Goal: Task Accomplishment & Management: Manage account settings

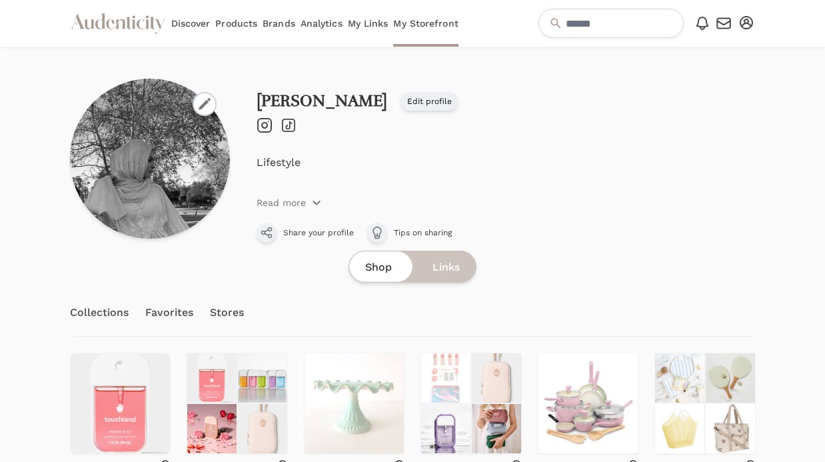
scroll to position [93, 0]
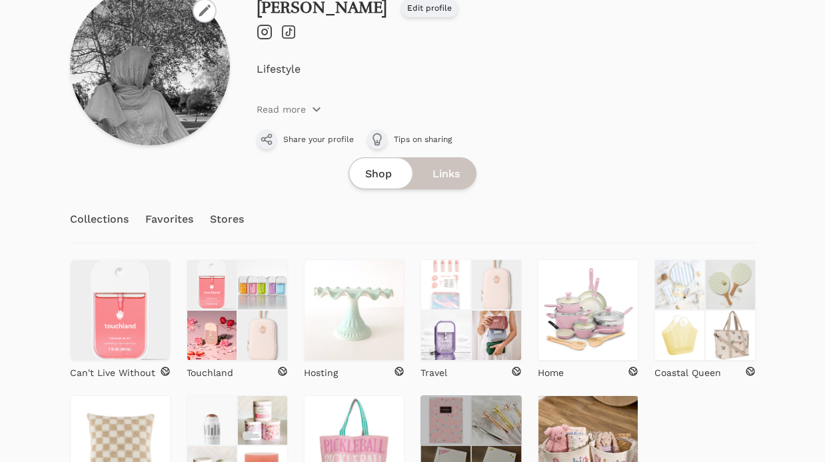
click at [460, 429] on img at bounding box center [445, 420] width 51 height 51
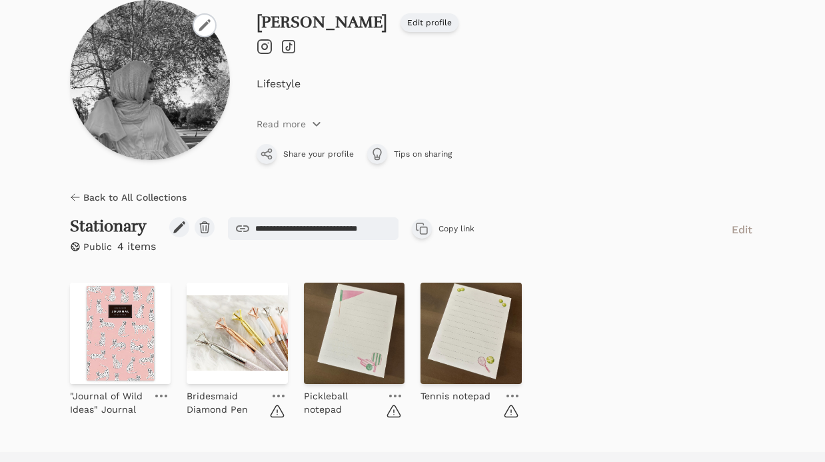
scroll to position [103, 0]
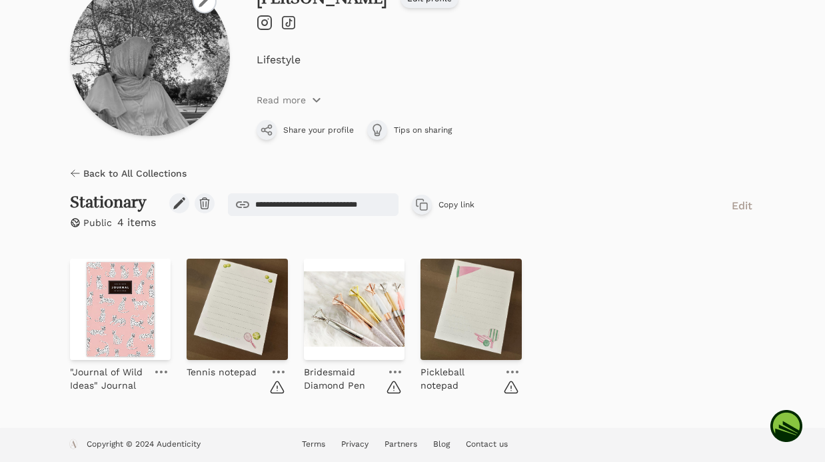
click at [77, 171] on icon at bounding box center [75, 173] width 11 height 11
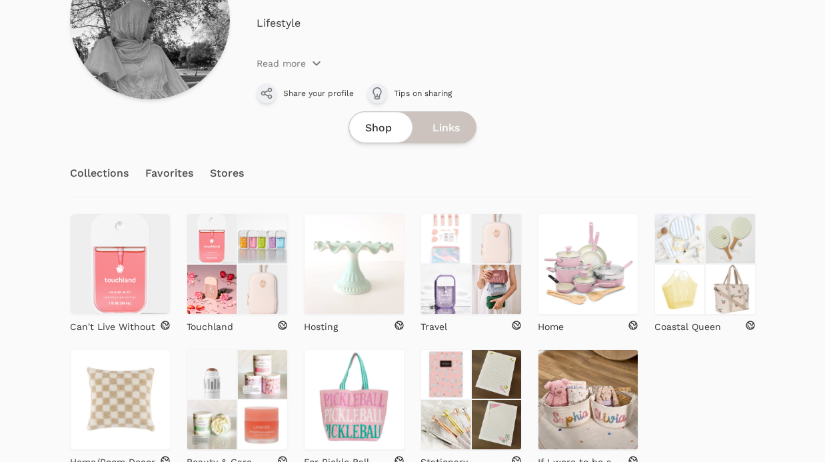
scroll to position [226, 0]
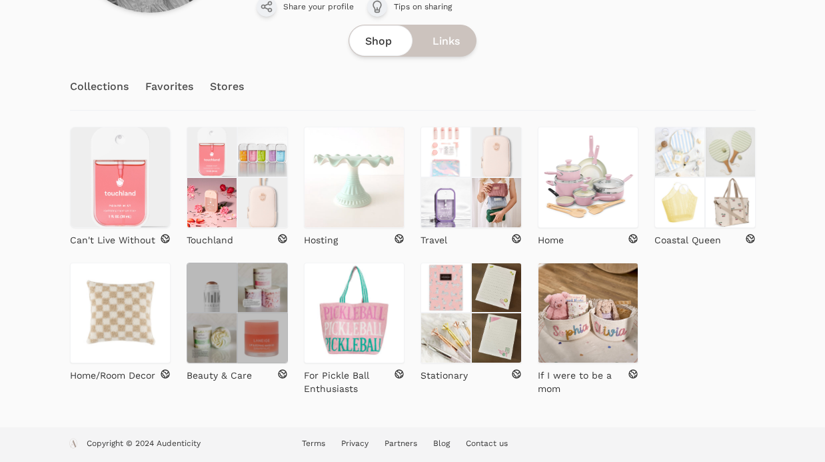
click at [218, 333] on img at bounding box center [212, 337] width 51 height 51
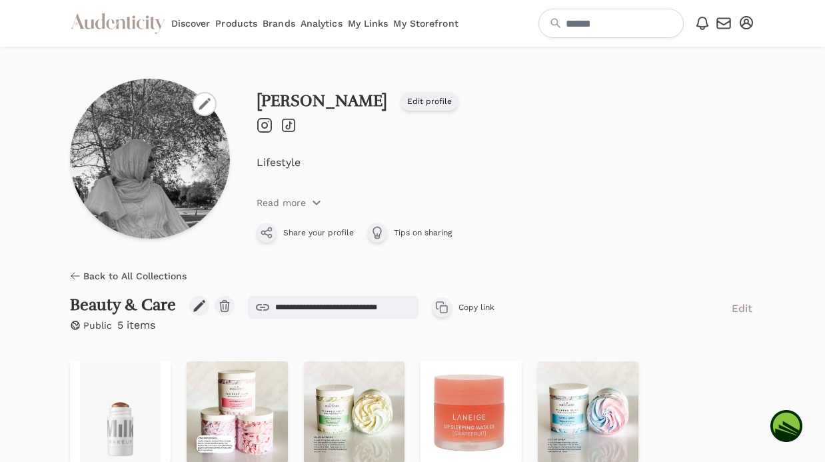
scroll to position [99, 0]
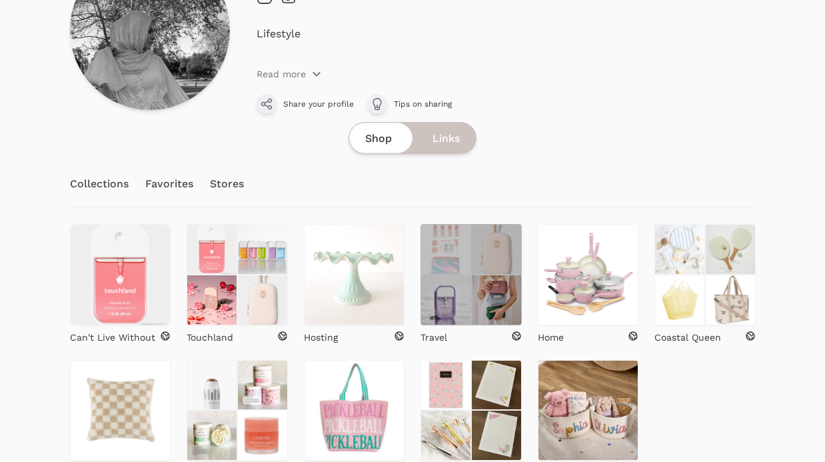
scroll to position [157, 0]
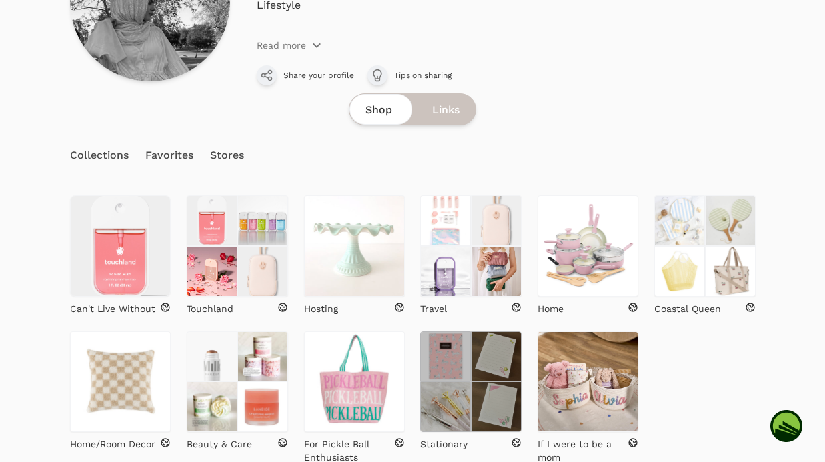
click at [456, 356] on img at bounding box center [445, 356] width 51 height 51
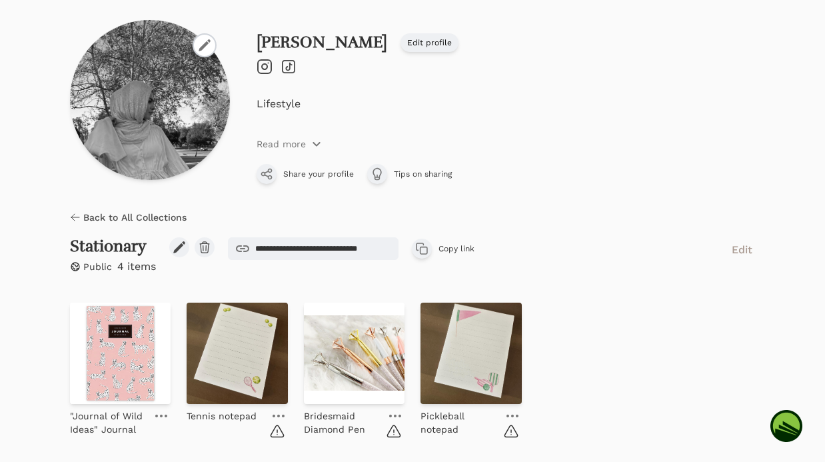
scroll to position [103, 0]
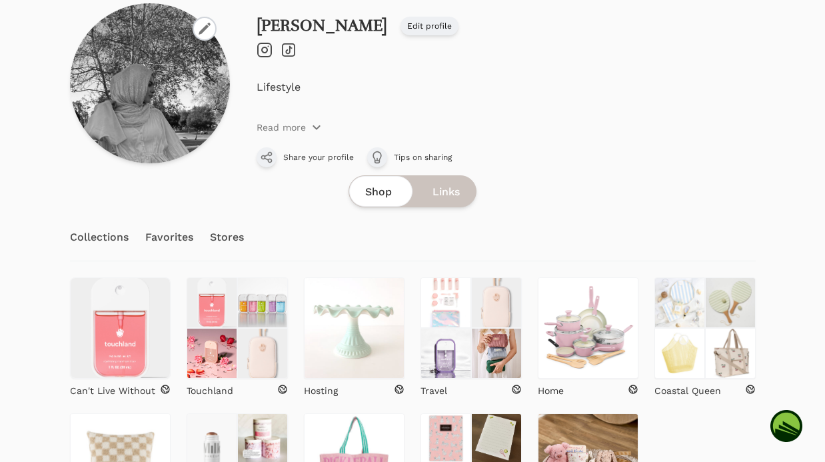
scroll to position [226, 0]
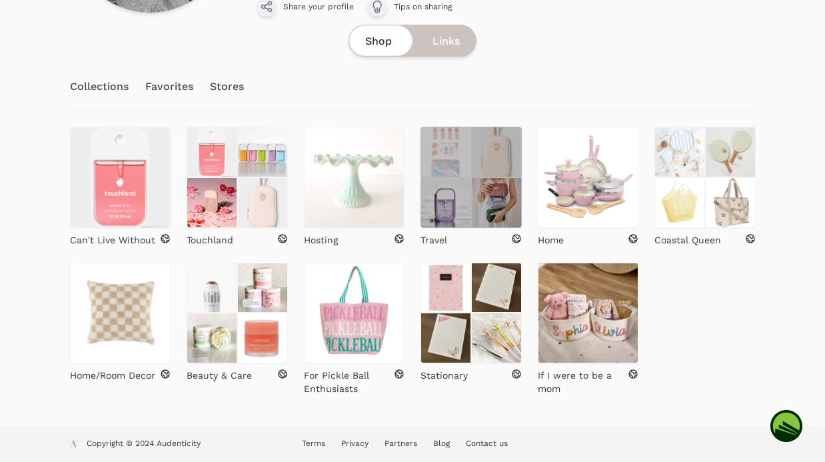
click at [490, 140] on img at bounding box center [496, 152] width 51 height 51
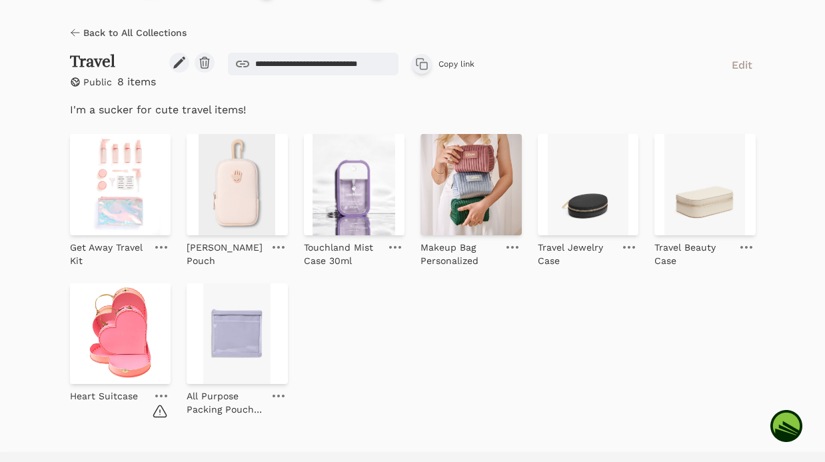
scroll to position [268, 0]
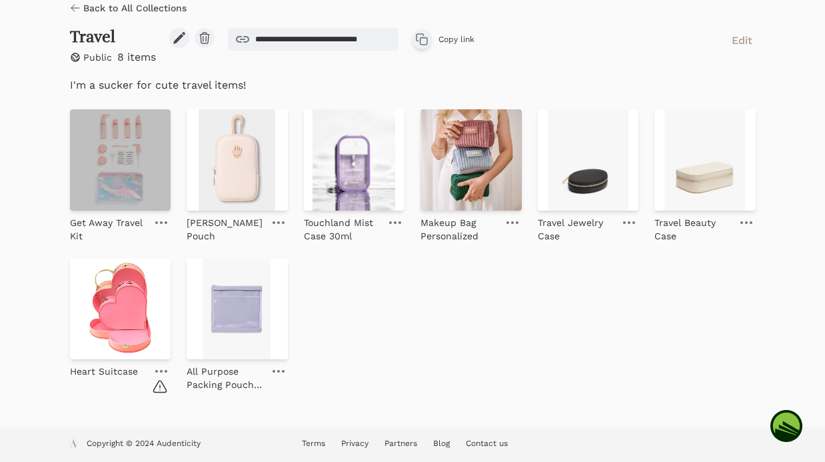
click at [99, 174] on img at bounding box center [120, 159] width 101 height 101
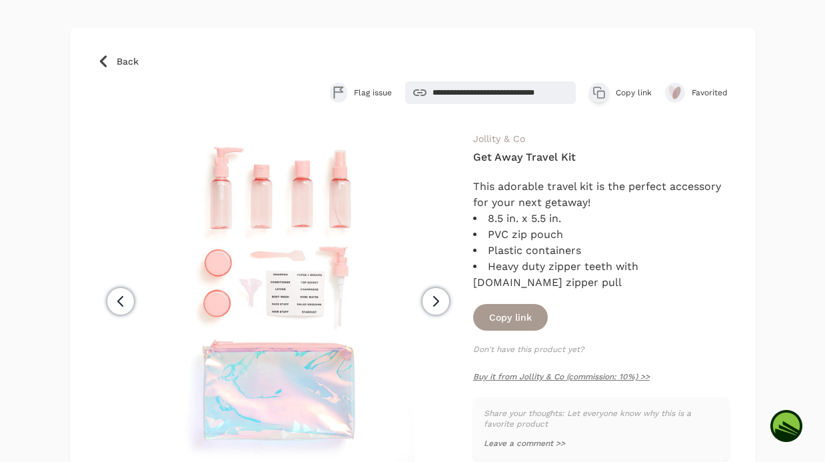
scroll to position [65, 0]
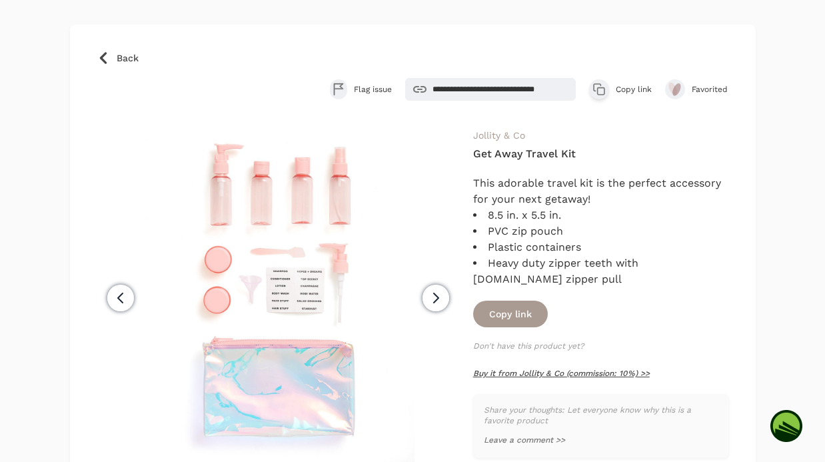
click at [506, 371] on link "Buy it from Jollity & Co (commission: 10%) >>" at bounding box center [561, 372] width 177 height 9
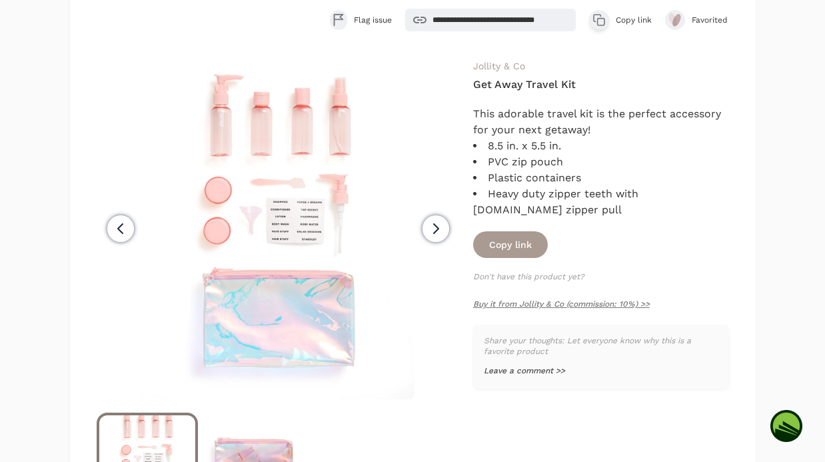
scroll to position [177, 0]
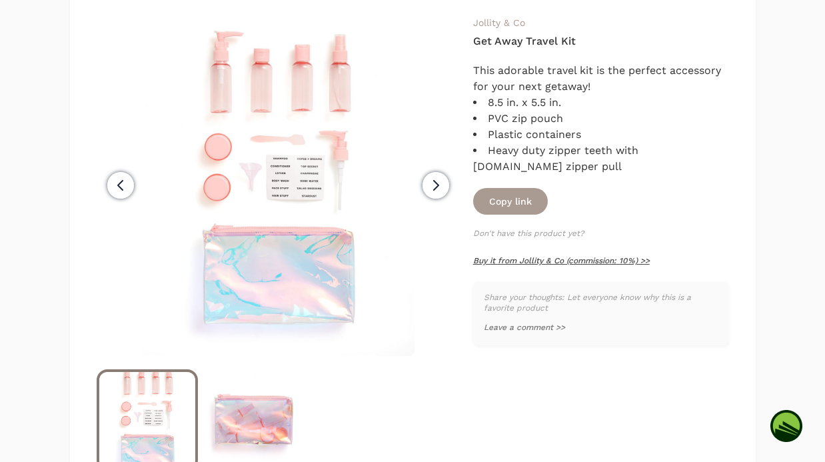
click at [514, 264] on link "Buy it from Jollity & Co (commission: 10%) >>" at bounding box center [561, 260] width 177 height 9
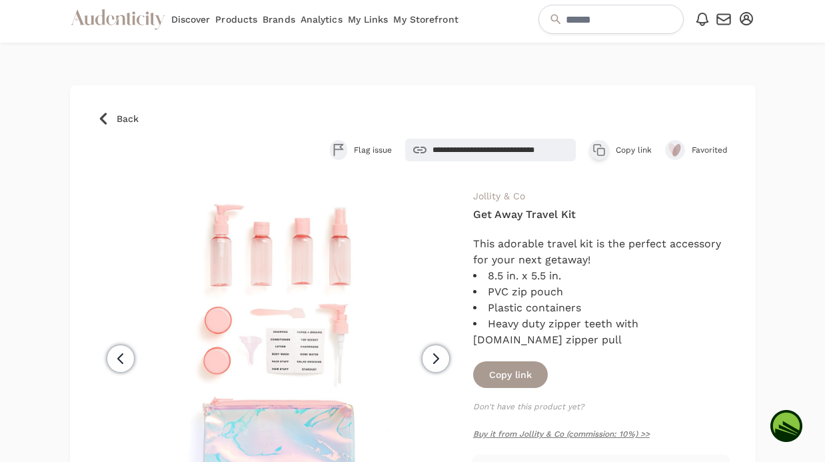
scroll to position [7, 0]
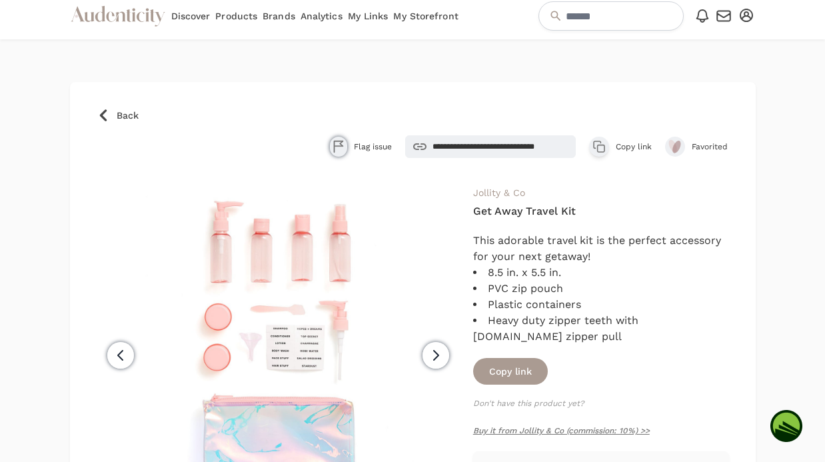
click at [338, 141] on icon "button" at bounding box center [337, 147] width 9 height 12
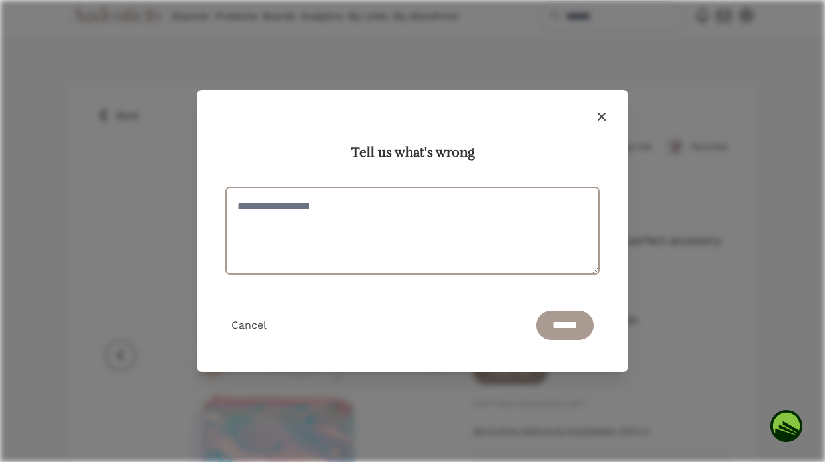
click at [466, 206] on textarea at bounding box center [412, 230] width 373 height 87
type textarea "**********"
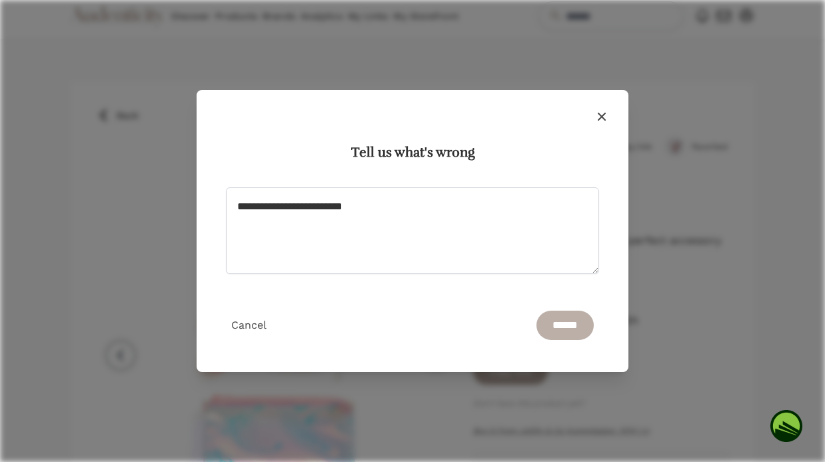
click at [560, 324] on input "******" at bounding box center [564, 324] width 57 height 29
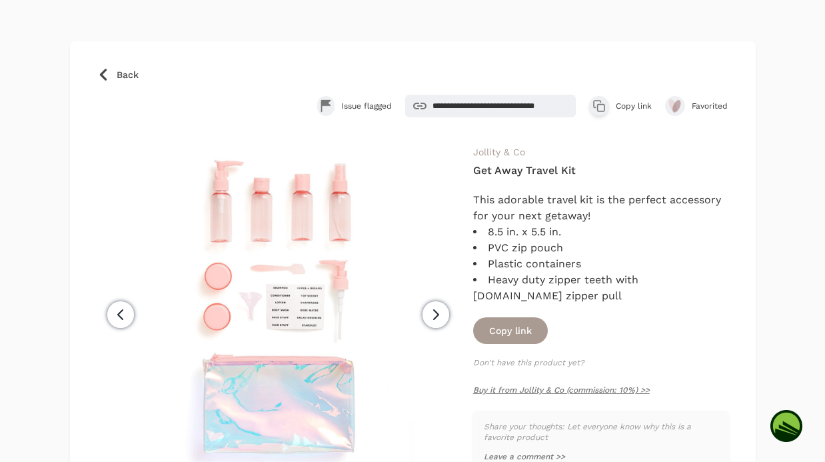
scroll to position [113, 0]
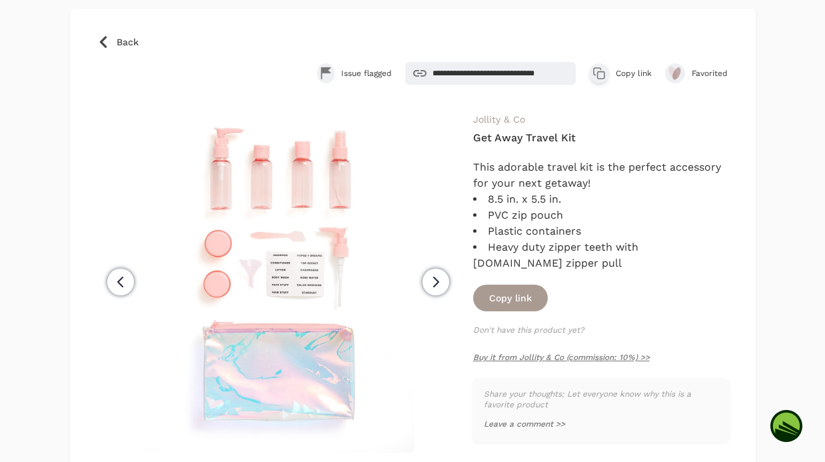
click at [105, 39] on icon at bounding box center [103, 41] width 13 height 13
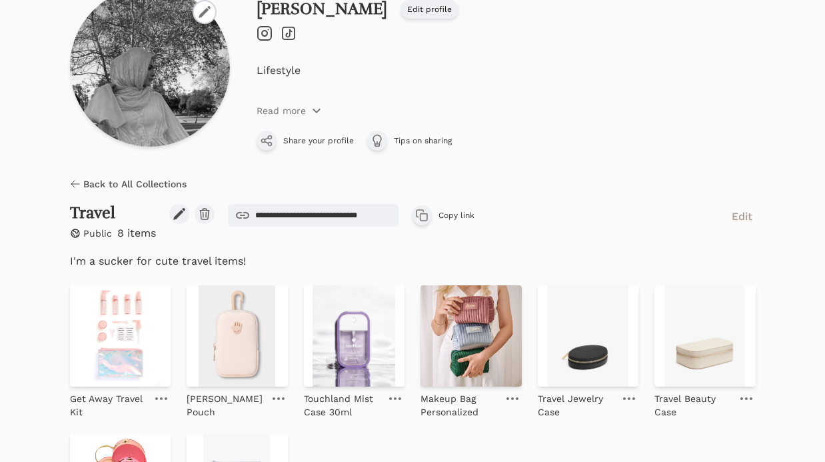
scroll to position [268, 0]
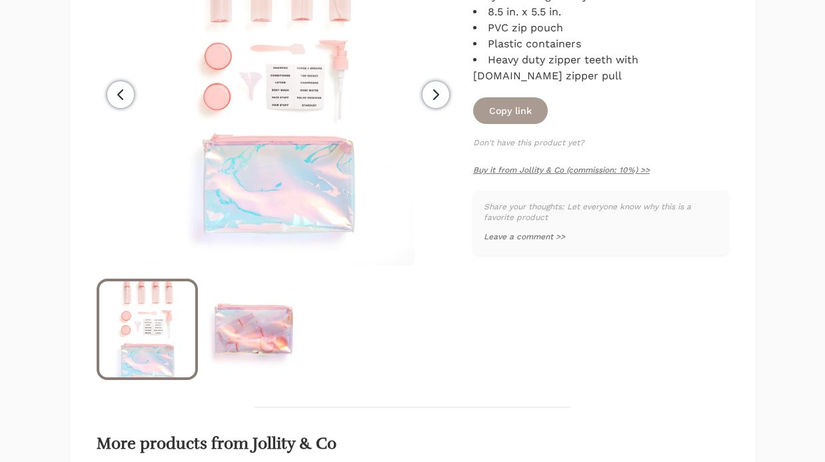
scroll to position [113, 0]
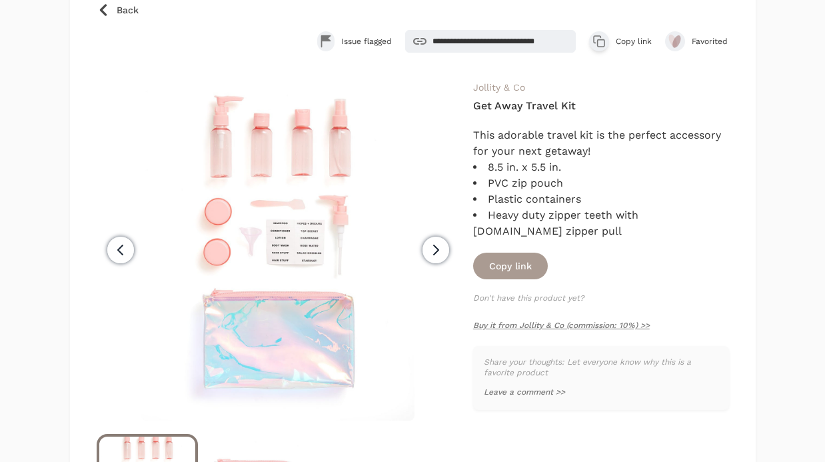
click at [97, 9] on icon at bounding box center [103, 9] width 13 height 13
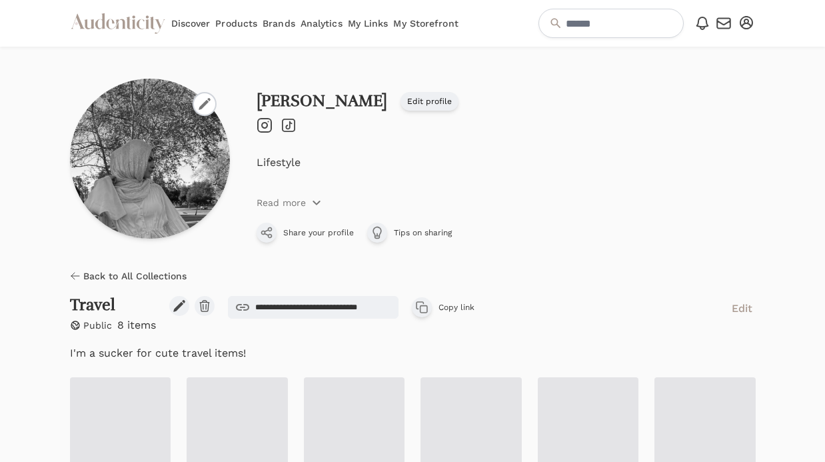
click at [97, 9] on div "Audenticity Logo Discover Products Brands Analytics My Links My Storefront" at bounding box center [264, 23] width 388 height 47
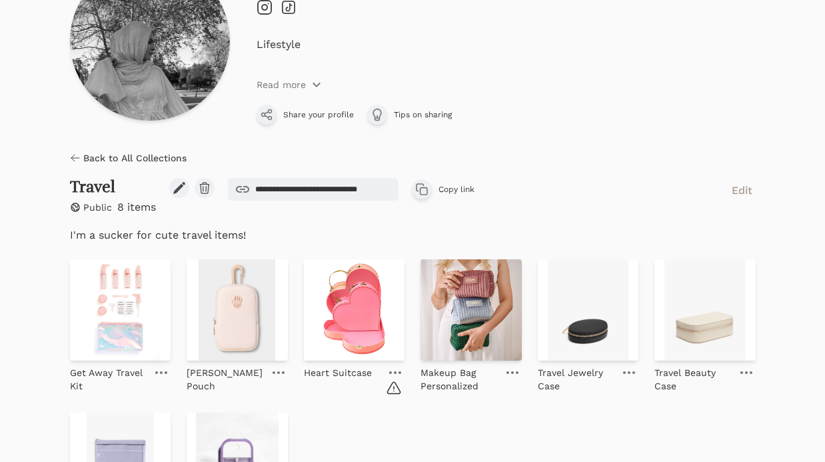
scroll to position [92, 0]
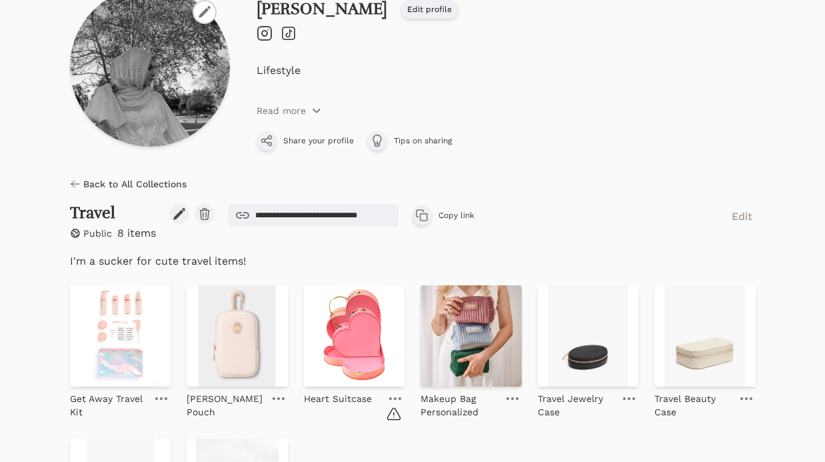
click at [137, 180] on span "Back to All Collections" at bounding box center [134, 183] width 103 height 13
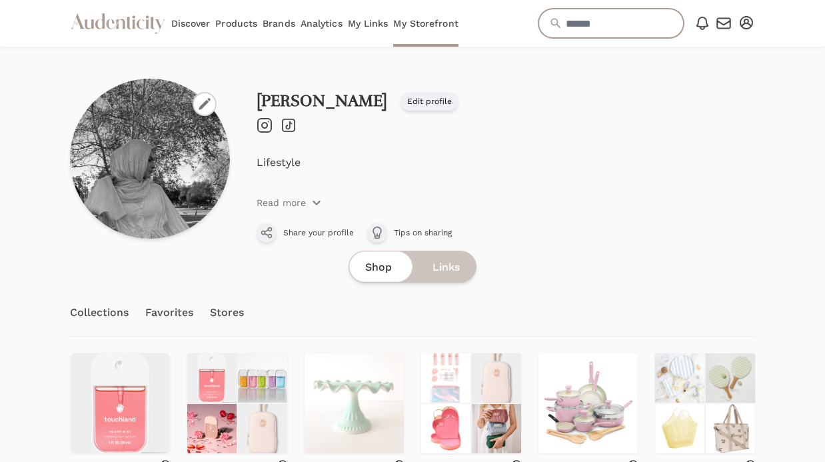
click at [638, 21] on input "text" at bounding box center [610, 23] width 145 height 29
type input "******"
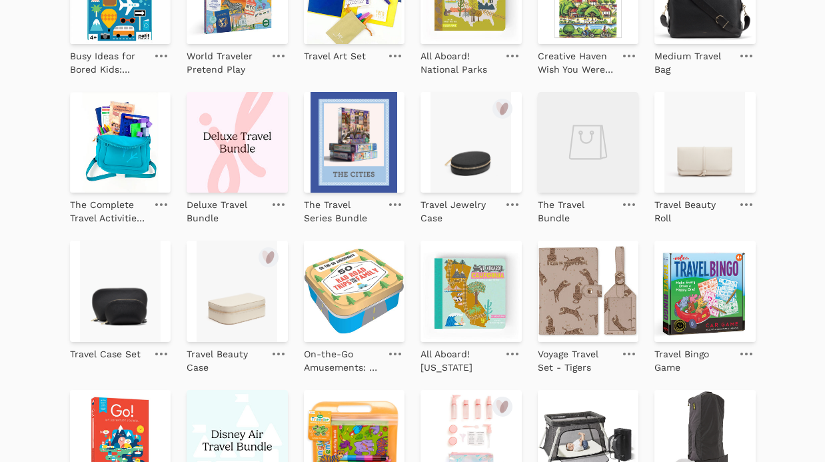
scroll to position [400, 0]
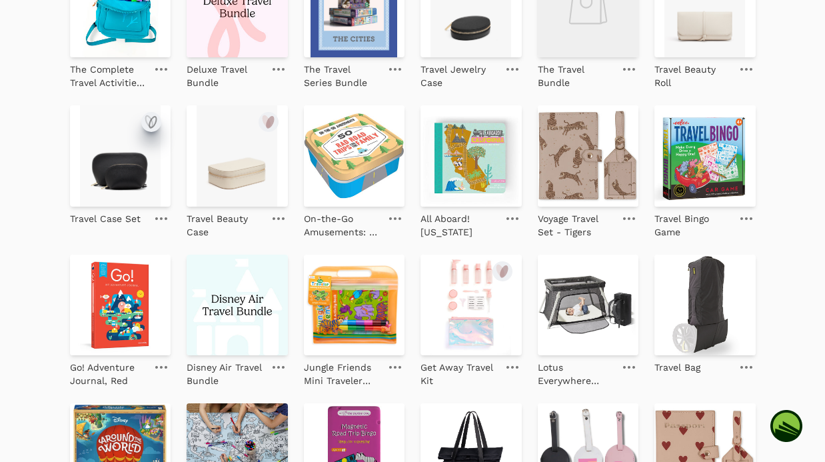
click at [152, 119] on icon "submit" at bounding box center [152, 122] width 7 height 11
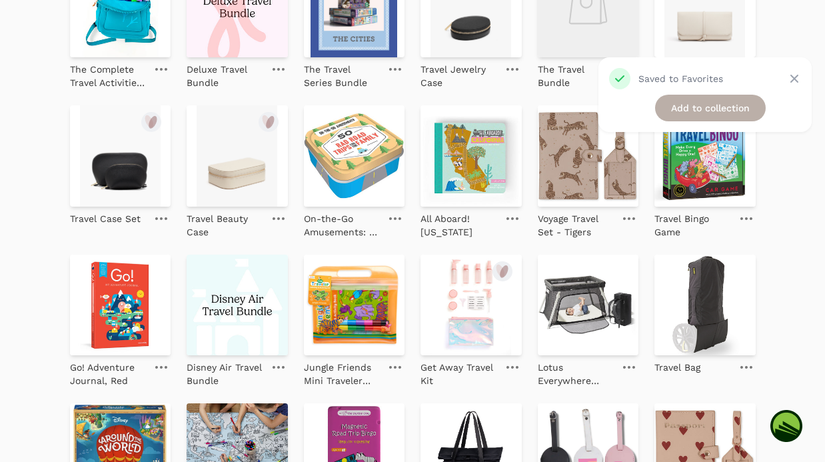
click at [672, 109] on link "Add to collection" at bounding box center [710, 108] width 111 height 27
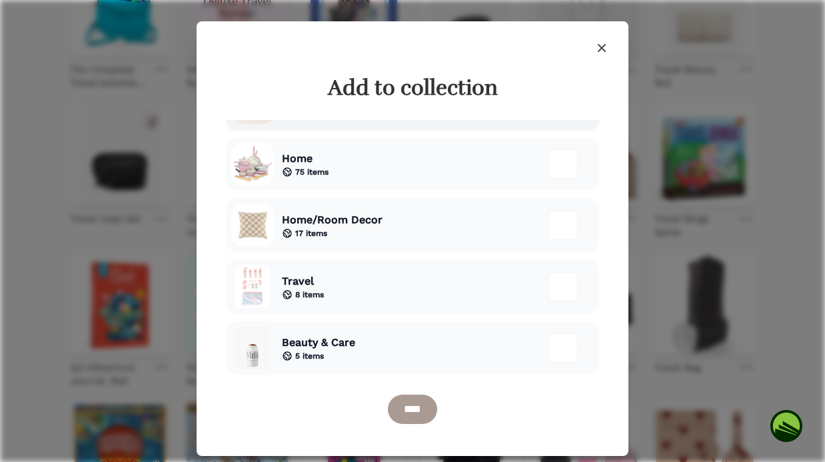
scroll to position [161, 0]
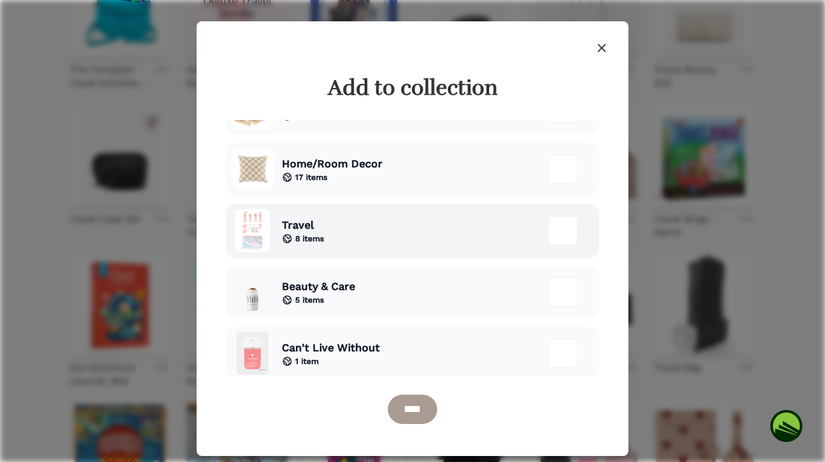
click at [460, 236] on div "Travel 8 items" at bounding box center [412, 230] width 373 height 53
click at [414, 410] on input "****" at bounding box center [412, 408] width 49 height 29
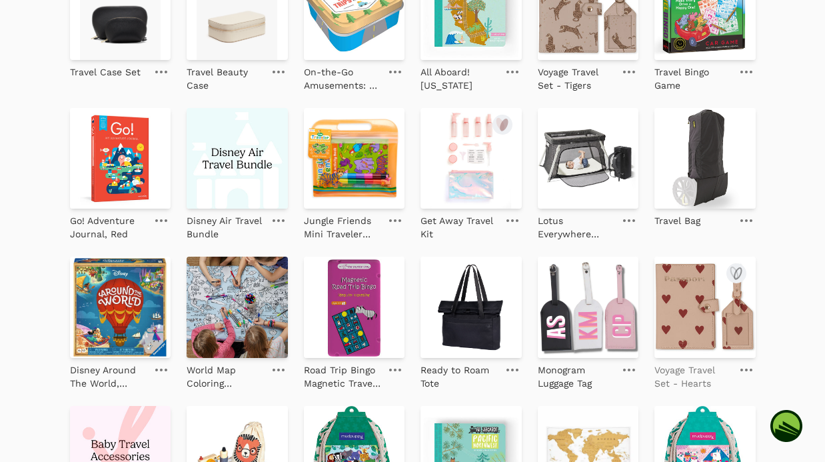
scroll to position [579, 0]
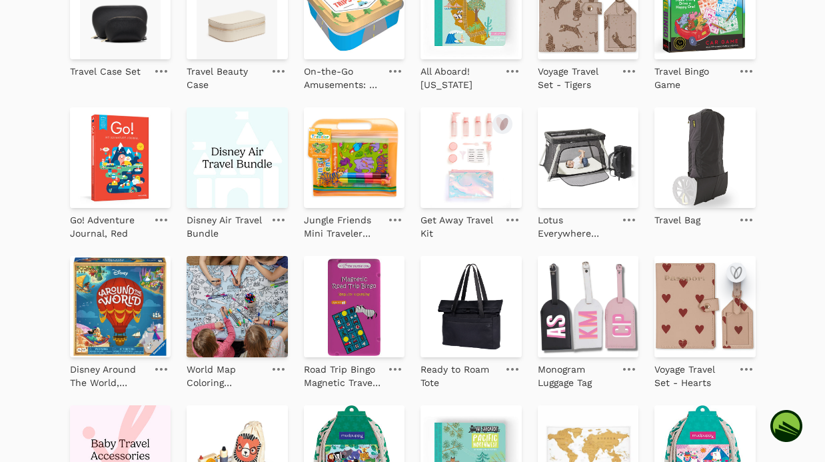
click at [737, 272] on icon "submit" at bounding box center [736, 272] width 16 height 16
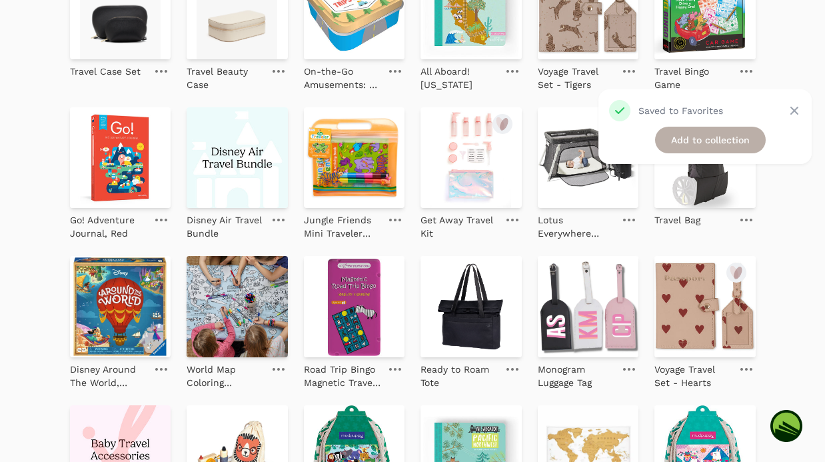
click at [737, 147] on link "Add to collection" at bounding box center [710, 140] width 111 height 27
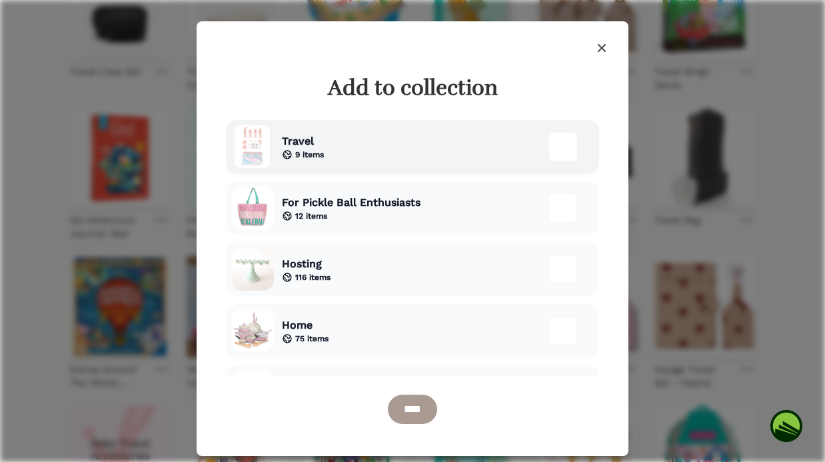
click at [376, 149] on div "Travel 9 items" at bounding box center [412, 146] width 373 height 53
click at [414, 412] on input "****" at bounding box center [412, 408] width 49 height 29
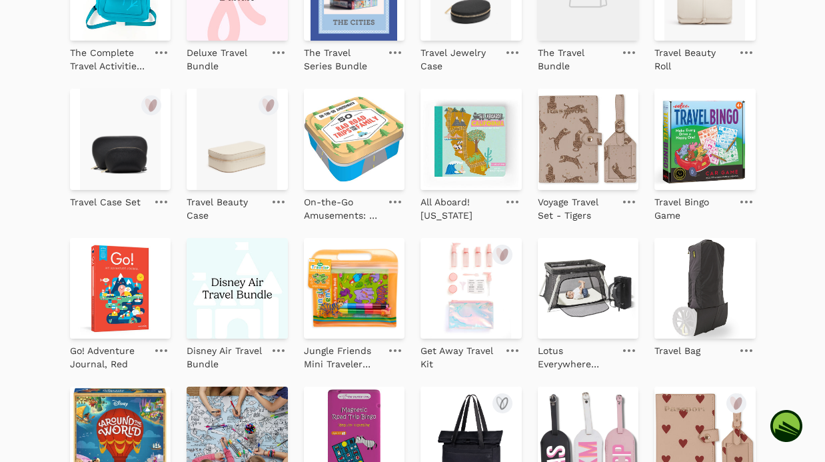
scroll to position [420, 0]
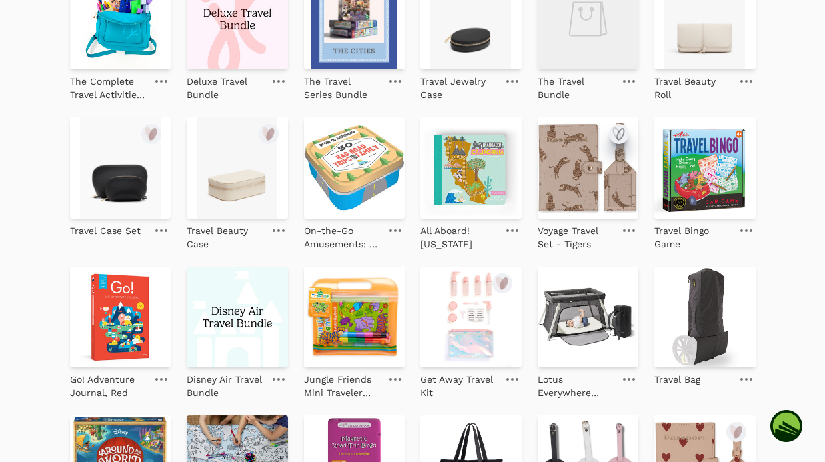
click at [623, 133] on icon "submit" at bounding box center [619, 134] width 16 height 16
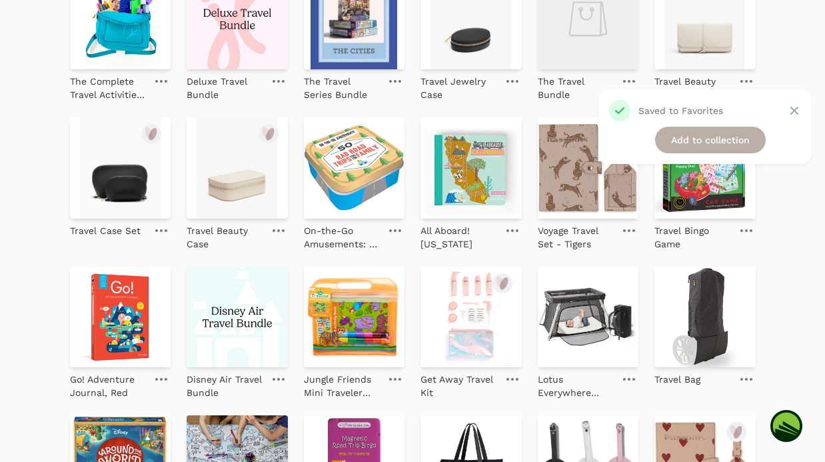
click at [700, 135] on link "Add to collection" at bounding box center [710, 140] width 111 height 27
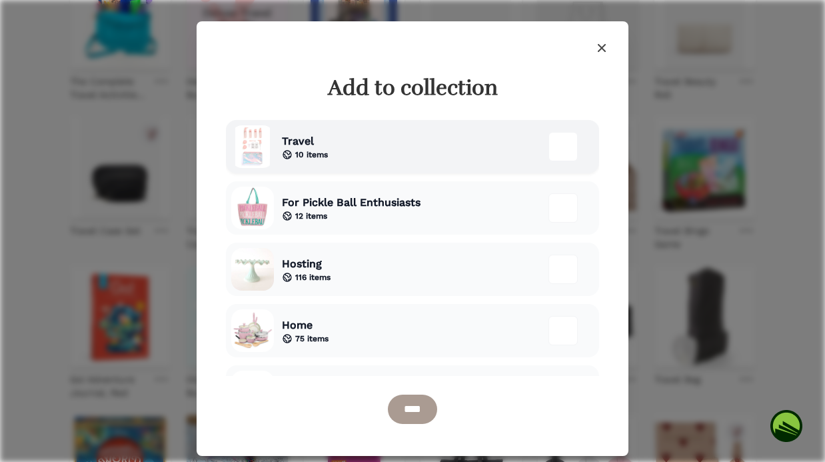
click at [388, 147] on div "Travel 10 items" at bounding box center [412, 146] width 373 height 53
click at [404, 412] on input "****" at bounding box center [412, 408] width 49 height 29
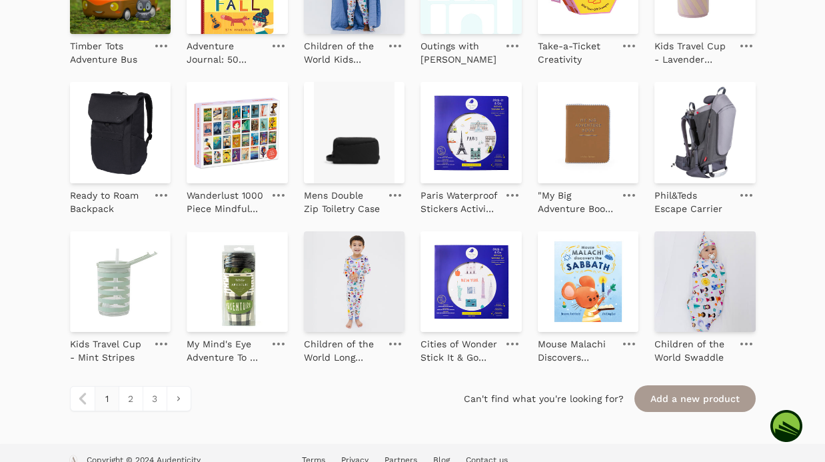
scroll to position [1365, 0]
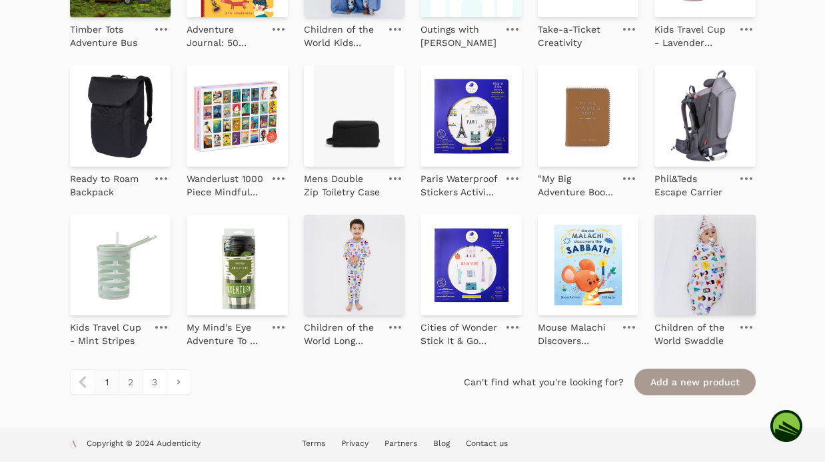
click at [126, 386] on link "2" at bounding box center [131, 382] width 24 height 24
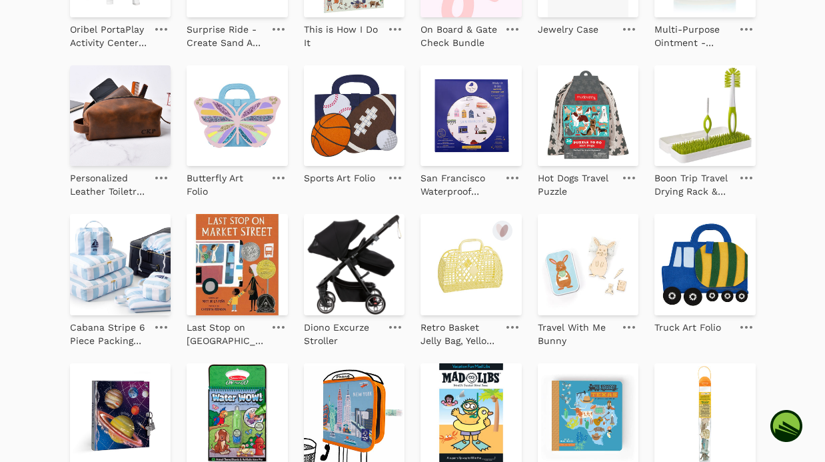
scroll to position [975, 0]
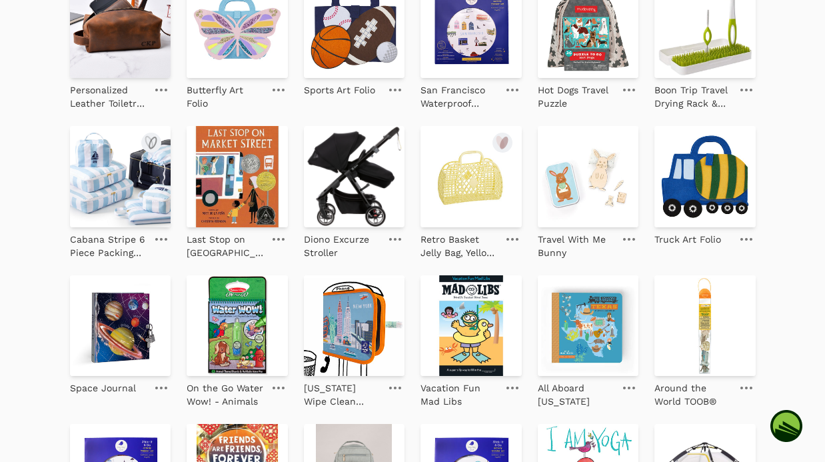
click at [111, 188] on img at bounding box center [120, 176] width 101 height 101
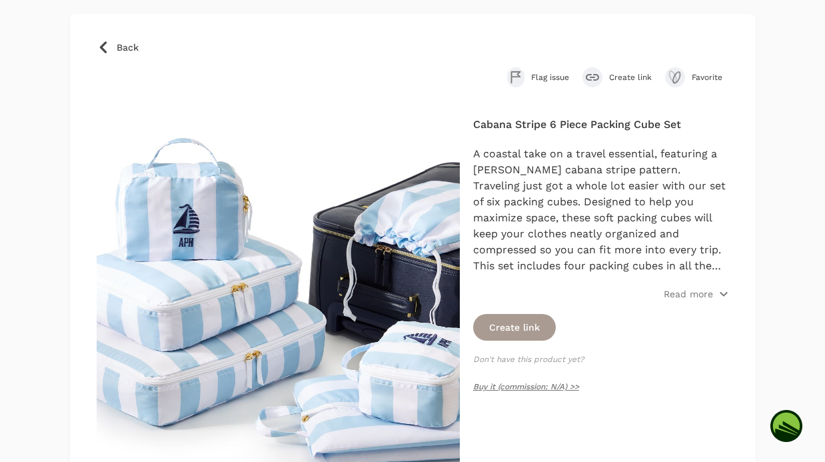
scroll to position [78, 0]
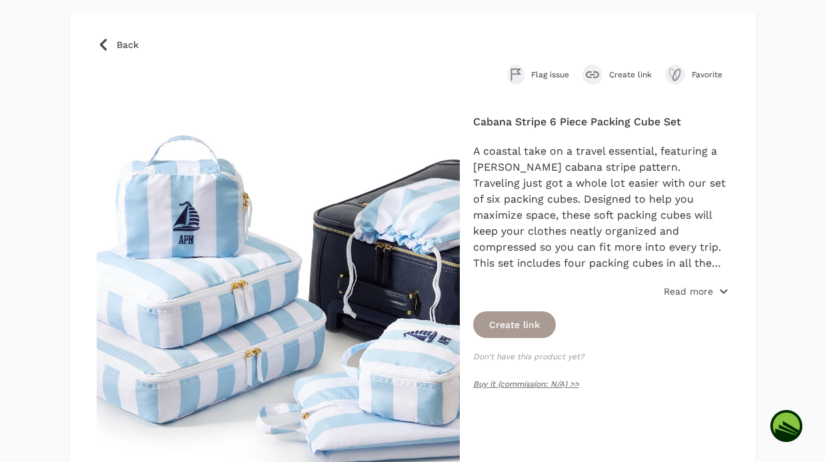
click at [721, 286] on icon "button" at bounding box center [723, 291] width 11 height 11
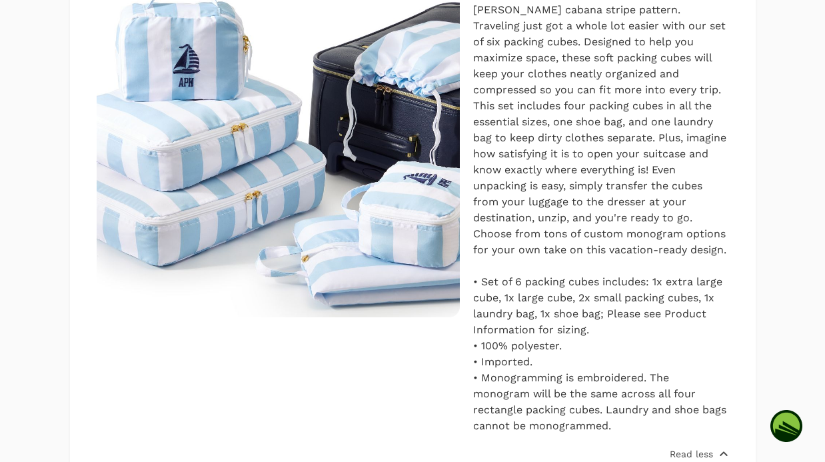
scroll to position [0, 0]
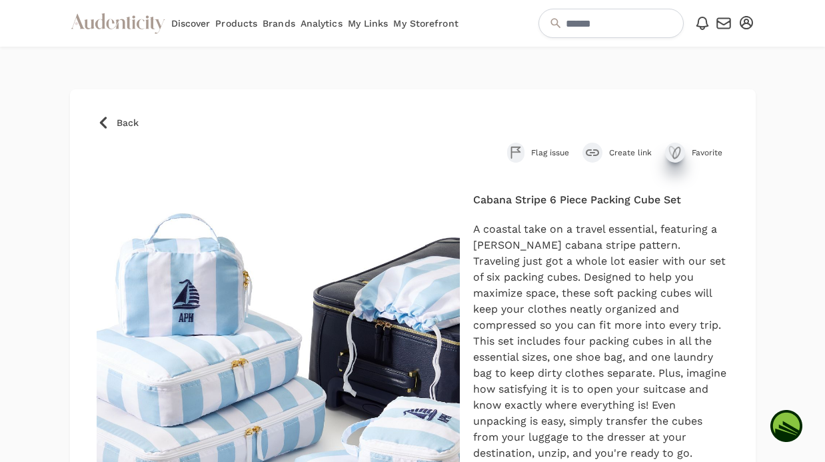
click at [672, 151] on icon "submit" at bounding box center [675, 153] width 16 height 16
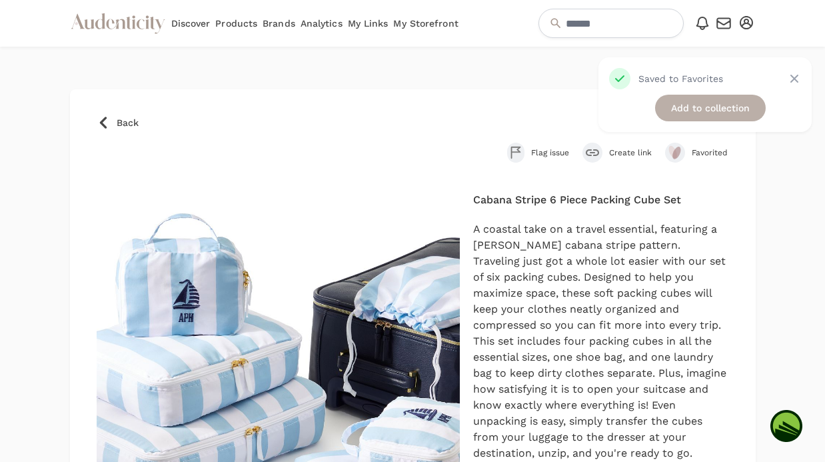
click at [683, 108] on link "Add to collection" at bounding box center [710, 108] width 111 height 27
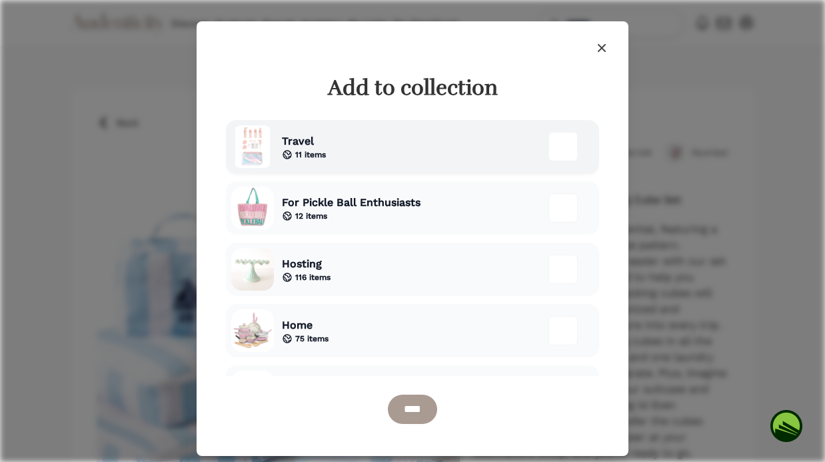
click at [396, 155] on div "Travel 11 items" at bounding box center [412, 146] width 373 height 53
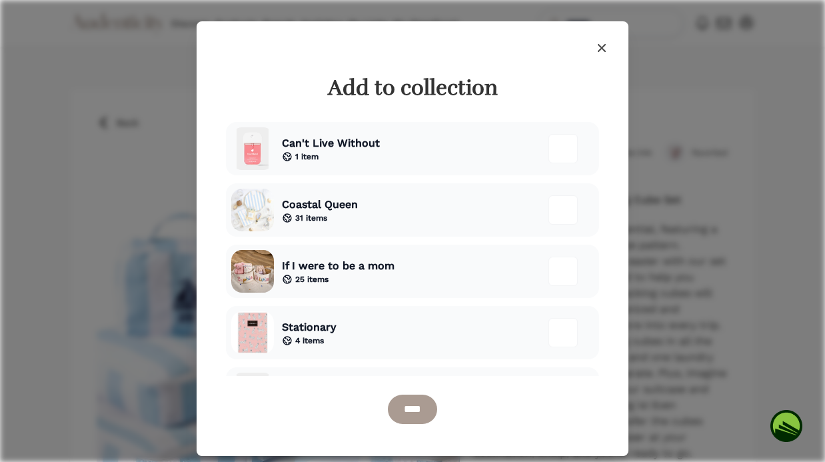
scroll to position [390, 0]
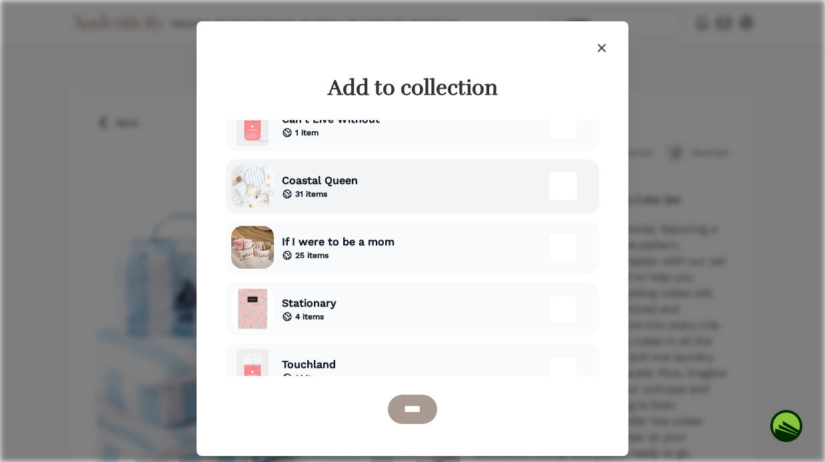
click at [492, 194] on div "Coastal Queen 31 items" at bounding box center [412, 185] width 373 height 53
click at [425, 408] on input "****" at bounding box center [412, 408] width 49 height 29
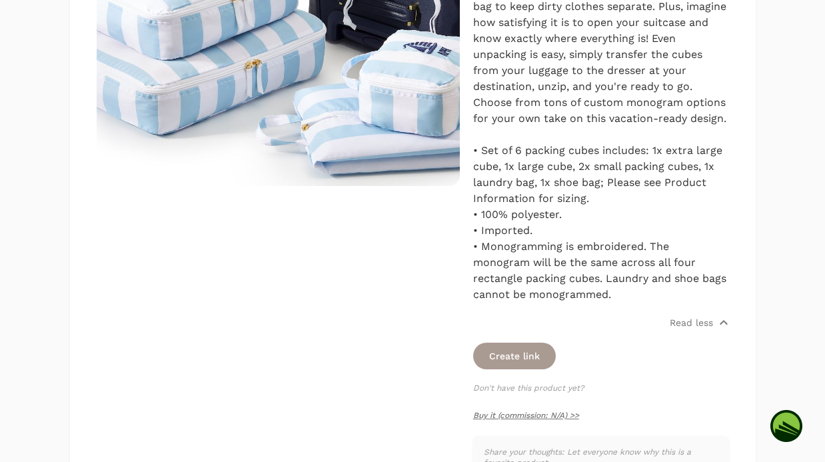
scroll to position [454, 0]
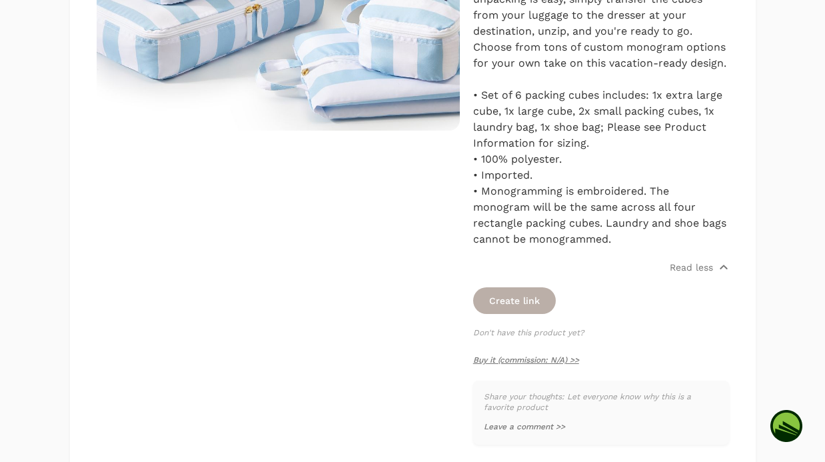
click at [516, 304] on button "Create link" at bounding box center [514, 300] width 83 height 27
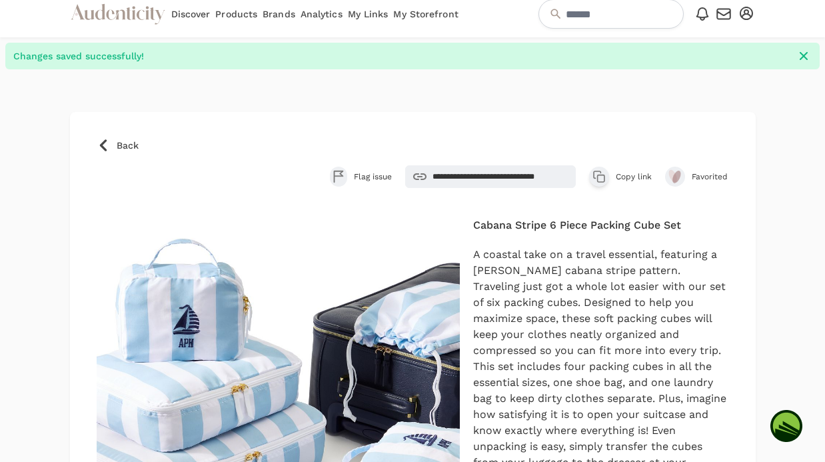
scroll to position [7, 0]
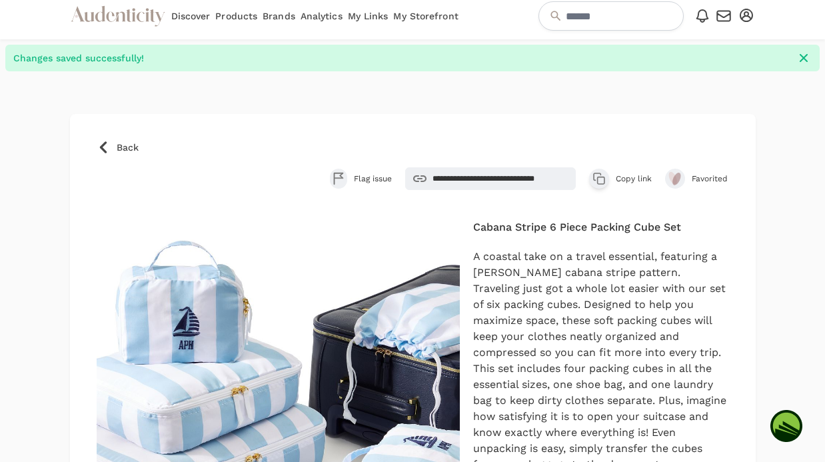
click at [110, 143] on link "Back" at bounding box center [413, 147] width 632 height 13
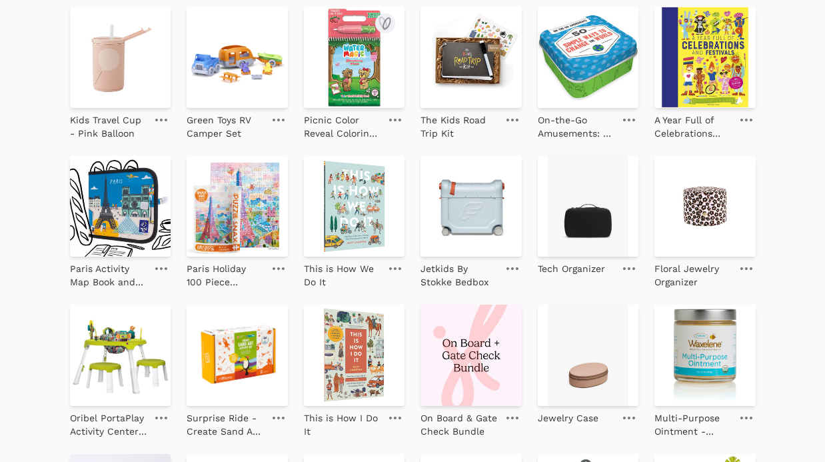
scroll to position [1333, 0]
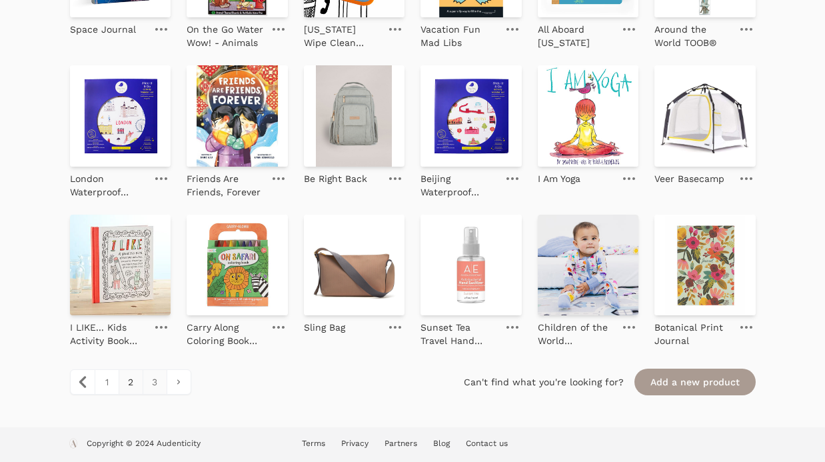
click at [152, 382] on link "3" at bounding box center [155, 382] width 24 height 24
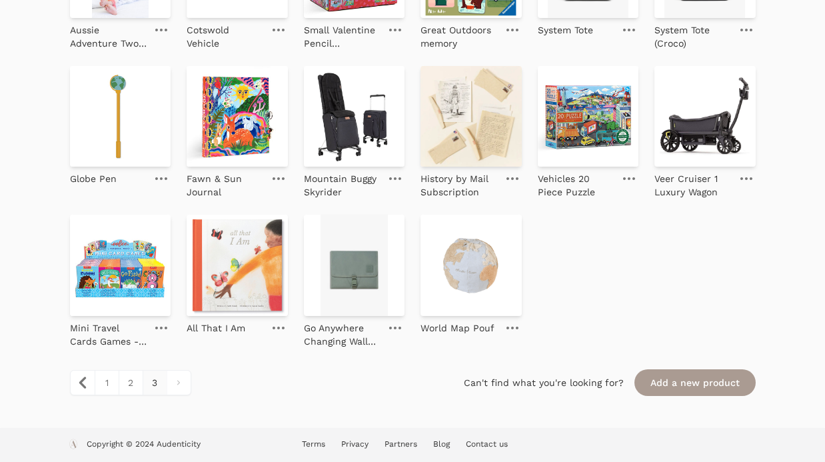
scroll to position [1167, 0]
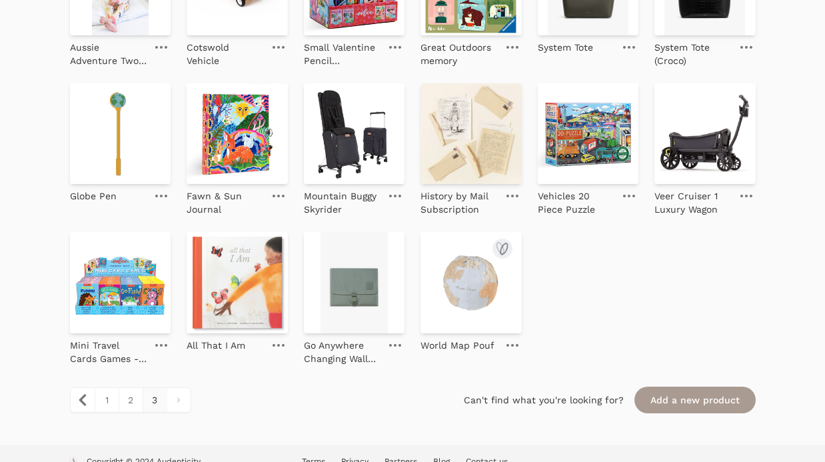
click at [474, 302] on img at bounding box center [470, 282] width 101 height 101
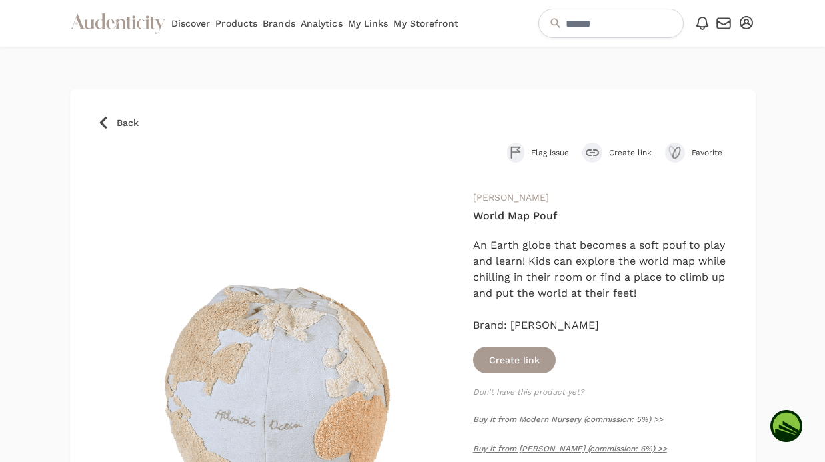
click at [118, 127] on span "Back" at bounding box center [128, 122] width 22 height 13
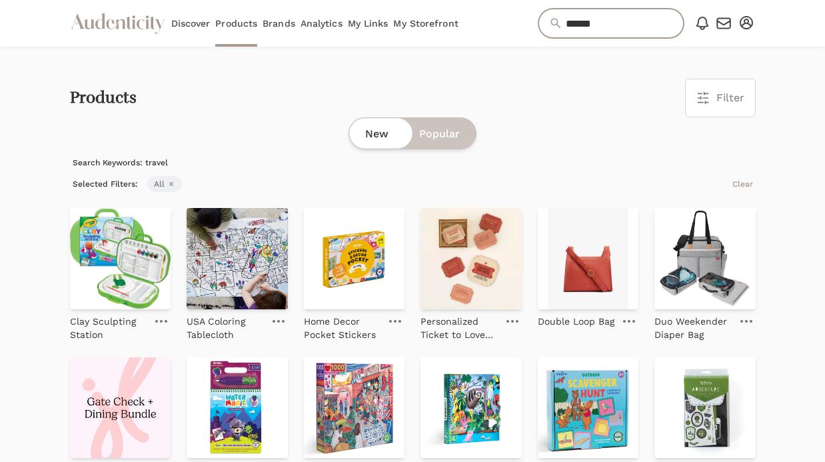
drag, startPoint x: 613, startPoint y: 23, endPoint x: 468, endPoint y: 25, distance: 145.9
click at [478, 35] on div "Audenticity Logo Discover Products Brands Analytics My Links My Storefront ****…" at bounding box center [412, 23] width 685 height 47
type input "*"
type input "********"
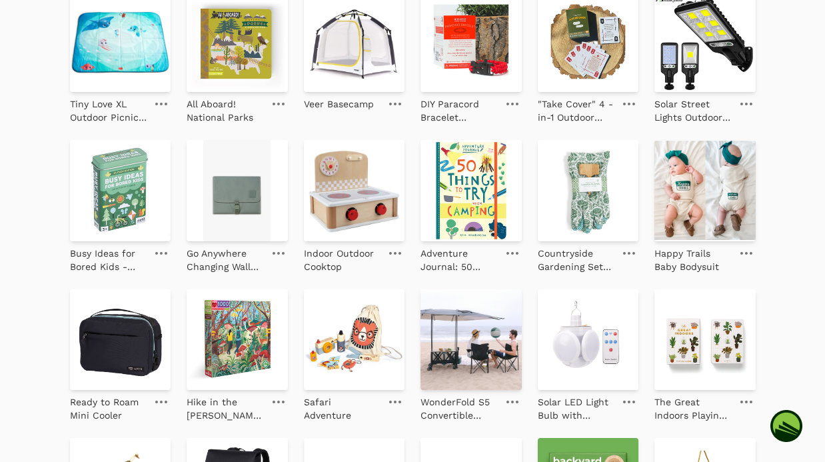
scroll to position [475, 0]
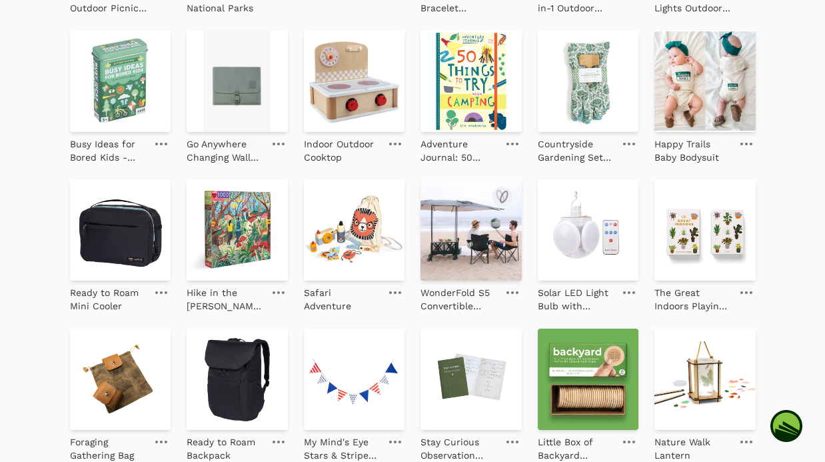
click at [481, 235] on img at bounding box center [470, 230] width 101 height 101
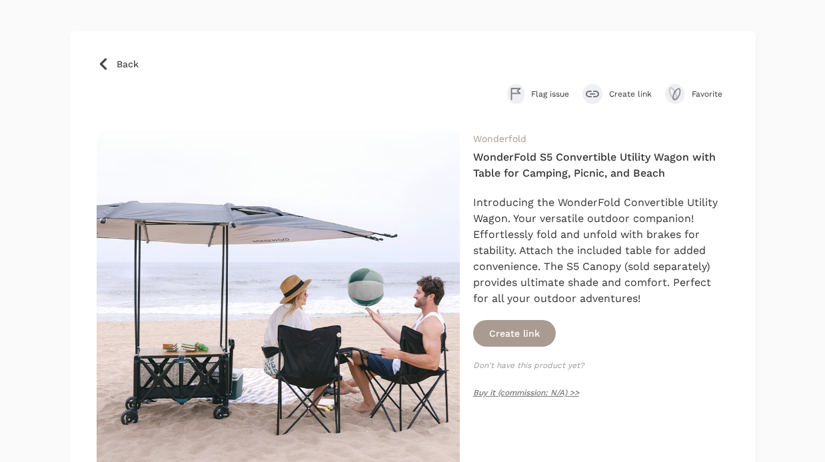
scroll to position [79, 0]
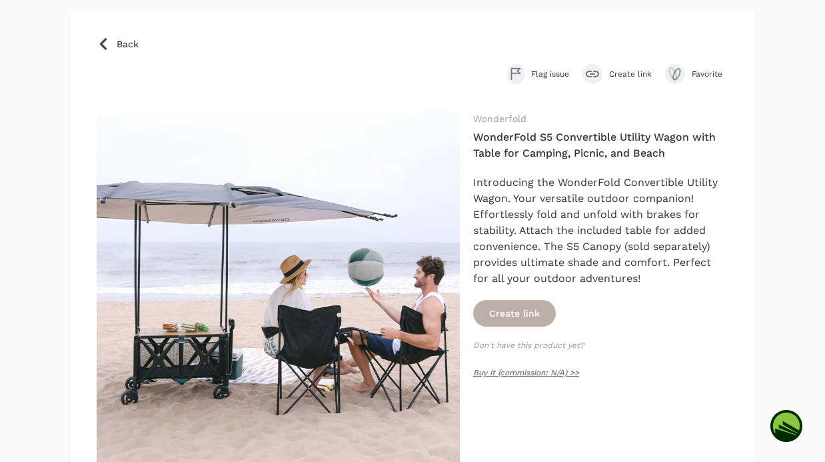
click at [520, 314] on button "Create link" at bounding box center [514, 313] width 83 height 27
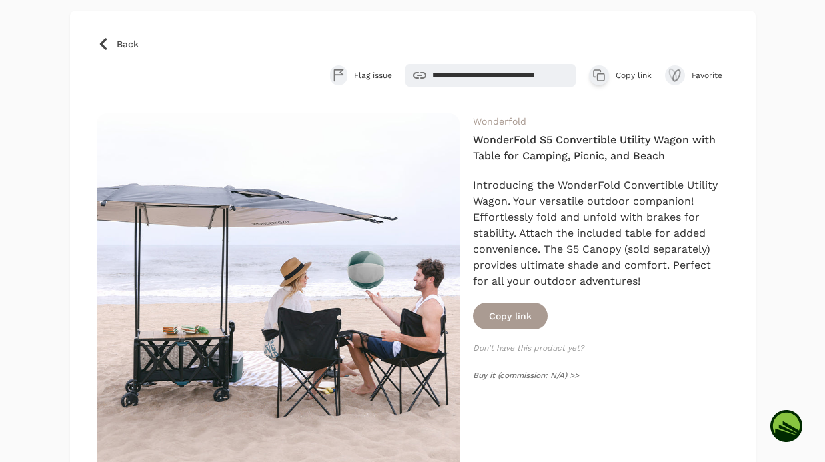
click at [106, 42] on icon at bounding box center [103, 43] width 13 height 13
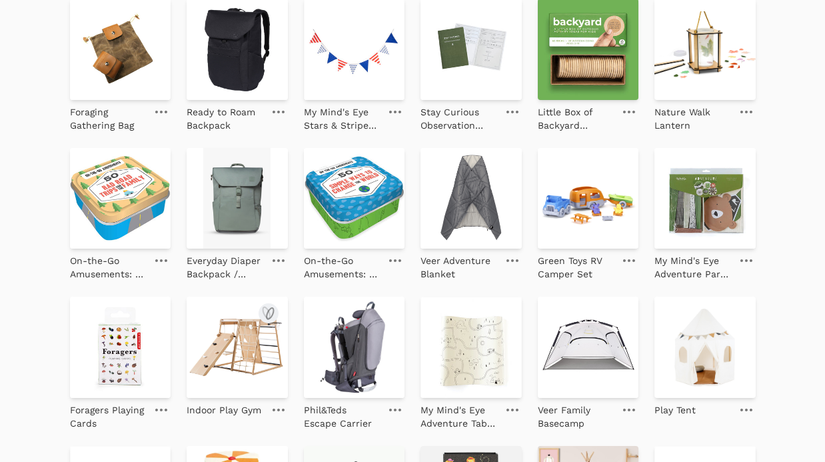
scroll to position [866, 0]
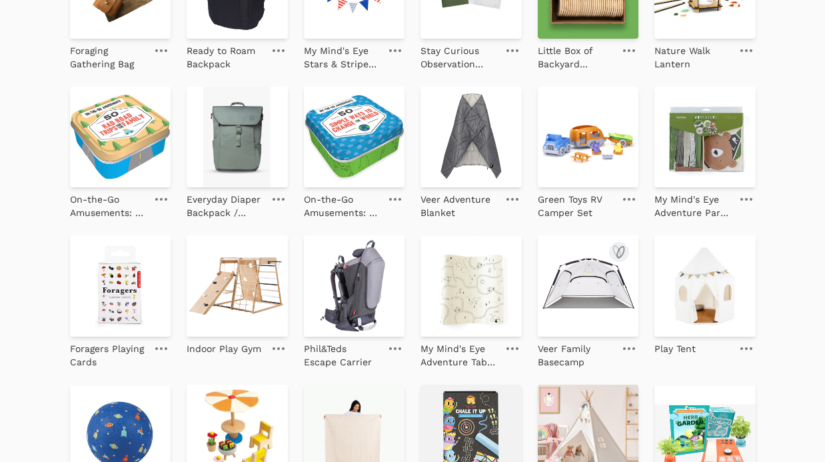
click at [560, 298] on img at bounding box center [588, 285] width 101 height 101
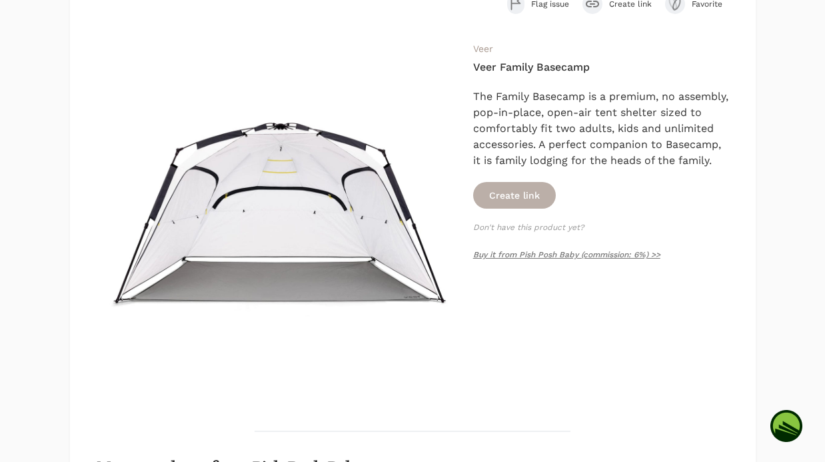
scroll to position [147, 0]
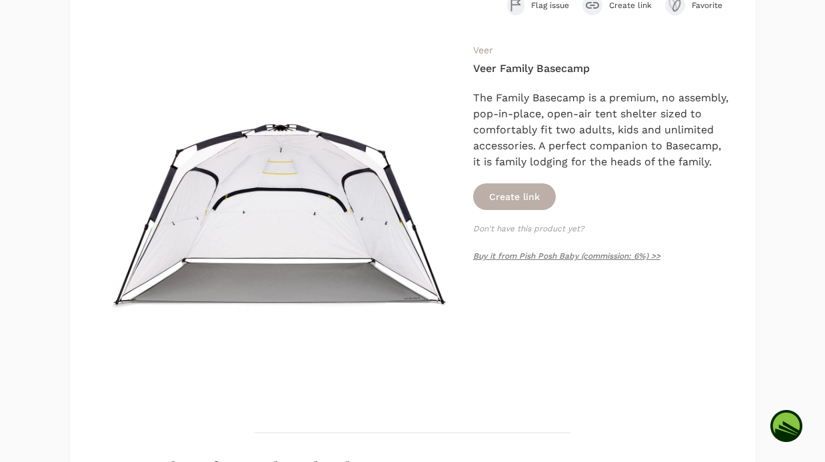
click at [528, 210] on button "Create link" at bounding box center [514, 196] width 83 height 27
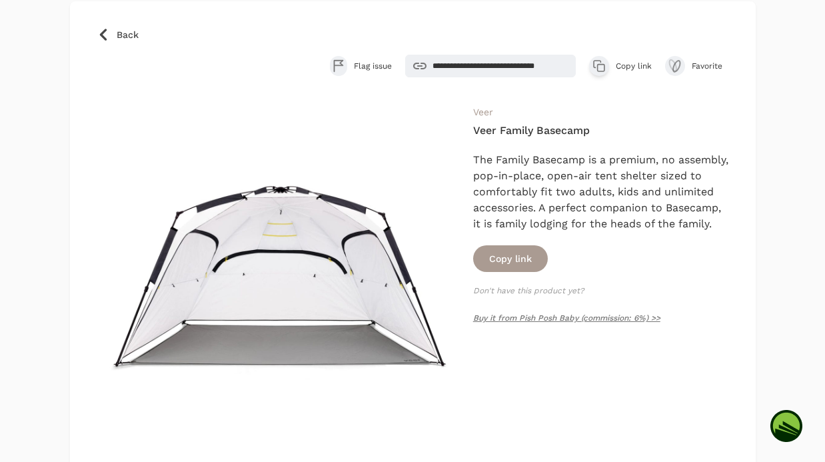
scroll to position [86, 0]
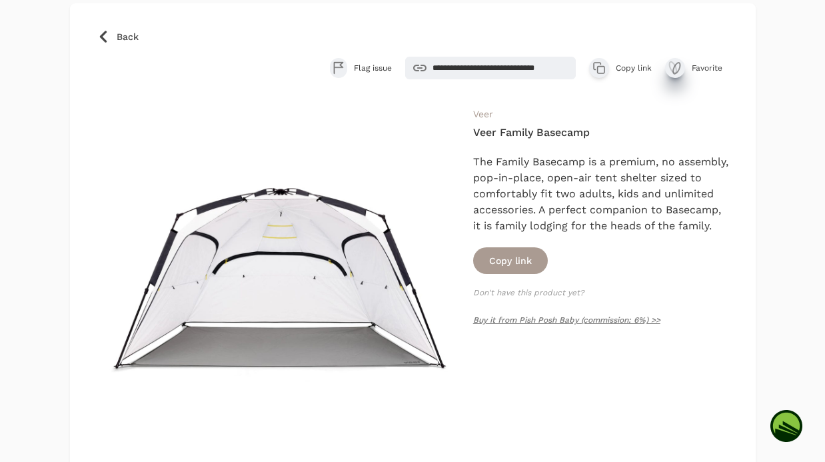
click at [675, 69] on icon "submit" at bounding box center [672, 67] width 7 height 11
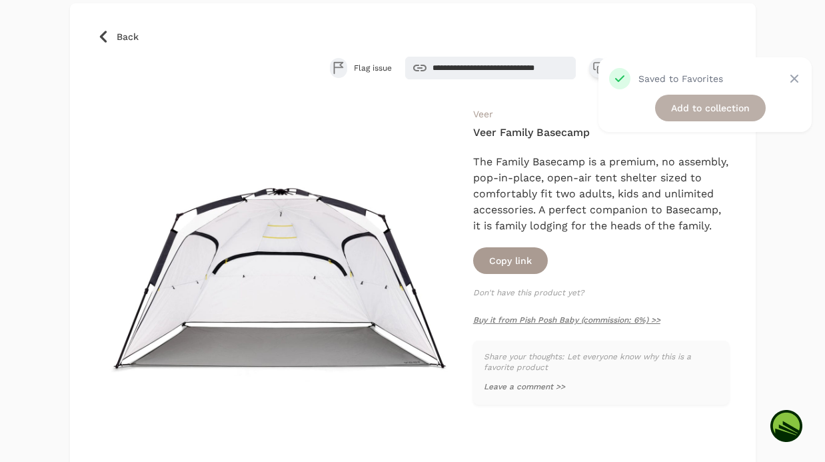
click at [679, 111] on link "Add to collection" at bounding box center [710, 108] width 111 height 27
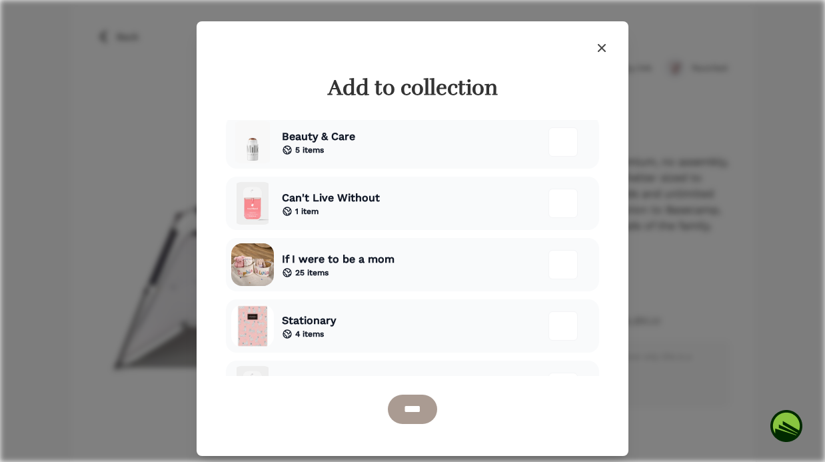
scroll to position [474, 0]
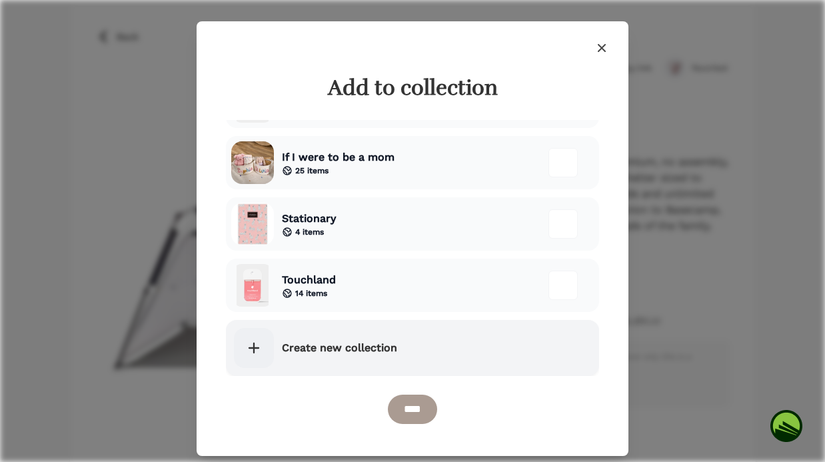
click at [373, 359] on link "Create new collection" at bounding box center [412, 348] width 373 height 56
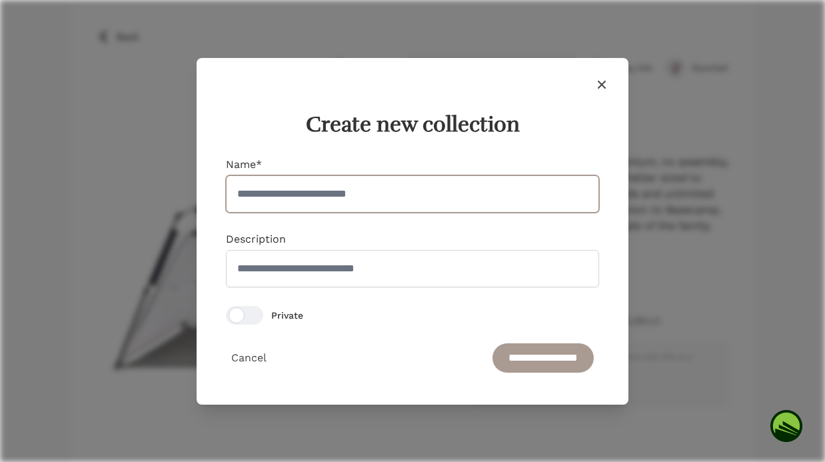
click at [436, 199] on input "Name*" at bounding box center [412, 193] width 373 height 37
type input "********"
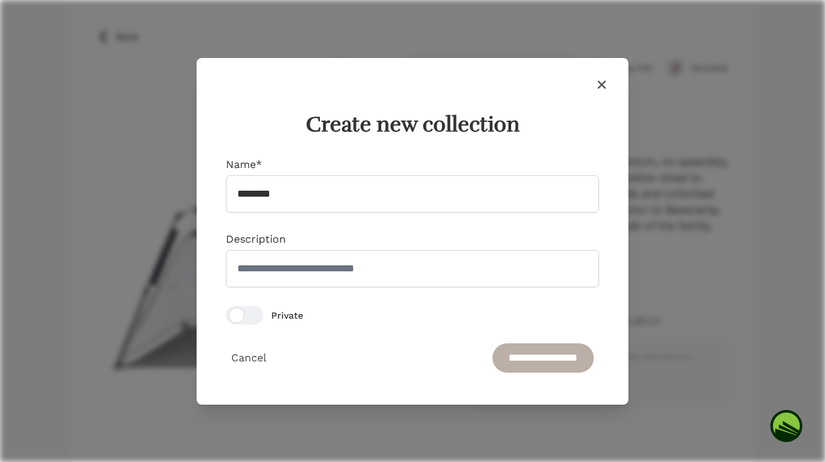
click at [532, 361] on input "**********" at bounding box center [542, 357] width 101 height 29
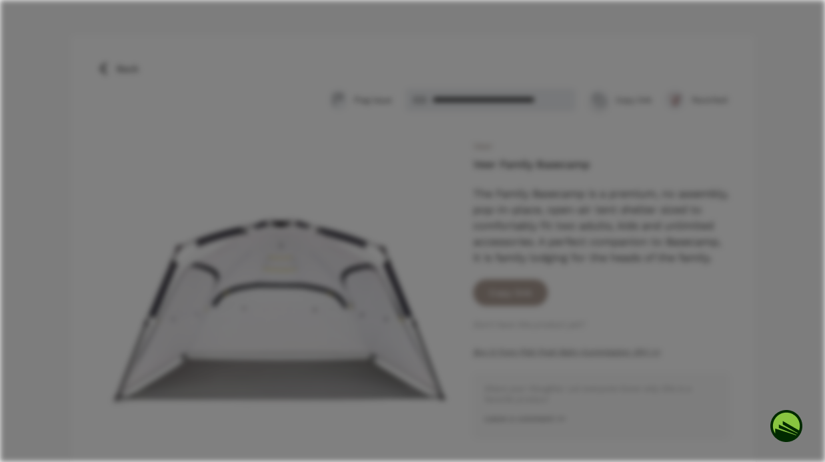
scroll to position [118, 0]
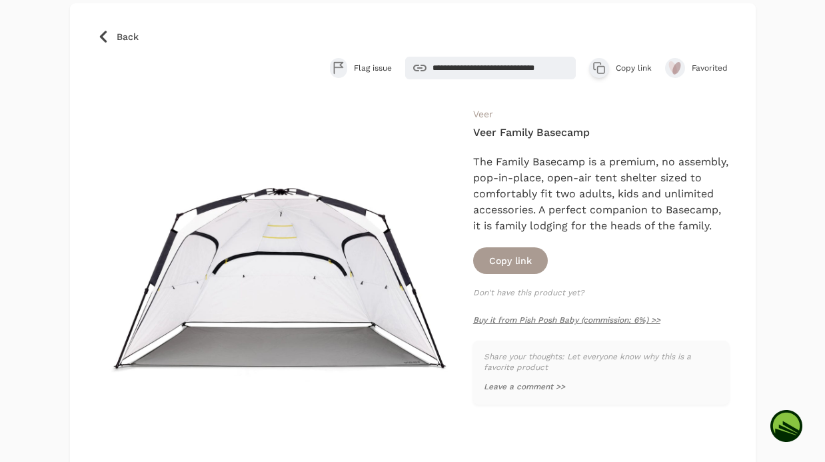
click at [106, 35] on icon at bounding box center [103, 36] width 13 height 13
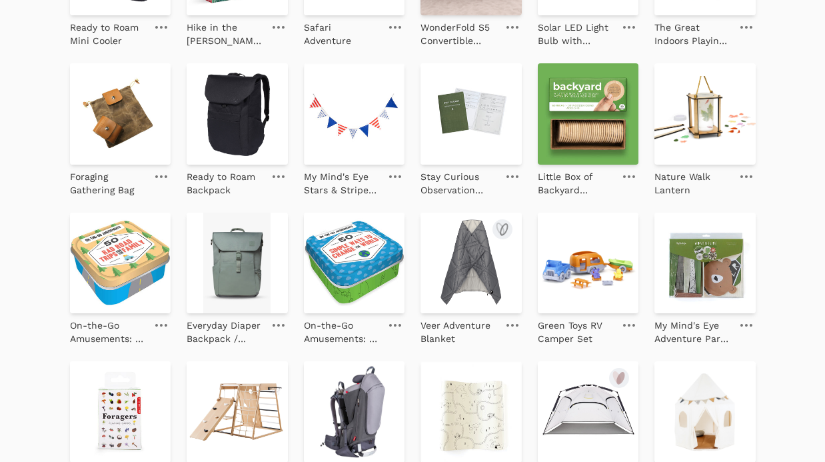
scroll to position [797, 0]
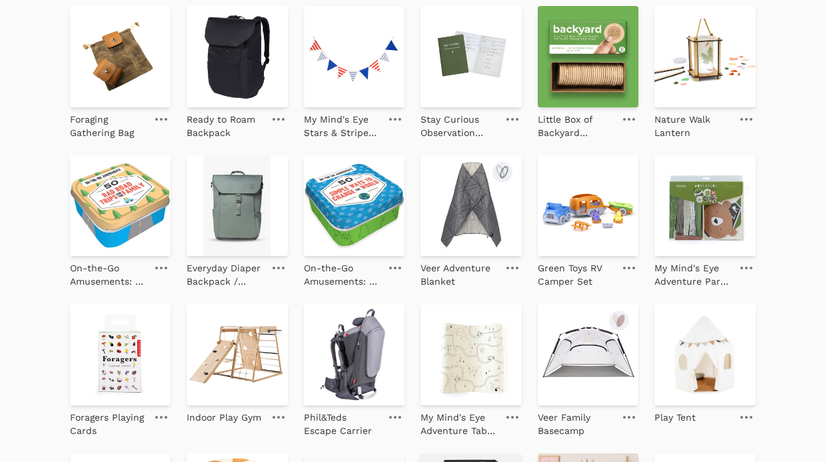
click at [476, 186] on img at bounding box center [470, 205] width 101 height 101
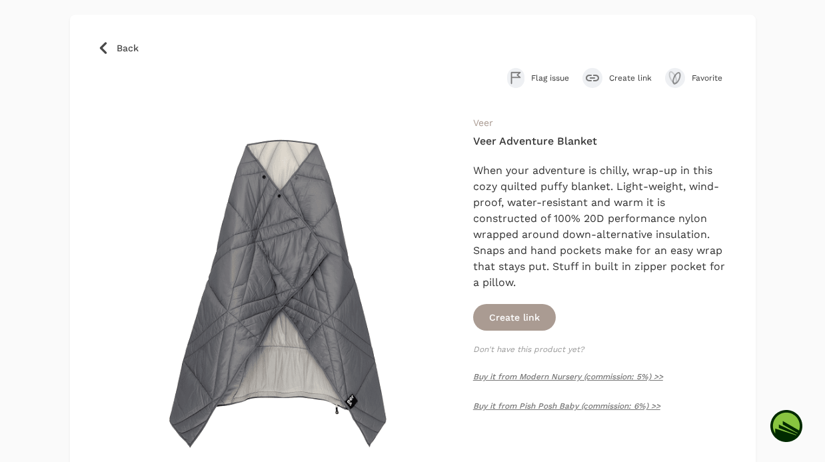
scroll to position [76, 0]
click at [538, 316] on button "Create link" at bounding box center [514, 315] width 83 height 27
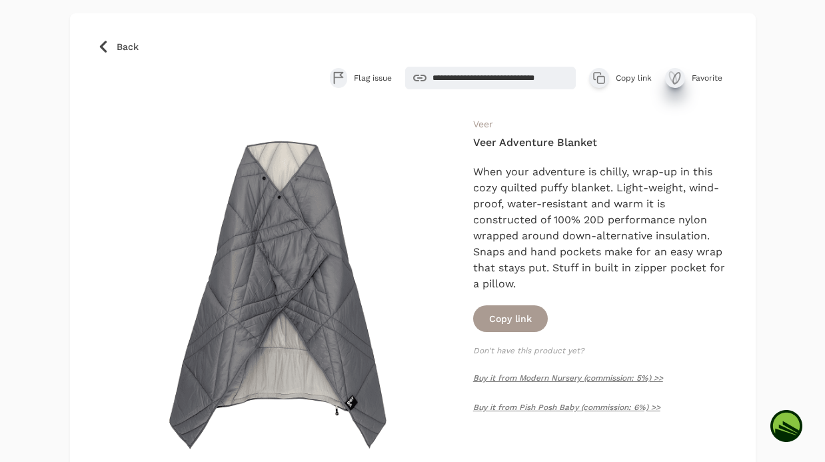
click at [675, 73] on icon "submit" at bounding box center [676, 78] width 7 height 11
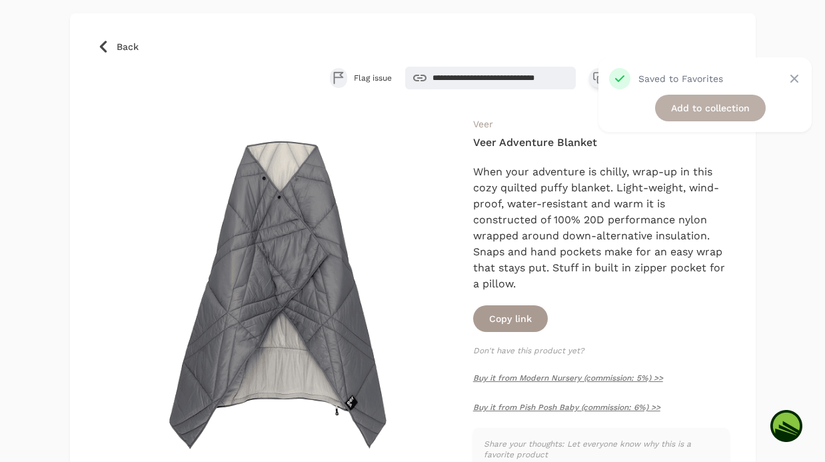
click at [677, 104] on link "Add to collection" at bounding box center [710, 108] width 111 height 27
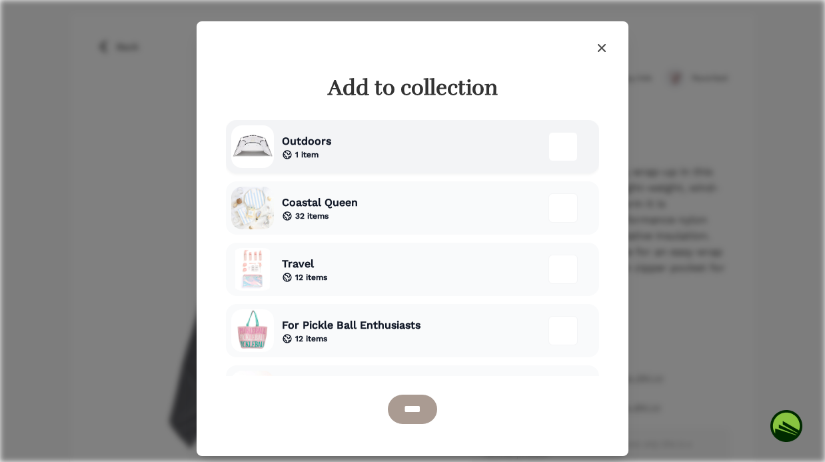
click at [342, 144] on div "Outdoors 1 item" at bounding box center [412, 146] width 373 height 53
click at [410, 412] on input "****" at bounding box center [412, 408] width 49 height 29
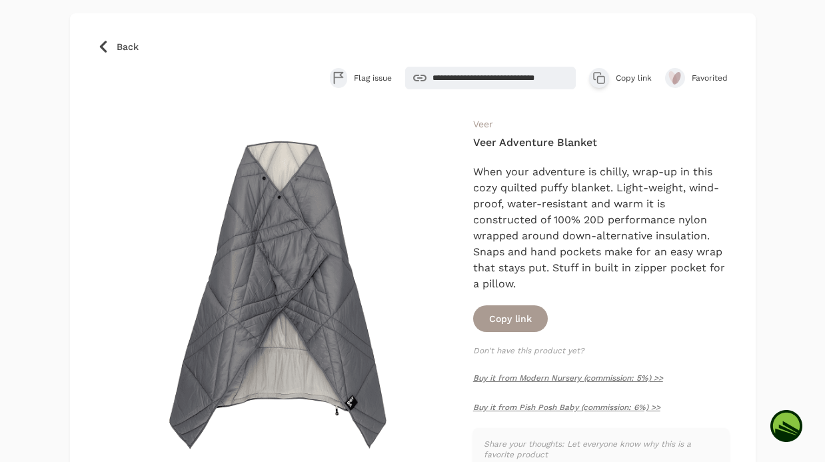
scroll to position [108, 0]
click at [103, 47] on icon at bounding box center [103, 46] width 13 height 13
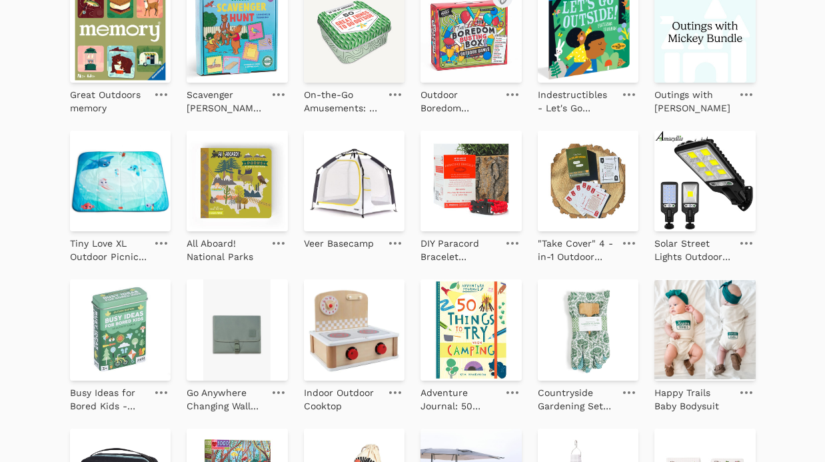
scroll to position [330, 0]
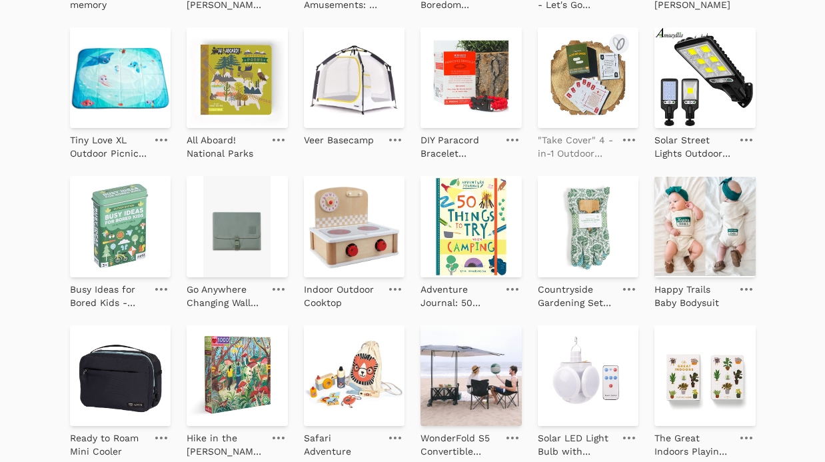
click at [556, 142] on p ""Take Cover" 4 -in-1 Outdoor Card Game for Kids + Families" at bounding box center [576, 146] width 77 height 27
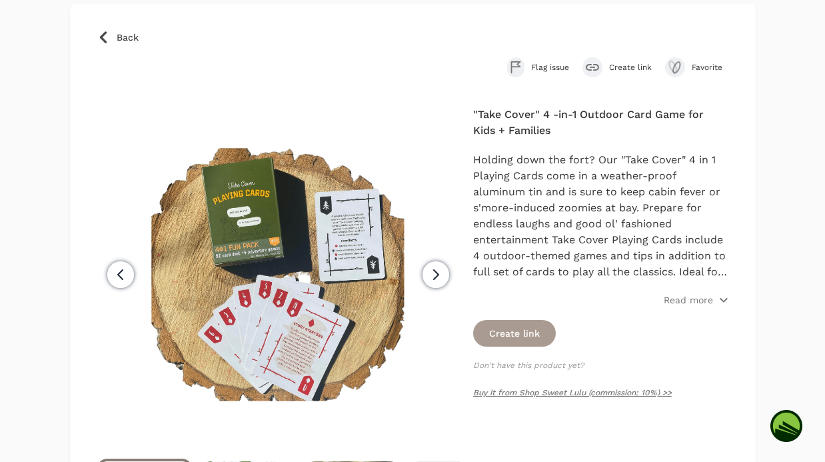
scroll to position [87, 0]
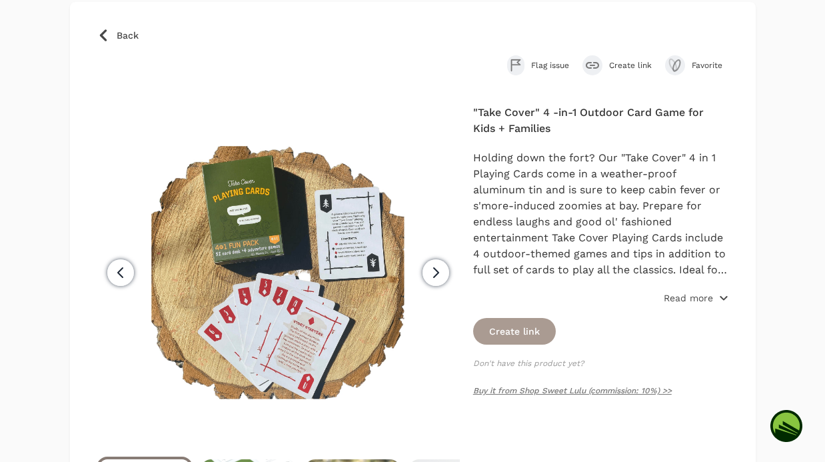
click at [715, 294] on span "Read more" at bounding box center [695, 297] width 65 height 13
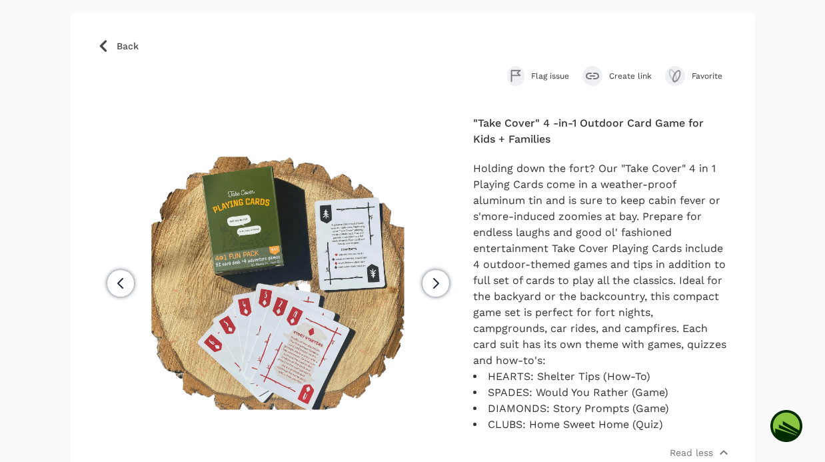
scroll to position [61, 0]
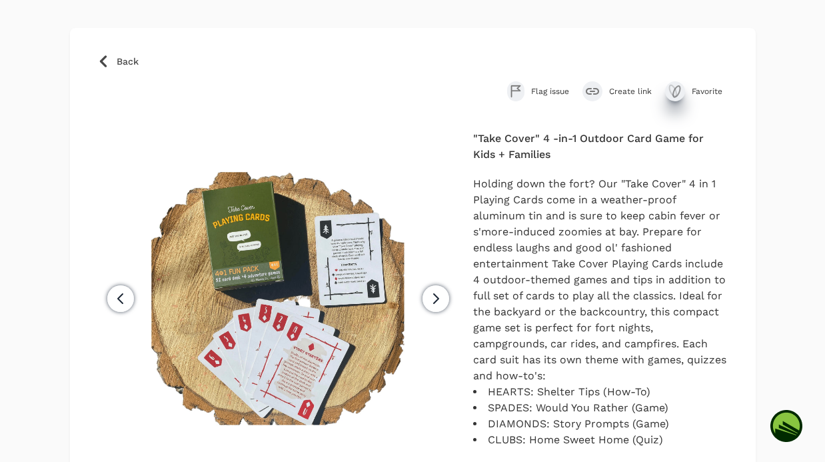
click at [675, 93] on icon "submit" at bounding box center [672, 90] width 7 height 11
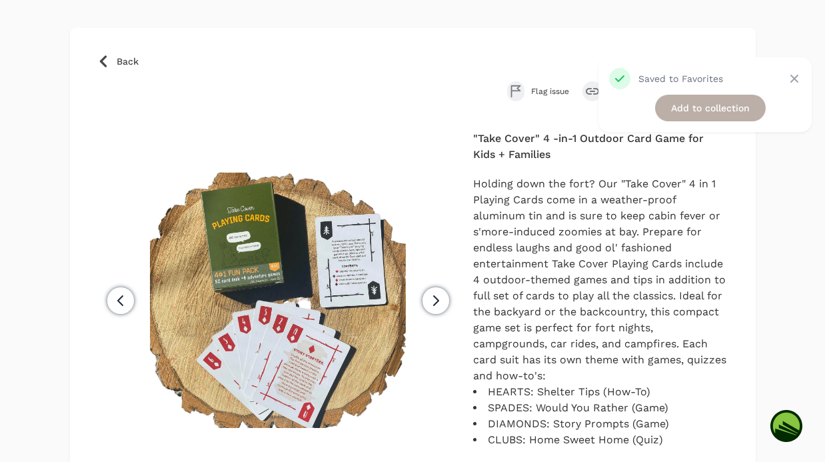
click at [668, 109] on link "Add to collection" at bounding box center [710, 108] width 111 height 27
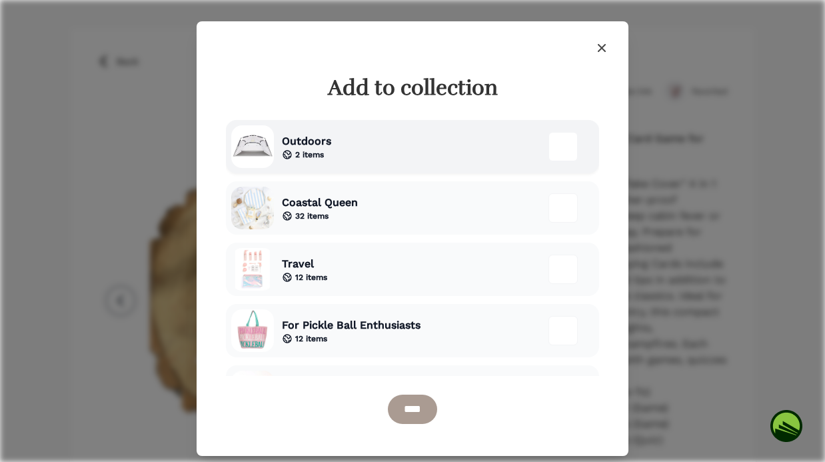
click at [336, 141] on div "Outdoors 2 items" at bounding box center [412, 146] width 373 height 53
click at [407, 401] on input "****" at bounding box center [412, 408] width 49 height 29
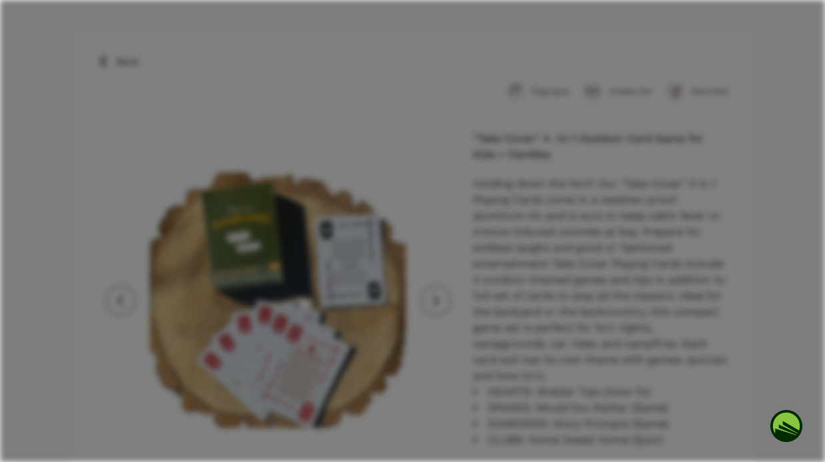
scroll to position [93, 0]
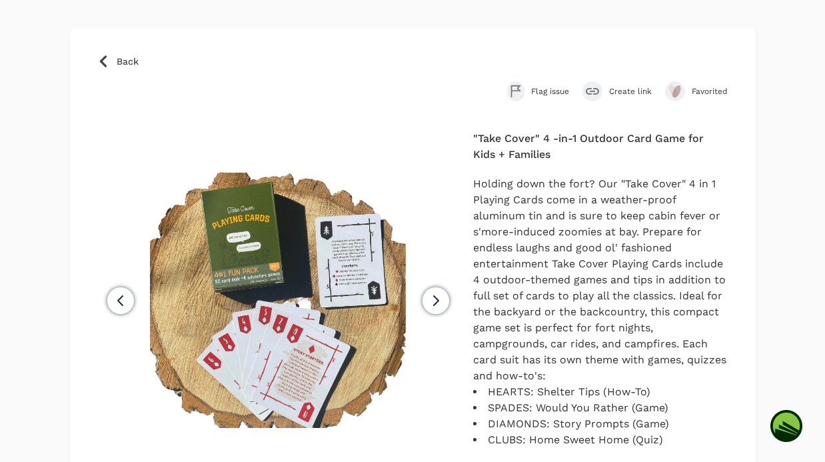
click at [111, 61] on link "Back" at bounding box center [413, 61] width 632 height 13
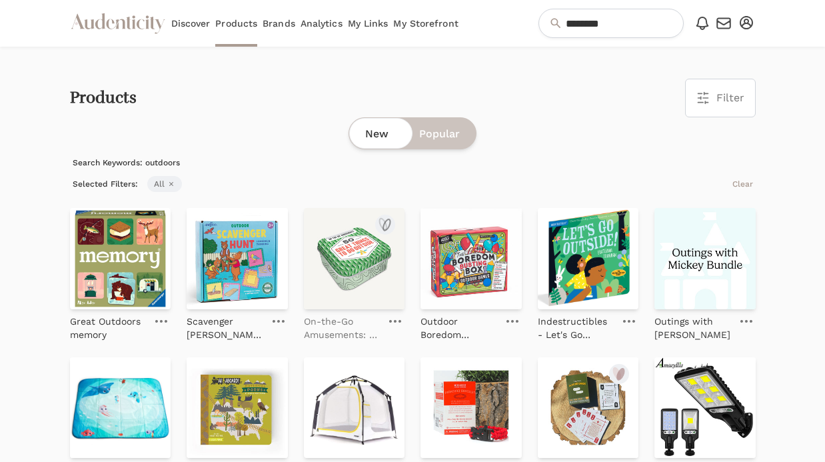
click at [353, 313] on link "On-the-Go Amusements: 50 Great Things to Do Outside" at bounding box center [342, 325] width 77 height 32
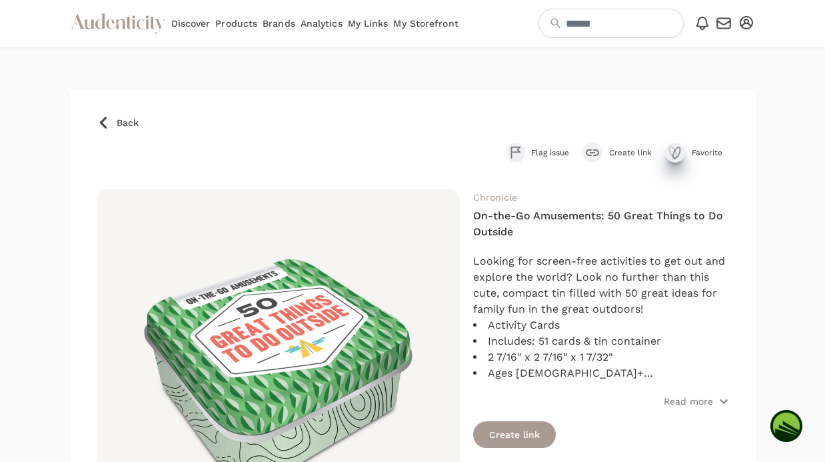
click at [680, 147] on icon "submit" at bounding box center [675, 153] width 16 height 16
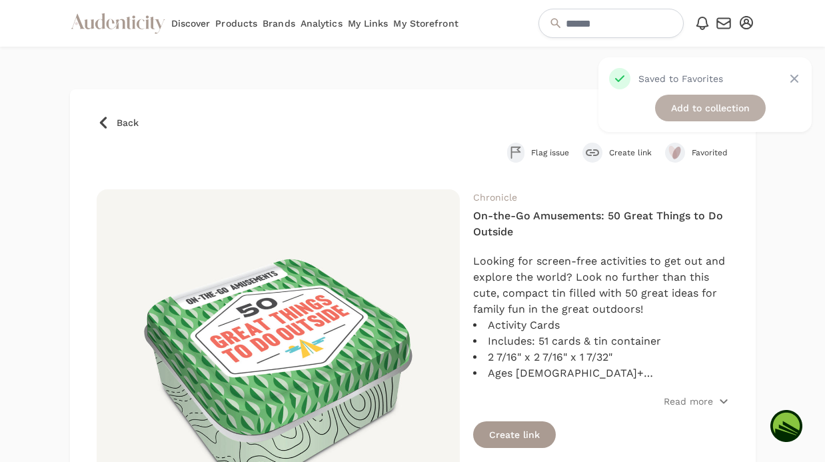
click at [685, 115] on link "Add to collection" at bounding box center [710, 108] width 111 height 27
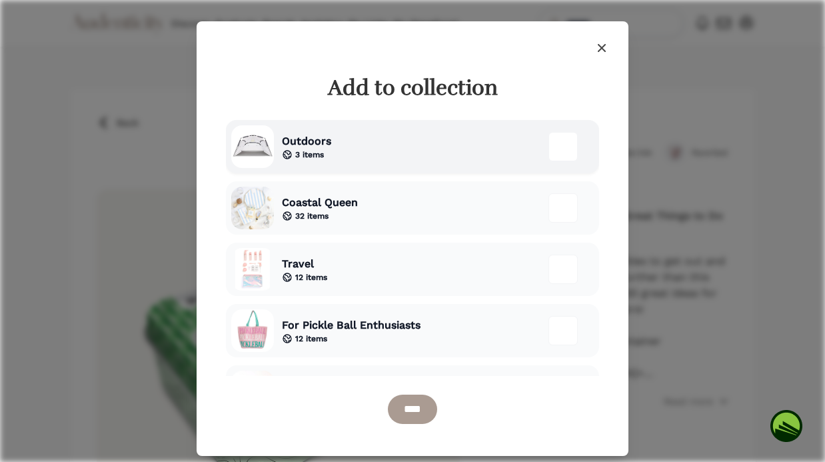
click at [360, 141] on div "Outdoors 3 items" at bounding box center [412, 146] width 373 height 53
click at [423, 400] on input "****" at bounding box center [412, 408] width 49 height 29
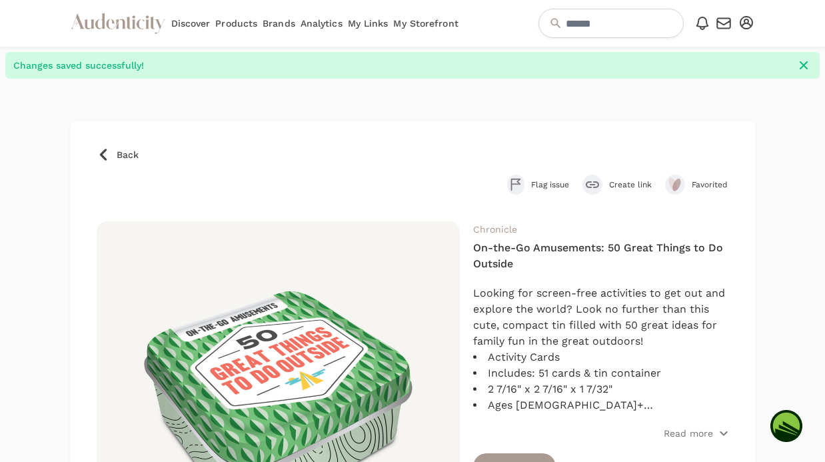
scroll to position [7, 0]
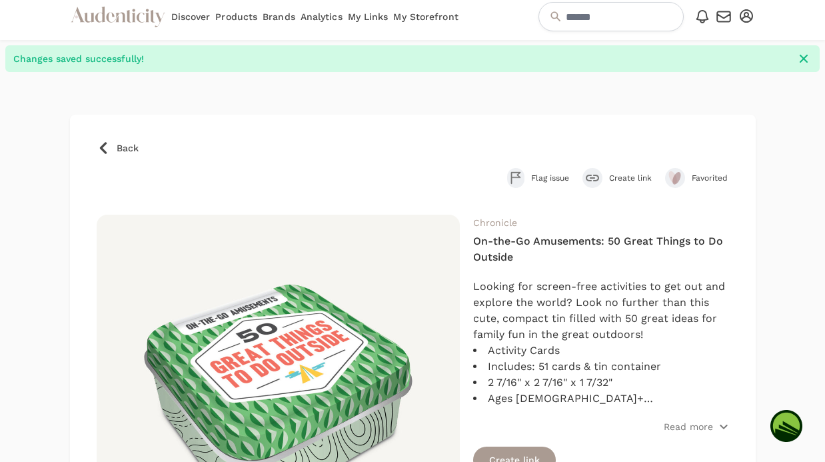
click at [117, 150] on span "Back" at bounding box center [128, 147] width 22 height 13
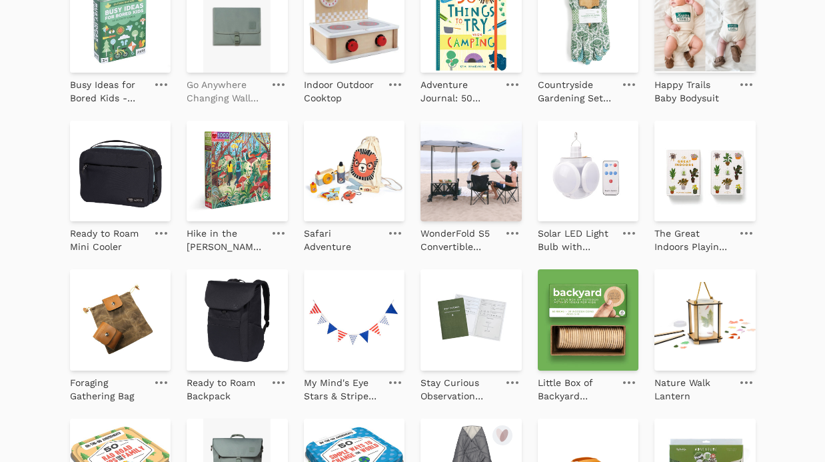
scroll to position [641, 0]
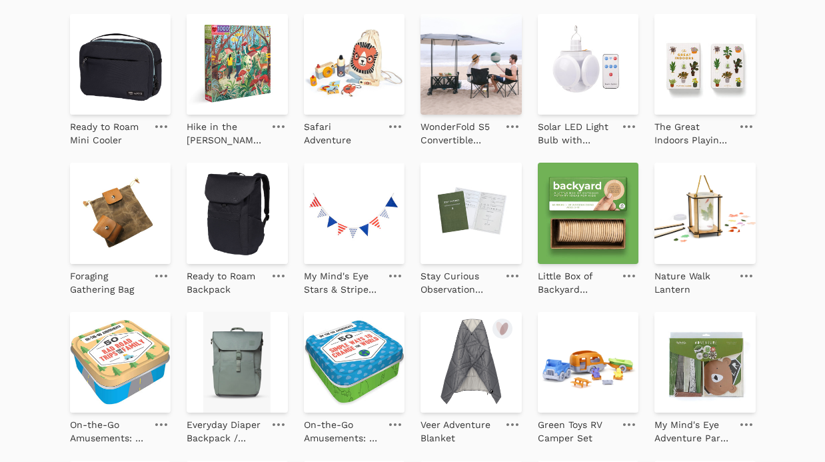
click at [212, 304] on div "Great Outdoors memory Scavenger Hunt Game - Outdoors On-the-Go Amusements: 50 G…" at bounding box center [412, 303] width 685 height 1473
click at [214, 281] on p "Ready to Roam Backpack" at bounding box center [225, 282] width 77 height 27
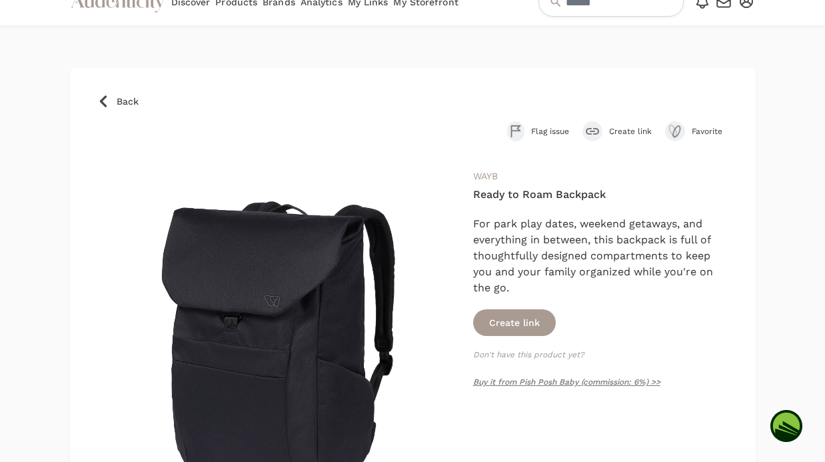
scroll to position [22, 0]
click at [673, 131] on icon "submit" at bounding box center [676, 130] width 7 height 11
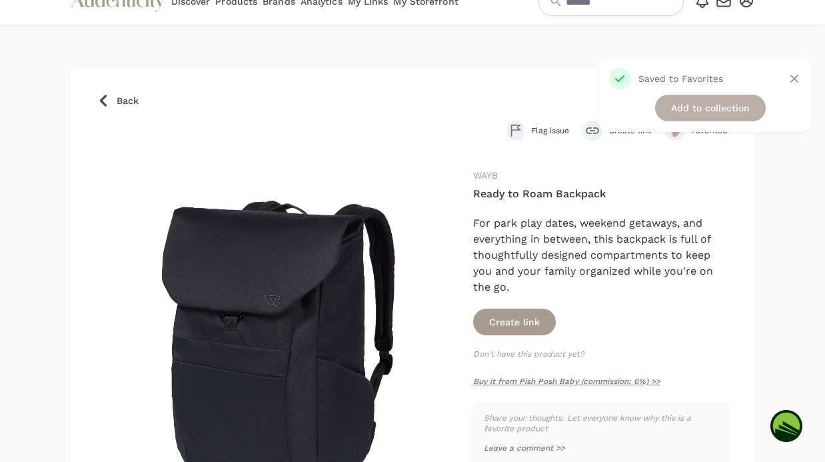
click at [699, 104] on link "Add to collection" at bounding box center [710, 108] width 111 height 27
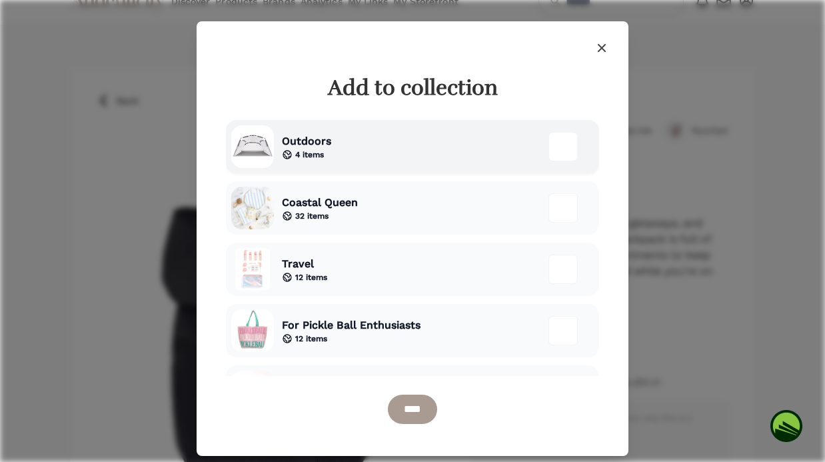
click at [399, 156] on div "Outdoors 4 items" at bounding box center [412, 146] width 373 height 53
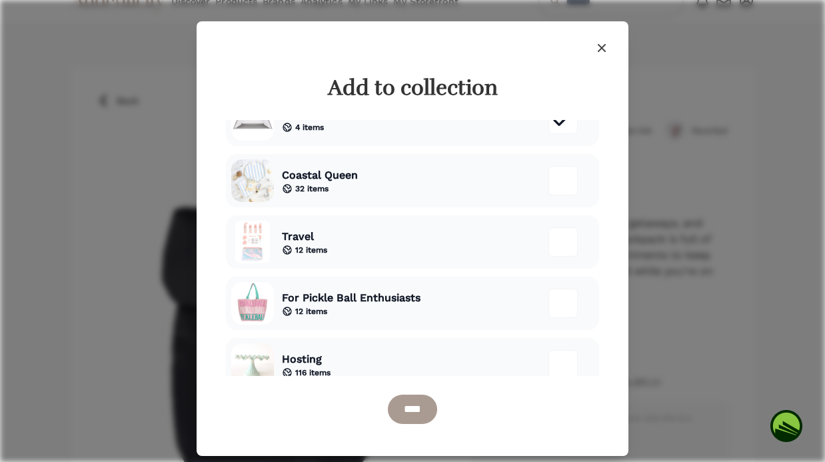
scroll to position [28, 0]
click at [388, 238] on div "Travel 12 items" at bounding box center [412, 240] width 373 height 53
click at [423, 411] on input "****" at bounding box center [412, 408] width 49 height 29
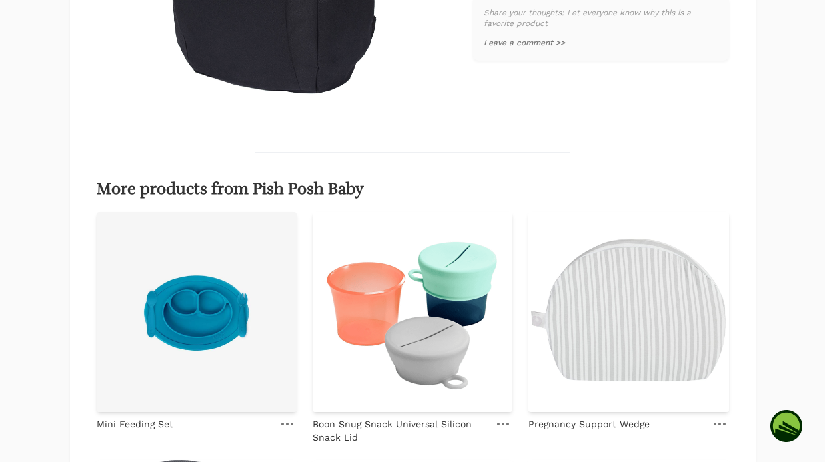
scroll to position [526, 0]
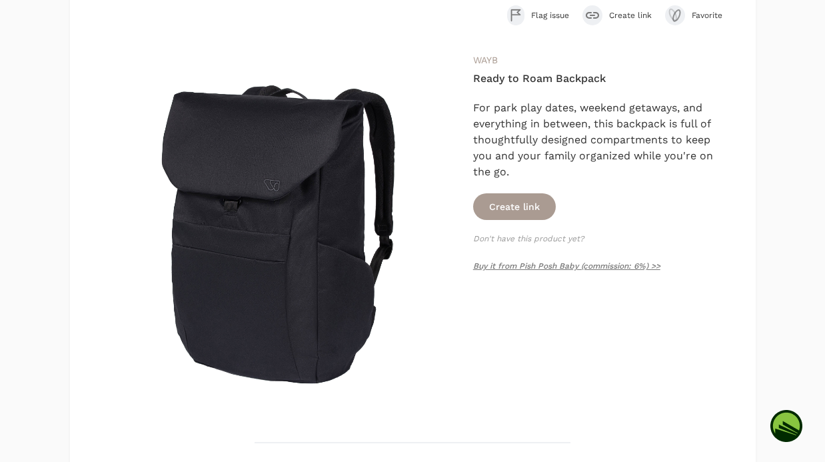
scroll to position [136, 0]
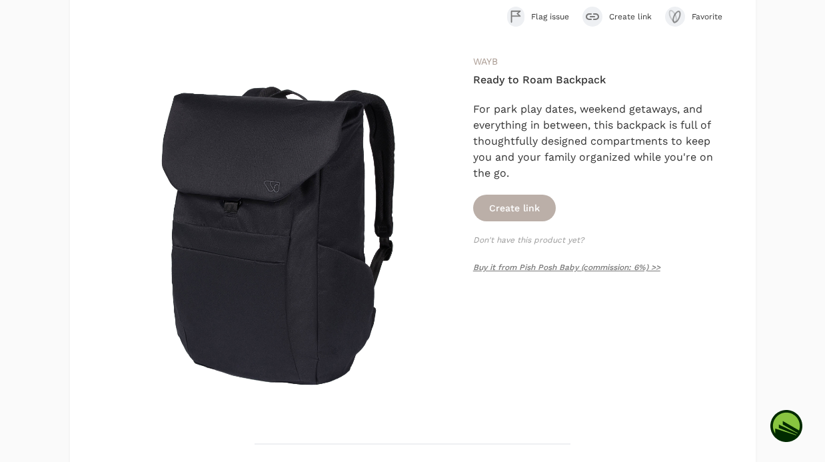
click at [527, 206] on button "Create link" at bounding box center [514, 207] width 83 height 27
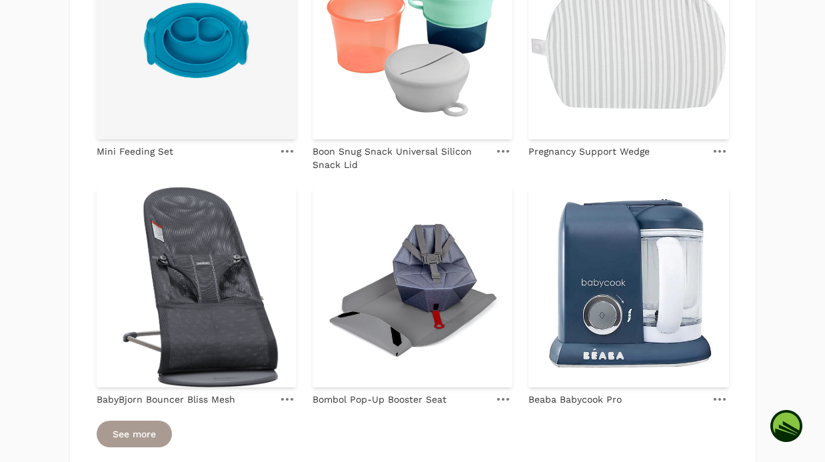
scroll to position [813, 0]
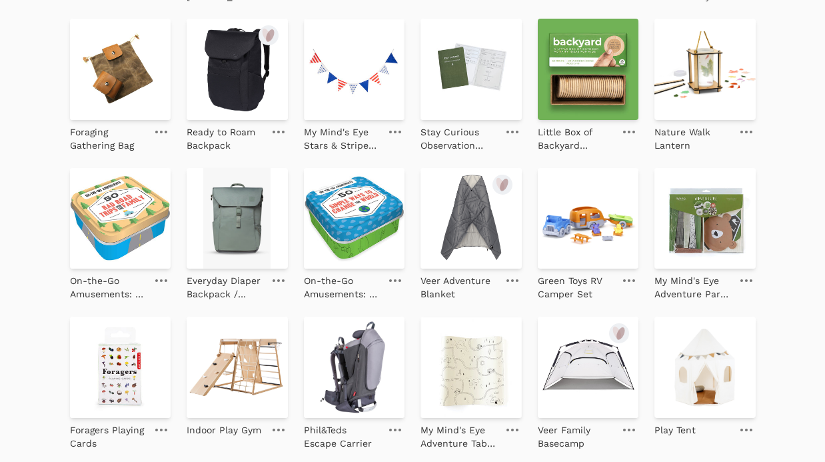
scroll to position [881, 0]
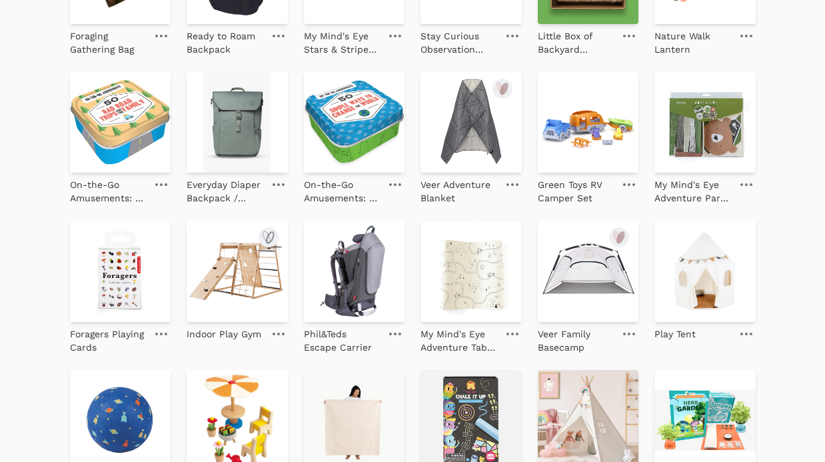
click at [260, 285] on img at bounding box center [237, 270] width 101 height 101
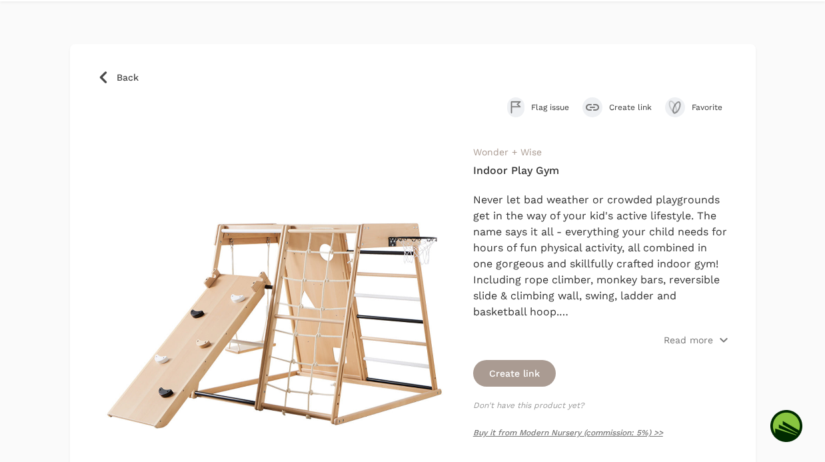
scroll to position [66, 0]
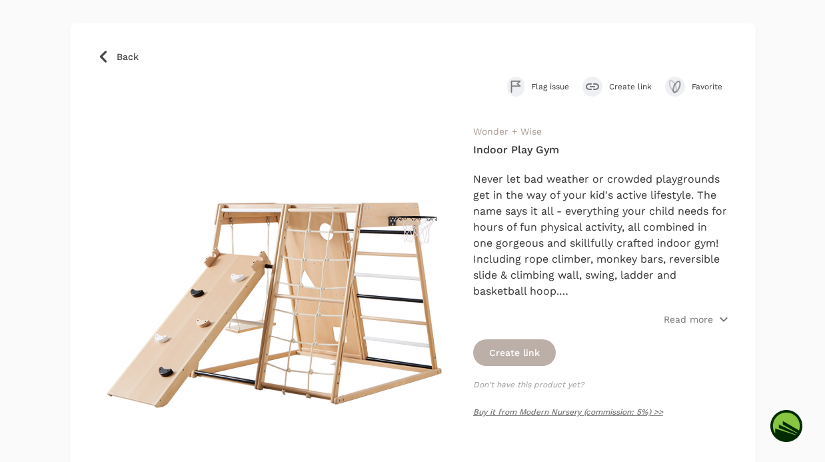
click at [520, 363] on button "Create link" at bounding box center [514, 352] width 83 height 27
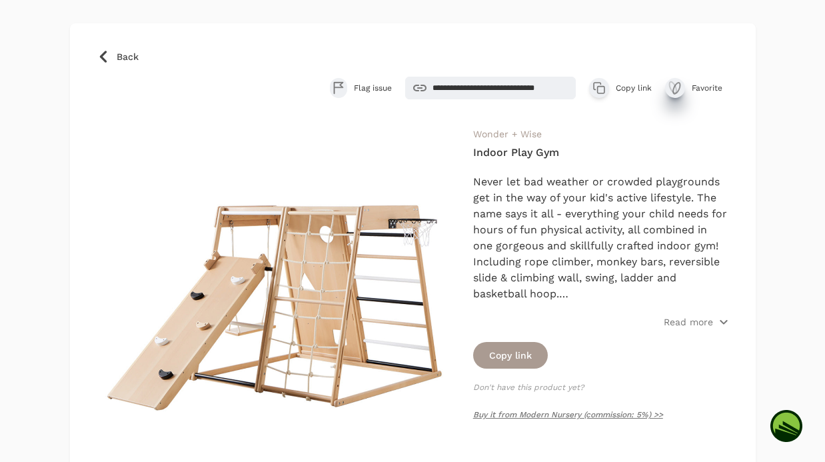
click at [675, 87] on icon "submit" at bounding box center [672, 87] width 7 height 11
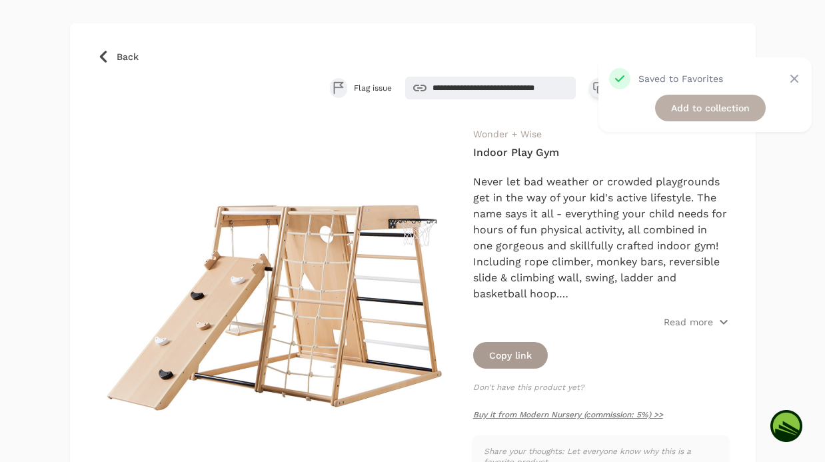
click at [676, 112] on link "Add to collection" at bounding box center [710, 108] width 111 height 27
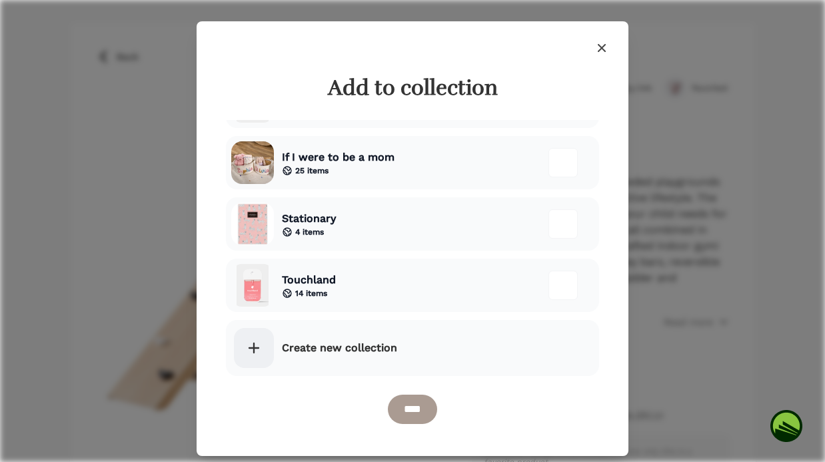
scroll to position [533, 0]
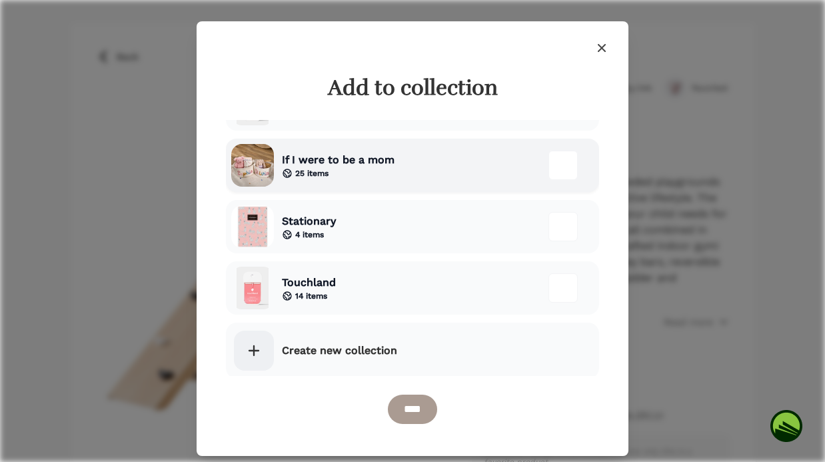
click at [418, 179] on div "If I were to be a mom 25 items" at bounding box center [412, 165] width 373 height 53
click at [420, 402] on input "****" at bounding box center [412, 408] width 49 height 29
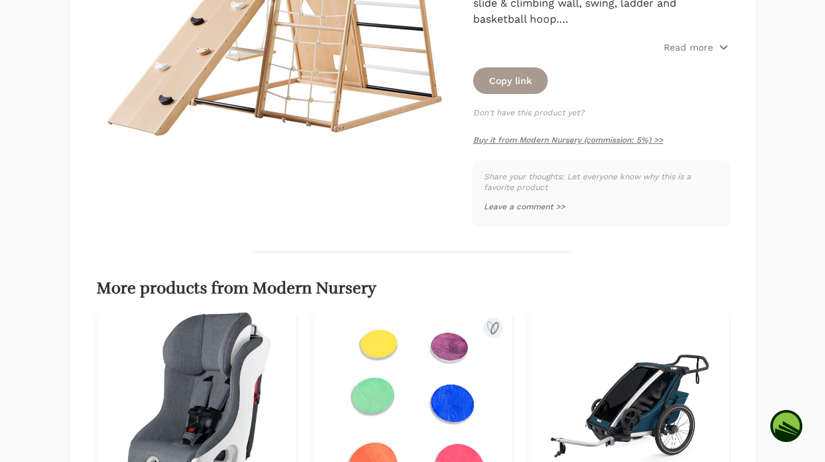
scroll to position [373, 0]
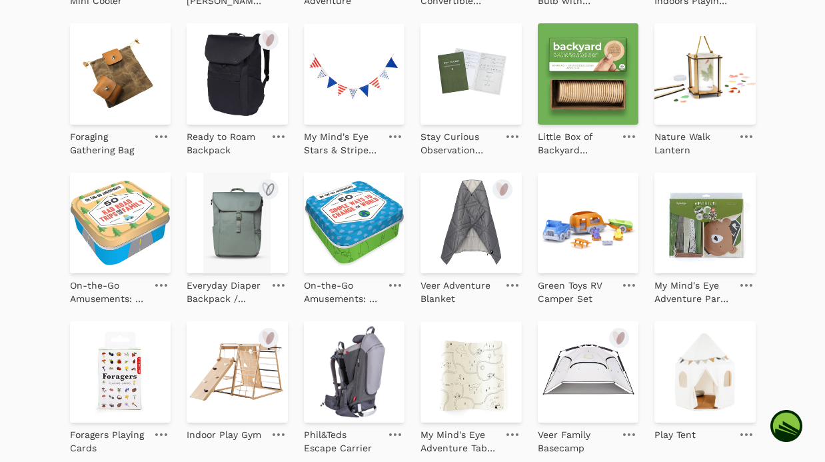
scroll to position [865, 0]
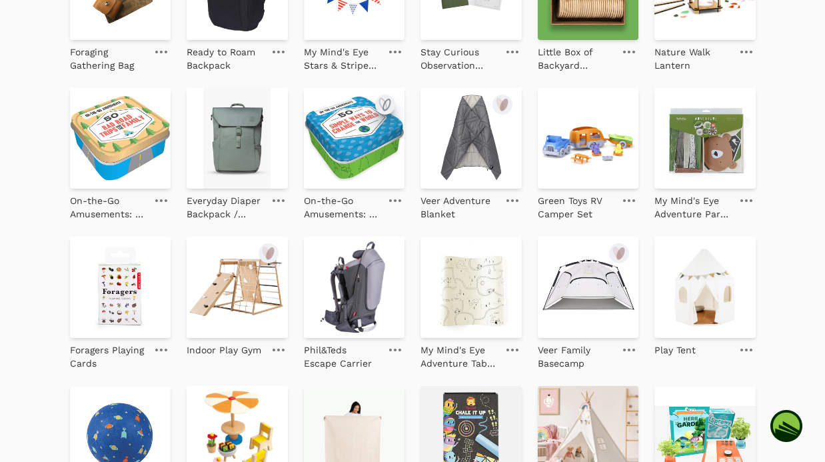
click at [382, 106] on icon "submit" at bounding box center [385, 105] width 16 height 16
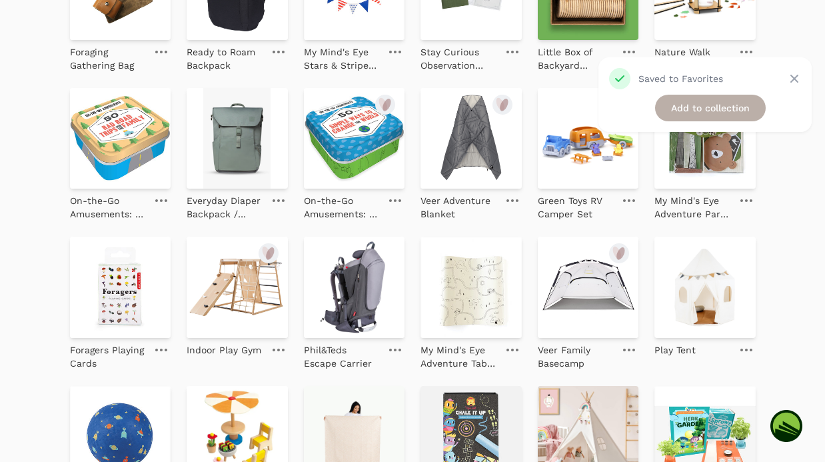
click at [737, 112] on link "Add to collection" at bounding box center [710, 108] width 111 height 27
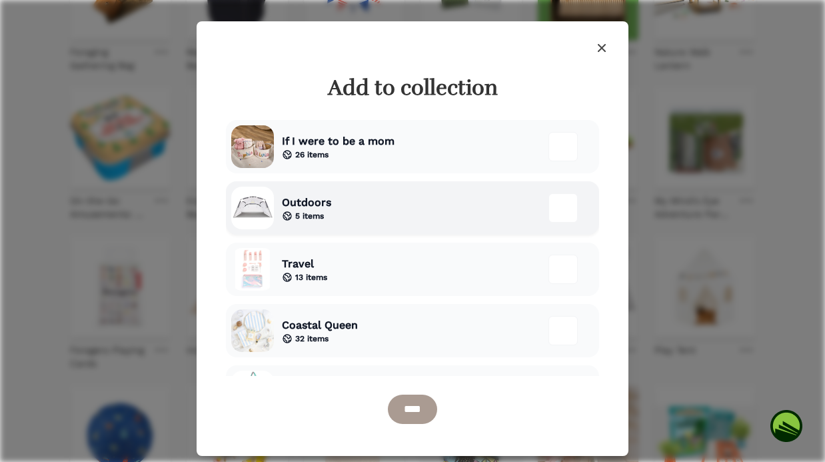
click at [445, 204] on div "Outdoors 5 items" at bounding box center [412, 207] width 373 height 53
click at [424, 410] on input "****" at bounding box center [412, 408] width 49 height 29
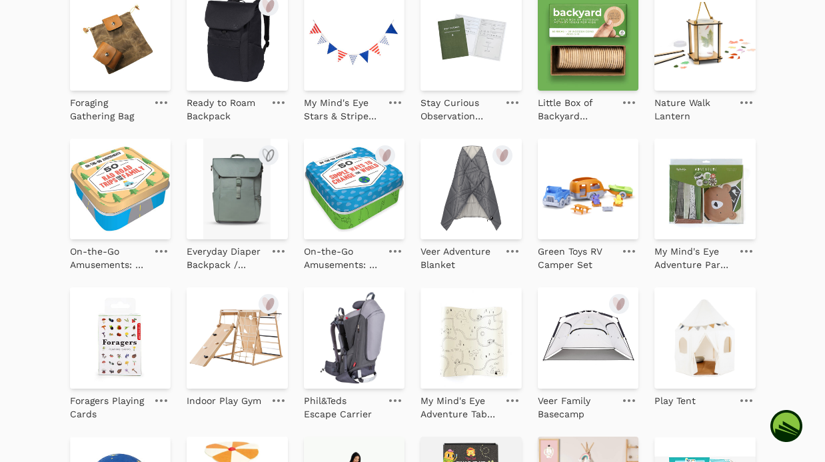
scroll to position [845, 0]
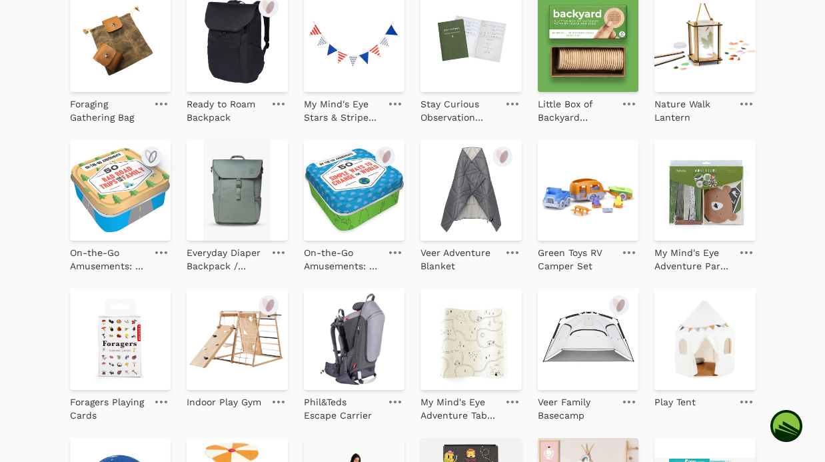
click at [153, 156] on icon "submit" at bounding box center [151, 157] width 16 height 16
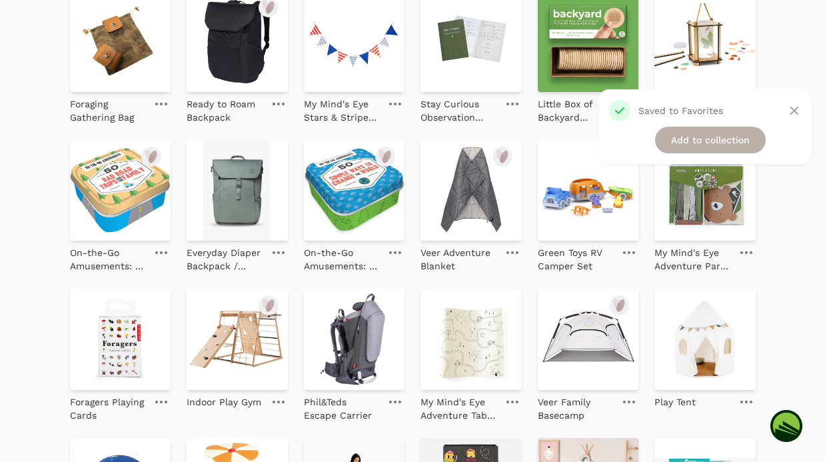
click at [674, 143] on link "Add to collection" at bounding box center [710, 140] width 111 height 27
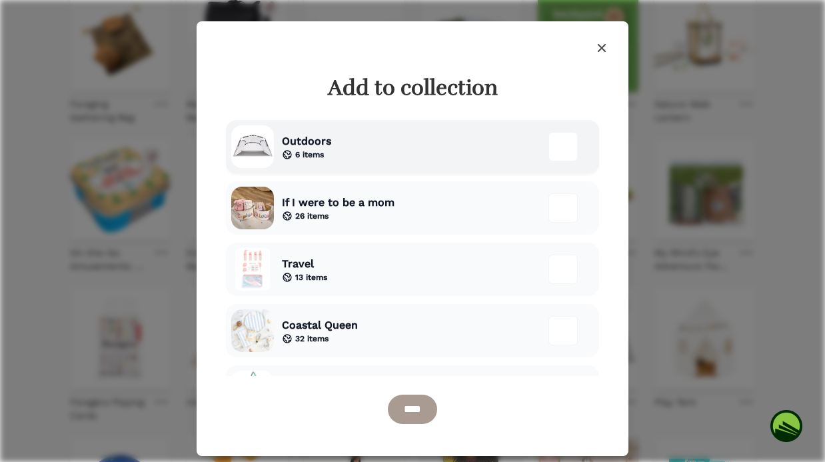
click at [380, 155] on div "Outdoors 6 items" at bounding box center [412, 146] width 373 height 53
click at [402, 407] on input "****" at bounding box center [412, 408] width 49 height 29
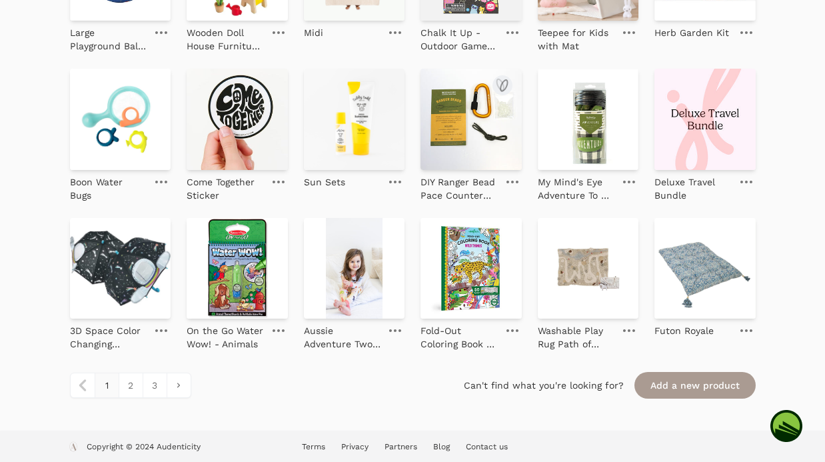
scroll to position [1365, 0]
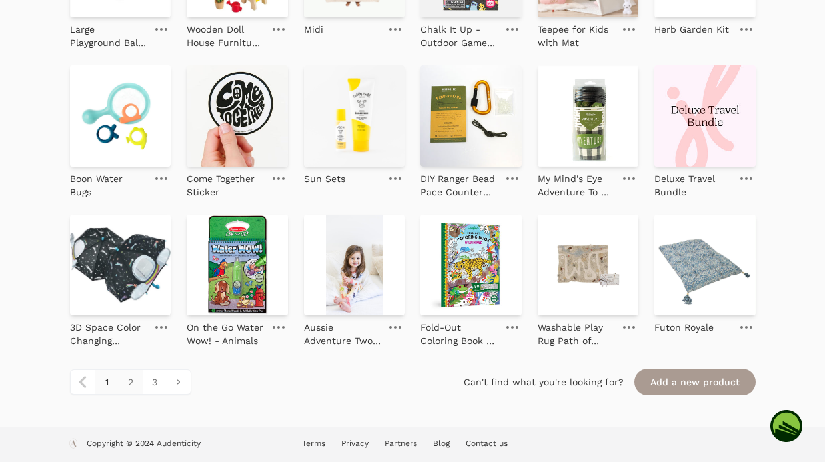
click at [131, 382] on link "2" at bounding box center [131, 382] width 24 height 24
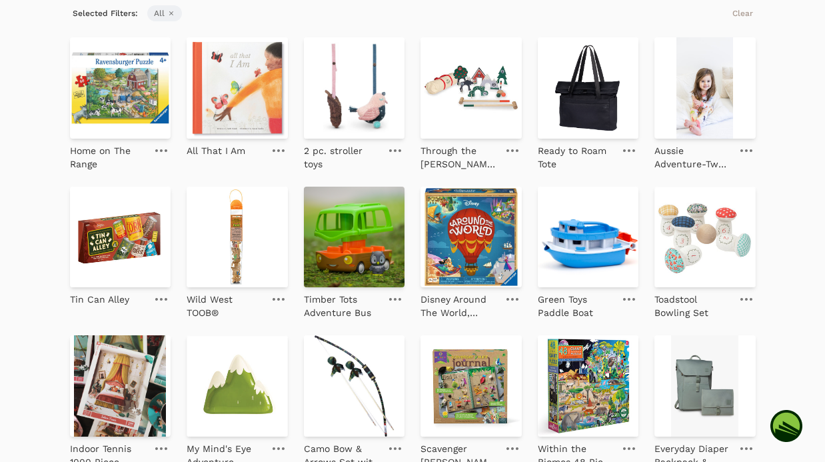
scroll to position [156, 0]
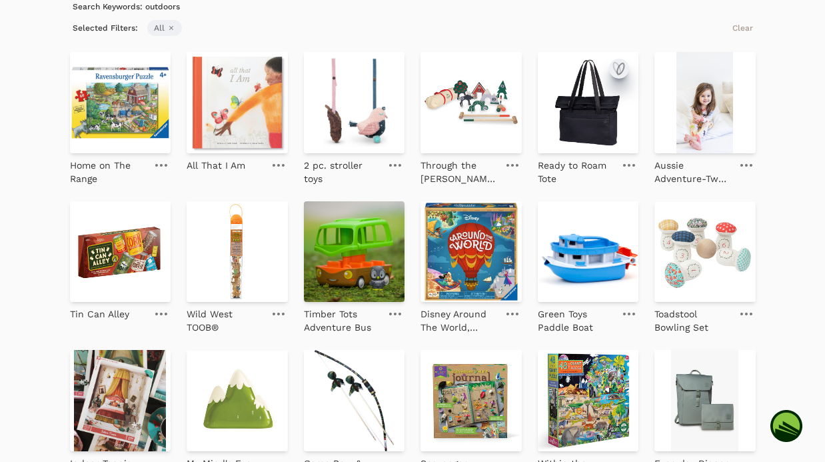
click at [619, 67] on icon "submit" at bounding box center [616, 68] width 7 height 11
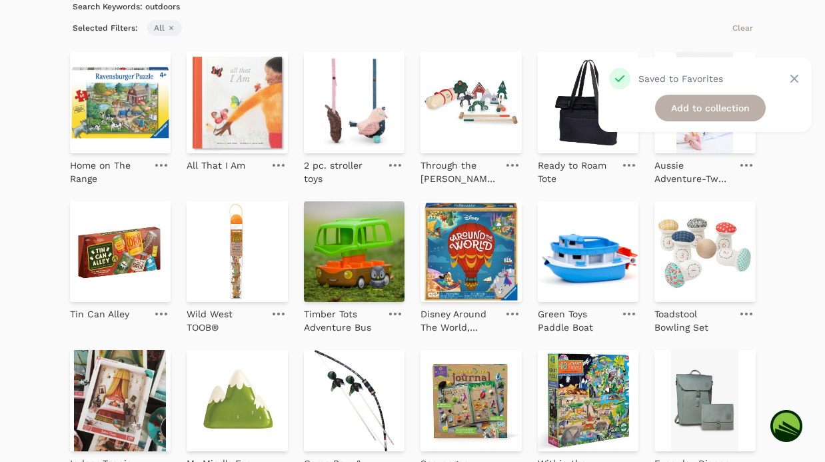
click at [683, 108] on link "Add to collection" at bounding box center [710, 108] width 111 height 27
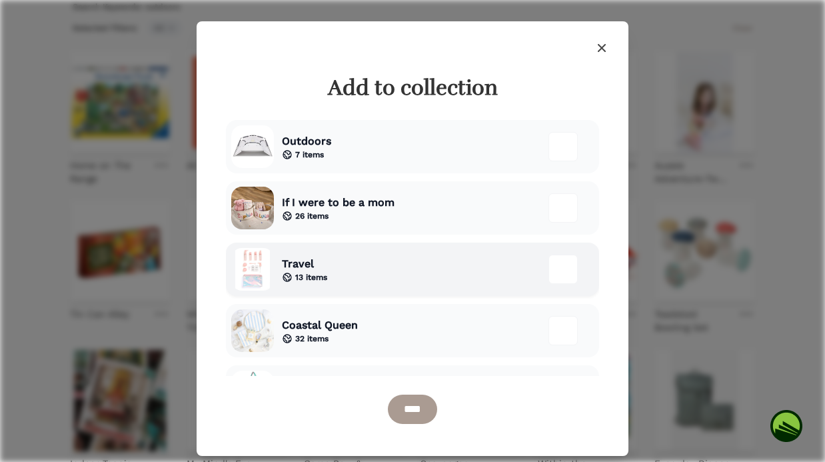
scroll to position [5, 0]
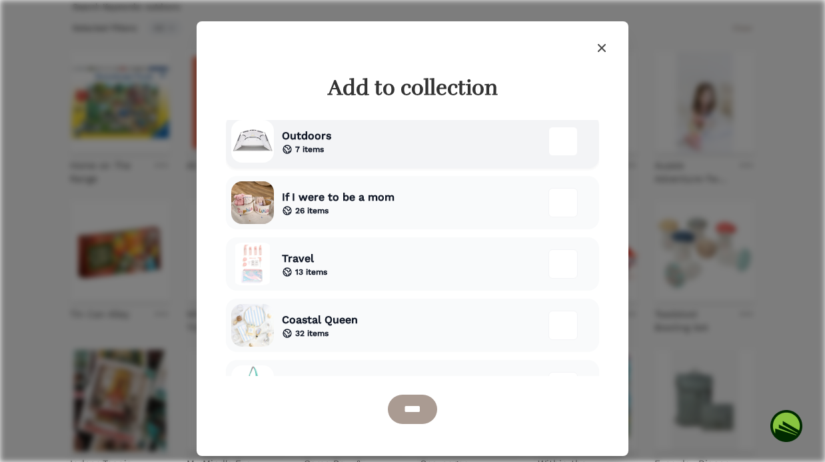
click at [468, 147] on div "Outdoors 7 items" at bounding box center [412, 141] width 373 height 53
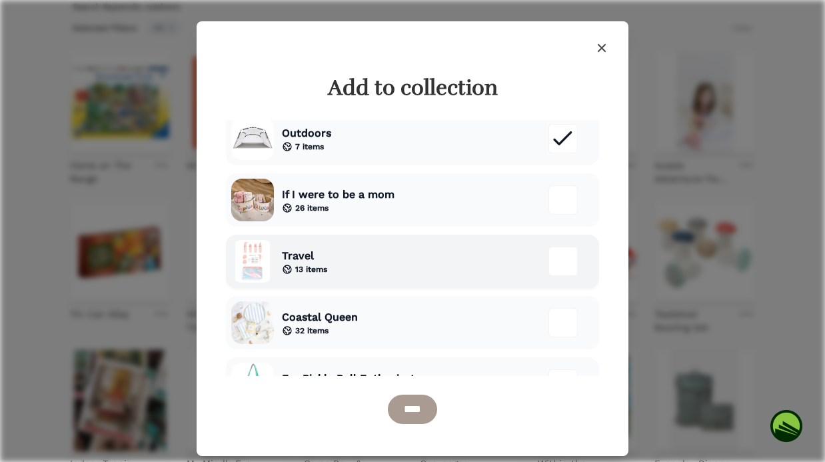
click at [418, 245] on div "Travel 13 items" at bounding box center [412, 260] width 373 height 53
click at [423, 408] on input "****" at bounding box center [412, 408] width 49 height 29
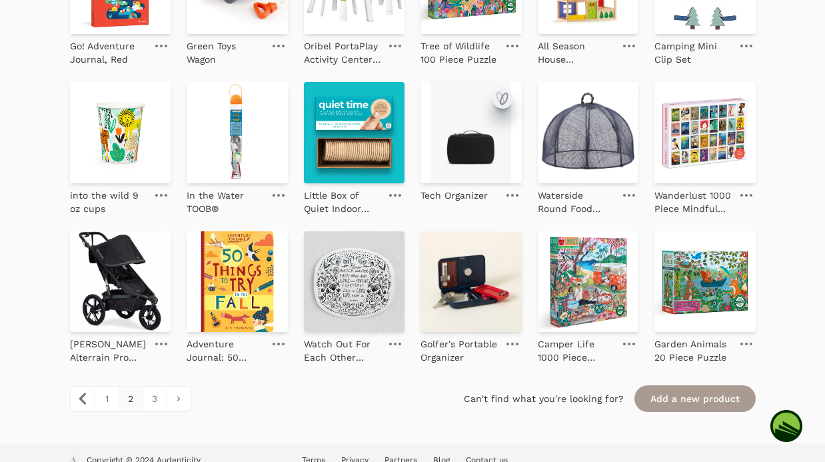
scroll to position [1351, 0]
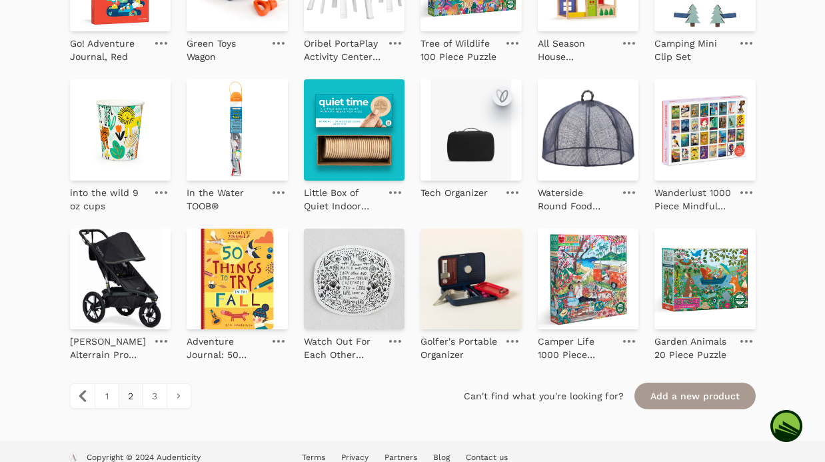
click at [501, 94] on icon "submit" at bounding box center [503, 96] width 7 height 11
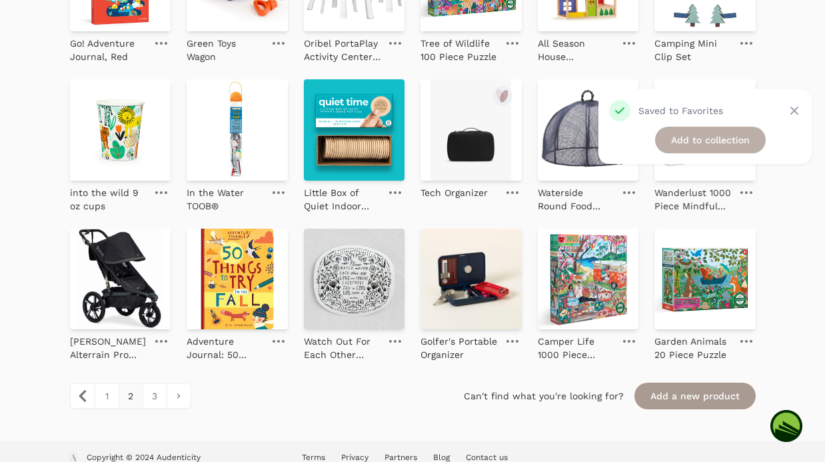
click at [707, 142] on link "Add to collection" at bounding box center [710, 140] width 111 height 27
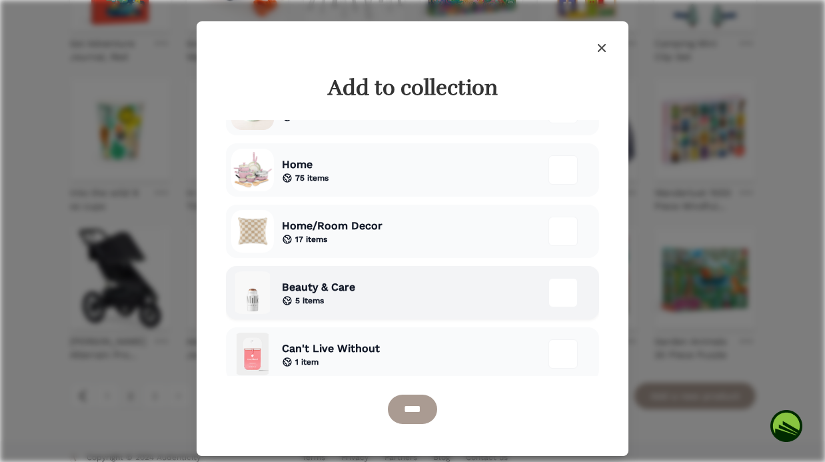
scroll to position [0, 0]
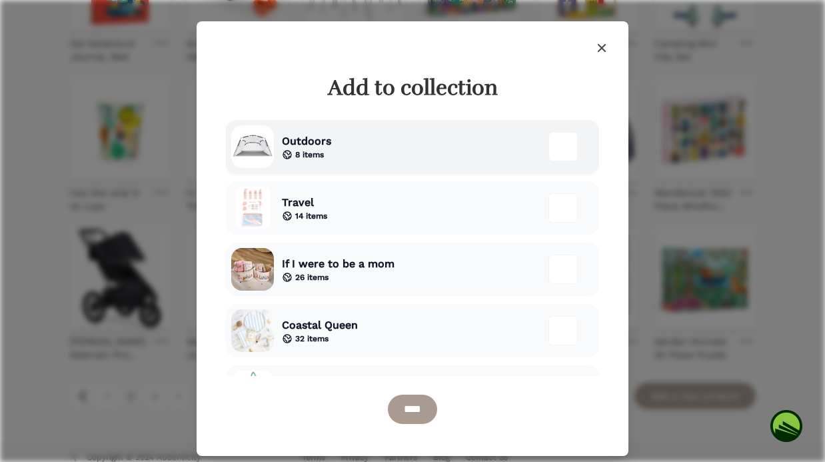
click at [488, 124] on div "Outdoors 8 items" at bounding box center [412, 146] width 373 height 53
click at [510, 201] on div "Travel 14 items" at bounding box center [412, 207] width 373 height 53
click at [427, 414] on input "****" at bounding box center [412, 408] width 49 height 29
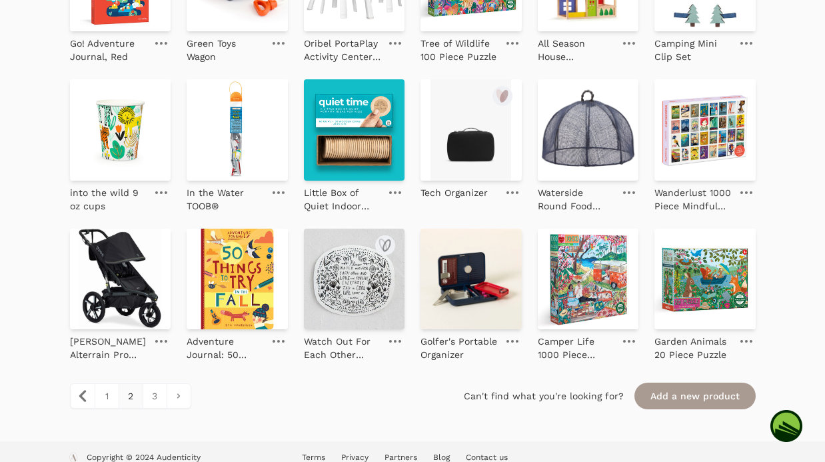
scroll to position [1365, 0]
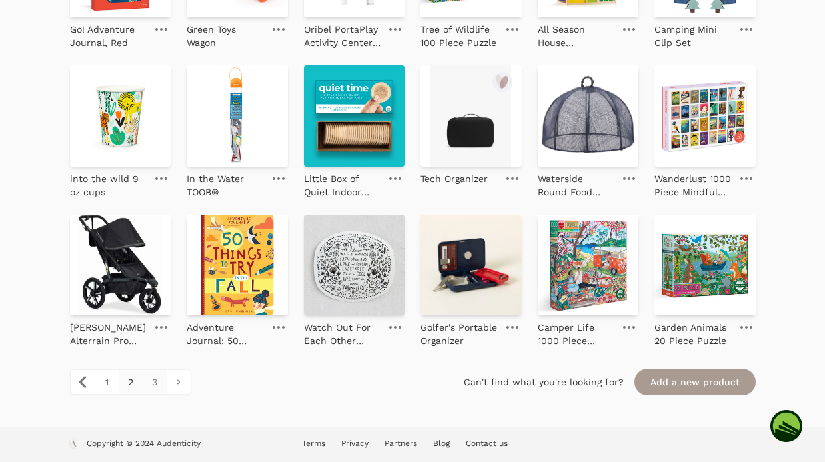
click at [155, 377] on link "3" at bounding box center [155, 382] width 24 height 24
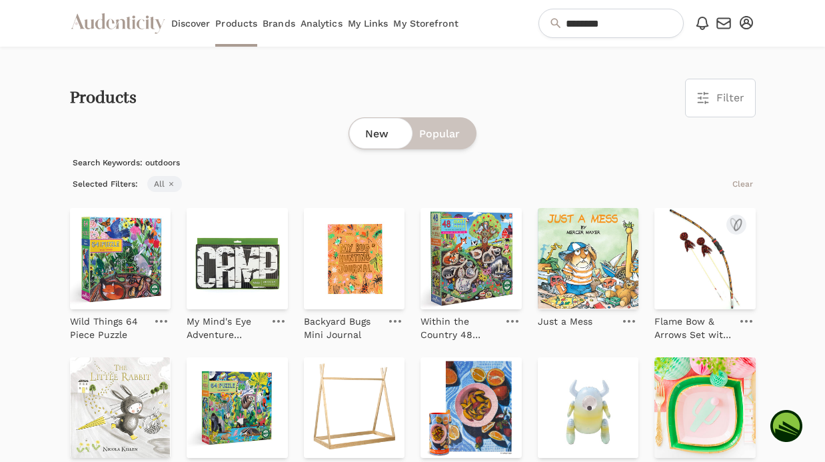
click at [699, 285] on img at bounding box center [704, 258] width 101 height 101
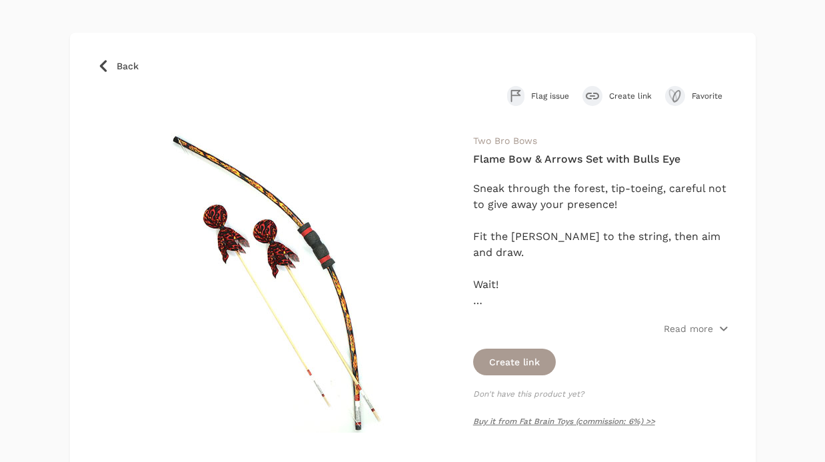
scroll to position [59, 0]
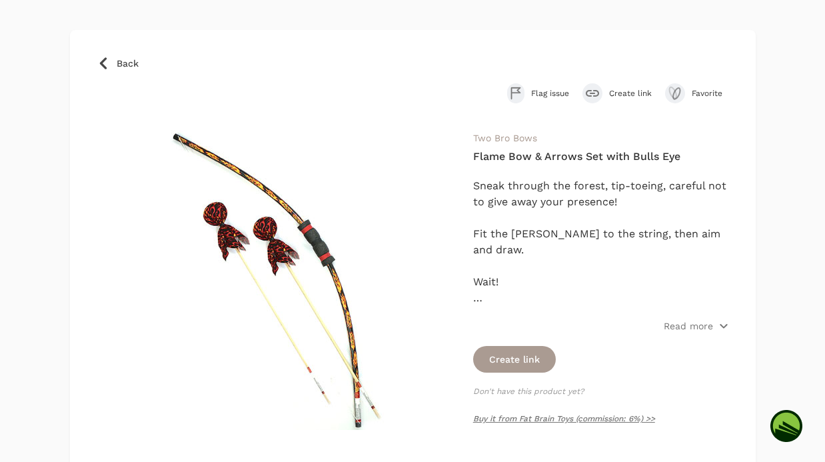
click at [537, 374] on div "Two Bro Bows Flame Bow & Arrows Set with Bulls Eye Sneak through the forest, ti…" at bounding box center [601, 284] width 256 height 309
click at [537, 358] on button "Create link" at bounding box center [514, 359] width 83 height 27
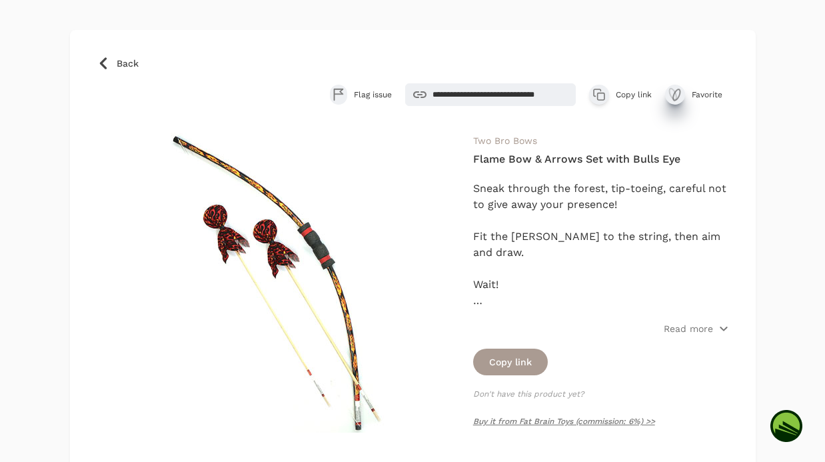
click at [675, 92] on icon "submit" at bounding box center [676, 94] width 7 height 11
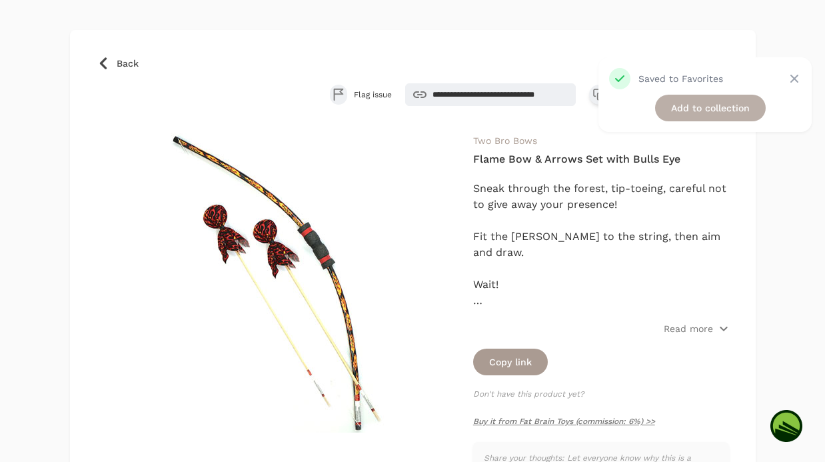
click at [681, 112] on link "Add to collection" at bounding box center [710, 108] width 111 height 27
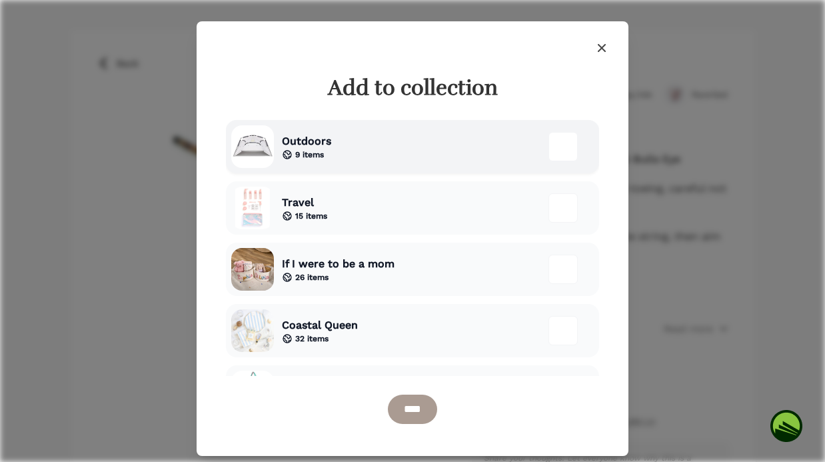
click at [522, 125] on div "Outdoors 9 items" at bounding box center [412, 146] width 373 height 53
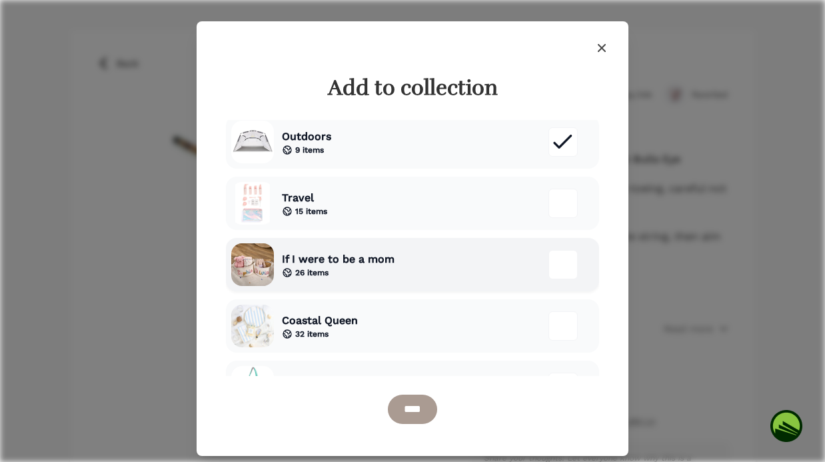
click at [434, 260] on div "If I were to be a mom 26 items" at bounding box center [412, 264] width 373 height 53
click at [413, 414] on input "****" at bounding box center [412, 408] width 49 height 29
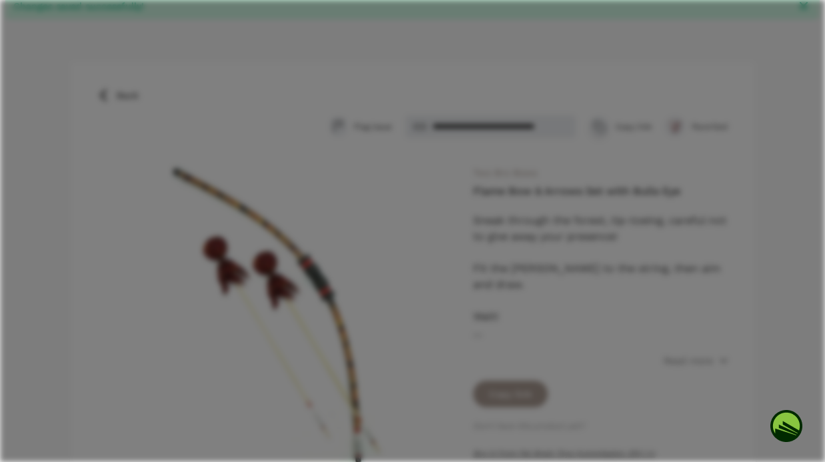
scroll to position [91, 0]
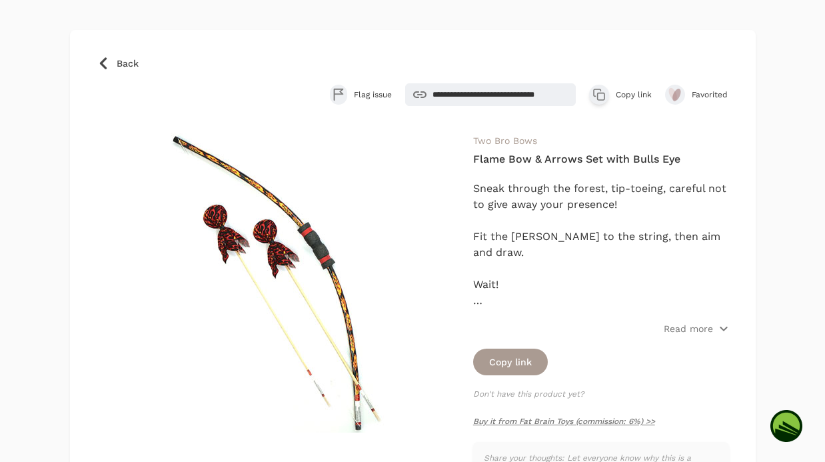
click at [111, 57] on link "Back" at bounding box center [413, 63] width 632 height 13
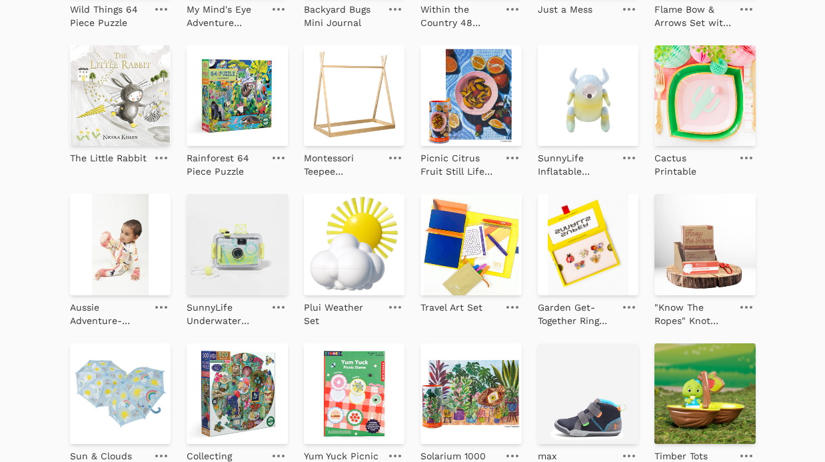
scroll to position [440, 0]
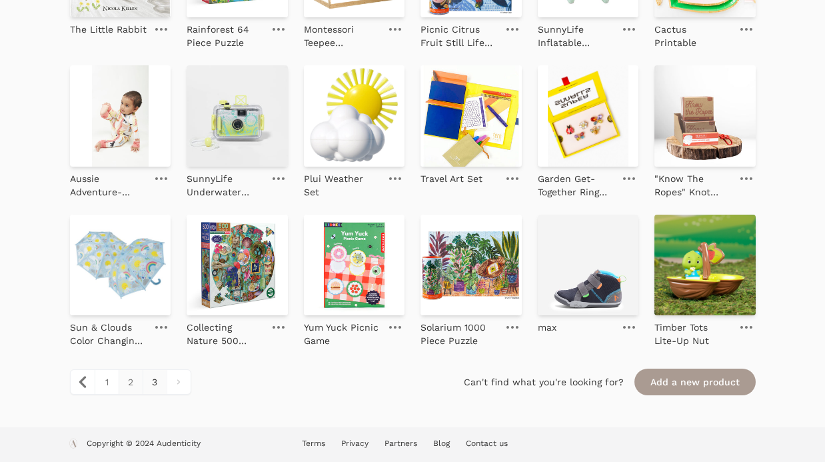
click at [126, 384] on link "2" at bounding box center [131, 382] width 24 height 24
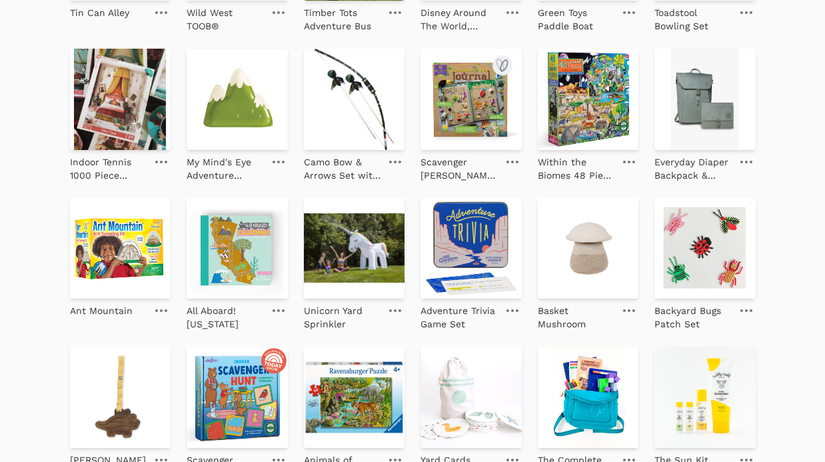
scroll to position [474, 0]
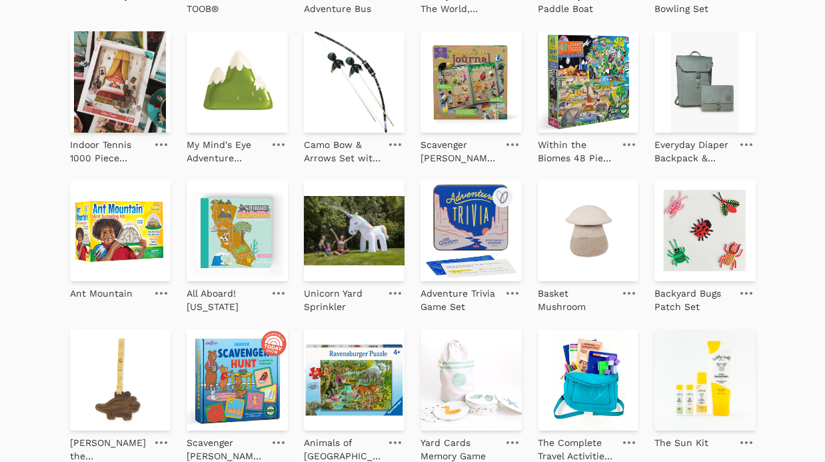
click at [514, 294] on icon at bounding box center [512, 293] width 12 height 3
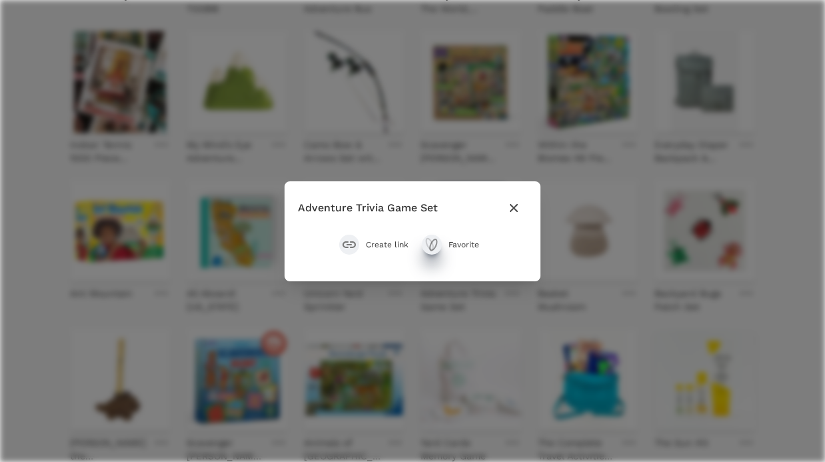
click at [430, 246] on icon "submit" at bounding box center [433, 244] width 7 height 11
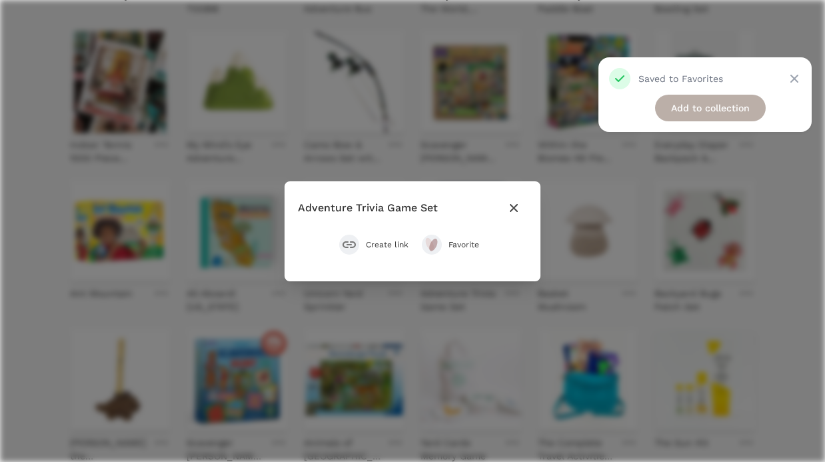
click at [673, 115] on link "Add to collection" at bounding box center [710, 108] width 111 height 27
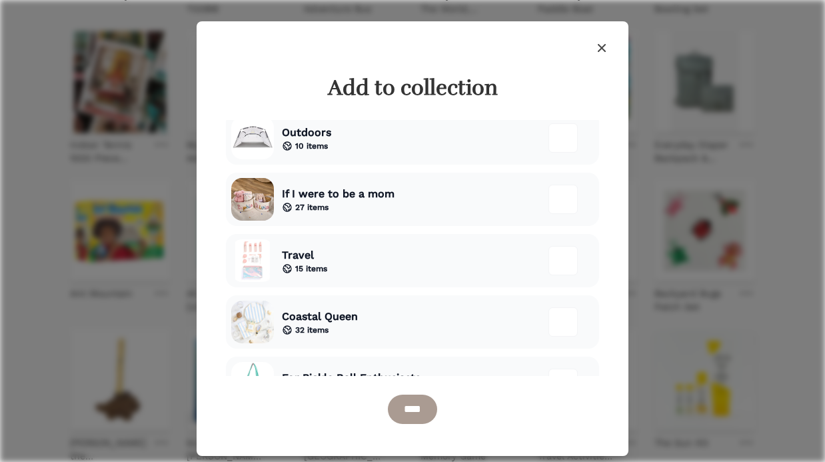
scroll to position [10, 0]
click at [424, 147] on div "Outdoors 10 items" at bounding box center [412, 136] width 373 height 53
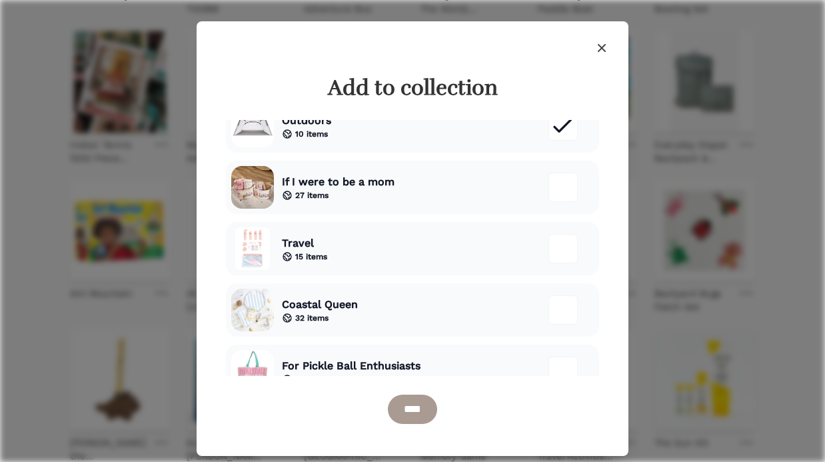
scroll to position [23, 0]
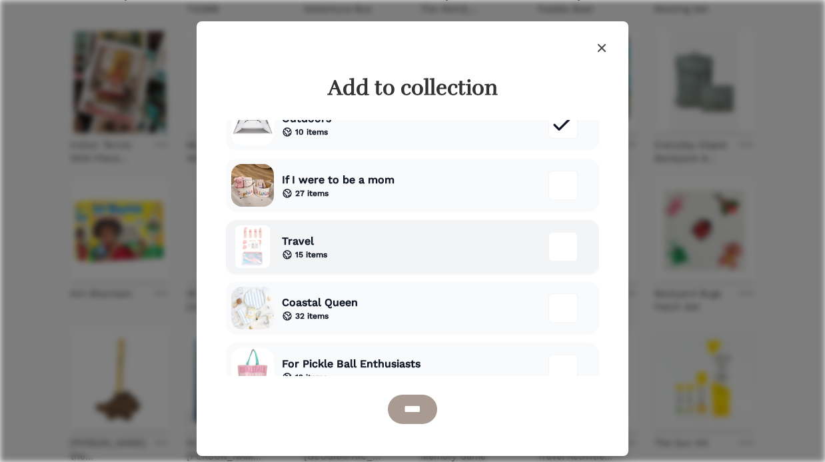
click at [403, 248] on div "Travel 15 items" at bounding box center [412, 246] width 373 height 53
click at [399, 406] on input "****" at bounding box center [412, 408] width 49 height 29
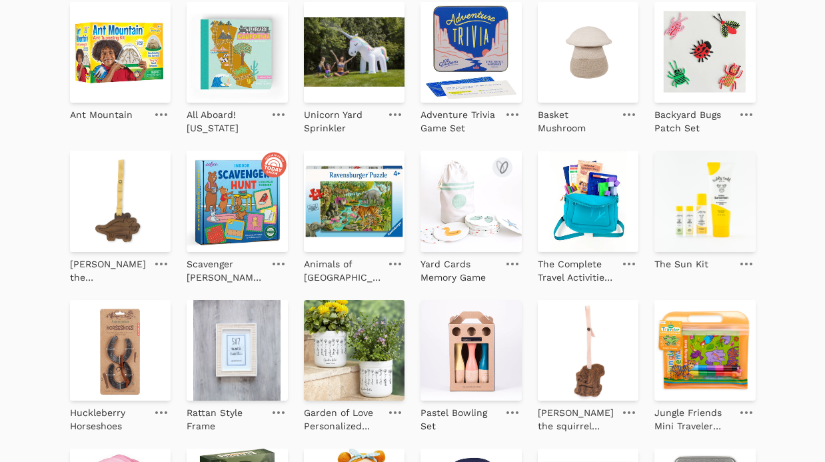
scroll to position [680, 0]
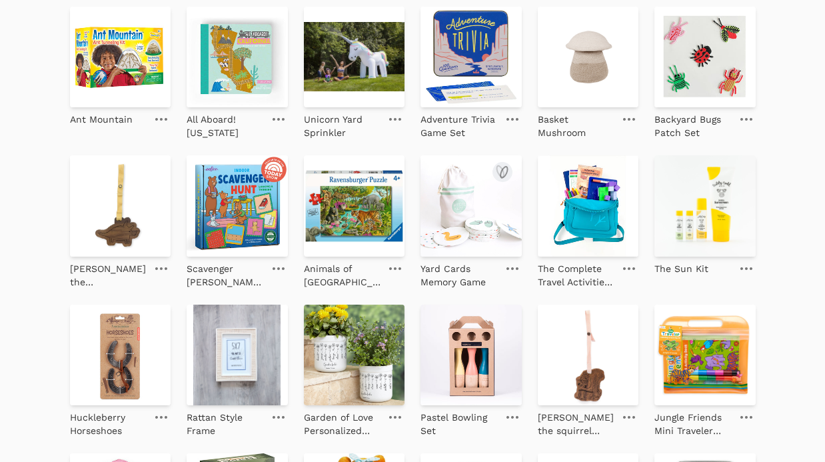
click at [458, 227] on img at bounding box center [470, 205] width 101 height 101
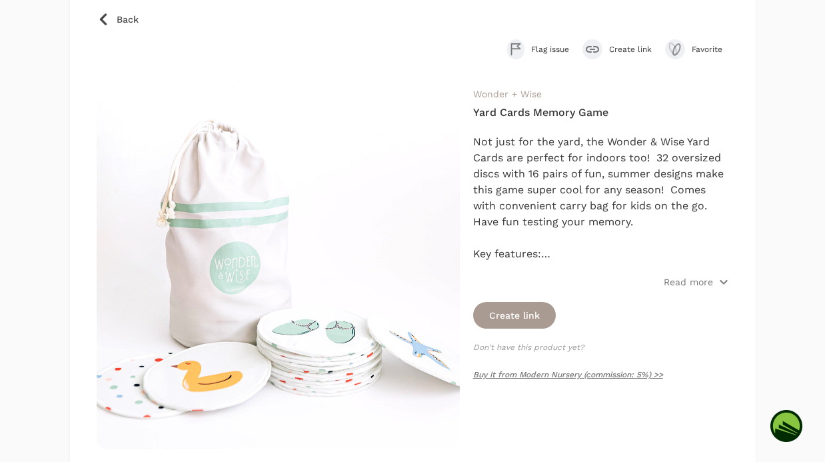
scroll to position [109, 0]
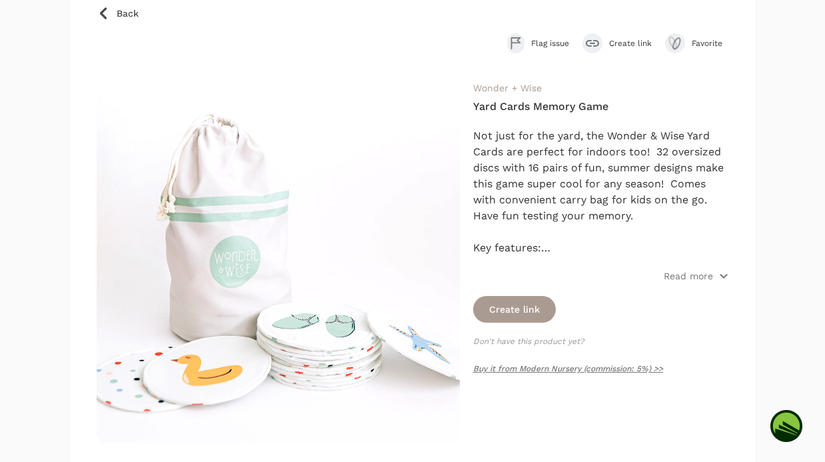
click at [102, 17] on icon at bounding box center [103, 13] width 13 height 13
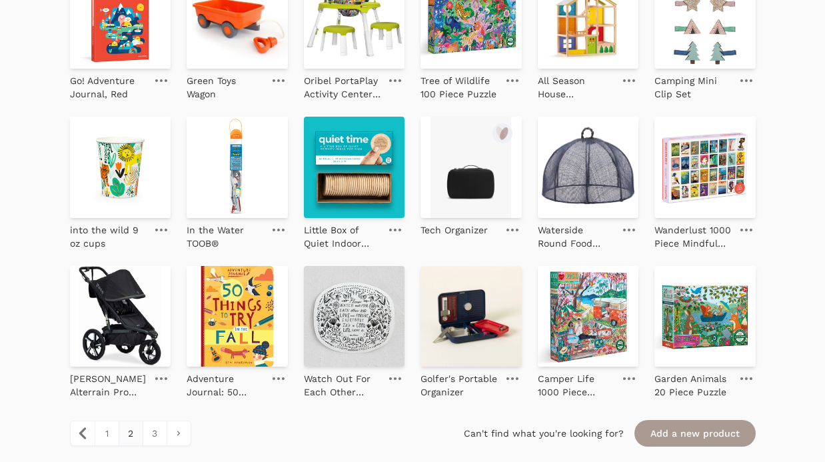
scroll to position [1333, 0]
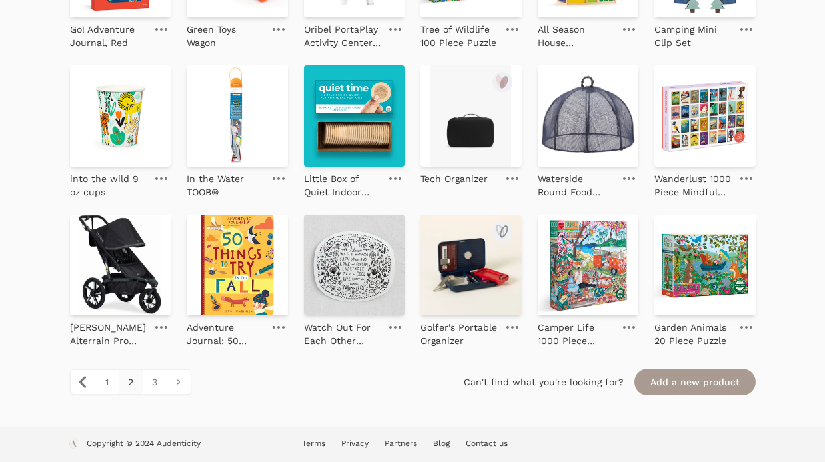
click at [456, 304] on img at bounding box center [470, 264] width 101 height 101
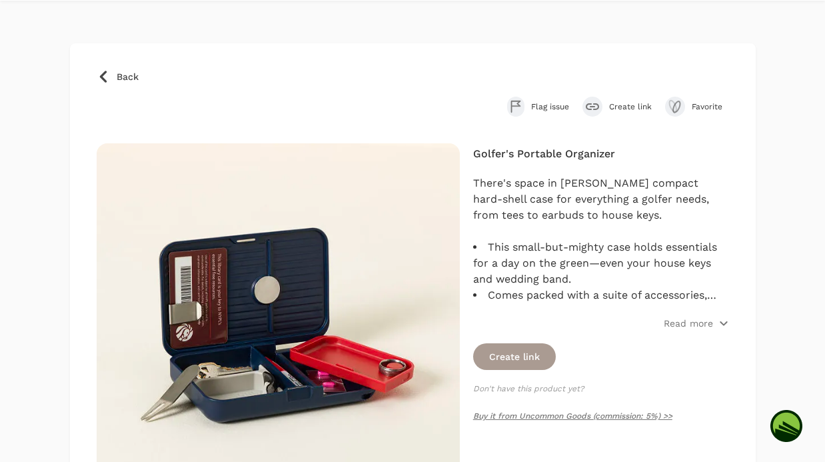
scroll to position [78, 0]
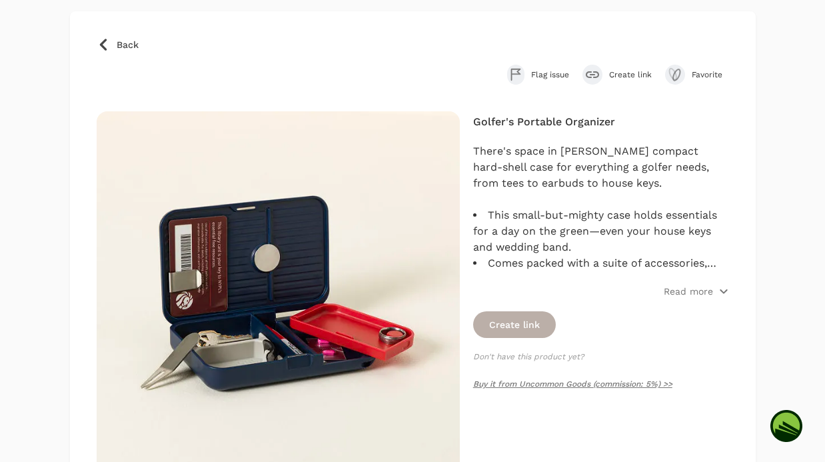
click at [526, 327] on button "Create link" at bounding box center [514, 324] width 83 height 27
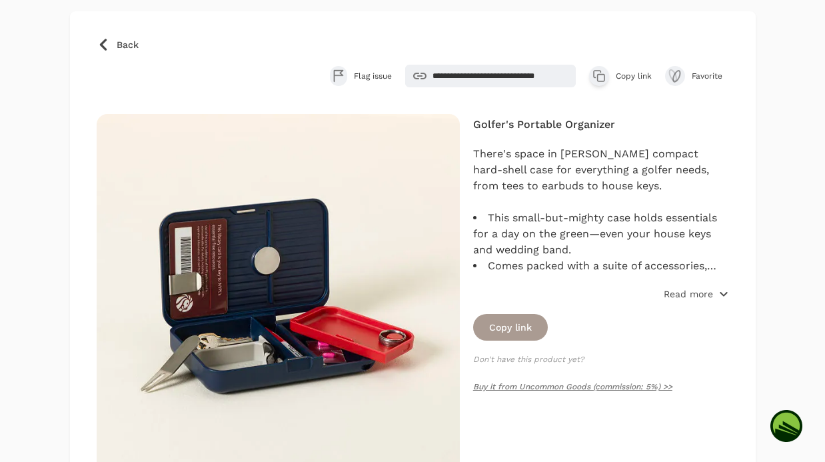
click at [704, 290] on p "Read more" at bounding box center [687, 293] width 49 height 13
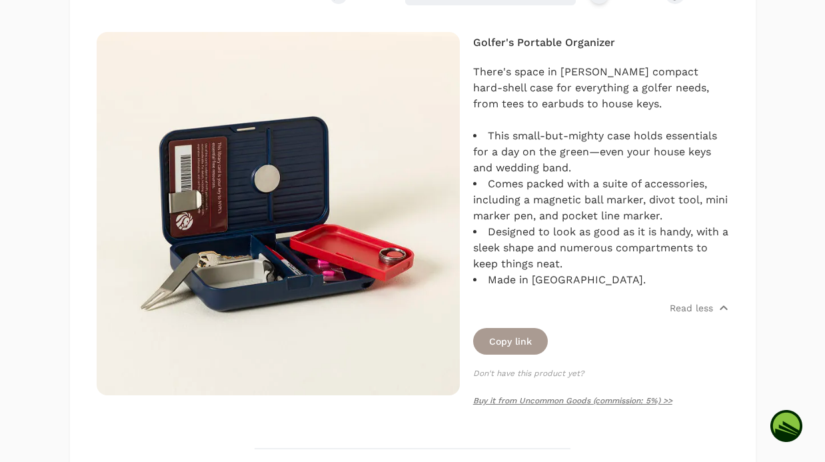
scroll to position [0, 0]
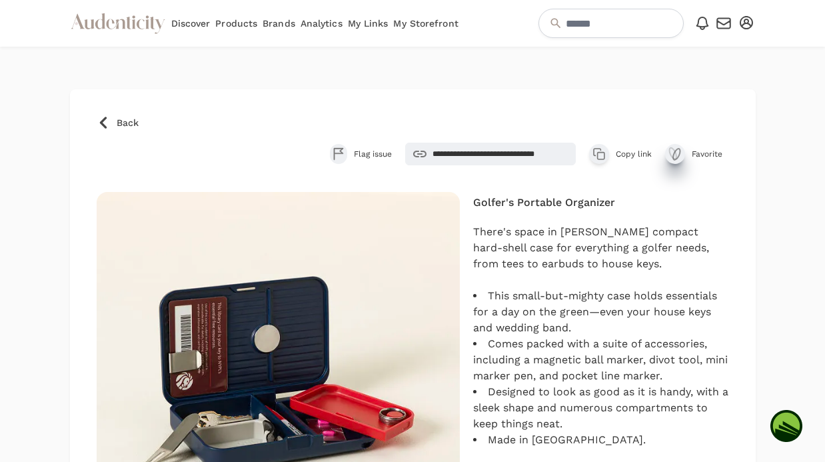
click at [677, 157] on icon "submit" at bounding box center [676, 154] width 7 height 11
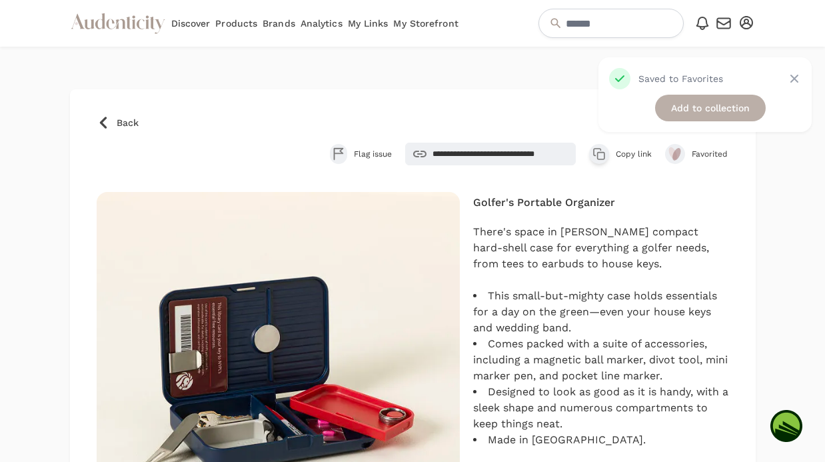
click at [700, 105] on link "Add to collection" at bounding box center [710, 108] width 111 height 27
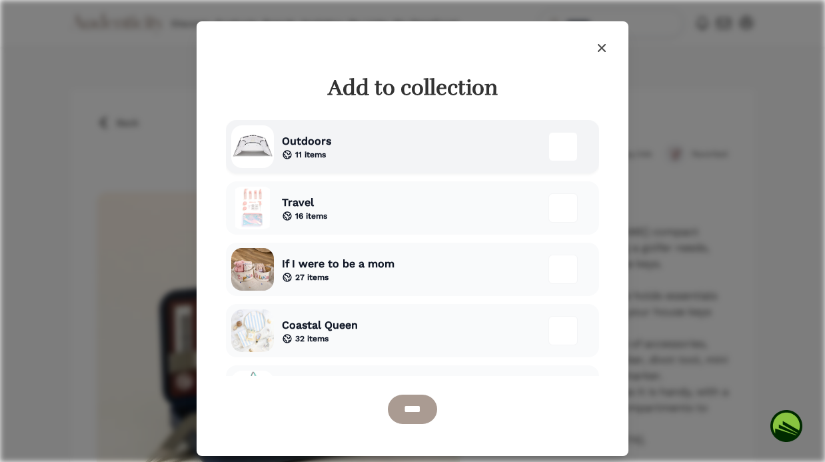
click at [462, 148] on div "Outdoors 11 items" at bounding box center [412, 146] width 373 height 53
click at [418, 404] on input "****" at bounding box center [412, 408] width 49 height 29
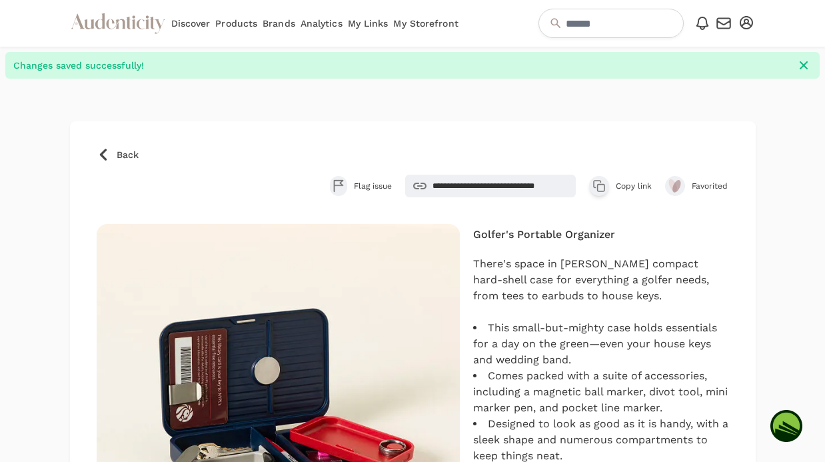
click at [102, 156] on icon at bounding box center [102, 155] width 7 height 12
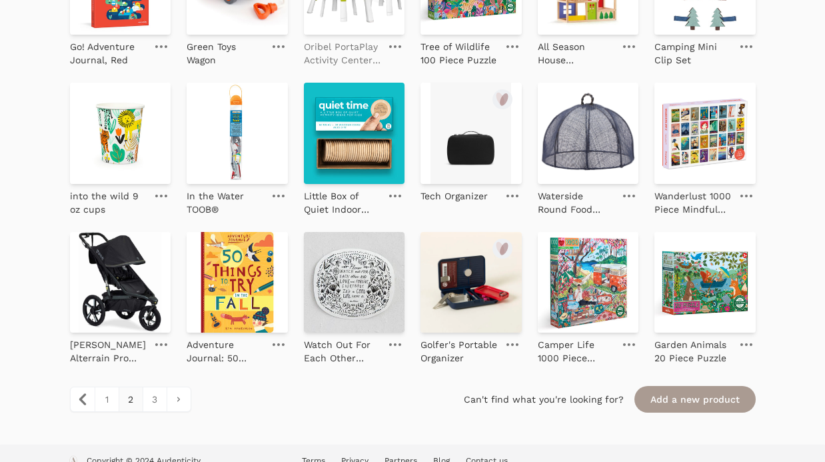
scroll to position [1333, 0]
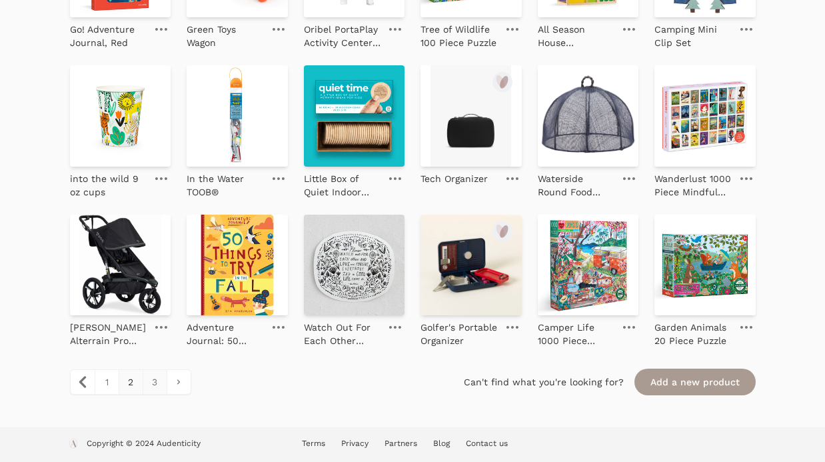
click at [157, 388] on link "3" at bounding box center [155, 382] width 24 height 24
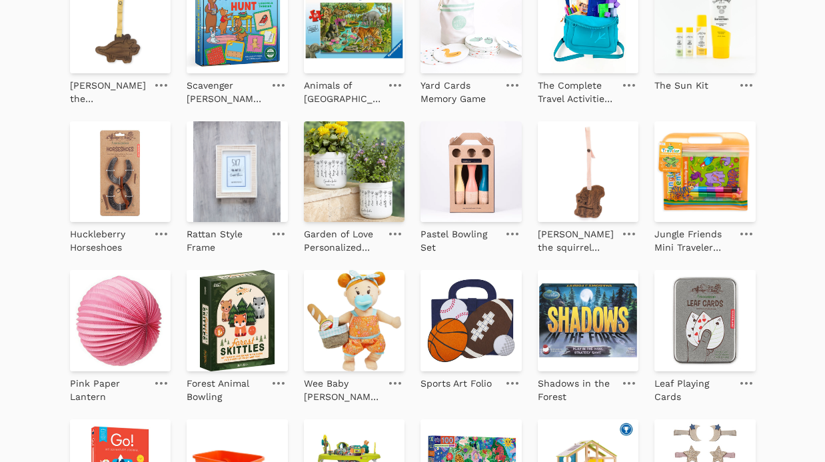
scroll to position [824, 0]
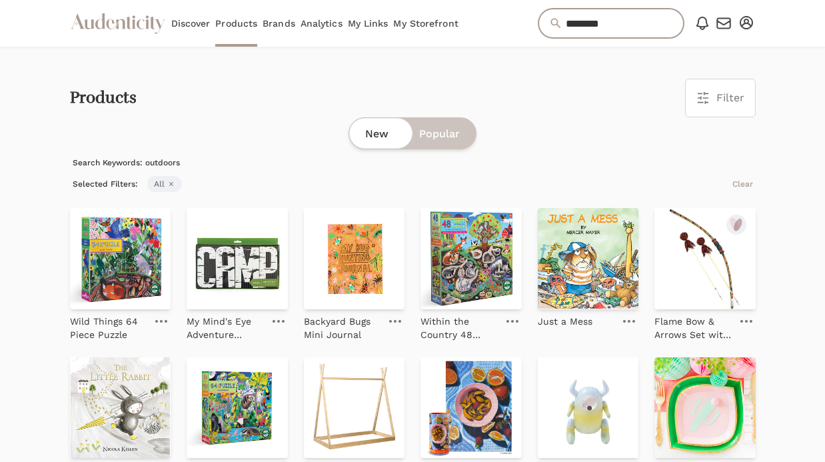
click at [618, 21] on input "********" at bounding box center [610, 23] width 145 height 29
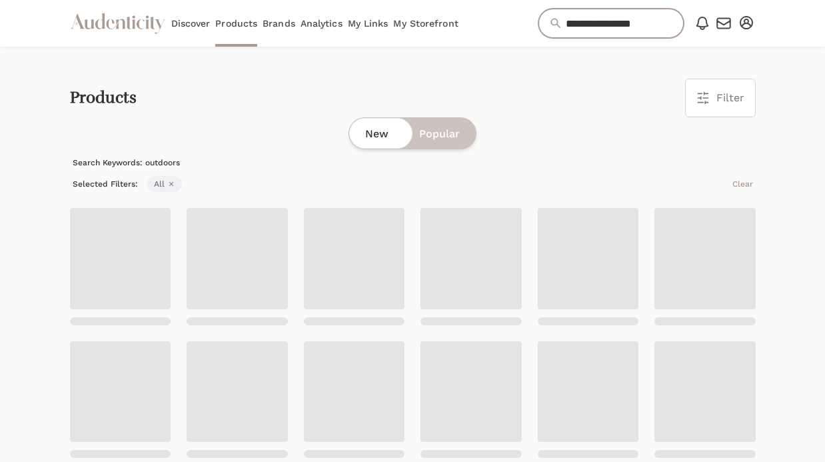
type input "**********"
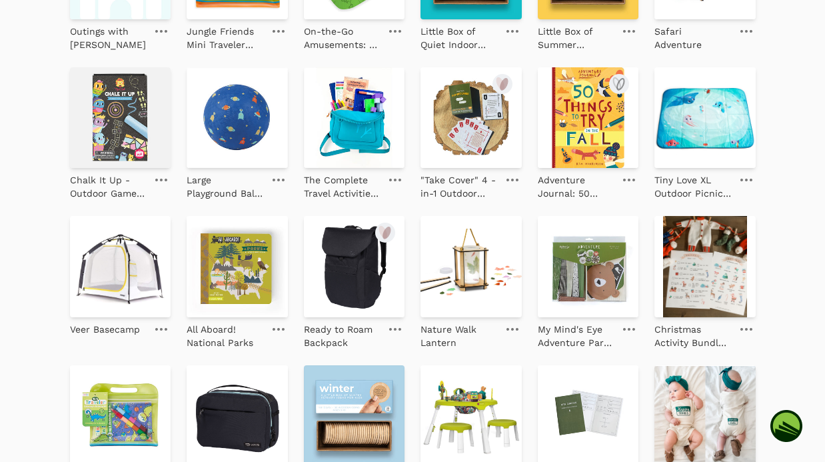
scroll to position [589, 0]
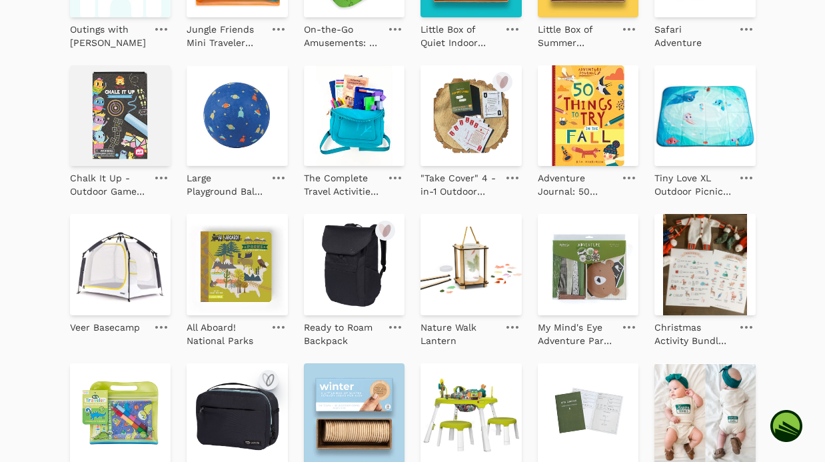
click at [270, 372] on icon "submit" at bounding box center [268, 380] width 16 height 16
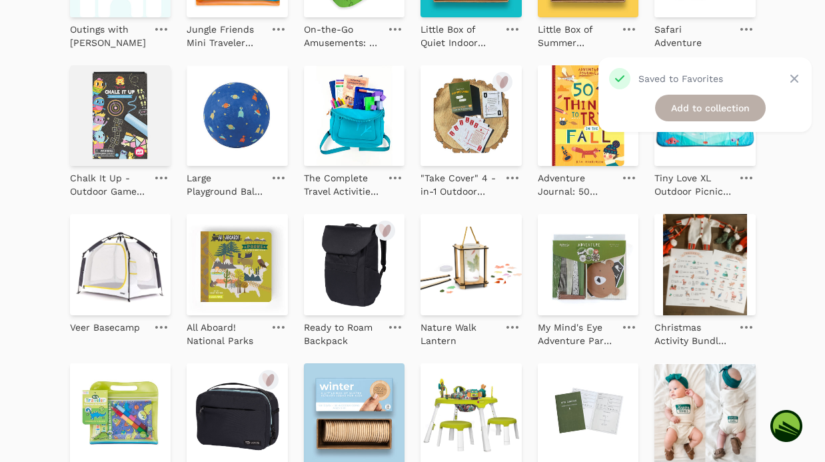
click at [700, 99] on link "Add to collection" at bounding box center [710, 108] width 111 height 27
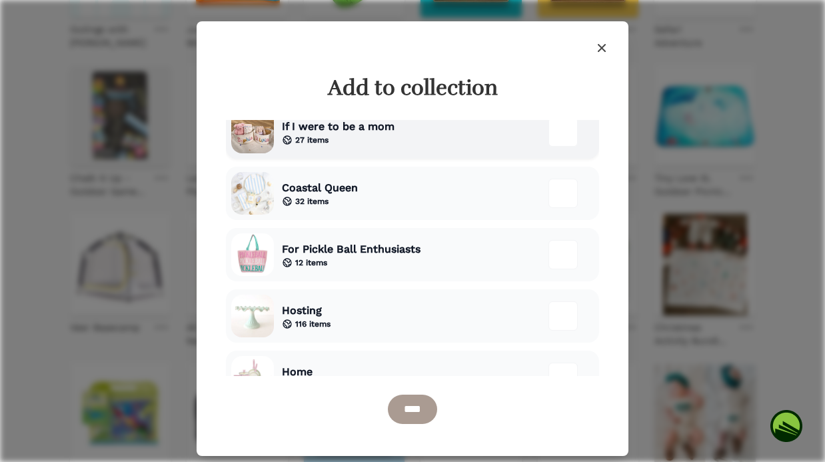
scroll to position [0, 0]
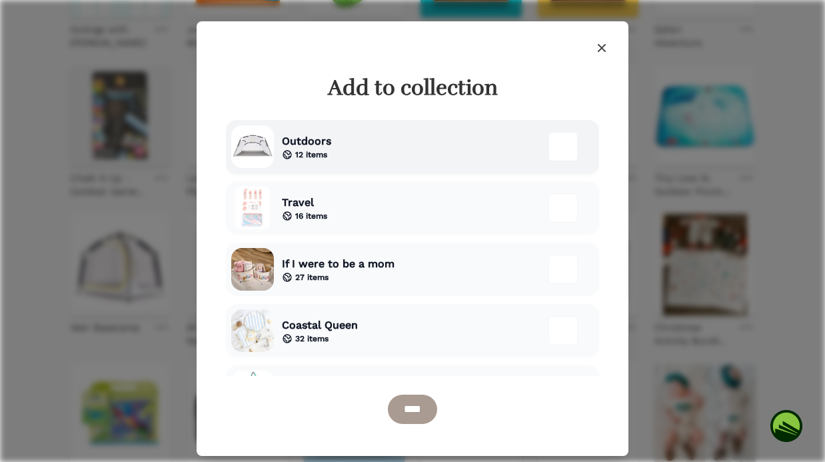
click at [520, 140] on div "Outdoors 12 items" at bounding box center [412, 146] width 373 height 53
click at [421, 412] on input "****" at bounding box center [412, 408] width 49 height 29
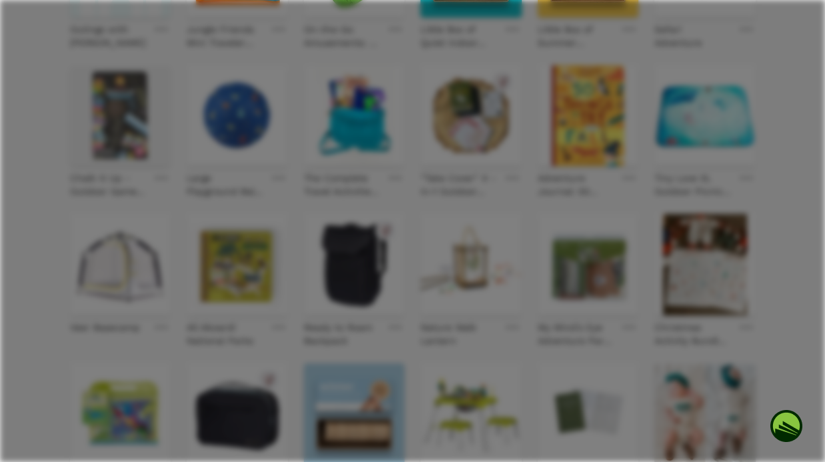
scroll to position [621, 0]
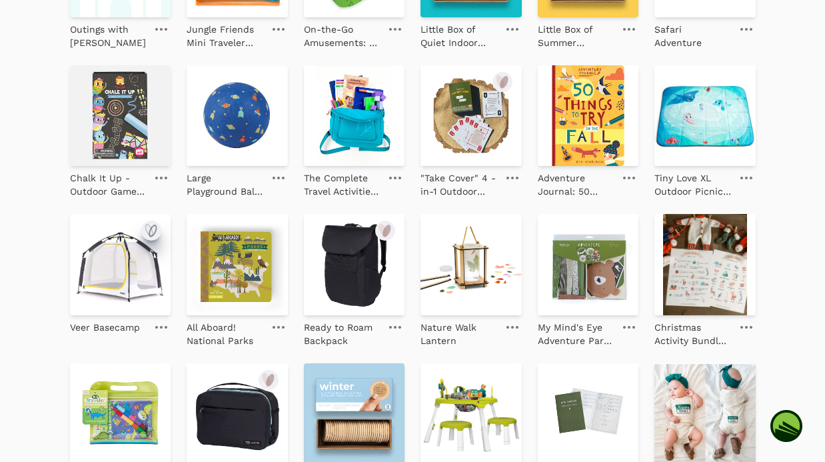
click at [156, 230] on icon "submit" at bounding box center [152, 230] width 7 height 11
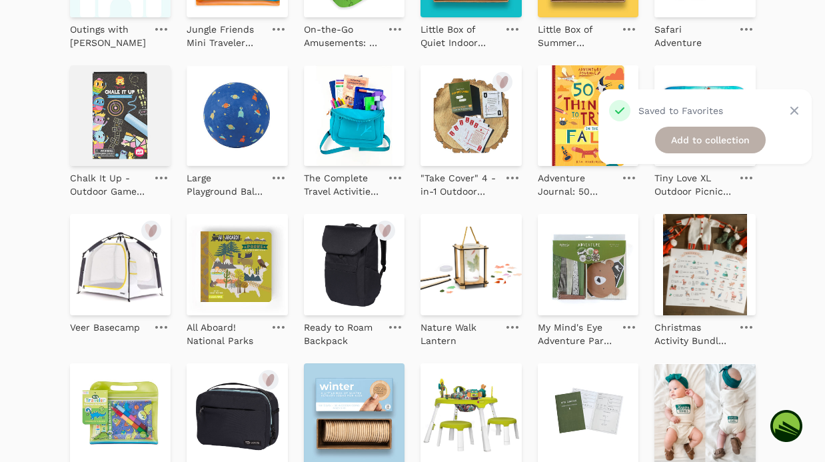
click at [690, 141] on link "Add to collection" at bounding box center [710, 140] width 111 height 27
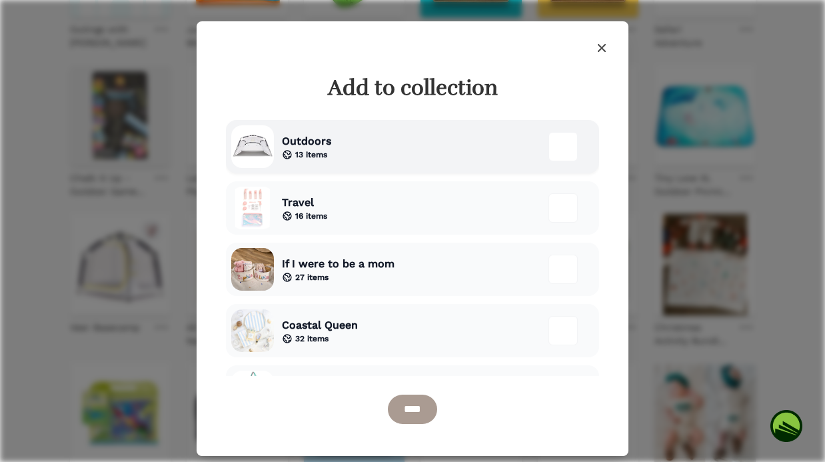
click at [398, 152] on div "Outdoors 13 items" at bounding box center [412, 146] width 373 height 53
click at [411, 411] on input "****" at bounding box center [412, 408] width 49 height 29
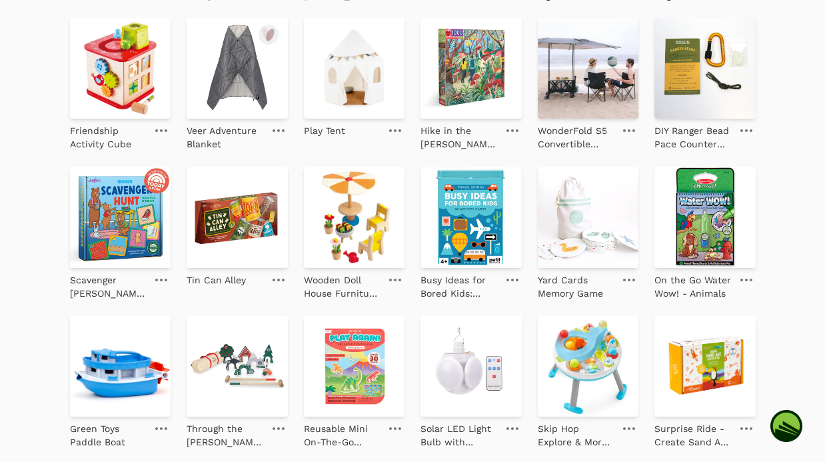
scroll to position [1365, 0]
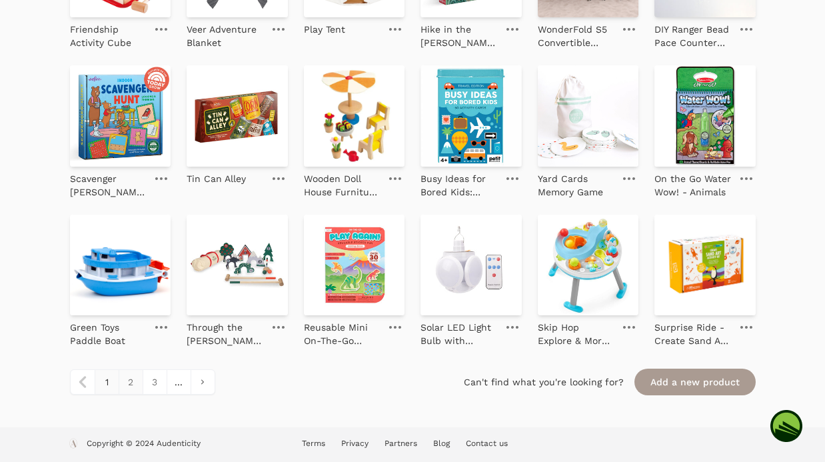
click at [130, 386] on link "2" at bounding box center [131, 382] width 24 height 24
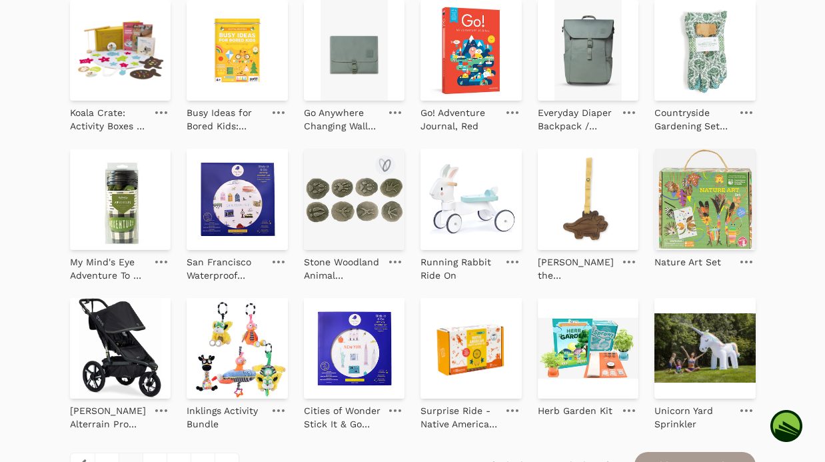
scroll to position [1306, 0]
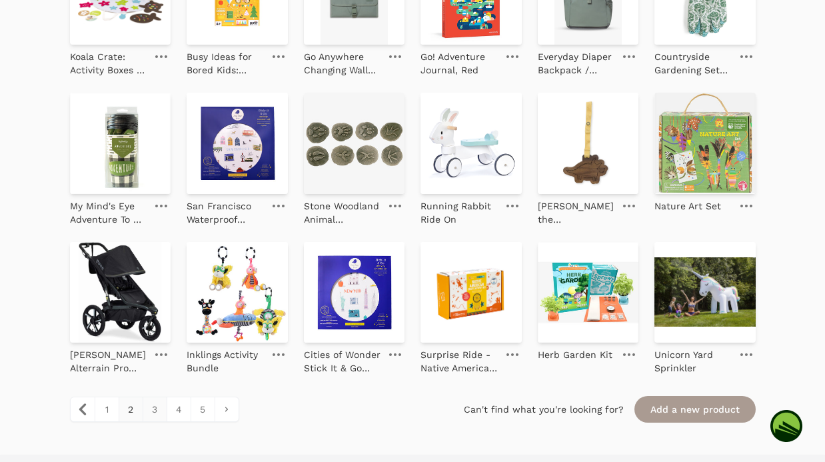
click at [151, 412] on link "3" at bounding box center [155, 409] width 24 height 24
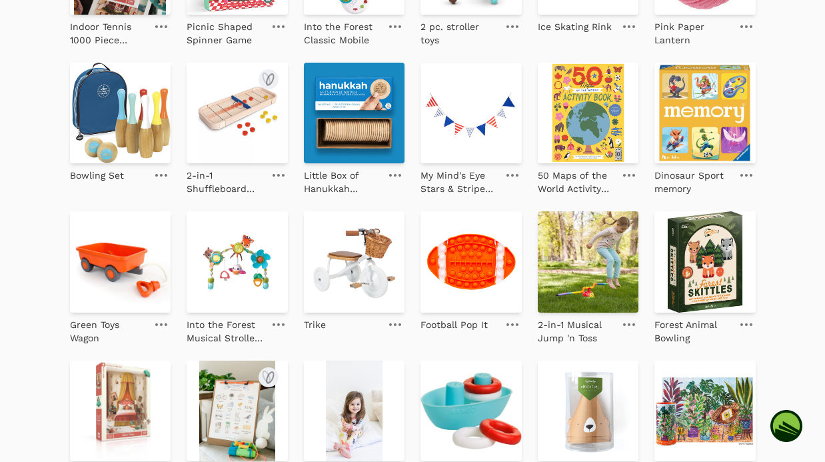
scroll to position [342, 0]
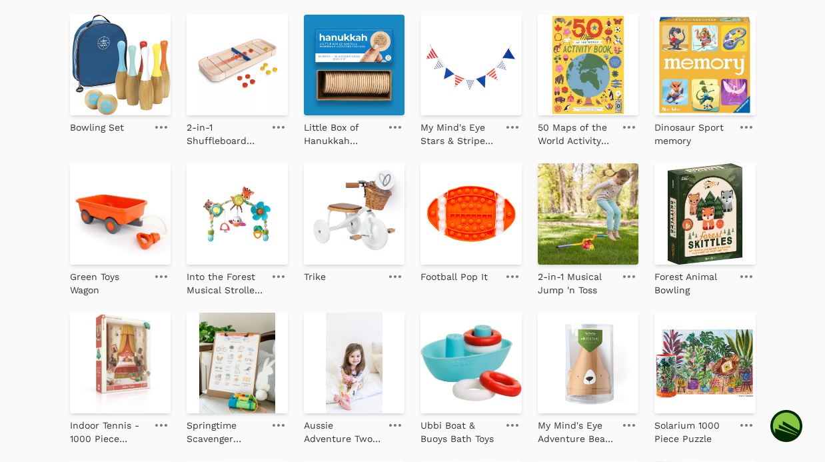
click at [384, 180] on icon "submit" at bounding box center [385, 180] width 16 height 16
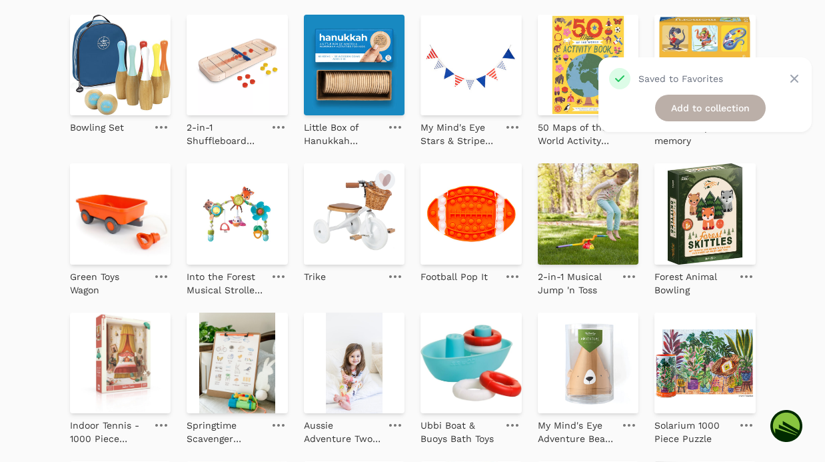
click at [674, 103] on link "Add to collection" at bounding box center [710, 108] width 111 height 27
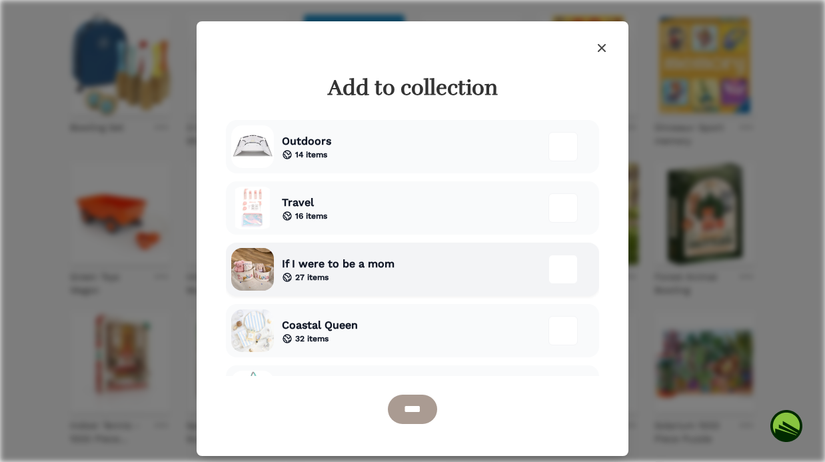
click at [430, 272] on div "If I were to be a mom 27 items" at bounding box center [412, 268] width 373 height 53
click at [516, 143] on div "Outdoors 14 items" at bounding box center [412, 146] width 373 height 53
click at [417, 403] on input "****" at bounding box center [412, 408] width 49 height 29
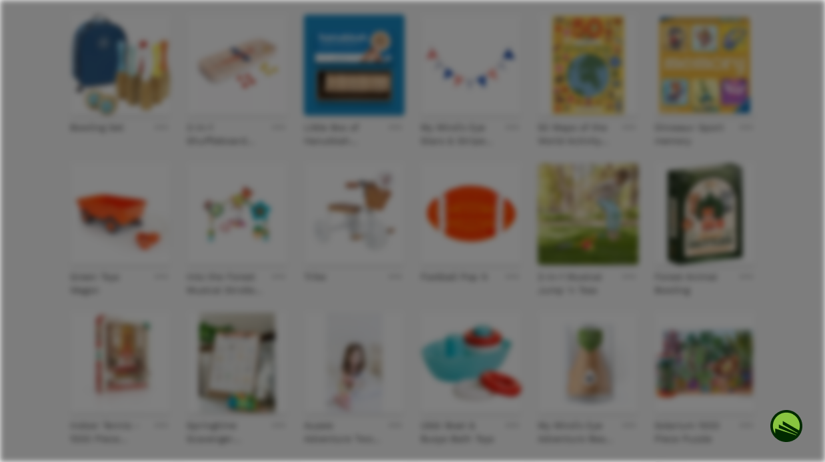
scroll to position [374, 0]
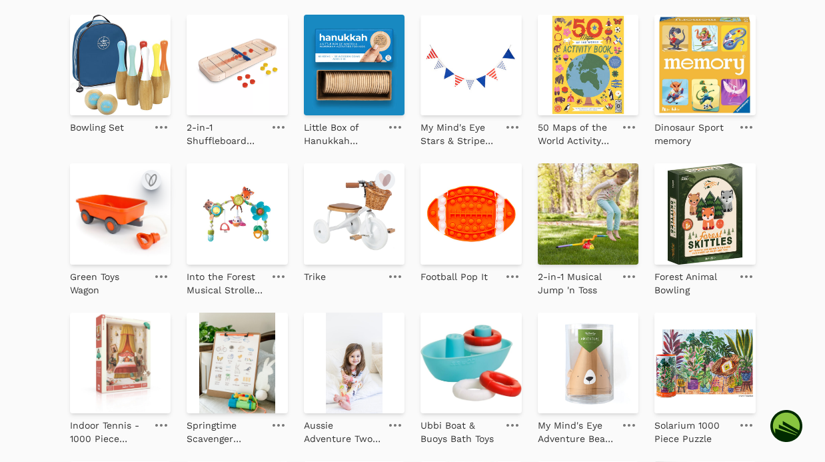
click at [150, 181] on icon "submit" at bounding box center [152, 180] width 7 height 11
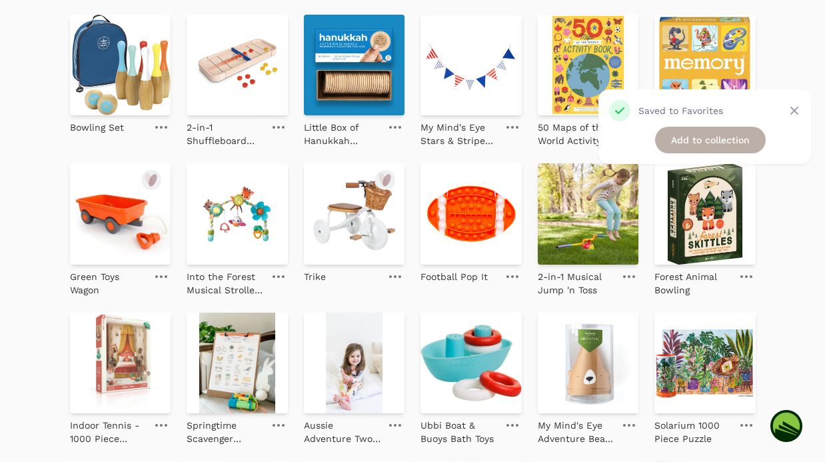
click at [681, 141] on link "Add to collection" at bounding box center [710, 140] width 111 height 27
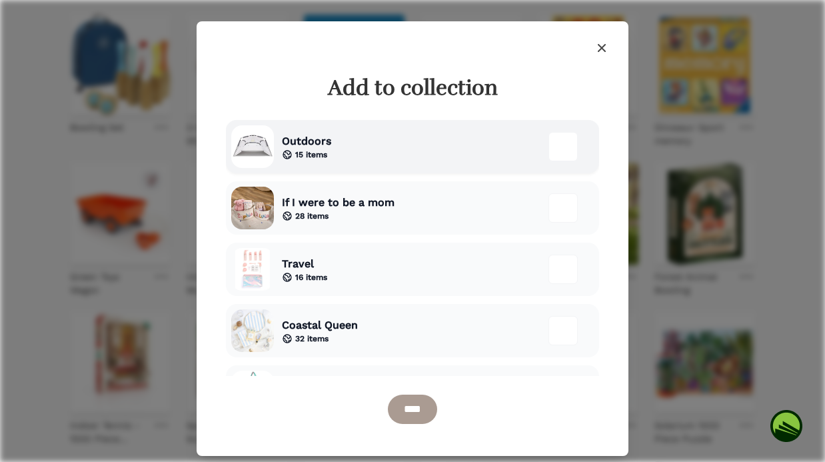
click at [404, 141] on div "Outdoors 15 items" at bounding box center [412, 146] width 373 height 53
click at [406, 416] on input "****" at bounding box center [412, 408] width 49 height 29
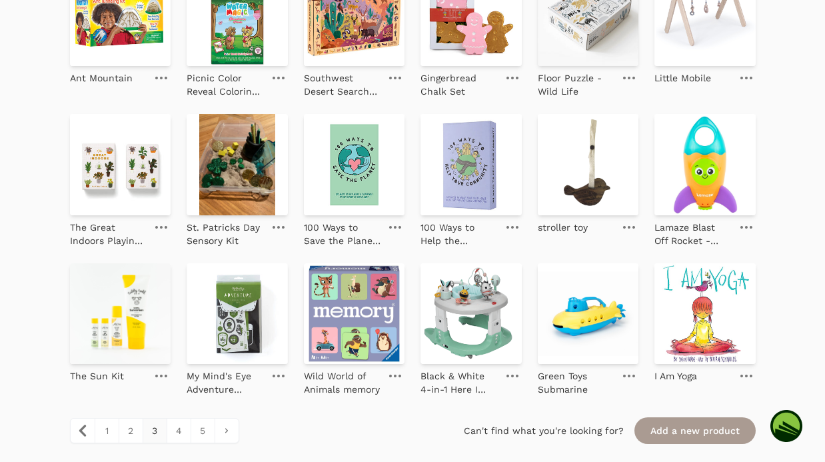
scroll to position [1365, 0]
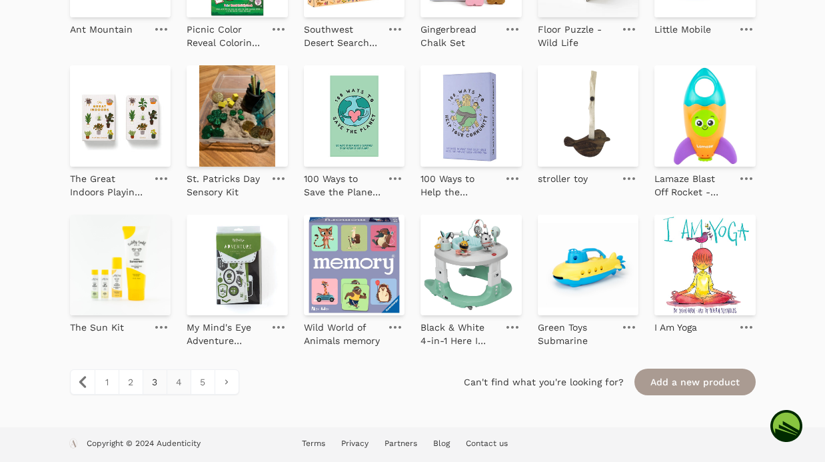
click at [179, 378] on link "4" at bounding box center [179, 382] width 24 height 24
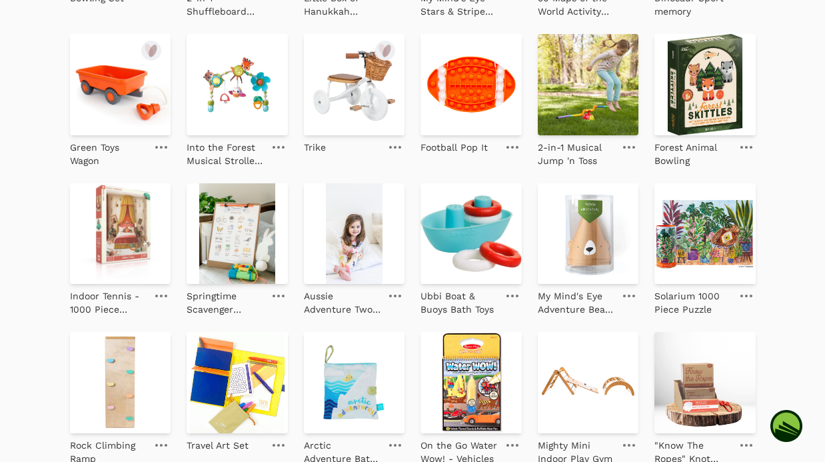
scroll to position [315, 0]
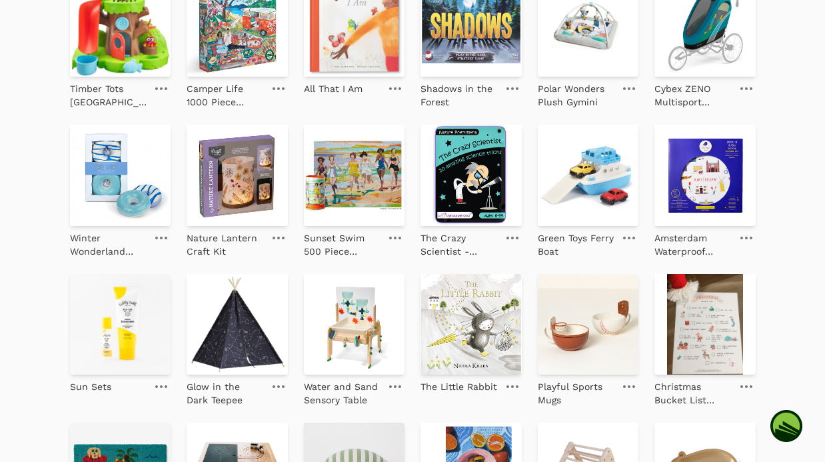
scroll to position [384, 0]
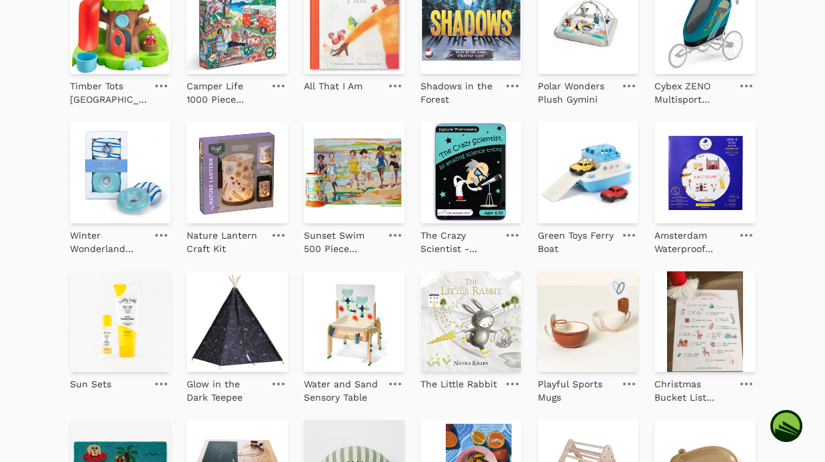
click at [567, 331] on img at bounding box center [588, 321] width 101 height 101
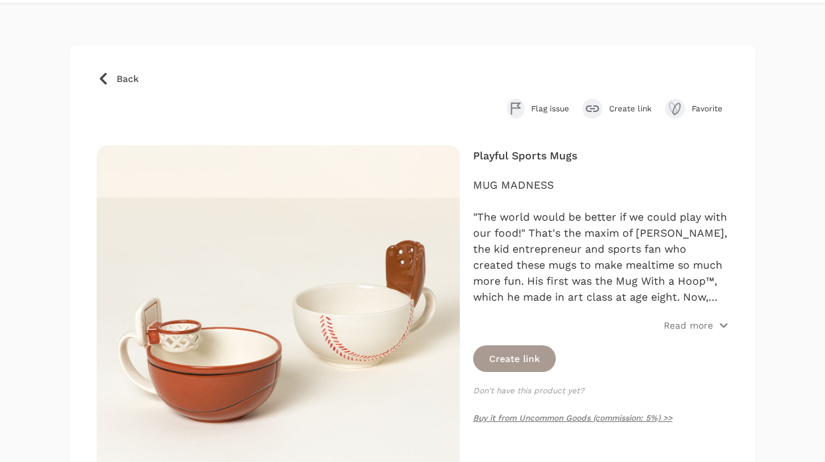
scroll to position [49, 0]
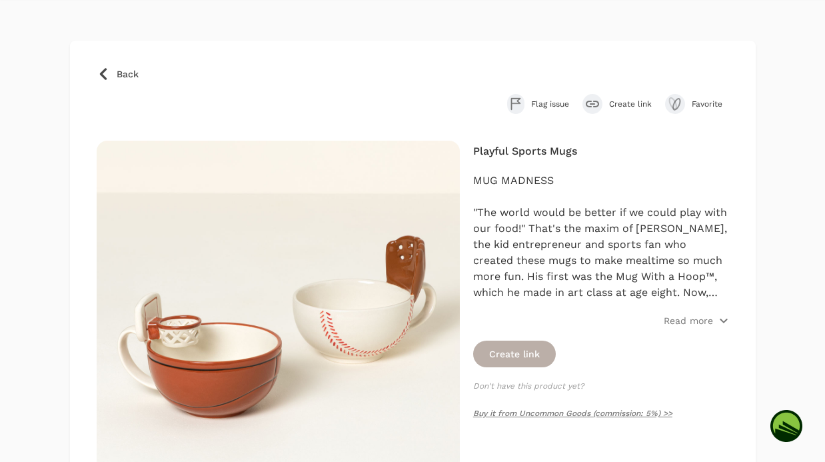
click at [542, 350] on button "Create link" at bounding box center [514, 353] width 83 height 27
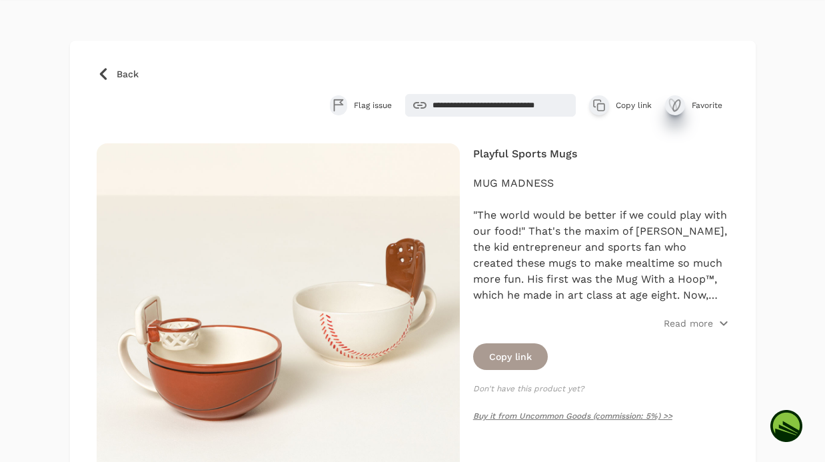
click at [675, 105] on icon "submit" at bounding box center [672, 104] width 7 height 11
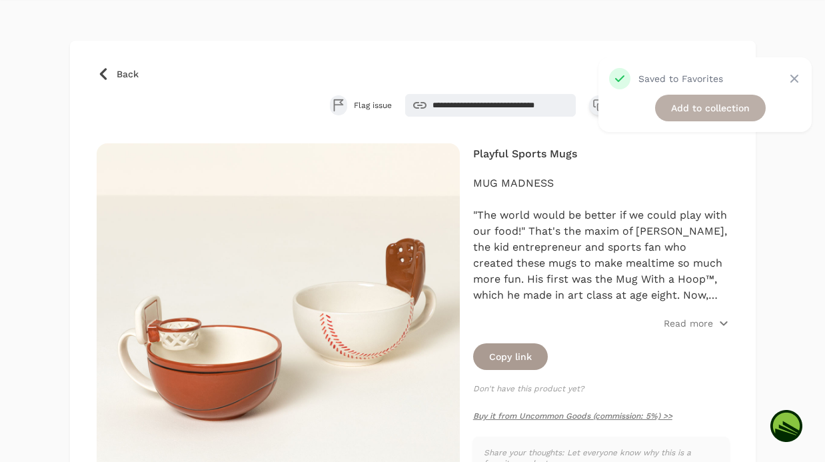
click at [704, 107] on link "Add to collection" at bounding box center [710, 108] width 111 height 27
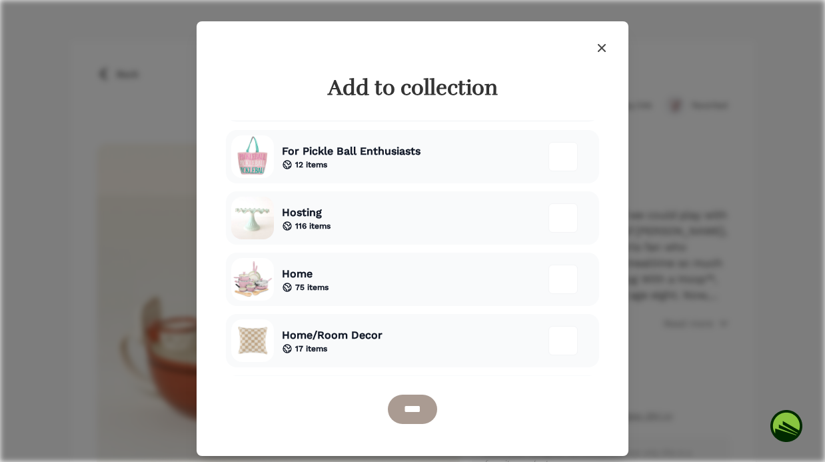
scroll to position [239, 0]
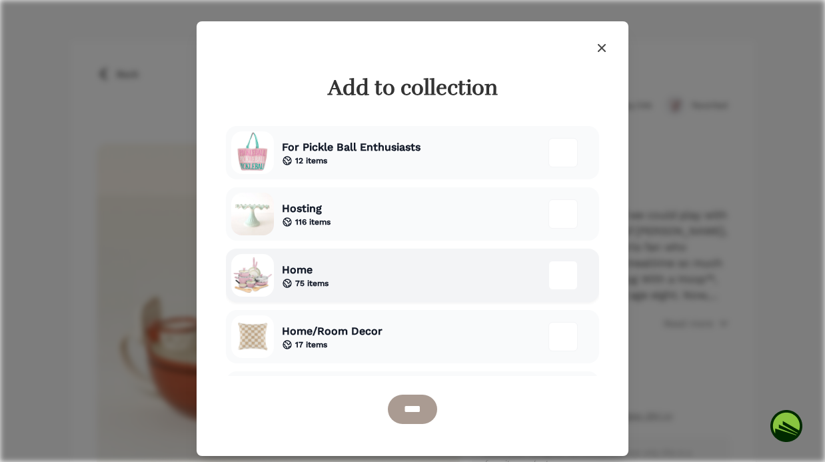
click at [563, 276] on div at bounding box center [562, 274] width 29 height 29
click at [408, 418] on input "****" at bounding box center [412, 408] width 49 height 29
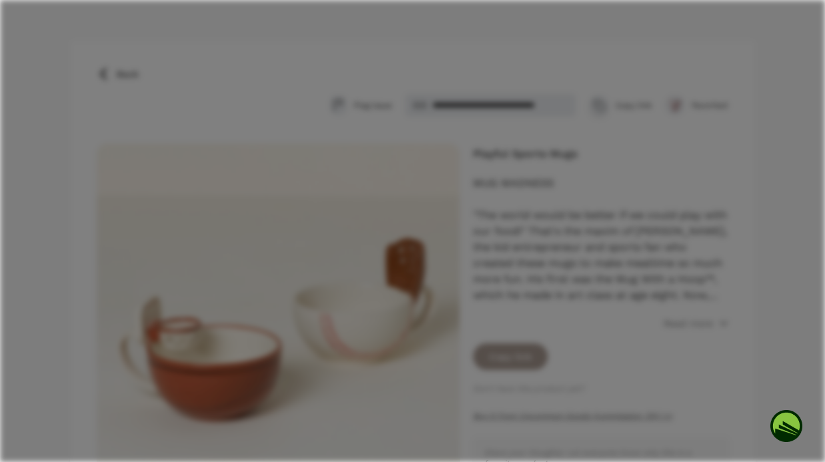
scroll to position [81, 0]
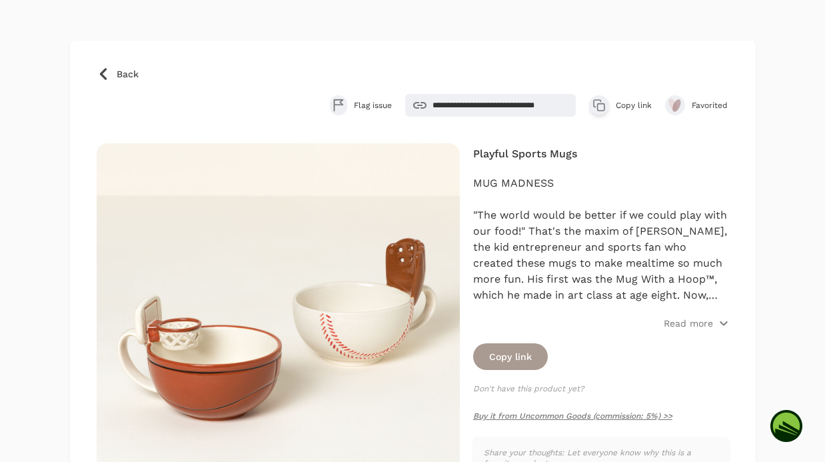
click at [109, 69] on link "Back" at bounding box center [413, 73] width 632 height 13
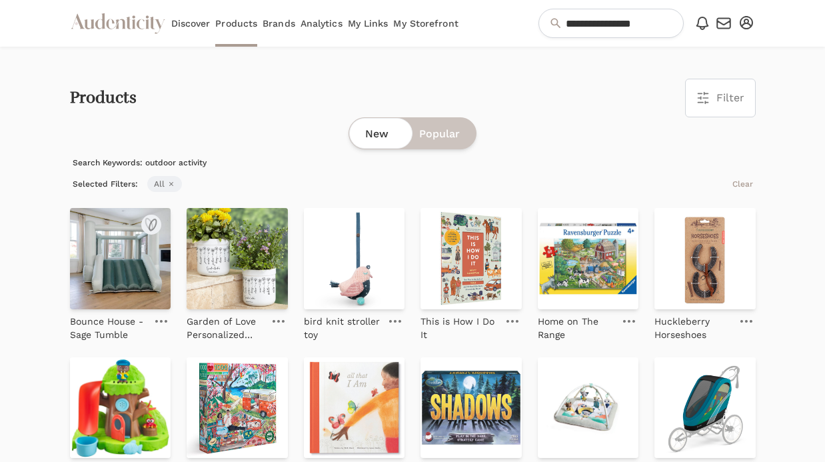
click at [108, 286] on img at bounding box center [120, 258] width 101 height 101
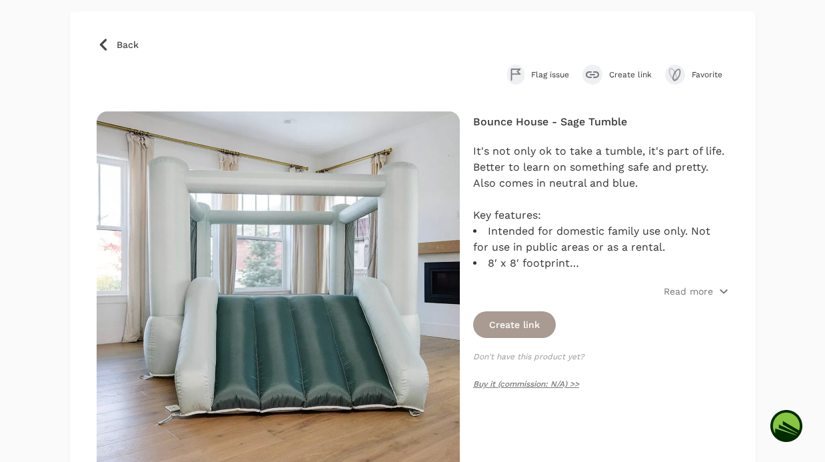
scroll to position [85, 0]
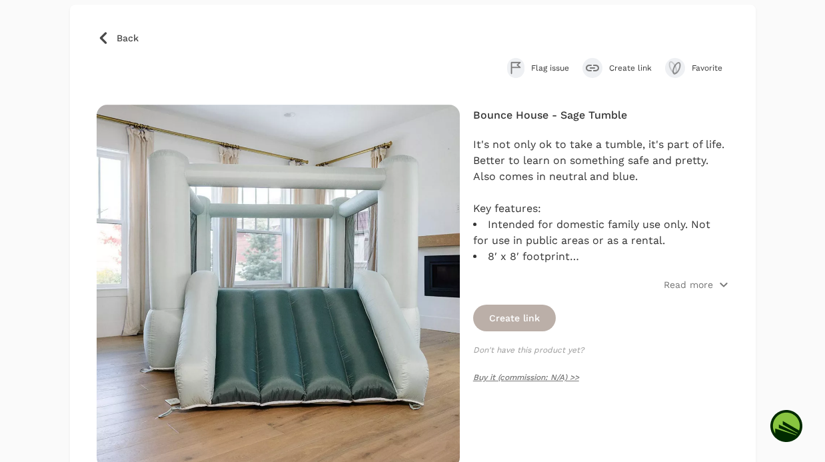
click at [536, 314] on button "Create link" at bounding box center [514, 317] width 83 height 27
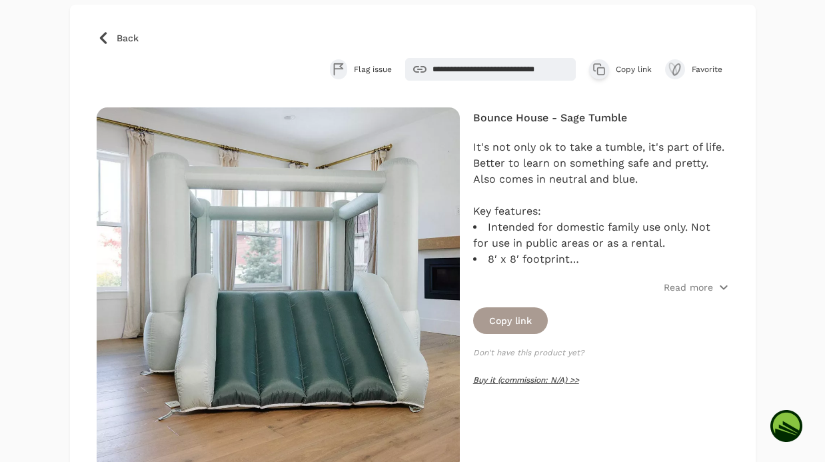
click at [531, 381] on link "Buy it (commission: N/A) >>" at bounding box center [526, 379] width 106 height 9
click at [106, 36] on icon at bounding box center [103, 37] width 13 height 13
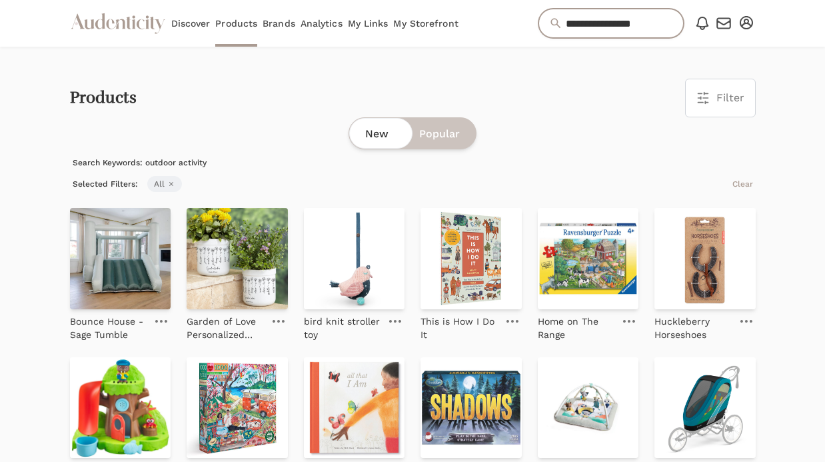
drag, startPoint x: 641, startPoint y: 21, endPoint x: 350, endPoint y: 16, distance: 291.1
click at [363, 21] on div "**********" at bounding box center [412, 23] width 685 height 47
type input "******"
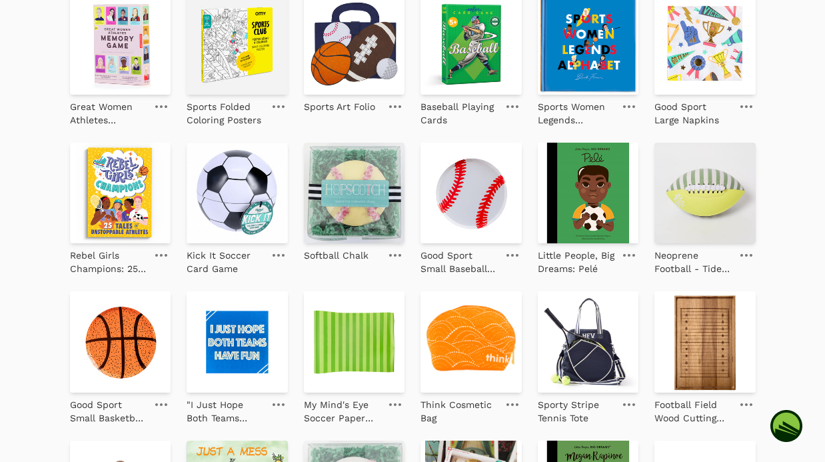
scroll to position [815, 0]
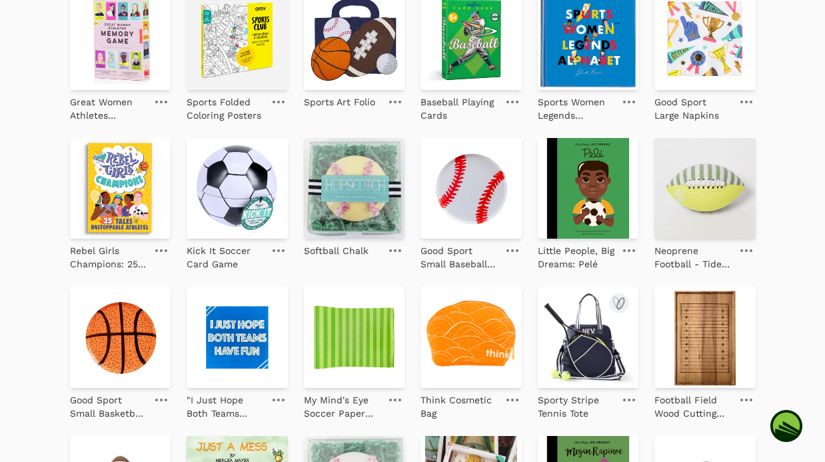
click at [581, 348] on img at bounding box center [588, 336] width 101 height 101
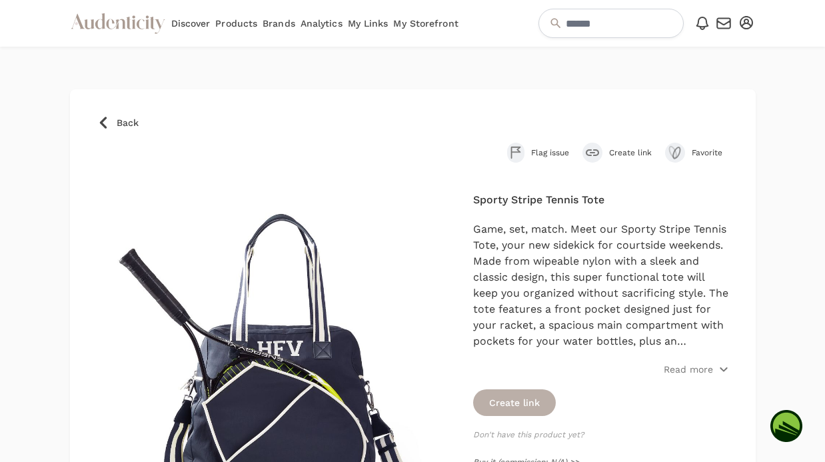
click at [510, 403] on button "Create link" at bounding box center [514, 402] width 83 height 27
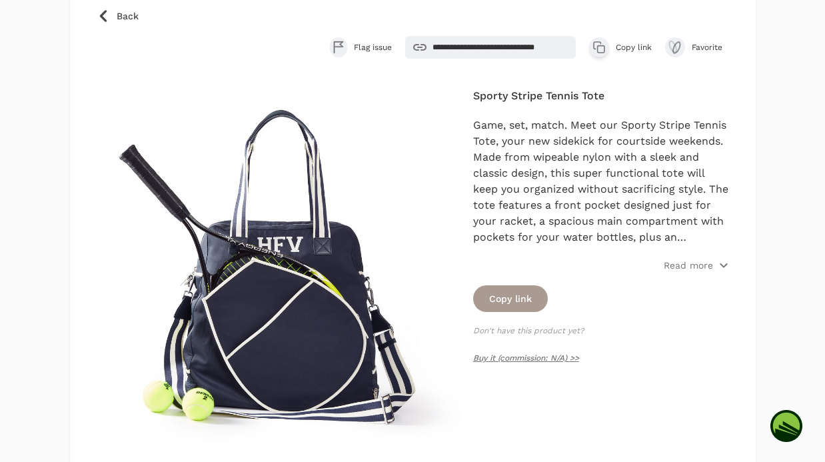
scroll to position [167, 0]
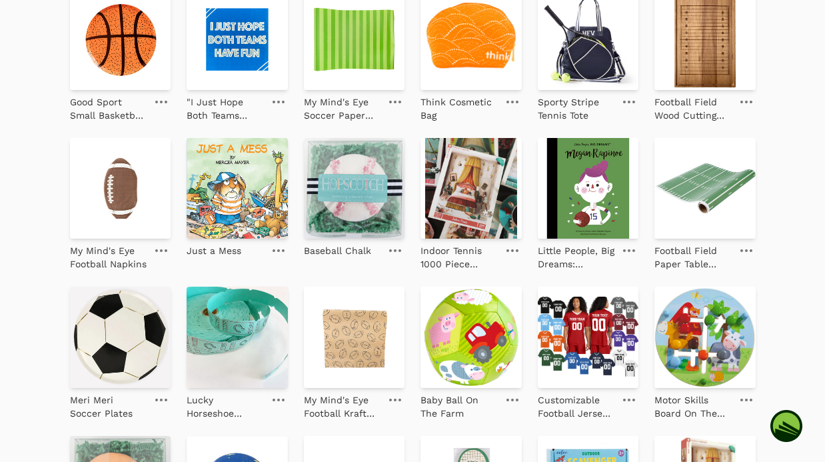
scroll to position [1114, 0]
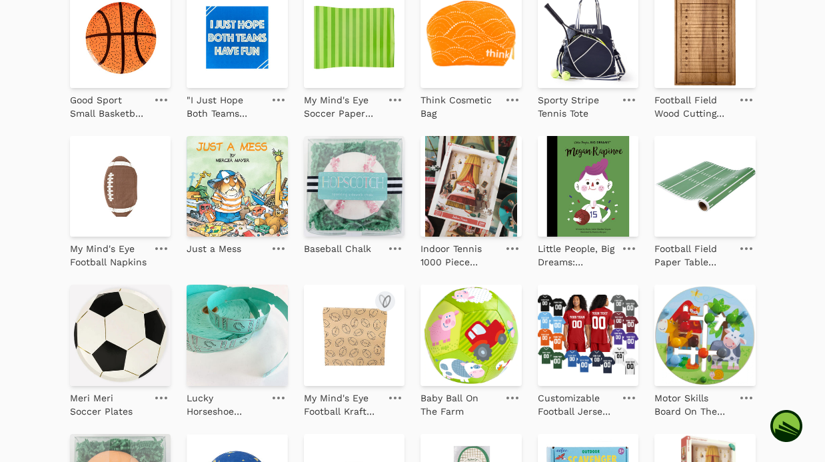
click at [352, 362] on img at bounding box center [354, 334] width 101 height 101
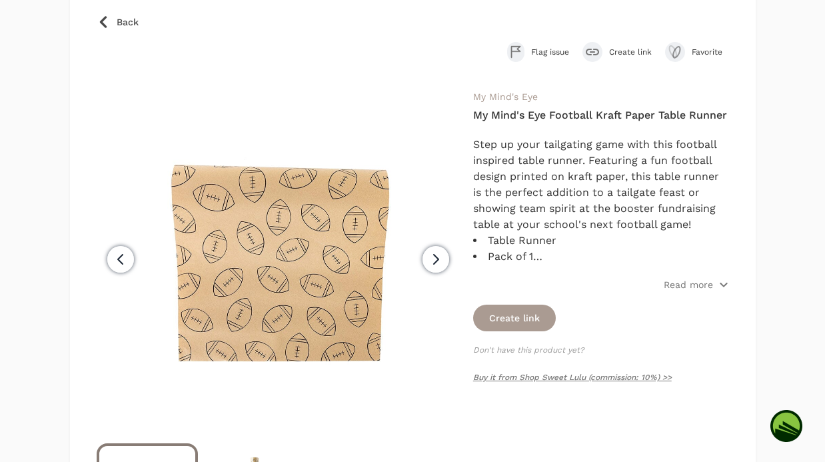
scroll to position [67, 0]
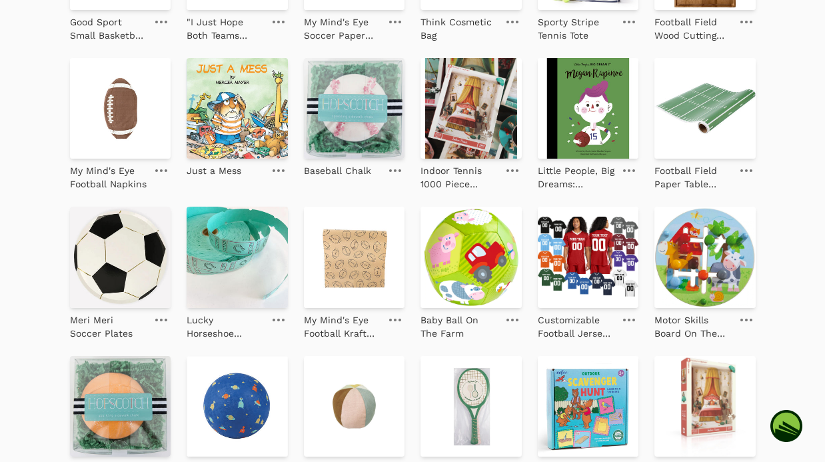
scroll to position [1300, 0]
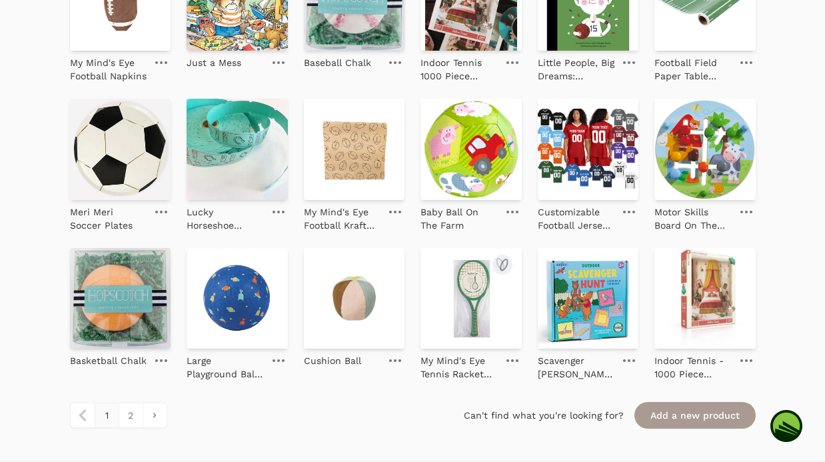
click at [463, 320] on img at bounding box center [470, 298] width 101 height 101
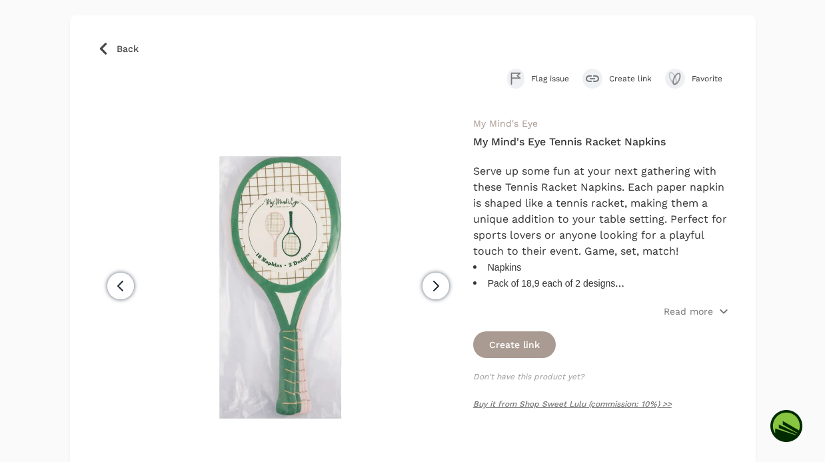
scroll to position [75, 0]
click at [114, 45] on link "Back" at bounding box center [413, 47] width 632 height 13
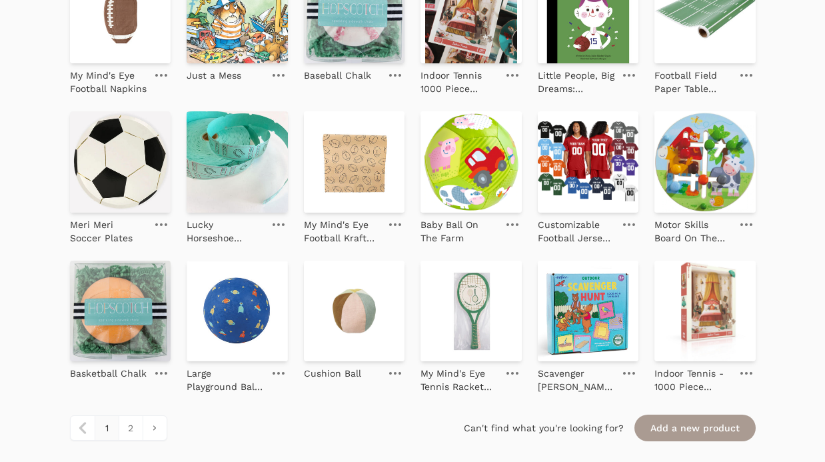
scroll to position [1302, 0]
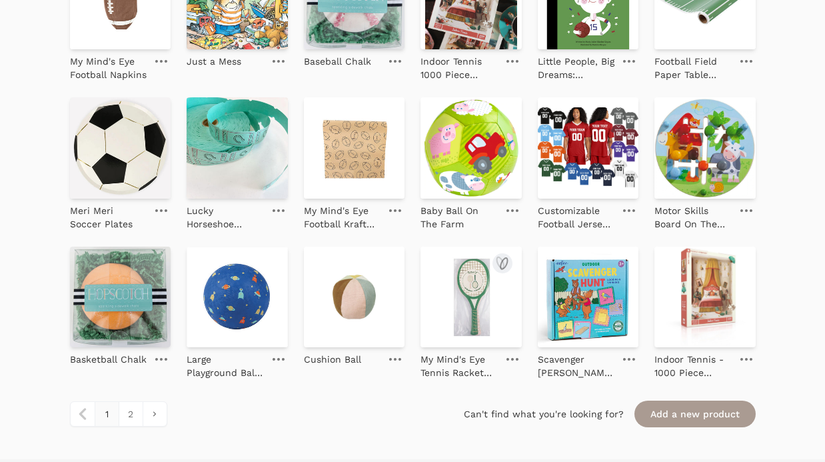
click at [464, 282] on img at bounding box center [470, 296] width 101 height 101
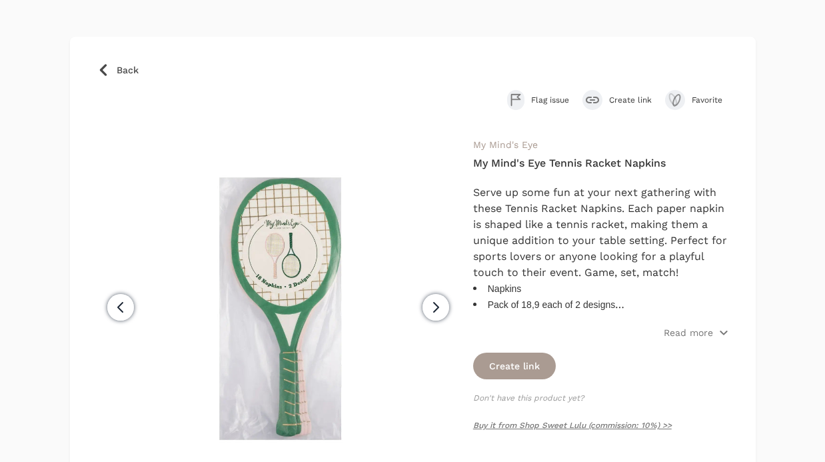
scroll to position [52, 0]
click at [677, 99] on icon "submit" at bounding box center [675, 101] width 16 height 16
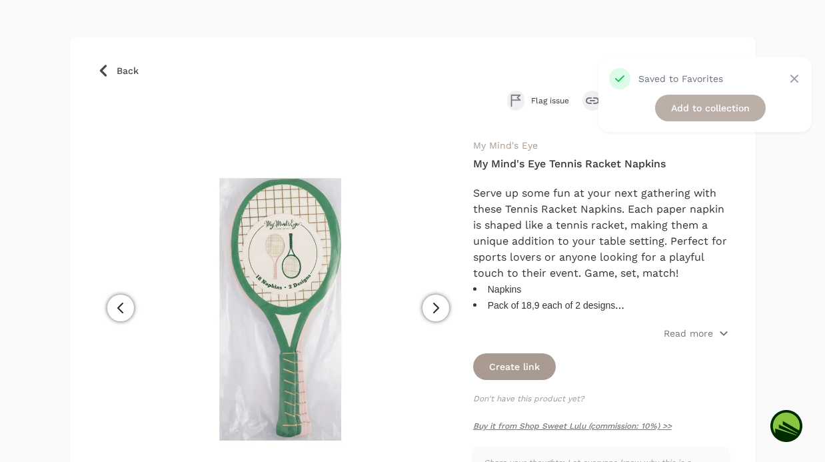
click at [691, 109] on link "Add to collection" at bounding box center [710, 108] width 111 height 27
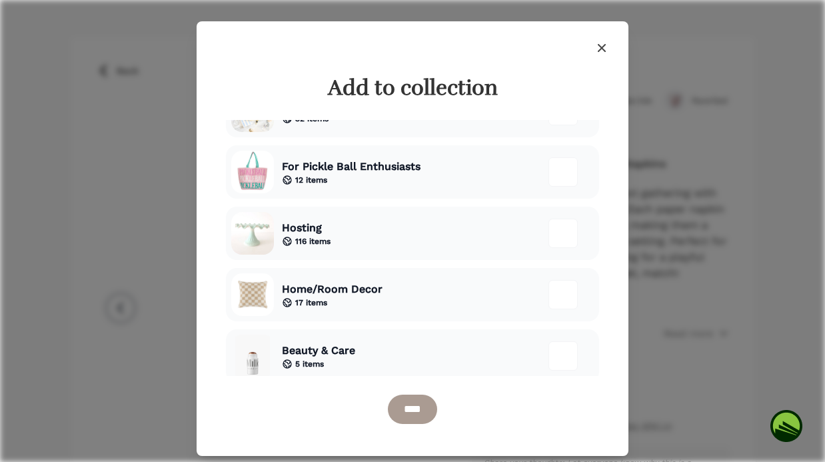
scroll to position [286, 0]
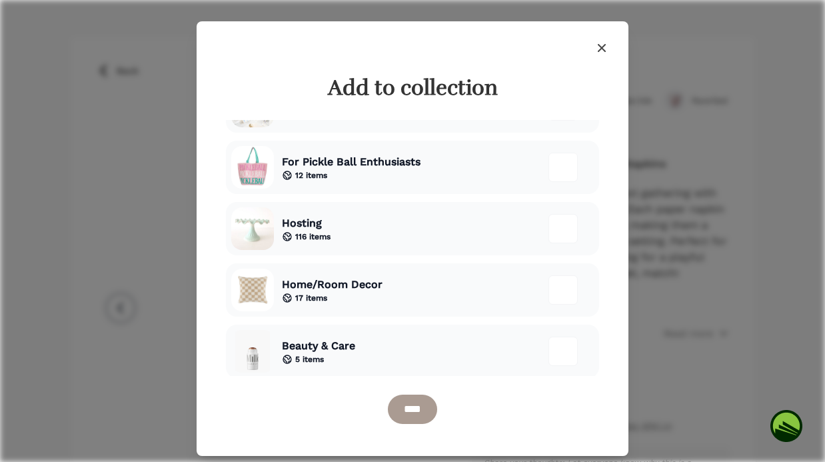
click at [354, 230] on div "Hosting 116 items" at bounding box center [412, 228] width 373 height 53
click at [404, 408] on input "****" at bounding box center [412, 408] width 49 height 29
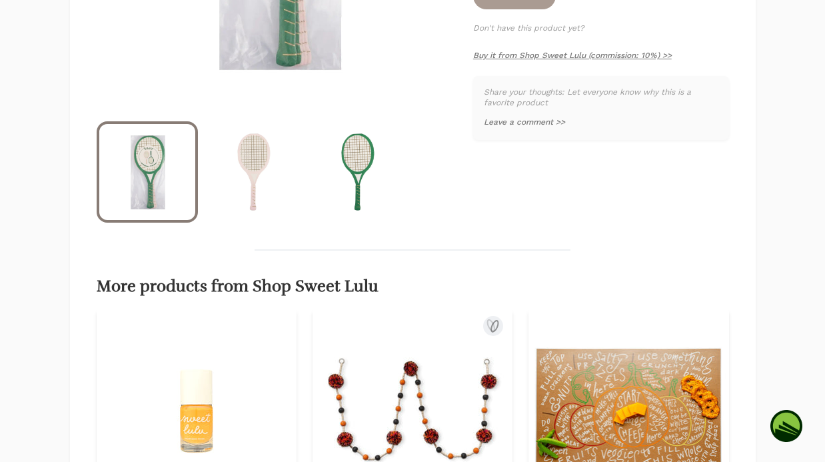
scroll to position [0, 0]
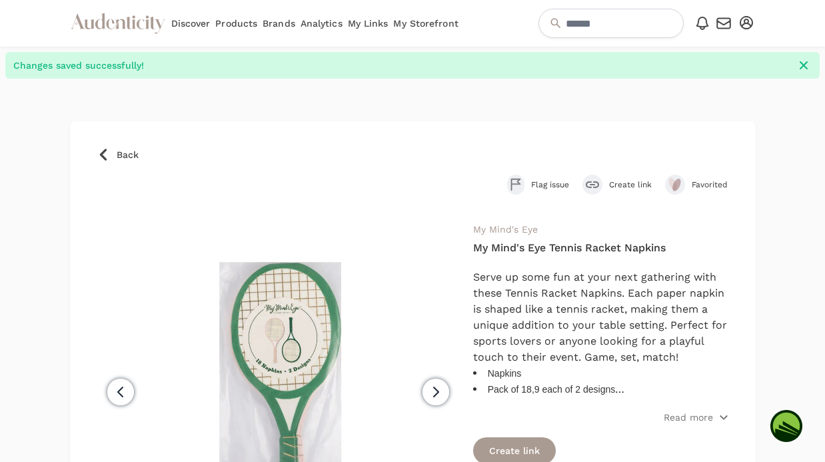
click at [101, 151] on icon at bounding box center [103, 154] width 13 height 13
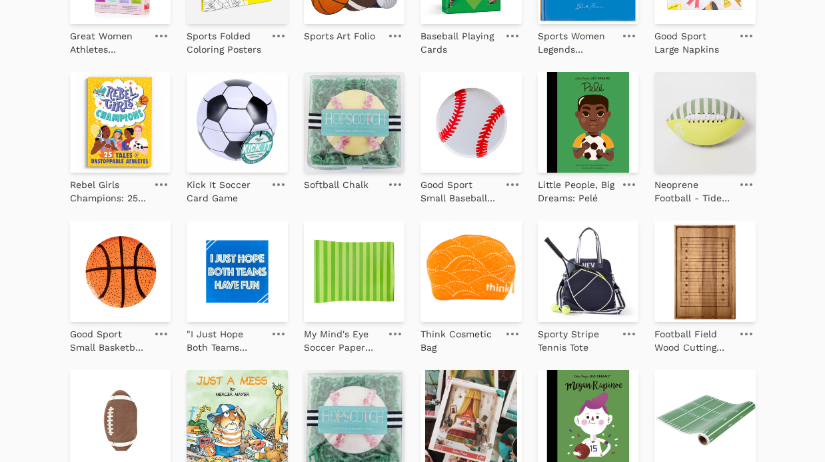
scroll to position [897, 0]
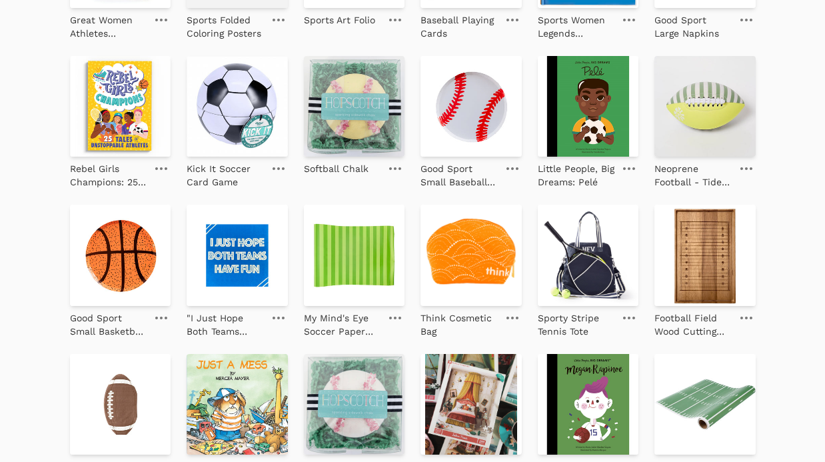
drag, startPoint x: 153, startPoint y: 256, endPoint x: 548, endPoint y: 1, distance: 470.2
click at [0, 0] on div "Products Filter Filter & Sort Close drawer Brands Select 4Moms 7AM A Clementina…" at bounding box center [412, 7] width 825 height 1714
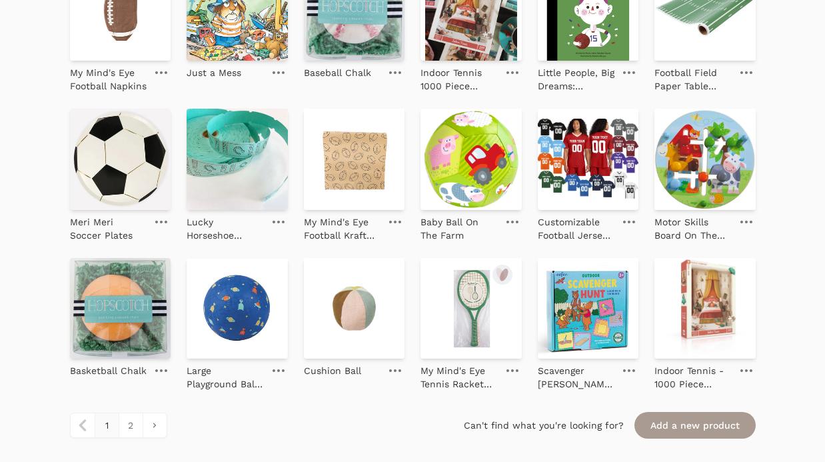
scroll to position [1333, 0]
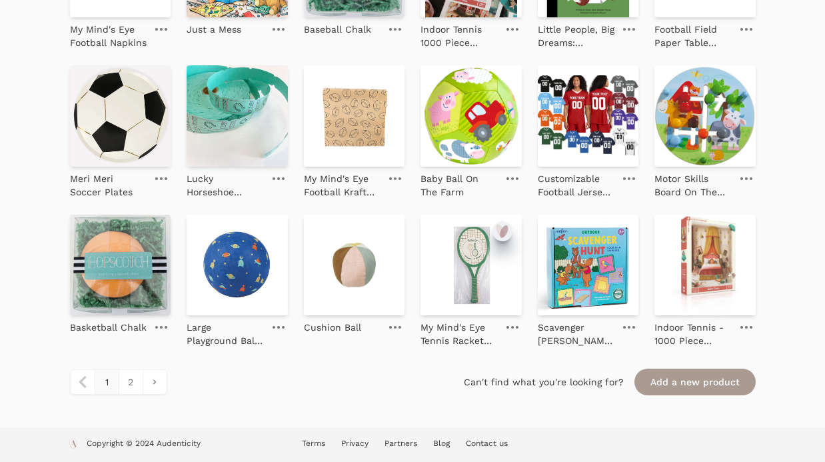
click at [507, 231] on icon "submit" at bounding box center [502, 231] width 16 height 16
click at [519, 324] on link at bounding box center [512, 327] width 19 height 16
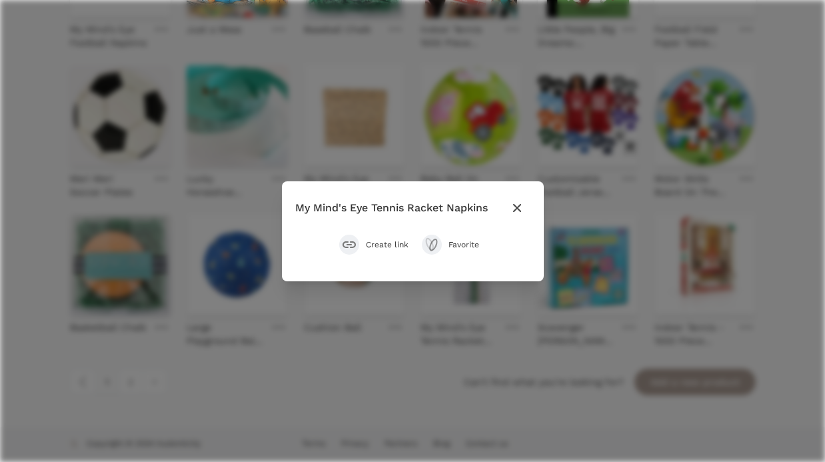
click at [521, 198] on button "Close modal" at bounding box center [517, 207] width 27 height 27
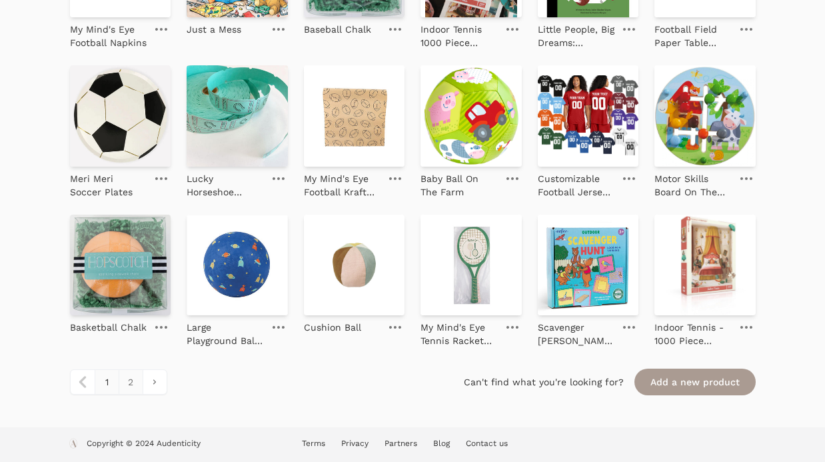
click at [135, 382] on link "2" at bounding box center [131, 382] width 24 height 24
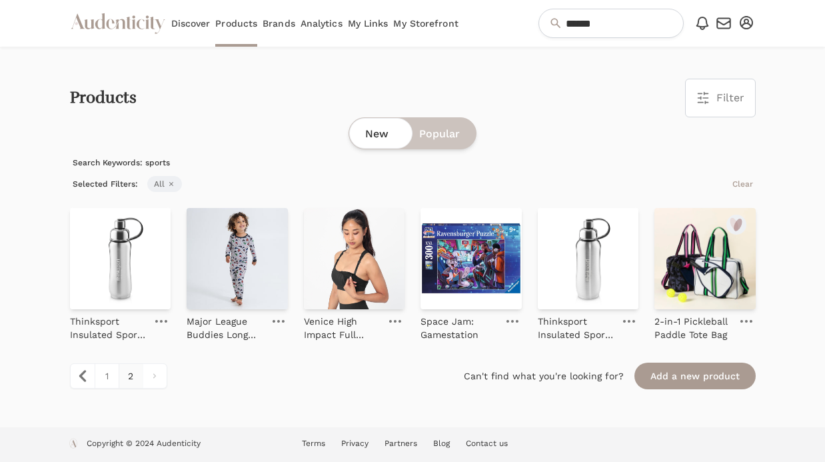
click at [707, 296] on img at bounding box center [704, 258] width 101 height 101
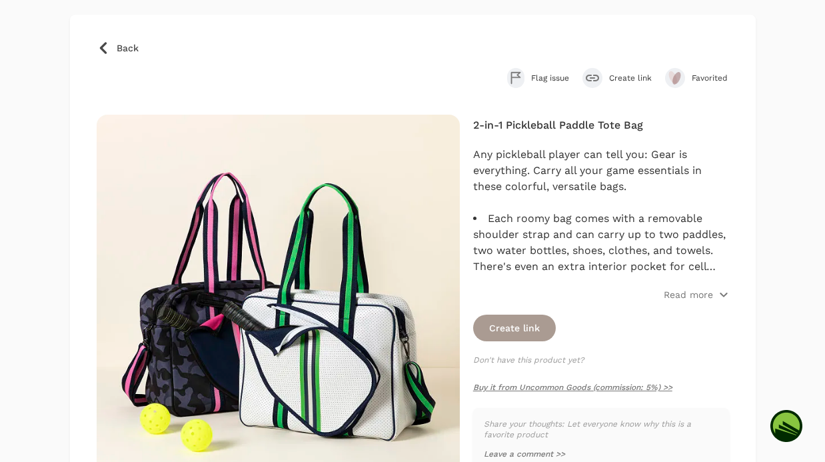
scroll to position [78, 0]
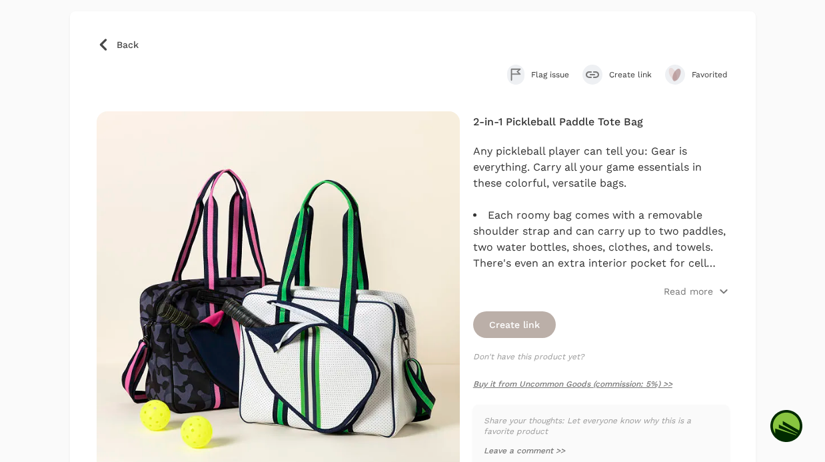
click at [520, 329] on button "Create link" at bounding box center [514, 324] width 83 height 27
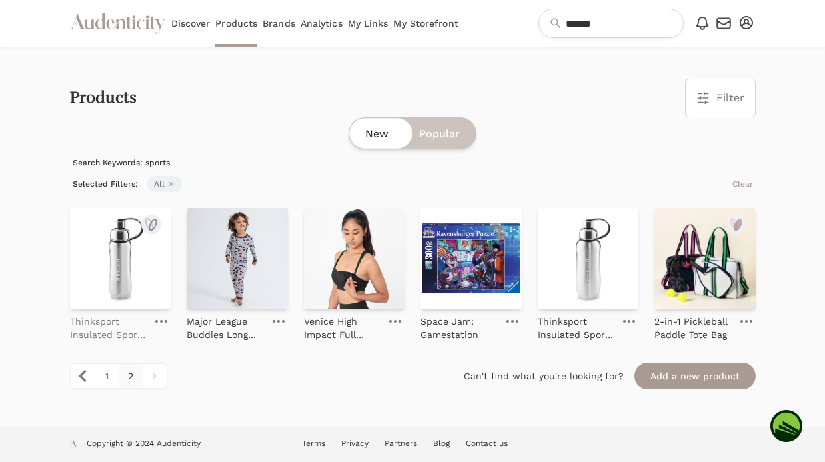
click at [107, 324] on p "Thinksport Insulated Sports Bottle - 17oz (500ml) - Natural Silver" at bounding box center [108, 327] width 77 height 27
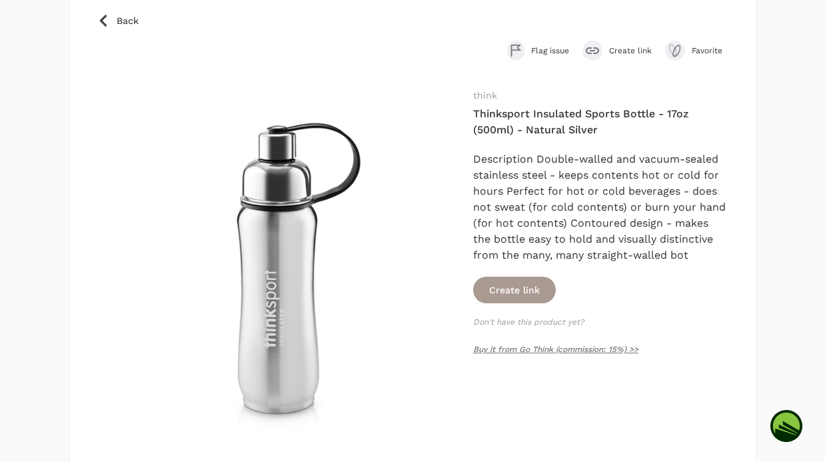
scroll to position [103, 0]
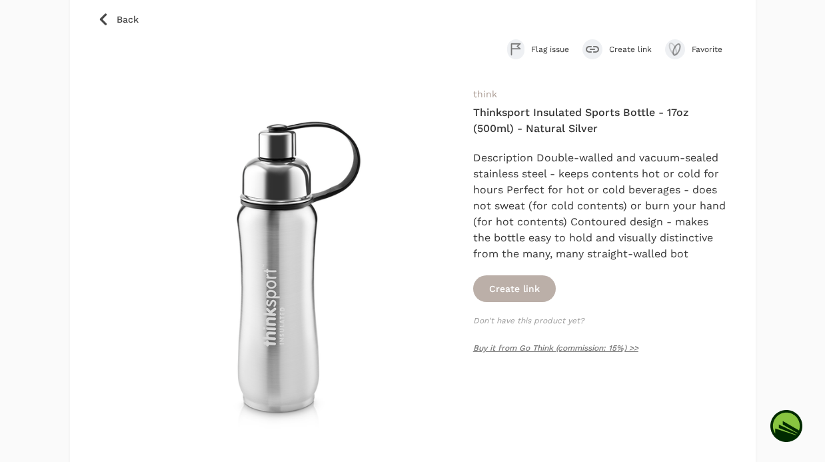
click at [524, 284] on button "Create link" at bounding box center [514, 288] width 83 height 27
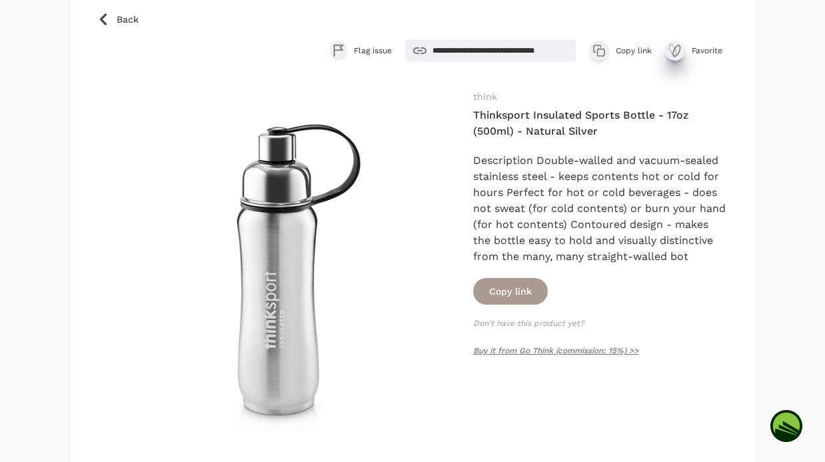
click at [679, 52] on icon "submit" at bounding box center [675, 51] width 16 height 16
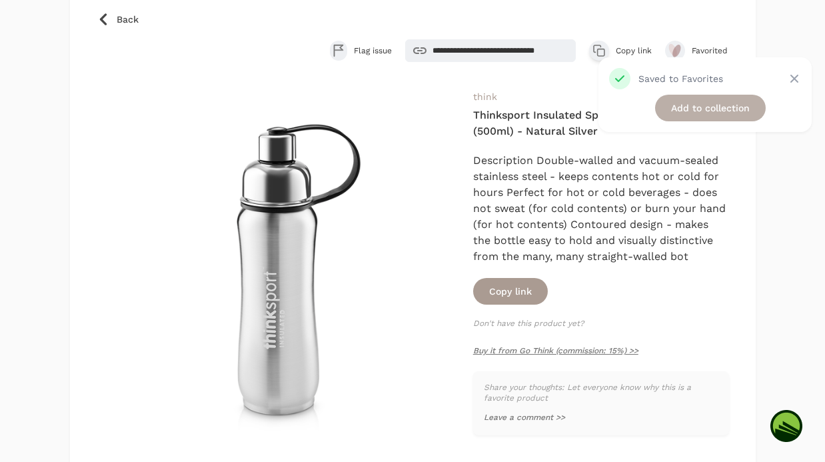
click at [671, 114] on link "Add to collection" at bounding box center [710, 108] width 111 height 27
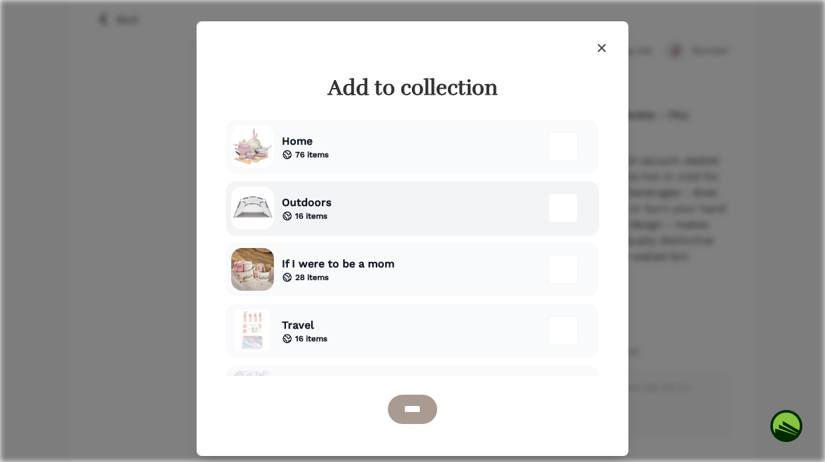
click at [394, 211] on div "Outdoors 16 items" at bounding box center [412, 207] width 373 height 53
click at [416, 411] on input "****" at bounding box center [412, 408] width 49 height 29
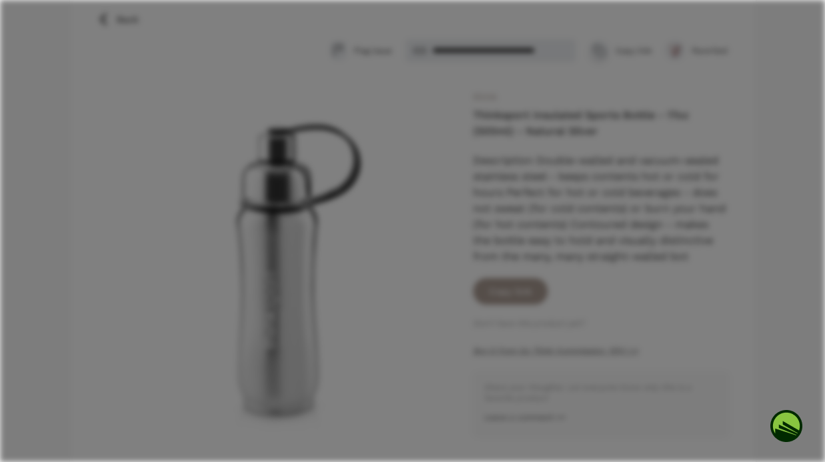
scroll to position [135, 0]
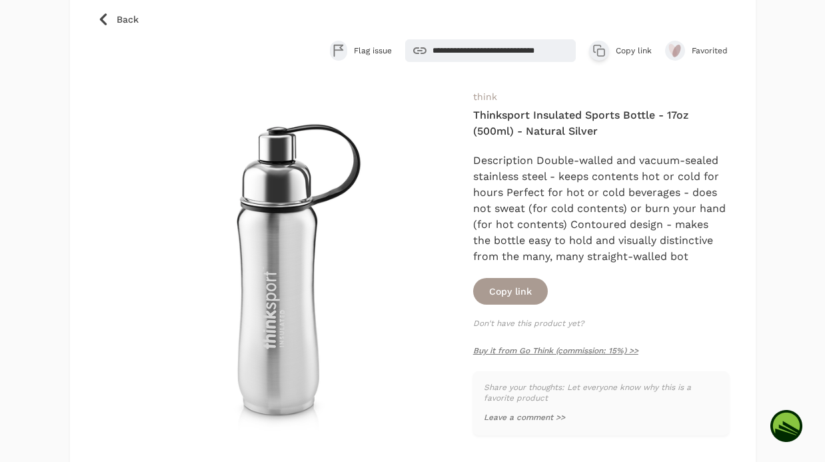
click at [100, 14] on icon at bounding box center [103, 19] width 13 height 13
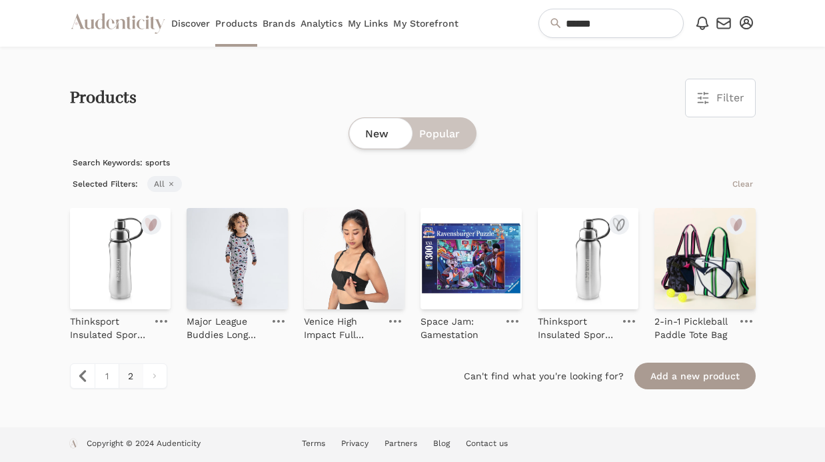
click at [563, 275] on img at bounding box center [588, 258] width 101 height 101
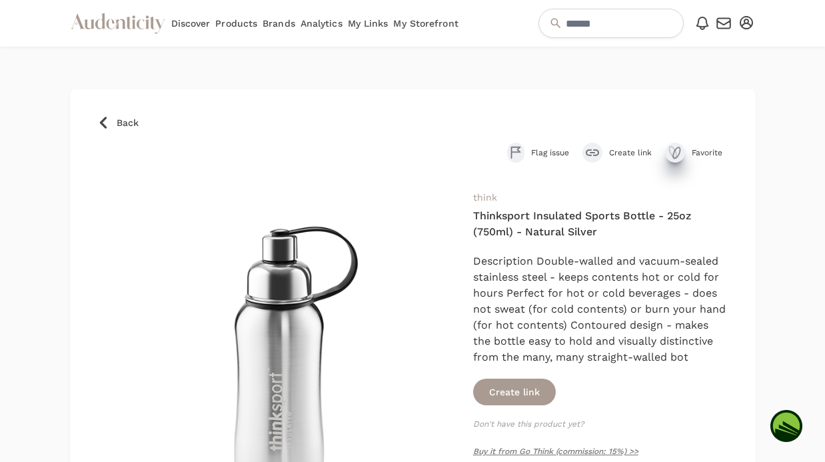
click at [676, 155] on icon "submit" at bounding box center [675, 153] width 16 height 16
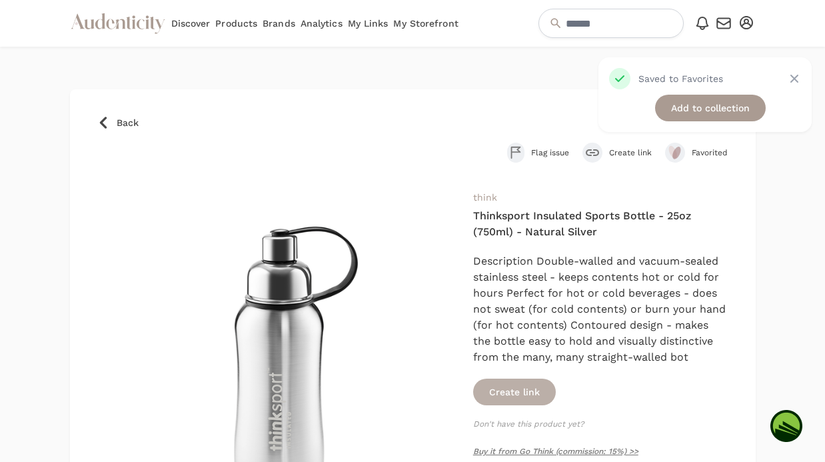
click at [536, 386] on button "Create link" at bounding box center [514, 391] width 83 height 27
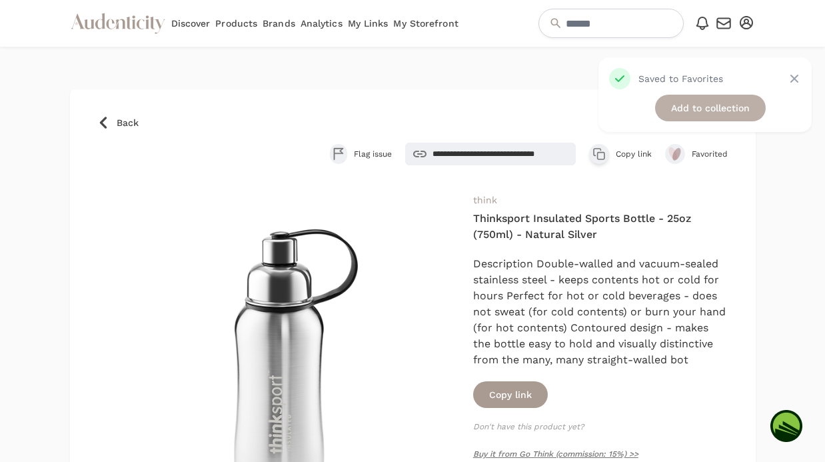
click at [679, 105] on link "Add to collection" at bounding box center [710, 108] width 111 height 27
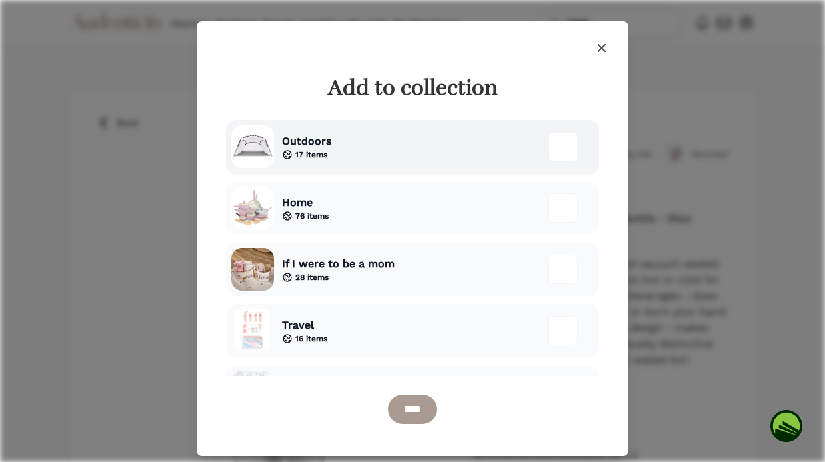
click at [357, 157] on div "Outdoors 17 items" at bounding box center [412, 146] width 373 height 53
click at [400, 402] on input "****" at bounding box center [412, 408] width 49 height 29
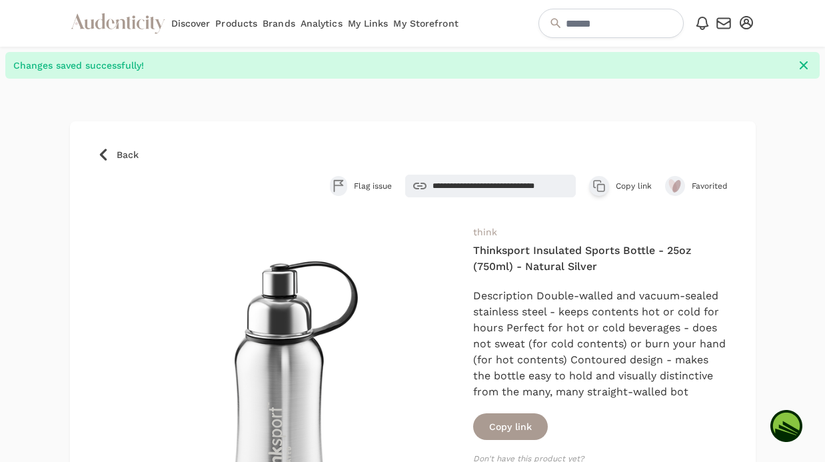
click at [109, 153] on icon at bounding box center [103, 154] width 13 height 13
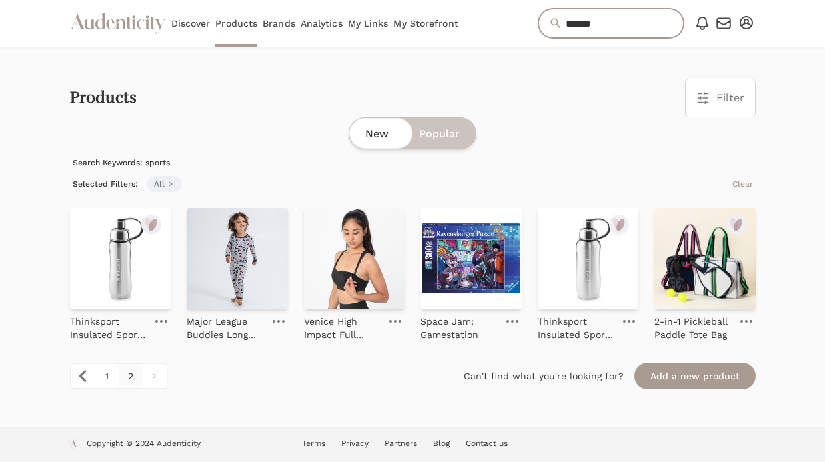
drag, startPoint x: 603, startPoint y: 19, endPoint x: 474, endPoint y: 19, distance: 129.9
click at [479, 19] on div "Audenticity Logo Discover Products Brands Analytics My Links My Storefront ****…" at bounding box center [412, 23] width 685 height 47
type input "****"
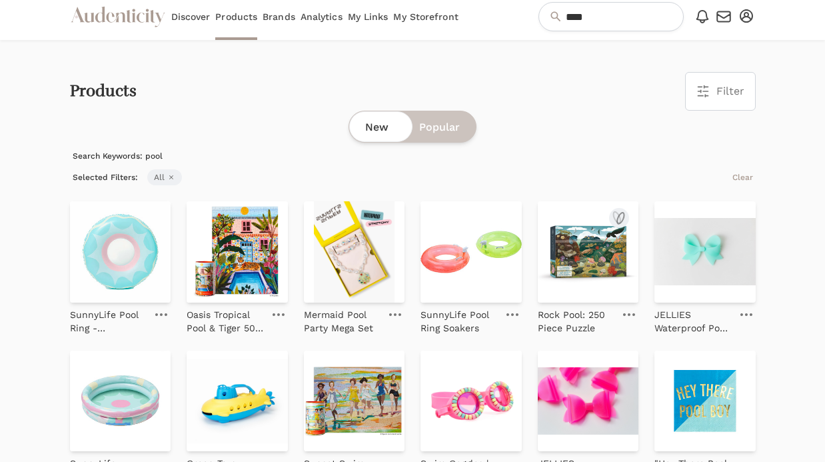
scroll to position [8, 0]
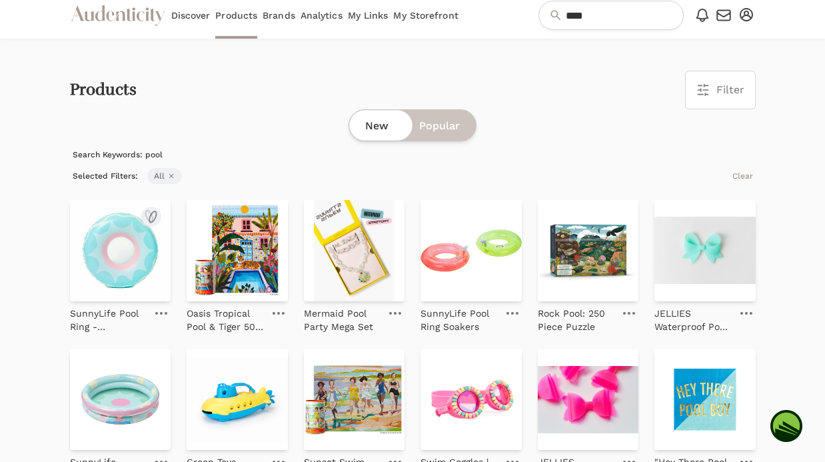
click at [107, 246] on img at bounding box center [120, 250] width 101 height 101
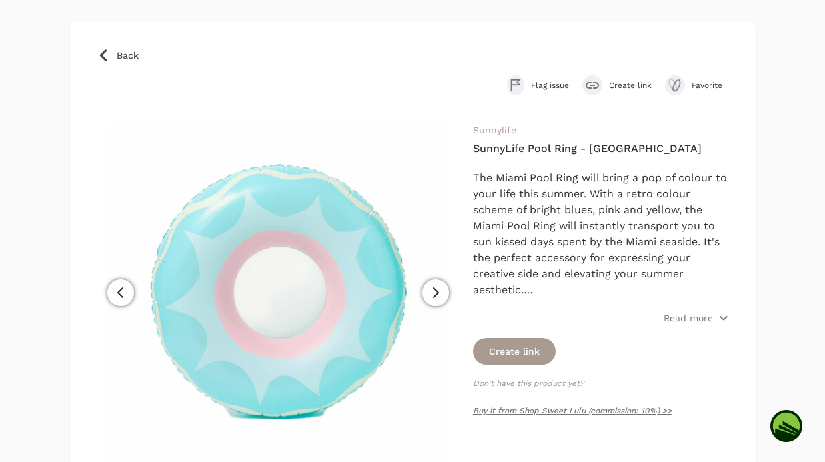
scroll to position [69, 0]
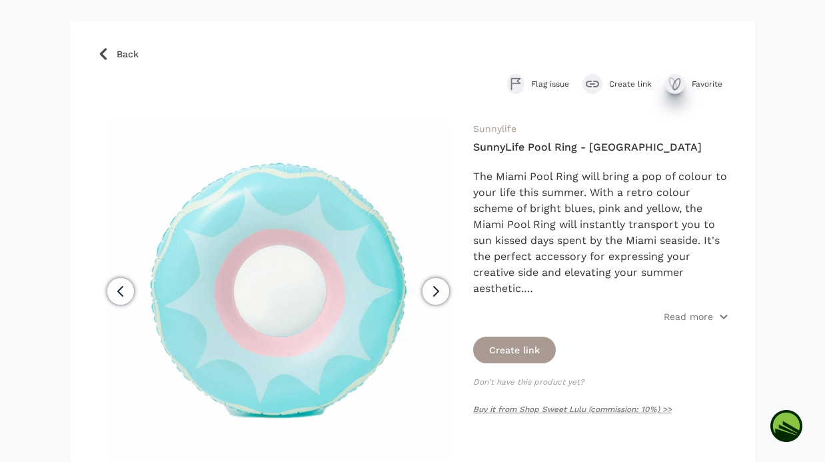
click at [677, 81] on icon "submit" at bounding box center [675, 84] width 16 height 16
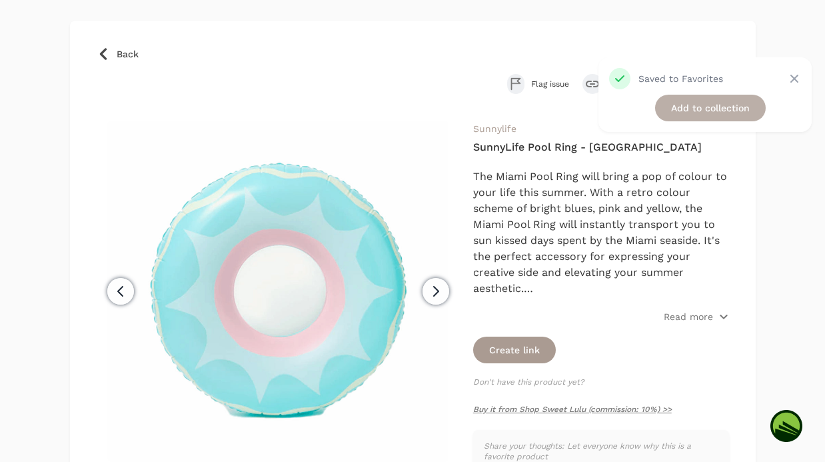
click at [689, 105] on link "Add to collection" at bounding box center [710, 108] width 111 height 27
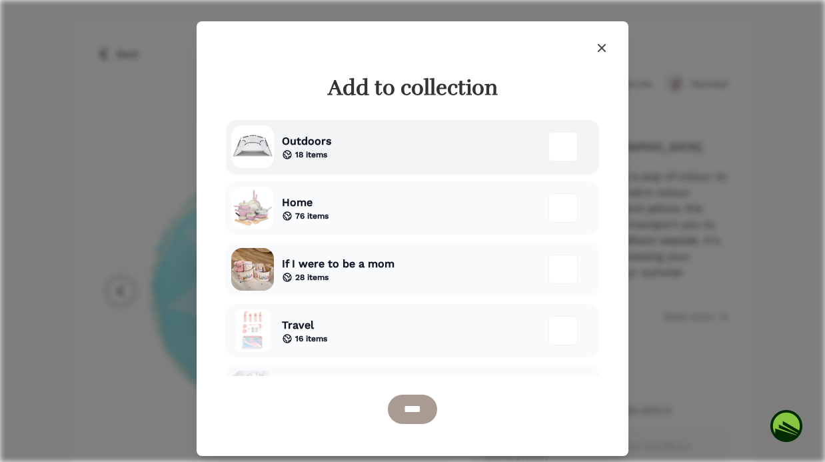
click at [402, 167] on div "Outdoors 18 items" at bounding box center [412, 146] width 373 height 53
click at [436, 406] on input "****" at bounding box center [412, 408] width 49 height 29
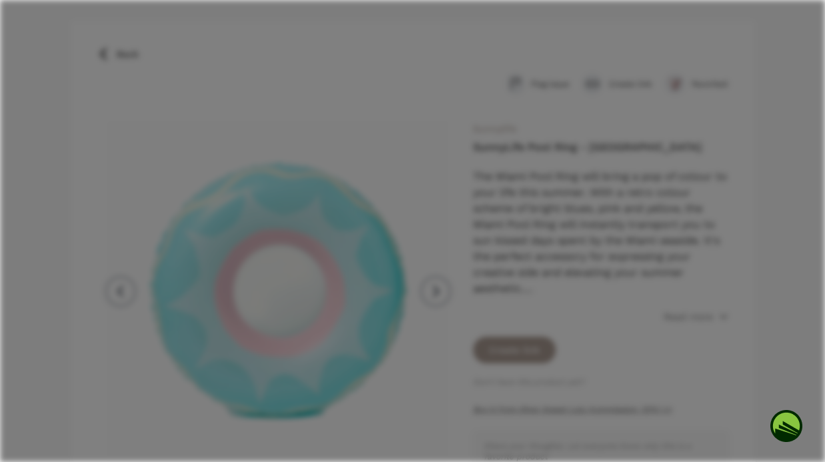
scroll to position [101, 0]
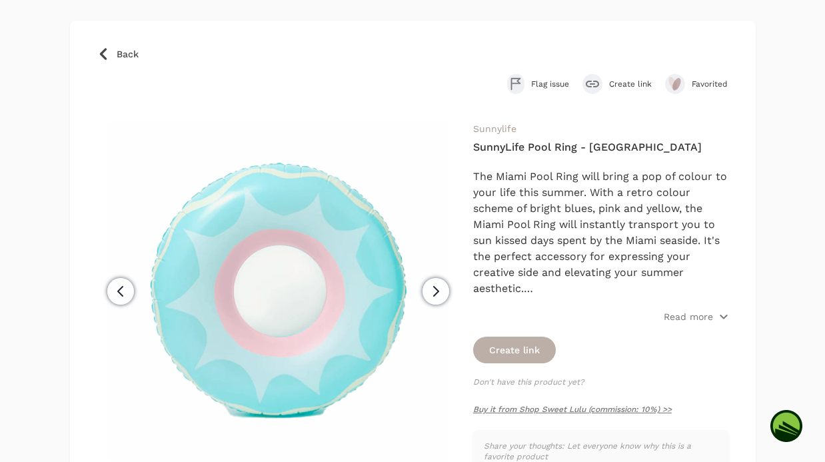
click at [527, 359] on button "Create link" at bounding box center [514, 349] width 83 height 27
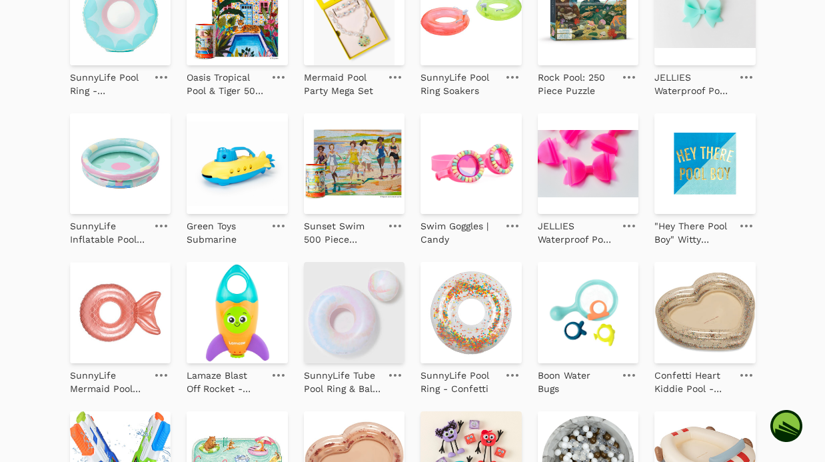
scroll to position [246, 0]
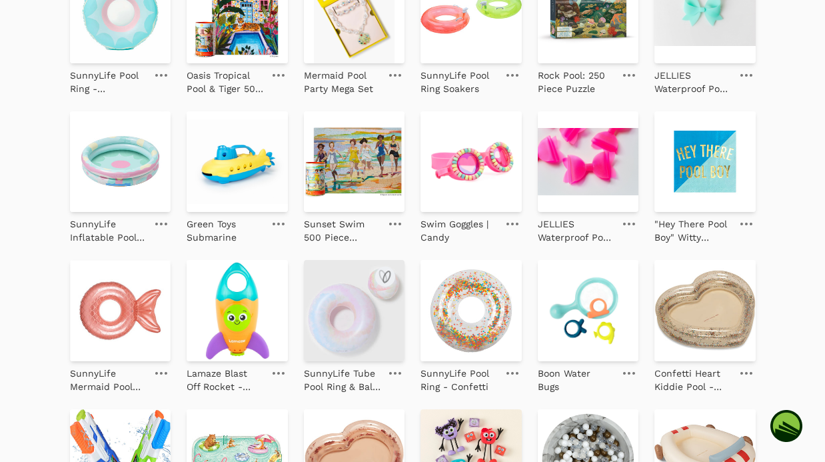
click at [345, 324] on img at bounding box center [354, 310] width 101 height 101
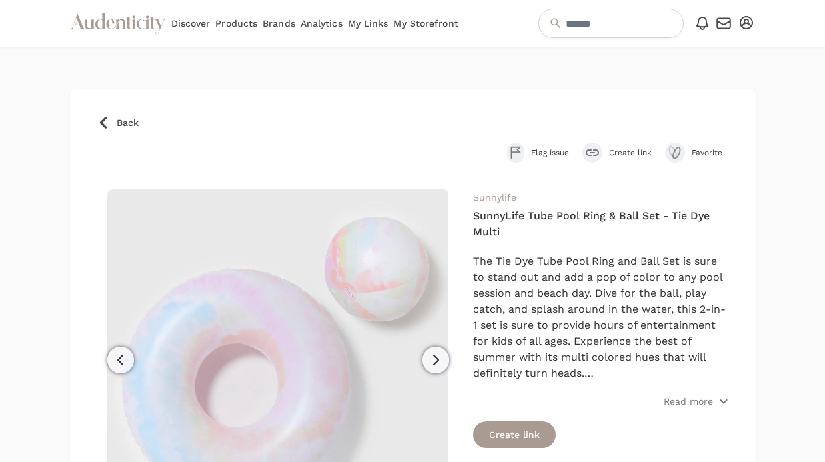
scroll to position [127, 0]
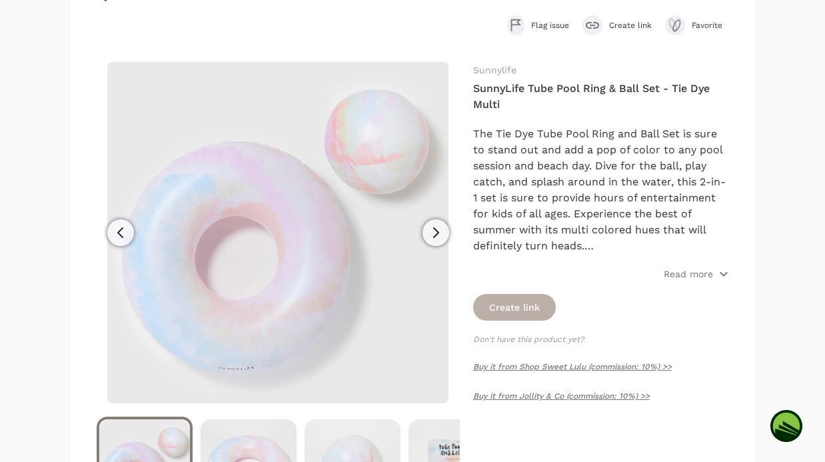
click at [532, 312] on button "Create link" at bounding box center [514, 307] width 83 height 27
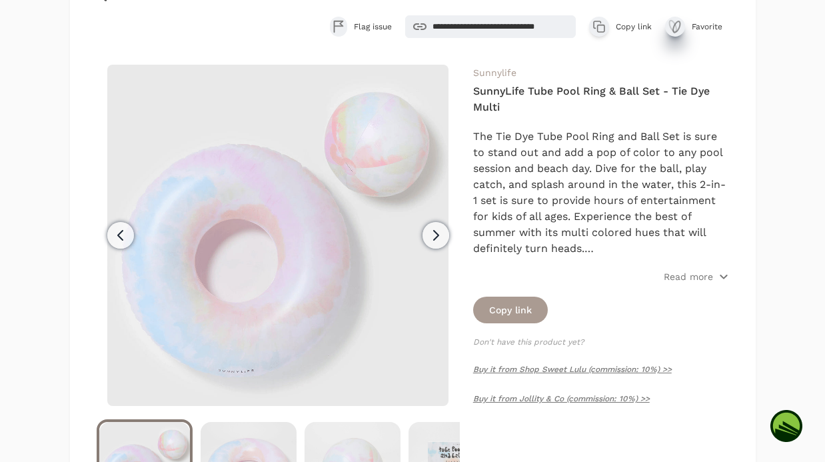
click at [683, 26] on div "submit" at bounding box center [675, 27] width 20 height 20
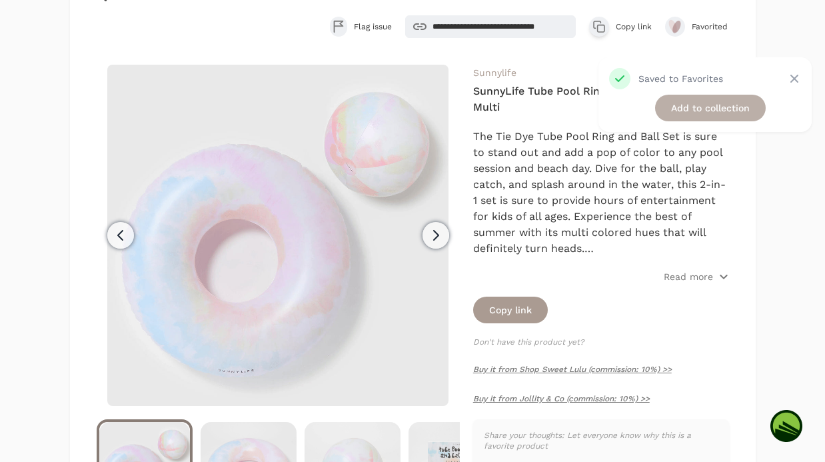
click at [697, 116] on link "Add to collection" at bounding box center [710, 108] width 111 height 27
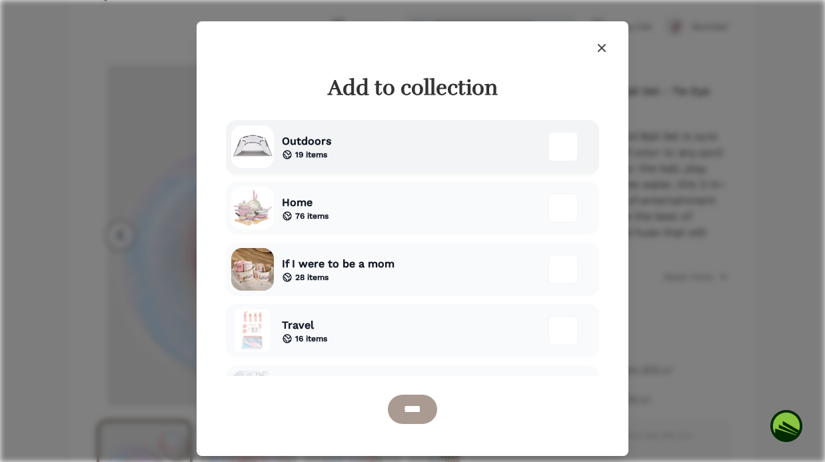
click at [357, 152] on div "Outdoors 19 items" at bounding box center [412, 146] width 373 height 53
click at [428, 416] on input "****" at bounding box center [412, 408] width 49 height 29
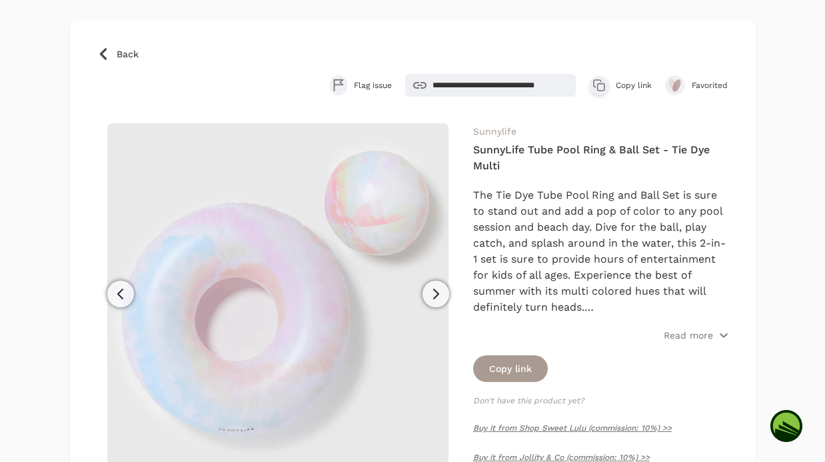
scroll to position [0, 0]
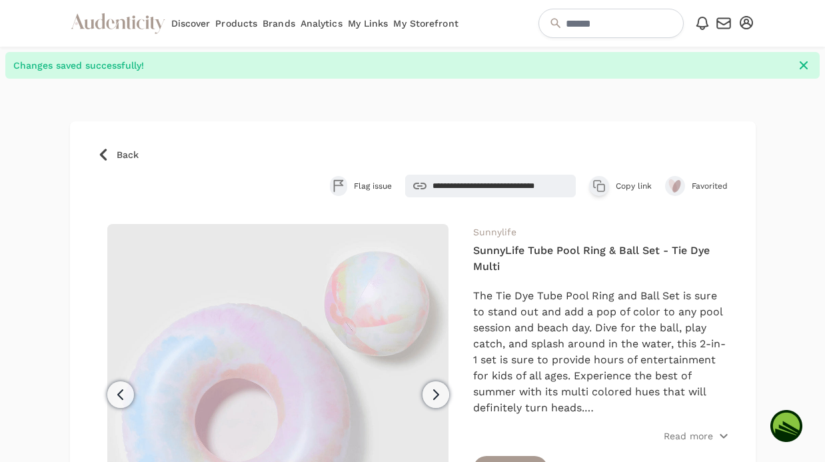
click at [103, 157] on icon at bounding box center [102, 155] width 7 height 12
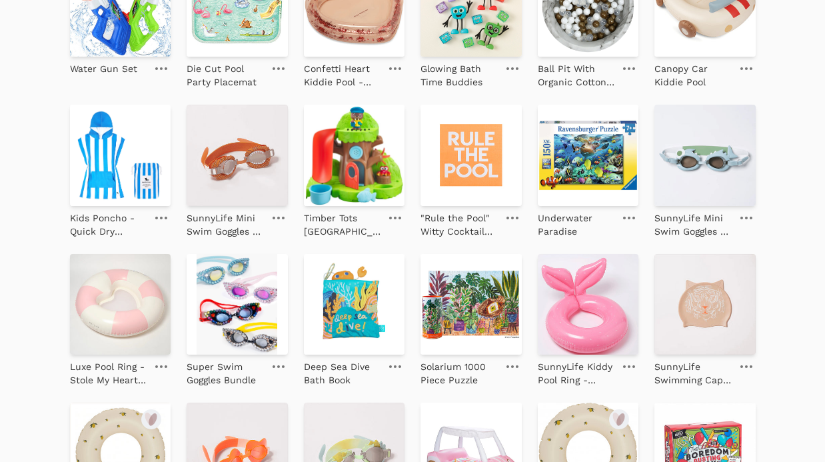
scroll to position [741, 0]
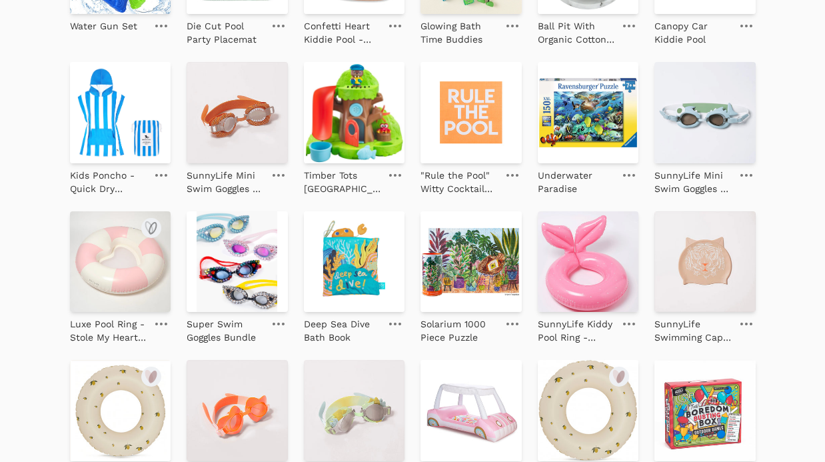
click at [107, 277] on img at bounding box center [120, 261] width 101 height 101
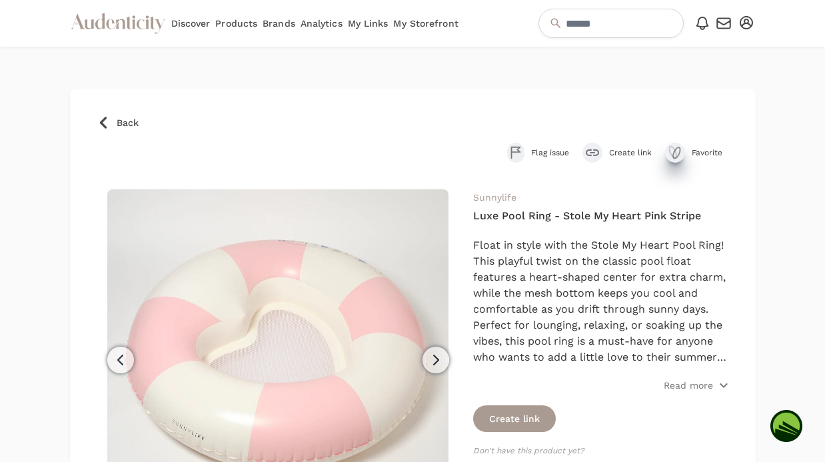
click at [677, 150] on icon "submit" at bounding box center [675, 153] width 16 height 16
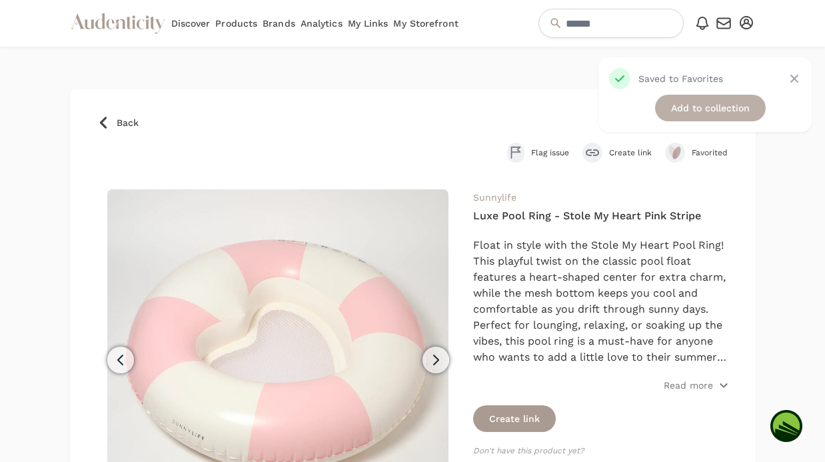
click at [710, 115] on link "Add to collection" at bounding box center [710, 108] width 111 height 27
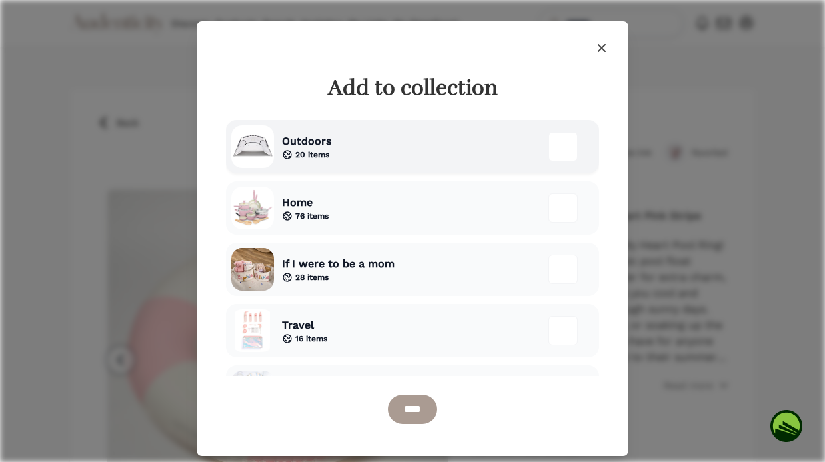
click at [422, 151] on div "Outdoors 20 items" at bounding box center [412, 146] width 373 height 53
click at [422, 419] on input "****" at bounding box center [412, 408] width 49 height 29
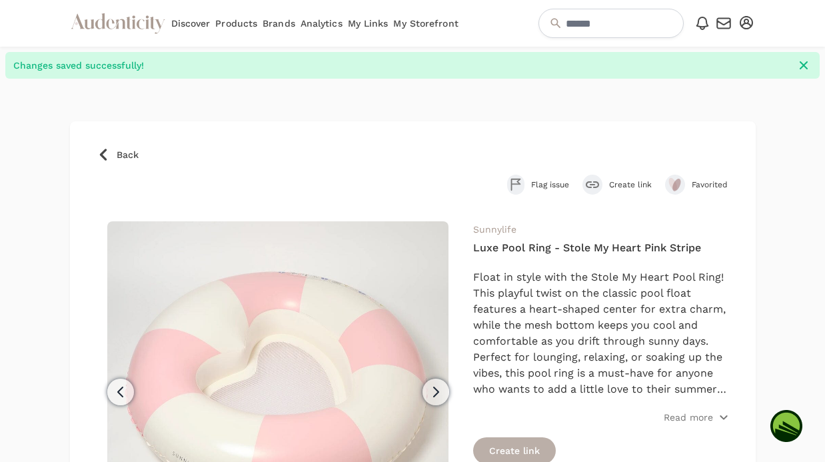
click at [516, 445] on button "Create link" at bounding box center [514, 450] width 83 height 27
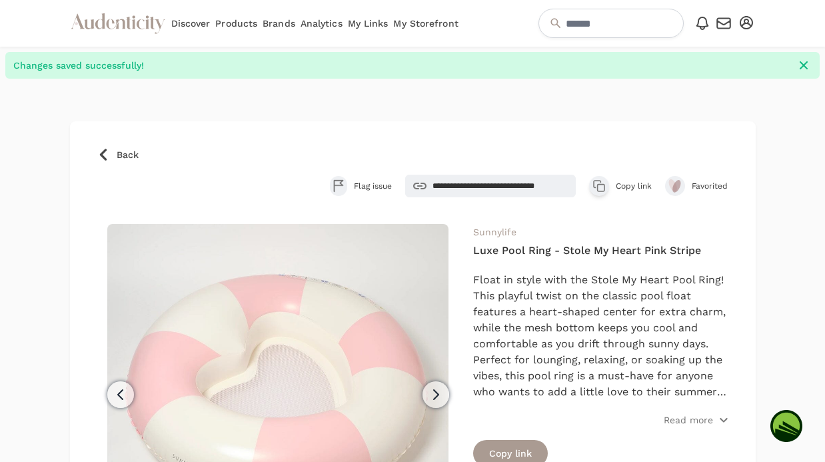
click at [105, 159] on icon at bounding box center [102, 155] width 7 height 12
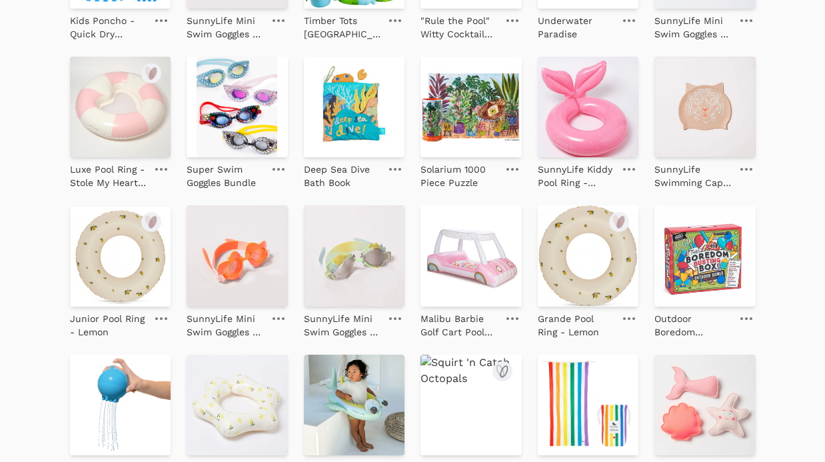
scroll to position [941, 0]
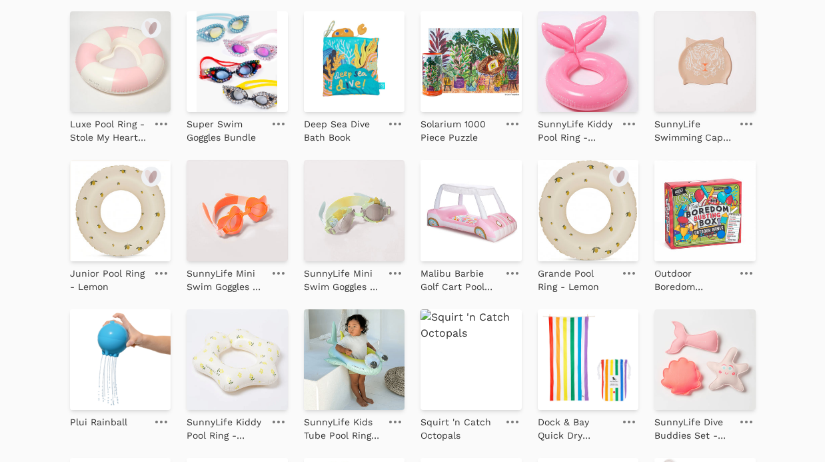
click at [160, 273] on icon at bounding box center [161, 273] width 12 height 3
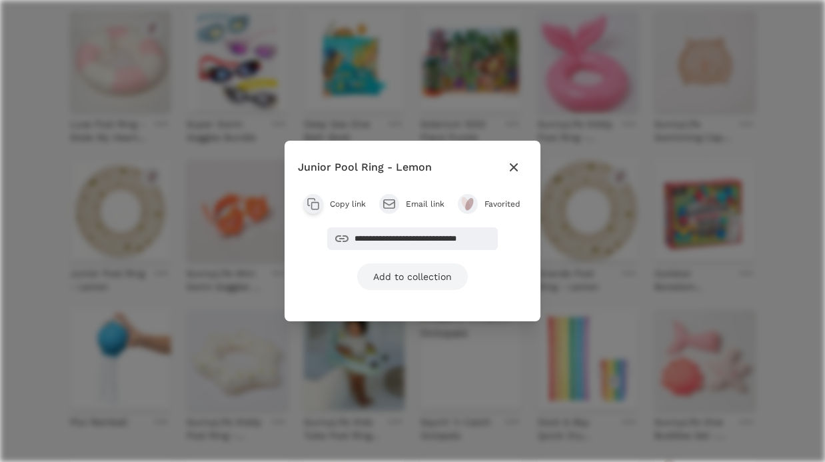
click at [406, 281] on link "Add to collection" at bounding box center [412, 276] width 111 height 27
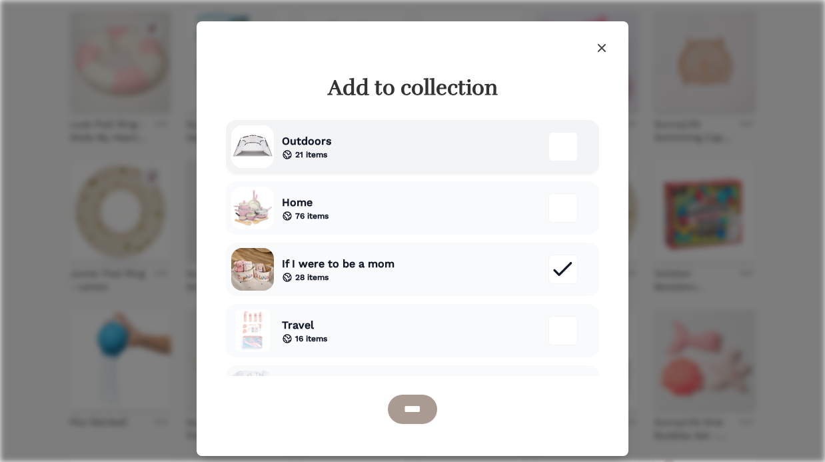
click at [418, 166] on div "Outdoors 21 items" at bounding box center [412, 146] width 373 height 53
click at [414, 401] on input "****" at bounding box center [412, 408] width 49 height 29
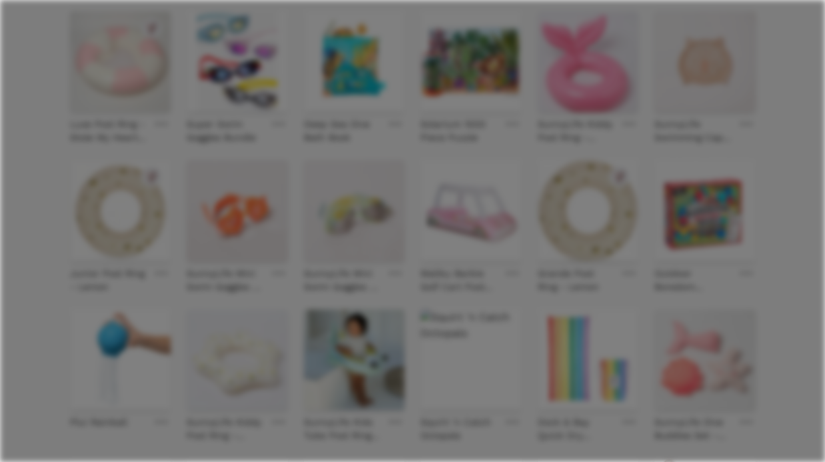
scroll to position [973, 0]
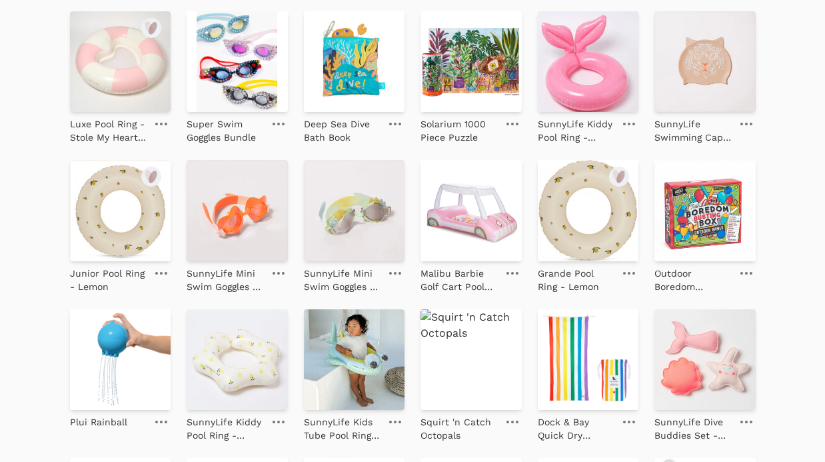
click at [629, 268] on link at bounding box center [628, 273] width 19 height 16
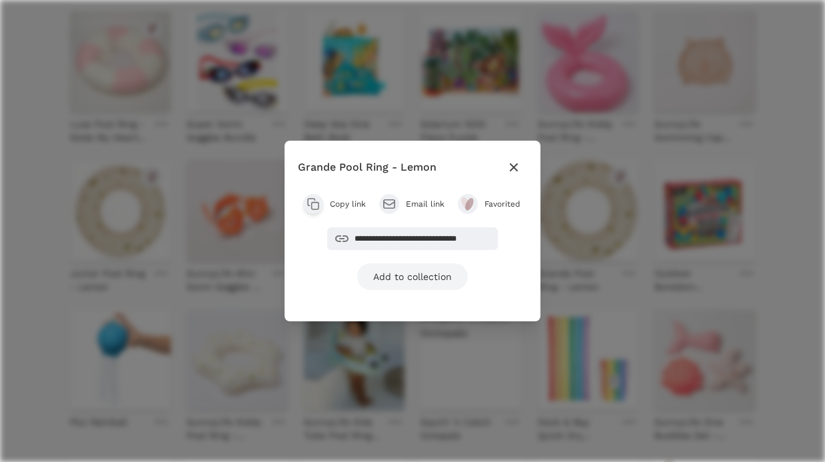
click at [416, 276] on link "Add to collection" at bounding box center [412, 276] width 111 height 27
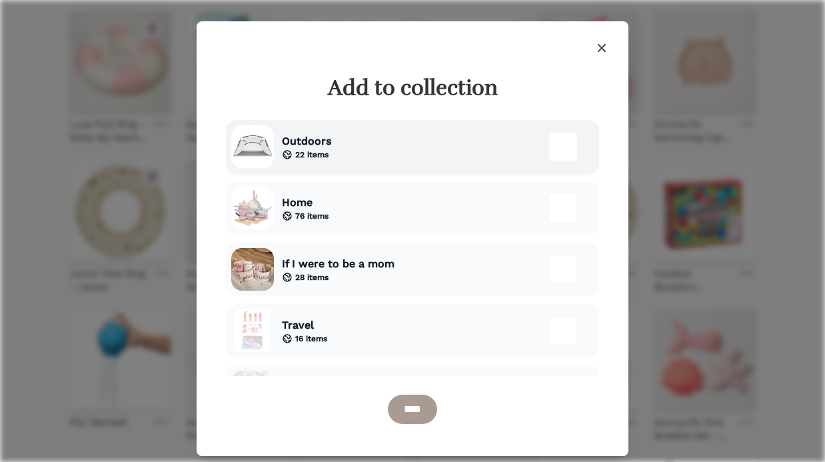
click at [333, 153] on div "Outdoors 22 items" at bounding box center [412, 146] width 373 height 53
click at [415, 402] on input "****" at bounding box center [412, 408] width 49 height 29
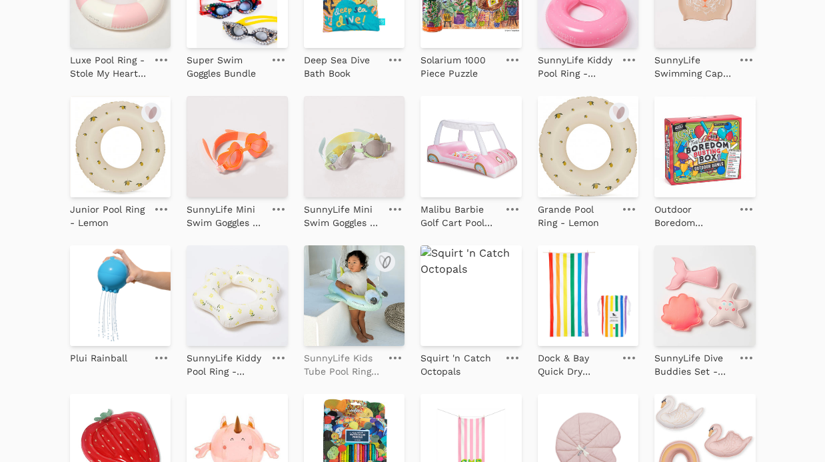
scroll to position [1052, 0]
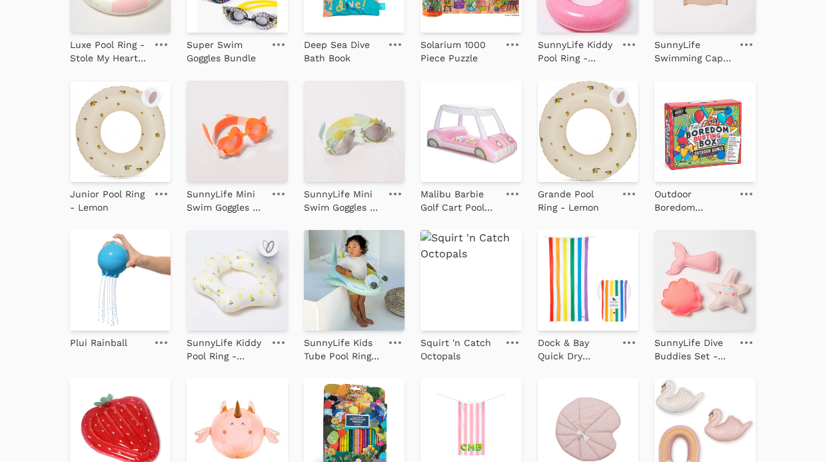
click at [268, 247] on icon "submit" at bounding box center [268, 246] width 16 height 16
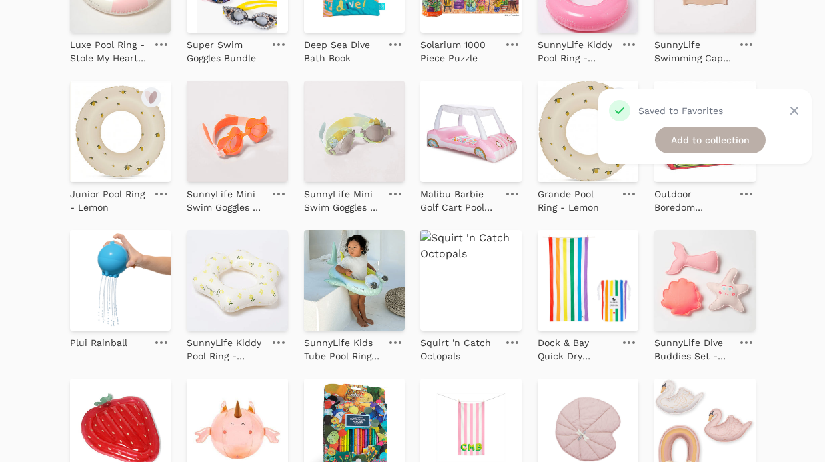
click at [701, 143] on link "Add to collection" at bounding box center [710, 140] width 111 height 27
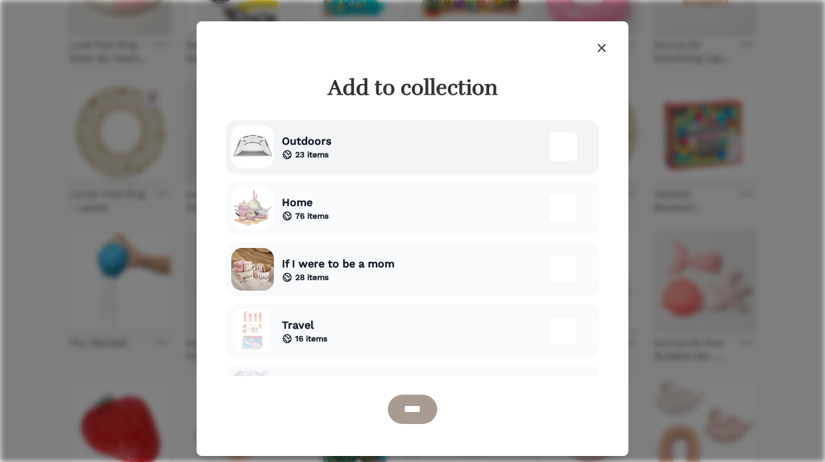
click at [322, 150] on span "23 items" at bounding box center [311, 154] width 33 height 11
click at [412, 412] on input "****" at bounding box center [412, 408] width 49 height 29
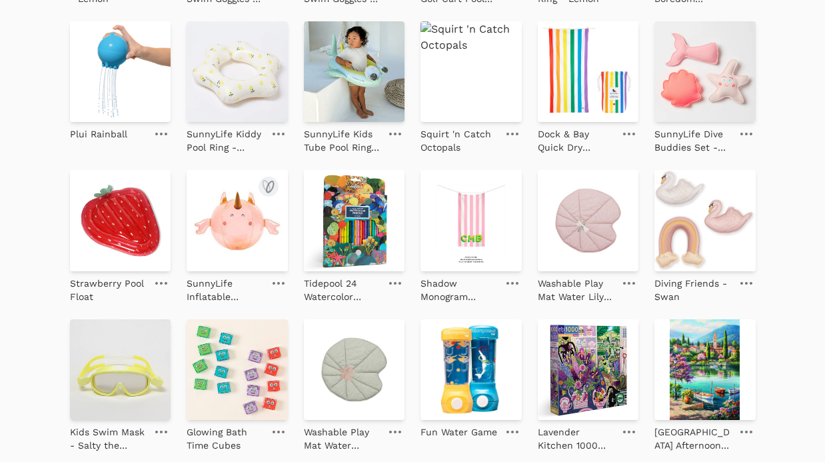
scroll to position [1365, 0]
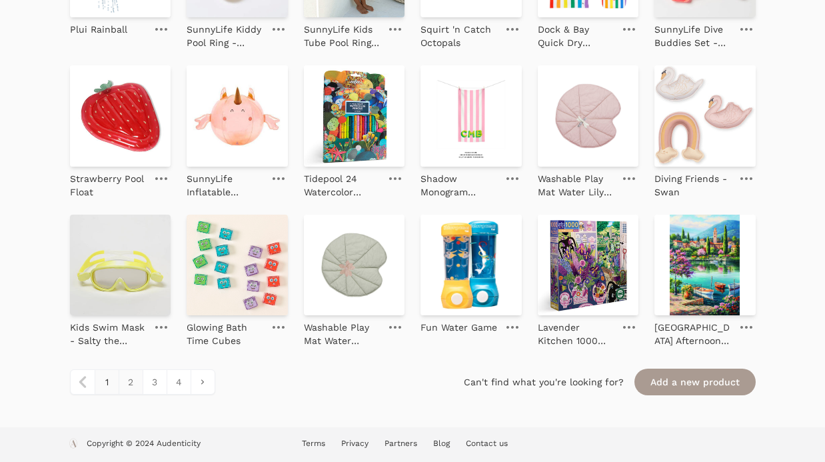
click at [133, 390] on link "2" at bounding box center [131, 382] width 24 height 24
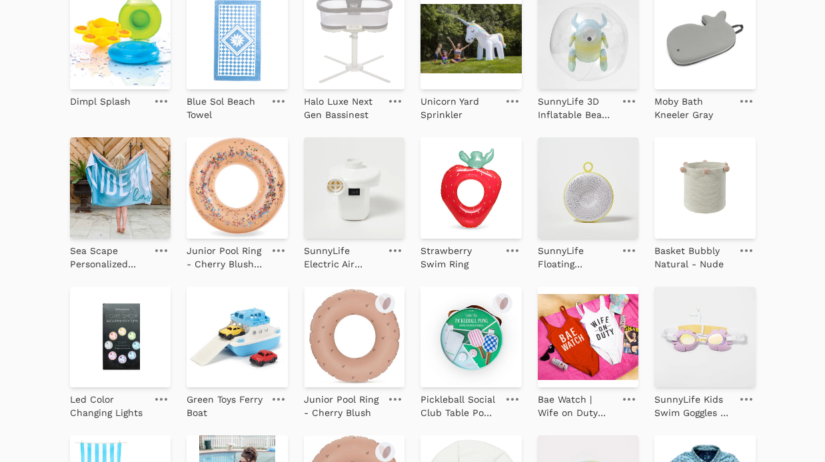
scroll to position [412, 0]
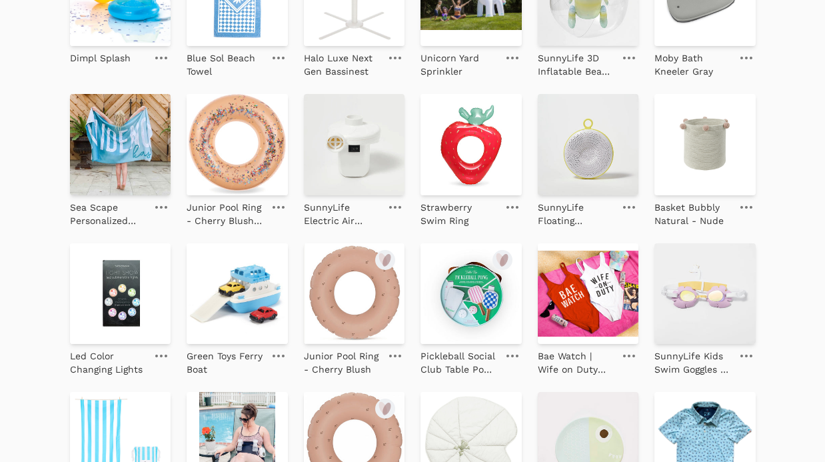
click at [394, 356] on icon at bounding box center [395, 355] width 12 height 3
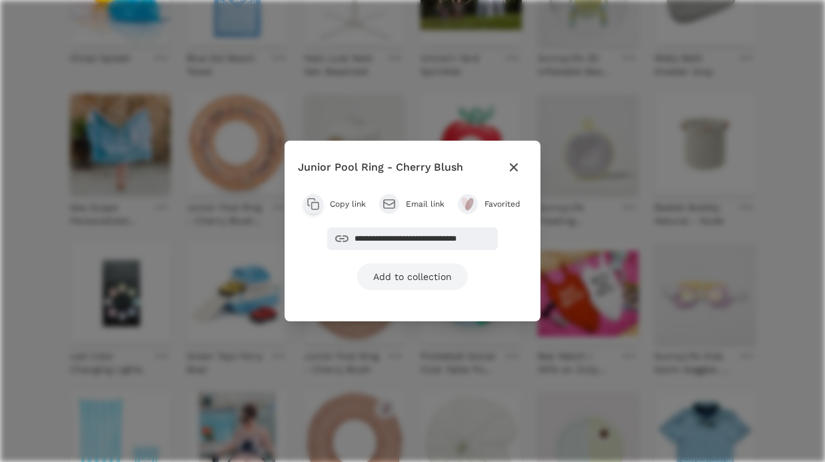
click at [435, 274] on link "Add to collection" at bounding box center [412, 276] width 111 height 27
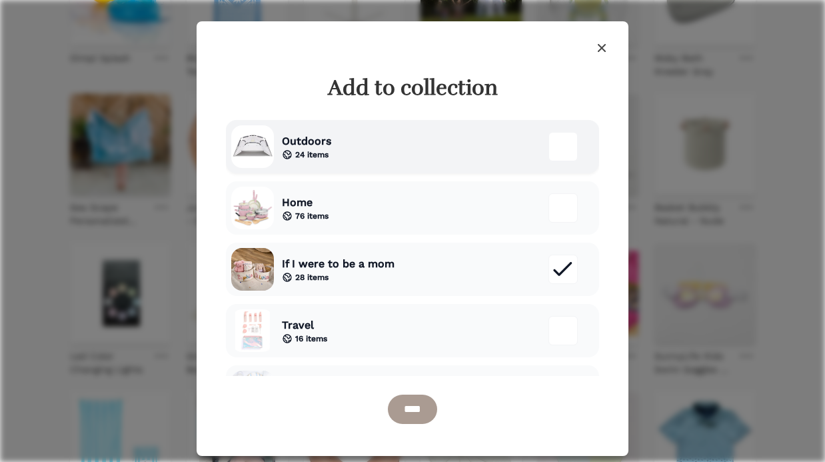
click at [474, 157] on div "Outdoors 24 items" at bounding box center [412, 146] width 373 height 53
click at [421, 408] on input "****" at bounding box center [412, 408] width 49 height 29
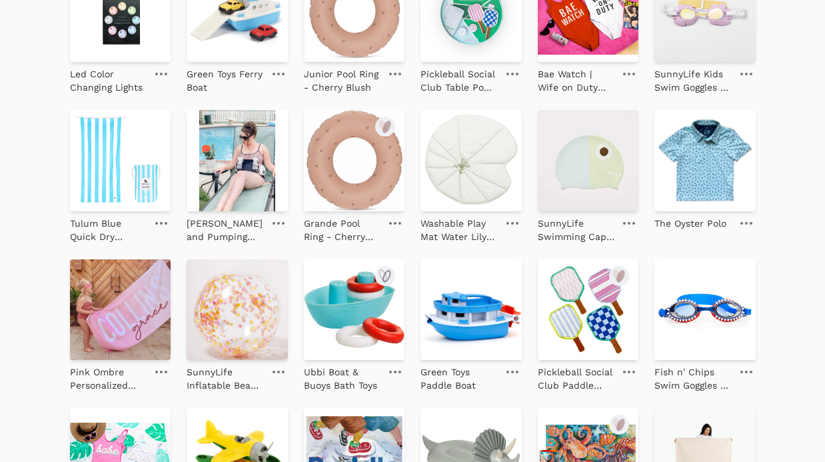
scroll to position [709, 0]
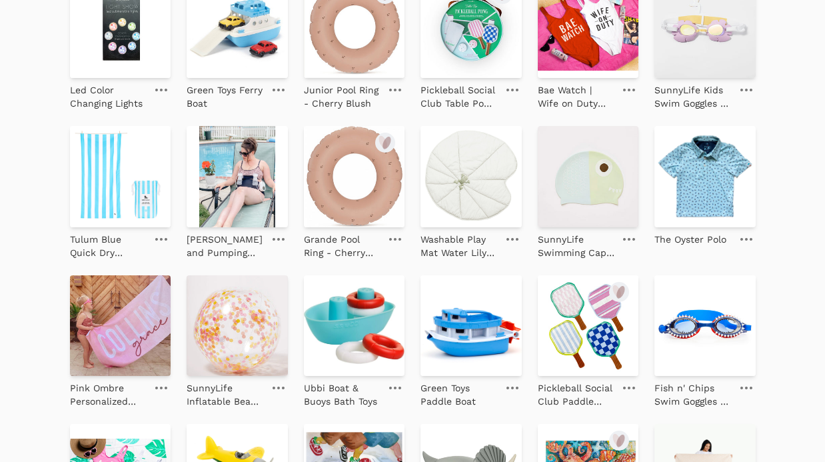
click at [397, 236] on link at bounding box center [395, 239] width 19 height 16
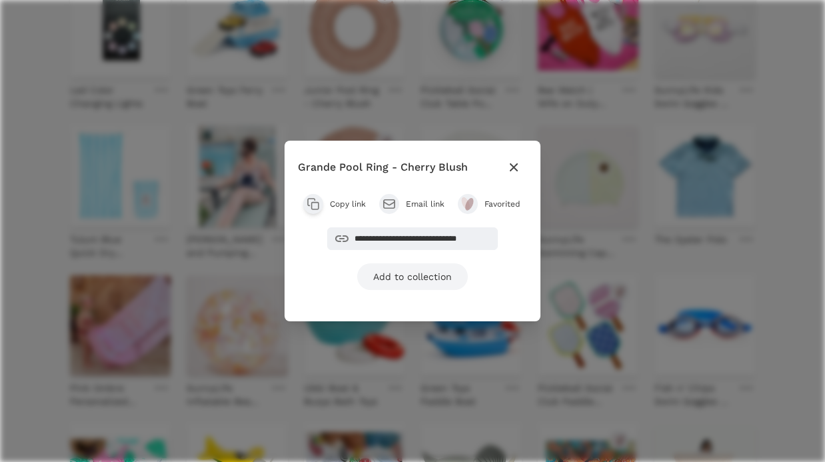
click at [438, 276] on link "Add to collection" at bounding box center [412, 276] width 111 height 27
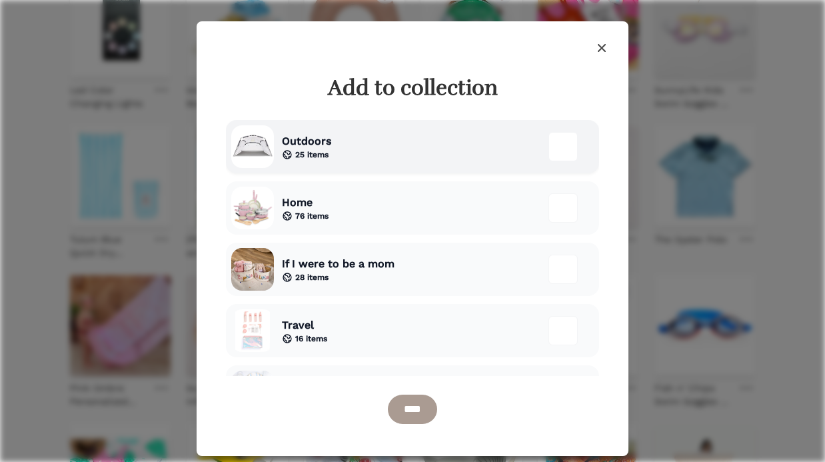
click at [406, 156] on div "Outdoors 25 items" at bounding box center [412, 146] width 373 height 53
click at [400, 415] on input "****" at bounding box center [412, 408] width 49 height 29
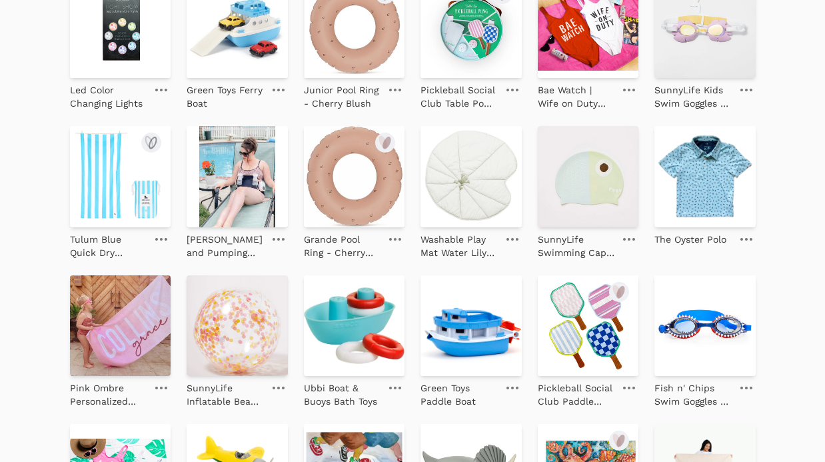
click at [147, 212] on img at bounding box center [120, 176] width 101 height 101
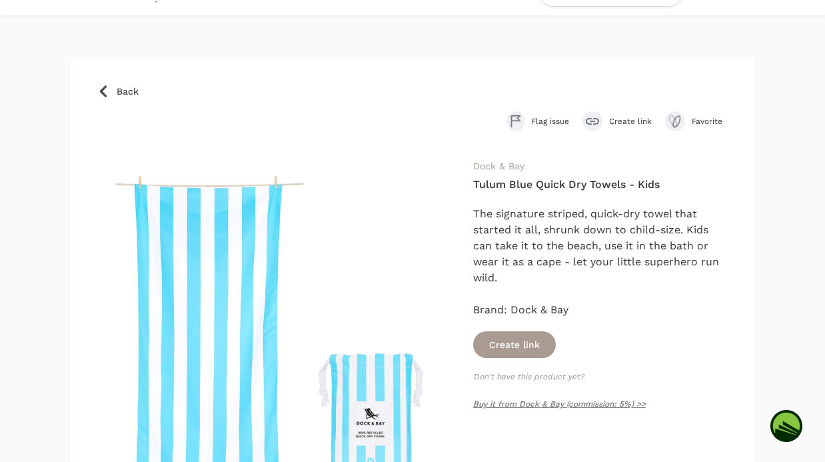
scroll to position [15, 0]
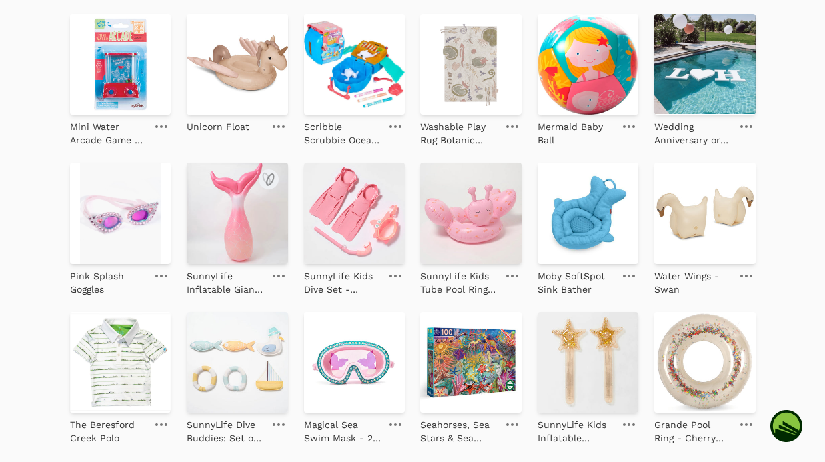
scroll to position [1255, 0]
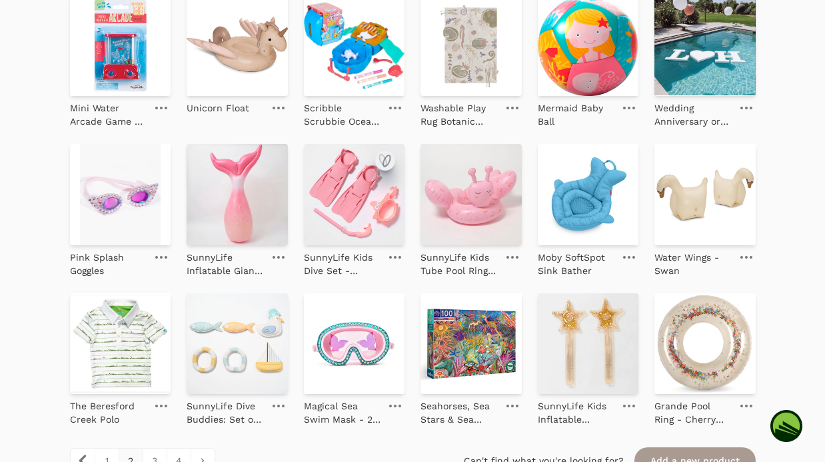
click at [388, 161] on icon "submit" at bounding box center [386, 160] width 7 height 11
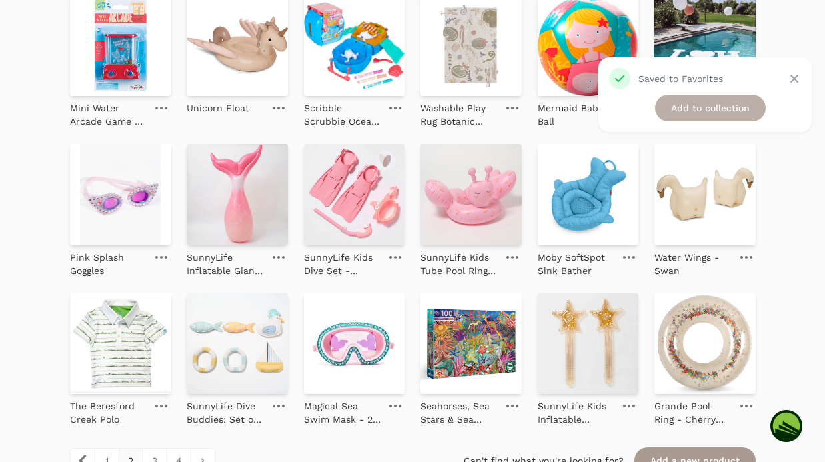
click at [703, 109] on link "Add to collection" at bounding box center [710, 108] width 111 height 27
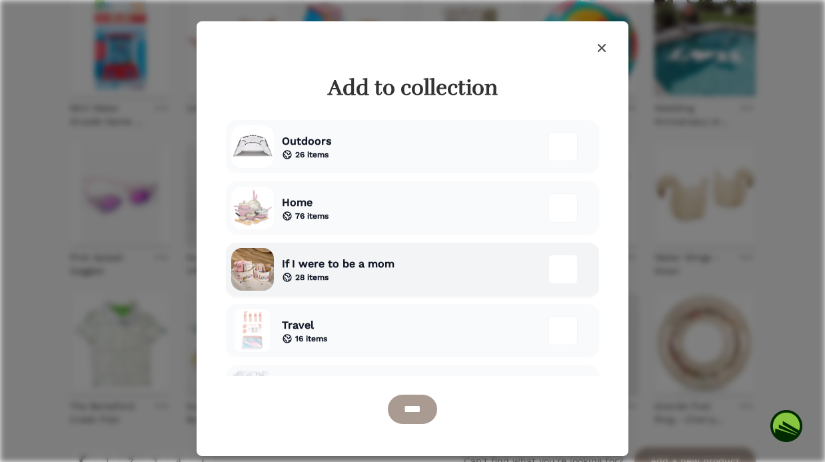
click at [337, 273] on div "28 items" at bounding box center [338, 277] width 113 height 11
click at [398, 147] on div "Outdoors 26 items" at bounding box center [412, 146] width 373 height 53
click at [405, 407] on input "****" at bounding box center [412, 408] width 49 height 29
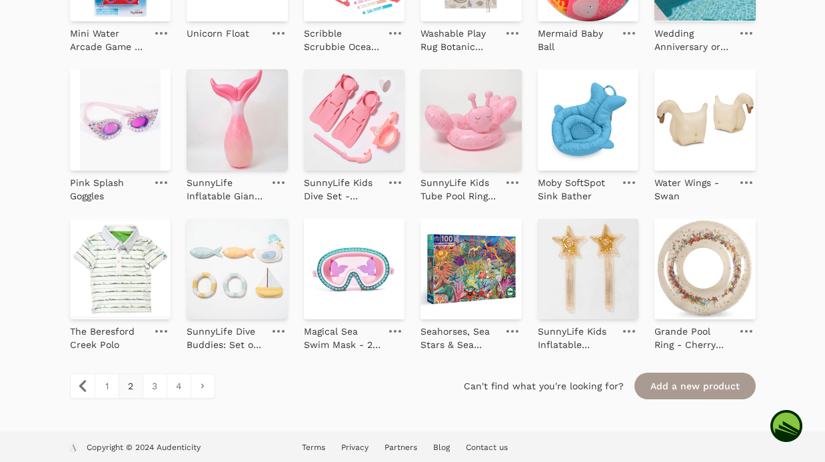
scroll to position [1365, 0]
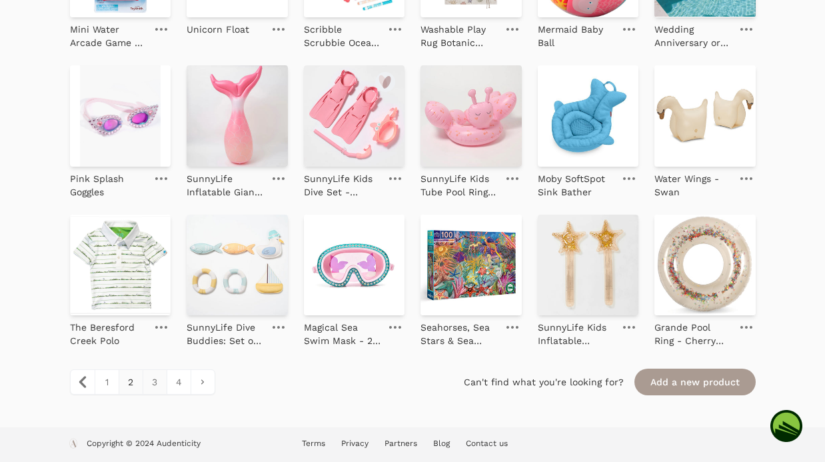
click at [155, 385] on link "3" at bounding box center [155, 382] width 24 height 24
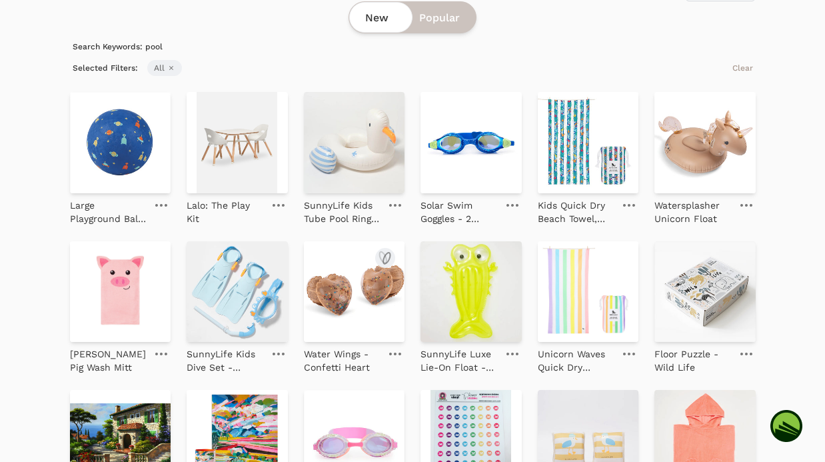
scroll to position [117, 0]
click at [267, 255] on icon "submit" at bounding box center [269, 257] width 7 height 11
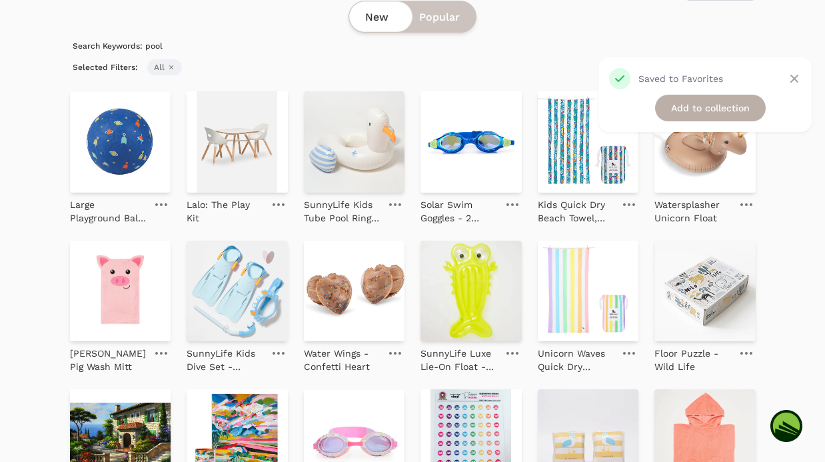
click at [719, 107] on link "Add to collection" at bounding box center [710, 108] width 111 height 27
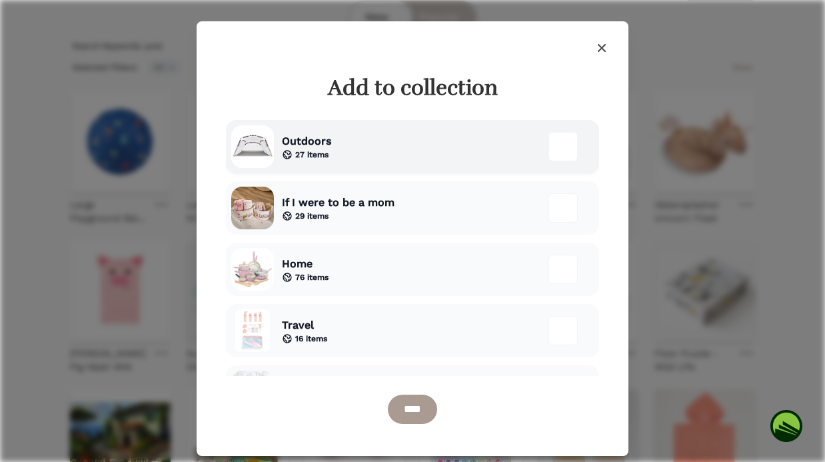
click at [416, 161] on div "Outdoors 27 items" at bounding box center [412, 146] width 373 height 53
click at [432, 200] on div "If I were to be a mom 29 items" at bounding box center [412, 207] width 373 height 53
click at [406, 416] on input "****" at bounding box center [412, 408] width 49 height 29
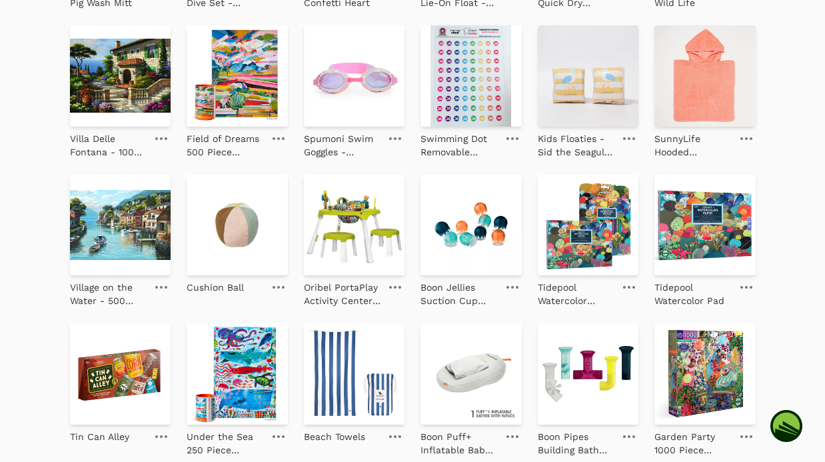
scroll to position [520, 0]
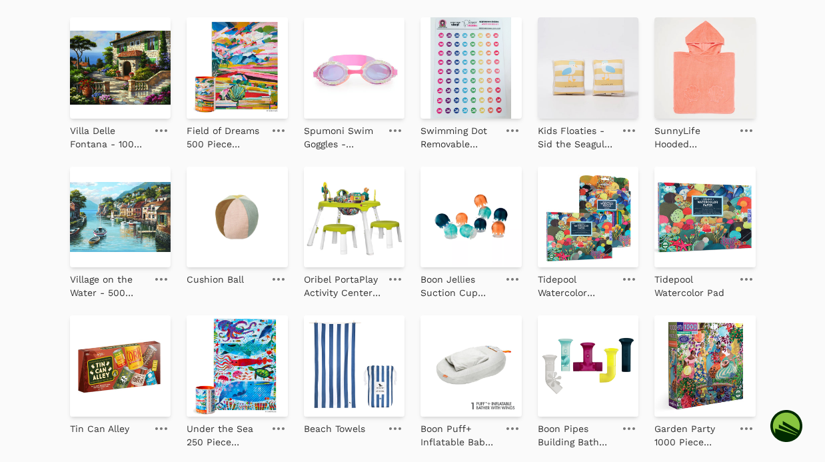
click at [0, 0] on div "Check icon Saved to Favorites Close Add to collection Products Filter Filter & …" at bounding box center [412, 415] width 825 height 1714
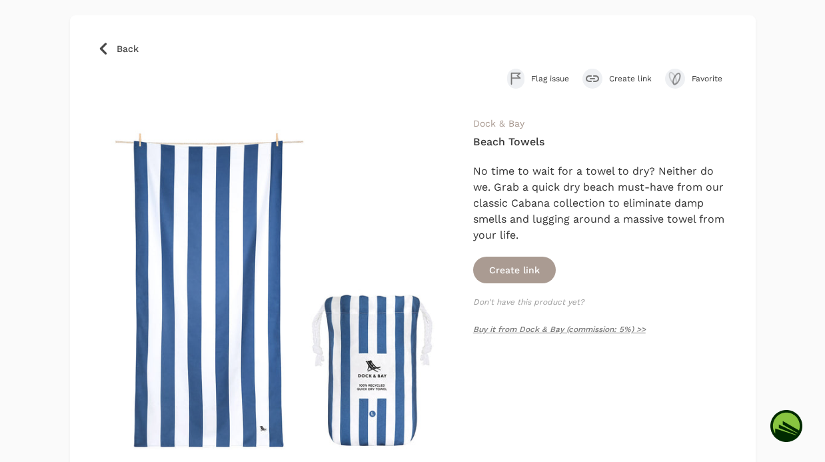
scroll to position [80, 0]
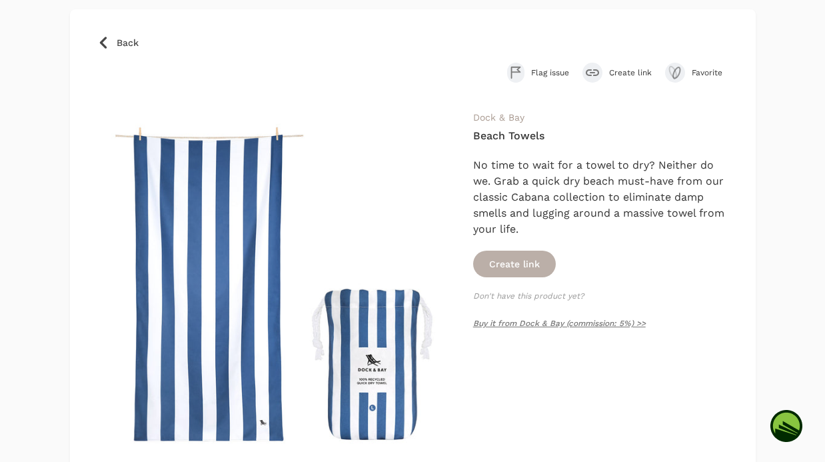
click at [535, 267] on button "Create link" at bounding box center [514, 263] width 83 height 27
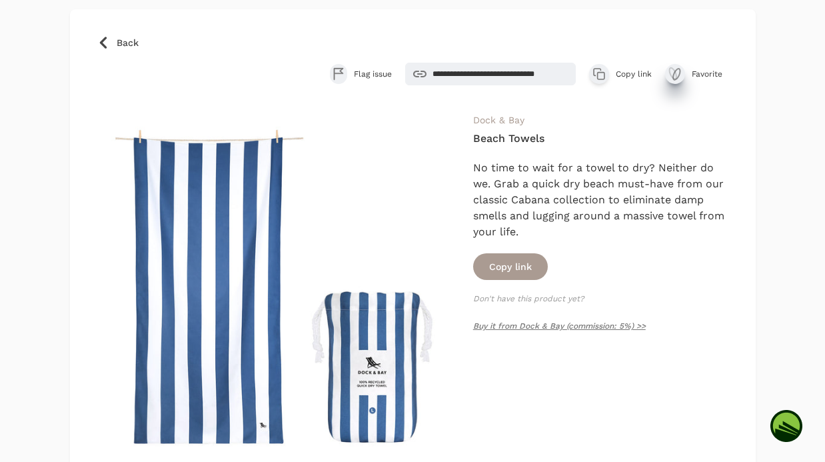
click at [679, 75] on icon "submit" at bounding box center [675, 74] width 16 height 16
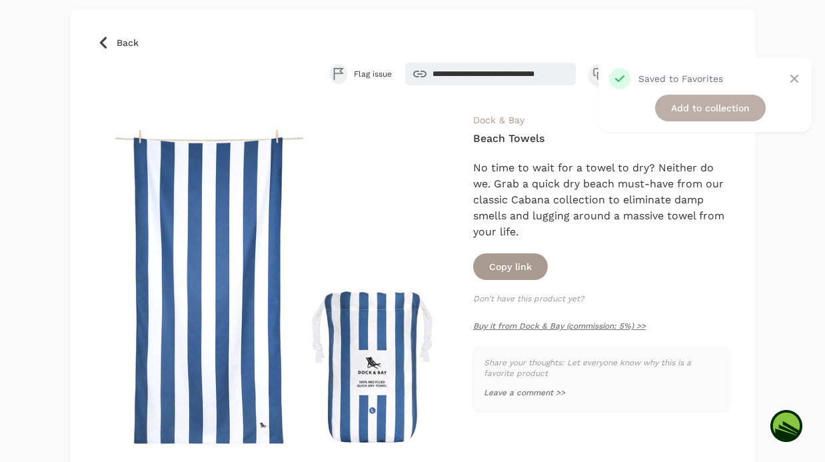
click at [691, 109] on link "Add to collection" at bounding box center [710, 108] width 111 height 27
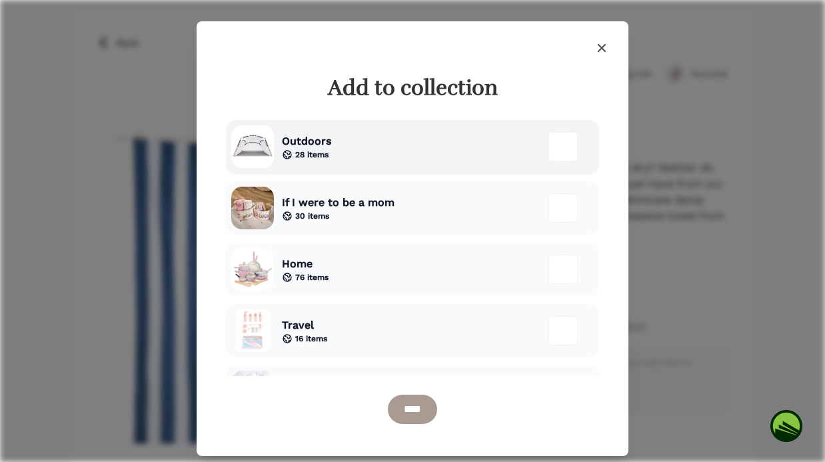
click at [401, 146] on div "Outdoors 28 items" at bounding box center [412, 146] width 373 height 53
click at [410, 414] on input "****" at bounding box center [412, 408] width 49 height 29
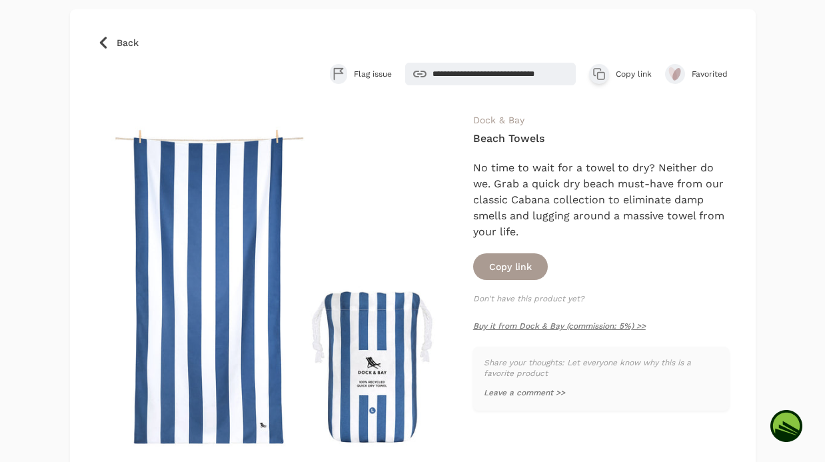
scroll to position [112, 0]
click at [117, 49] on span "Back" at bounding box center [128, 42] width 22 height 13
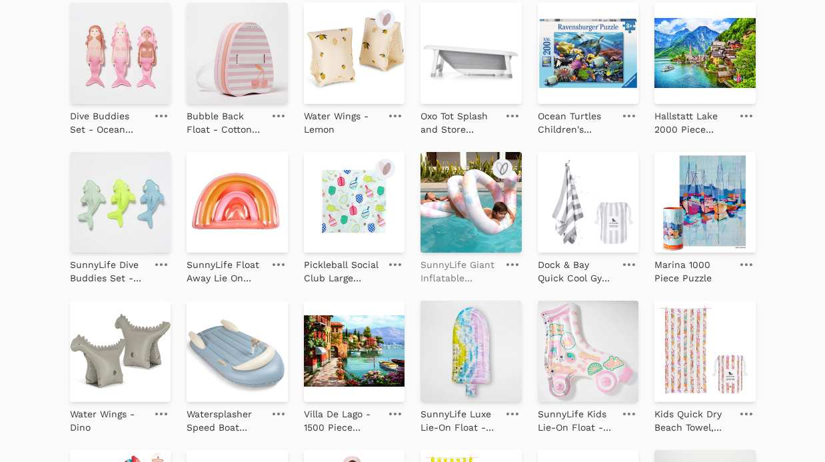
scroll to position [1083, 0]
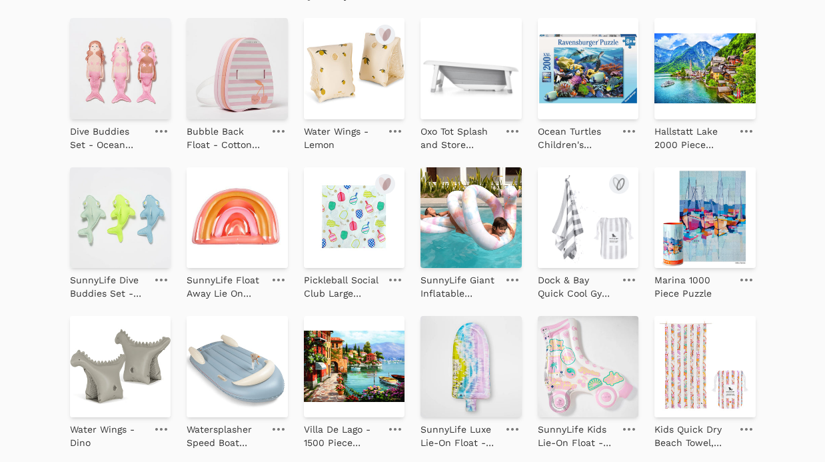
click at [577, 232] on img at bounding box center [588, 217] width 101 height 101
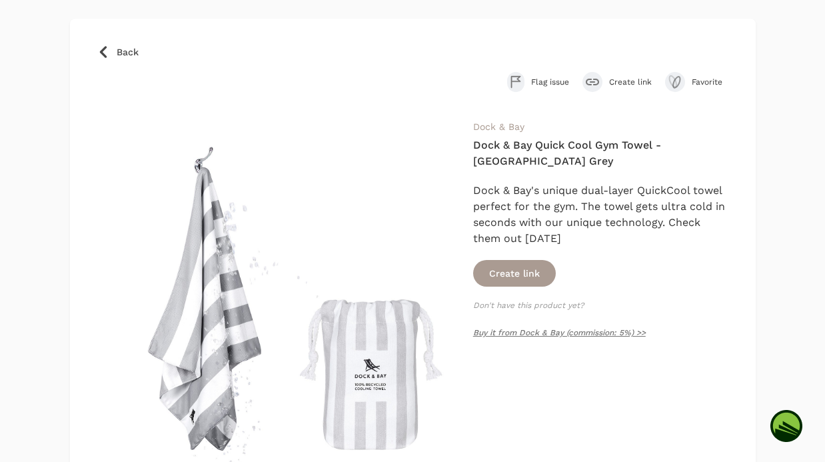
scroll to position [71, 0]
click at [533, 259] on button "Create link" at bounding box center [514, 272] width 83 height 27
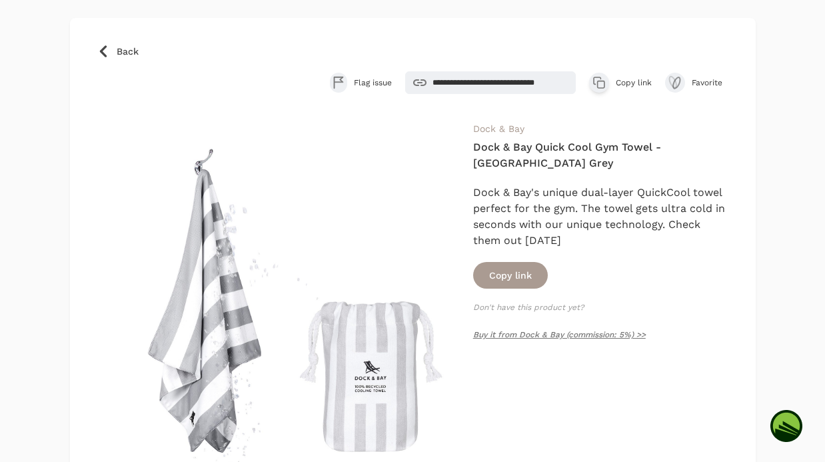
click at [530, 262] on button "Copy link" at bounding box center [510, 275] width 75 height 27
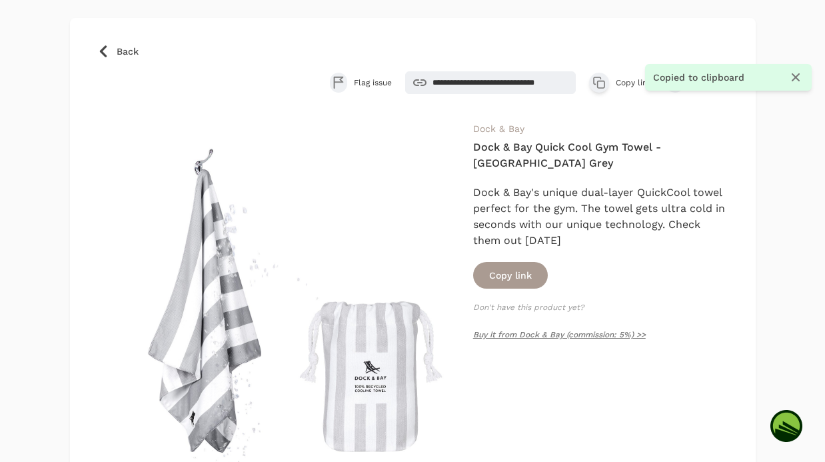
click at [792, 80] on icon "button" at bounding box center [795, 77] width 16 height 16
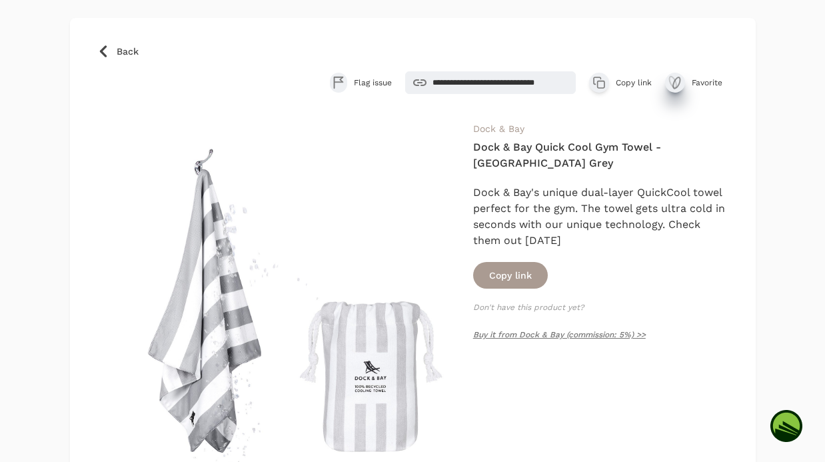
click at [680, 79] on icon "submit" at bounding box center [675, 83] width 16 height 16
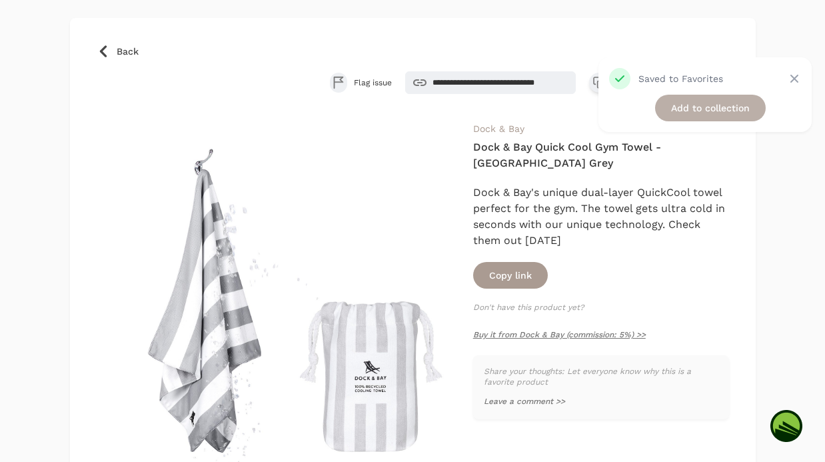
click at [683, 113] on link "Add to collection" at bounding box center [710, 108] width 111 height 27
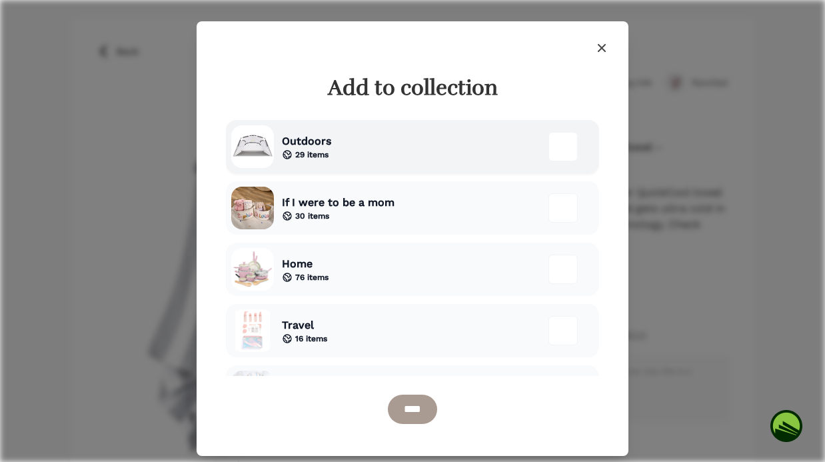
click at [336, 144] on div "Outdoors 29 items" at bounding box center [412, 146] width 373 height 53
click at [407, 406] on input "****" at bounding box center [412, 408] width 49 height 29
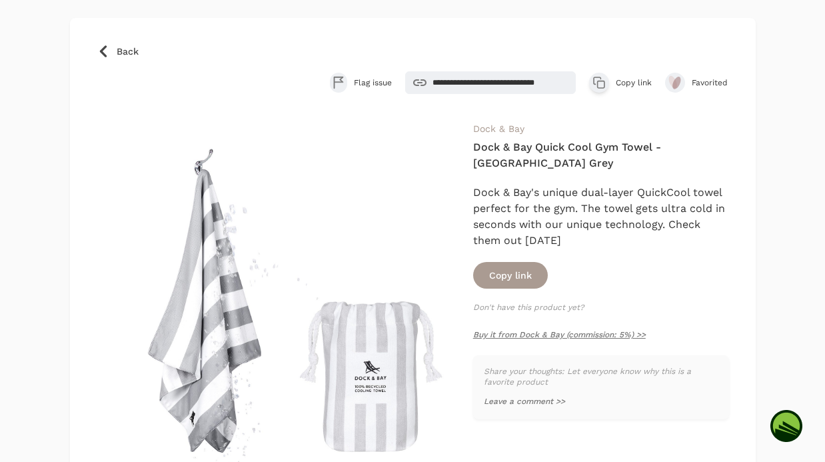
scroll to position [103, 0]
click at [579, 330] on link "Buy it from Dock & Bay (commission: 5%) >>" at bounding box center [559, 334] width 173 height 9
click at [515, 127] on link "Dock & Bay" at bounding box center [498, 128] width 51 height 11
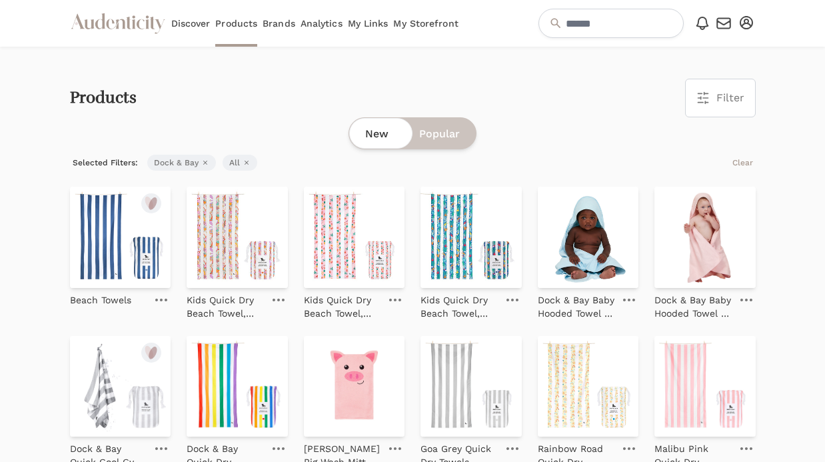
click at [131, 268] on img at bounding box center [120, 237] width 101 height 101
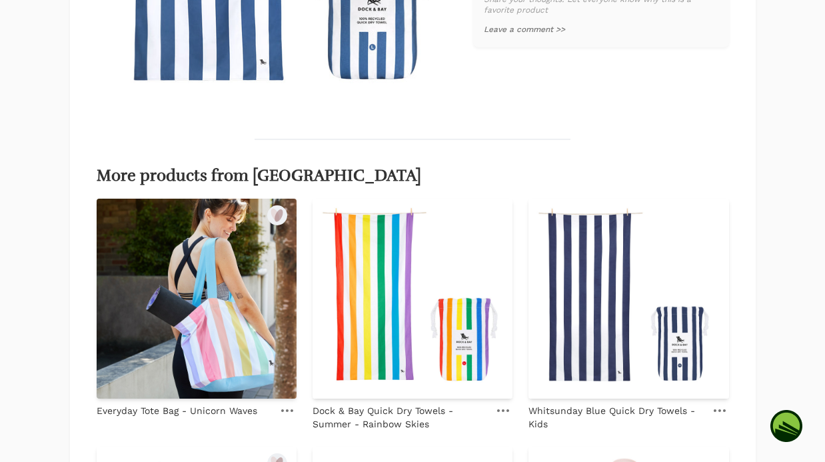
scroll to position [444, 0]
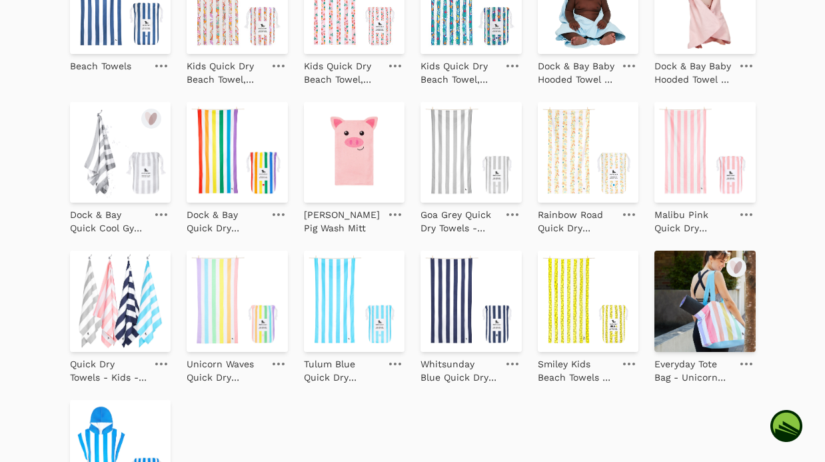
scroll to position [328, 0]
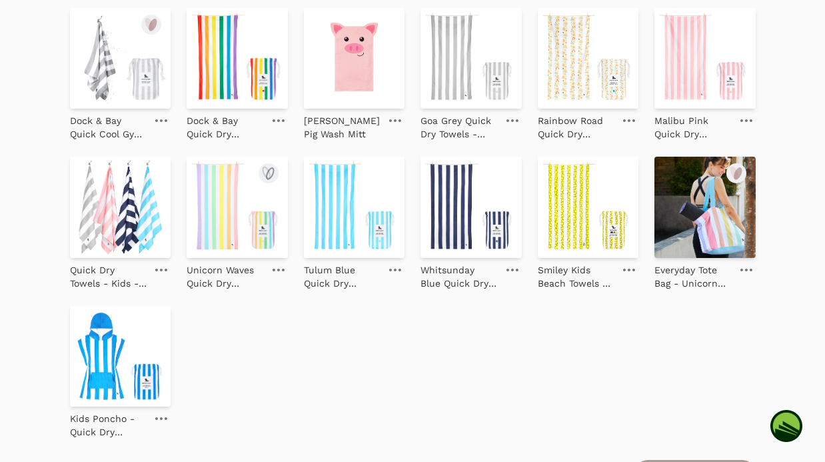
click at [211, 188] on img at bounding box center [237, 207] width 101 height 101
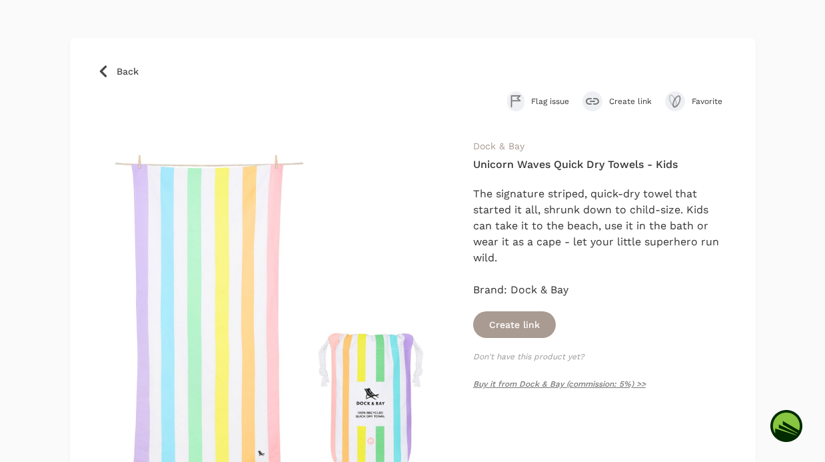
scroll to position [53, 0]
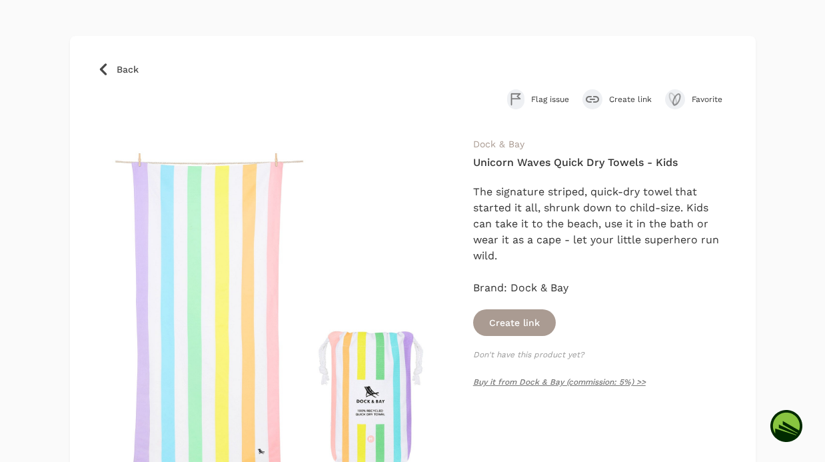
click at [101, 73] on icon at bounding box center [103, 69] width 13 height 13
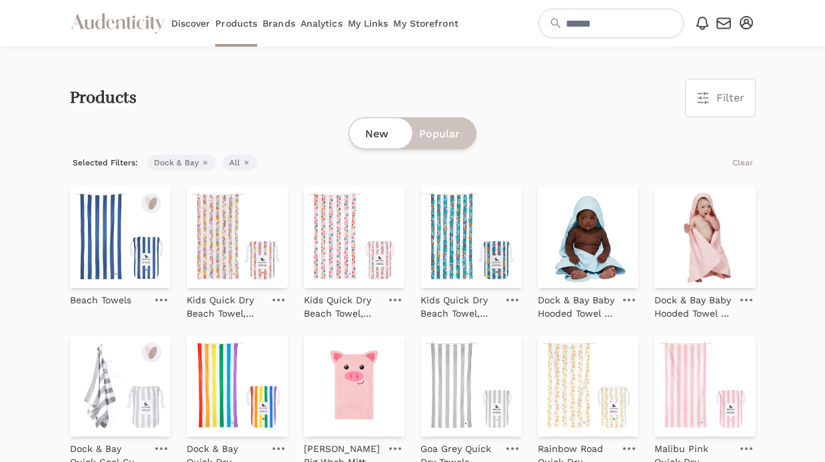
scroll to position [53, 0]
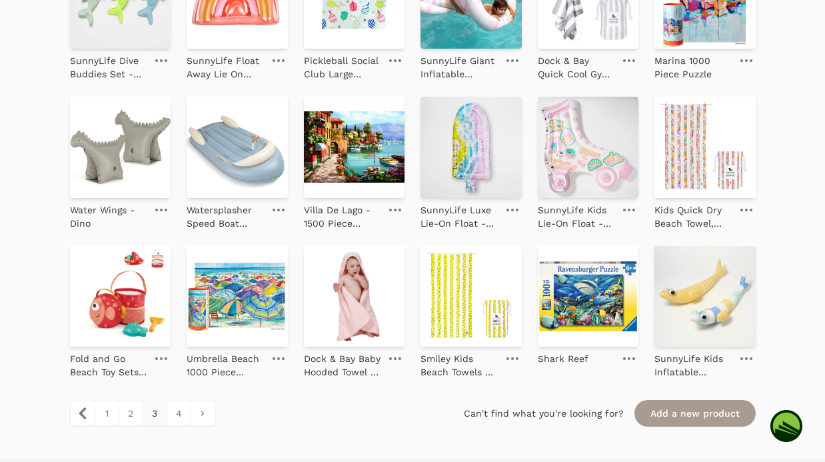
scroll to position [1333, 0]
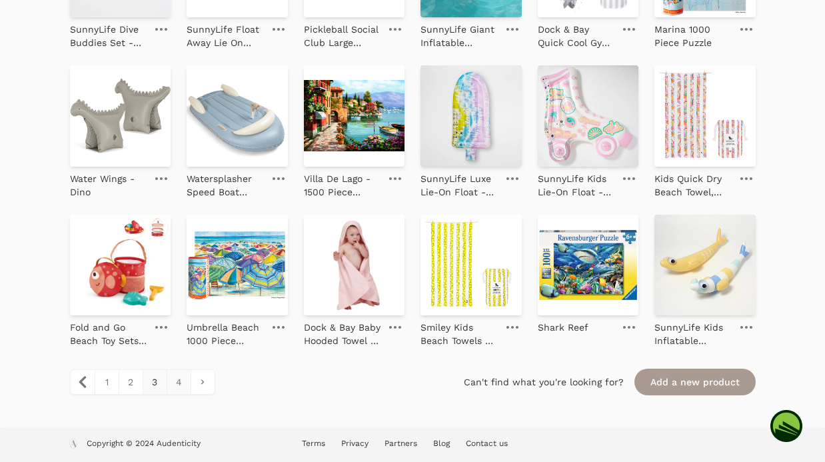
click at [177, 385] on link "4" at bounding box center [179, 382] width 24 height 24
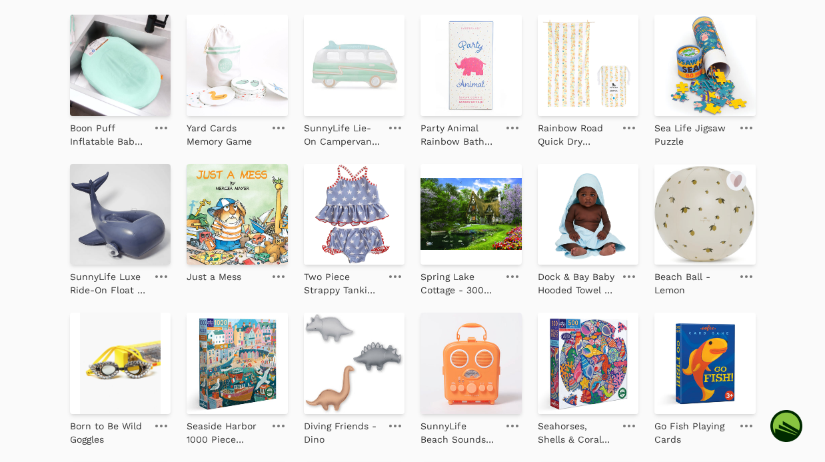
scroll to position [391, 0]
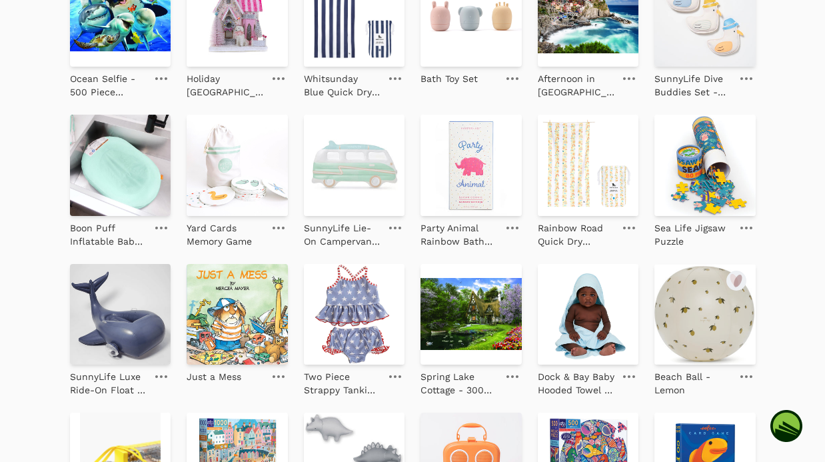
click at [747, 376] on icon at bounding box center [746, 376] width 12 height 3
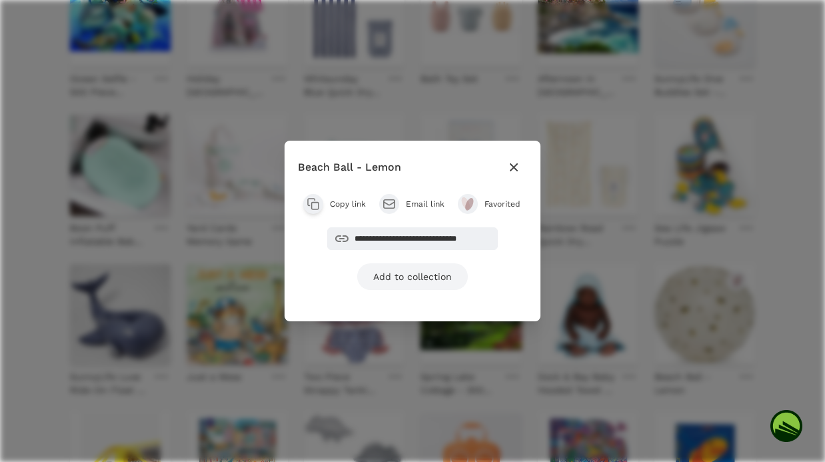
click at [421, 276] on link "Add to collection" at bounding box center [412, 276] width 111 height 27
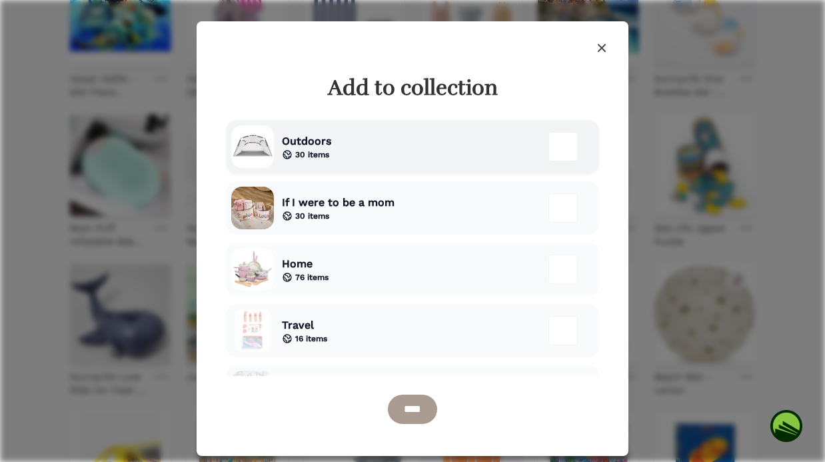
click at [384, 155] on div "Outdoors 30 items" at bounding box center [412, 146] width 373 height 53
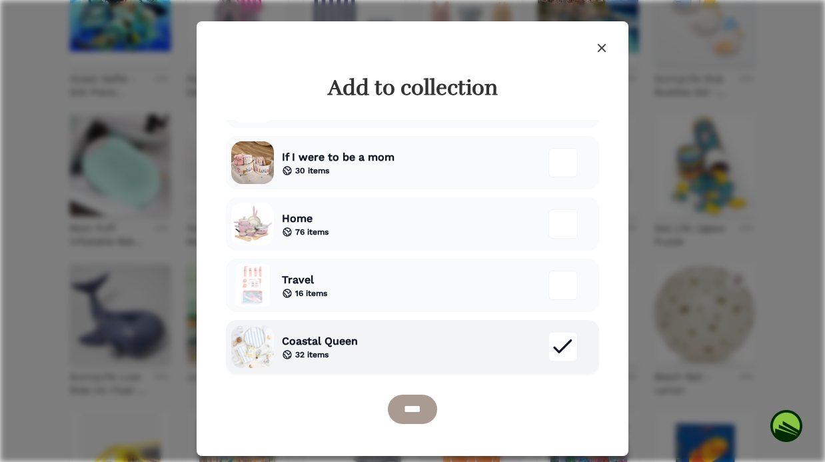
scroll to position [43, 0]
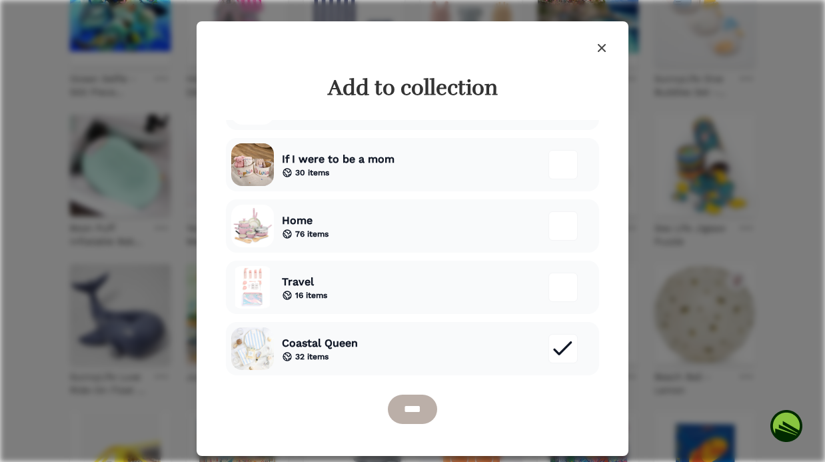
click at [424, 412] on input "****" at bounding box center [412, 408] width 49 height 29
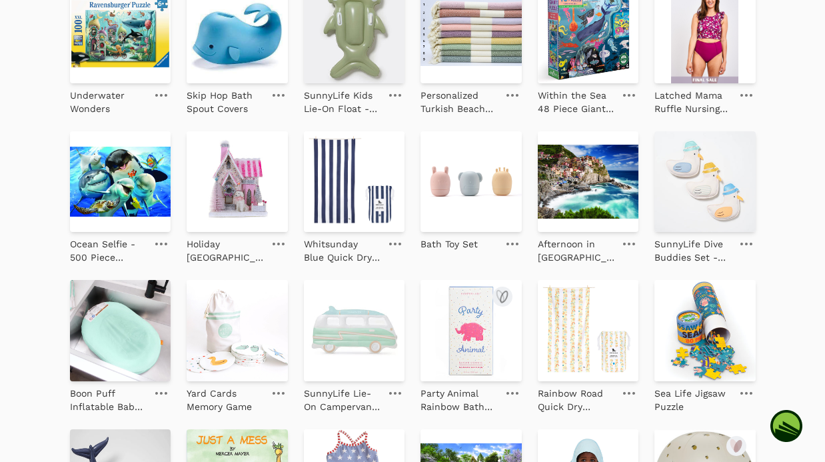
scroll to position [256, 0]
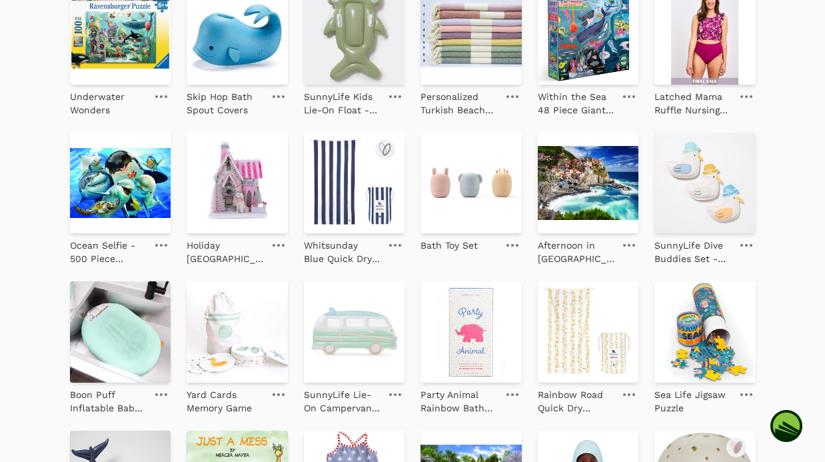
click at [355, 198] on img at bounding box center [354, 183] width 101 height 101
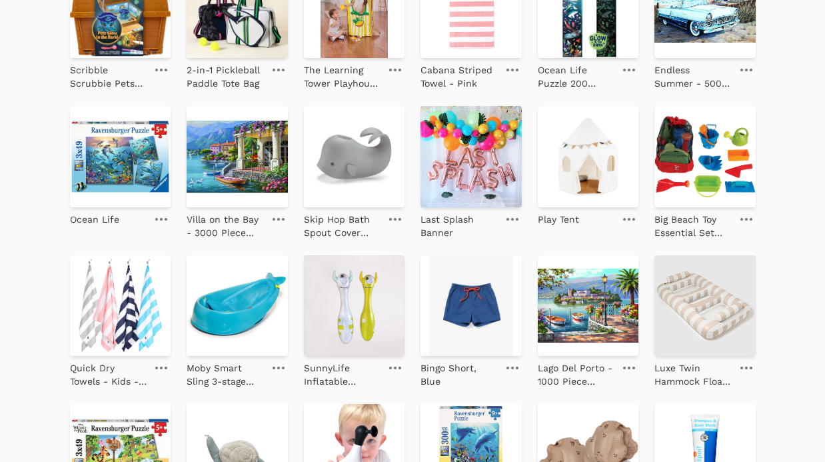
scroll to position [1102, 0]
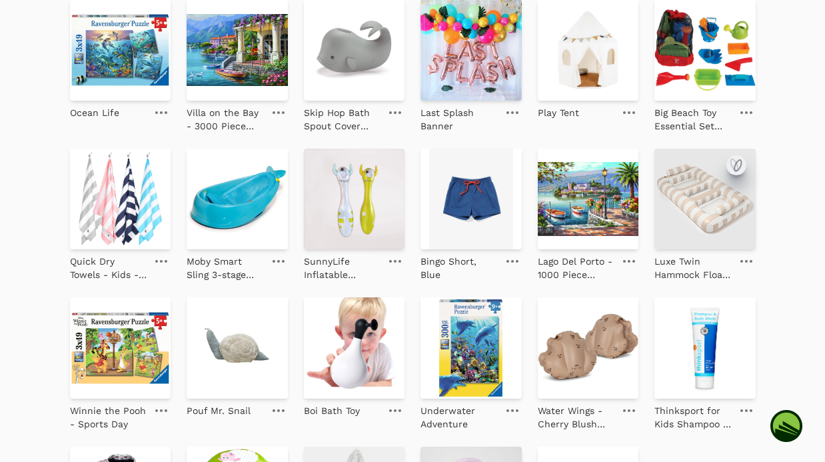
click at [734, 169] on icon "submit" at bounding box center [737, 165] width 7 height 11
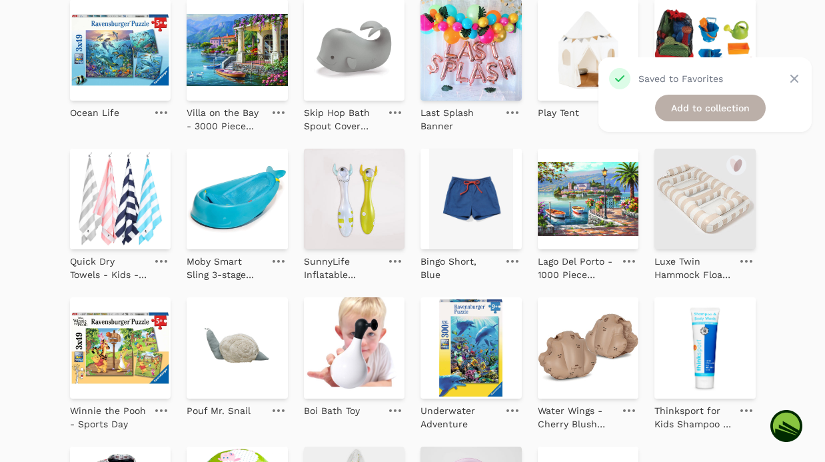
click at [719, 120] on link "Add to collection" at bounding box center [710, 108] width 111 height 27
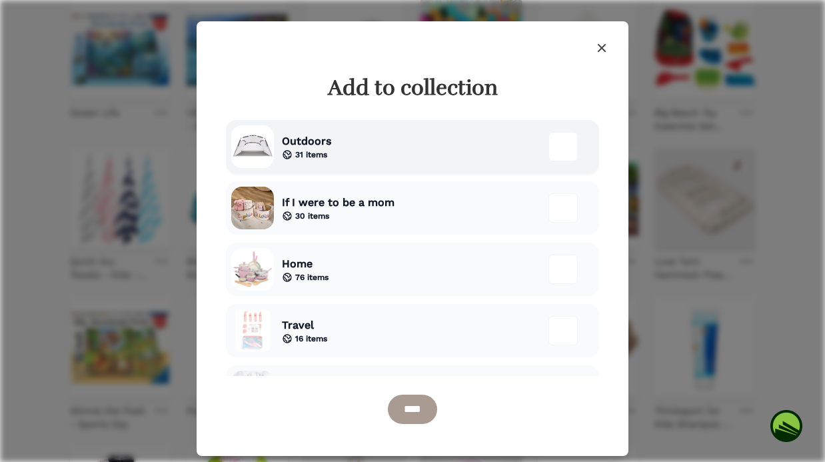
click at [397, 155] on div "Outdoors 31 items" at bounding box center [412, 146] width 373 height 53
click at [410, 421] on input "****" at bounding box center [412, 408] width 49 height 29
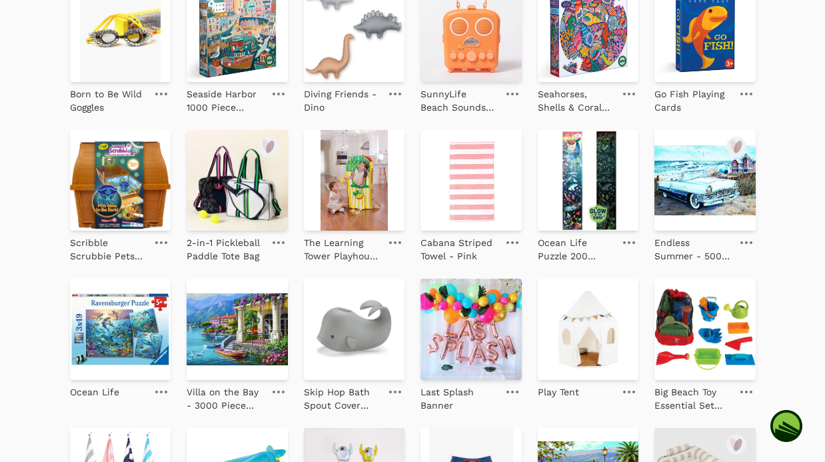
scroll to position [864, 0]
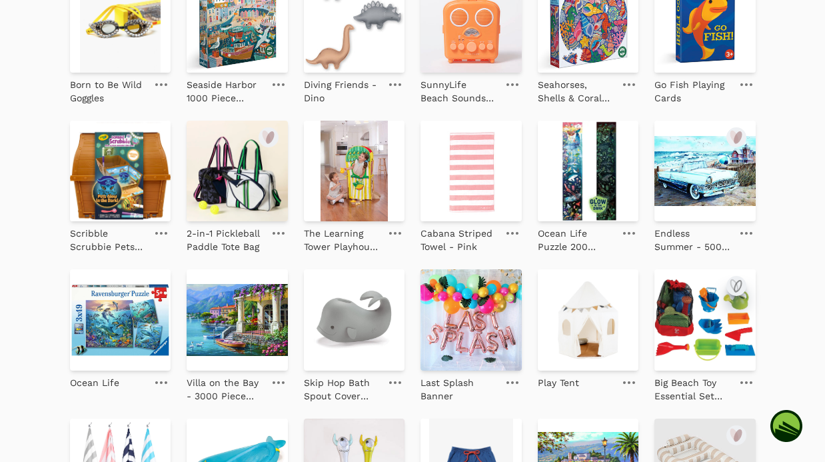
click at [734, 286] on icon "submit" at bounding box center [737, 285] width 7 height 11
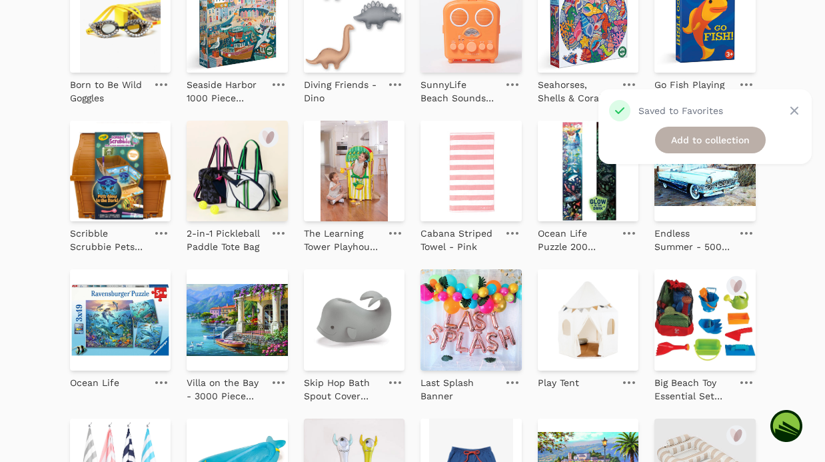
click at [707, 143] on link "Add to collection" at bounding box center [710, 140] width 111 height 27
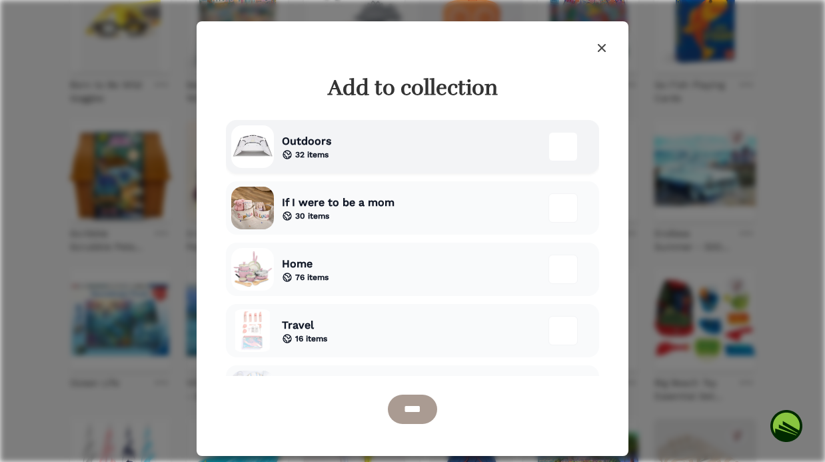
click at [378, 149] on div "Outdoors 32 items" at bounding box center [412, 146] width 373 height 53
click at [390, 213] on div "30 items" at bounding box center [338, 215] width 113 height 11
click at [418, 414] on input "****" at bounding box center [412, 408] width 49 height 29
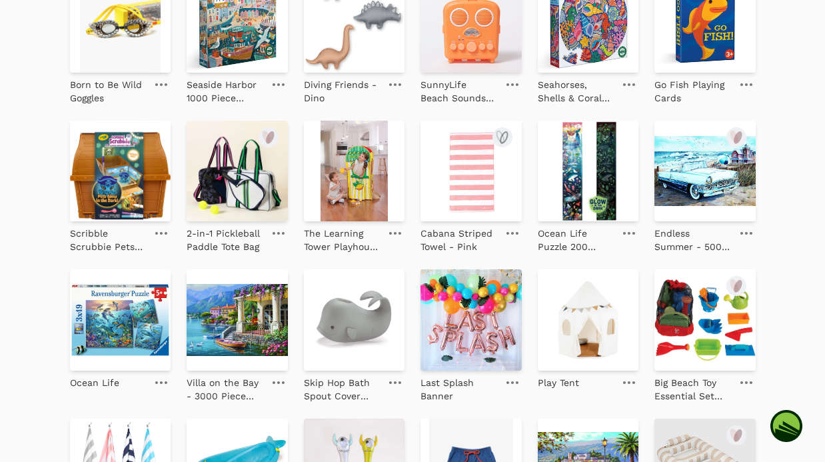
click at [477, 199] on img at bounding box center [470, 171] width 101 height 101
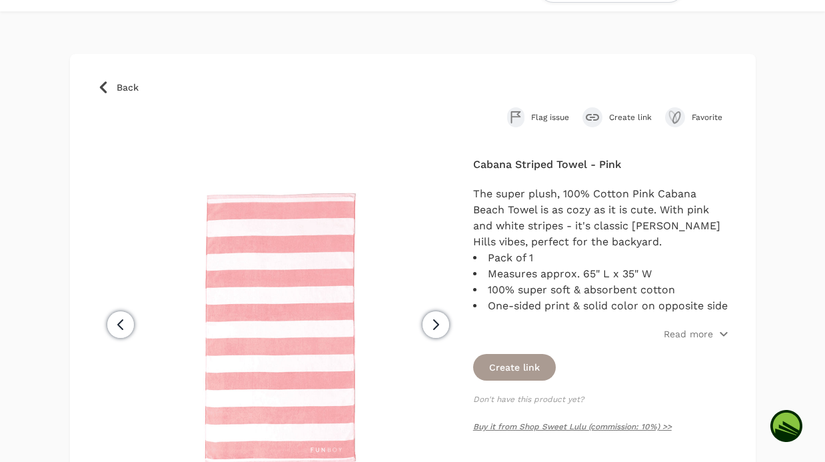
scroll to position [36, 0]
click at [517, 368] on button "Create link" at bounding box center [514, 366] width 83 height 27
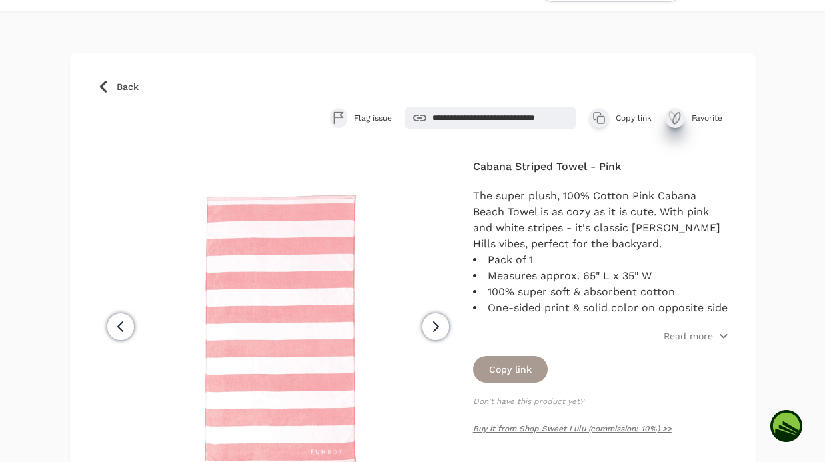
click at [673, 119] on icon "submit" at bounding box center [676, 118] width 7 height 11
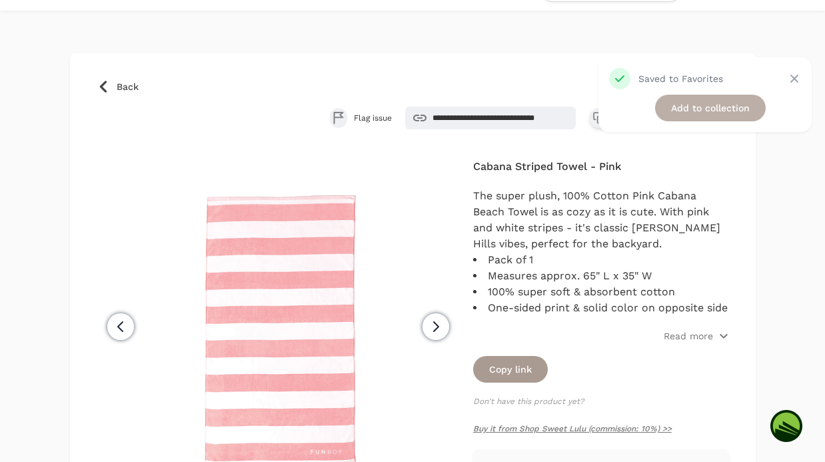
click at [701, 103] on link "Add to collection" at bounding box center [710, 108] width 111 height 27
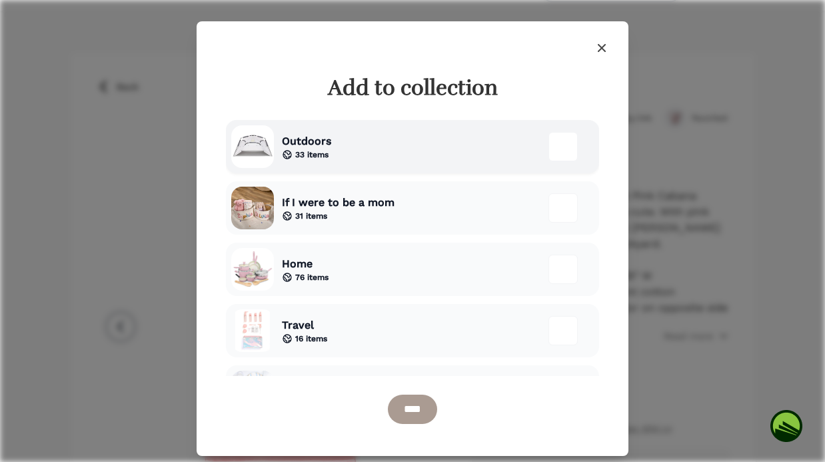
click at [385, 161] on div "Outdoors 33 items" at bounding box center [412, 146] width 373 height 53
click at [417, 402] on input "****" at bounding box center [412, 408] width 49 height 29
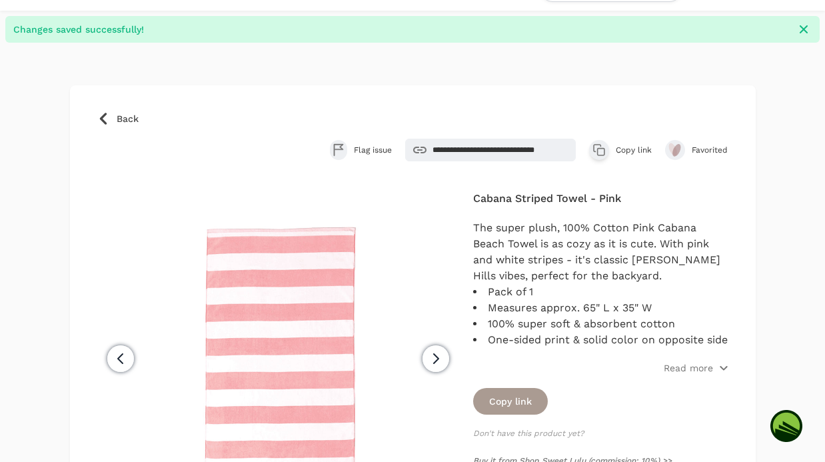
scroll to position [0, 0]
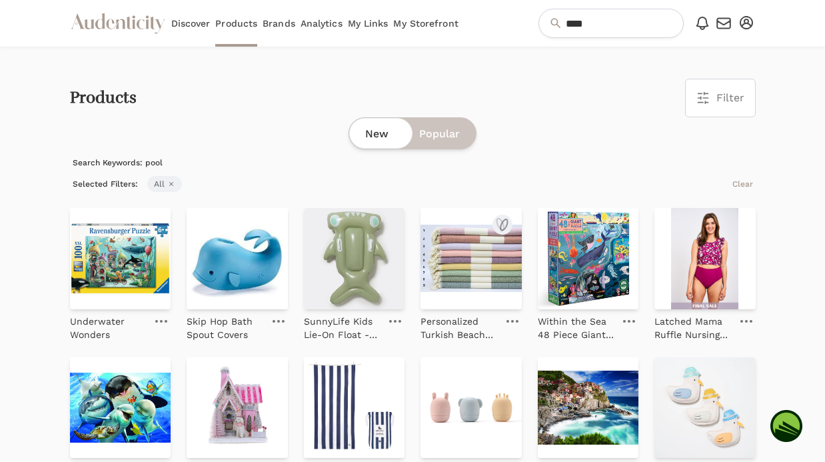
click at [478, 255] on img at bounding box center [470, 258] width 101 height 101
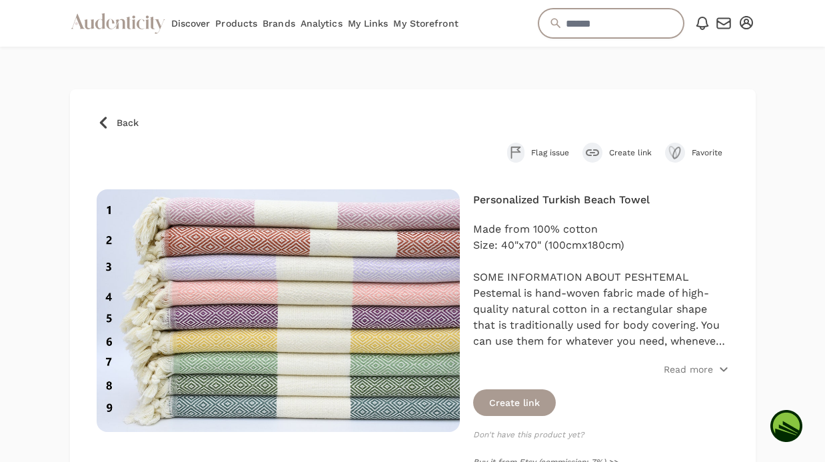
click at [623, 34] on input "text" at bounding box center [610, 23] width 145 height 29
type input "*******"
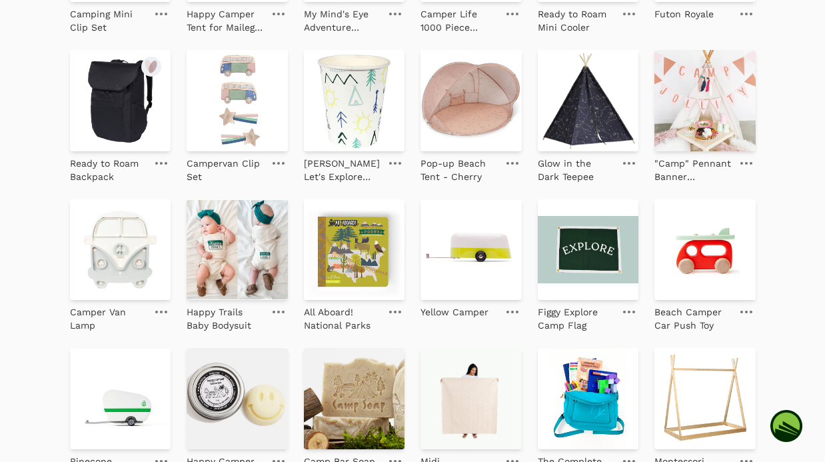
scroll to position [397, 0]
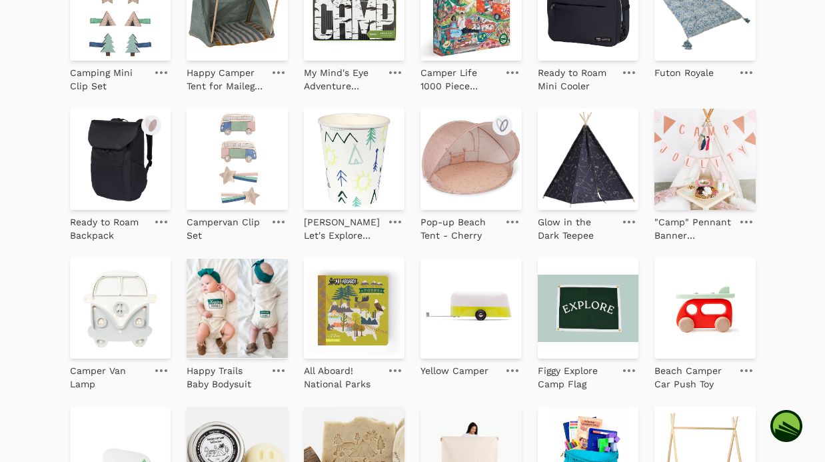
click at [479, 192] on img at bounding box center [470, 159] width 101 height 101
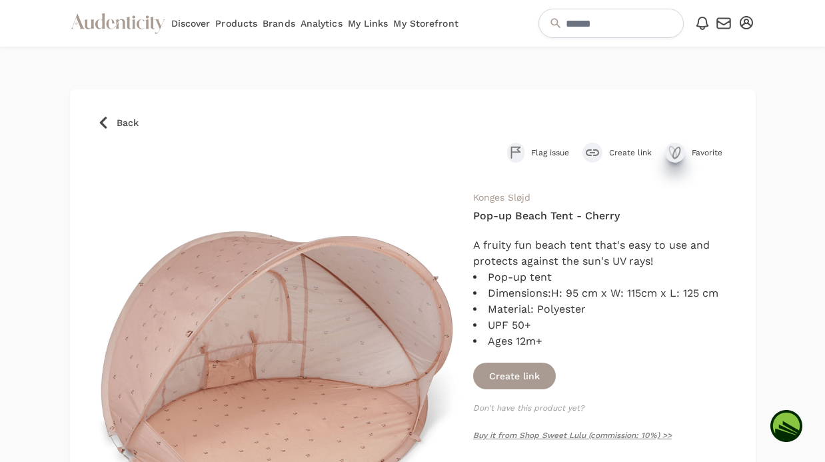
click at [669, 147] on icon "submit" at bounding box center [672, 152] width 7 height 11
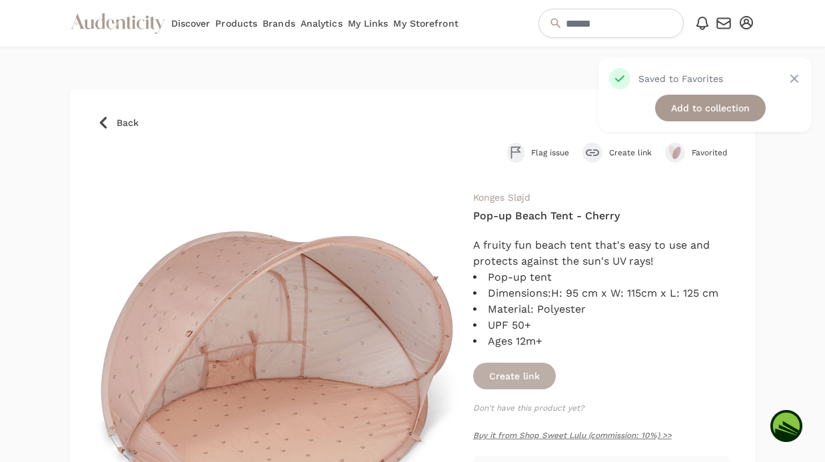
click at [504, 380] on button "Create link" at bounding box center [514, 375] width 83 height 27
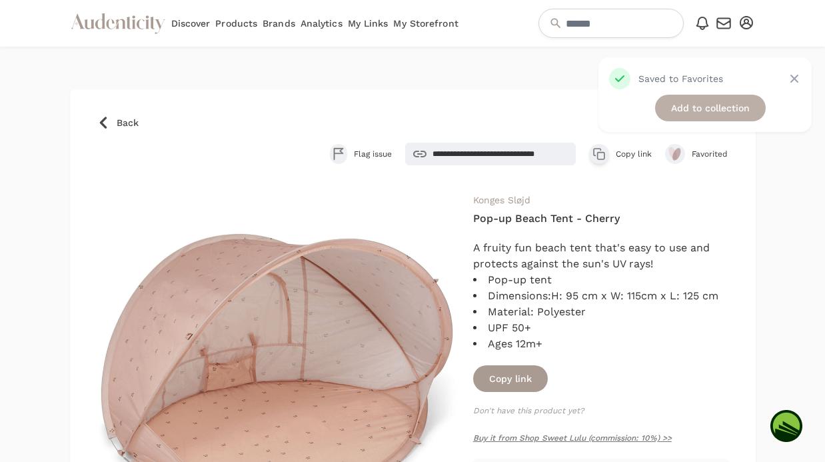
click at [683, 107] on link "Add to collection" at bounding box center [710, 108] width 111 height 27
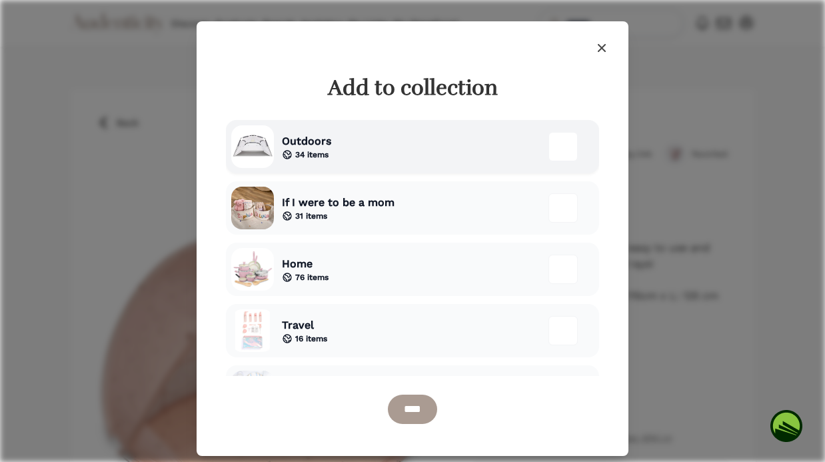
click at [391, 143] on div "Outdoors 34 items" at bounding box center [412, 146] width 373 height 53
click at [423, 410] on input "****" at bounding box center [412, 408] width 49 height 29
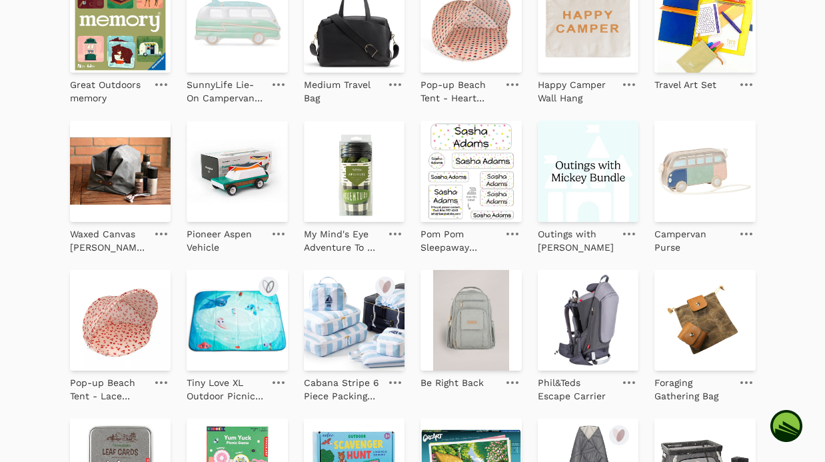
scroll to position [1042, 0]
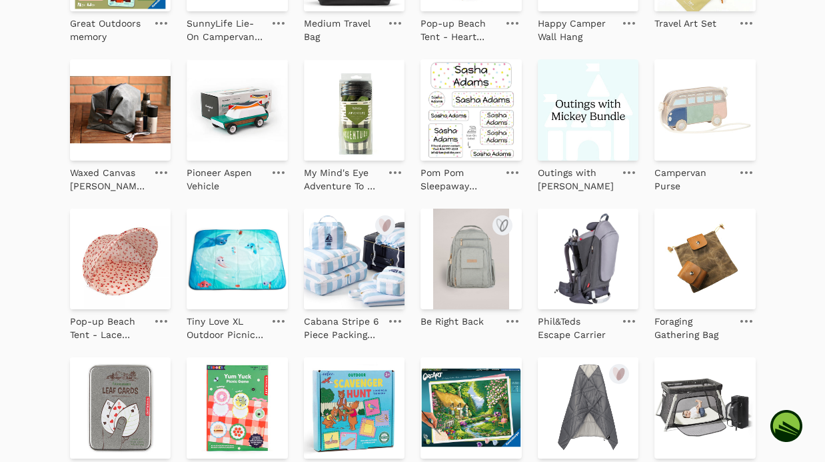
click at [486, 271] on img at bounding box center [470, 258] width 101 height 101
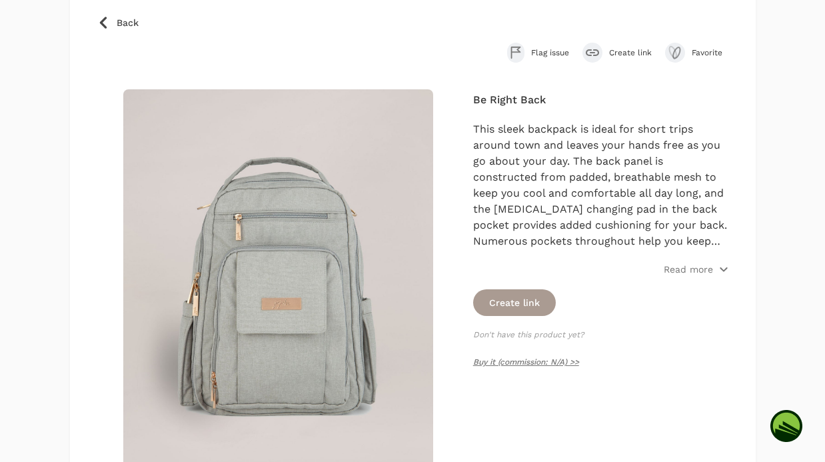
scroll to position [101, 0]
click at [107, 23] on icon at bounding box center [103, 21] width 13 height 13
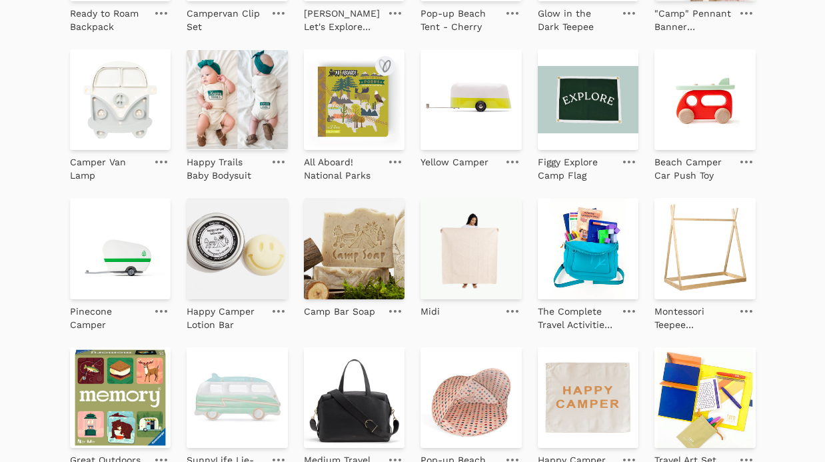
scroll to position [772, 0]
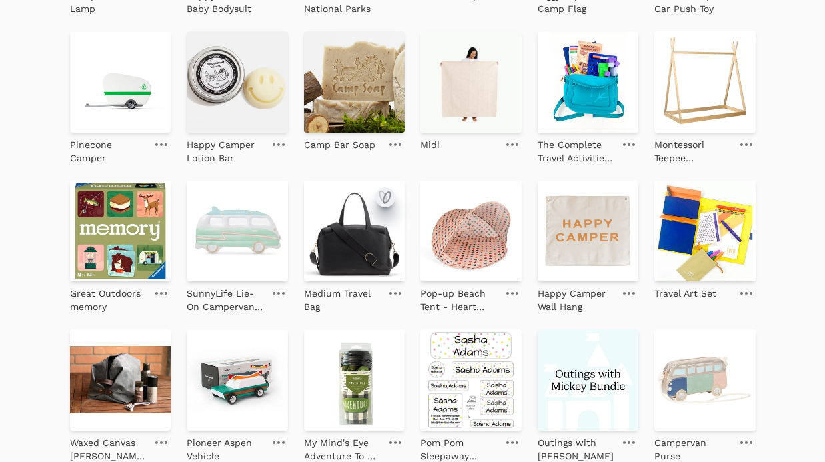
click at [390, 196] on icon "submit" at bounding box center [386, 197] width 7 height 11
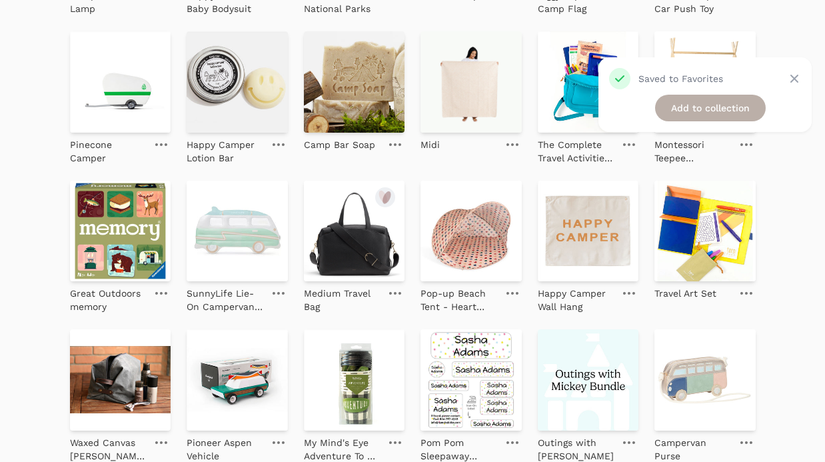
click at [693, 107] on link "Add to collection" at bounding box center [710, 108] width 111 height 27
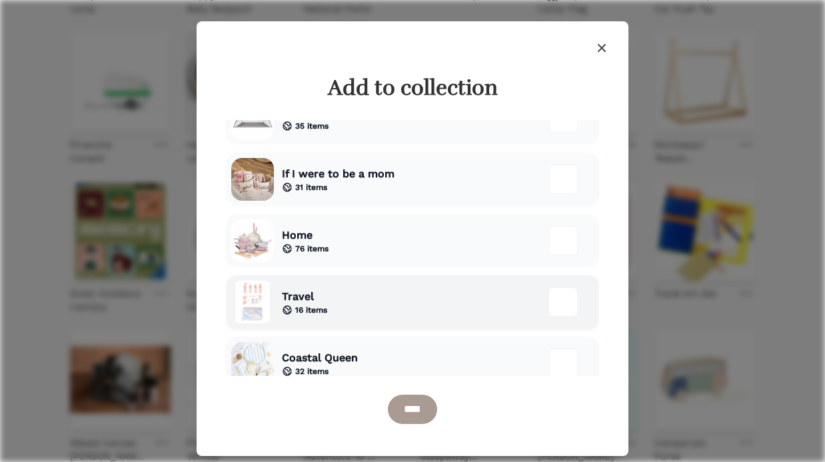
scroll to position [48, 0]
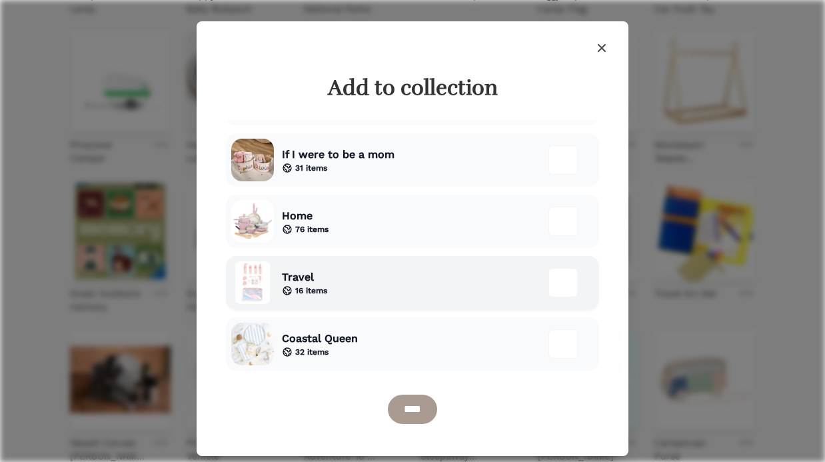
click at [403, 303] on div "Travel 16 items" at bounding box center [412, 282] width 373 height 53
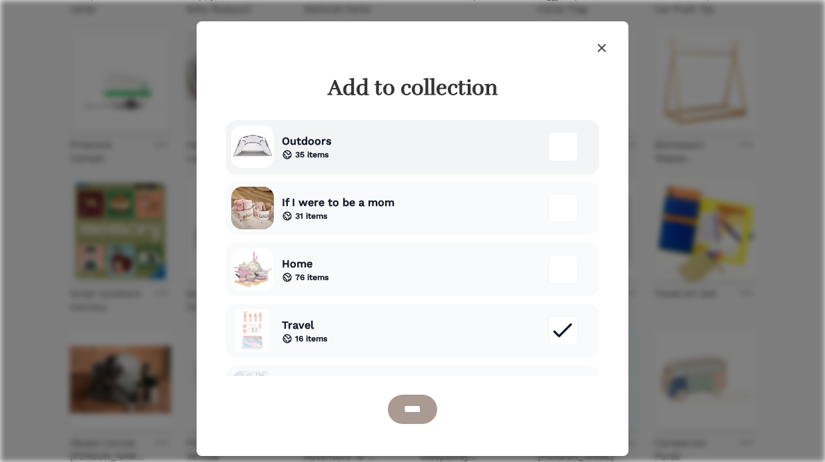
click at [451, 153] on div "Outdoors 35 items" at bounding box center [412, 146] width 373 height 53
click at [404, 414] on input "****" at bounding box center [412, 408] width 49 height 29
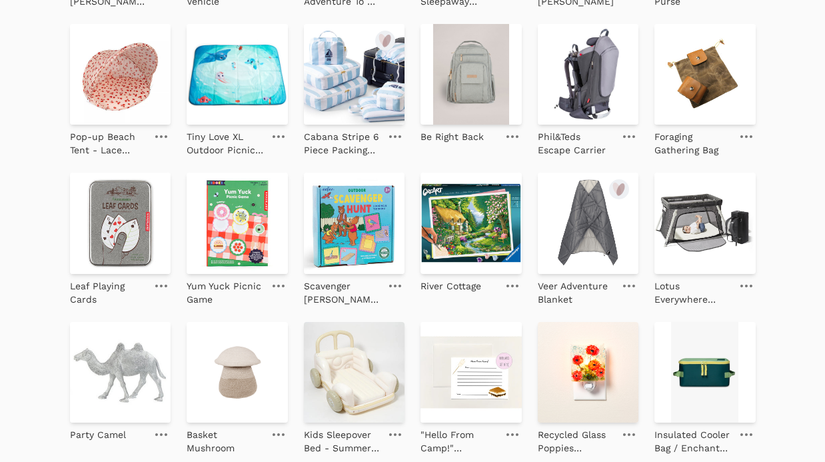
scroll to position [1365, 0]
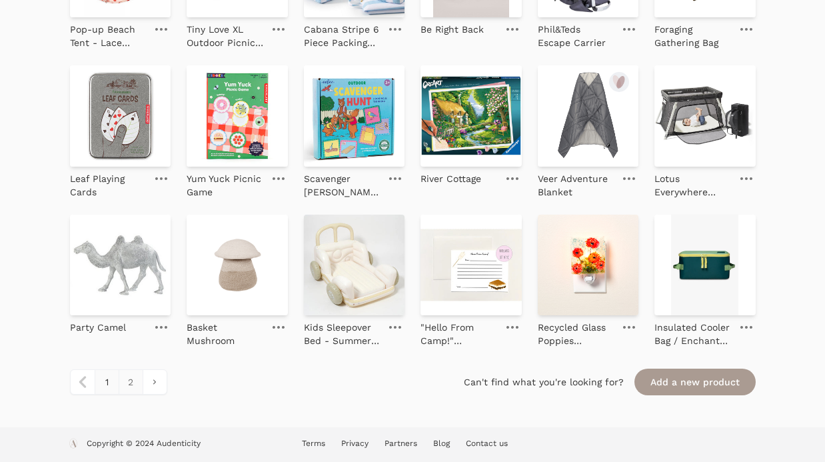
click at [134, 384] on link "2" at bounding box center [131, 382] width 24 height 24
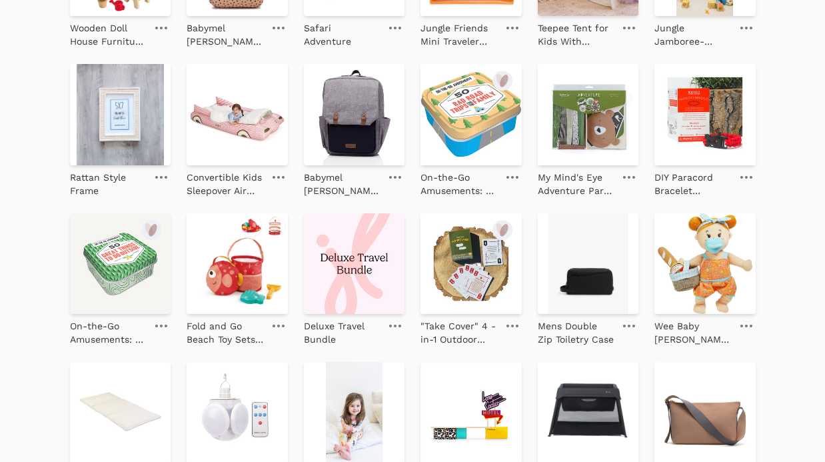
scroll to position [472, 0]
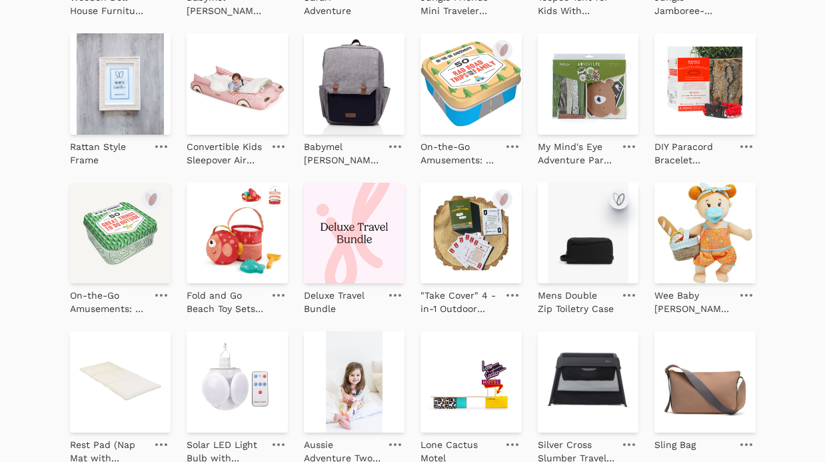
click at [623, 198] on icon "submit" at bounding box center [620, 199] width 7 height 11
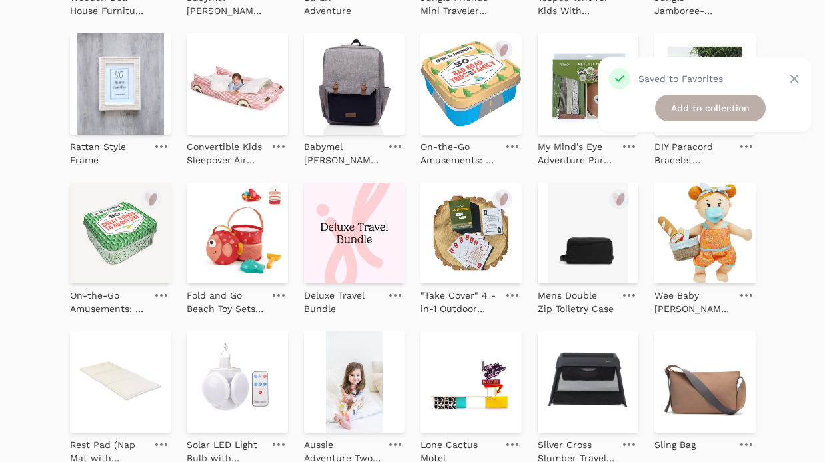
click at [680, 103] on link "Add to collection" at bounding box center [710, 108] width 111 height 27
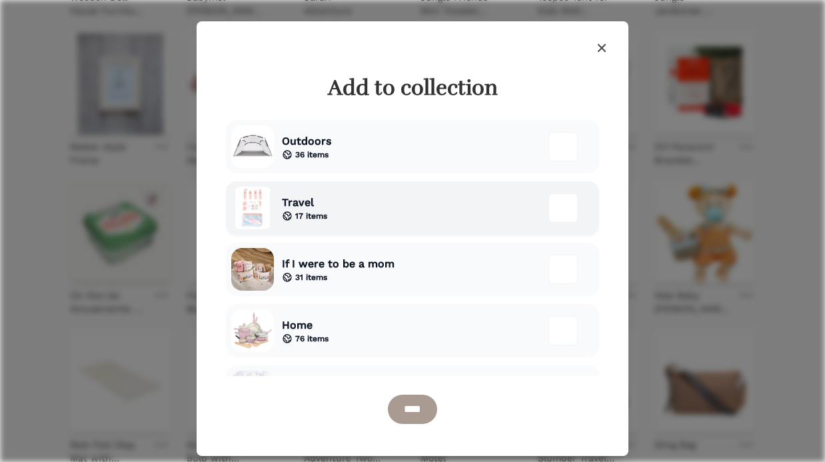
click at [390, 206] on div "Travel 17 items" at bounding box center [412, 207] width 373 height 53
click at [422, 415] on input "****" at bounding box center [412, 408] width 49 height 29
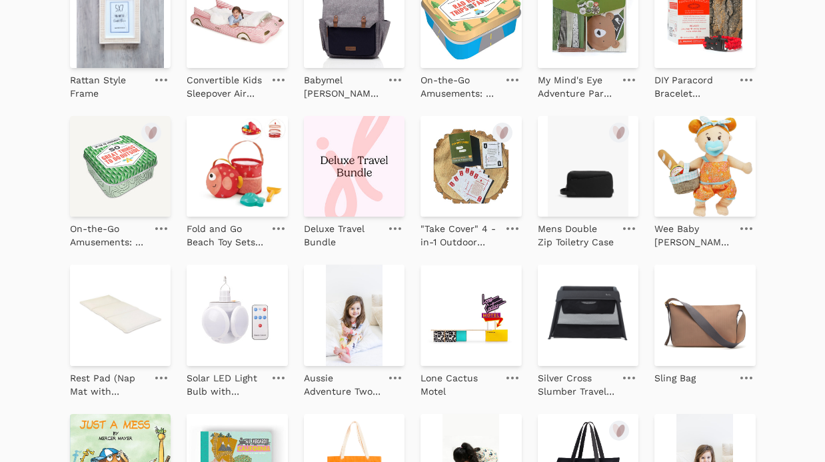
scroll to position [554, 0]
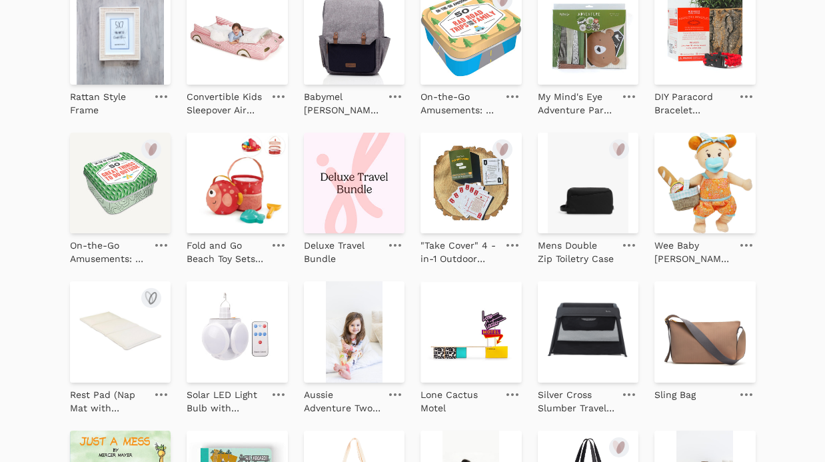
click at [115, 341] on img at bounding box center [120, 331] width 101 height 101
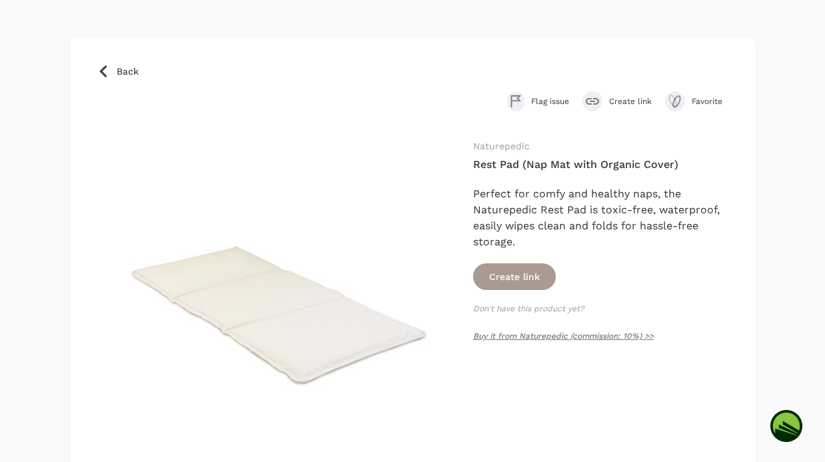
scroll to position [53, 0]
click at [546, 334] on link "Buy it from Naturepedic (commission: 10%) >>" at bounding box center [563, 334] width 181 height 9
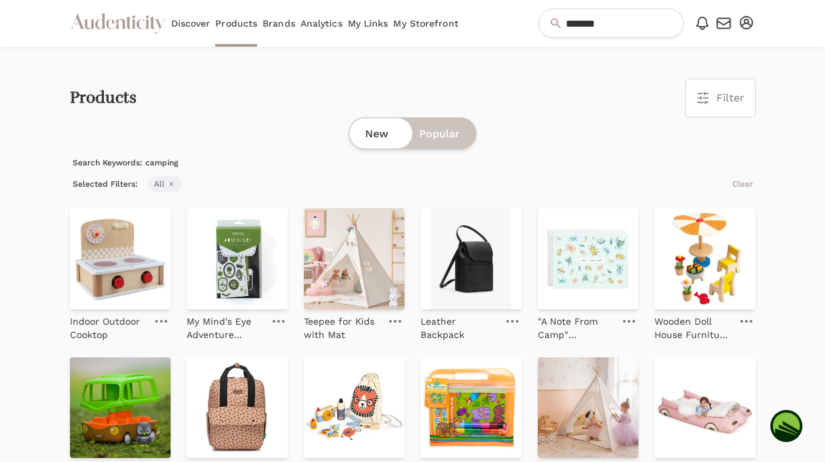
click at [416, 20] on link "My Storefront" at bounding box center [425, 23] width 65 height 47
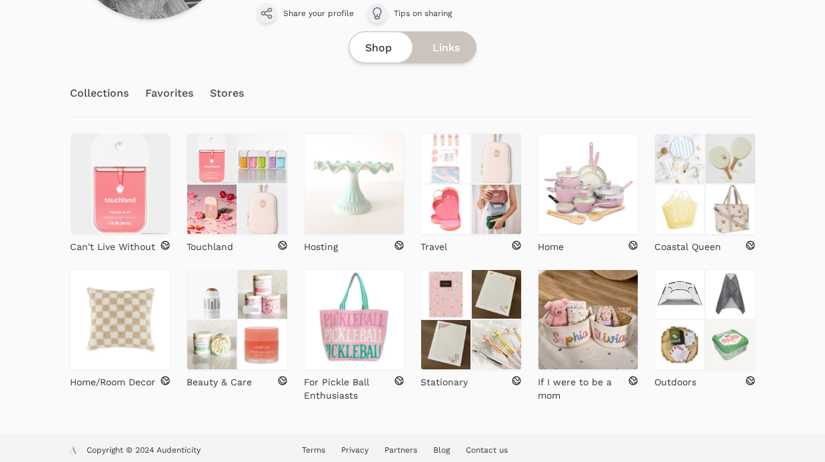
scroll to position [226, 0]
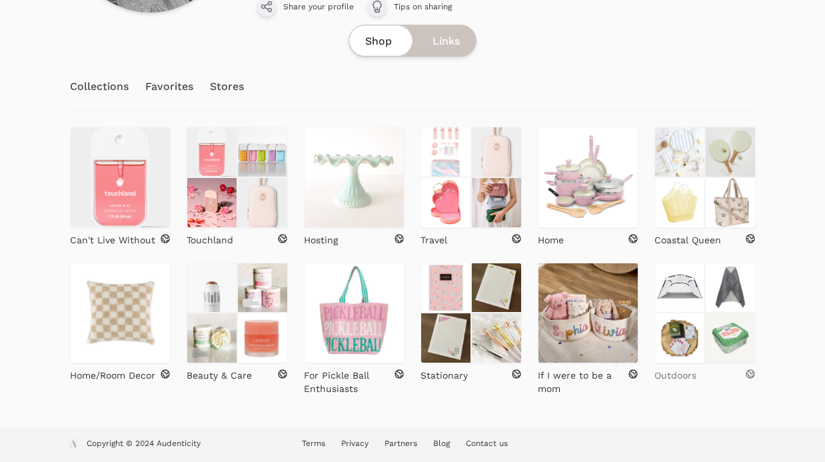
click at [675, 378] on p "Outdoors" at bounding box center [675, 374] width 42 height 13
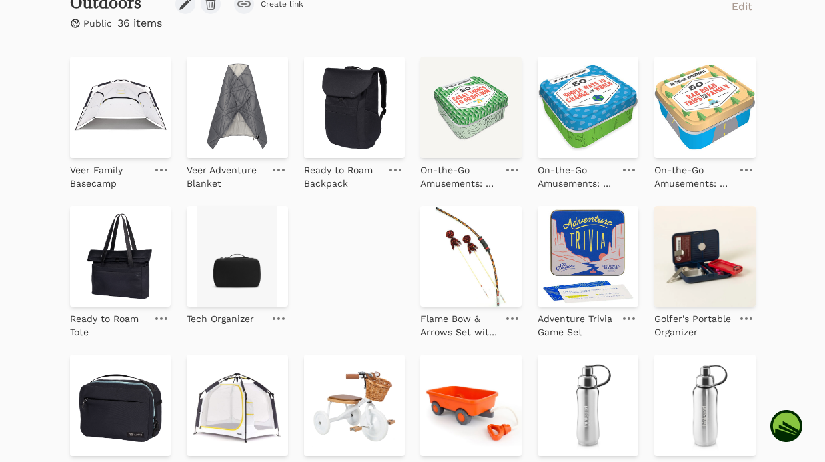
scroll to position [287, 0]
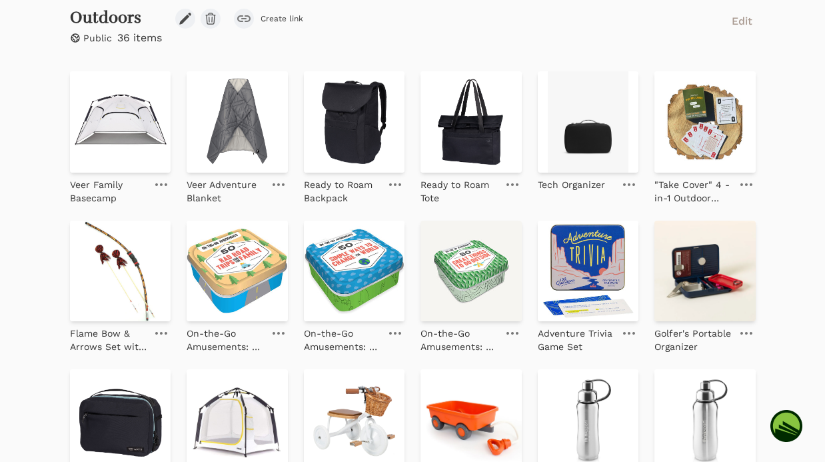
click at [21, 335] on div "Sarah Edit profile Instagram TikTok Edit profile Lifestyle Read more Share your…" at bounding box center [412, 370] width 825 height 1221
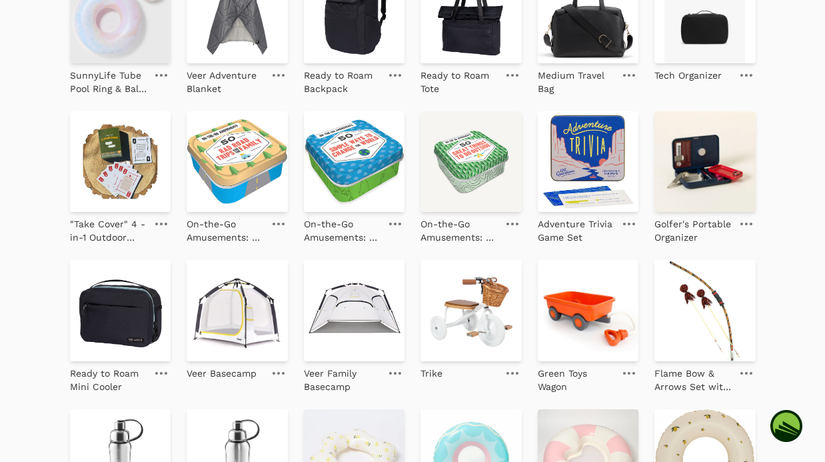
scroll to position [619, 0]
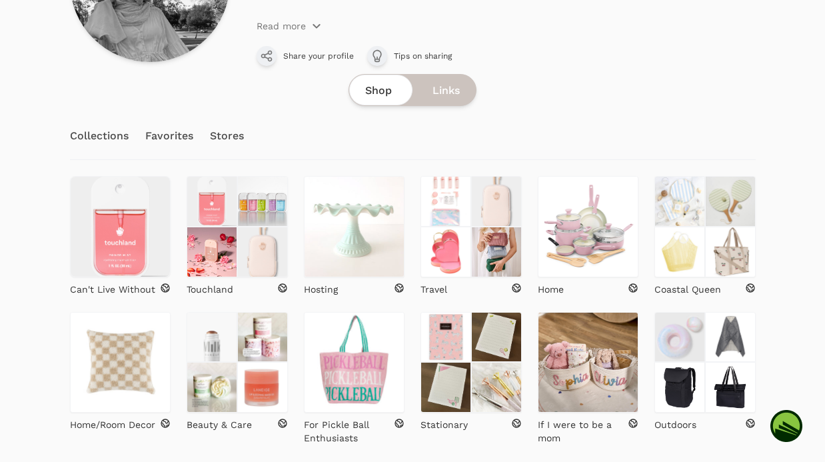
scroll to position [226, 0]
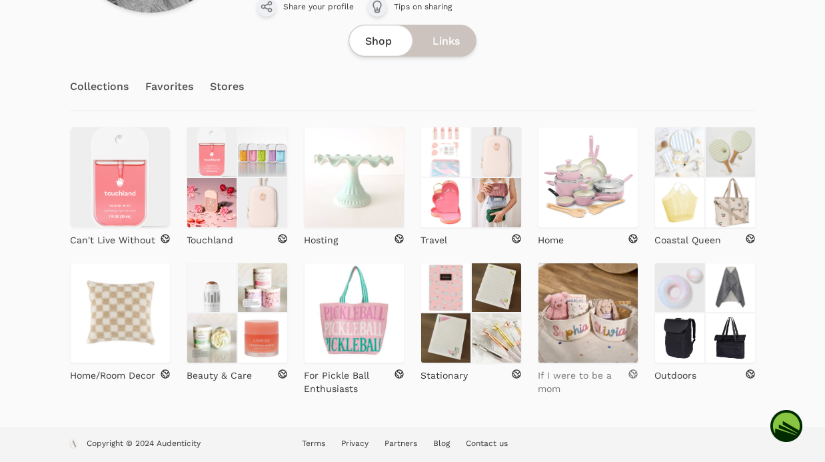
click at [548, 379] on p "If I were to be a mom" at bounding box center [583, 381] width 91 height 27
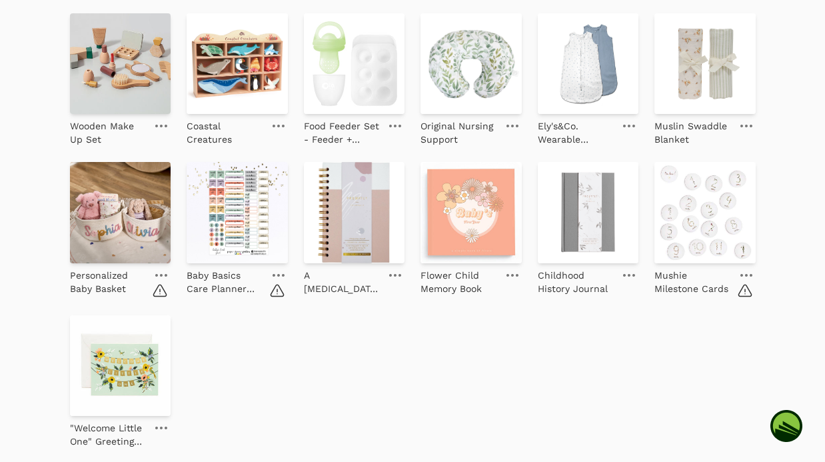
scroll to position [911, 0]
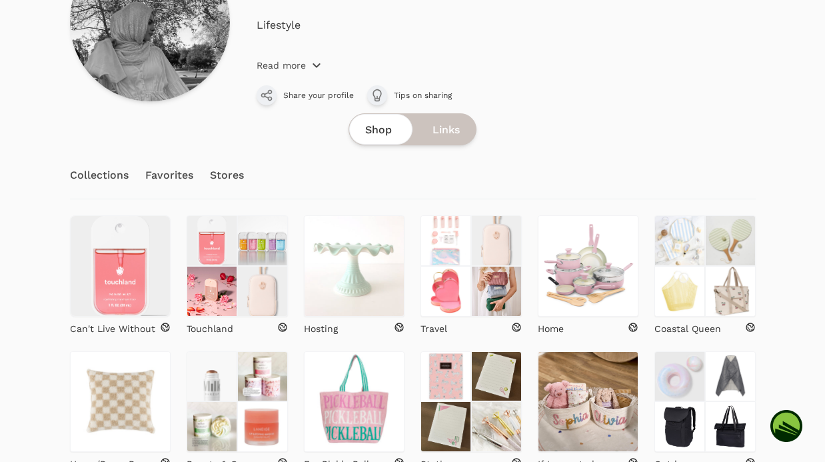
scroll to position [226, 0]
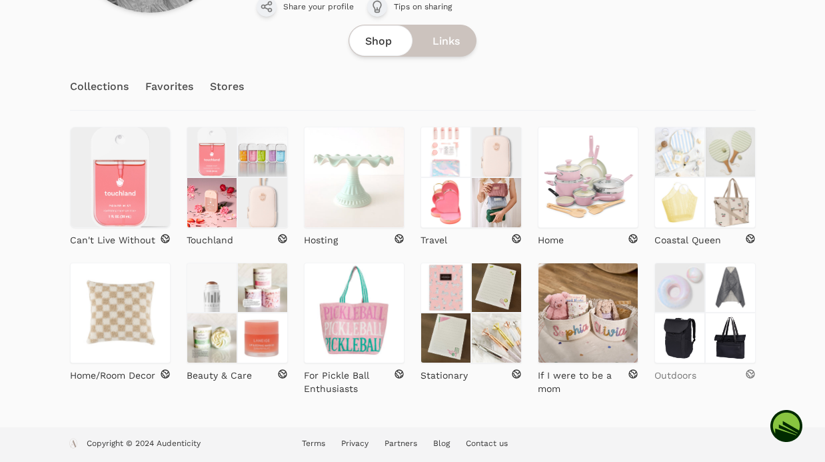
click at [689, 378] on p "Outdoors" at bounding box center [675, 374] width 42 height 13
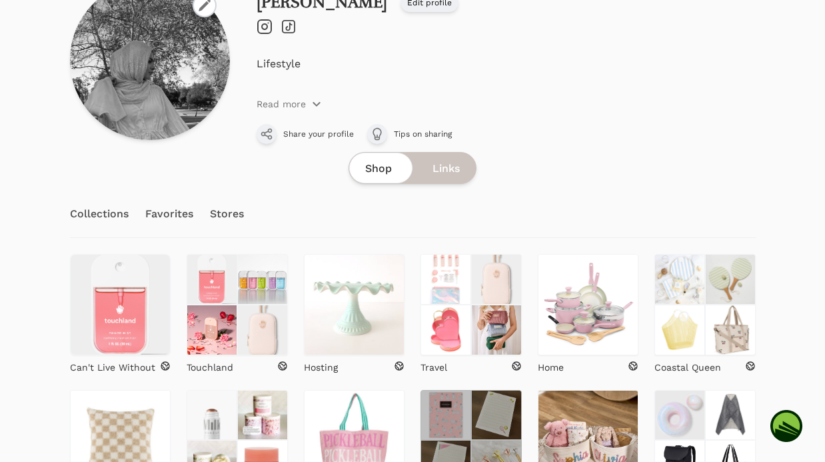
scroll to position [226, 0]
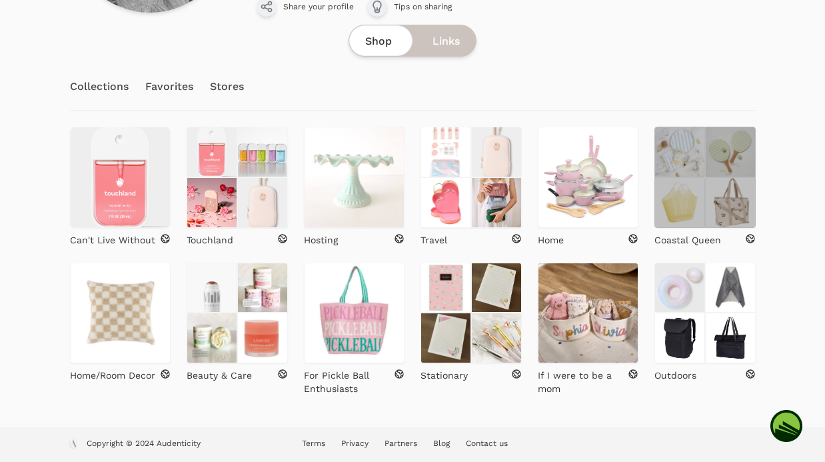
click at [667, 215] on img at bounding box center [679, 202] width 51 height 51
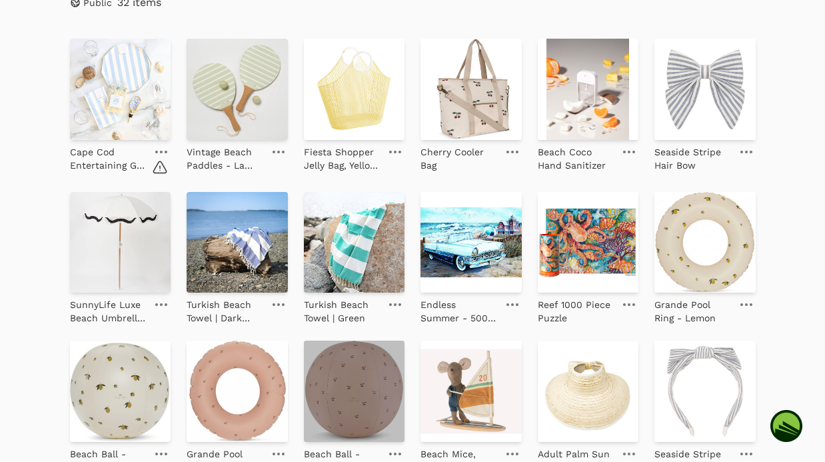
scroll to position [290, 0]
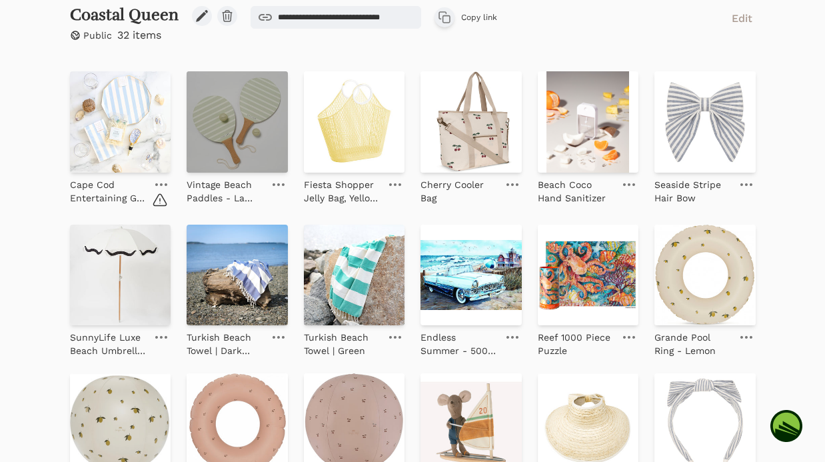
click at [238, 132] on img at bounding box center [237, 121] width 101 height 101
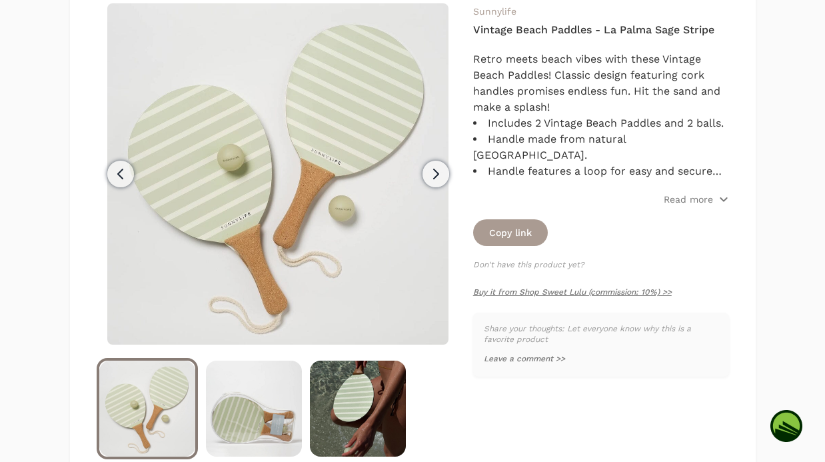
scroll to position [219, 0]
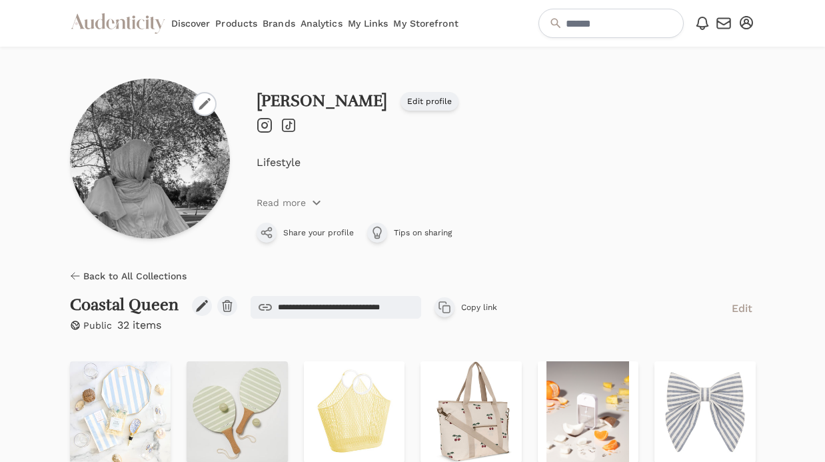
scroll to position [216, 0]
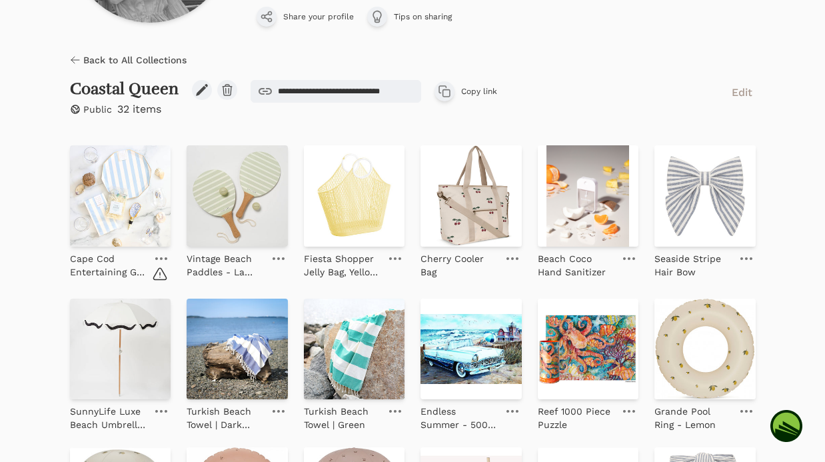
click at [280, 258] on icon at bounding box center [278, 258] width 12 height 3
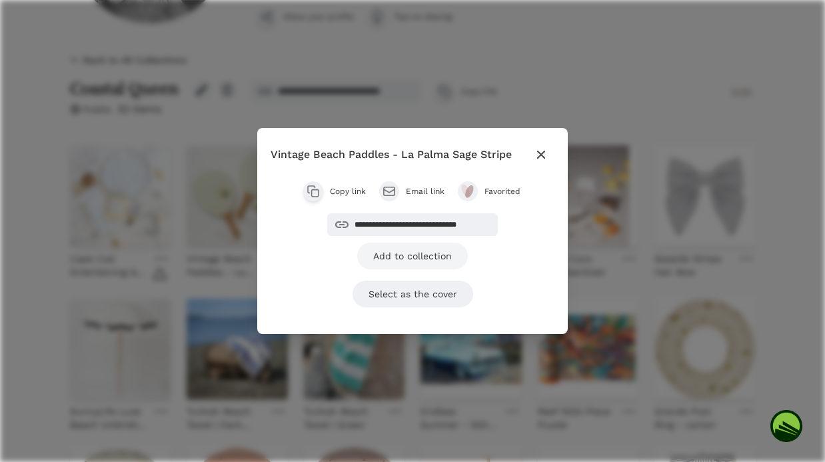
click at [431, 259] on link "Add to collection" at bounding box center [412, 255] width 111 height 27
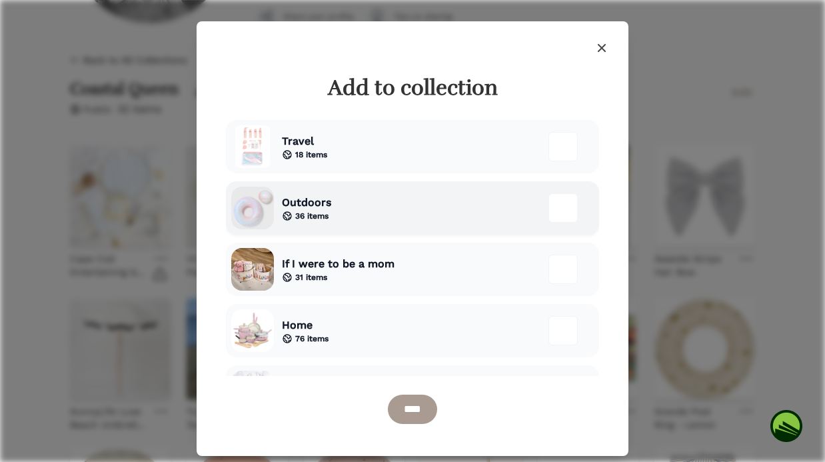
click at [390, 218] on div "Outdoors 36 items" at bounding box center [412, 207] width 373 height 53
click at [411, 416] on input "****" at bounding box center [412, 408] width 49 height 29
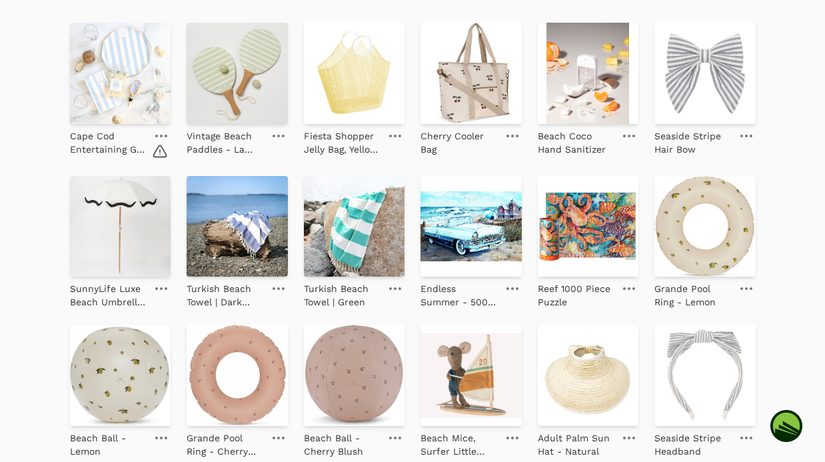
scroll to position [368, 0]
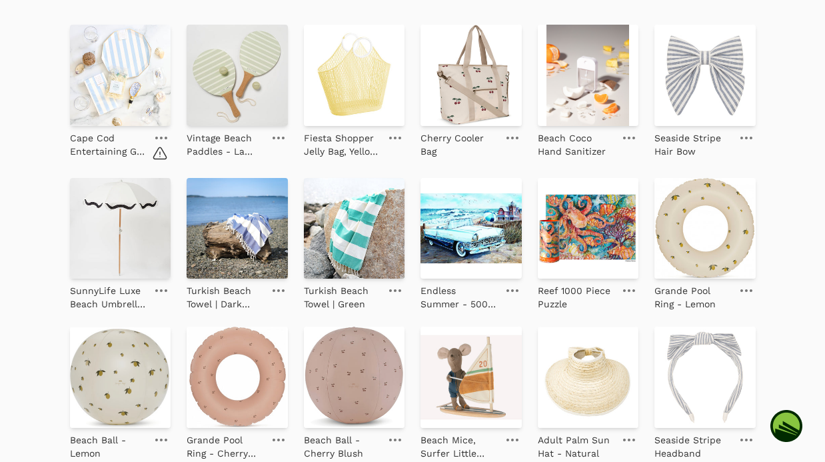
click at [159, 290] on icon at bounding box center [161, 290] width 12 height 3
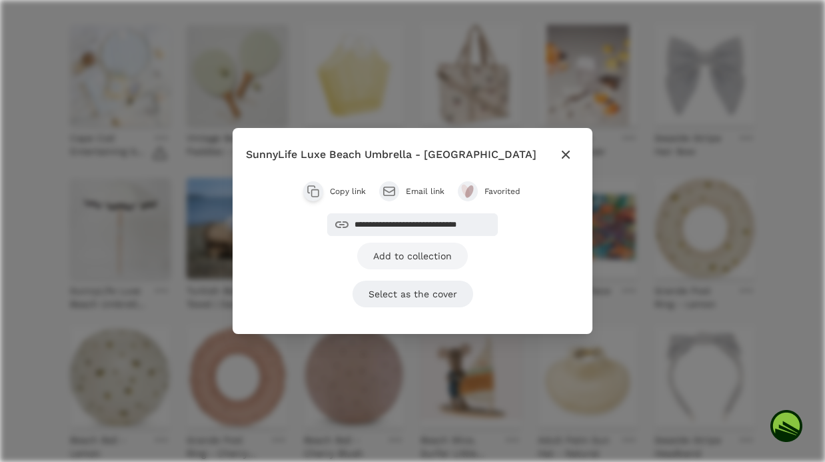
click at [438, 256] on link "Add to collection" at bounding box center [412, 255] width 111 height 27
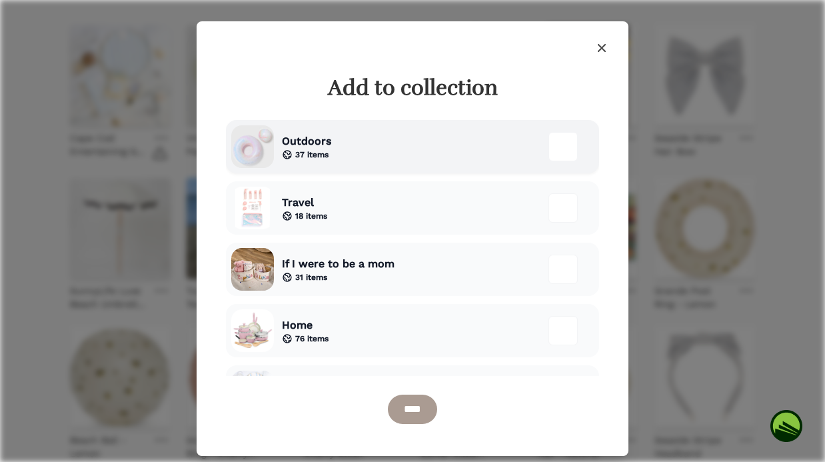
click at [378, 148] on div "Outdoors 37 items" at bounding box center [412, 146] width 373 height 53
click at [414, 412] on input "****" at bounding box center [412, 408] width 49 height 29
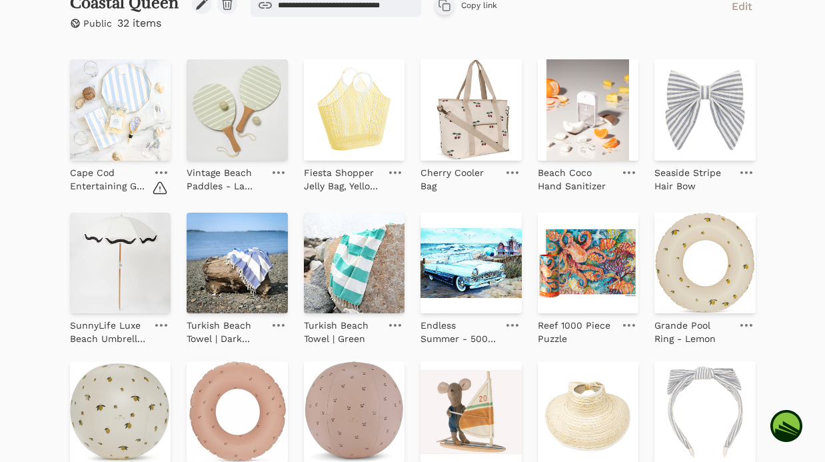
scroll to position [338, 0]
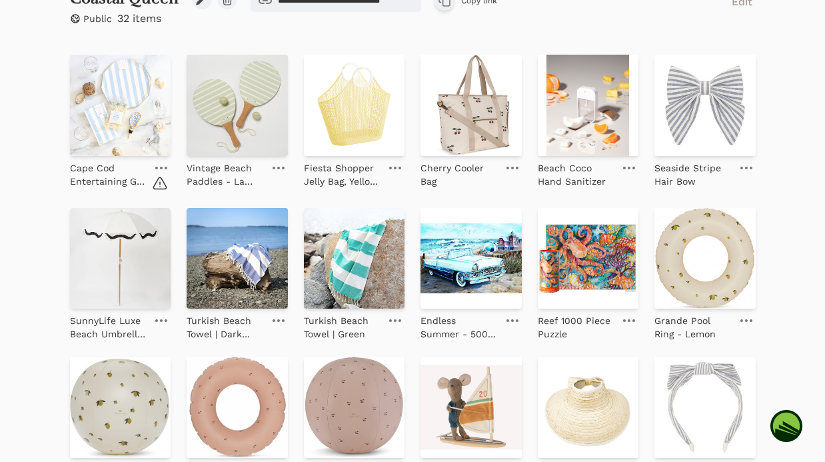
click at [516, 163] on link at bounding box center [512, 168] width 19 height 16
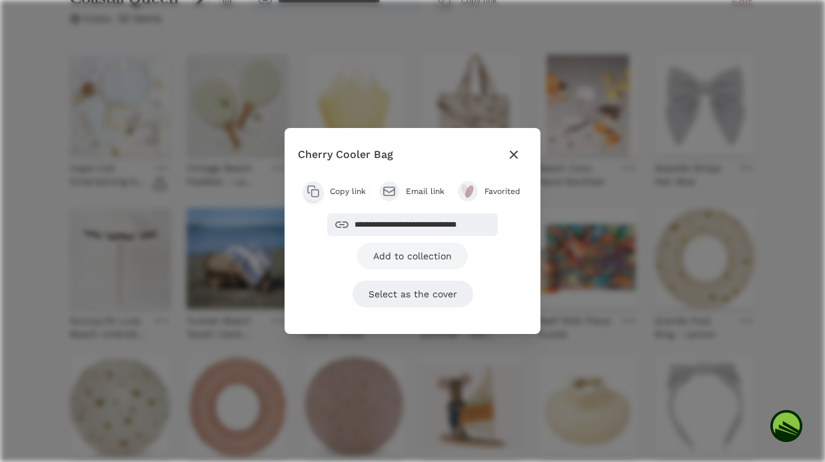
click at [390, 256] on link "Add to collection" at bounding box center [412, 255] width 111 height 27
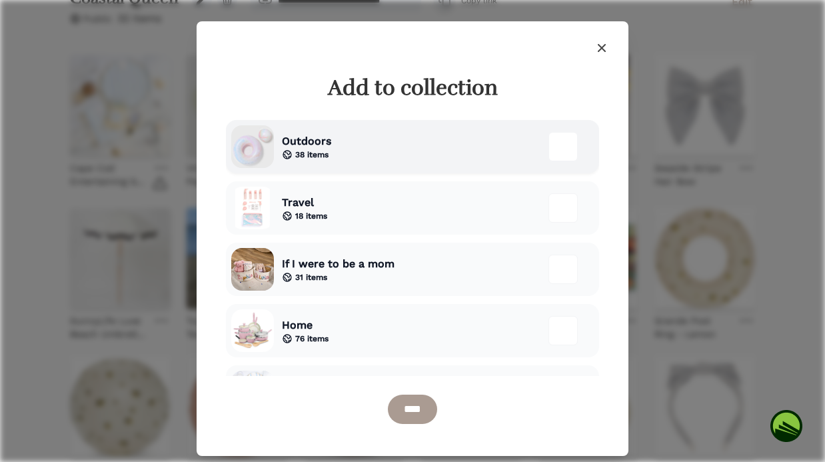
click at [345, 147] on div "Outdoors 38 items" at bounding box center [412, 146] width 373 height 53
click at [425, 414] on input "****" at bounding box center [412, 408] width 49 height 29
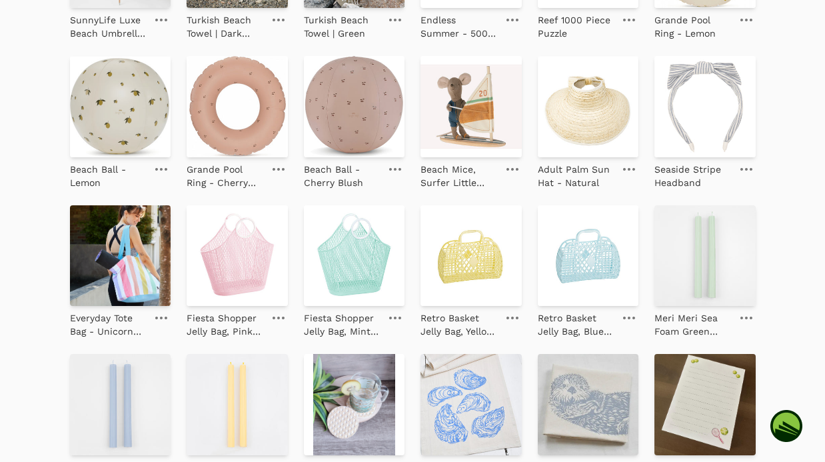
scroll to position [644, 0]
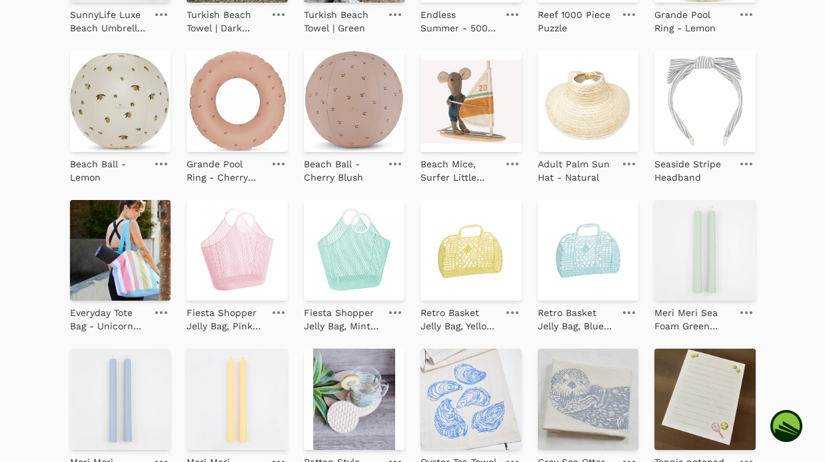
click at [163, 312] on icon at bounding box center [161, 312] width 12 height 3
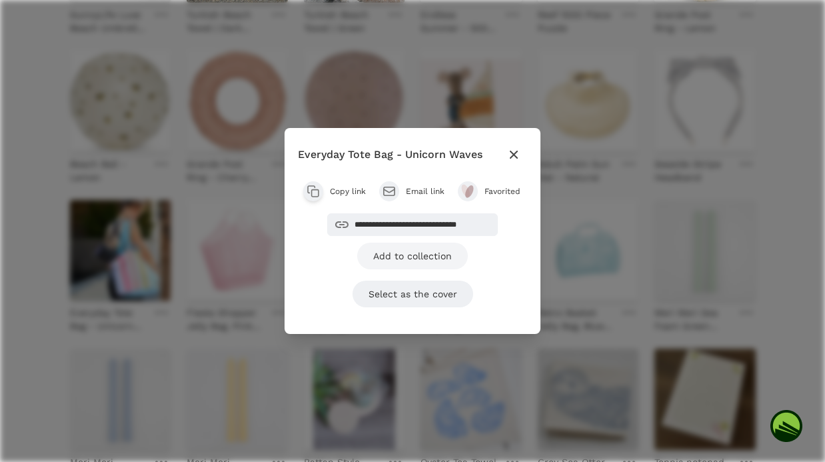
click at [430, 254] on link "Add to collection" at bounding box center [412, 255] width 111 height 27
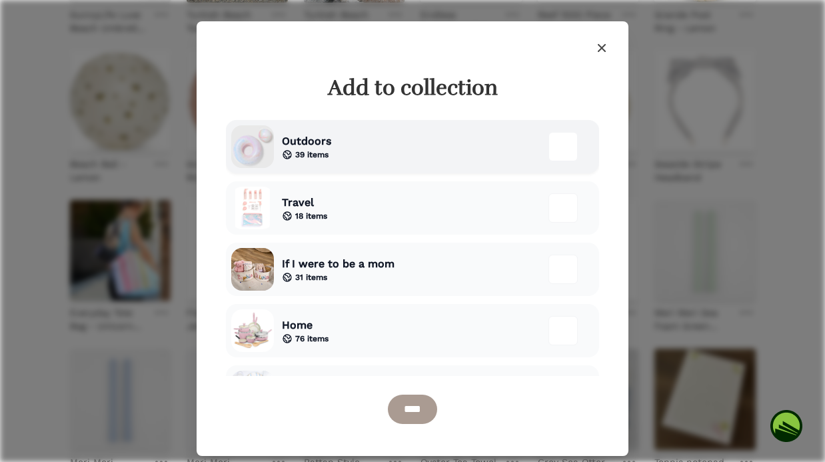
click at [412, 153] on div "Outdoors 39 items" at bounding box center [412, 146] width 373 height 53
click at [424, 407] on input "****" at bounding box center [412, 408] width 49 height 29
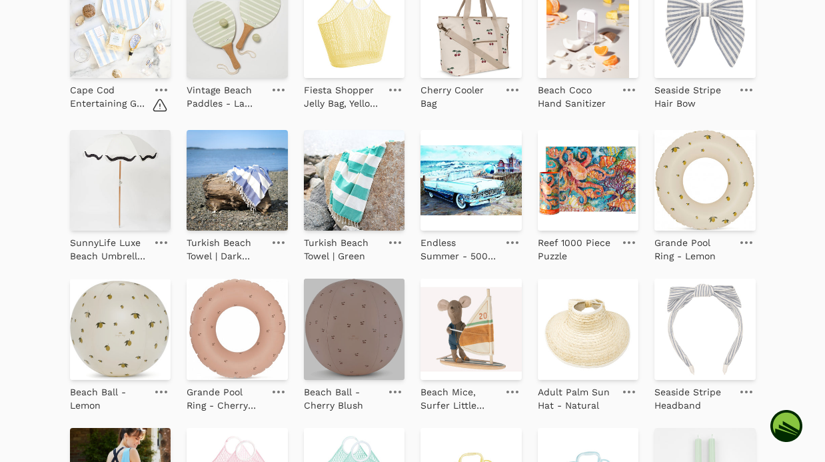
scroll to position [426, 0]
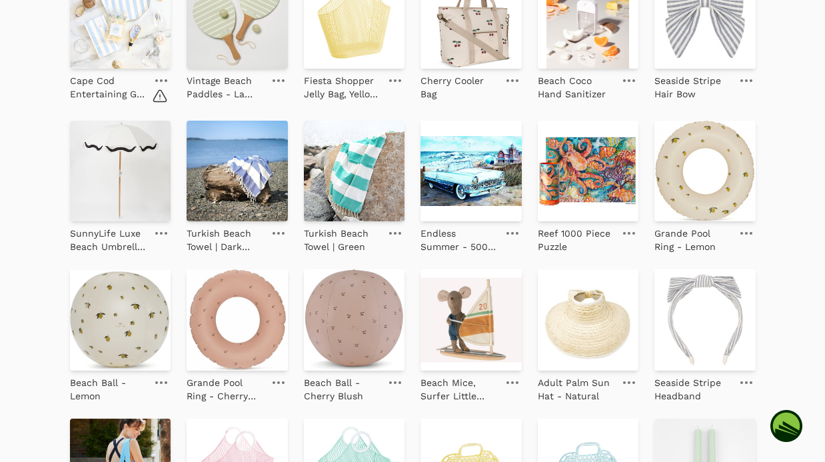
click at [398, 232] on icon at bounding box center [395, 233] width 12 height 3
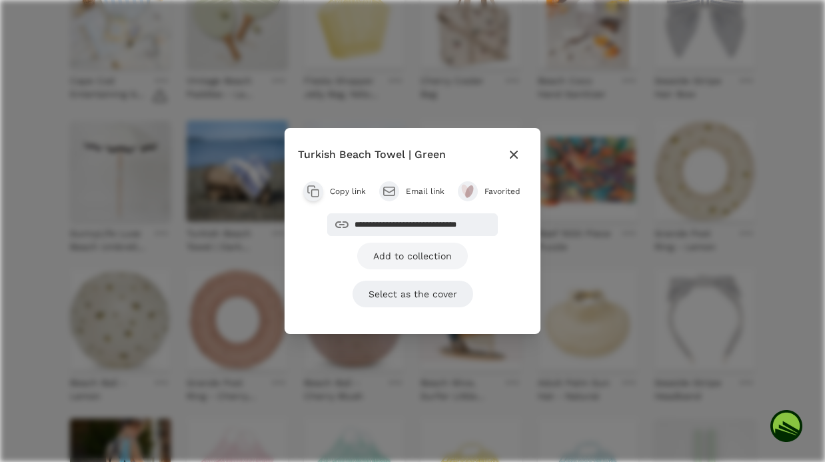
click at [436, 254] on link "Add to collection" at bounding box center [412, 255] width 111 height 27
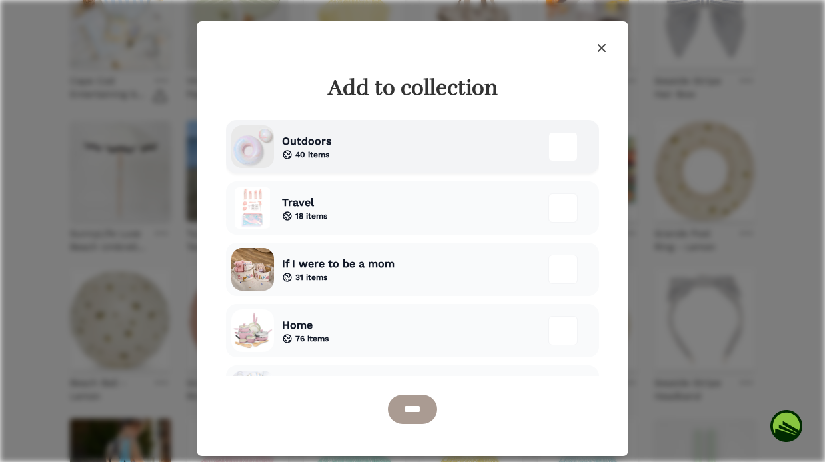
click at [336, 151] on div "Outdoors 40 items" at bounding box center [412, 146] width 373 height 53
click at [425, 404] on input "****" at bounding box center [412, 408] width 49 height 29
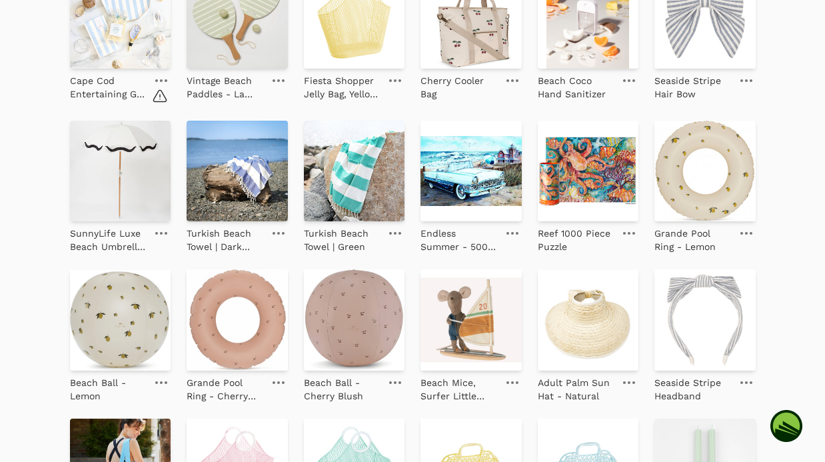
click at [282, 232] on icon at bounding box center [278, 233] width 12 height 3
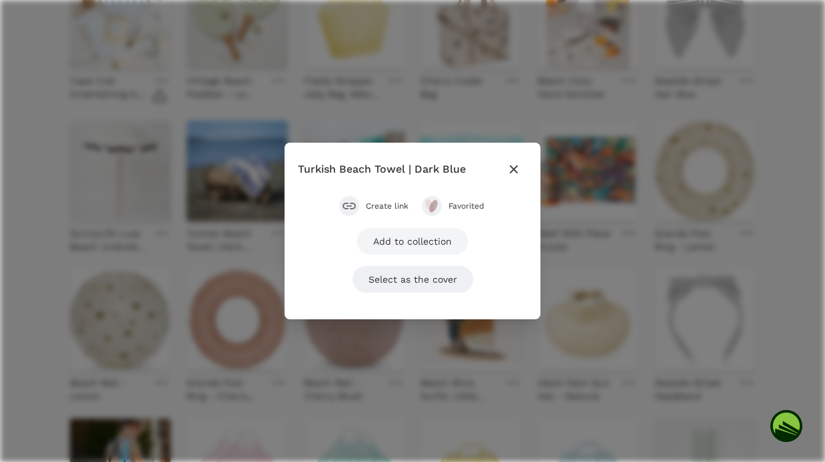
click at [414, 246] on link "Add to collection" at bounding box center [412, 241] width 111 height 27
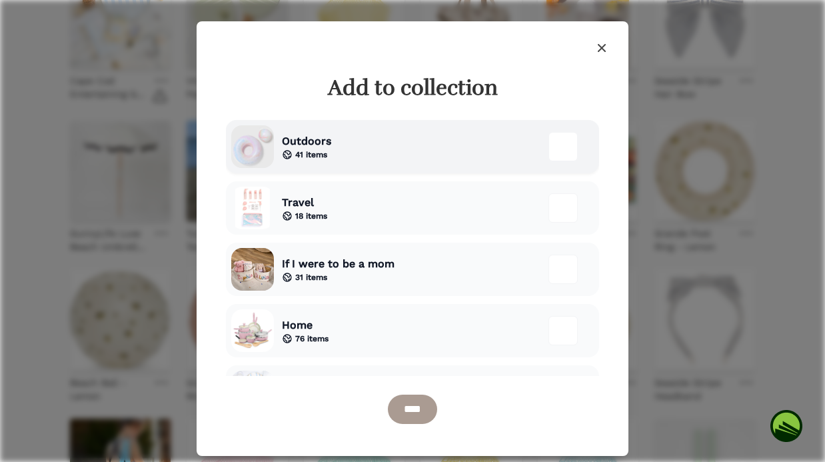
click at [304, 145] on span "Outdoors" at bounding box center [306, 141] width 49 height 16
click at [409, 399] on input "****" at bounding box center [412, 408] width 49 height 29
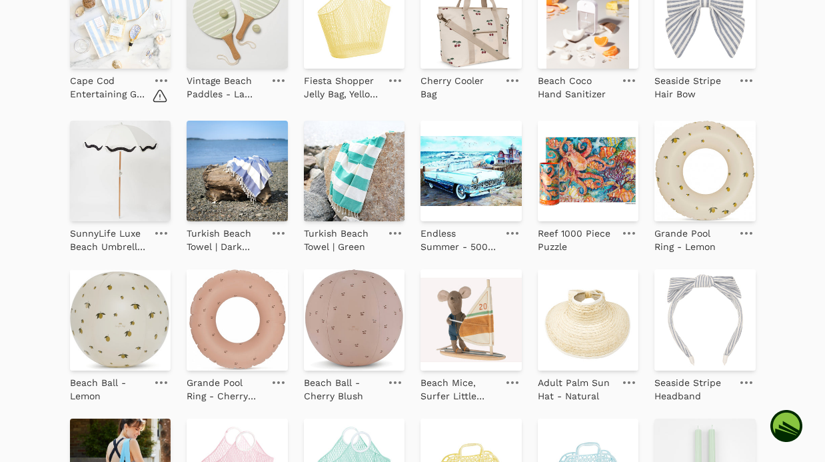
click at [282, 229] on link at bounding box center [278, 233] width 19 height 16
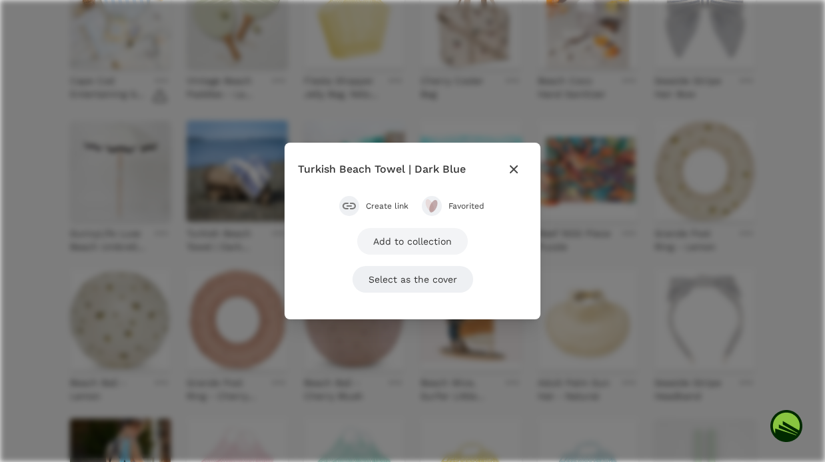
click at [394, 244] on link "Add to collection" at bounding box center [412, 241] width 111 height 27
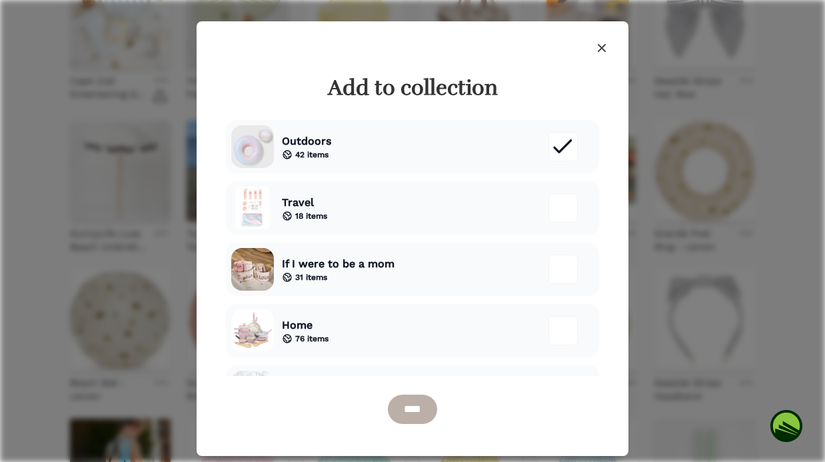
click at [424, 416] on input "****" at bounding box center [412, 408] width 49 height 29
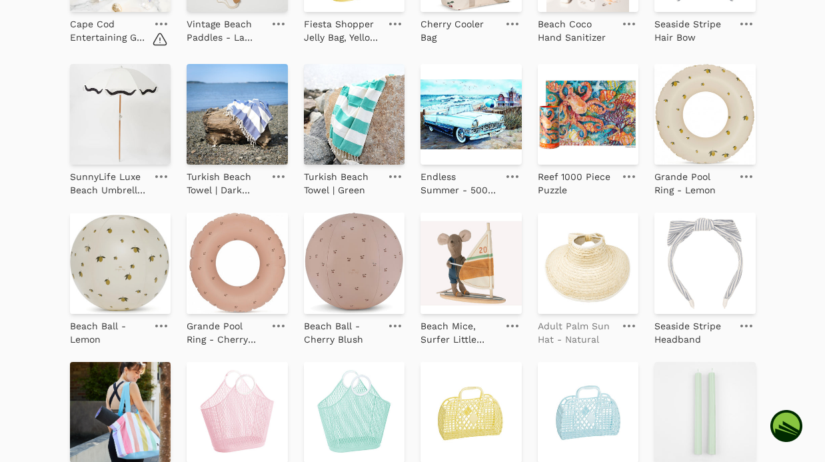
scroll to position [495, 0]
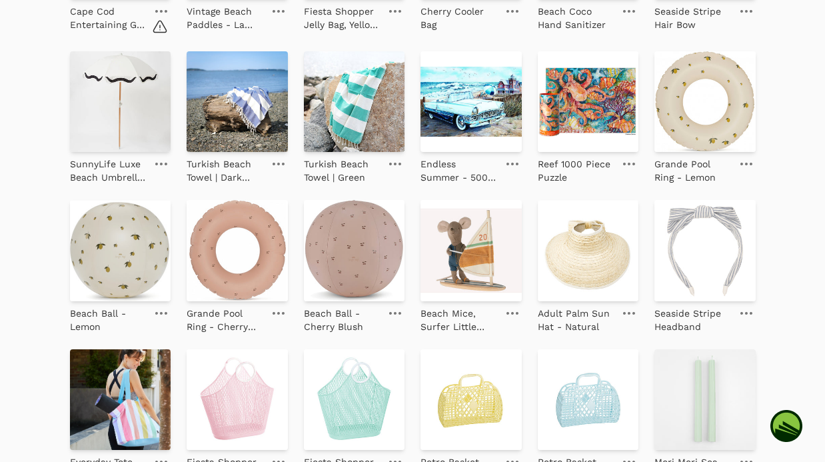
click at [630, 312] on icon at bounding box center [629, 313] width 12 height 3
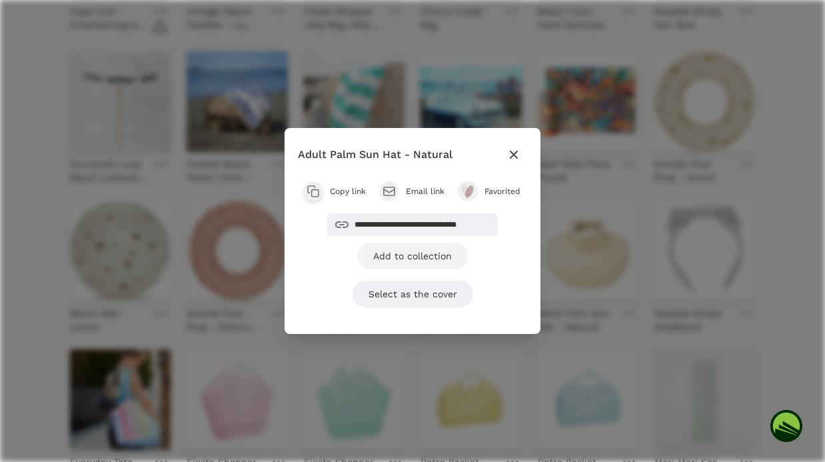
click at [446, 256] on link "Add to collection" at bounding box center [412, 255] width 111 height 27
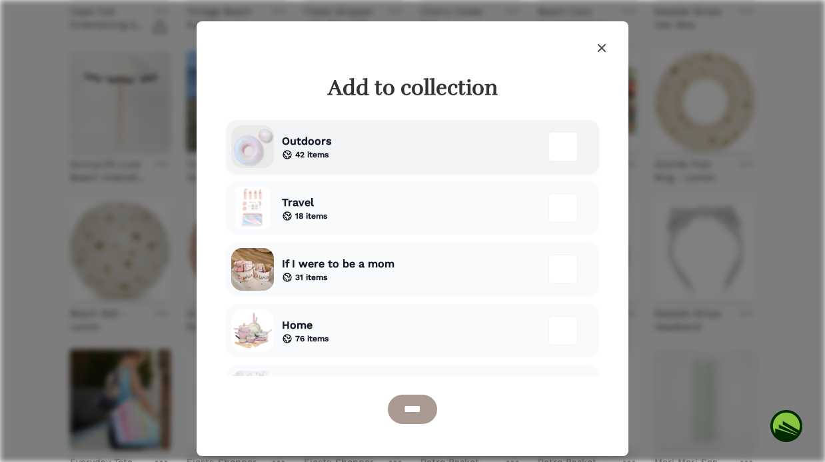
click at [382, 154] on div "Outdoors 42 items" at bounding box center [412, 146] width 373 height 53
click at [426, 420] on input "****" at bounding box center [412, 408] width 49 height 29
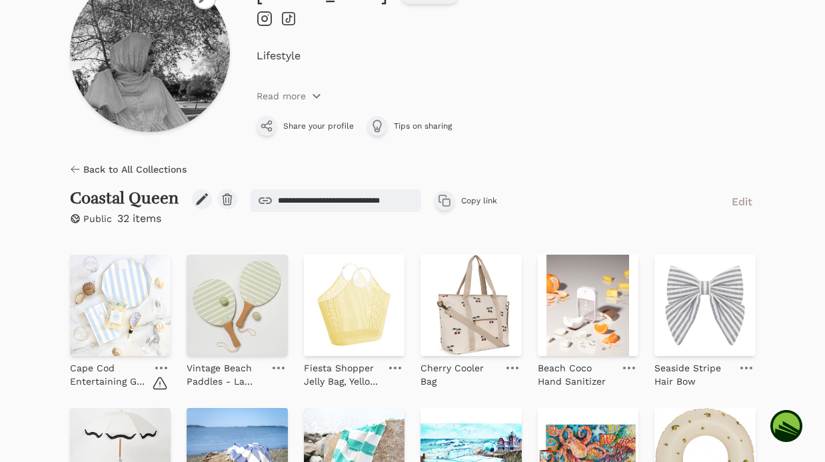
scroll to position [33, 0]
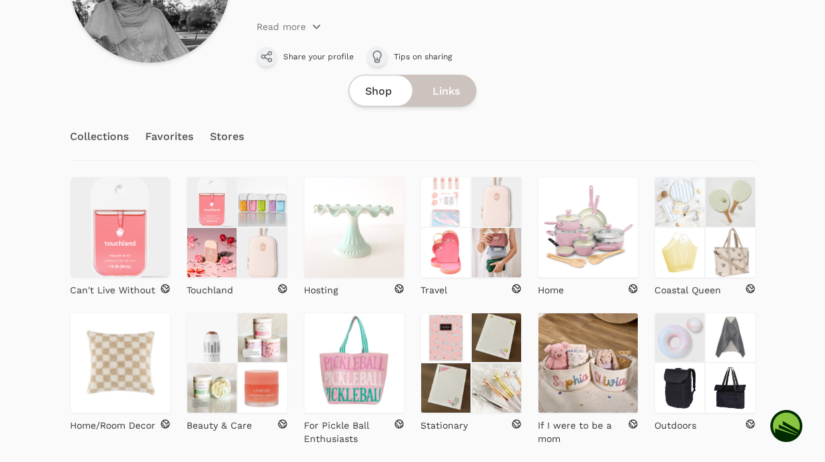
scroll to position [226, 0]
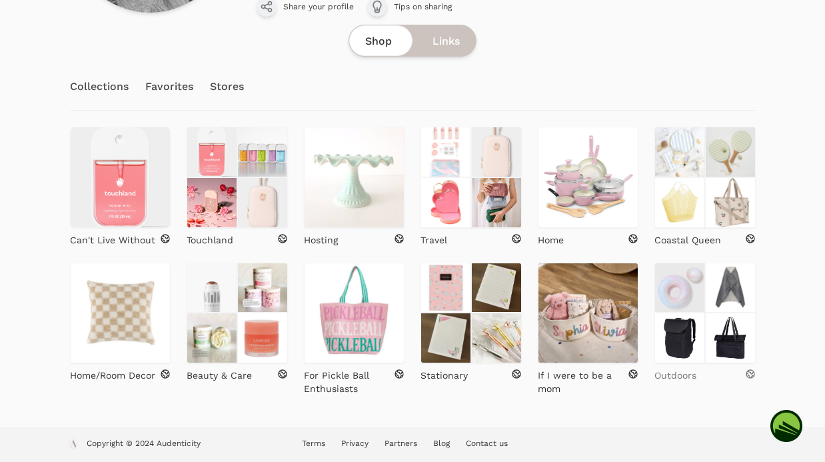
click at [678, 370] on p "Outdoors" at bounding box center [675, 374] width 42 height 13
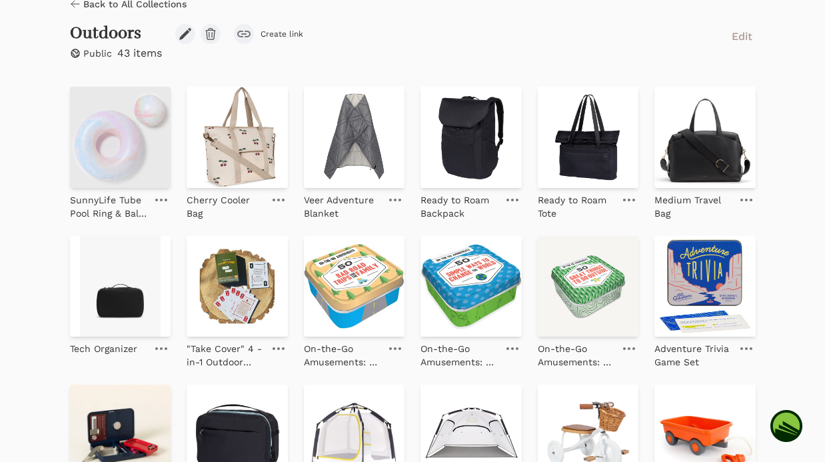
scroll to position [300, 0]
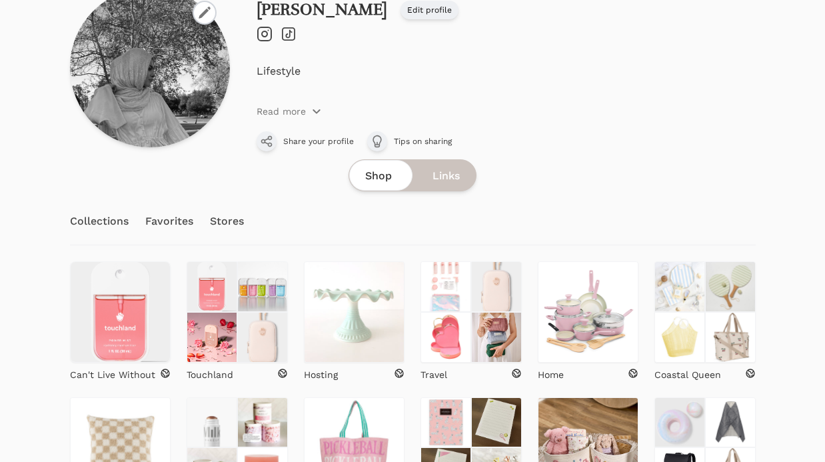
scroll to position [226, 0]
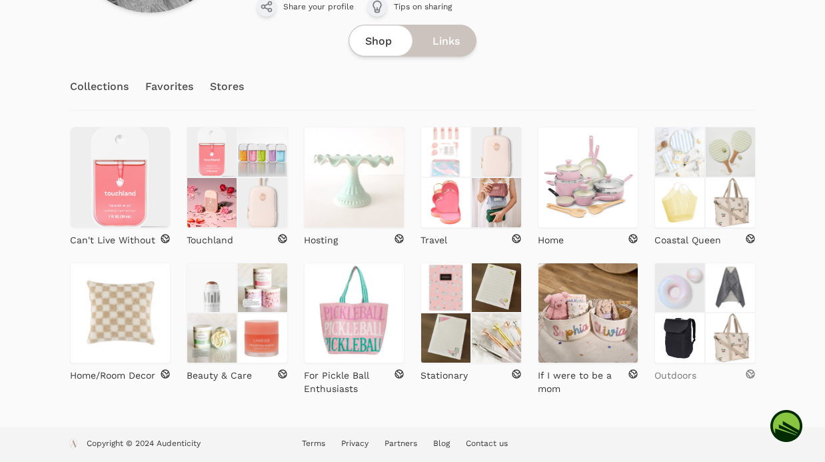
click at [685, 372] on p "Outdoors" at bounding box center [675, 374] width 42 height 13
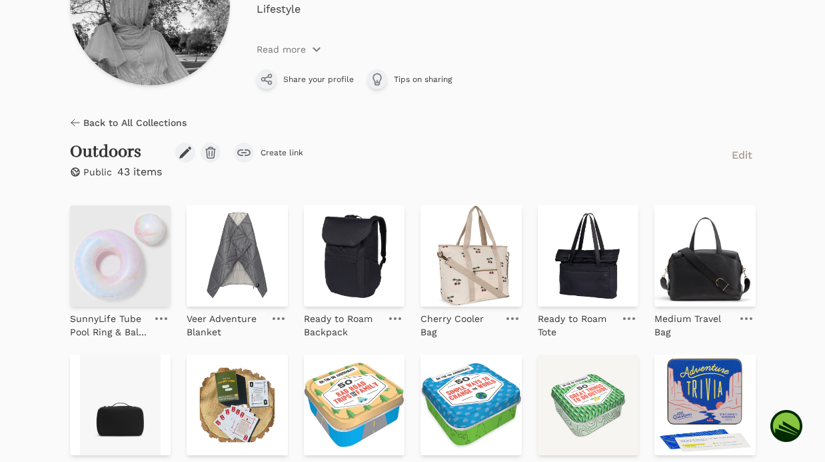
scroll to position [228, 0]
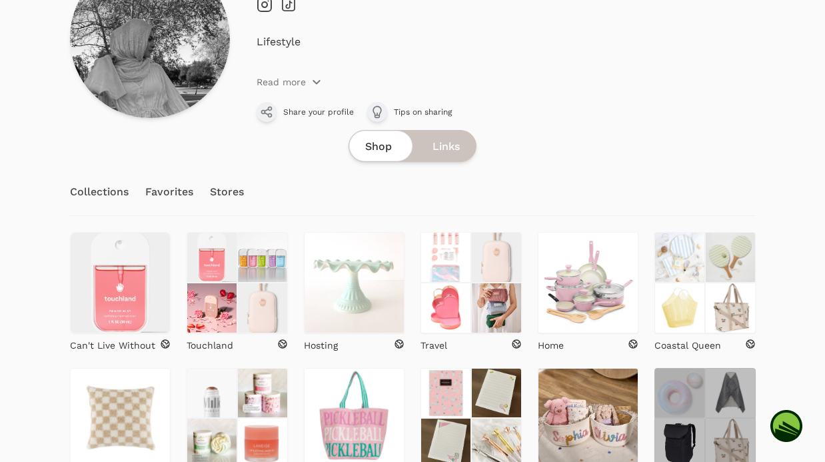
scroll to position [196, 0]
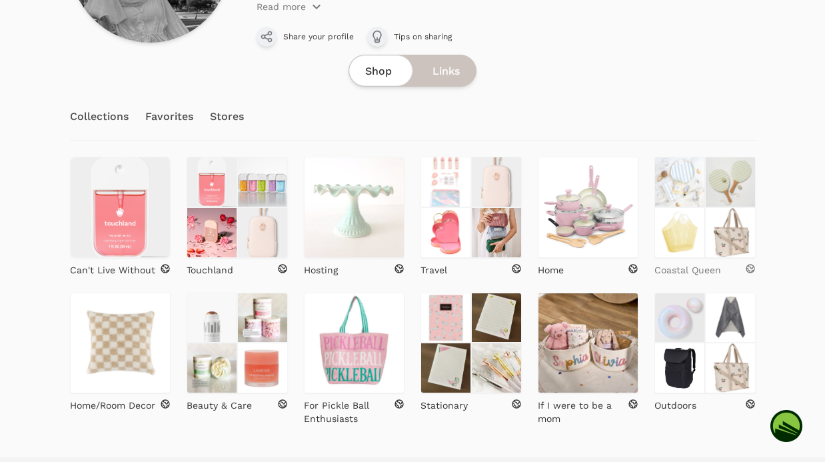
click at [714, 272] on p "Coastal Queen" at bounding box center [687, 269] width 67 height 13
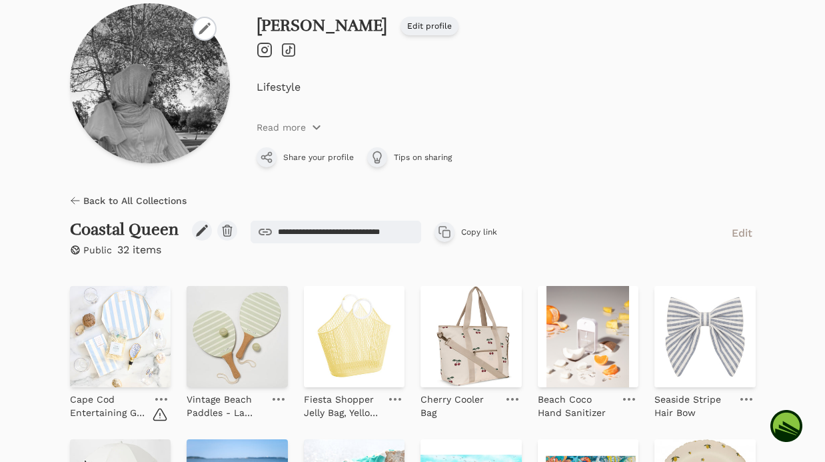
scroll to position [215, 0]
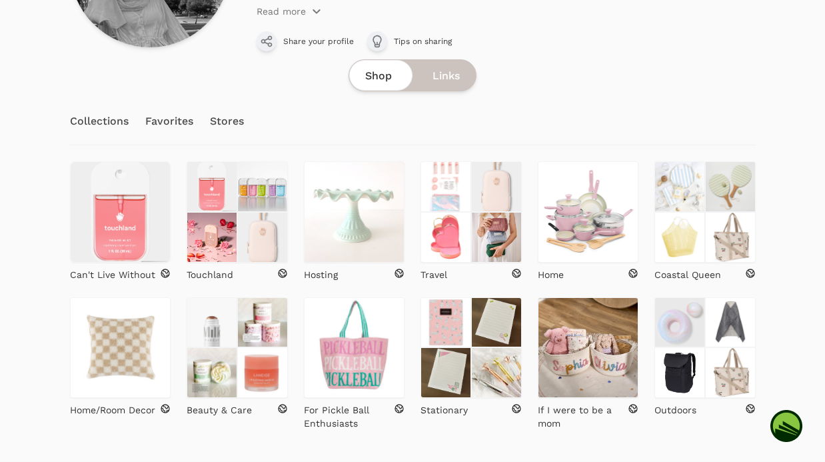
scroll to position [226, 0]
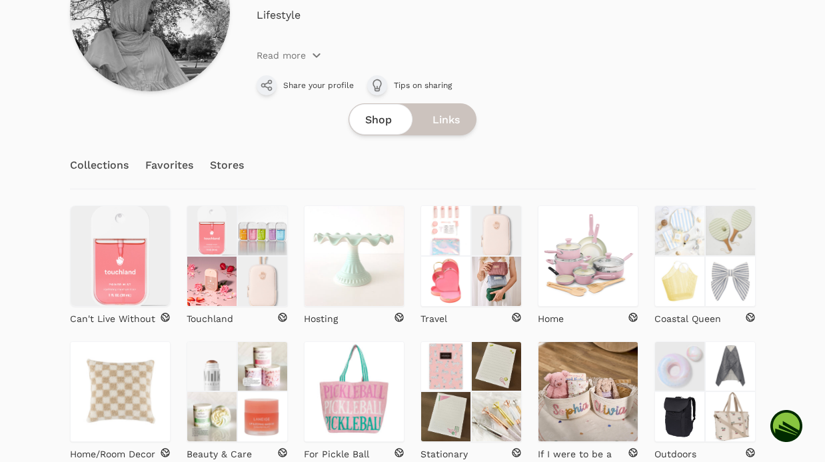
scroll to position [150, 0]
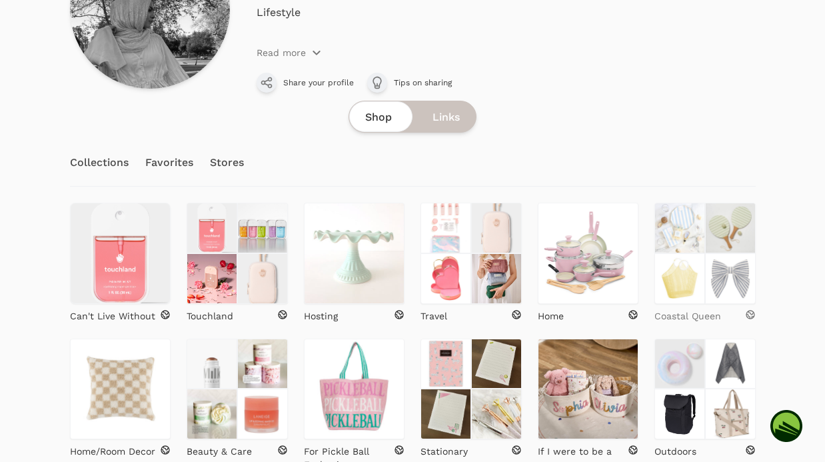
click at [688, 317] on p "Coastal Queen" at bounding box center [687, 315] width 67 height 13
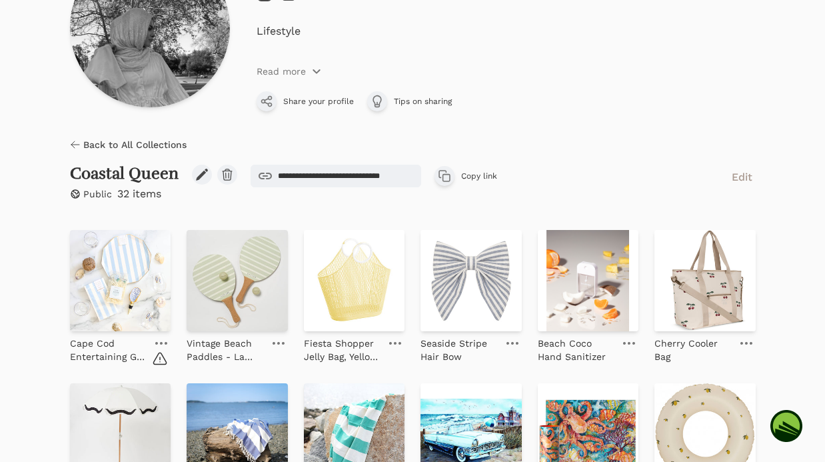
scroll to position [285, 0]
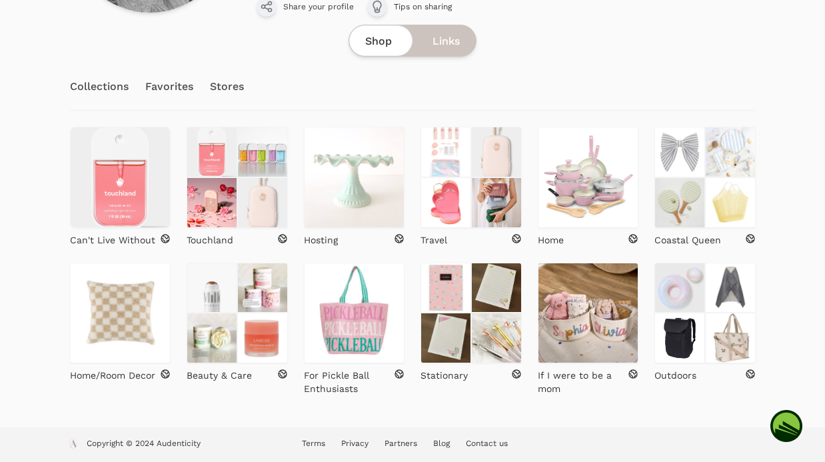
scroll to position [222, 0]
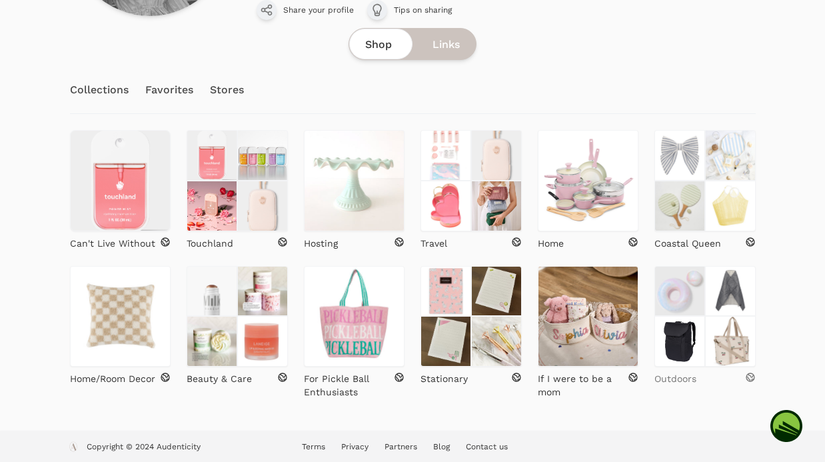
click at [709, 377] on div "Outdoors" at bounding box center [704, 378] width 101 height 13
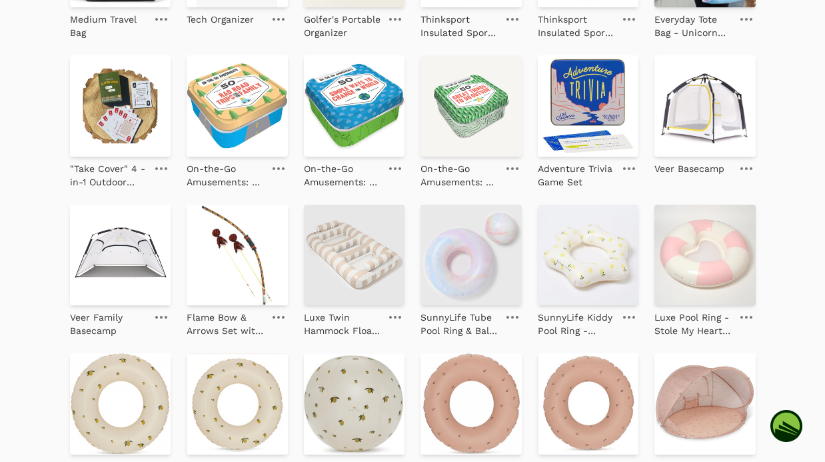
scroll to position [576, 0]
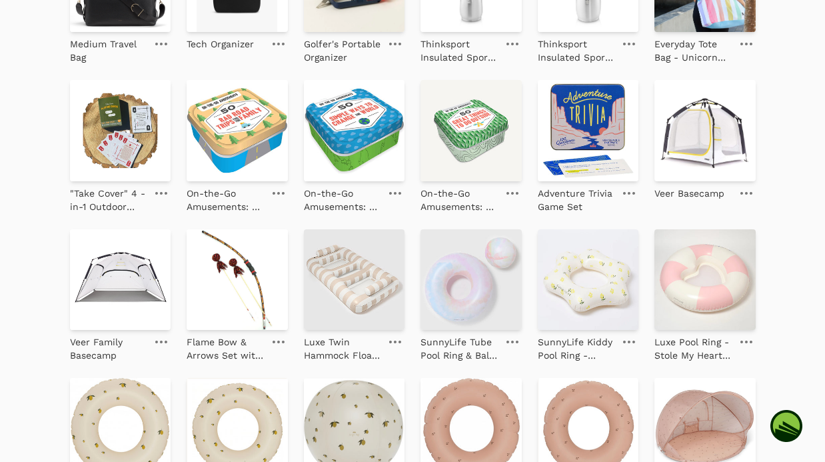
click at [22, 374] on div "Sarah Edit profile Instagram TikTok Edit profile Lifestyle Read more Share your…" at bounding box center [412, 229] width 825 height 1519
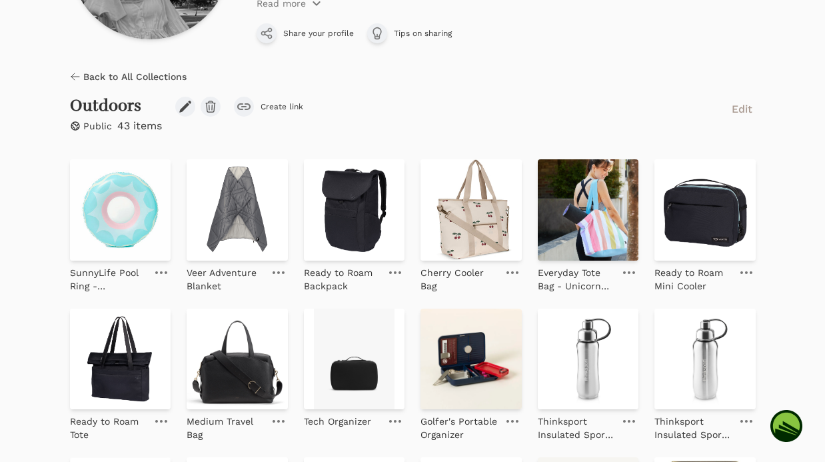
scroll to position [196, 0]
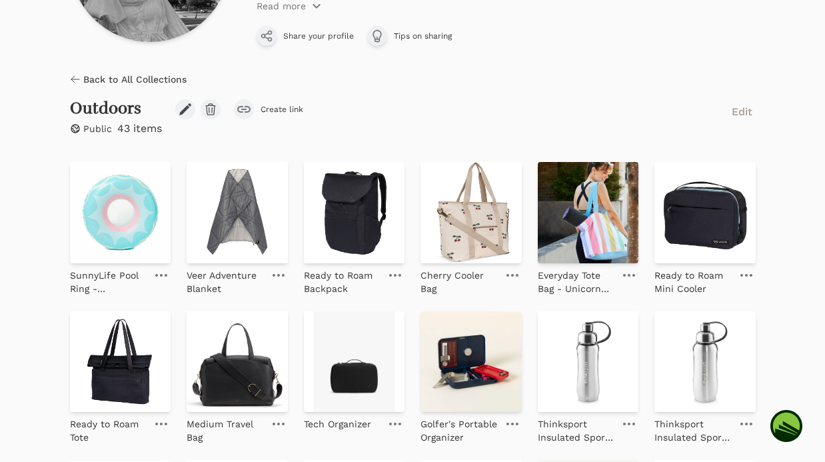
click at [77, 81] on icon at bounding box center [75, 79] width 11 height 11
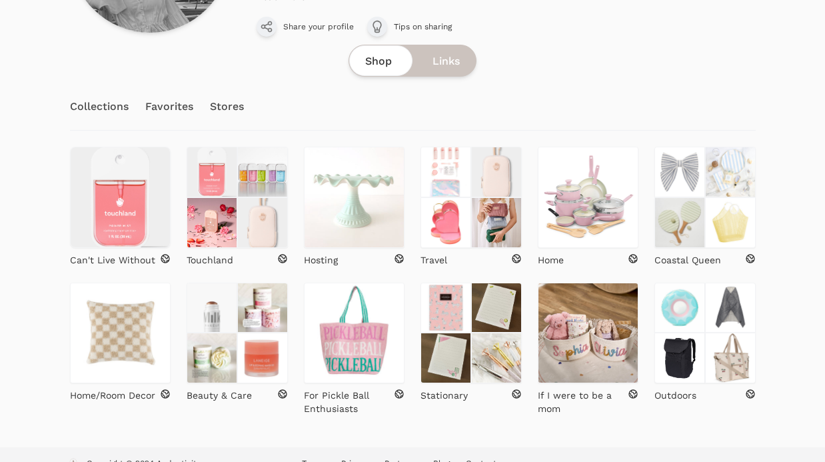
scroll to position [226, 0]
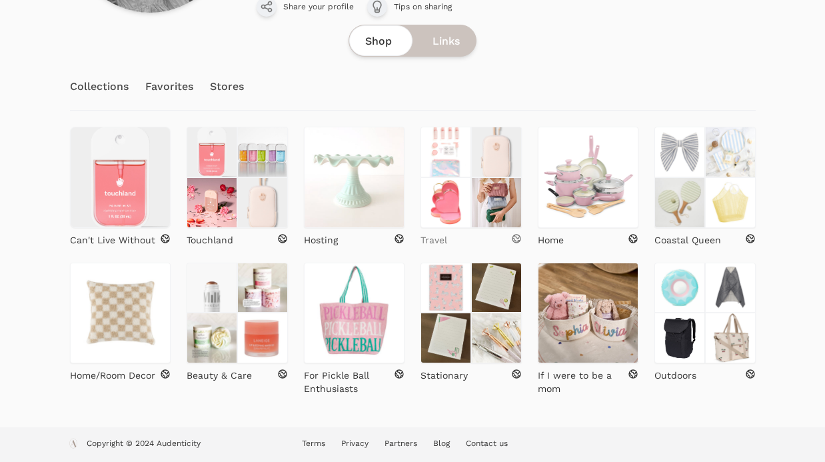
click at [484, 235] on div "Travel" at bounding box center [470, 239] width 101 height 13
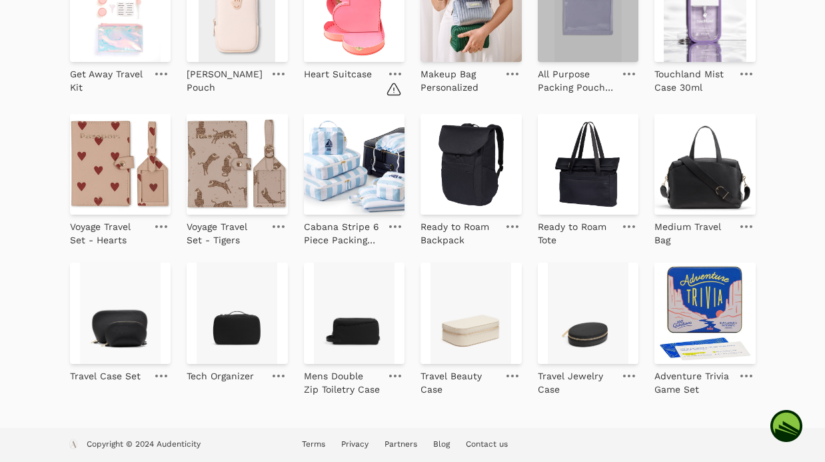
scroll to position [378, 0]
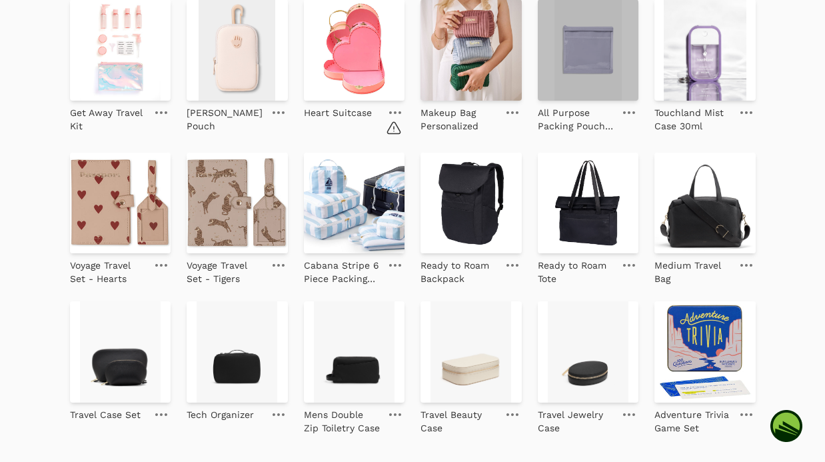
click at [578, 58] on img at bounding box center [588, 49] width 101 height 101
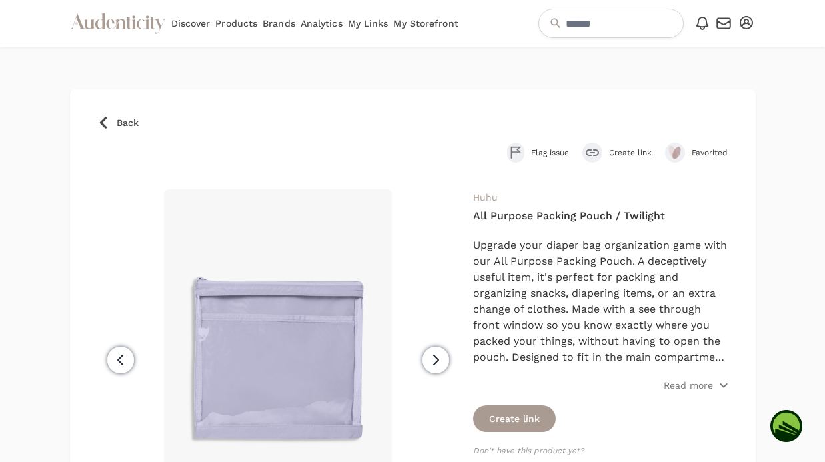
click at [104, 124] on icon at bounding box center [103, 122] width 13 height 13
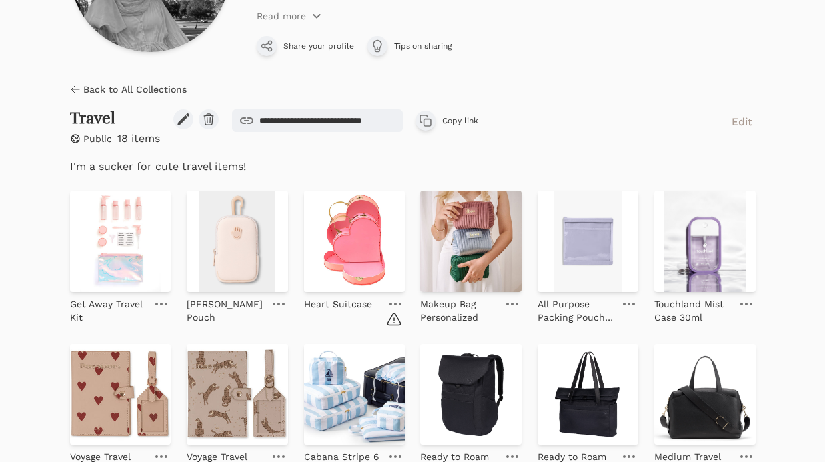
scroll to position [186, 0]
click at [81, 86] on link "Back to All Collections" at bounding box center [128, 89] width 117 height 13
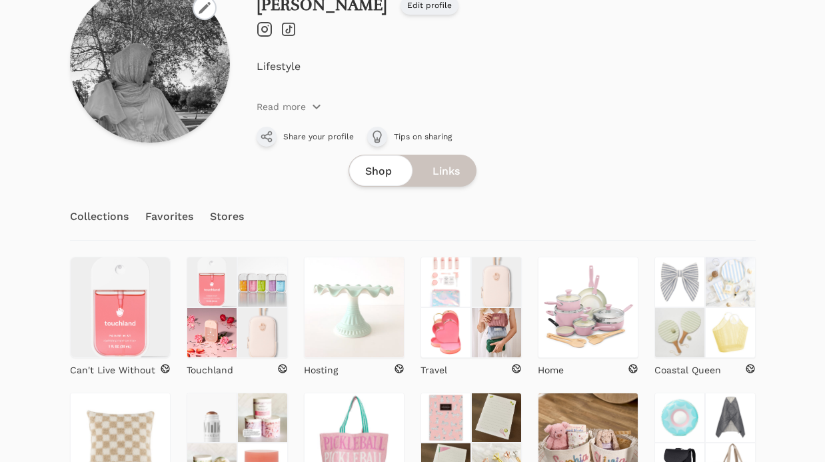
scroll to position [226, 0]
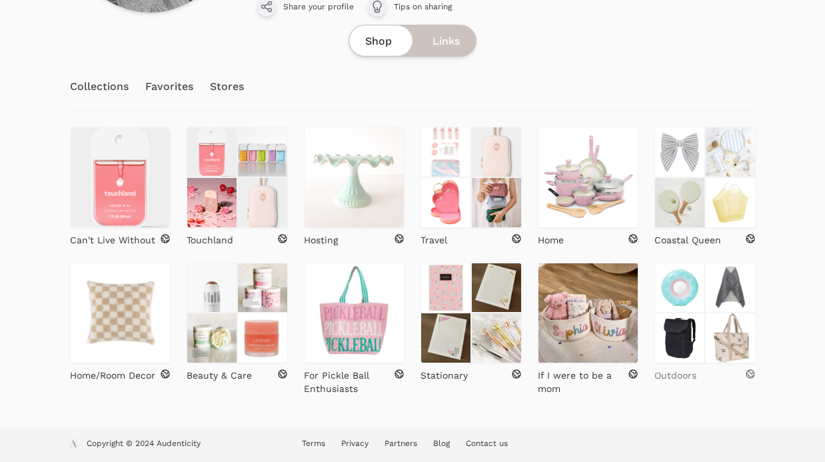
click at [693, 371] on p "Outdoors" at bounding box center [675, 374] width 42 height 13
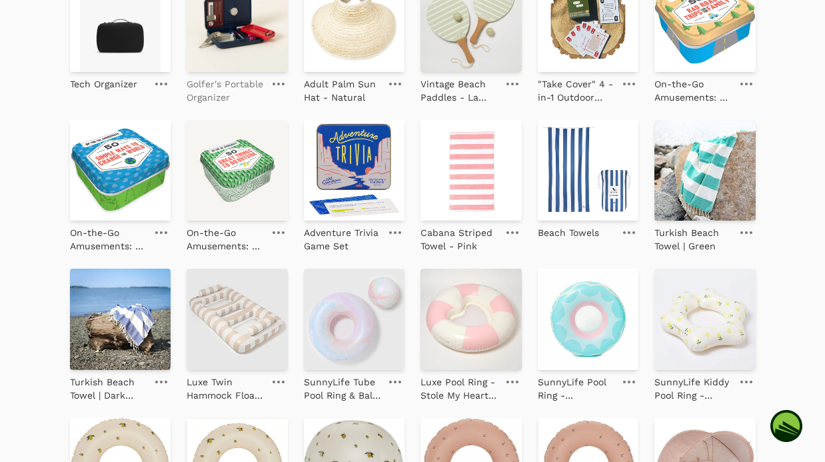
scroll to position [703, 0]
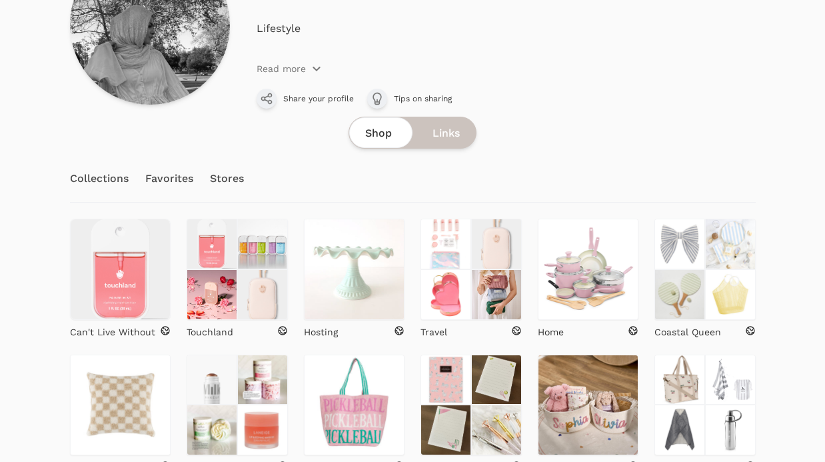
scroll to position [226, 0]
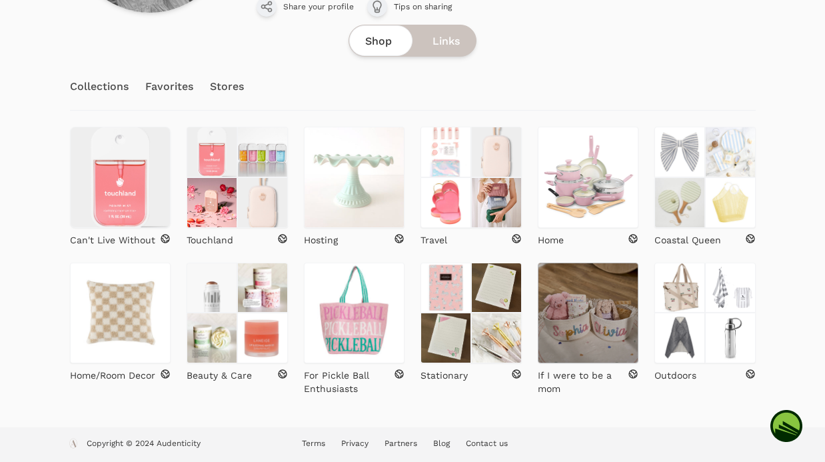
click at [581, 343] on img at bounding box center [588, 312] width 101 height 101
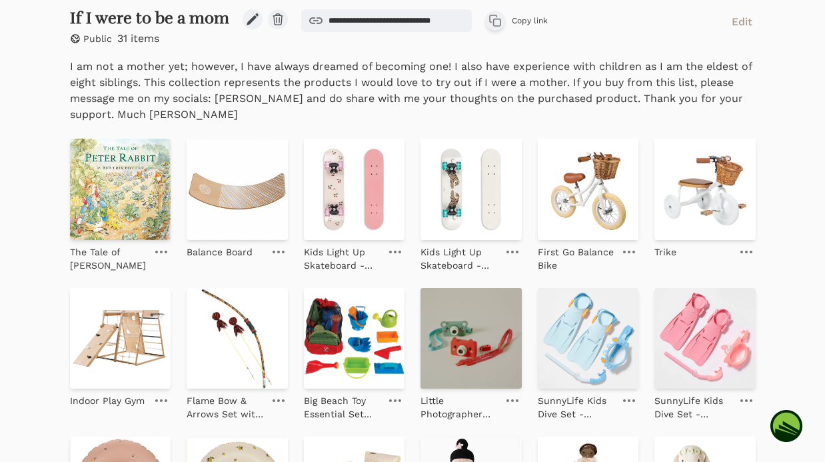
scroll to position [276, 0]
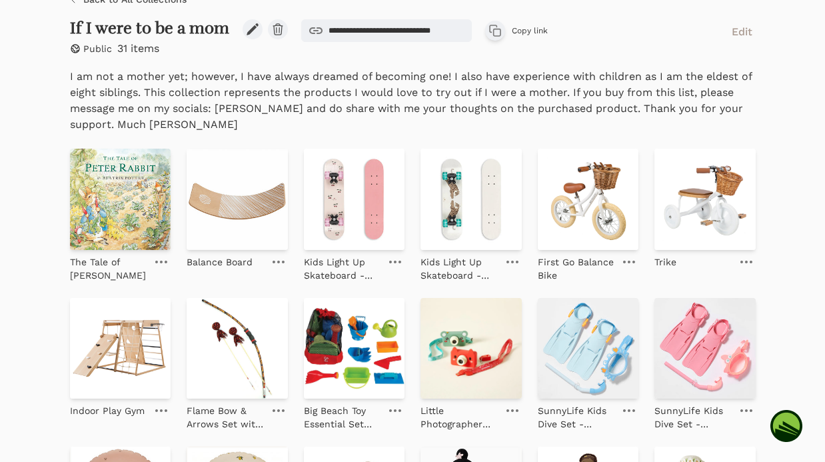
click at [399, 262] on link at bounding box center [395, 262] width 19 height 16
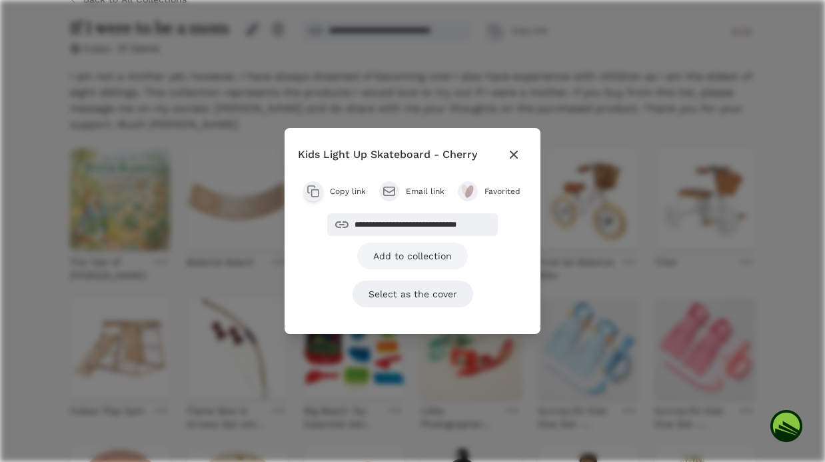
click at [430, 254] on link "Add to collection" at bounding box center [412, 255] width 111 height 27
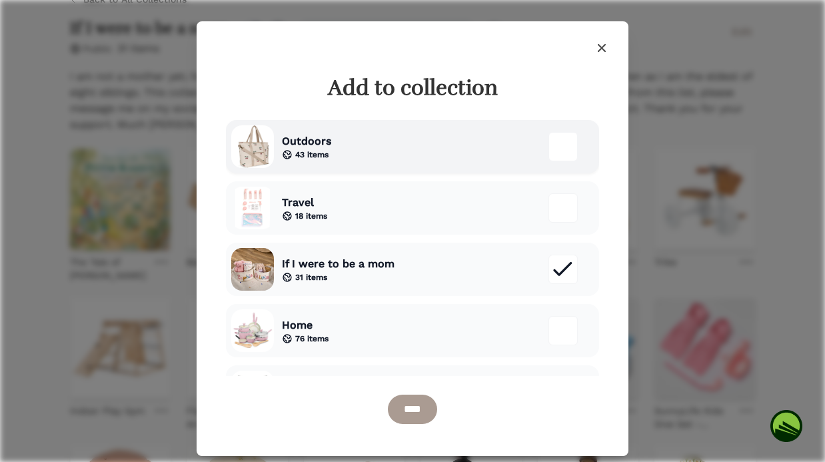
click at [490, 146] on div "Outdoors 43 items" at bounding box center [412, 146] width 373 height 53
click at [415, 404] on input "****" at bounding box center [412, 408] width 49 height 29
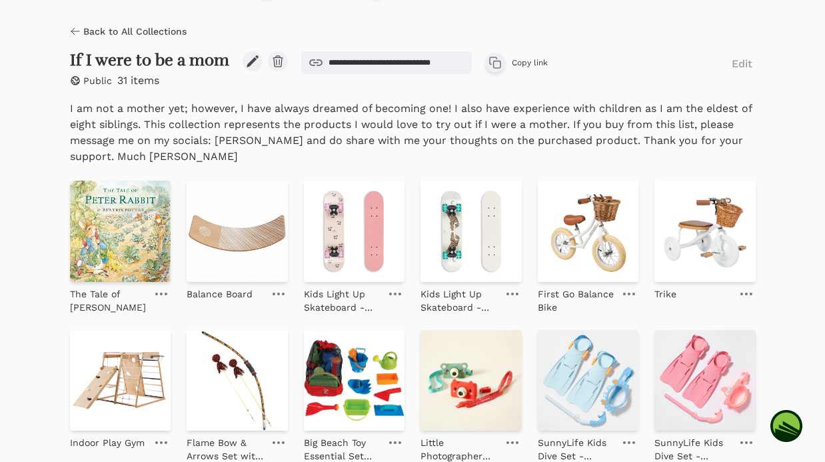
scroll to position [308, 0]
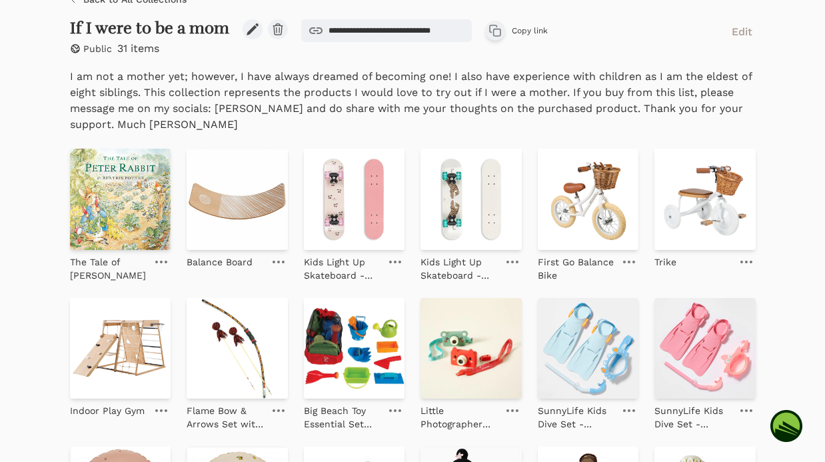
click at [514, 260] on icon at bounding box center [512, 261] width 12 height 3
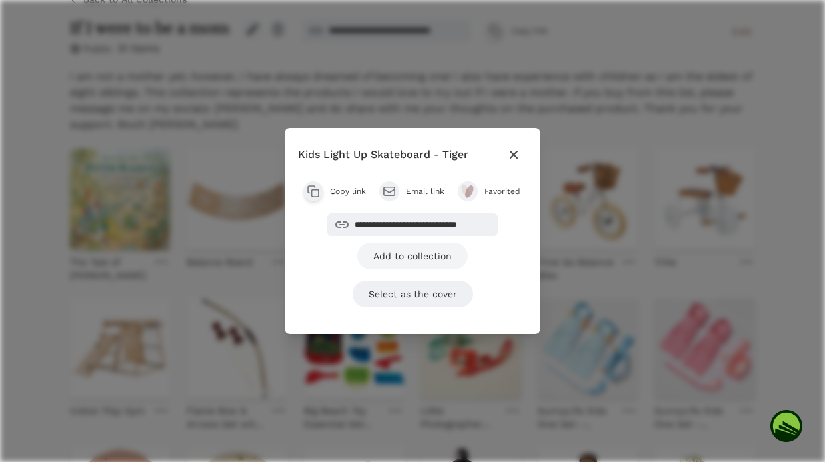
click at [441, 254] on link "Add to collection" at bounding box center [412, 255] width 111 height 27
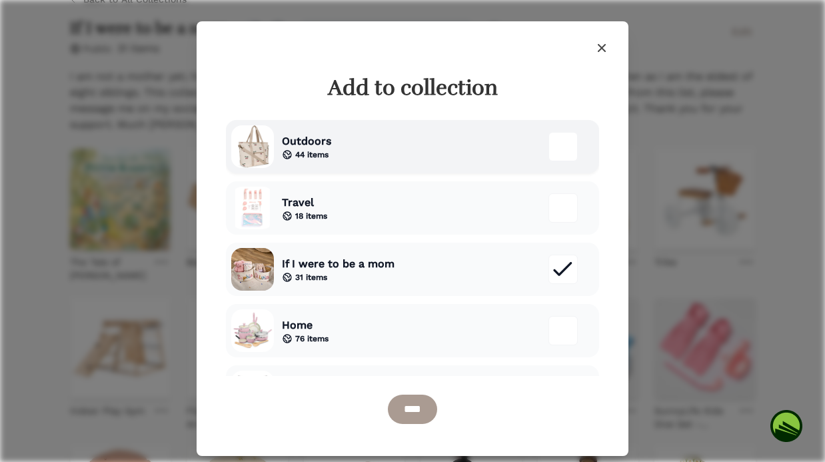
click at [439, 145] on div "Outdoors 44 items" at bounding box center [412, 146] width 373 height 53
click at [413, 414] on input "****" at bounding box center [412, 408] width 49 height 29
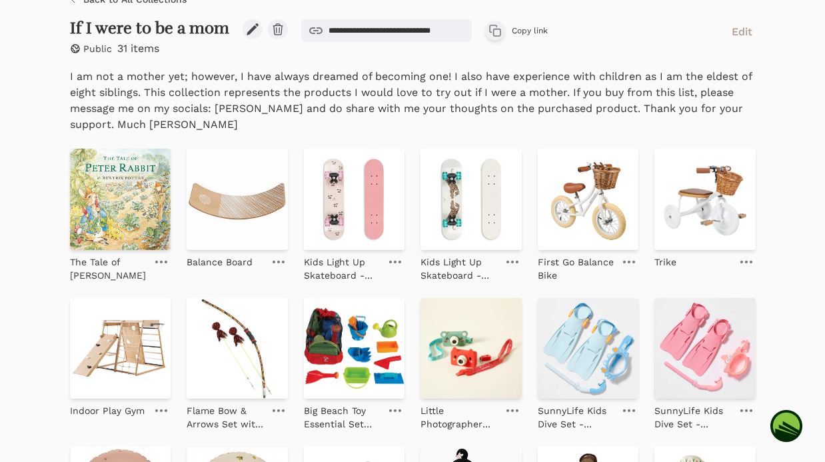
click at [635, 259] on link at bounding box center [628, 262] width 19 height 16
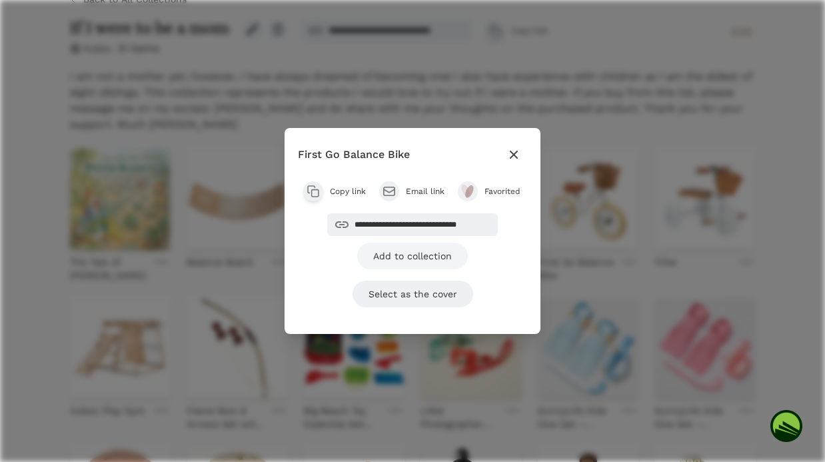
click at [435, 254] on link "Add to collection" at bounding box center [412, 255] width 111 height 27
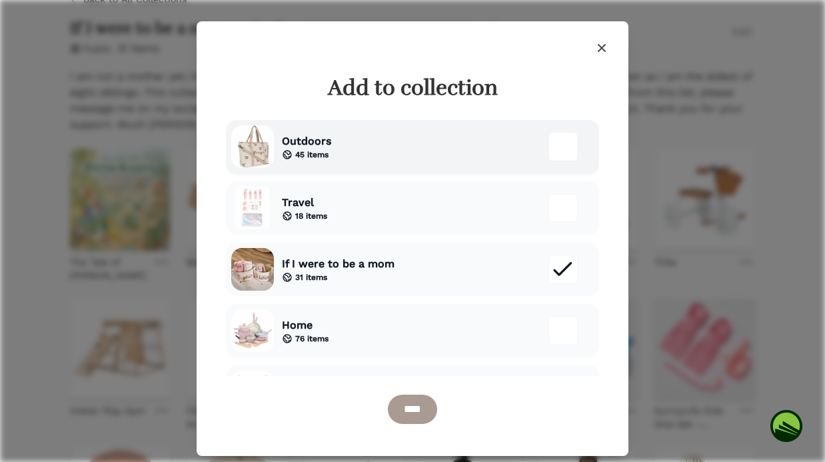
click at [454, 151] on div "Outdoors 45 items" at bounding box center [412, 146] width 373 height 53
click at [420, 410] on input "****" at bounding box center [412, 408] width 49 height 29
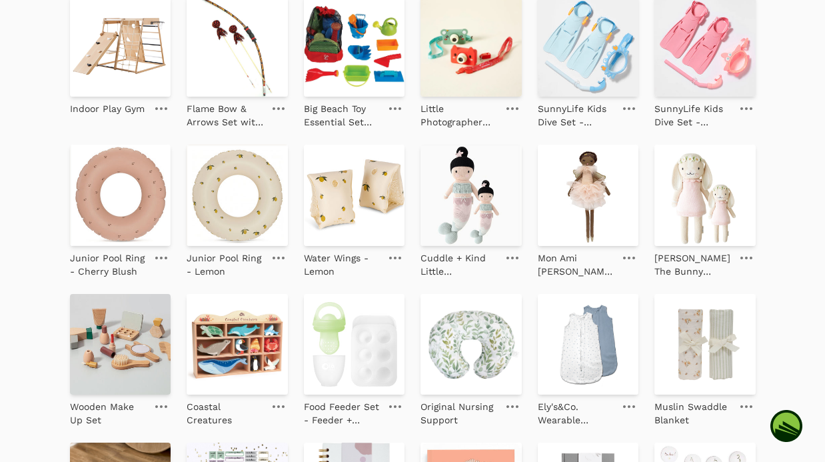
scroll to position [531, 0]
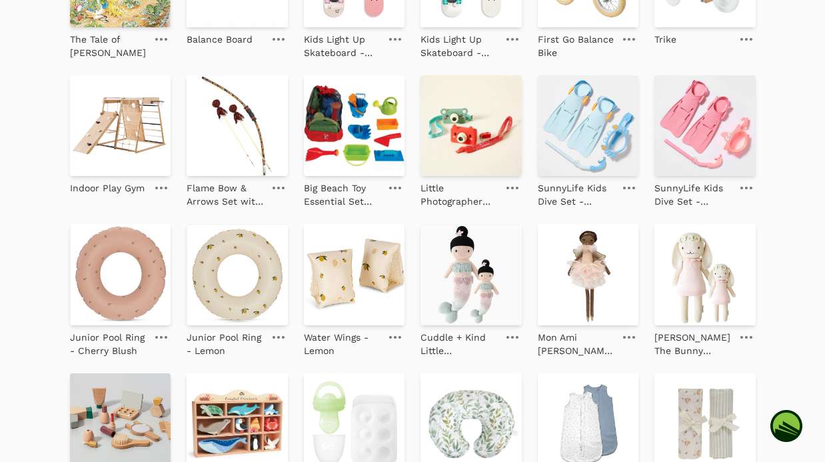
click at [398, 336] on icon at bounding box center [395, 337] width 12 height 3
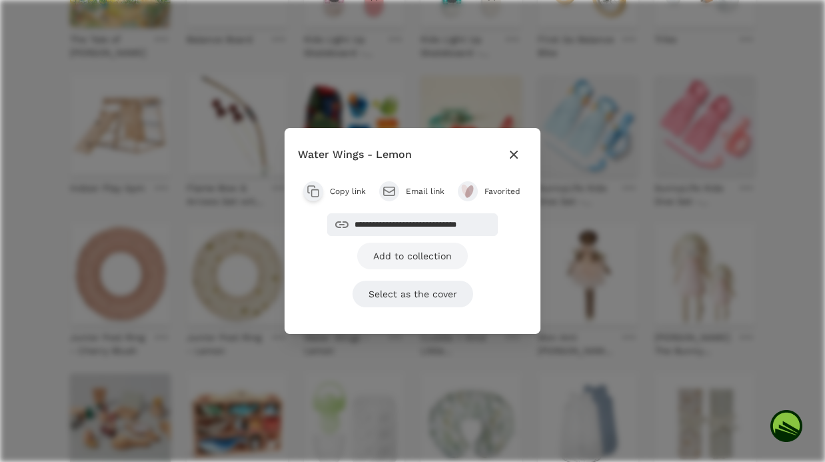
click at [428, 259] on link "Add to collection" at bounding box center [412, 255] width 111 height 27
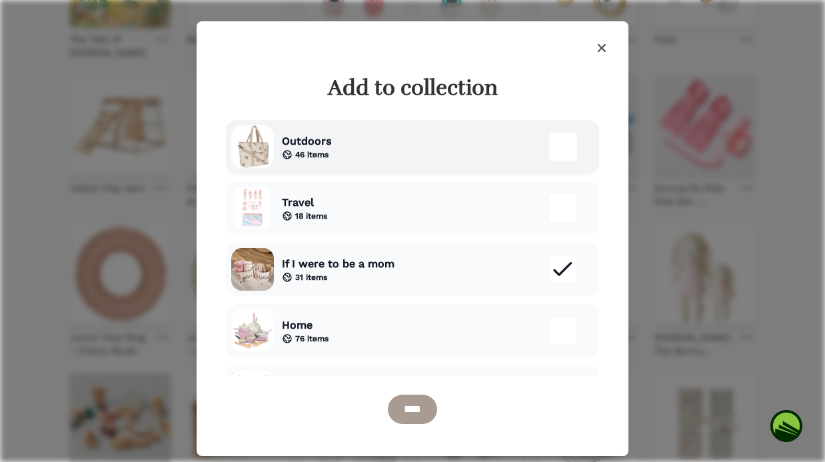
click at [445, 161] on div "Outdoors 46 items" at bounding box center [412, 146] width 373 height 53
click at [416, 412] on input "****" at bounding box center [412, 408] width 49 height 29
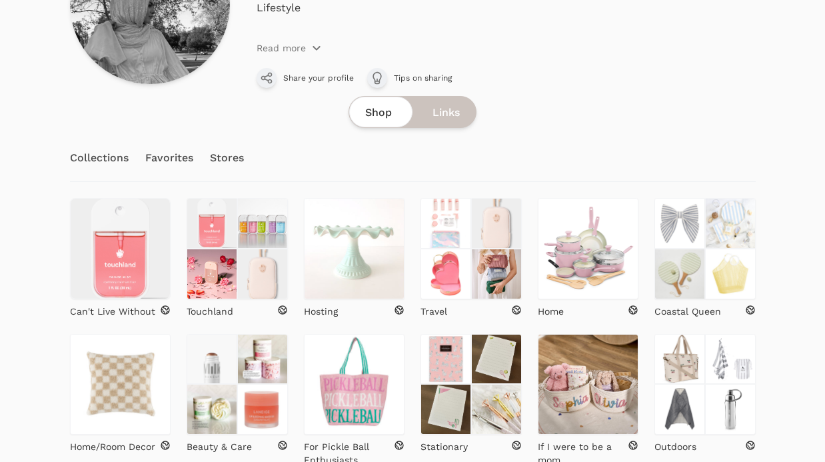
scroll to position [226, 0]
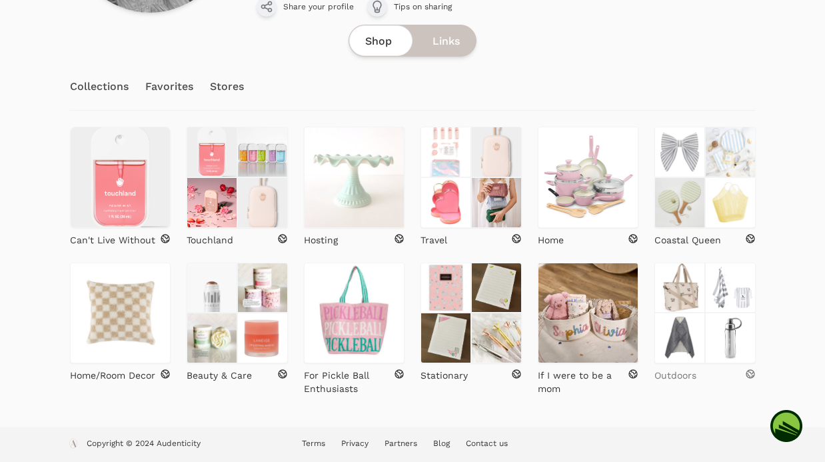
click at [670, 378] on p "Outdoors" at bounding box center [675, 374] width 42 height 13
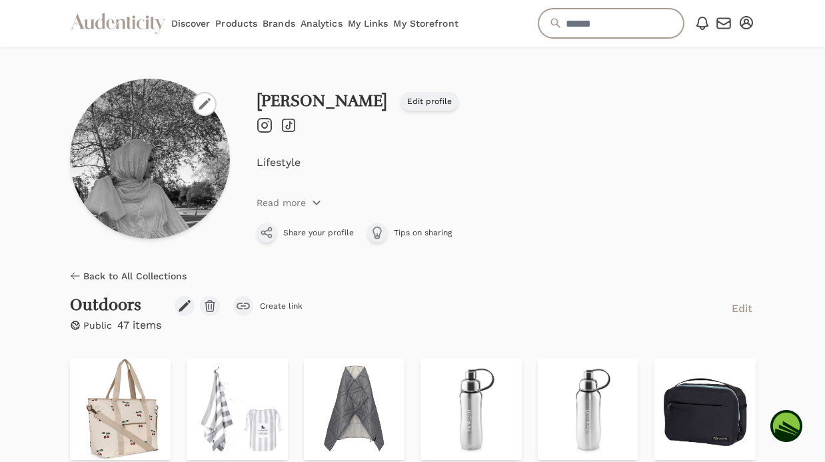
click at [619, 19] on input "text" at bounding box center [610, 23] width 145 height 29
type input "******"
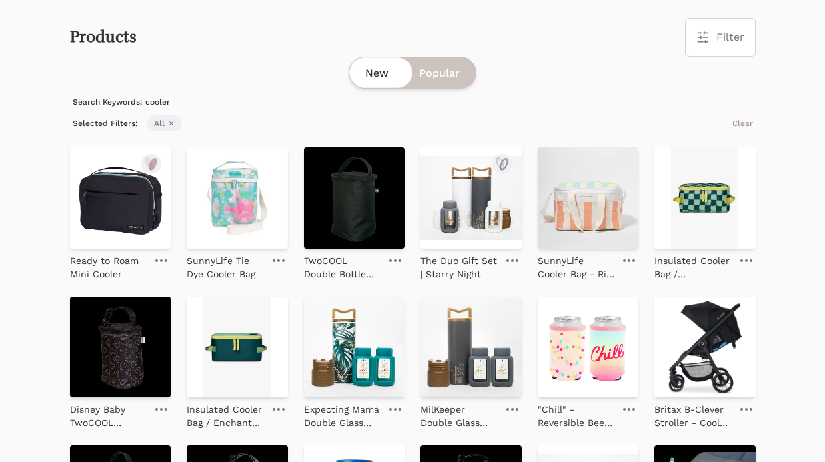
scroll to position [81, 0]
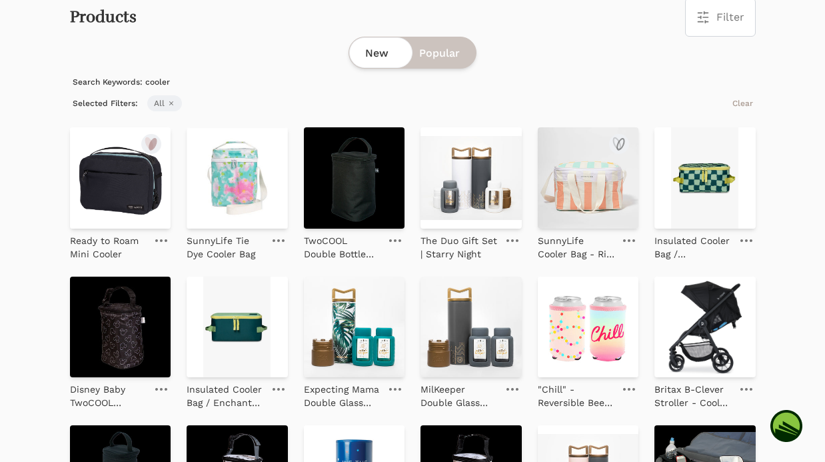
click at [586, 187] on img at bounding box center [588, 177] width 101 height 101
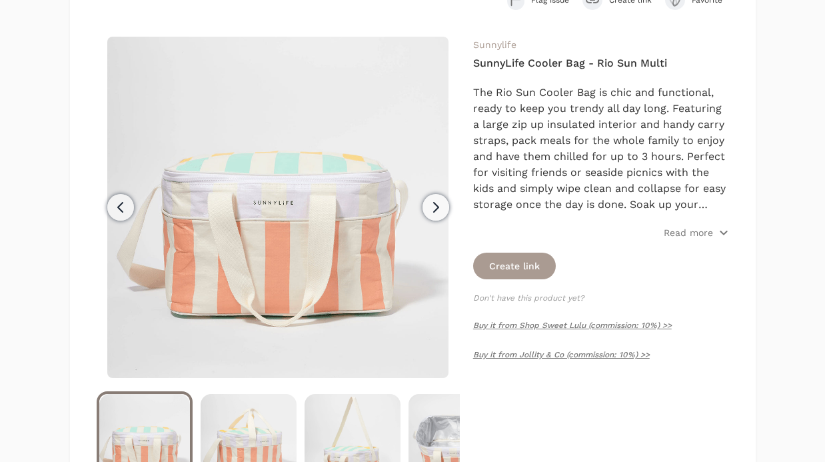
scroll to position [154, 0]
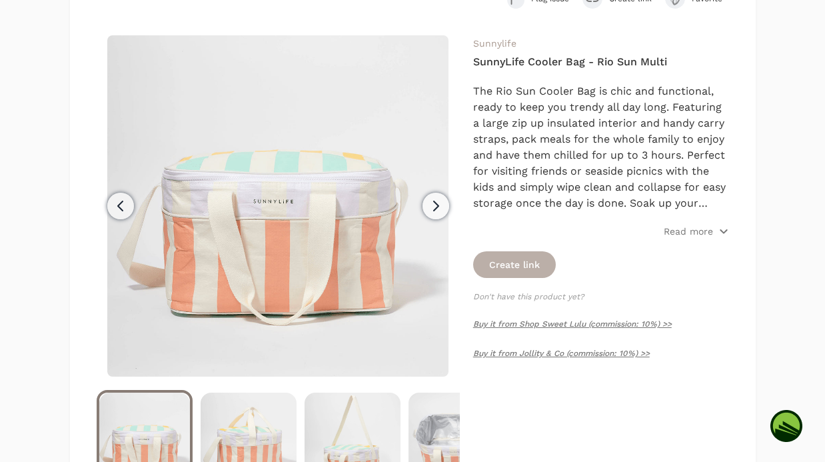
click at [531, 253] on button "Create link" at bounding box center [514, 264] width 83 height 27
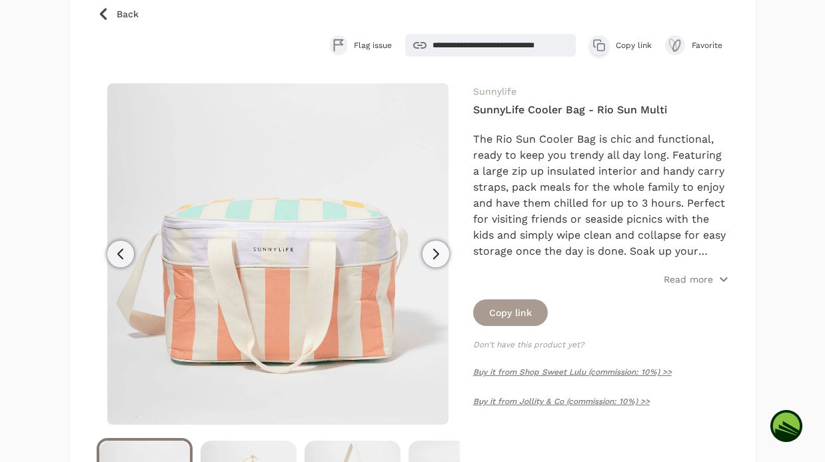
scroll to position [96, 0]
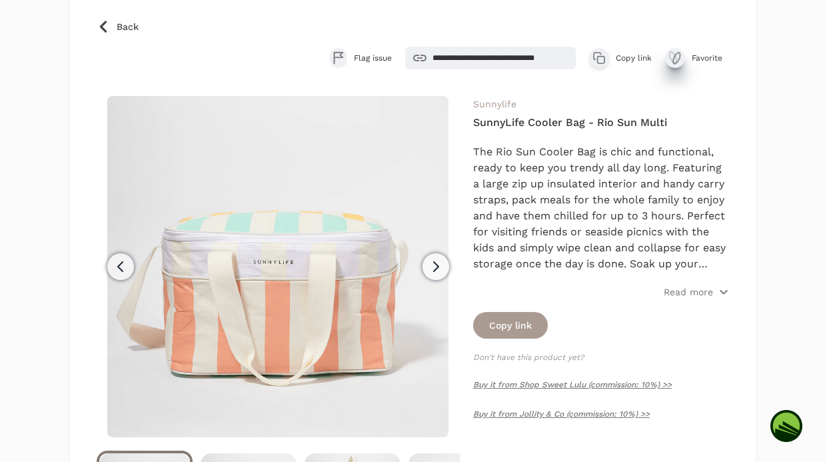
click at [679, 58] on icon "submit" at bounding box center [676, 58] width 7 height 11
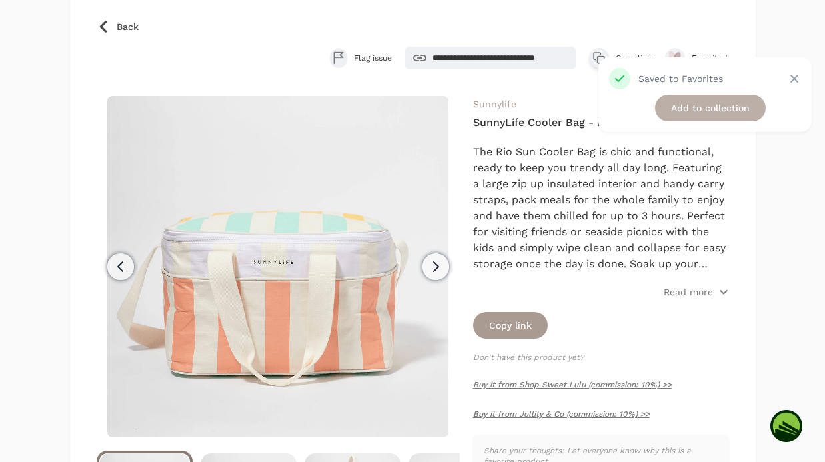
click at [687, 109] on link "Add to collection" at bounding box center [710, 108] width 111 height 27
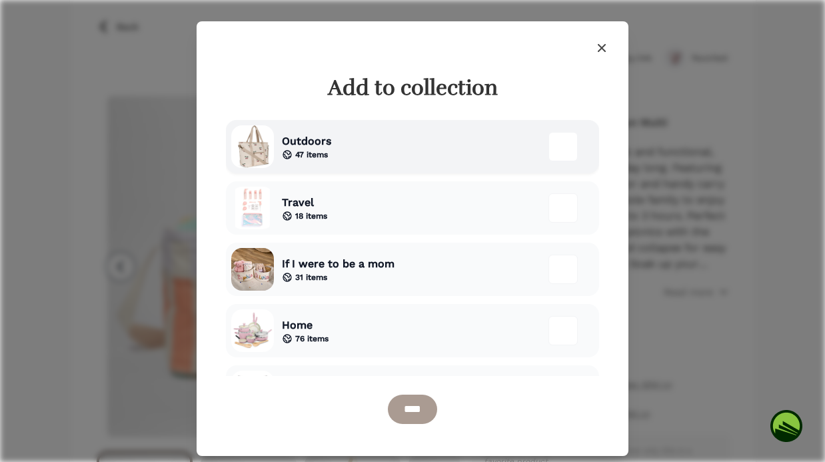
click at [448, 153] on div "Outdoors 47 items" at bounding box center [412, 146] width 373 height 53
click at [422, 412] on input "****" at bounding box center [412, 408] width 49 height 29
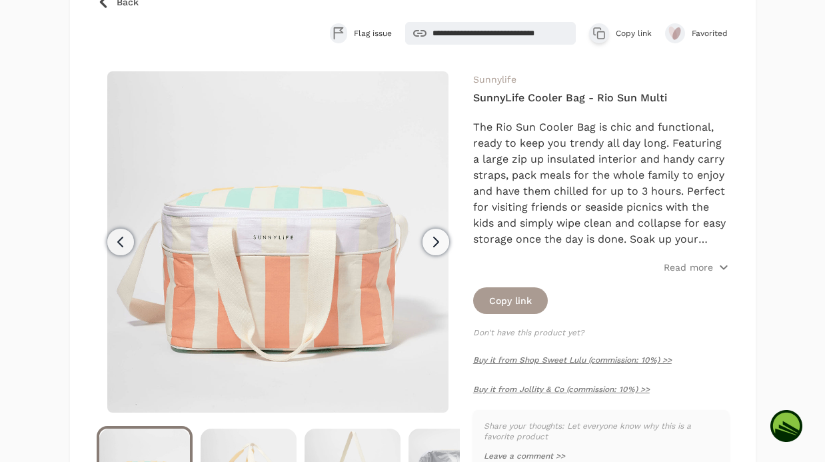
scroll to position [0, 0]
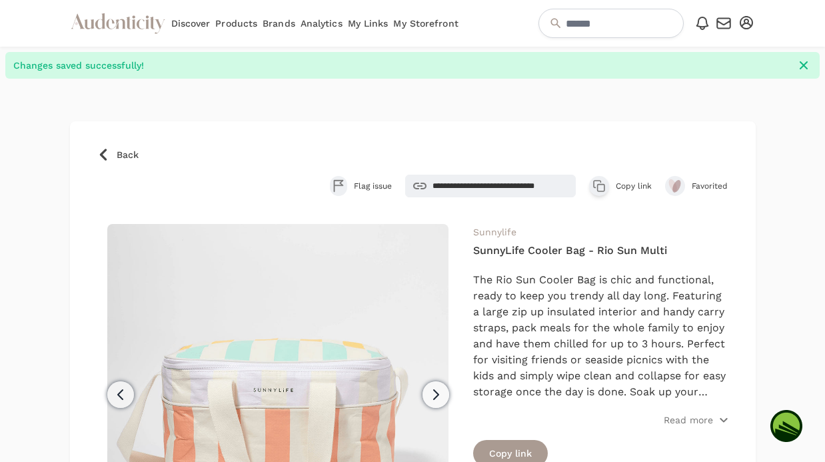
click at [105, 153] on icon at bounding box center [103, 154] width 13 height 13
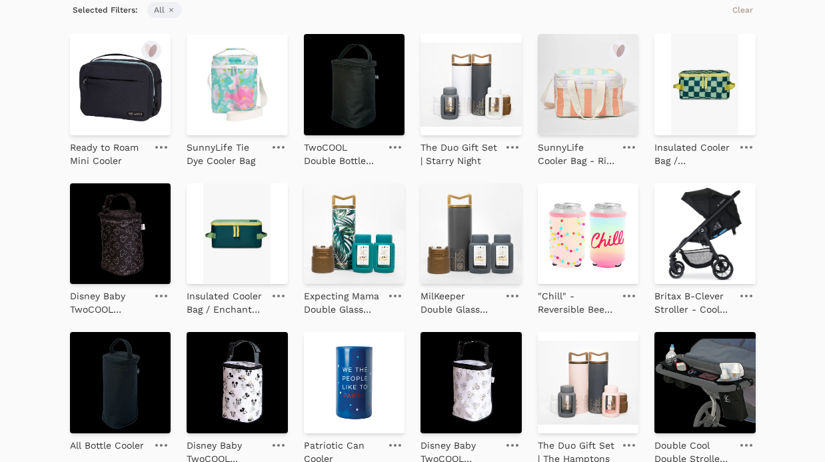
scroll to position [164, 0]
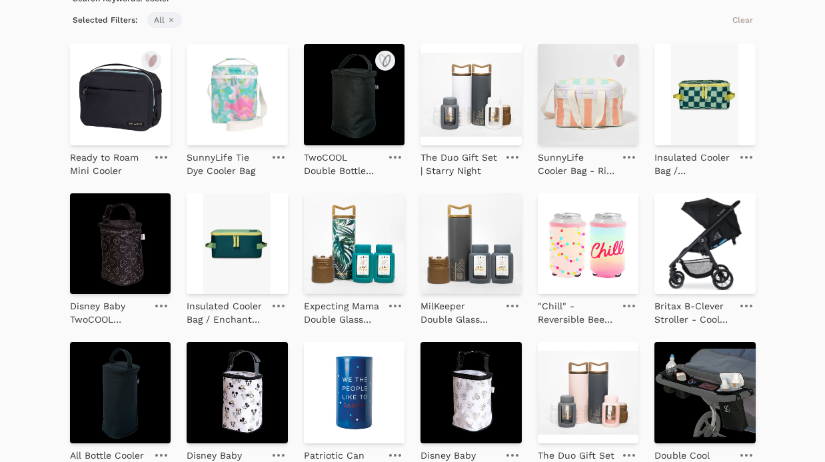
click at [379, 99] on img at bounding box center [354, 94] width 101 height 101
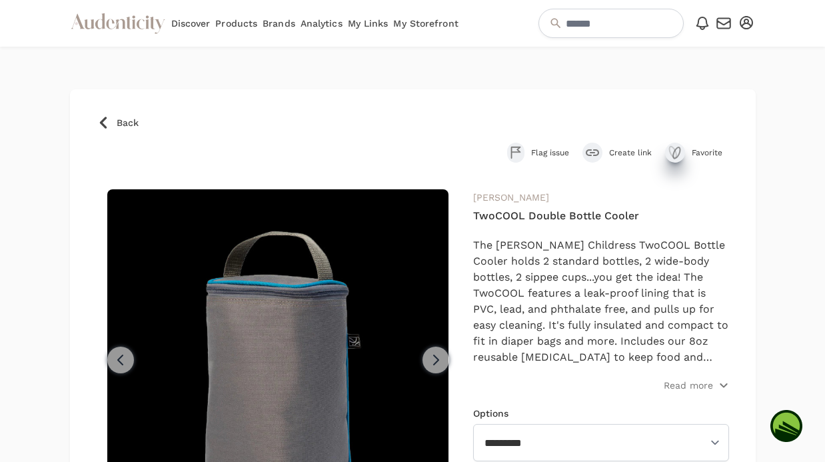
click at [671, 145] on icon "submit" at bounding box center [675, 153] width 16 height 16
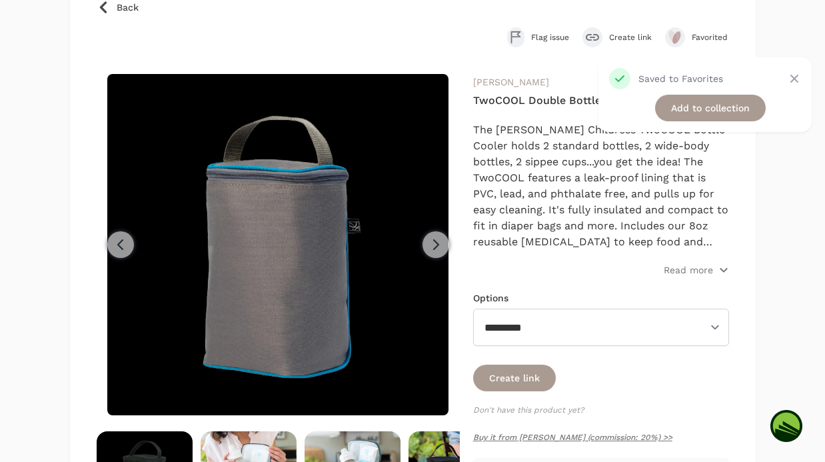
scroll to position [117, 0]
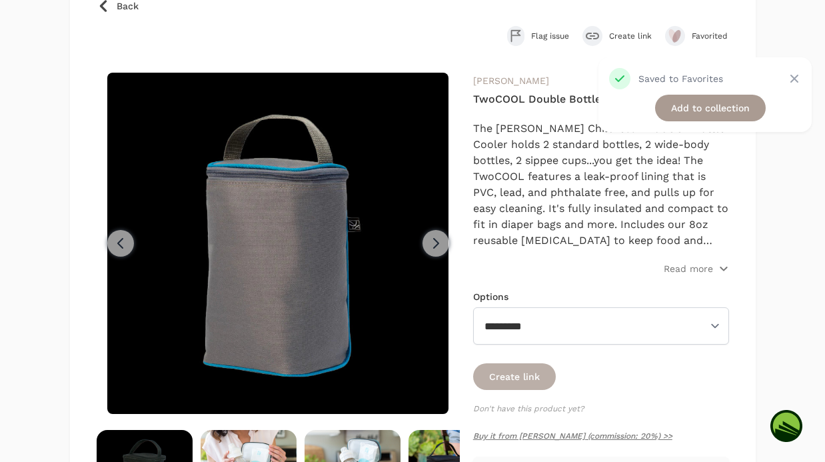
click at [514, 379] on button "Create link" at bounding box center [514, 376] width 83 height 27
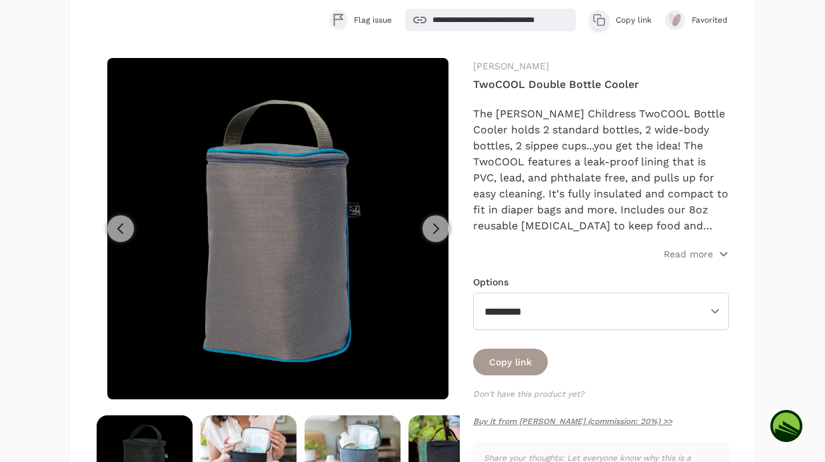
scroll to position [55, 0]
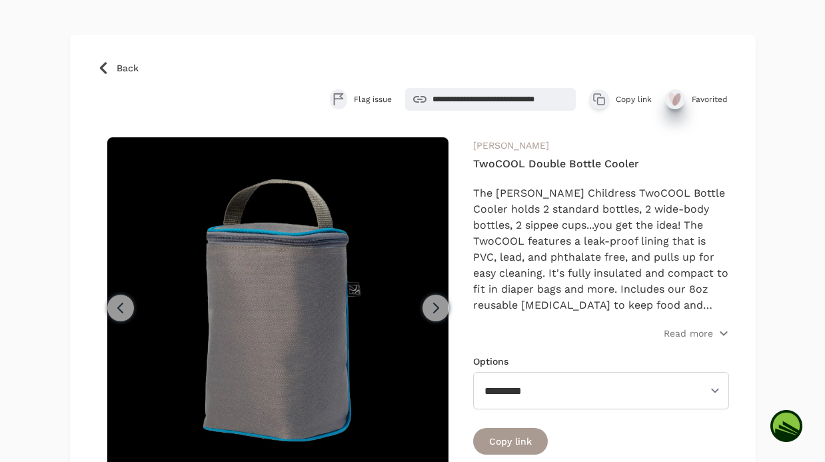
click at [673, 97] on ellipse "submit" at bounding box center [673, 98] width 12 height 15
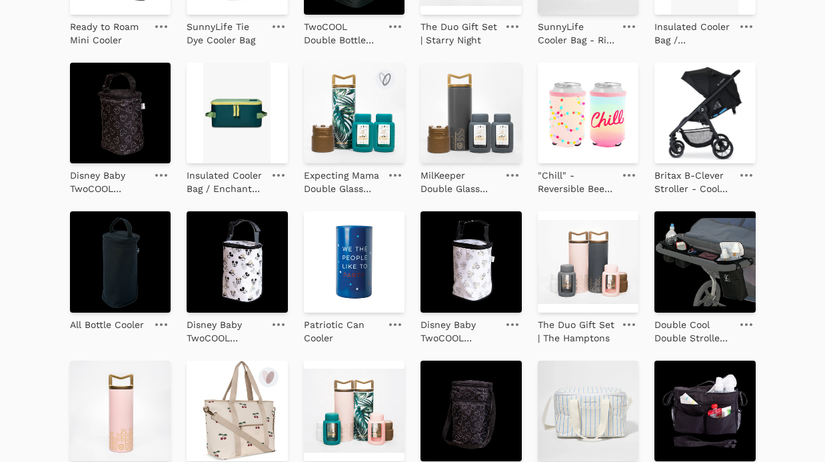
scroll to position [463, 0]
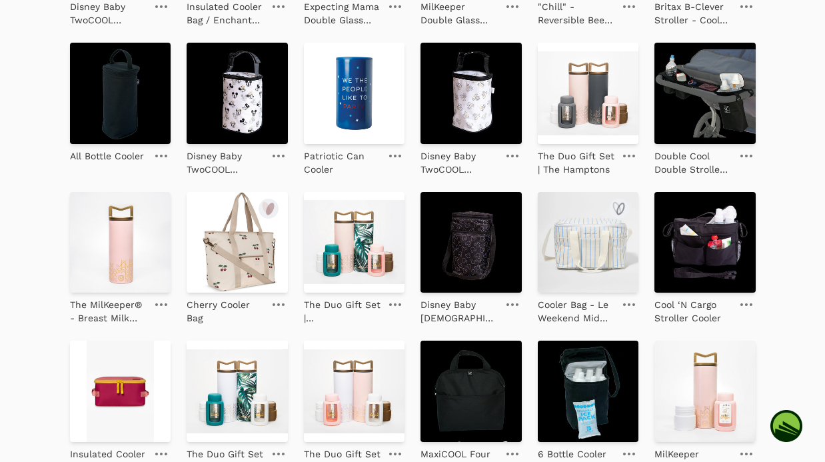
click at [553, 260] on img at bounding box center [588, 242] width 101 height 101
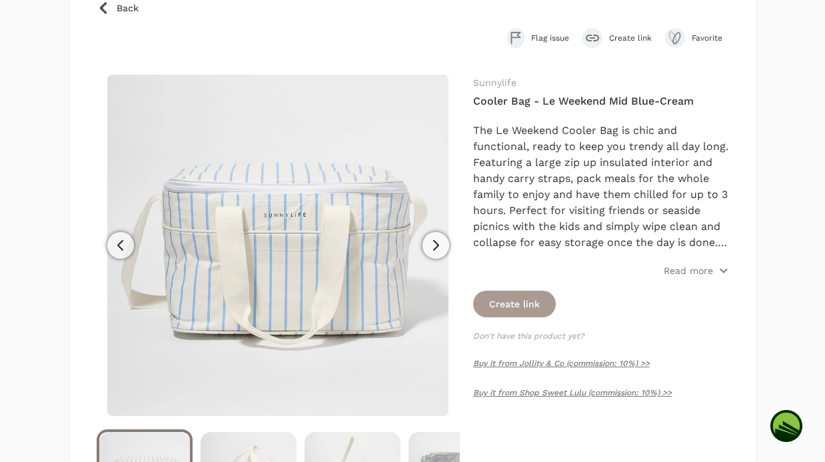
scroll to position [122, 0]
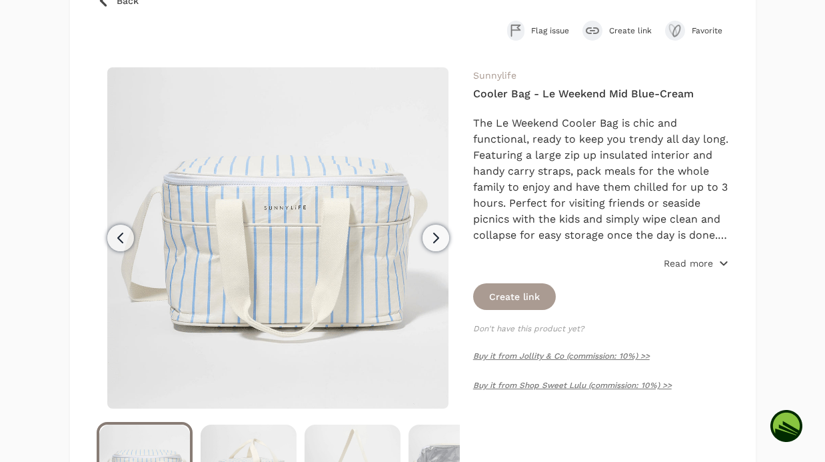
click at [716, 259] on span "Read more" at bounding box center [695, 262] width 65 height 13
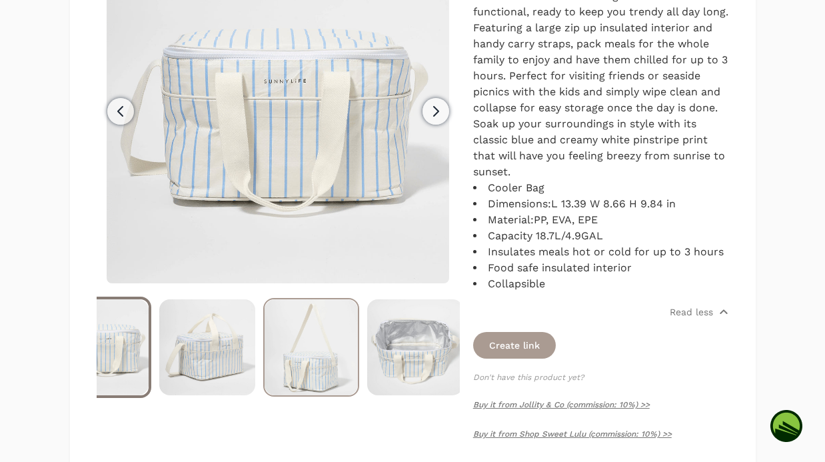
scroll to position [0, 52]
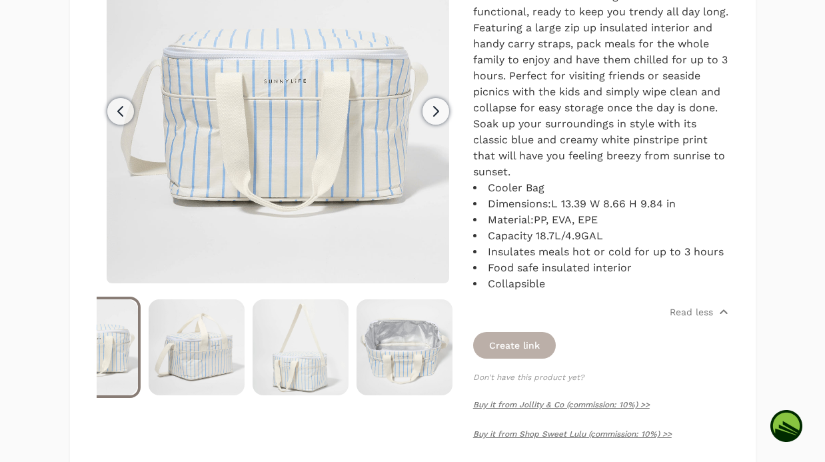
click at [530, 351] on button "Create link" at bounding box center [514, 345] width 83 height 27
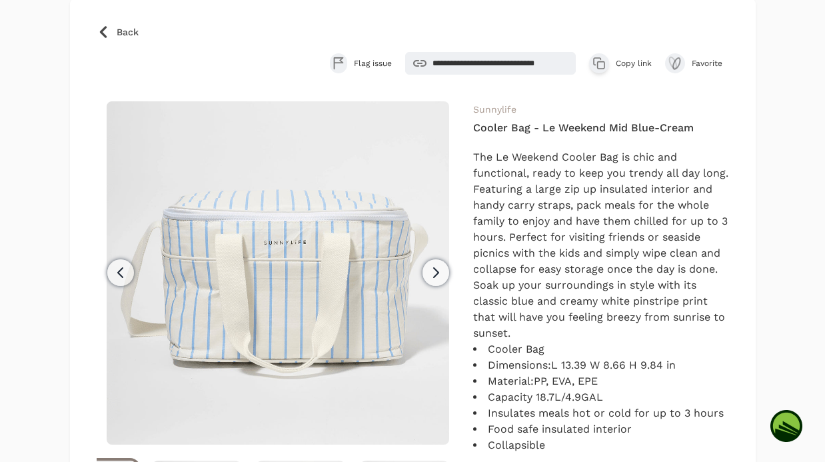
scroll to position [88, 0]
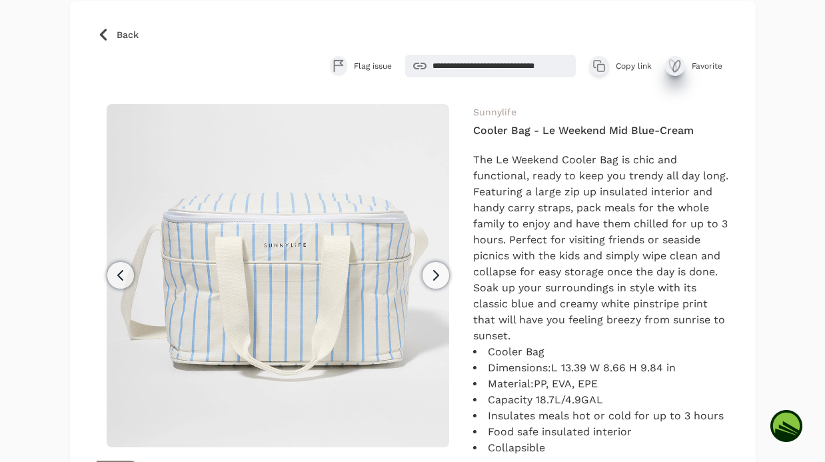
click at [675, 63] on icon "submit" at bounding box center [676, 66] width 7 height 11
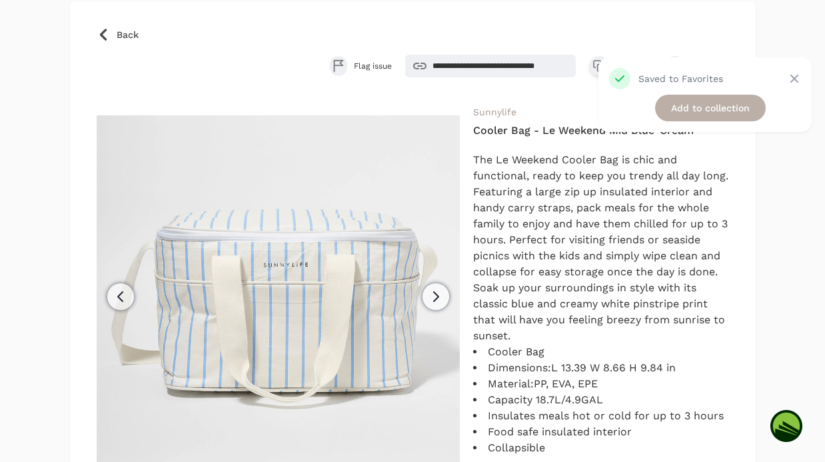
click at [685, 107] on link "Add to collection" at bounding box center [710, 108] width 111 height 27
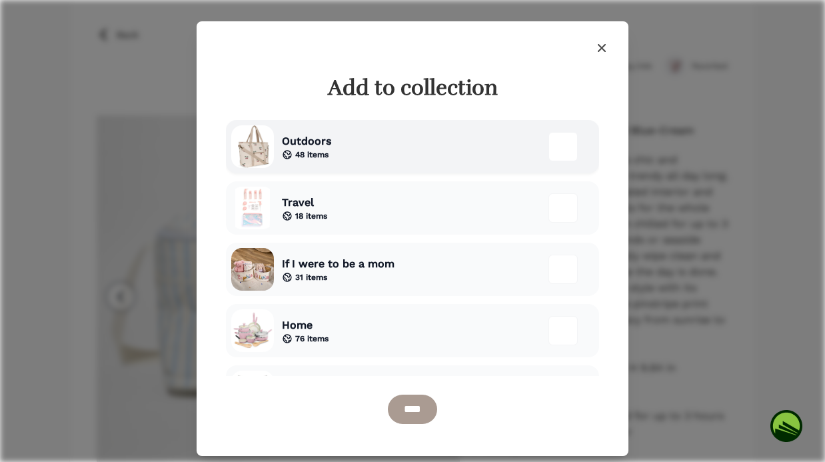
click at [358, 147] on div "Outdoors 48 items" at bounding box center [412, 146] width 373 height 53
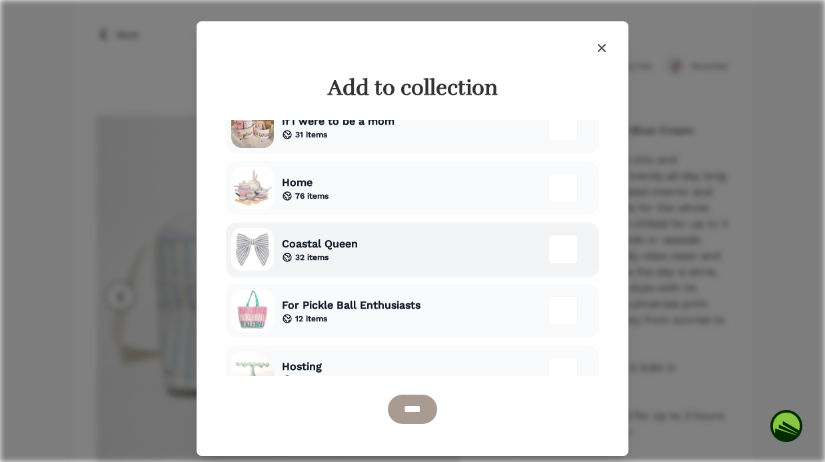
scroll to position [173, 0]
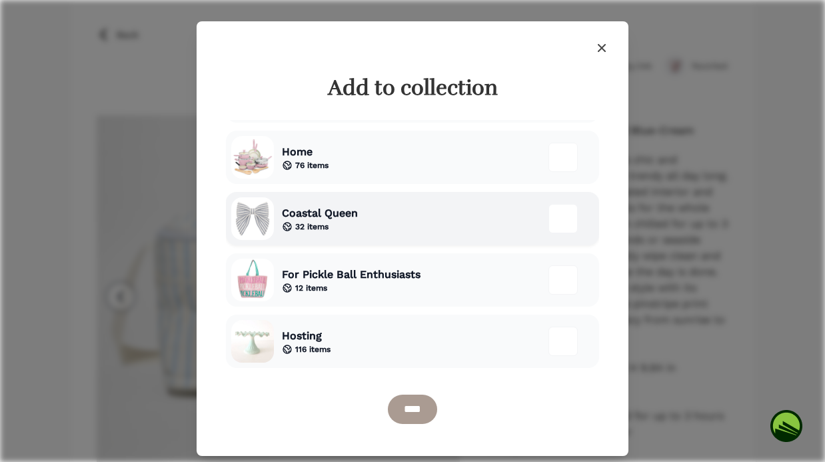
click at [418, 232] on div "Coastal Queen 32 items" at bounding box center [412, 218] width 373 height 53
click at [416, 400] on input "****" at bounding box center [412, 408] width 49 height 29
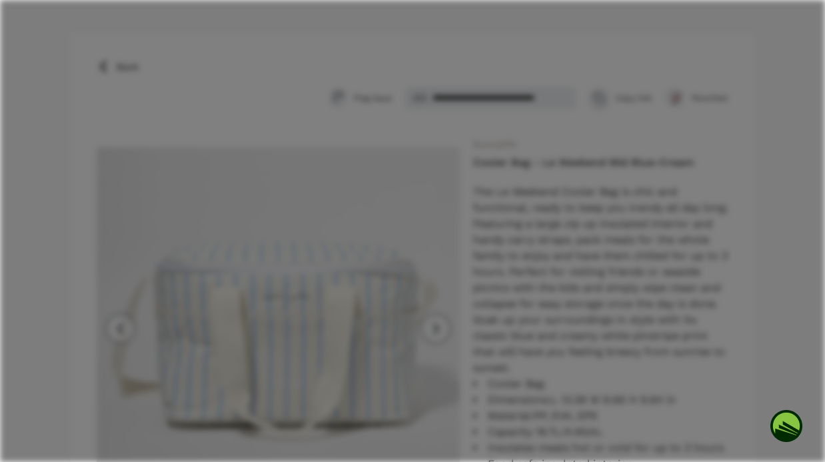
scroll to position [120, 0]
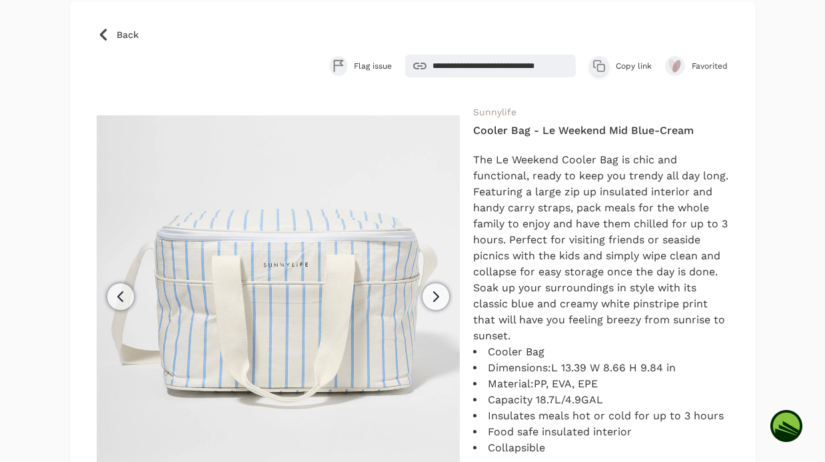
click at [108, 33] on icon at bounding box center [103, 34] width 13 height 13
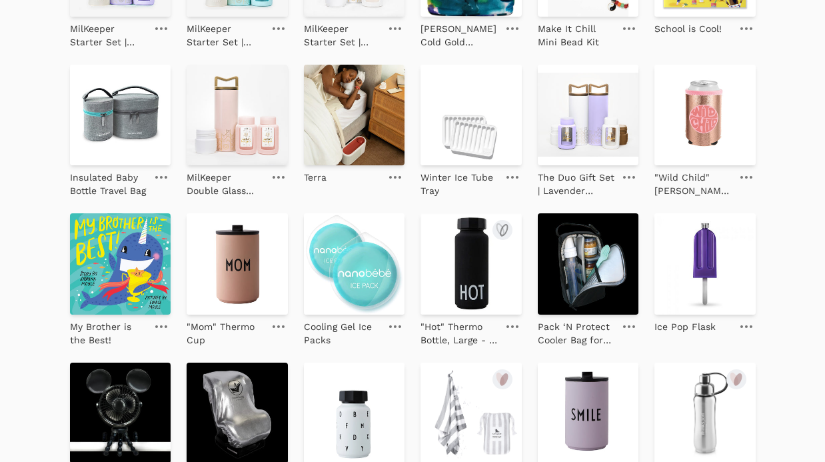
scroll to position [1333, 0]
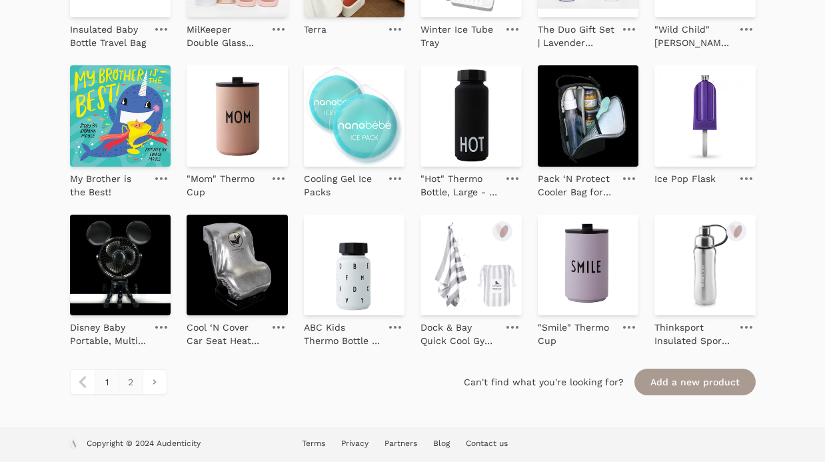
click at [131, 382] on link "2" at bounding box center [131, 382] width 24 height 24
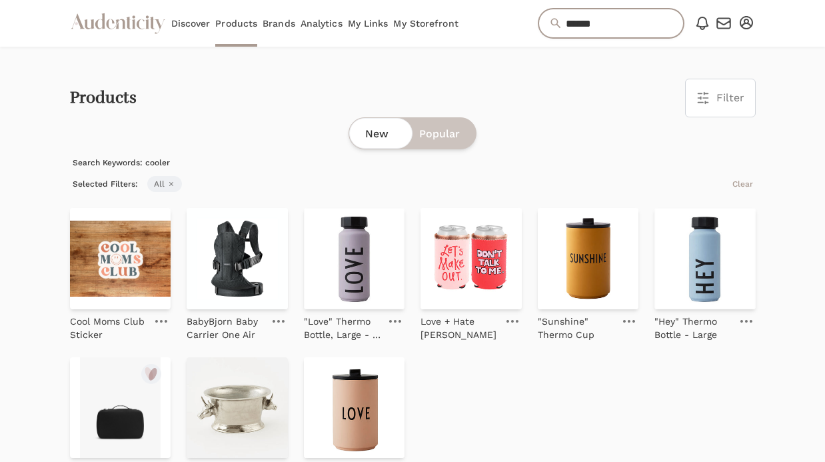
click at [601, 23] on input "******" at bounding box center [610, 23] width 145 height 29
click at [599, 23] on input "******" at bounding box center [610, 23] width 145 height 29
type input "*"
type input "*********"
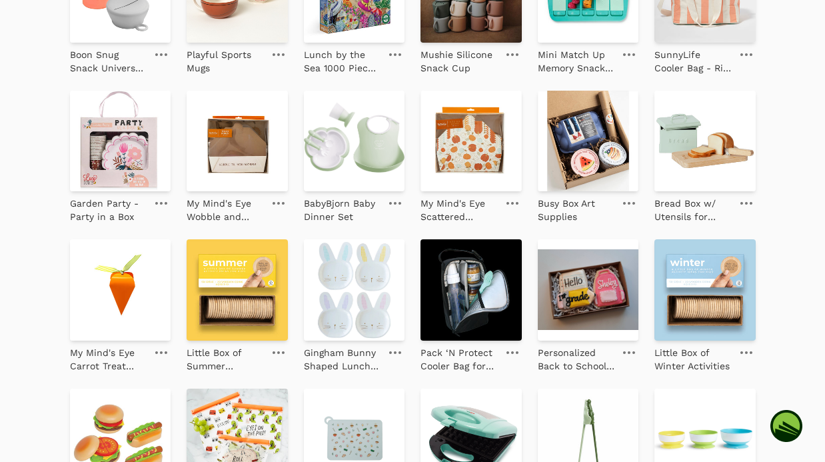
scroll to position [1333, 0]
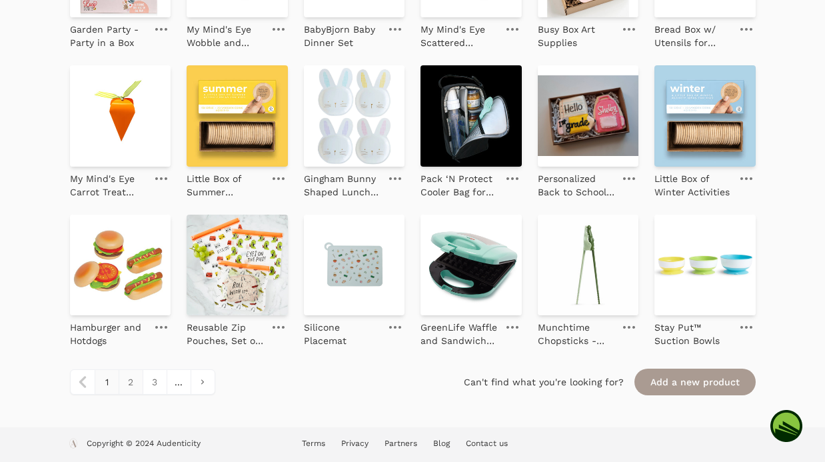
click at [129, 392] on link "2" at bounding box center [131, 382] width 24 height 24
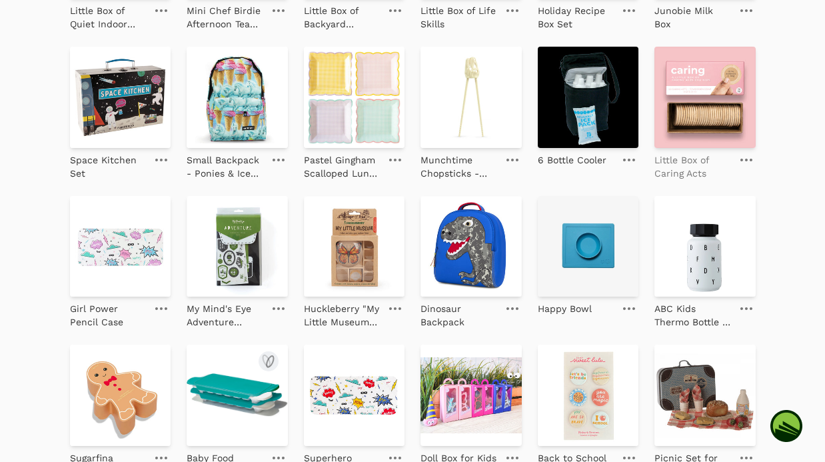
scroll to position [396, 0]
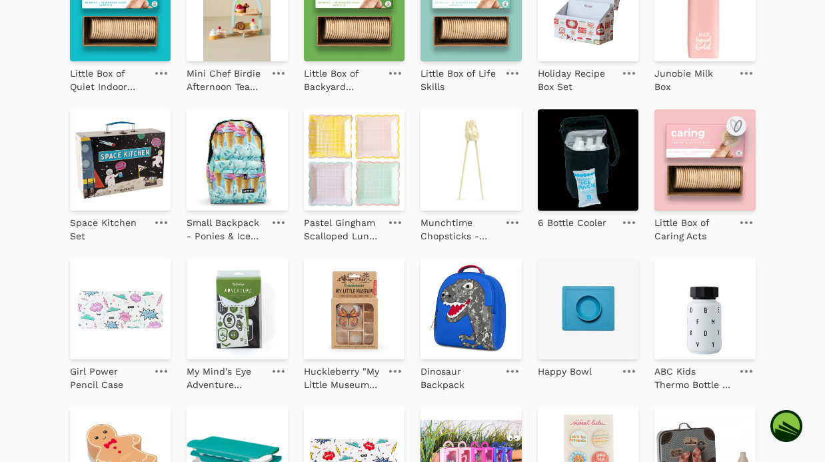
click at [737, 125] on icon "submit" at bounding box center [736, 126] width 16 height 16
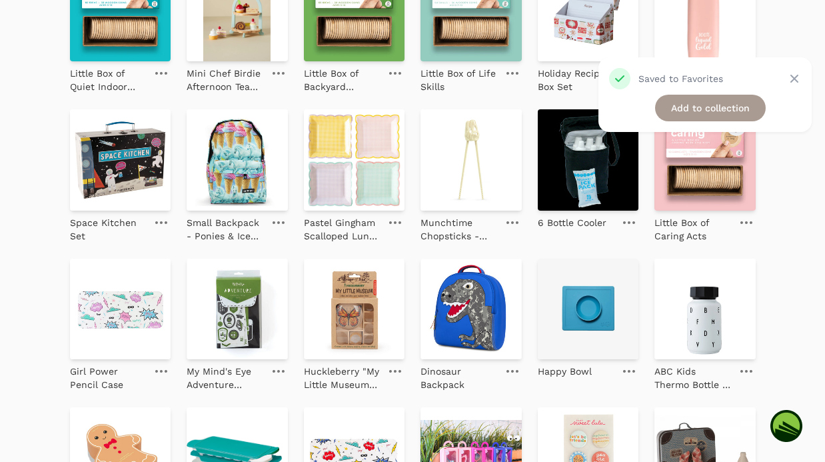
click at [743, 222] on icon at bounding box center [746, 222] width 12 height 3
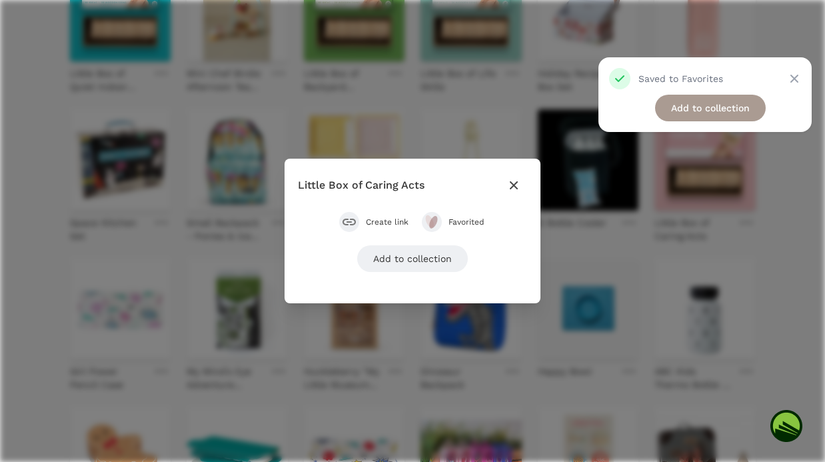
click at [513, 186] on icon "button" at bounding box center [514, 185] width 16 height 16
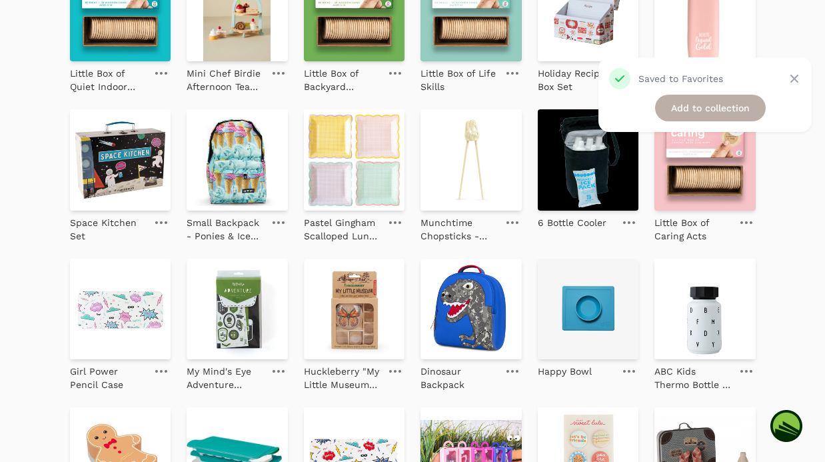
click at [670, 112] on link "Add to collection" at bounding box center [710, 108] width 111 height 27
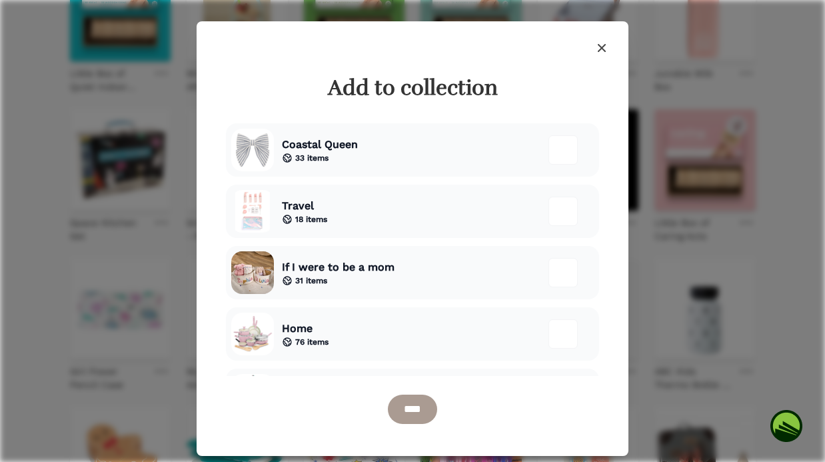
scroll to position [51, 0]
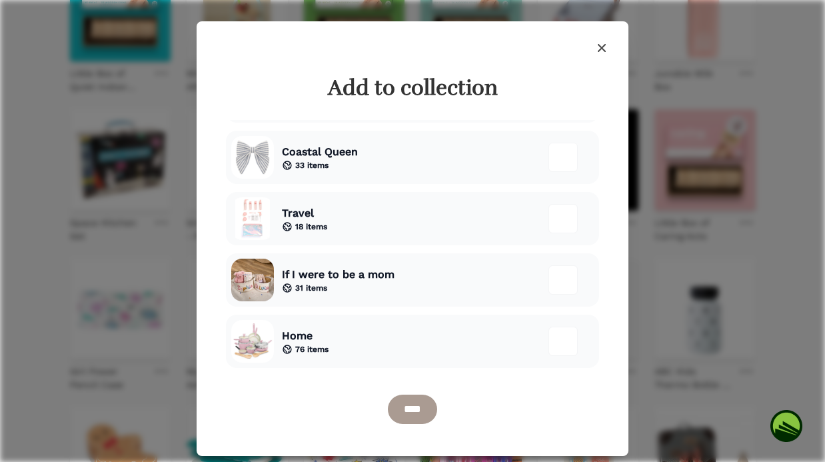
click at [598, 47] on icon "button" at bounding box center [601, 48] width 16 height 16
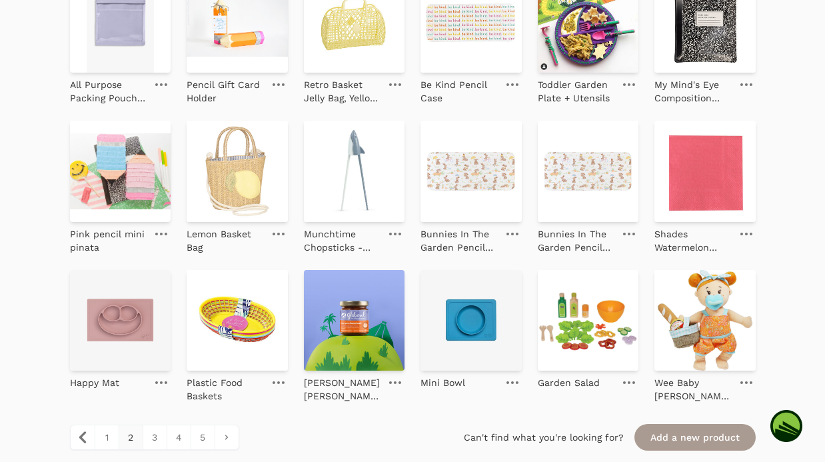
scroll to position [1333, 0]
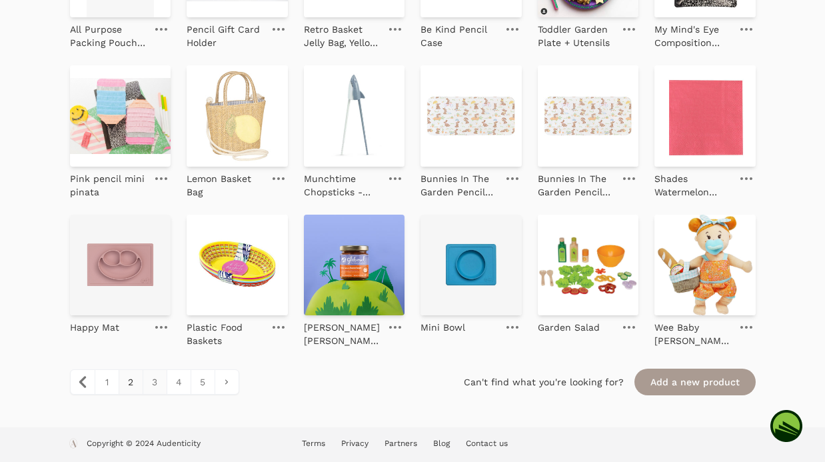
click at [153, 388] on link "3" at bounding box center [155, 382] width 24 height 24
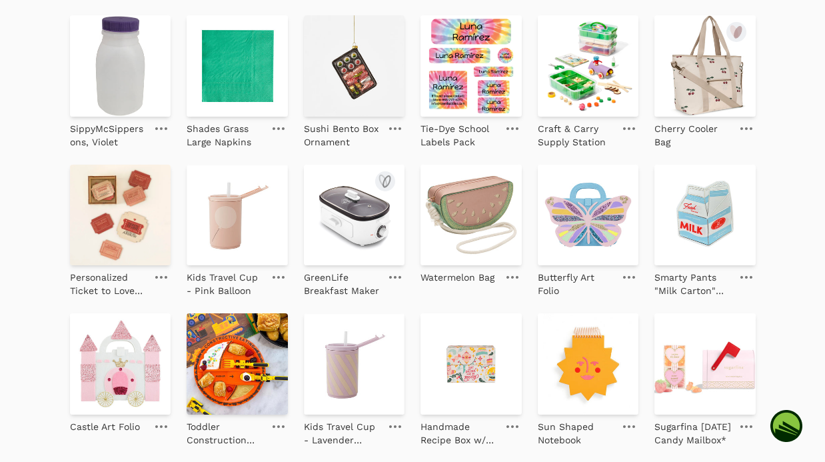
scroll to position [194, 0]
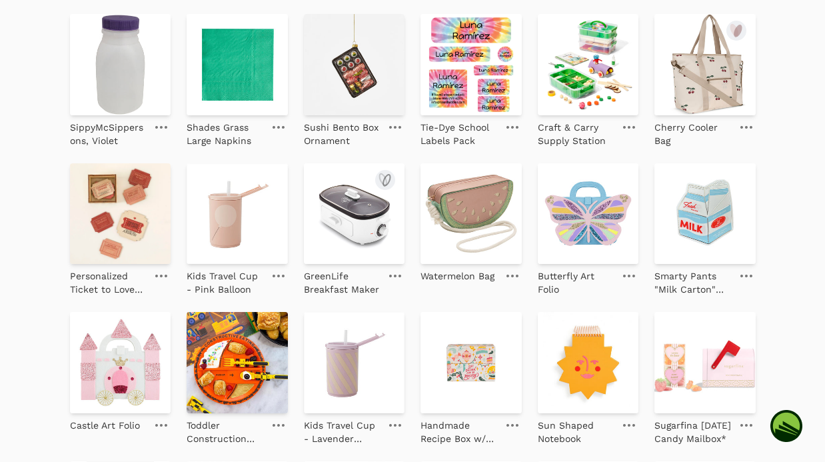
click at [350, 218] on img at bounding box center [354, 213] width 101 height 101
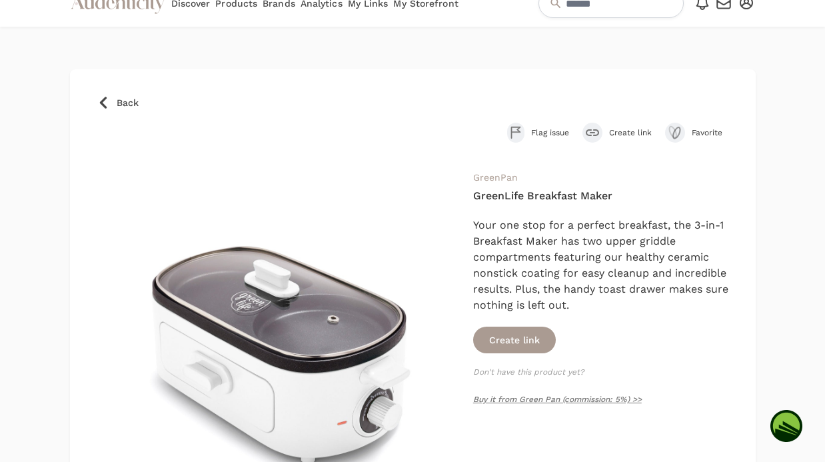
scroll to position [49, 0]
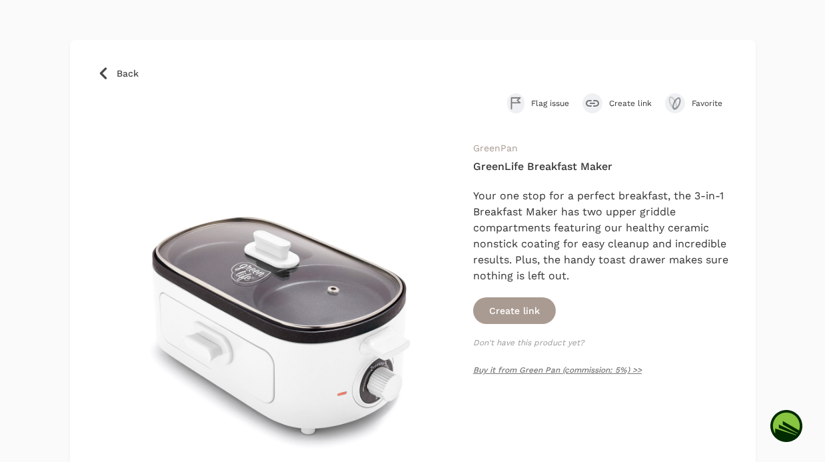
click at [104, 67] on icon at bounding box center [103, 73] width 13 height 13
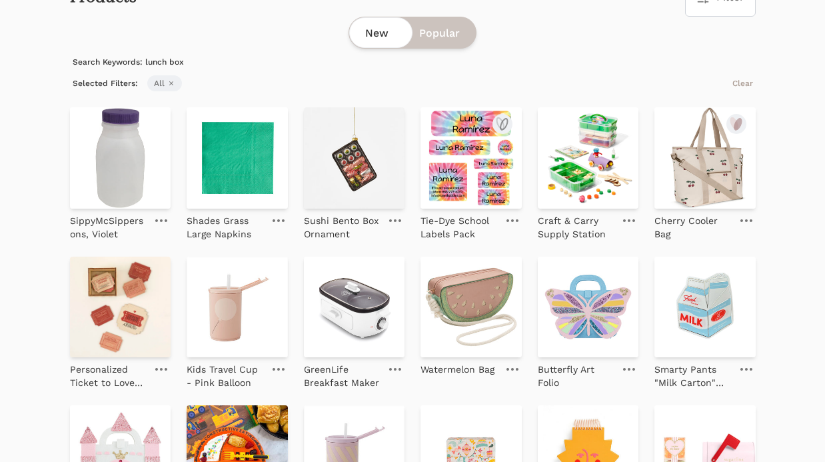
scroll to position [155, 0]
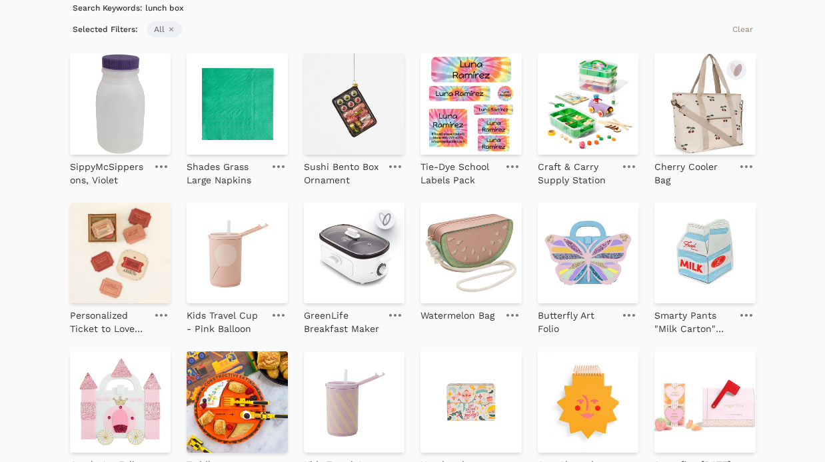
click at [388, 219] on icon "submit" at bounding box center [385, 219] width 16 height 16
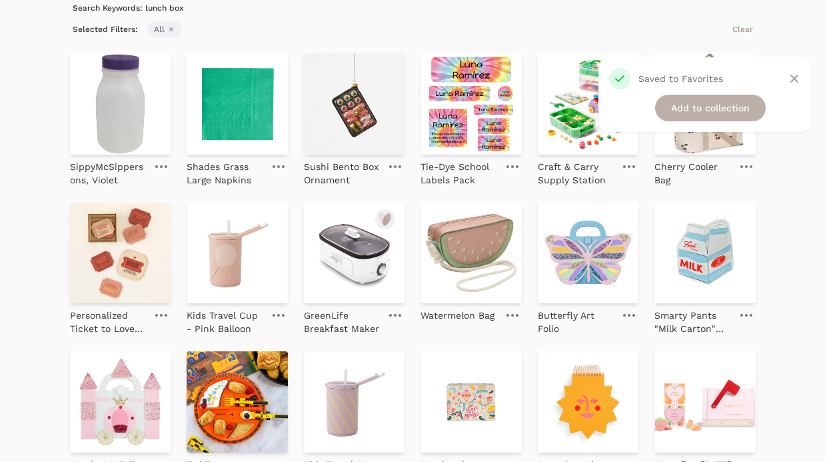
click at [680, 106] on link "Add to collection" at bounding box center [710, 108] width 111 height 27
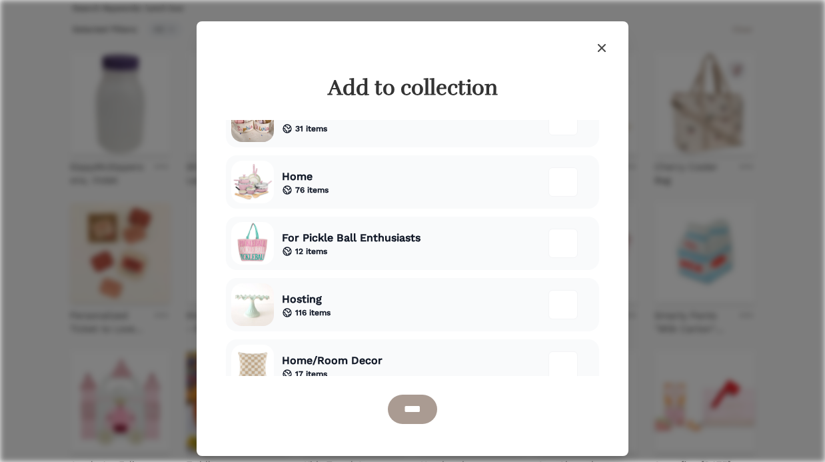
scroll to position [226, 0]
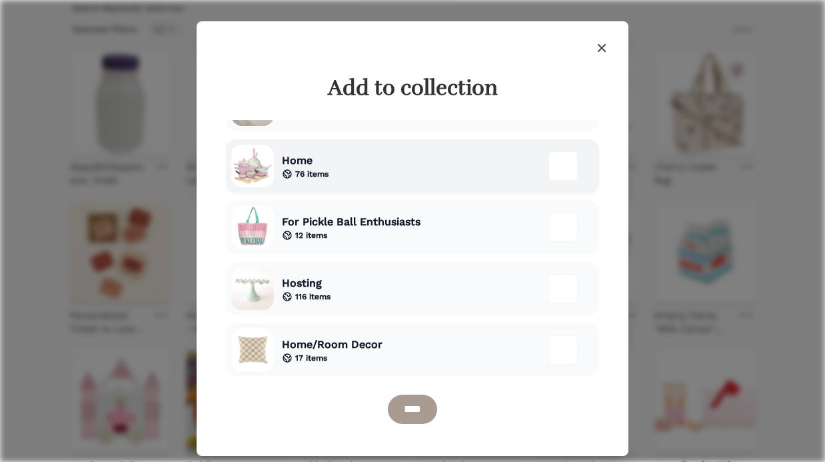
click at [400, 180] on div "Home 76 items" at bounding box center [412, 165] width 373 height 53
click at [430, 412] on input "****" at bounding box center [412, 408] width 49 height 29
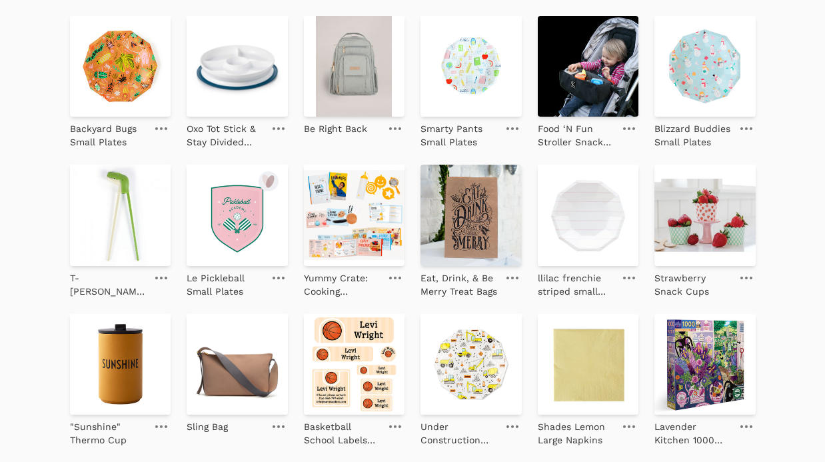
scroll to position [1365, 0]
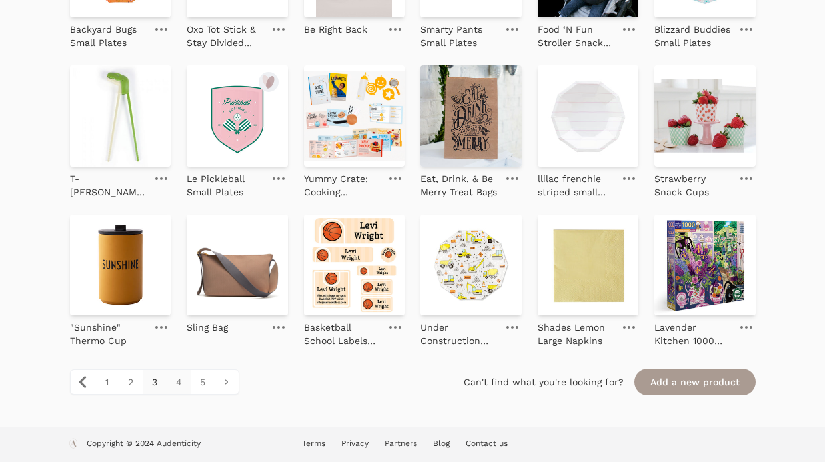
click at [180, 384] on link "4" at bounding box center [179, 382] width 24 height 24
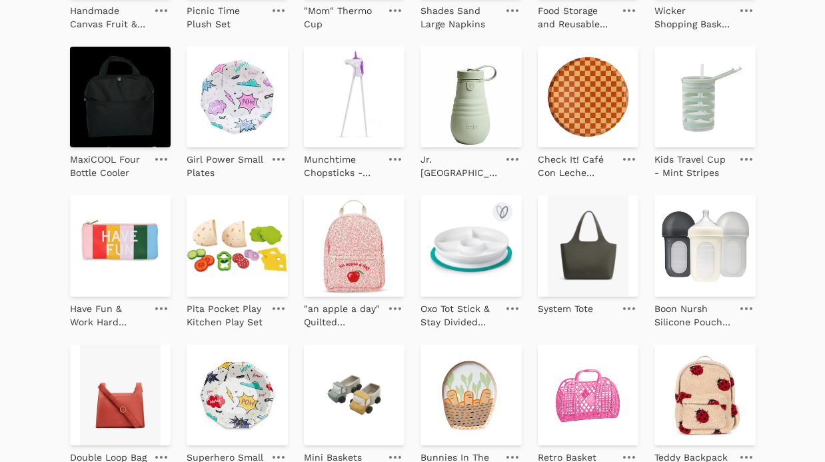
scroll to position [313, 0]
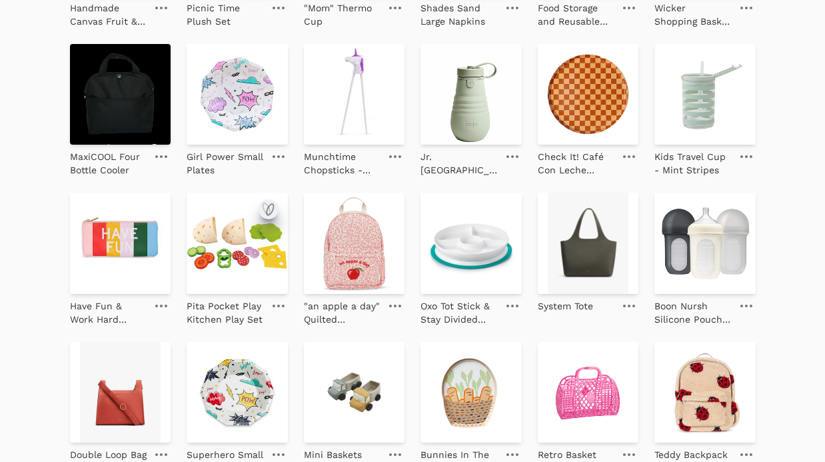
click at [271, 208] on icon "submit" at bounding box center [268, 209] width 16 height 16
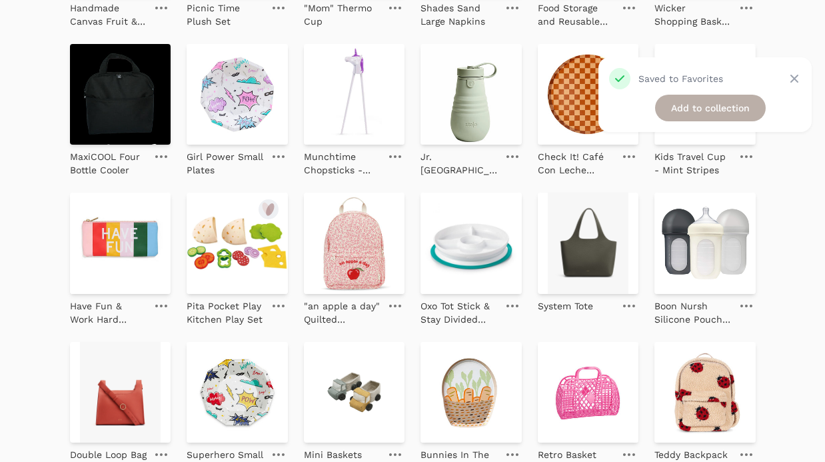
click at [691, 107] on link "Add to collection" at bounding box center [710, 108] width 111 height 27
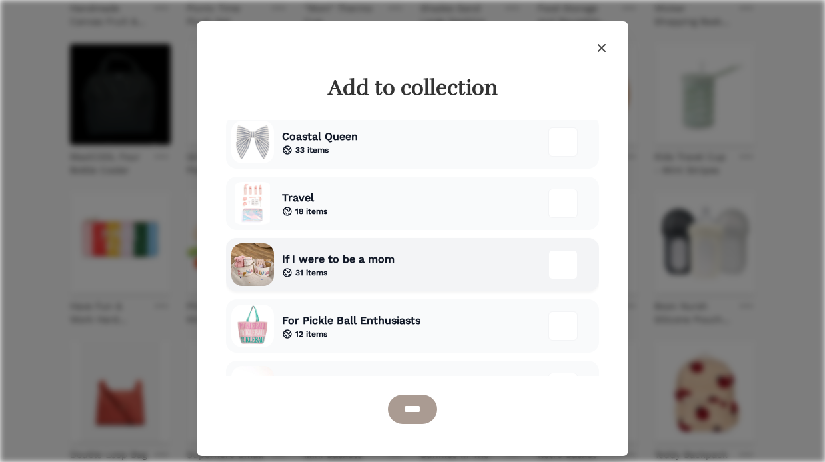
scroll to position [133, 0]
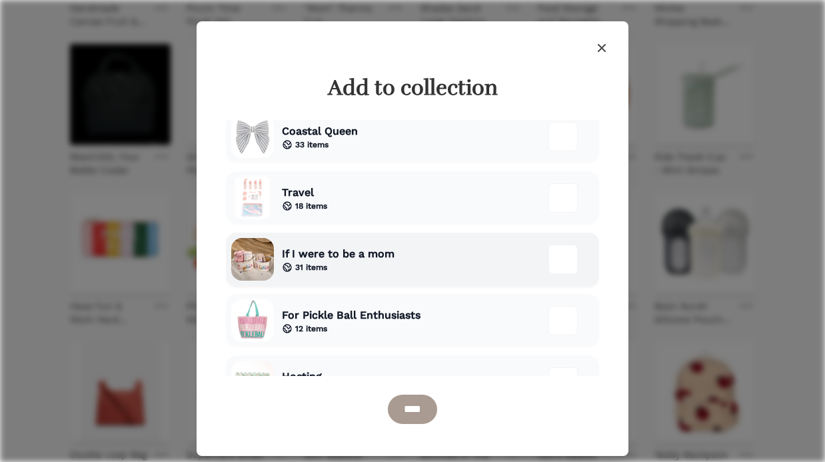
click at [404, 268] on div "If I were to be a mom 31 items" at bounding box center [412, 258] width 373 height 53
click at [418, 408] on input "****" at bounding box center [412, 408] width 49 height 29
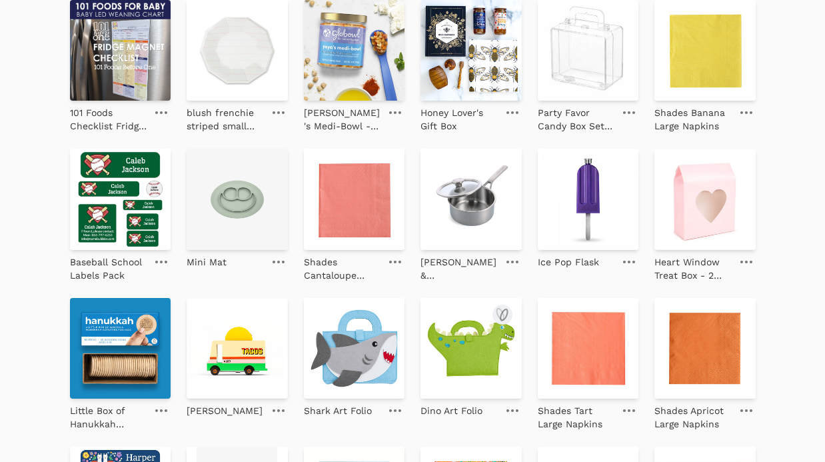
scroll to position [988, 0]
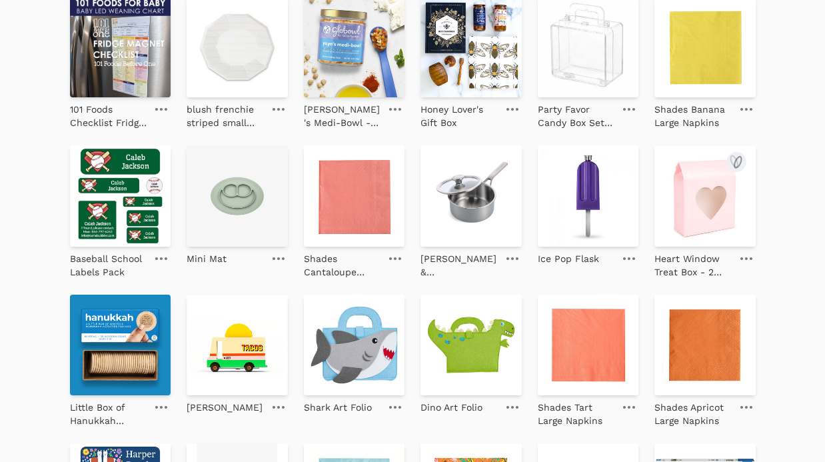
click at [718, 192] on img at bounding box center [704, 195] width 101 height 101
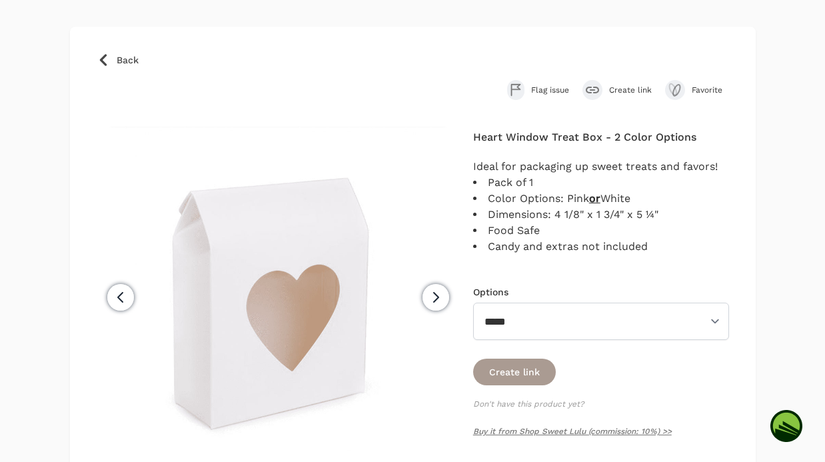
scroll to position [47, 0]
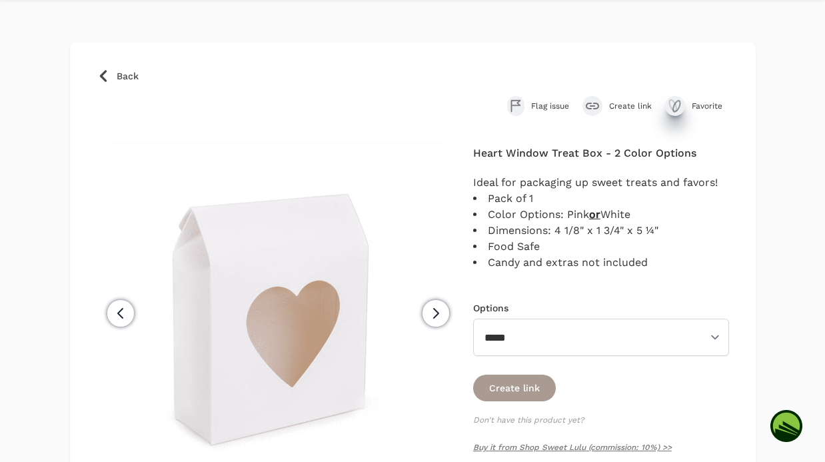
click at [680, 99] on icon "submit" at bounding box center [675, 106] width 16 height 16
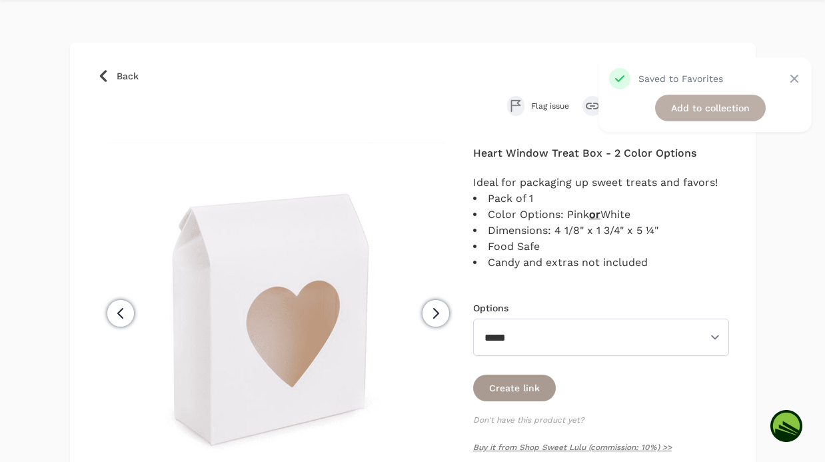
click at [699, 107] on link "Add to collection" at bounding box center [710, 108] width 111 height 27
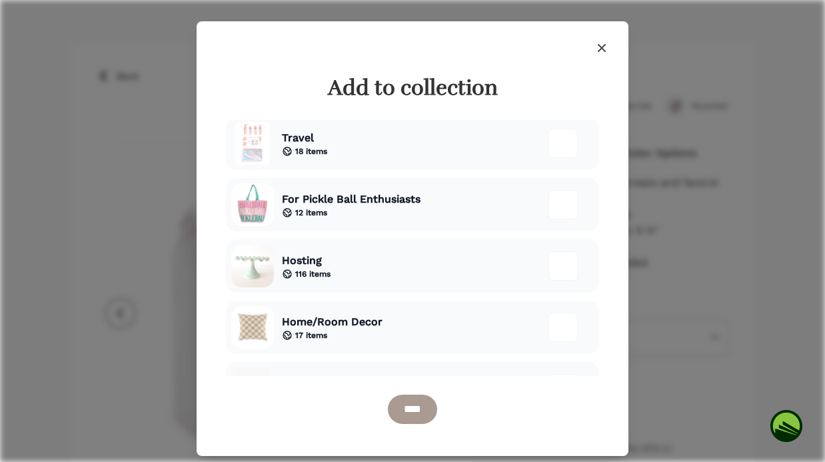
scroll to position [277, 0]
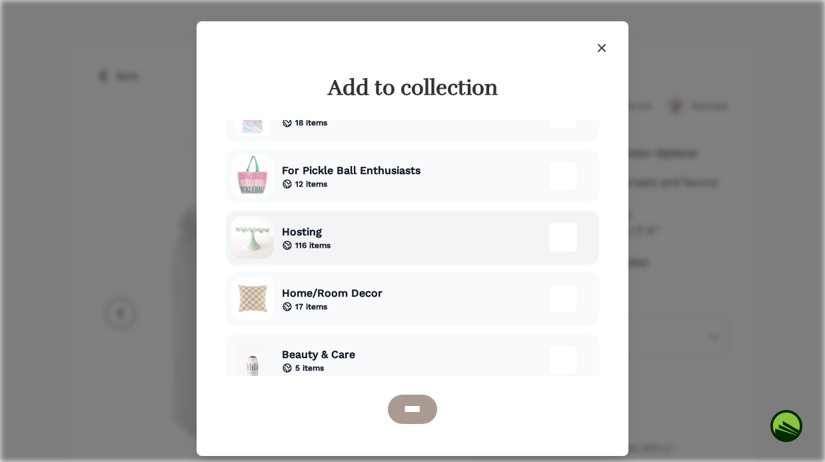
click at [364, 238] on div "Hosting 116 items" at bounding box center [412, 236] width 373 height 53
click at [412, 408] on input "****" at bounding box center [412, 408] width 49 height 29
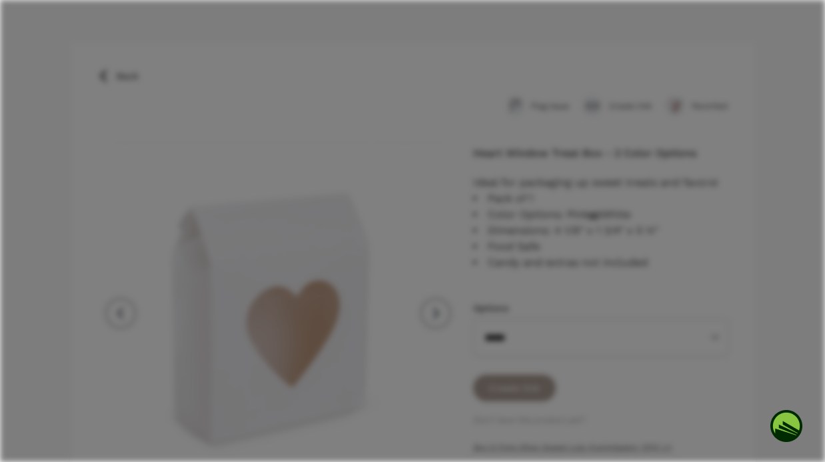
scroll to position [79, 0]
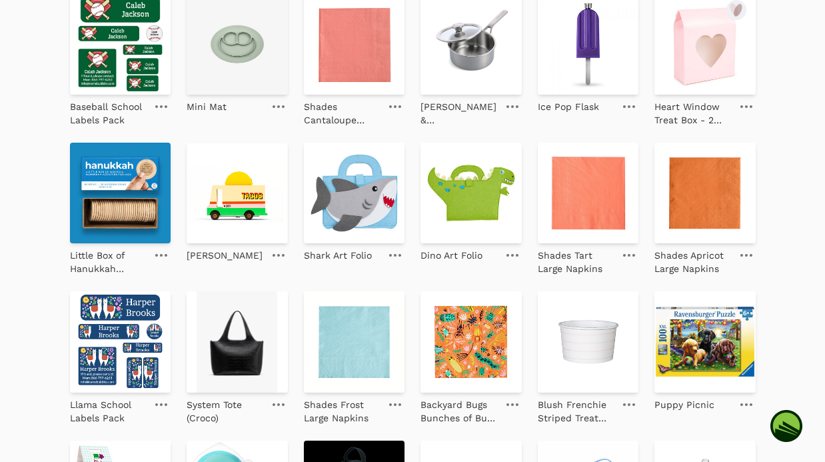
scroll to position [1333, 0]
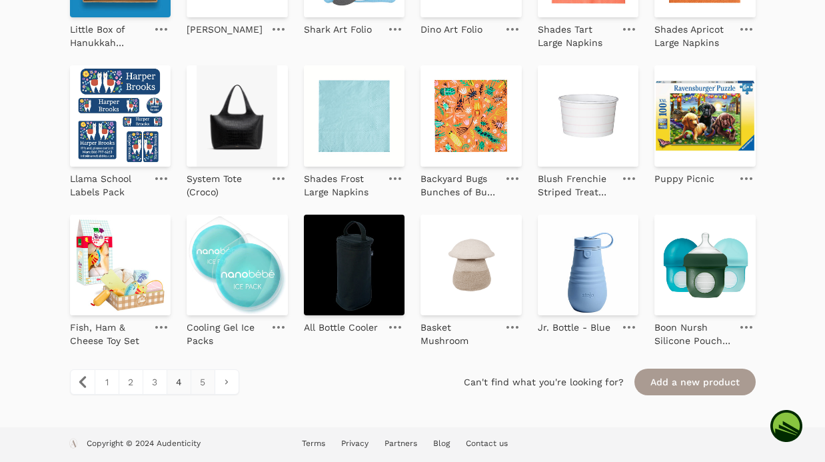
click at [201, 385] on link "5" at bounding box center [202, 382] width 24 height 24
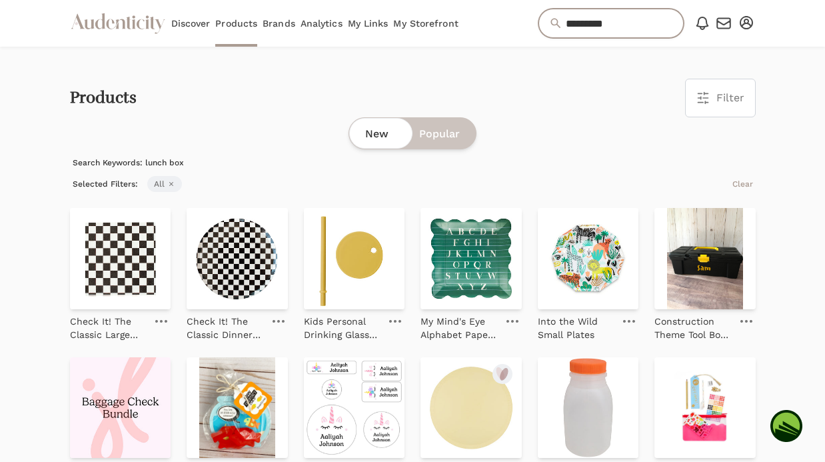
drag, startPoint x: 619, startPoint y: 23, endPoint x: 391, endPoint y: 29, distance: 227.9
click at [396, 31] on div "Audenticity Logo Discover Products Brands Analytics My Links My Storefront ****…" at bounding box center [412, 23] width 685 height 47
drag, startPoint x: 622, startPoint y: 25, endPoint x: 548, endPoint y: 12, distance: 75.7
click at [548, 13] on input "*********" at bounding box center [610, 23] width 145 height 29
click at [748, 27] on icon "button" at bounding box center [745, 22] width 13 height 13
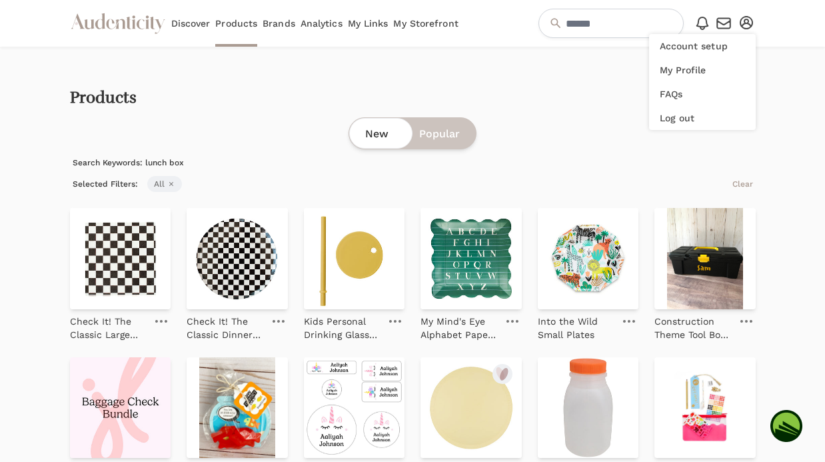
click at [438, 23] on link "My Storefront" at bounding box center [425, 23] width 65 height 47
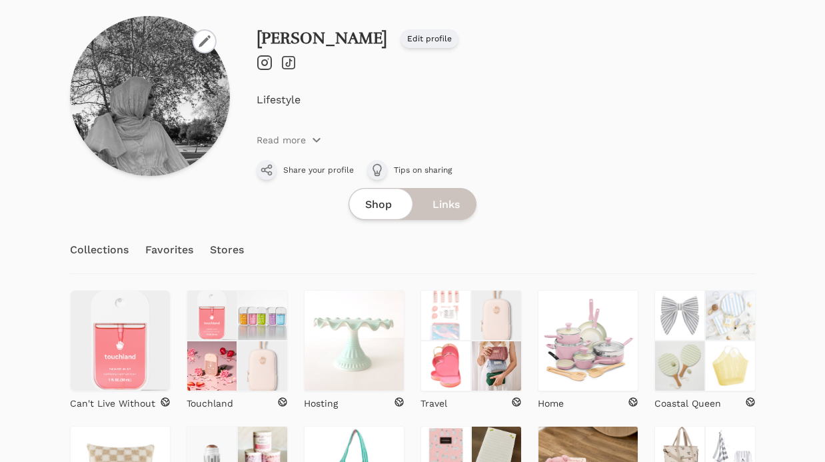
scroll to position [226, 0]
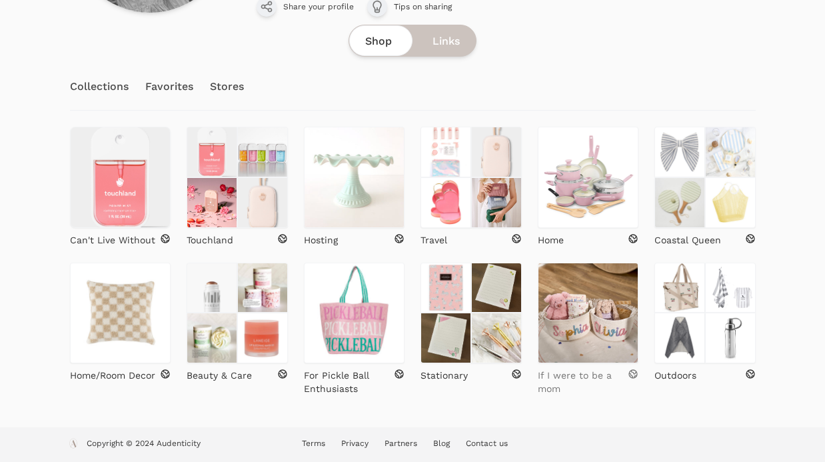
click at [564, 380] on p "If I were to be a mom" at bounding box center [583, 381] width 91 height 27
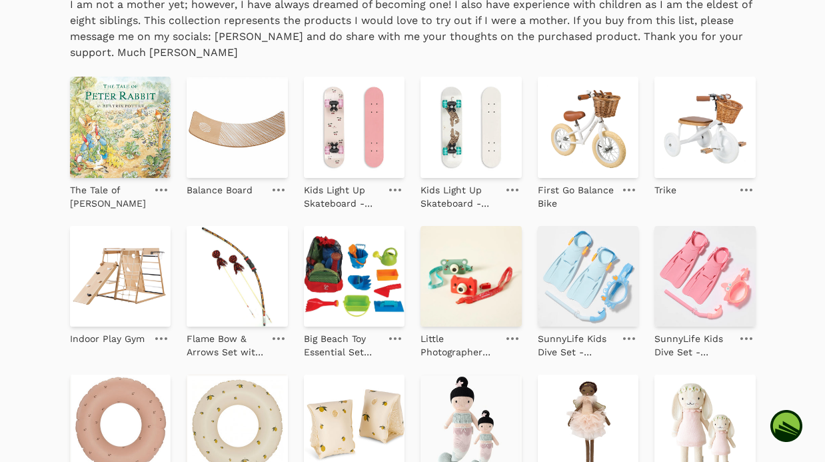
scroll to position [356, 0]
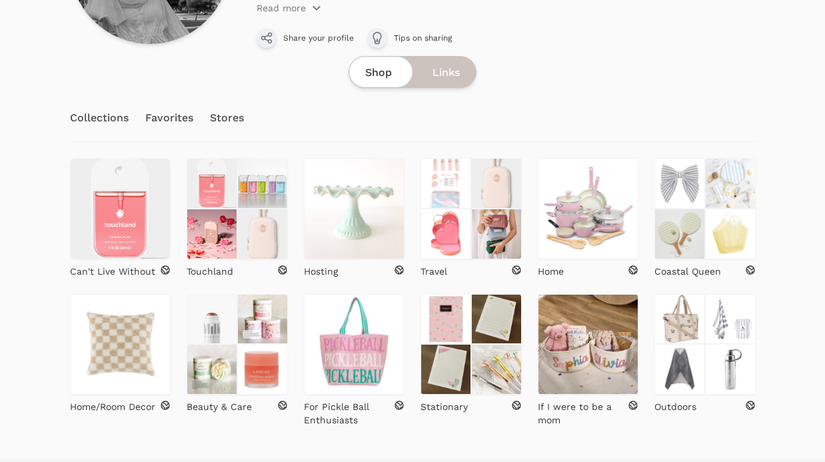
scroll to position [226, 0]
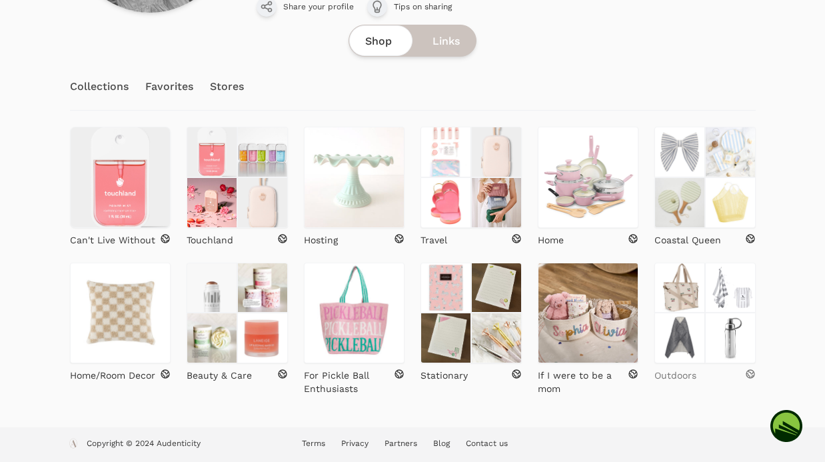
click at [670, 379] on p "Outdoors" at bounding box center [675, 374] width 42 height 13
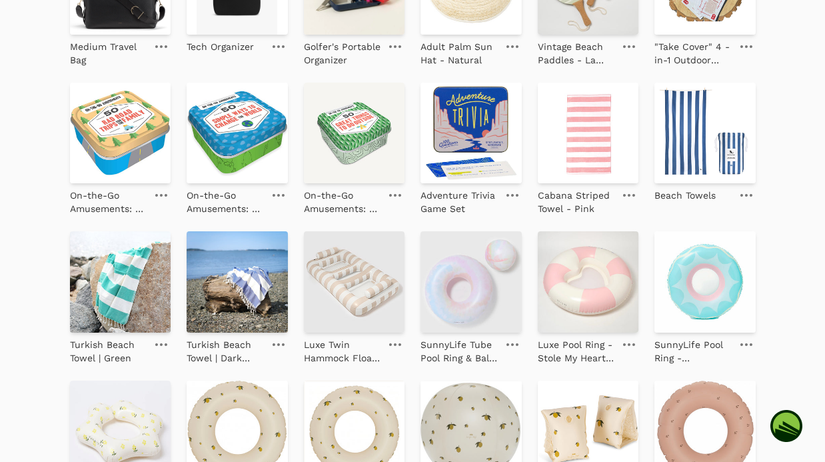
scroll to position [703, 0]
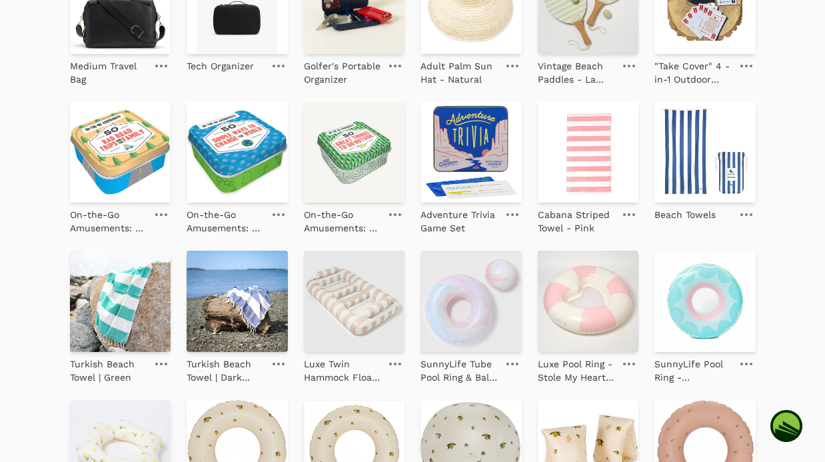
click at [635, 210] on link at bounding box center [628, 214] width 19 height 16
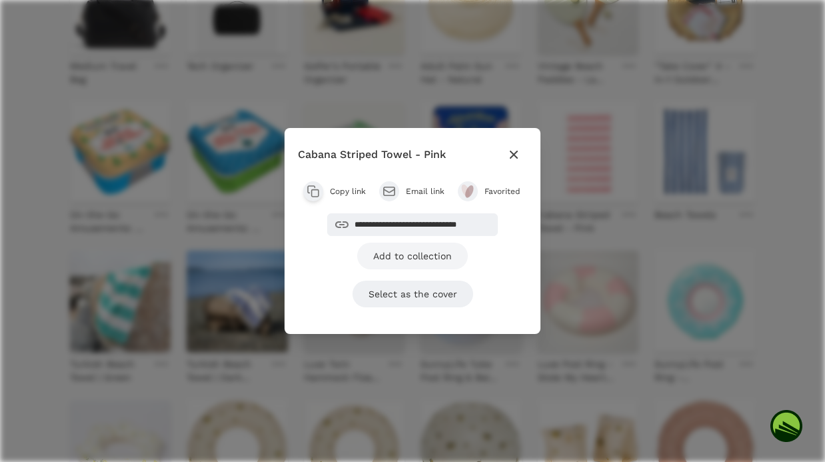
click at [427, 258] on link "Add to collection" at bounding box center [412, 255] width 111 height 27
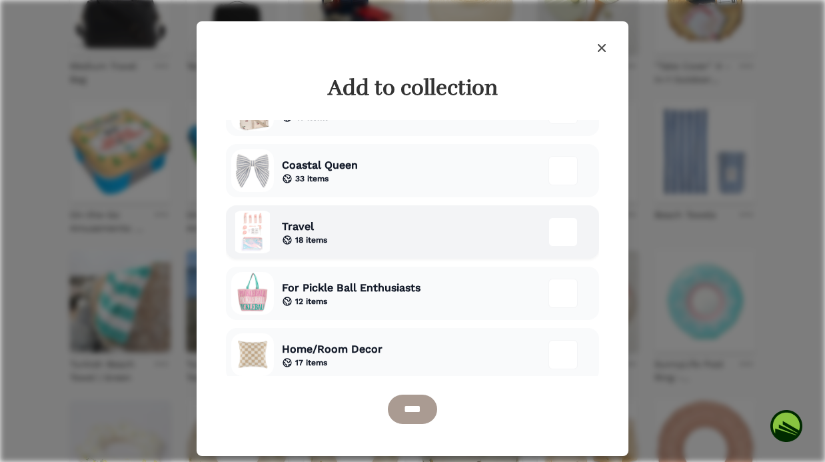
scroll to position [216, 0]
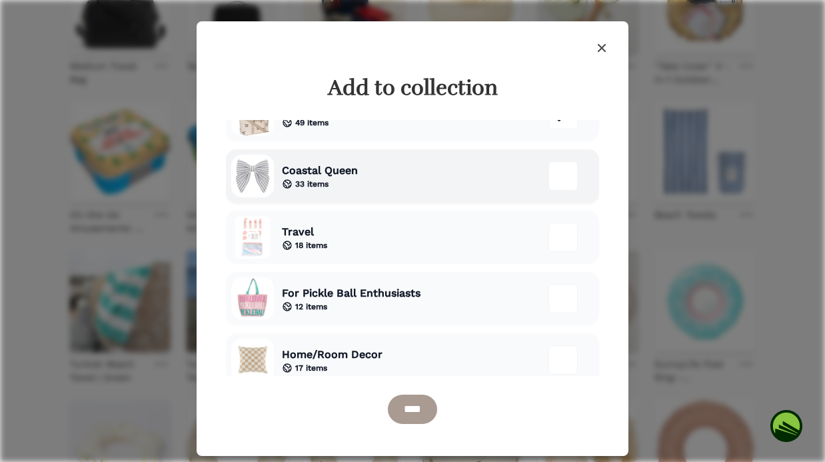
click at [426, 162] on div "Coastal Queen 33 items" at bounding box center [412, 175] width 373 height 53
click at [418, 410] on input "****" at bounding box center [412, 408] width 49 height 29
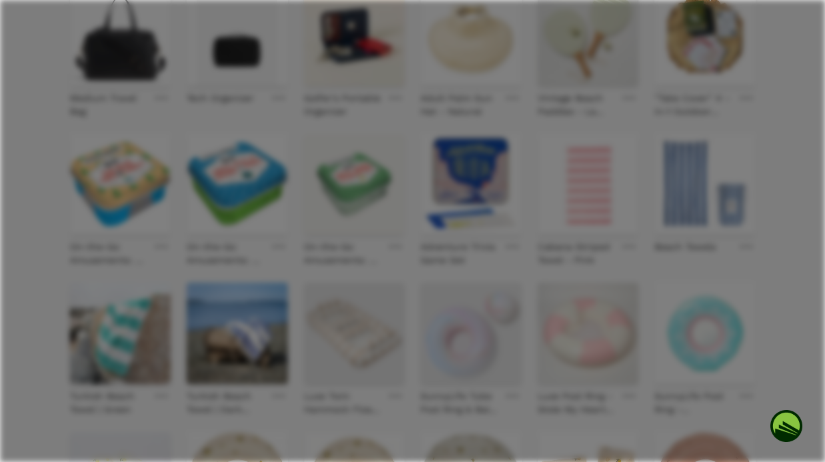
scroll to position [735, 0]
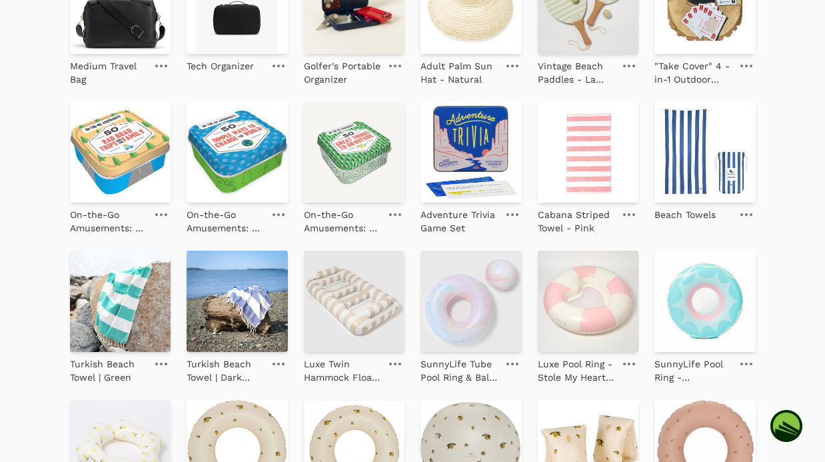
click at [753, 212] on link at bounding box center [746, 214] width 19 height 16
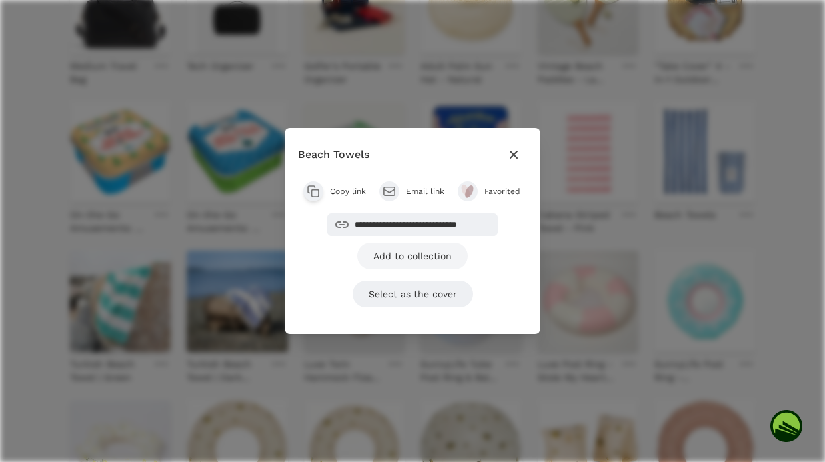
click at [410, 254] on link "Add to collection" at bounding box center [412, 255] width 111 height 27
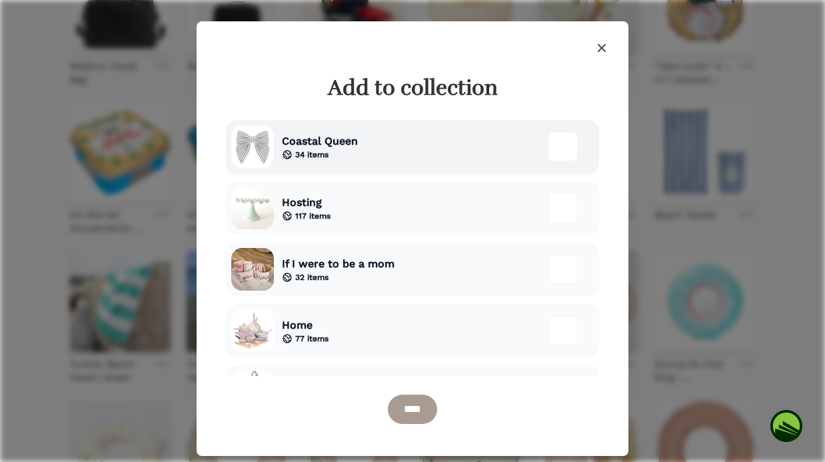
click at [392, 154] on div "Coastal Queen 34 items" at bounding box center [412, 146] width 373 height 53
click at [416, 409] on input "****" at bounding box center [412, 408] width 49 height 29
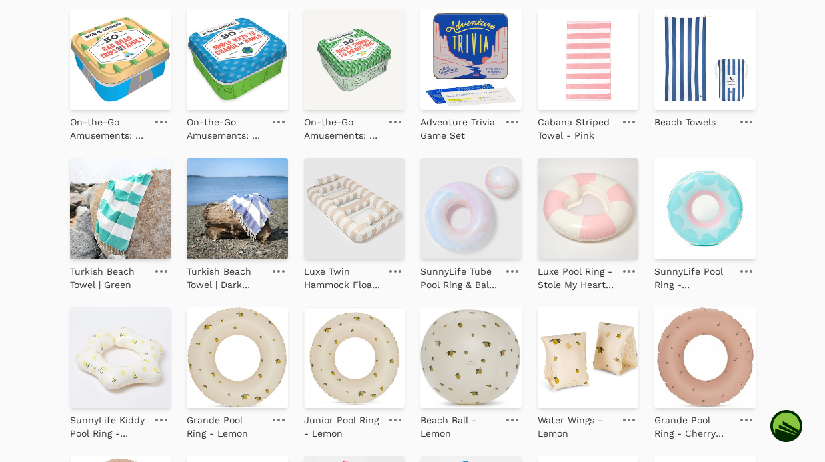
scroll to position [831, 0]
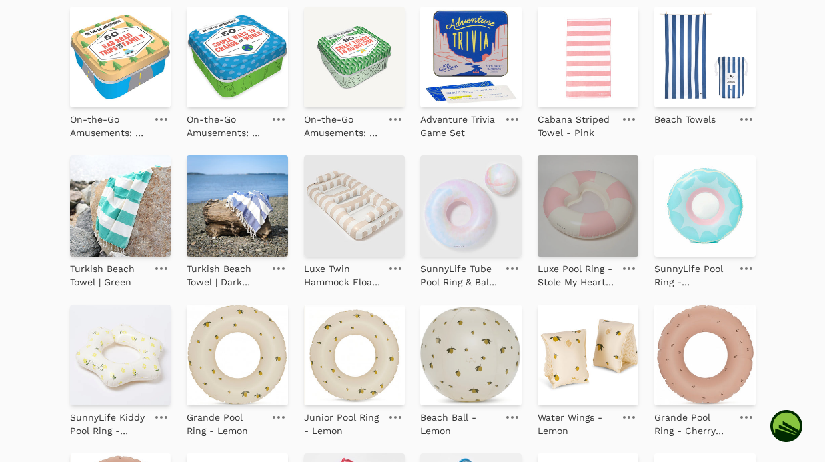
click at [562, 253] on img at bounding box center [588, 205] width 101 height 101
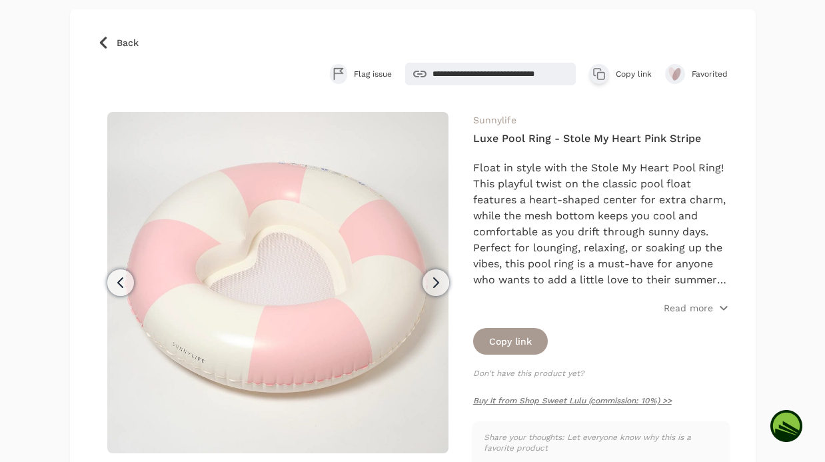
scroll to position [81, 0]
click at [711, 309] on p "Read more" at bounding box center [687, 306] width 49 height 13
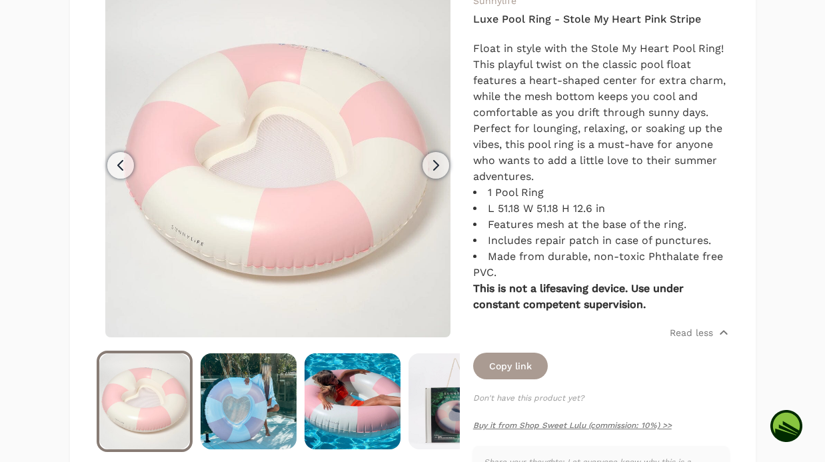
scroll to position [256, 0]
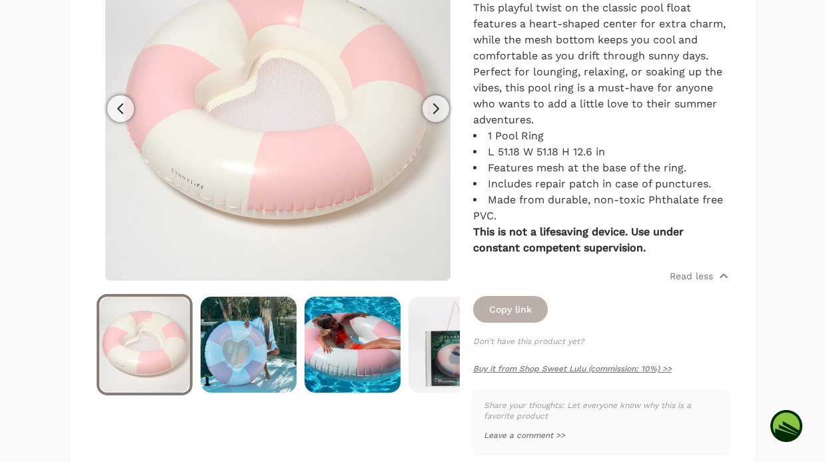
click at [514, 308] on button "Copy link" at bounding box center [510, 309] width 75 height 27
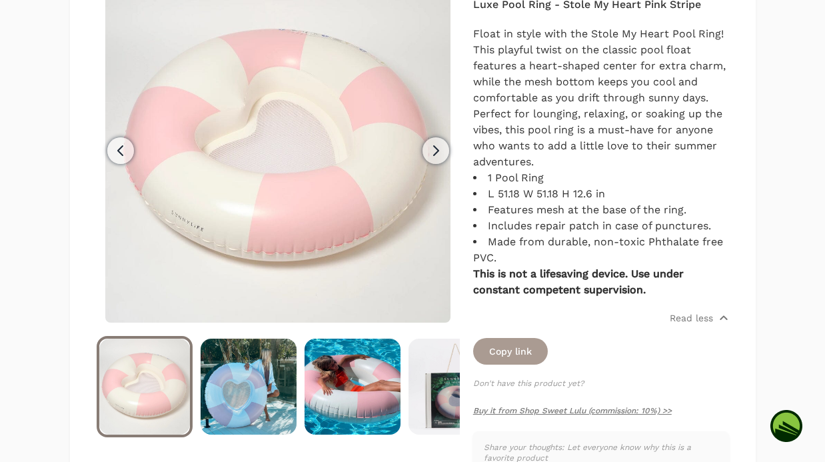
scroll to position [276, 0]
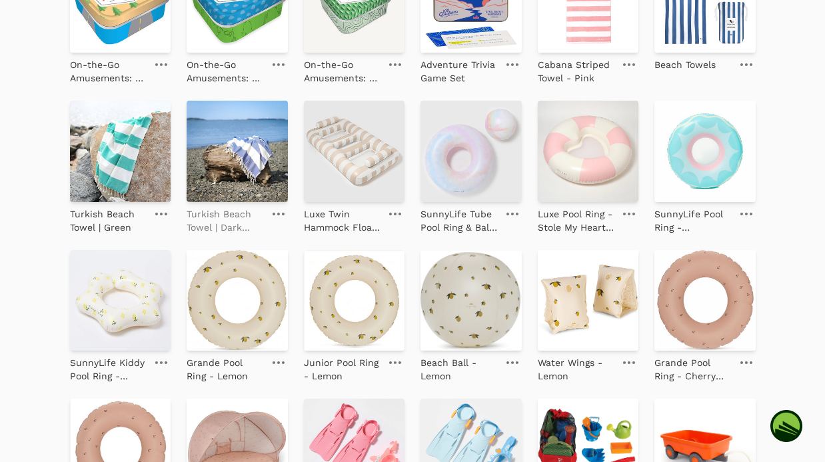
scroll to position [857, 0]
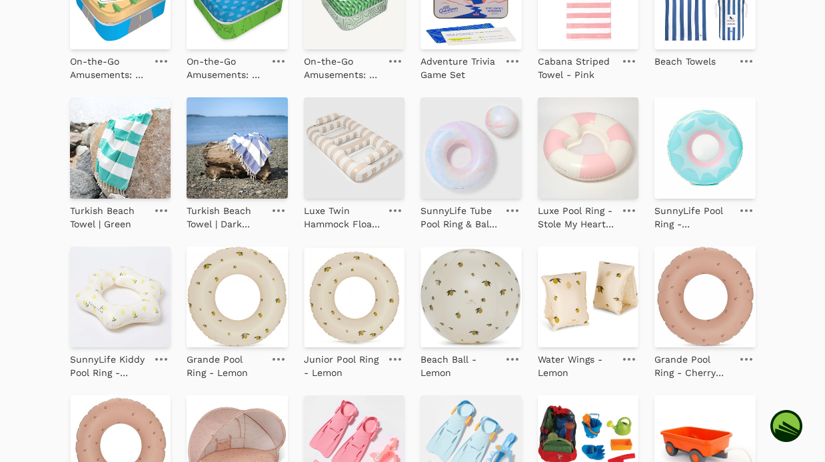
click at [626, 209] on icon at bounding box center [629, 210] width 12 height 3
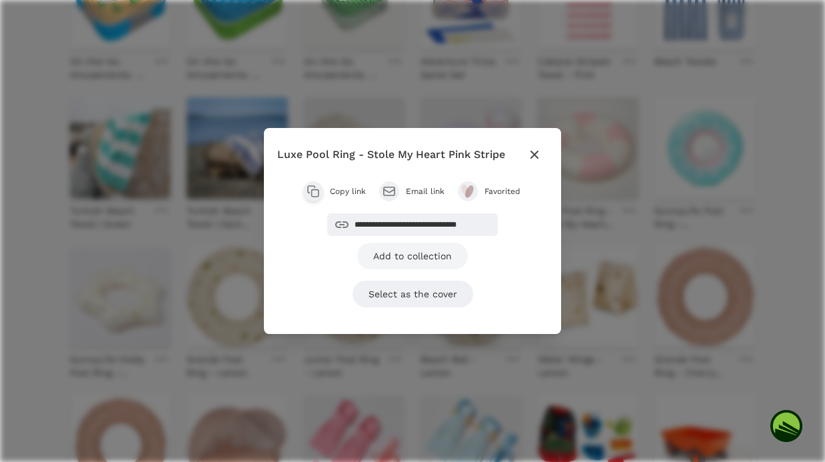
click at [424, 256] on link "Add to collection" at bounding box center [412, 255] width 111 height 27
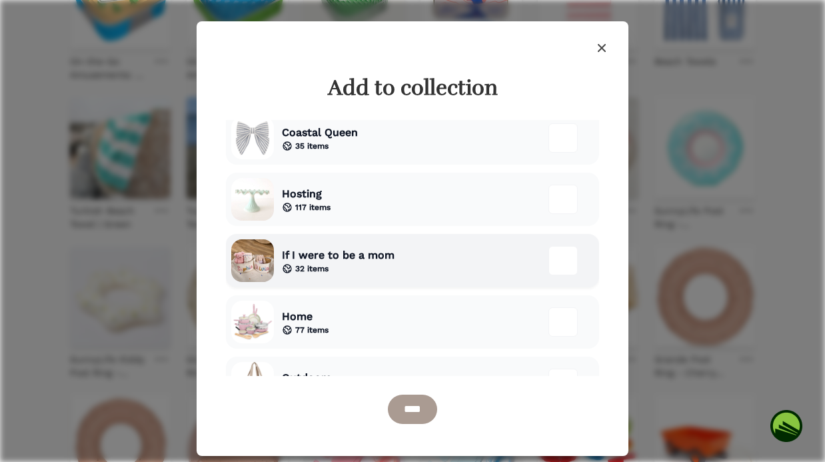
scroll to position [1, 0]
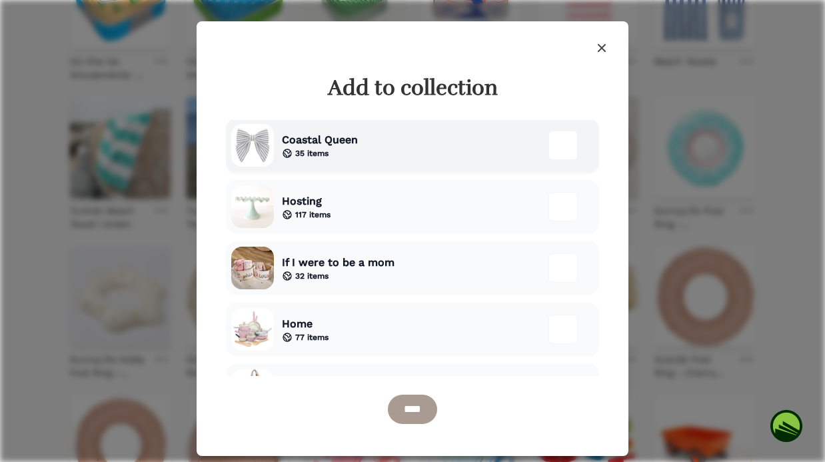
click at [445, 146] on div "Coastal Queen 35 items" at bounding box center [412, 145] width 373 height 53
click at [418, 412] on input "****" at bounding box center [412, 408] width 49 height 29
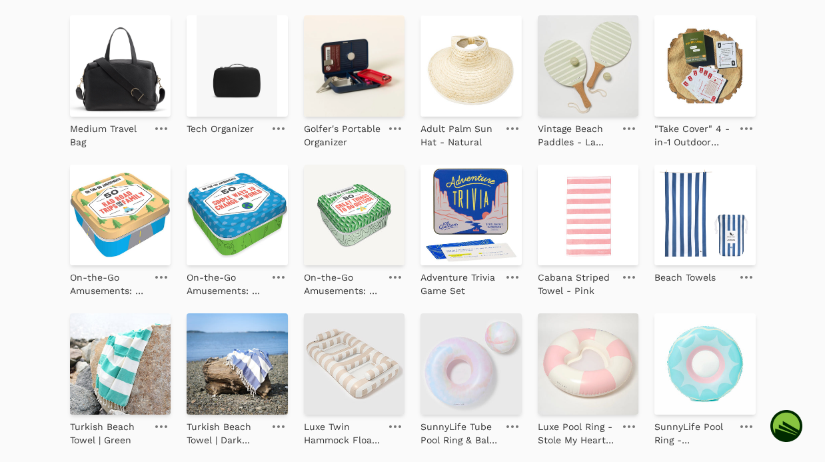
scroll to position [701, 0]
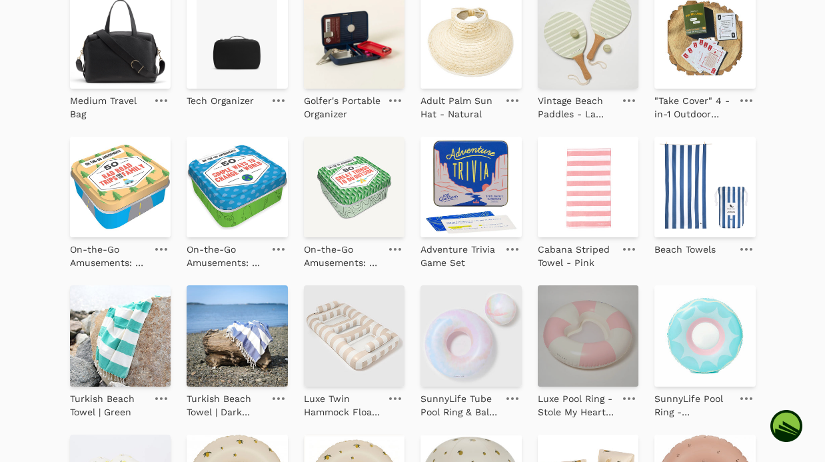
click at [585, 316] on img at bounding box center [588, 335] width 101 height 101
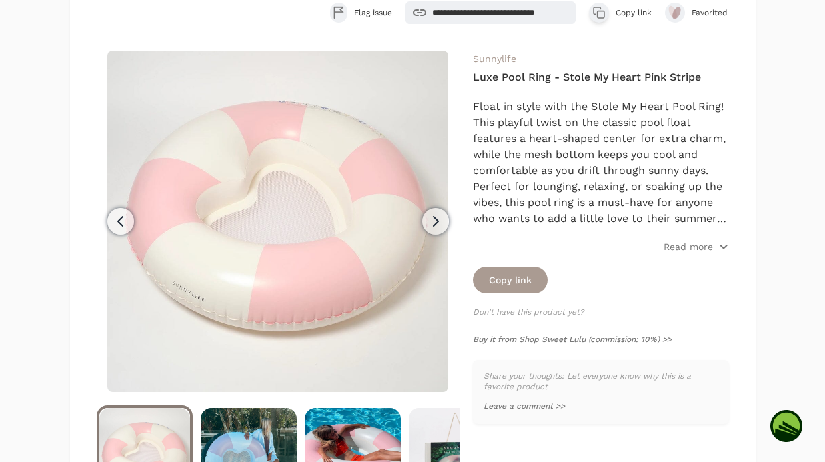
scroll to position [226, 0]
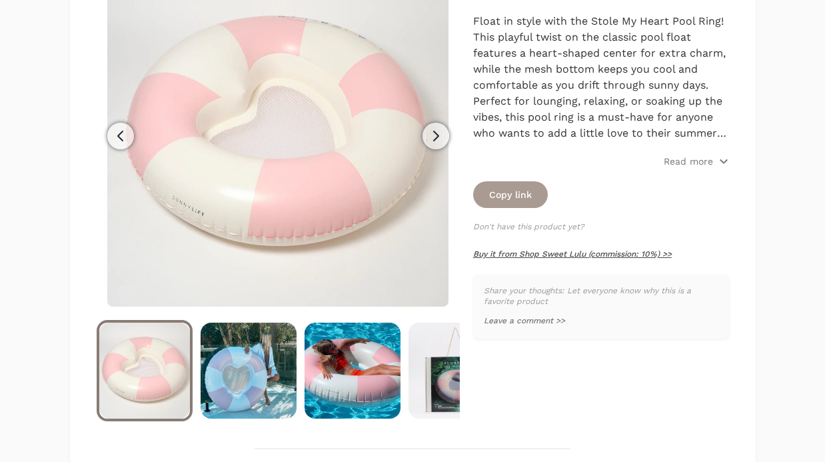
click at [579, 255] on link "Buy it from Shop Sweet Lulu (commission: 10%) >>" at bounding box center [572, 253] width 198 height 9
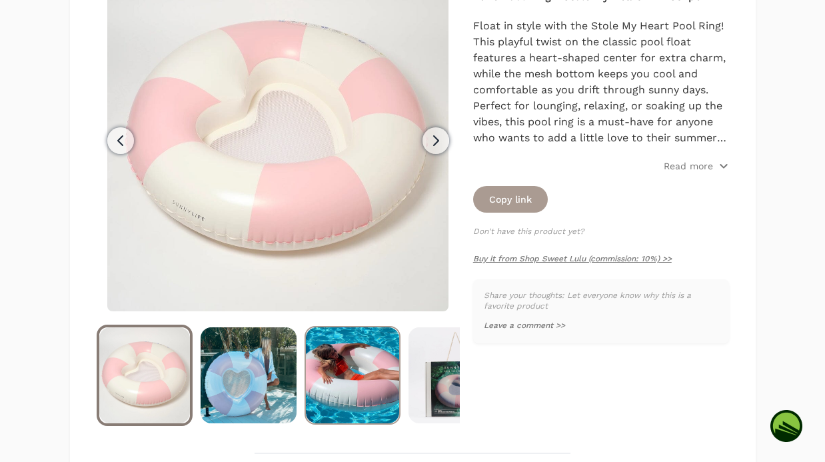
scroll to position [0, 52]
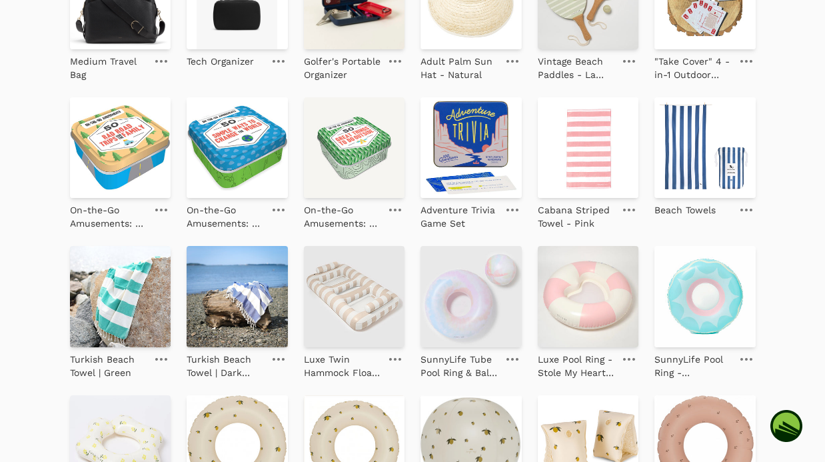
scroll to position [709, 0]
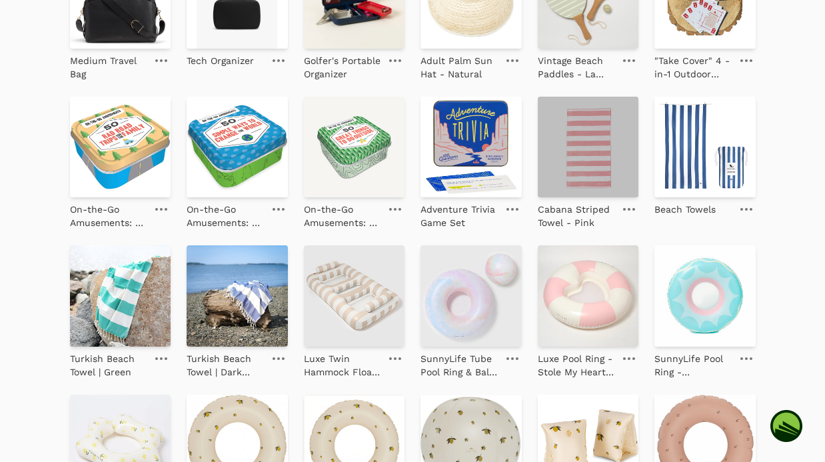
click at [577, 145] on img at bounding box center [588, 147] width 101 height 101
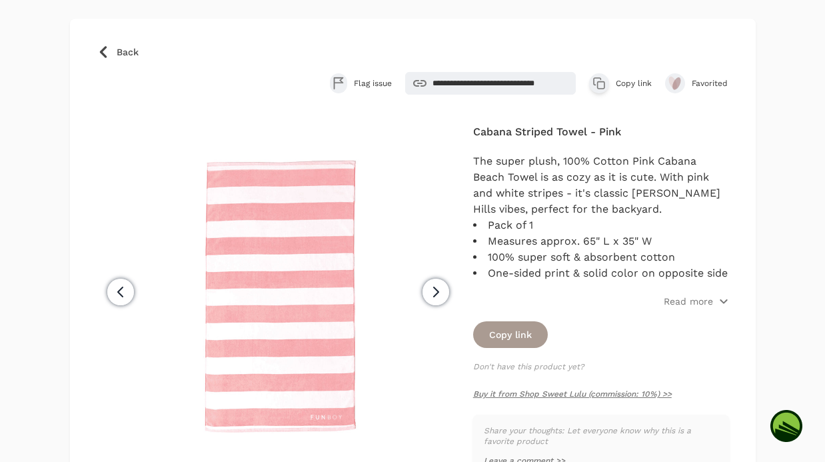
scroll to position [73, 0]
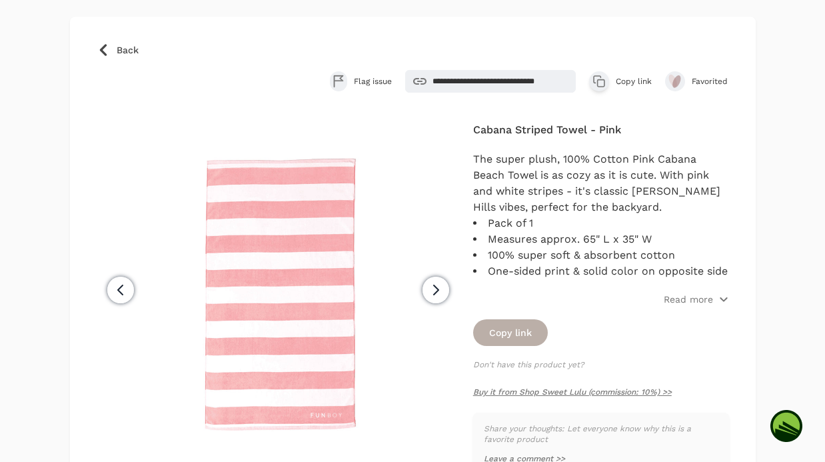
click at [522, 326] on button "Copy link" at bounding box center [510, 332] width 75 height 27
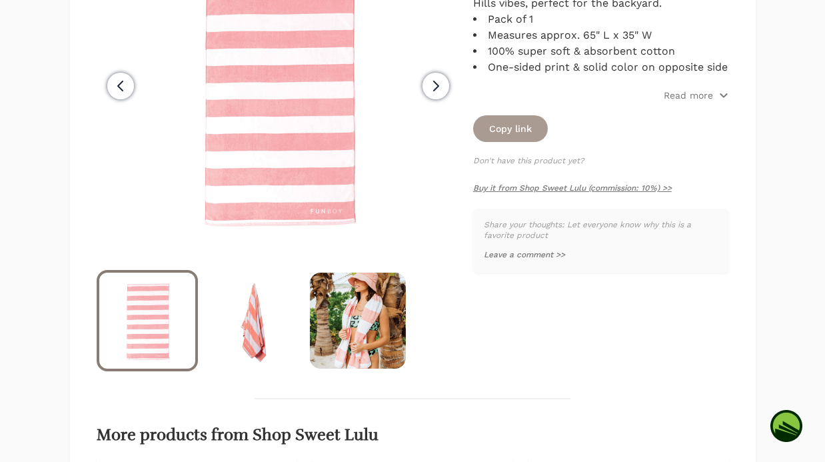
scroll to position [310, 0]
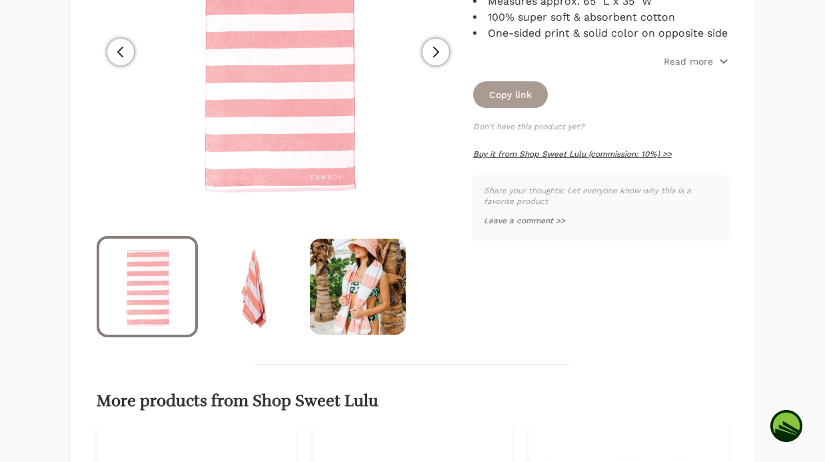
click at [575, 155] on link "Buy it from Shop Sweet Lulu (commission: 10%) >>" at bounding box center [572, 153] width 198 height 9
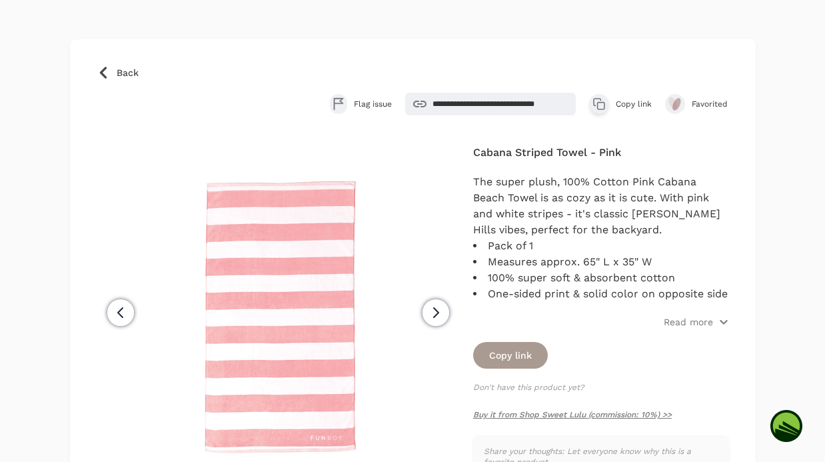
scroll to position [0, 0]
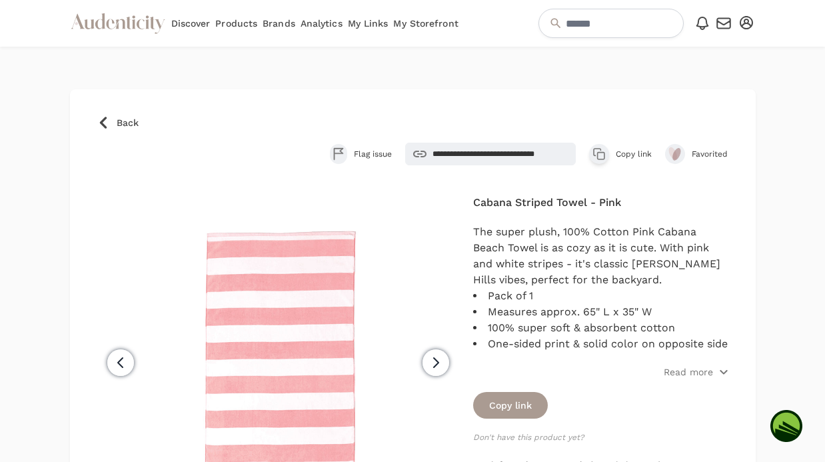
click at [103, 125] on icon at bounding box center [102, 123] width 7 height 12
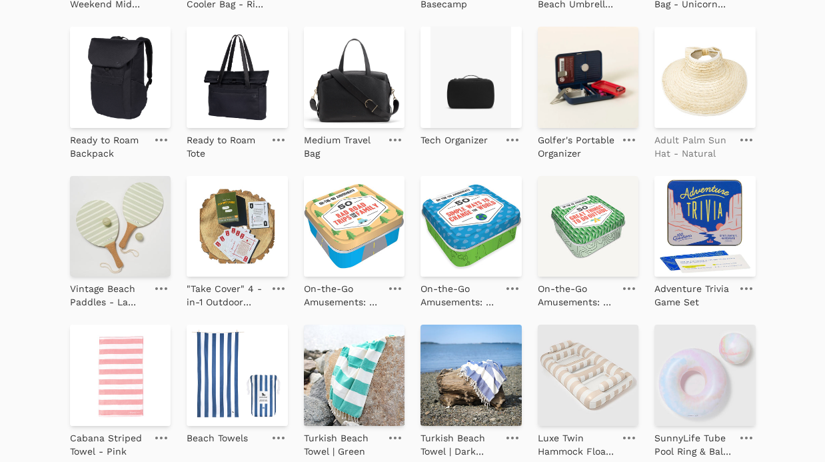
scroll to position [679, 0]
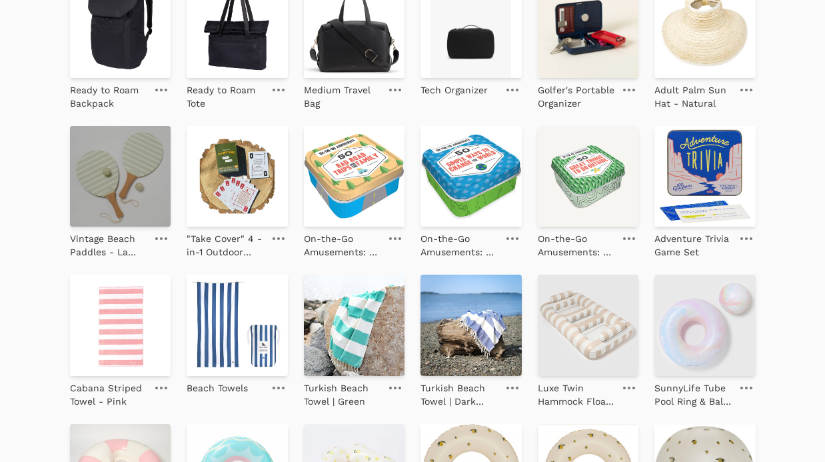
click at [103, 203] on img at bounding box center [120, 176] width 101 height 101
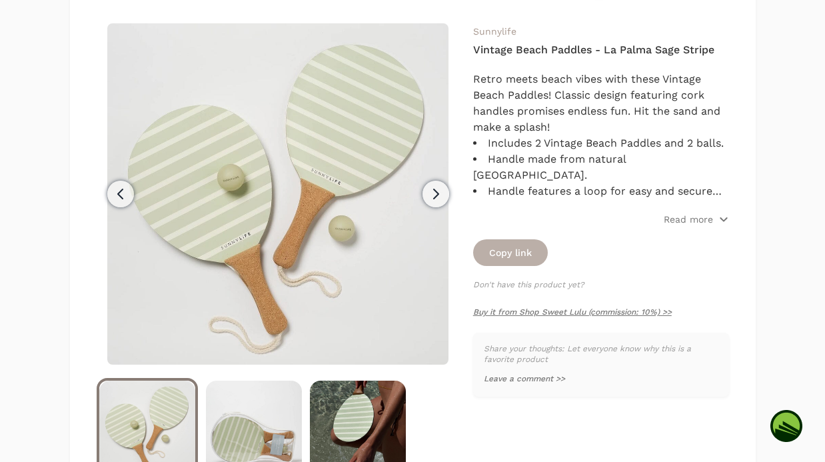
scroll to position [161, 0]
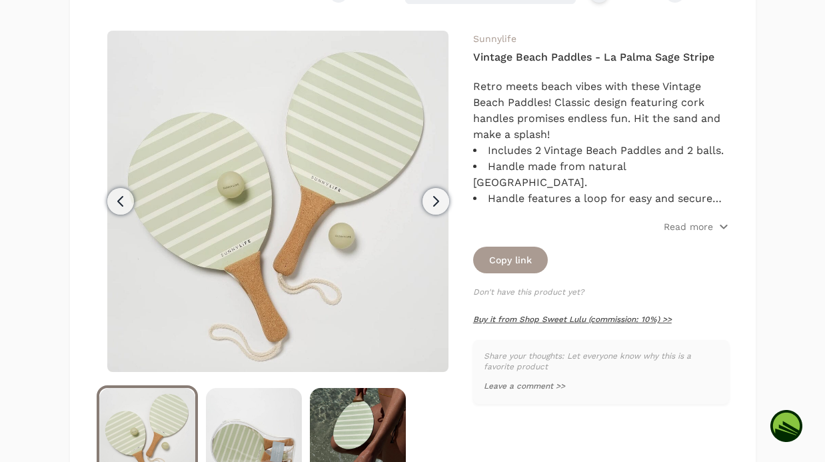
click at [533, 314] on link "Buy it from Shop Sweet Lulu (commission: 10%) >>" at bounding box center [572, 318] width 198 height 9
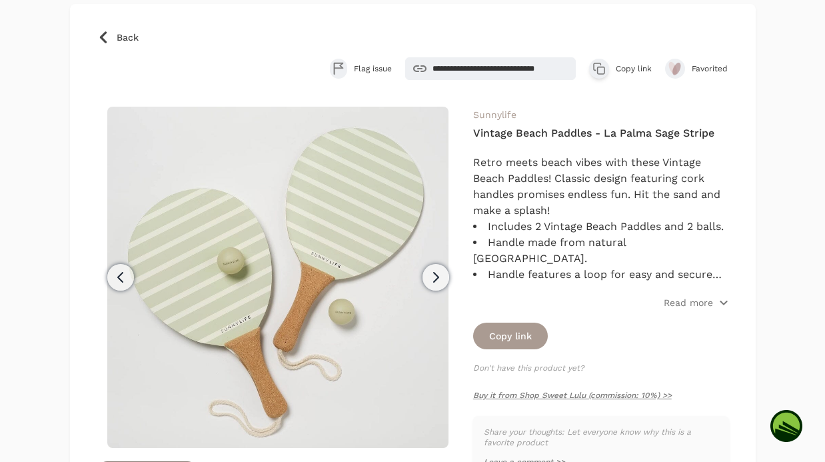
scroll to position [0, 0]
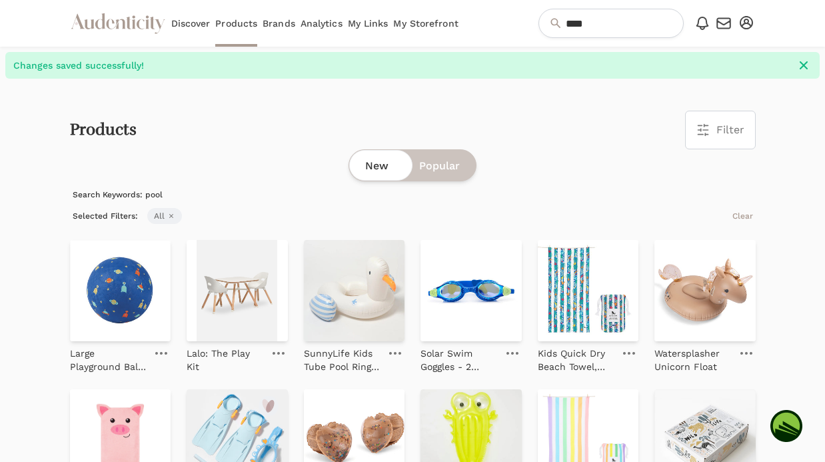
scroll to position [520, 0]
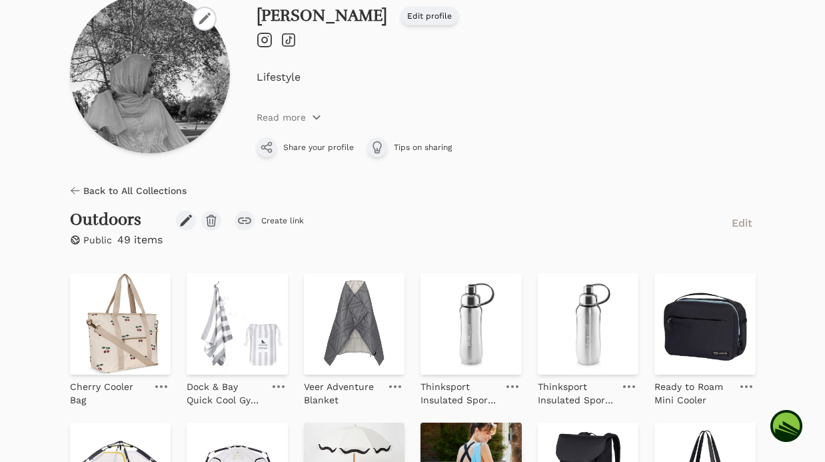
scroll to position [79, 0]
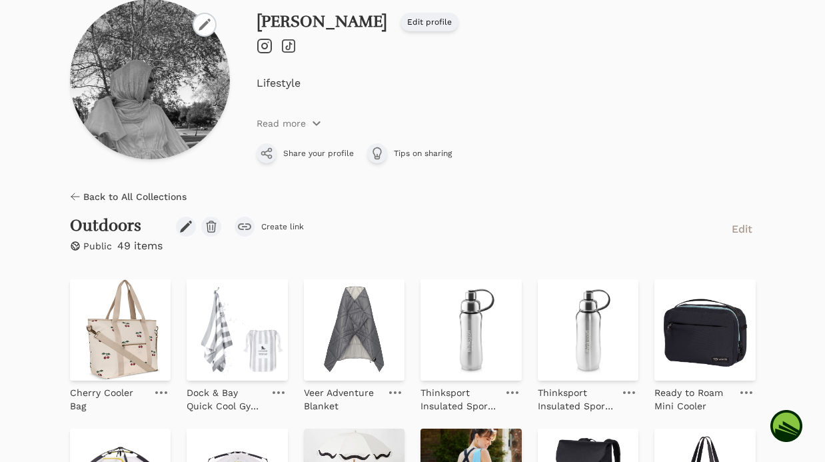
click at [71, 191] on icon at bounding box center [75, 196] width 11 height 11
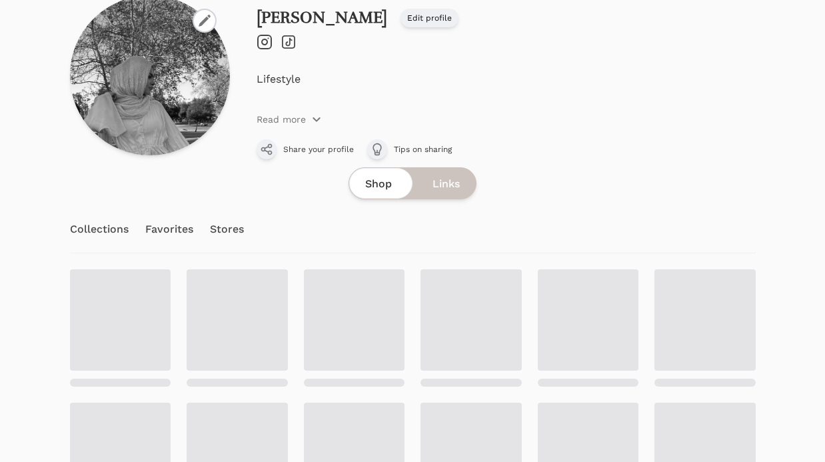
scroll to position [226, 0]
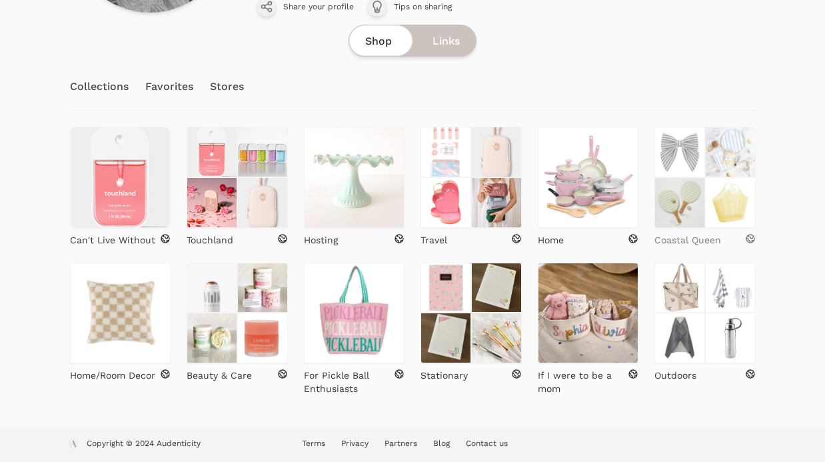
click at [669, 241] on p "Coastal Queen" at bounding box center [687, 239] width 67 height 13
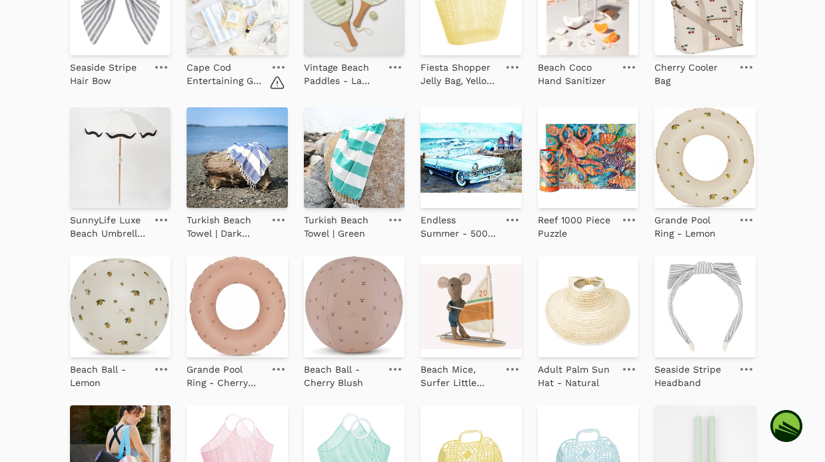
scroll to position [392, 0]
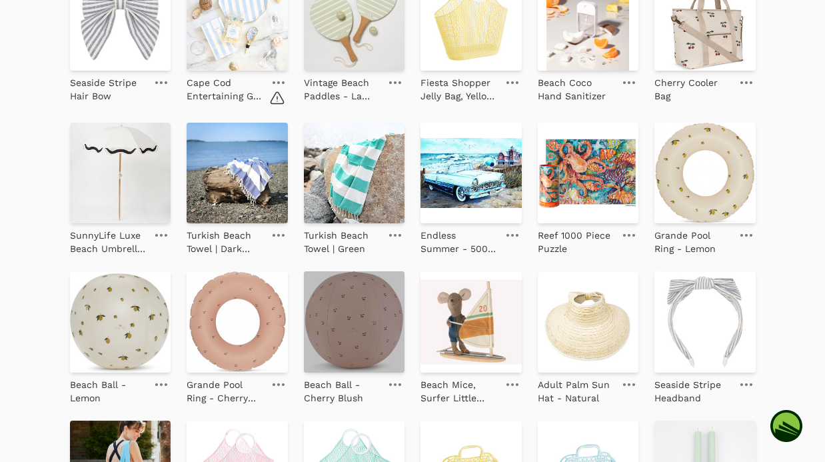
click at [364, 324] on img at bounding box center [354, 321] width 101 height 101
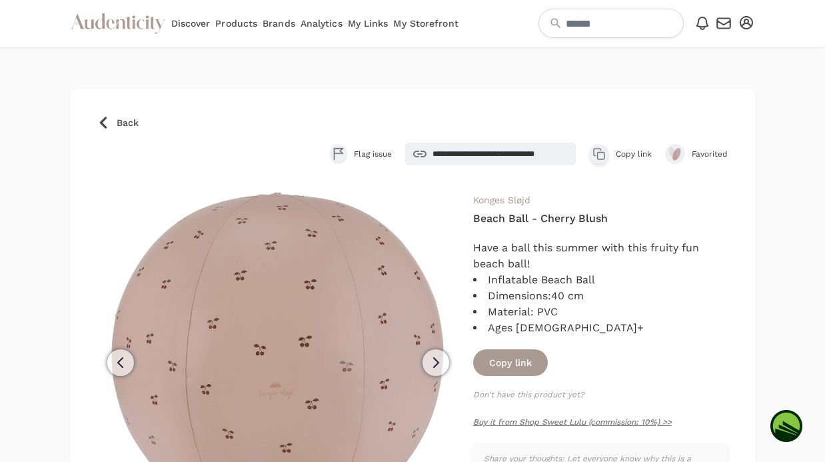
click at [101, 125] on icon at bounding box center [102, 123] width 7 height 12
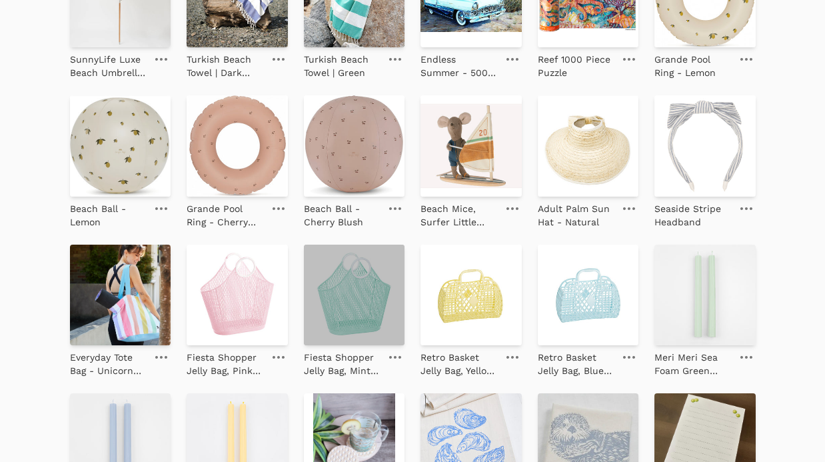
scroll to position [583, 0]
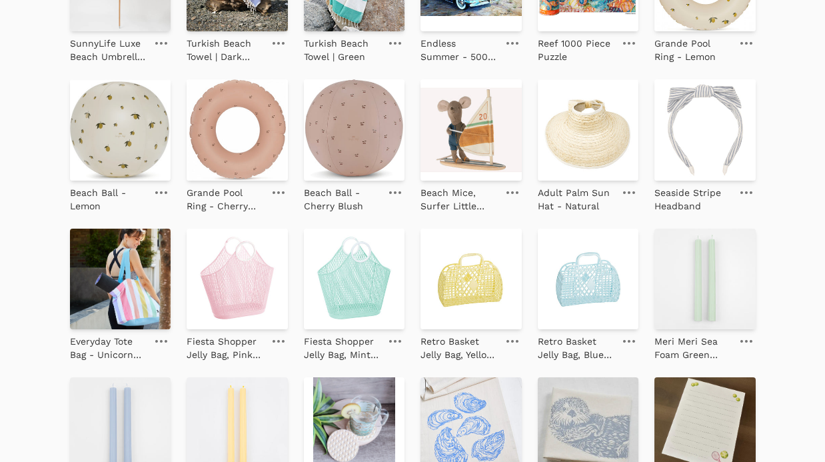
click at [398, 192] on icon at bounding box center [395, 192] width 12 height 3
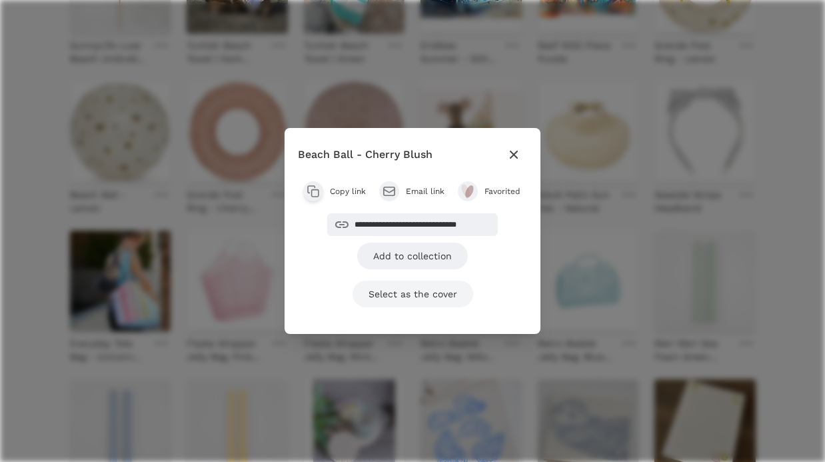
scroll to position [585, 0]
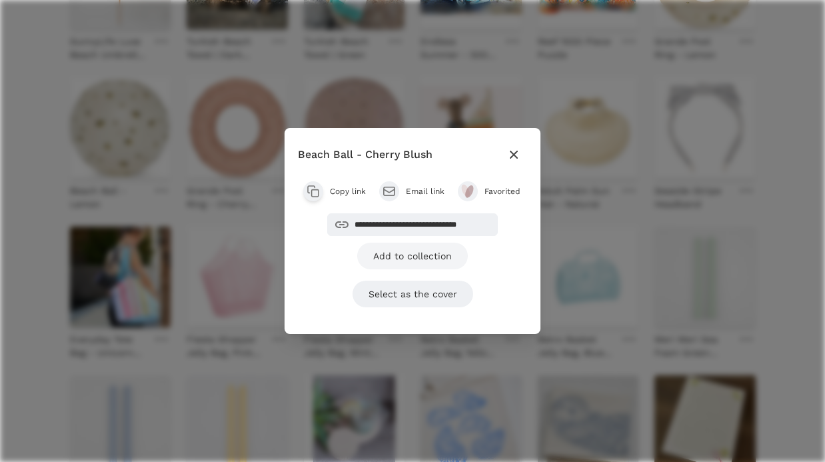
click at [397, 249] on link "Add to collection" at bounding box center [412, 255] width 111 height 27
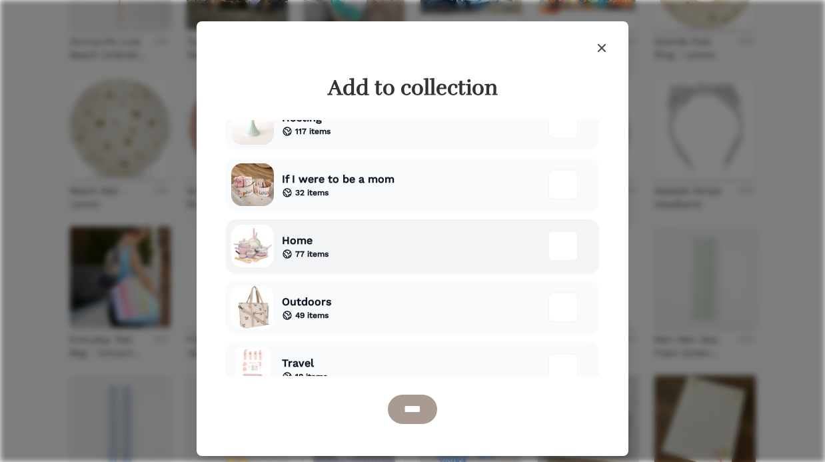
scroll to position [85, 0]
click at [382, 302] on div "Outdoors 49 items" at bounding box center [412, 306] width 373 height 53
click at [418, 416] on input "****" at bounding box center [412, 408] width 49 height 29
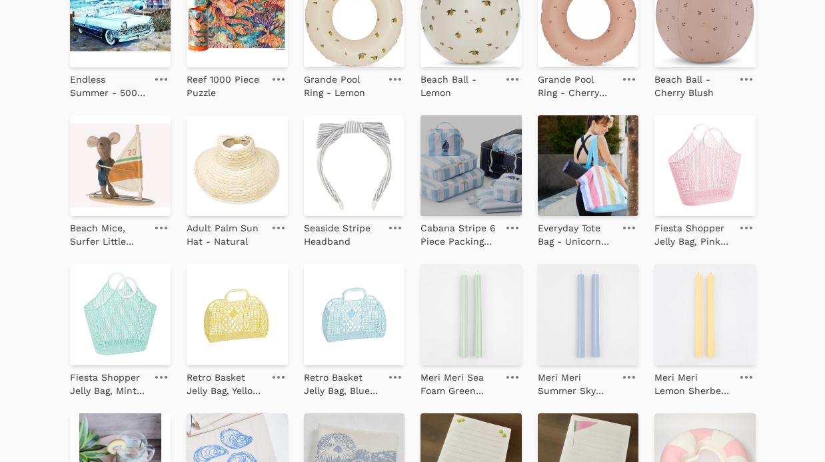
scroll to position [760, 0]
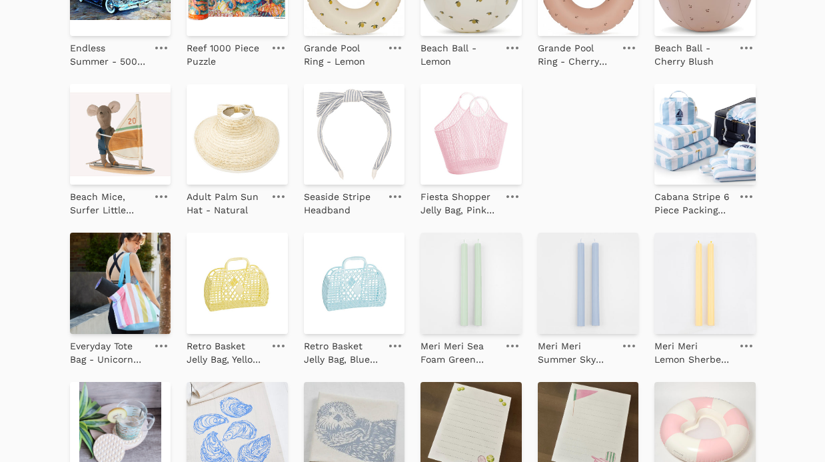
drag, startPoint x: 127, startPoint y: 268, endPoint x: 134, endPoint y: 263, distance: 9.1
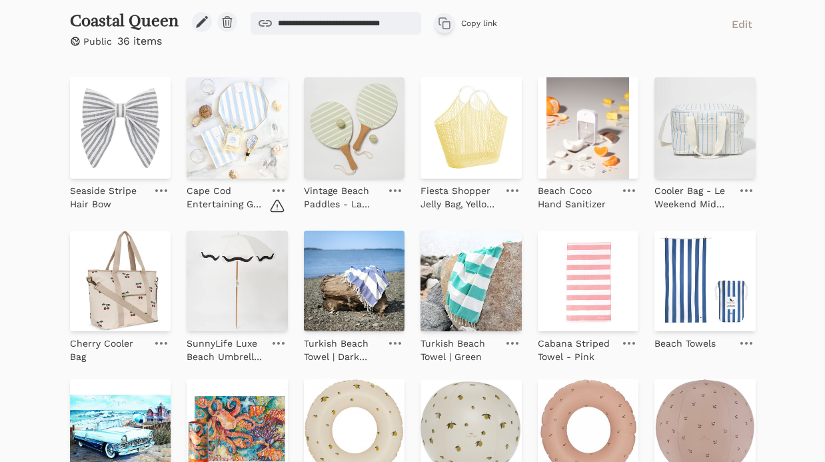
scroll to position [232, 0]
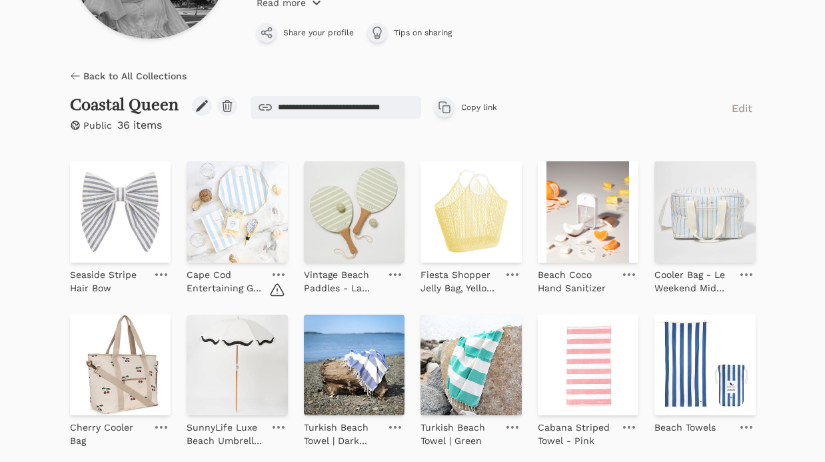
drag, startPoint x: 476, startPoint y: 196, endPoint x: 268, endPoint y: 3, distance: 284.2
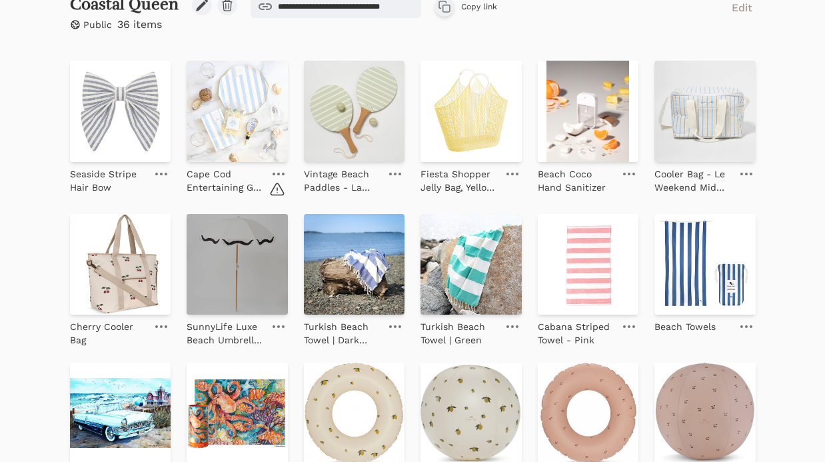
scroll to position [345, 0]
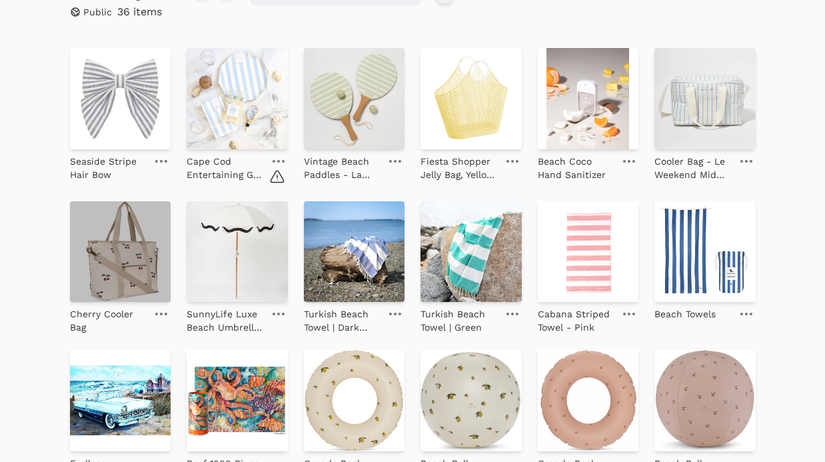
click at [112, 250] on img at bounding box center [120, 251] width 101 height 101
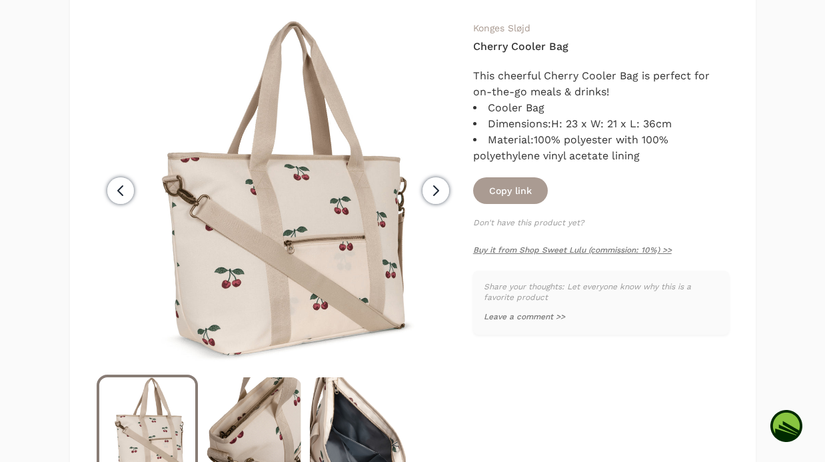
scroll to position [129, 0]
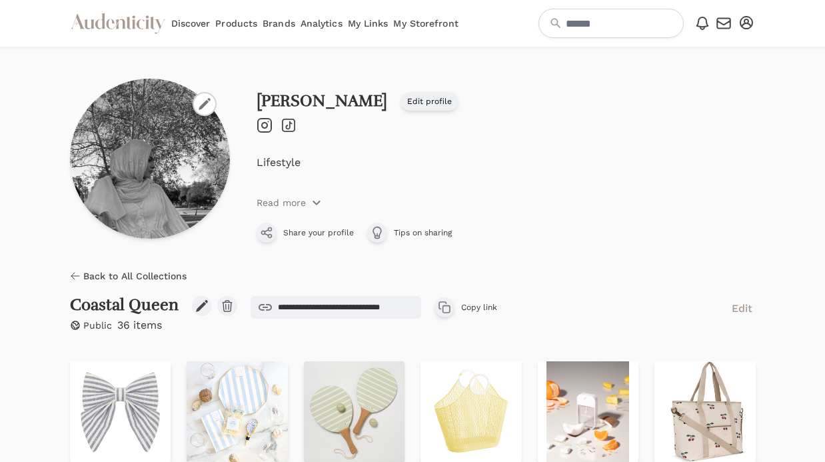
scroll to position [216, 0]
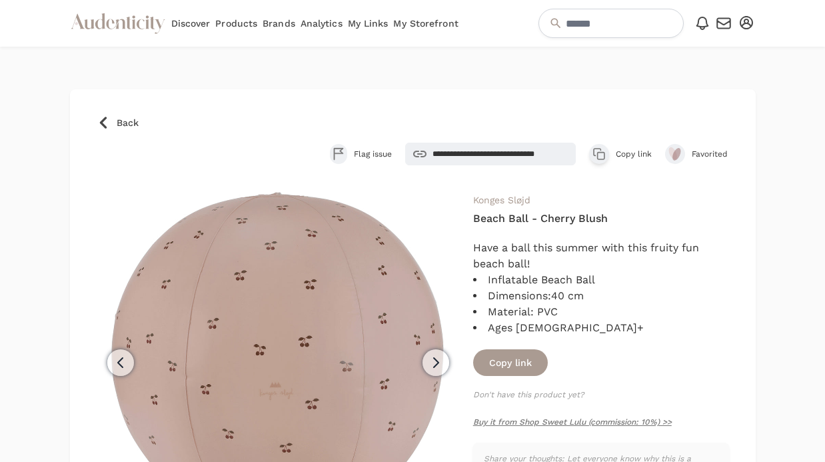
click at [108, 122] on icon at bounding box center [103, 122] width 13 height 13
click at [103, 121] on icon at bounding box center [102, 123] width 7 height 12
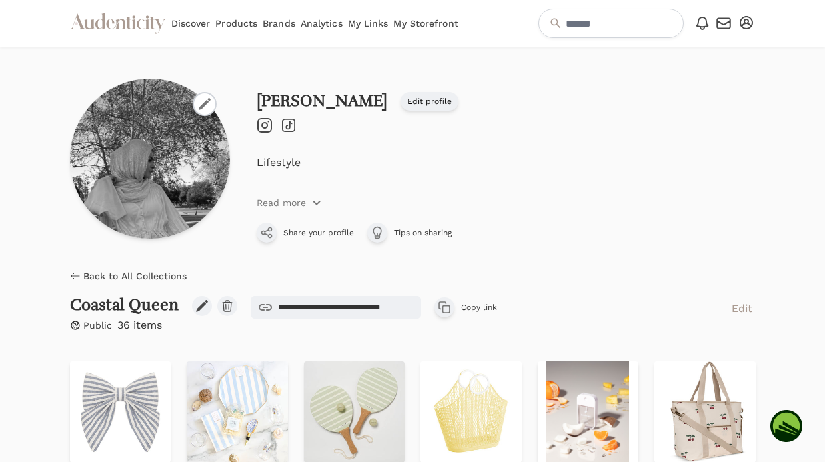
click at [139, 269] on span "Back to All Collections" at bounding box center [134, 275] width 103 height 13
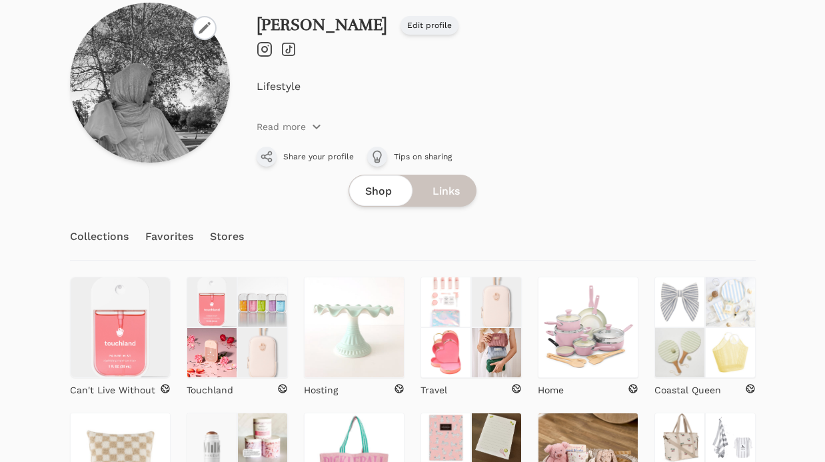
scroll to position [226, 0]
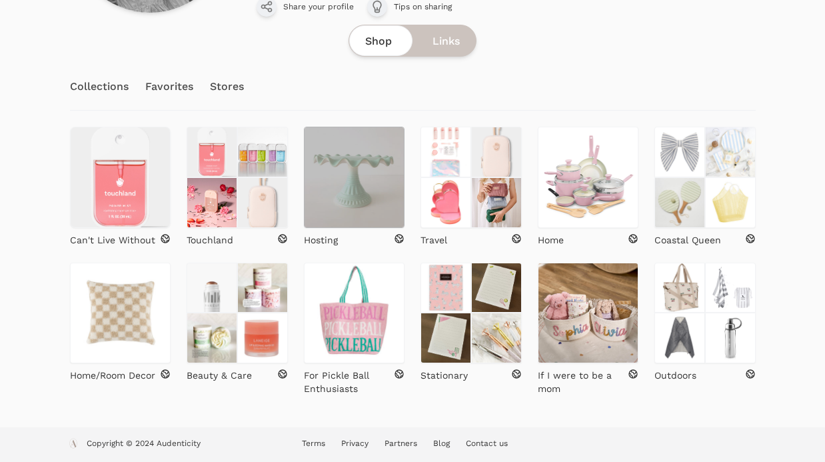
click at [364, 214] on img at bounding box center [354, 177] width 101 height 101
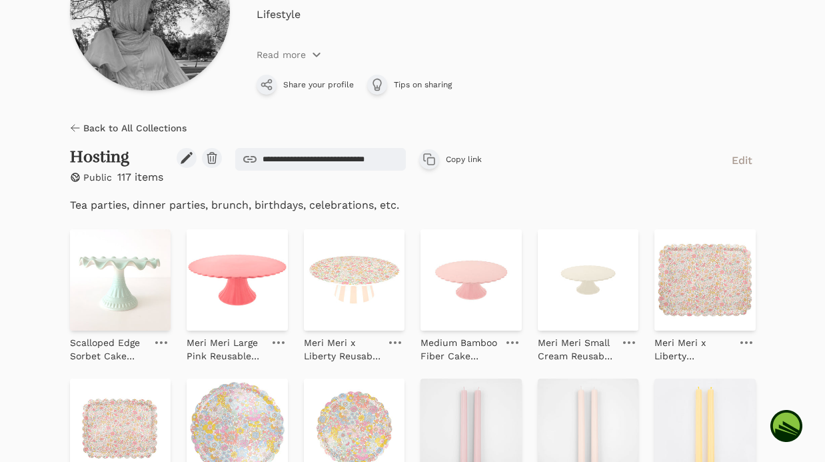
scroll to position [306, 0]
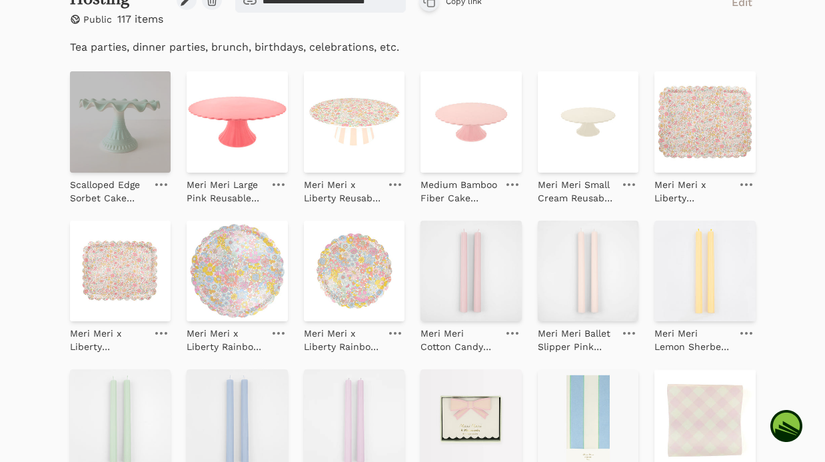
click at [144, 121] on img at bounding box center [120, 121] width 101 height 101
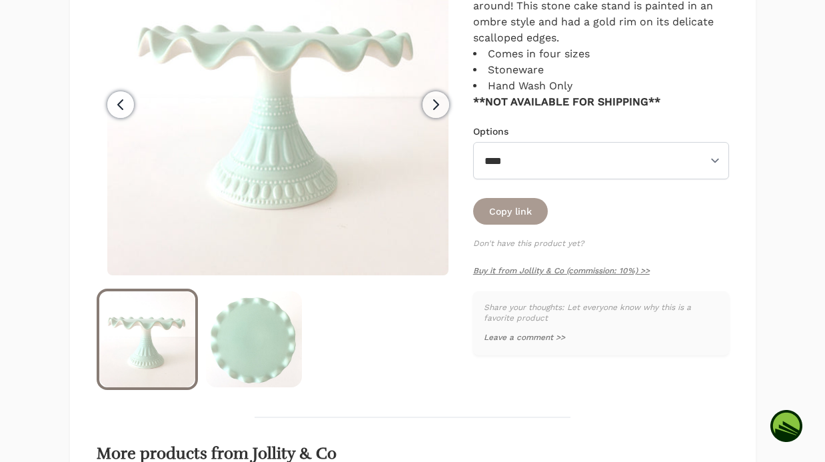
scroll to position [326, 0]
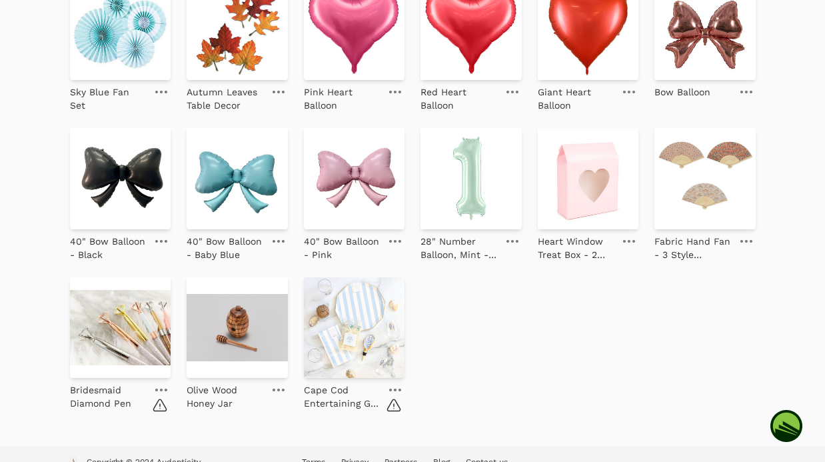
scroll to position [2947, 0]
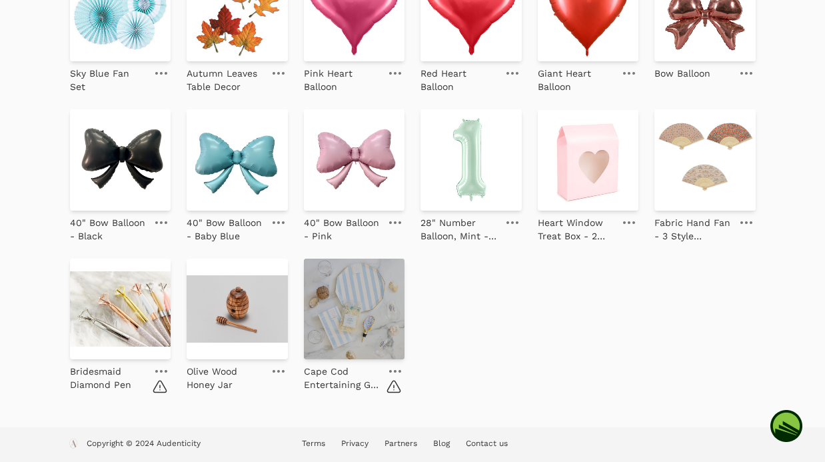
click at [348, 306] on img at bounding box center [354, 308] width 101 height 101
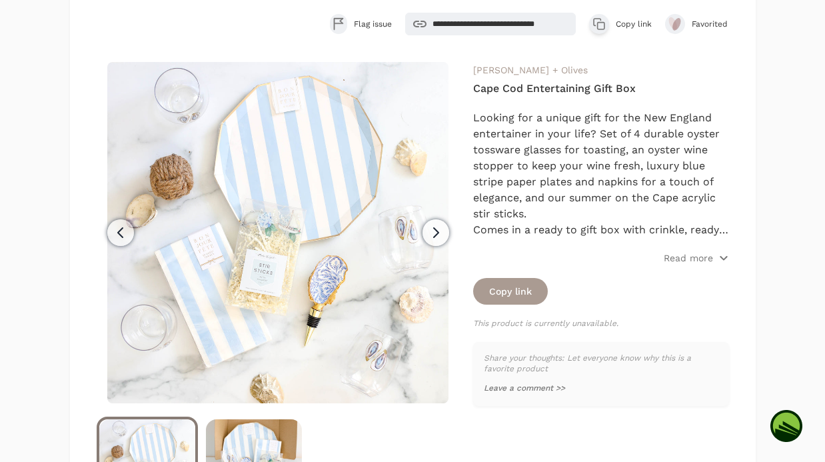
scroll to position [132, 0]
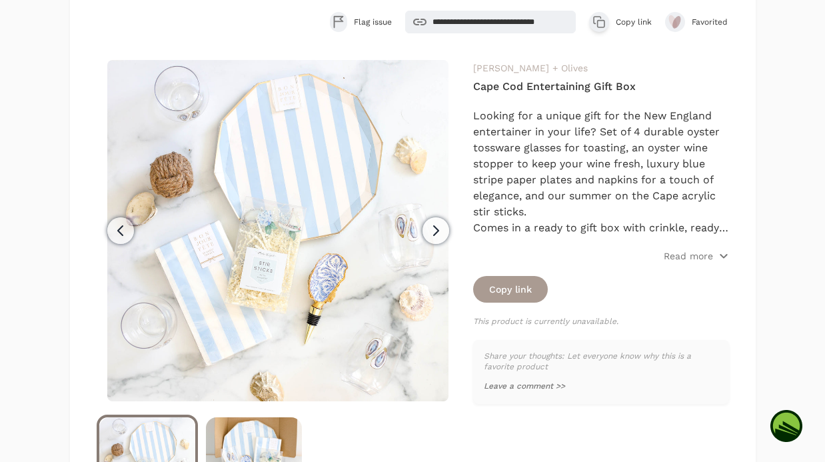
click at [517, 68] on link "Henry + Olives" at bounding box center [530, 68] width 115 height 11
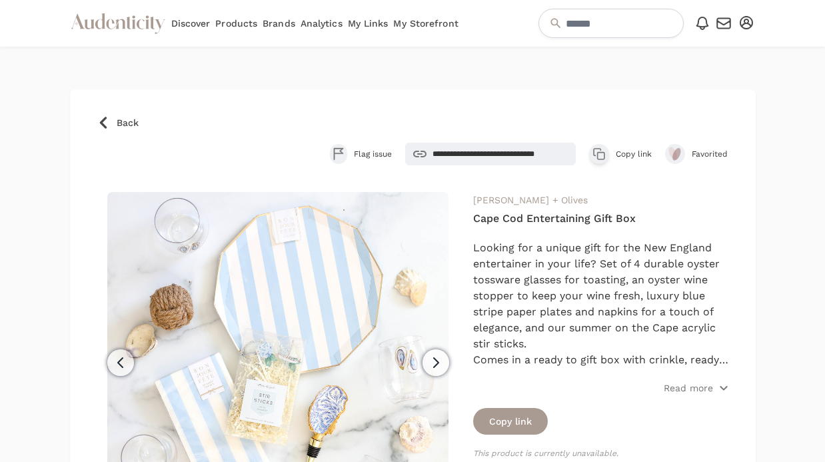
scroll to position [132, 0]
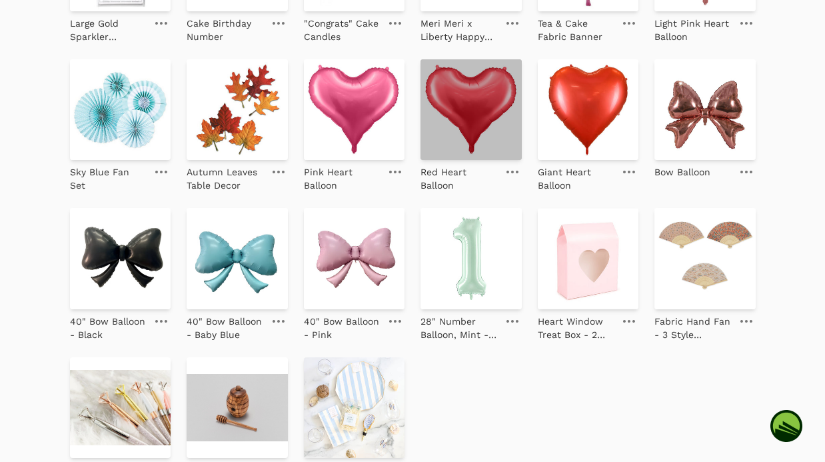
scroll to position [2850, 0]
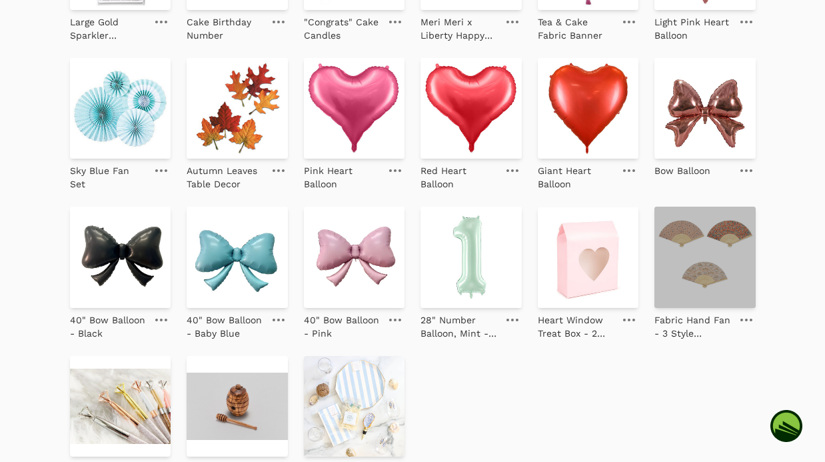
click at [727, 242] on img at bounding box center [704, 256] width 101 height 101
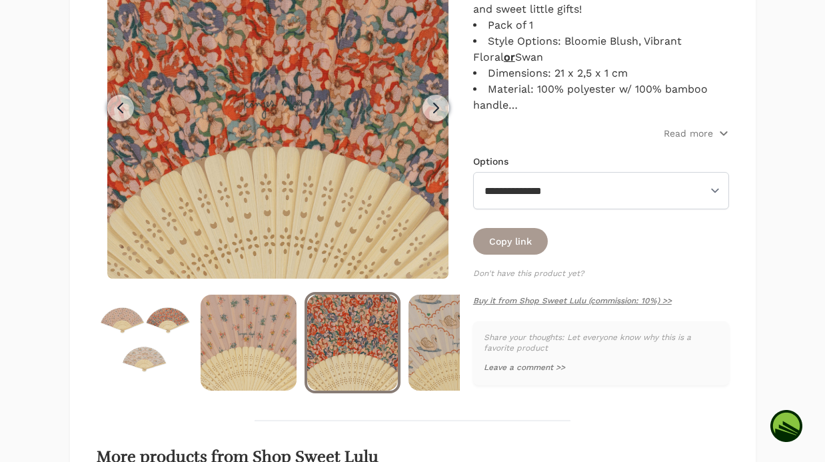
scroll to position [365, 0]
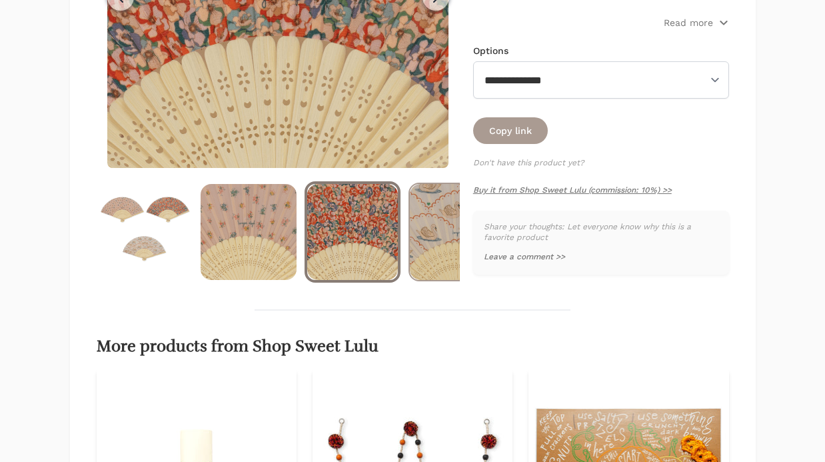
click at [426, 226] on img at bounding box center [456, 232] width 93 height 96
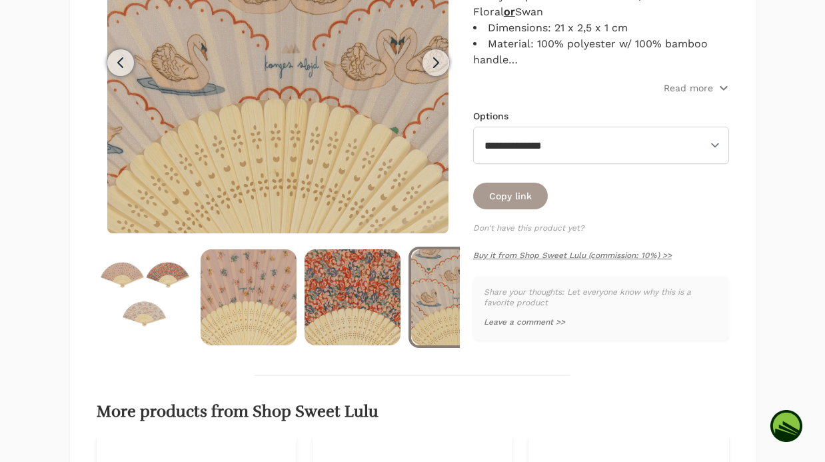
scroll to position [251, 0]
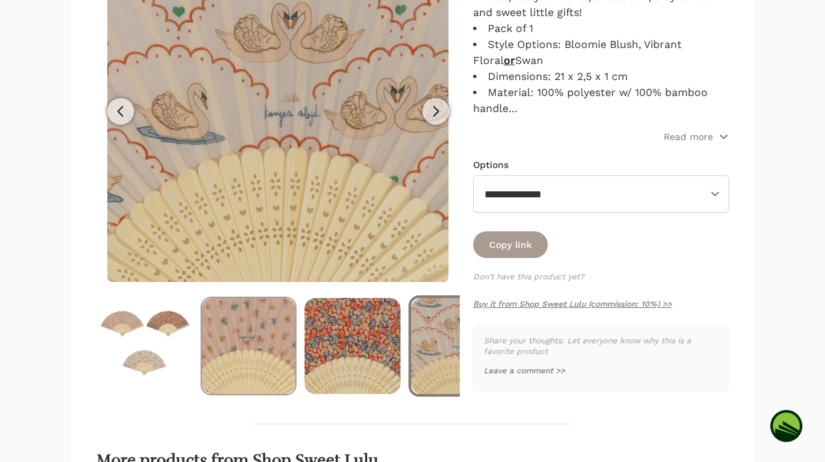
click at [262, 332] on img at bounding box center [248, 346] width 93 height 96
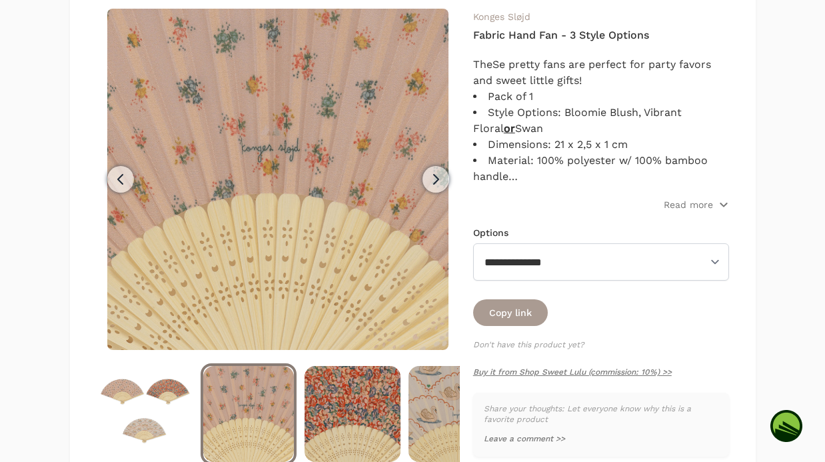
scroll to position [262, 0]
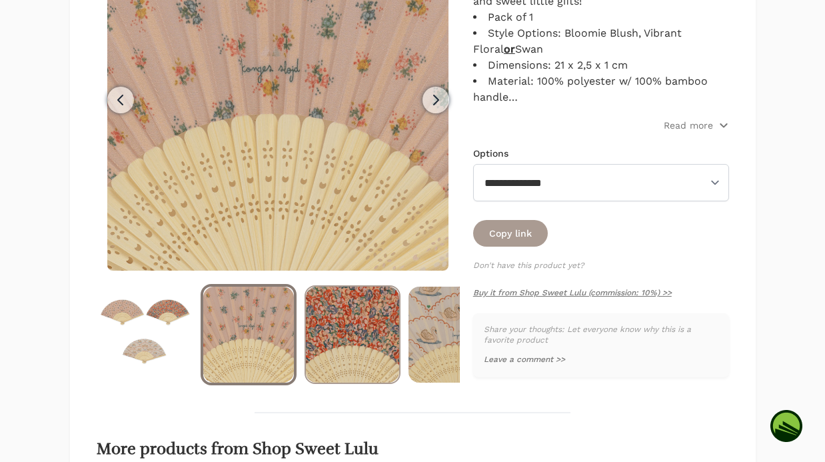
click at [334, 339] on img at bounding box center [352, 334] width 93 height 96
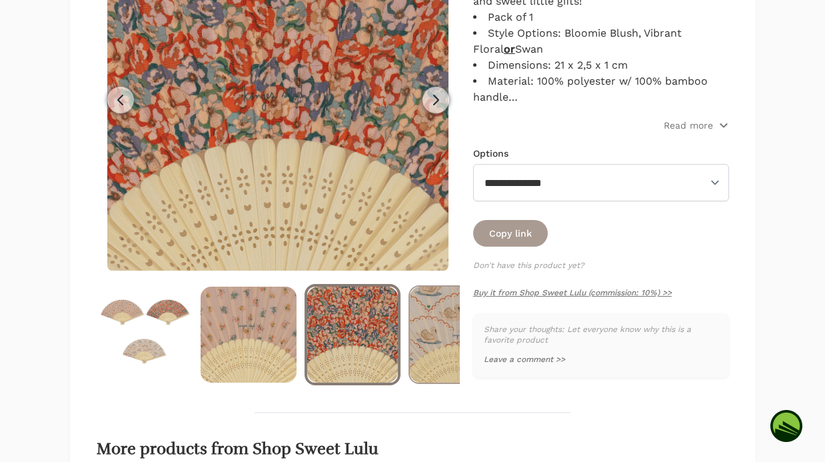
click at [431, 323] on img at bounding box center [456, 334] width 93 height 96
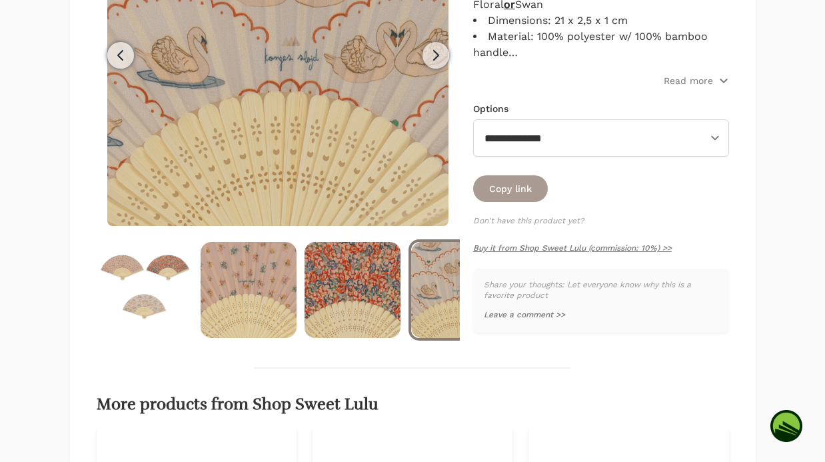
scroll to position [323, 0]
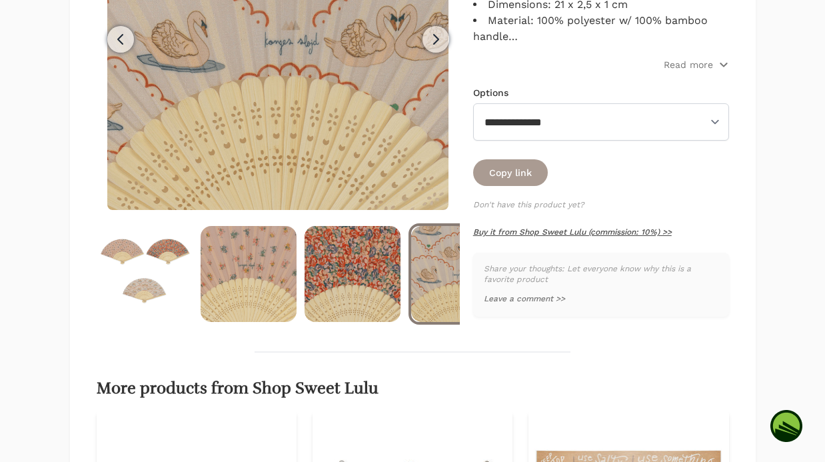
click at [556, 230] on link "Buy it from Shop Sweet Lulu (commission: 10%) >>" at bounding box center [572, 231] width 198 height 9
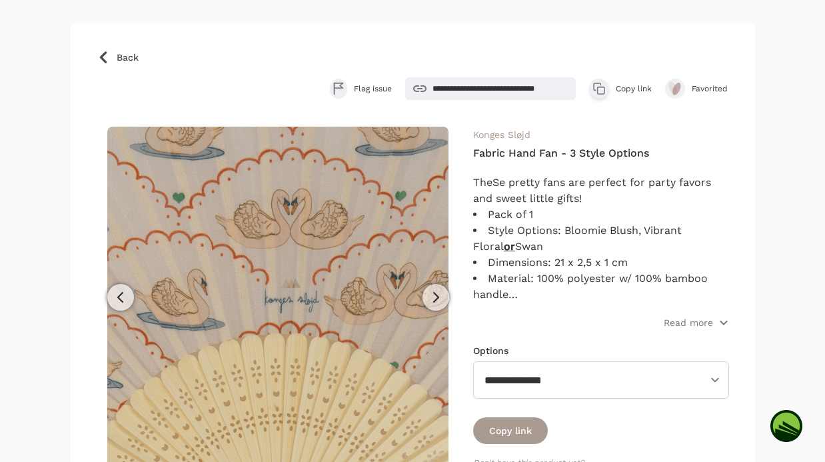
scroll to position [57, 0]
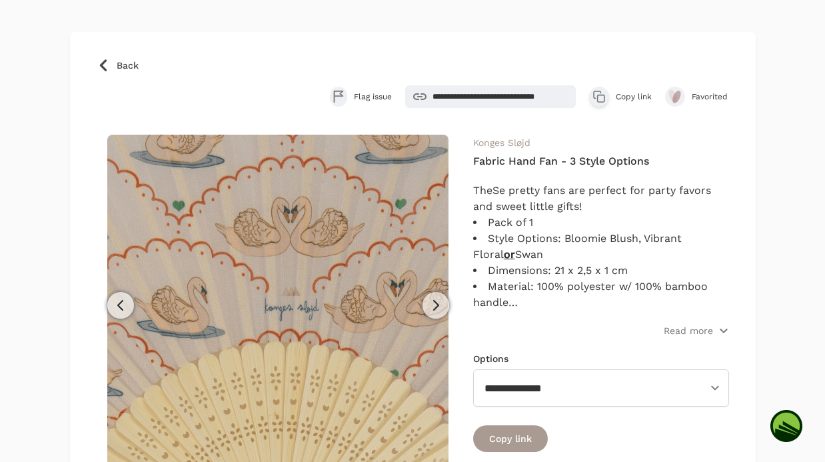
click at [104, 65] on icon at bounding box center [103, 65] width 13 height 13
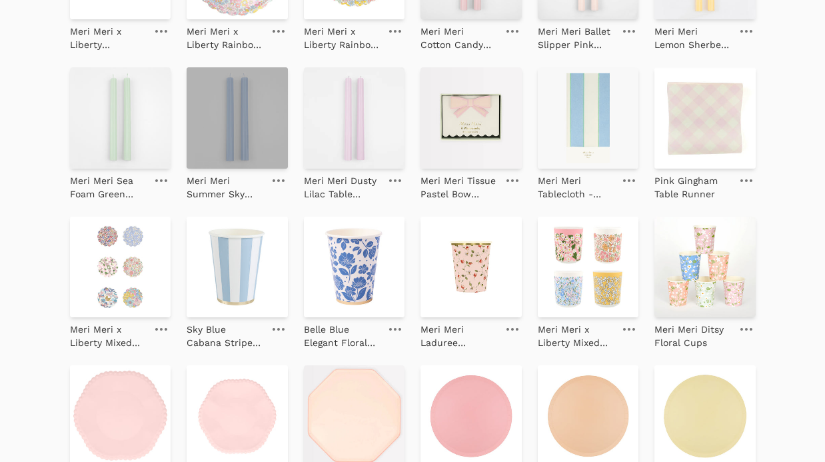
scroll to position [608, 0]
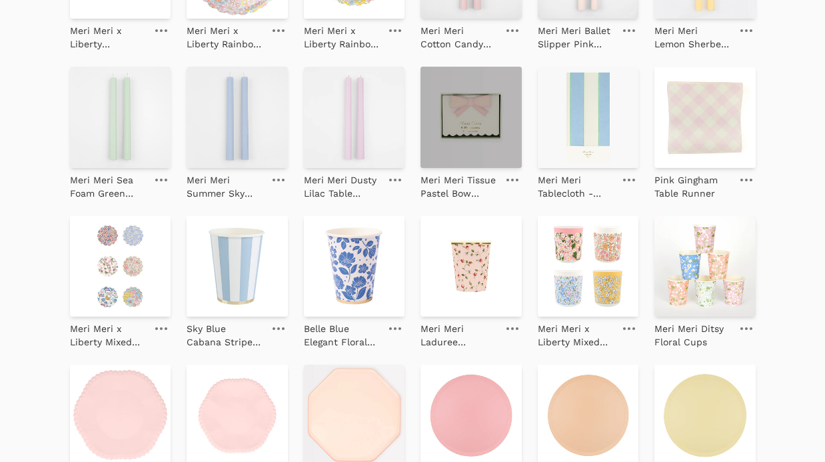
click at [473, 147] on img at bounding box center [470, 117] width 101 height 101
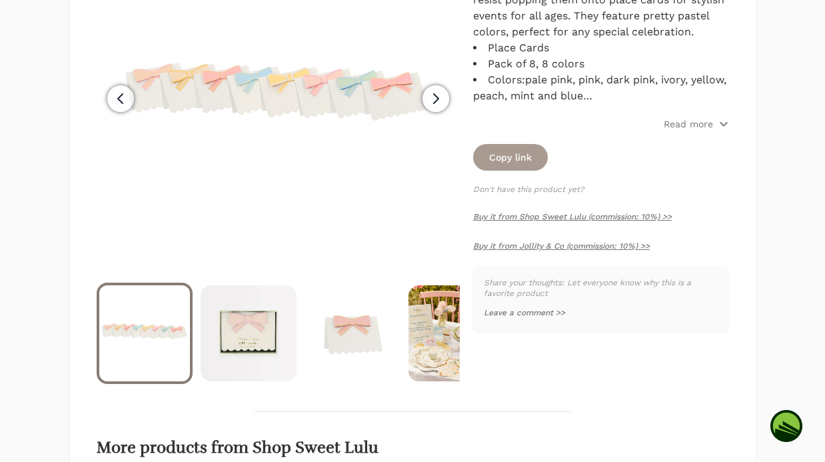
scroll to position [321, 0]
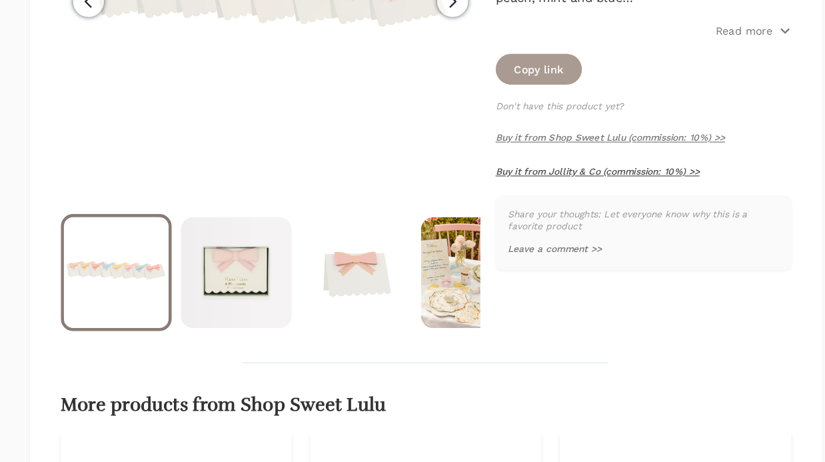
click at [515, 188] on link "Buy it from Jollity & Co (commission: 10%) >>" at bounding box center [561, 188] width 177 height 9
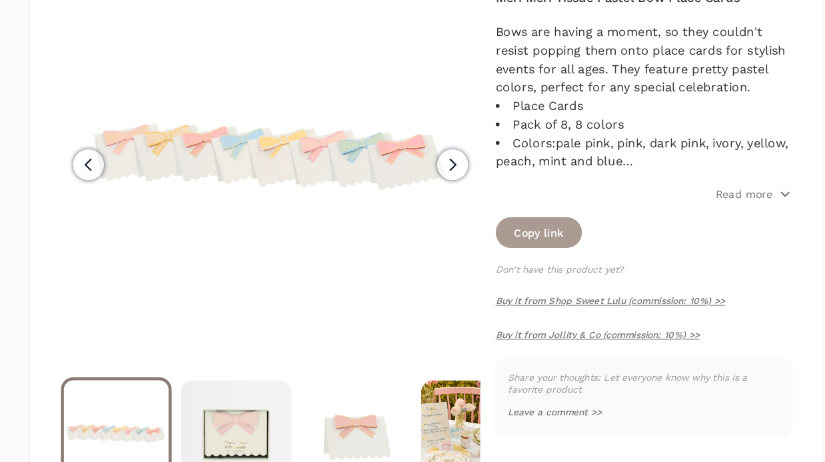
scroll to position [165, 0]
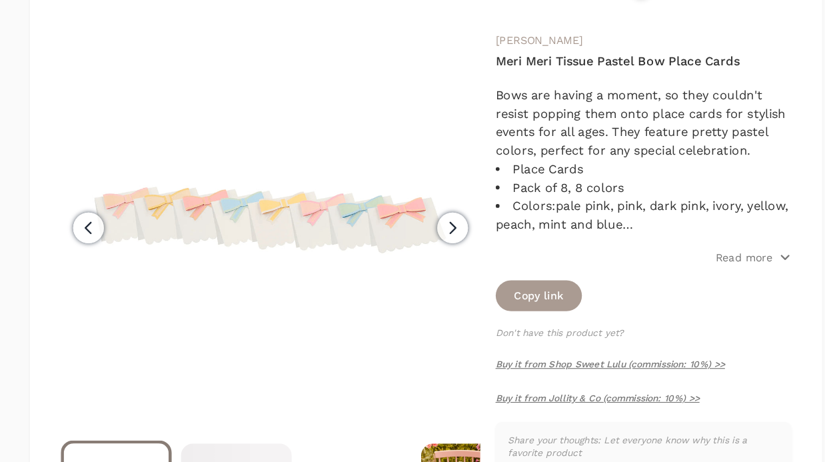
click at [111, 202] on span "Previous" at bounding box center [120, 197] width 27 height 27
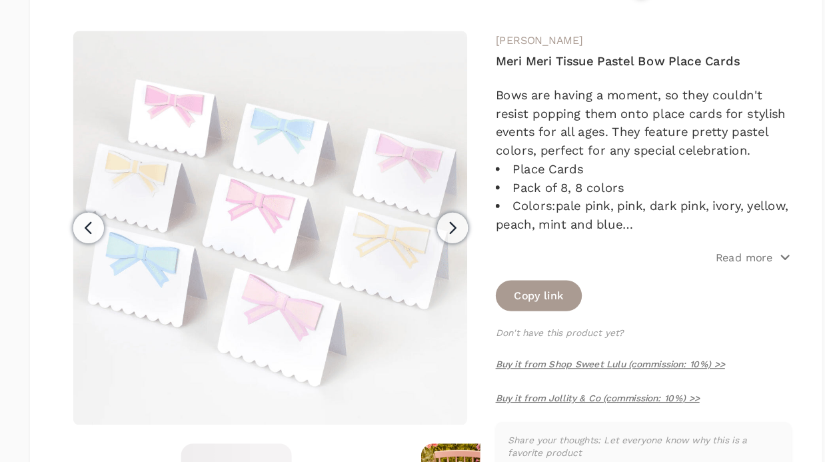
scroll to position [0, 156]
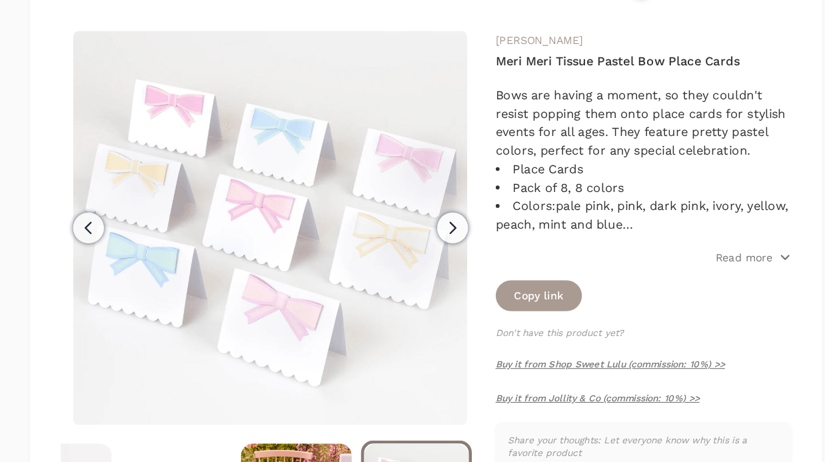
click at [436, 200] on icon "button" at bounding box center [436, 197] width 16 height 16
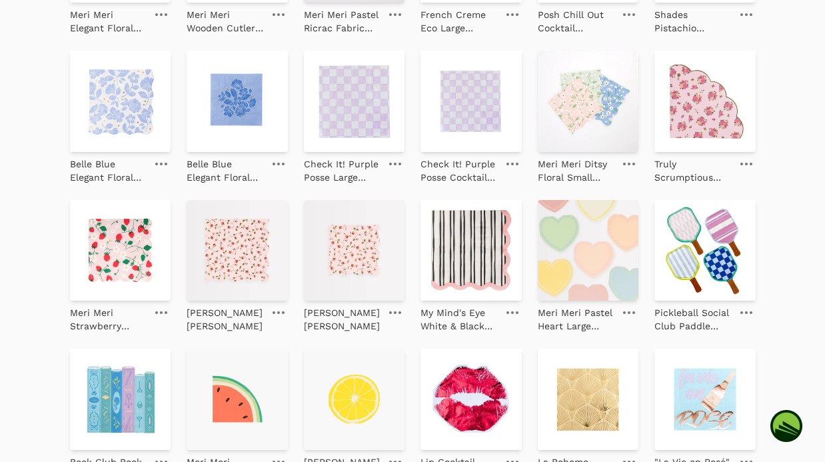
scroll to position [1818, 0]
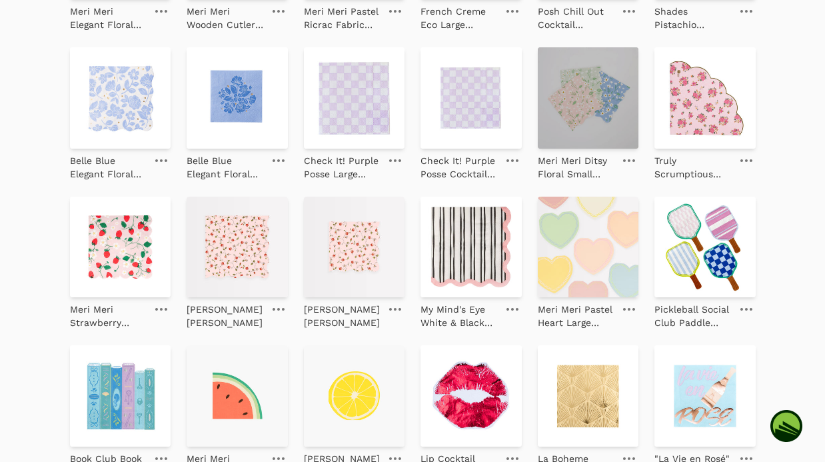
click at [559, 133] on img at bounding box center [588, 97] width 101 height 101
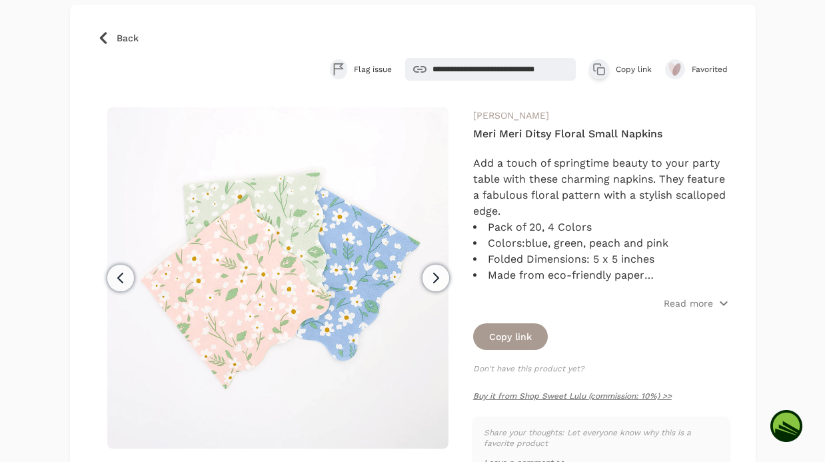
scroll to position [91, 0]
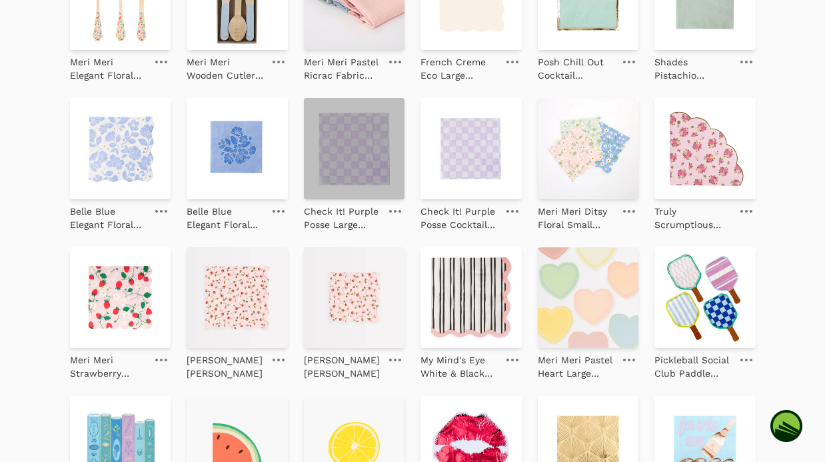
scroll to position [1769, 0]
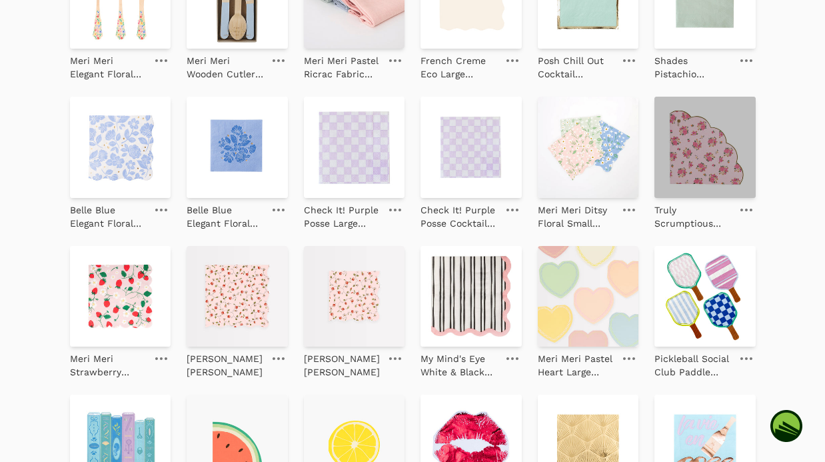
click at [682, 147] on img at bounding box center [704, 147] width 101 height 101
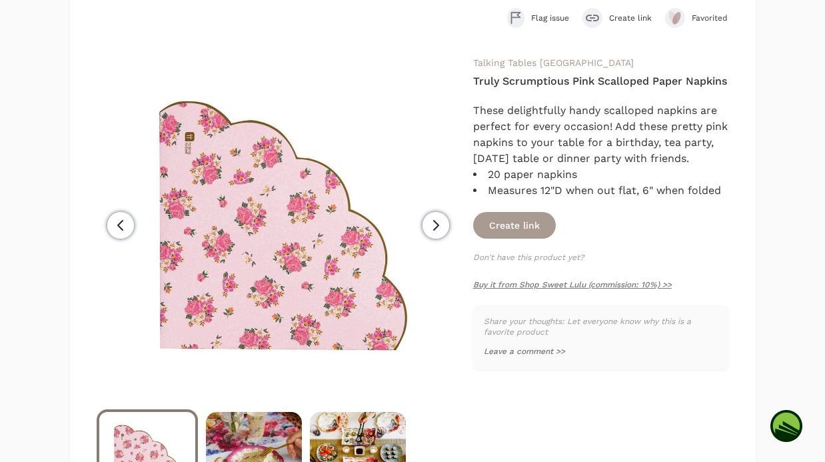
scroll to position [121, 0]
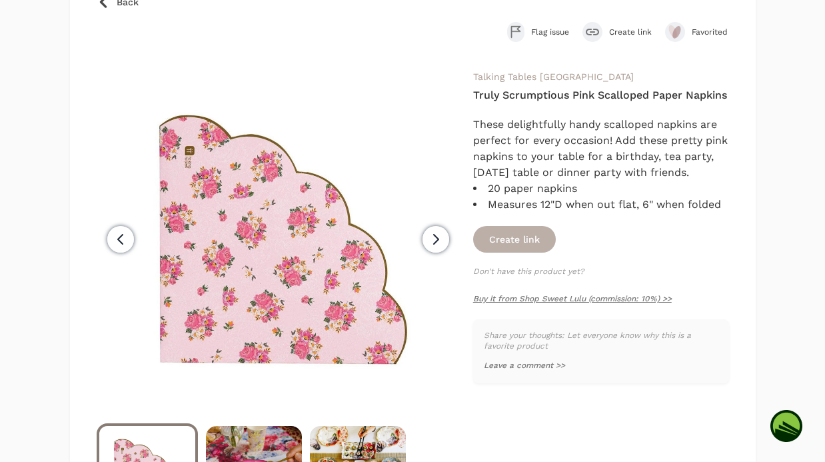
click at [510, 232] on button "Create link" at bounding box center [514, 239] width 83 height 27
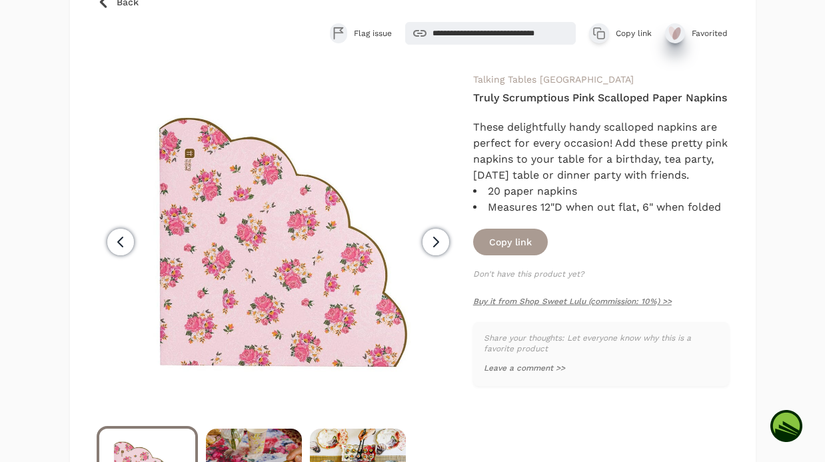
click at [681, 31] on icon "submit" at bounding box center [675, 33] width 16 height 16
click at [677, 33] on icon "submit" at bounding box center [675, 33] width 16 height 16
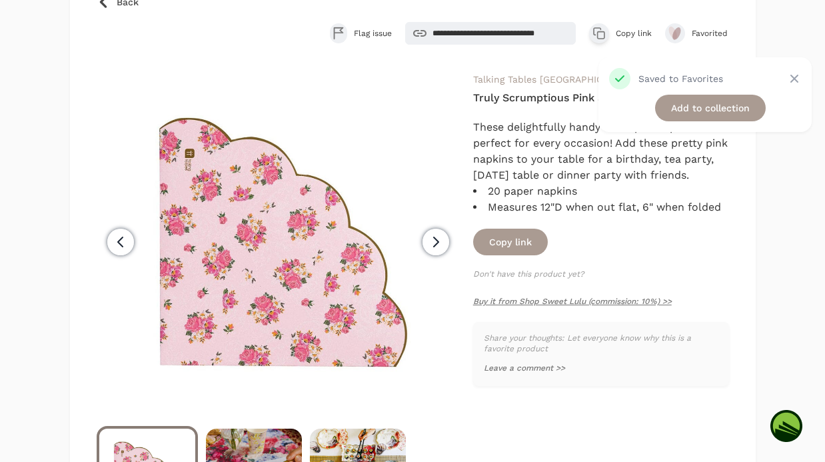
click at [664, 114] on link "Add to collection" at bounding box center [710, 108] width 111 height 27
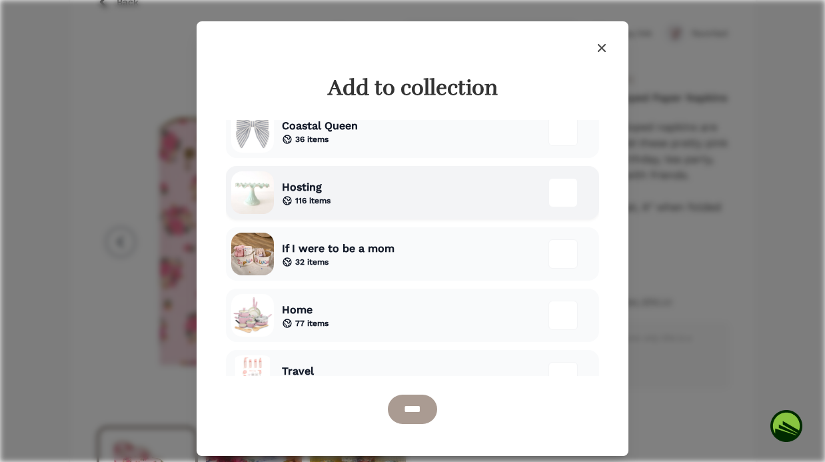
scroll to position [107, 0]
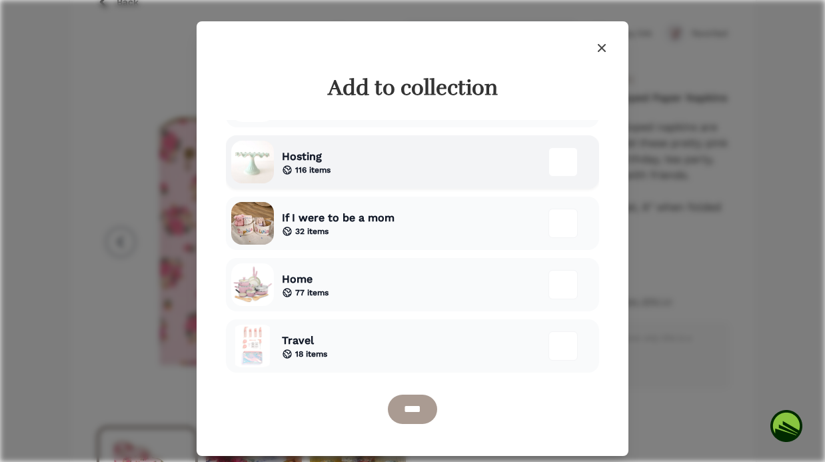
click at [383, 167] on div "Hosting 116 items" at bounding box center [412, 161] width 373 height 53
click at [416, 407] on input "****" at bounding box center [412, 408] width 49 height 29
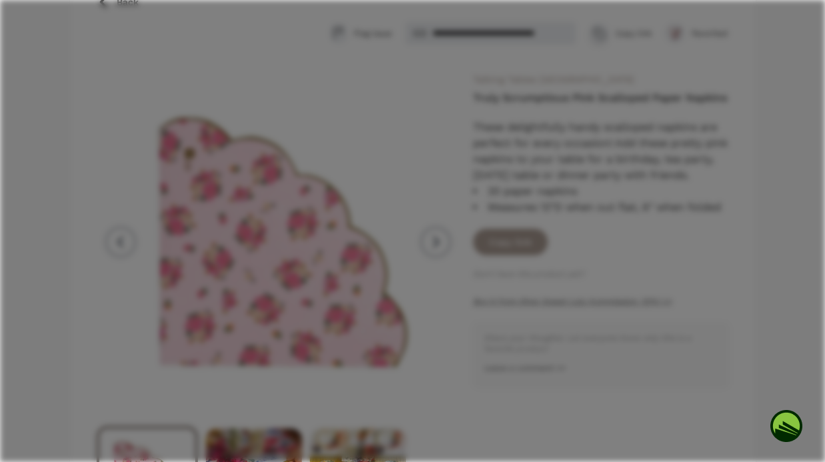
scroll to position [153, 0]
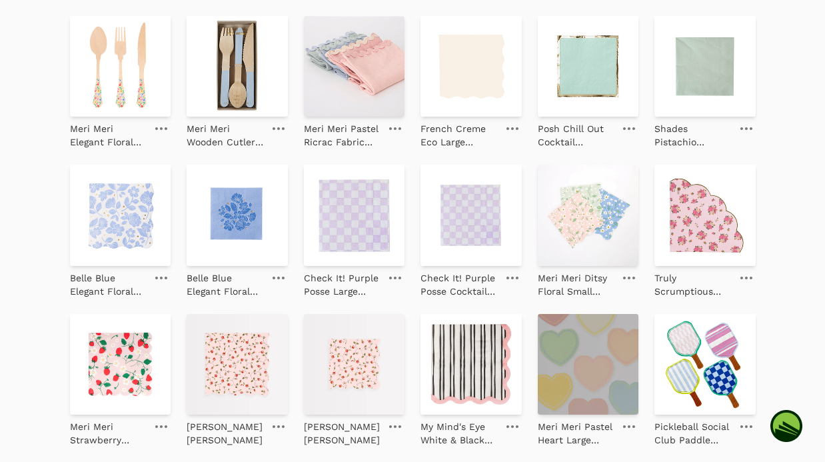
scroll to position [1704, 0]
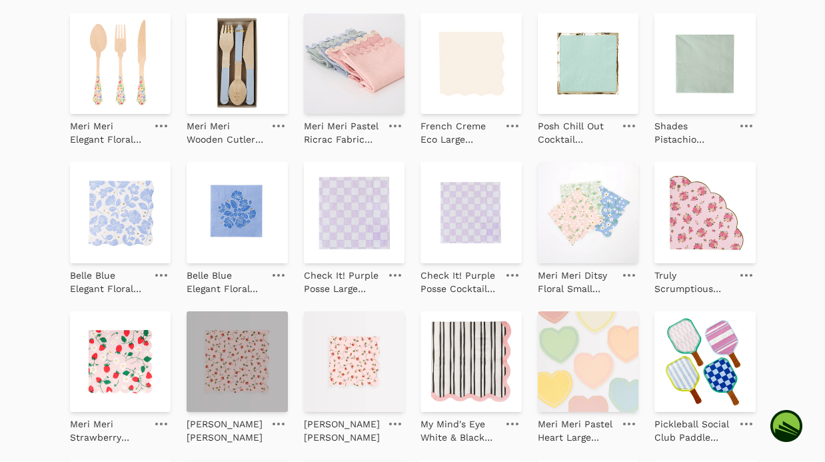
click at [228, 344] on img at bounding box center [237, 361] width 101 height 101
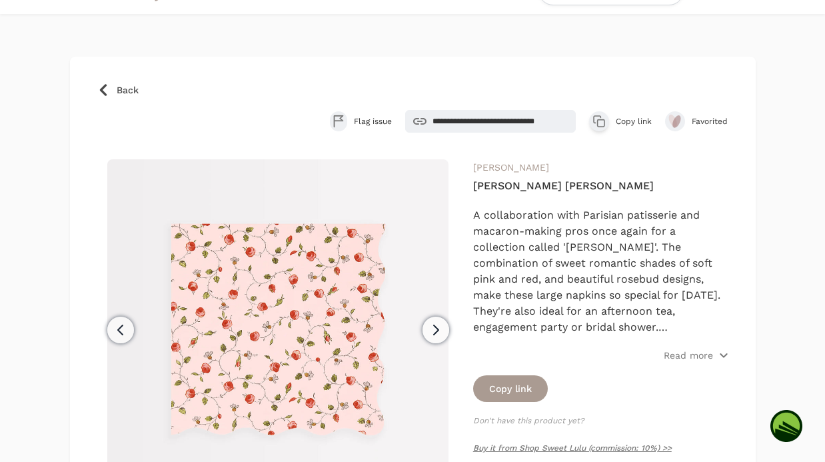
scroll to position [30, 0]
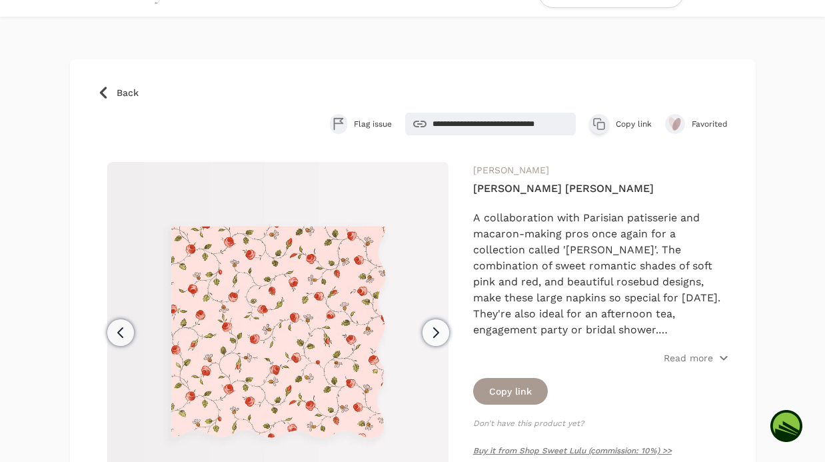
click at [107, 97] on icon at bounding box center [103, 92] width 13 height 13
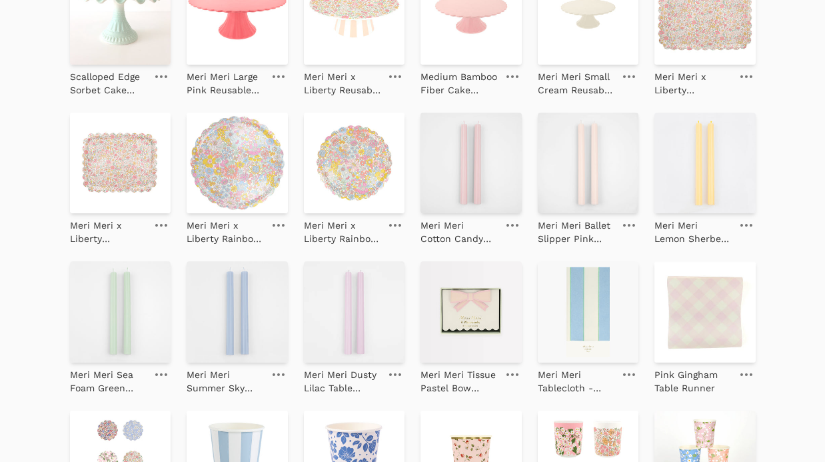
scroll to position [428, 0]
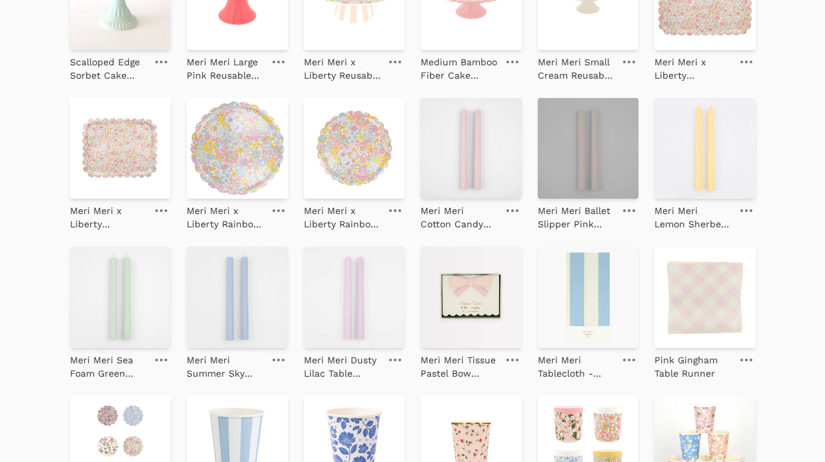
click at [587, 151] on img at bounding box center [588, 148] width 101 height 101
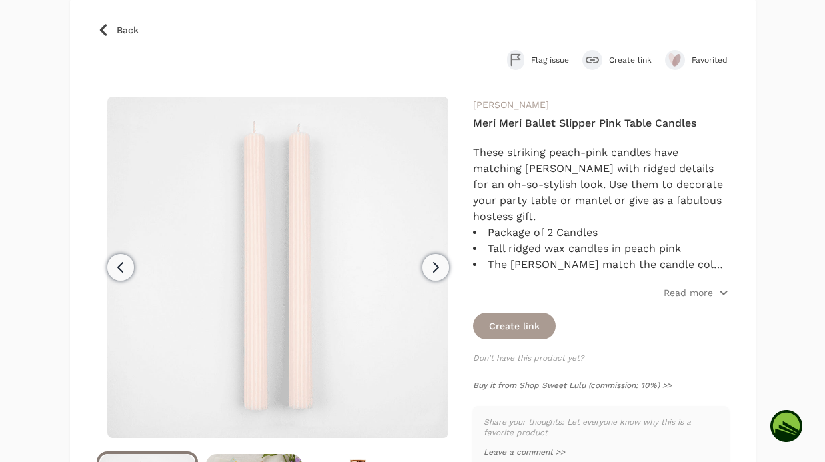
scroll to position [128, 0]
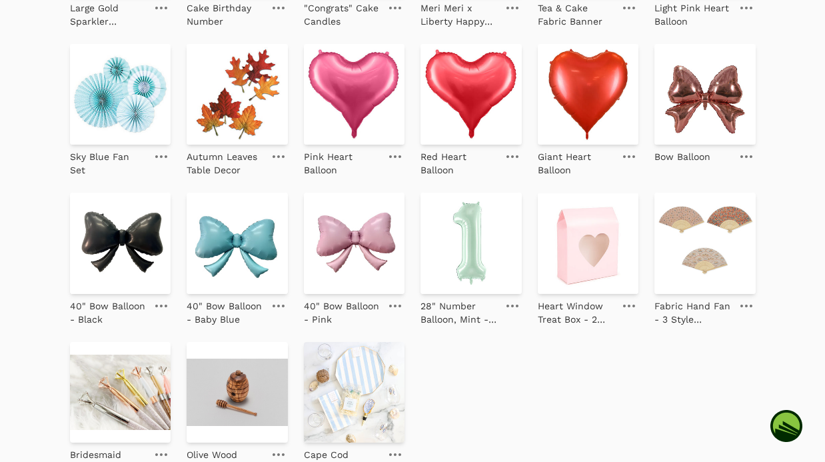
scroll to position [2865, 0]
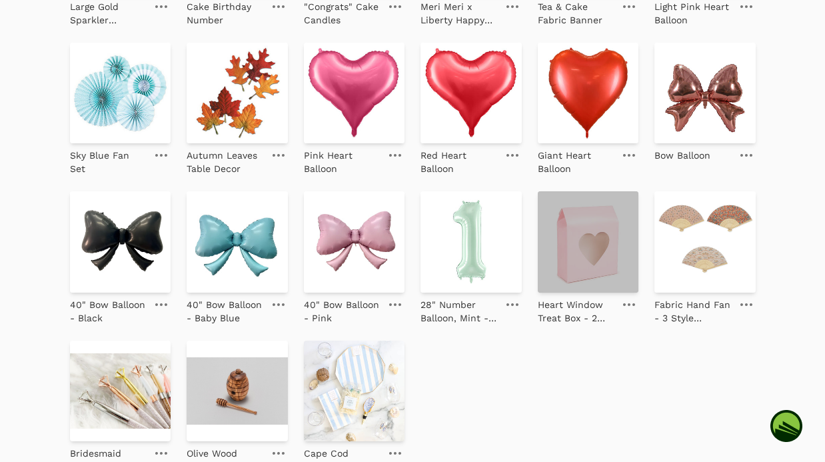
click at [548, 268] on img at bounding box center [588, 241] width 101 height 101
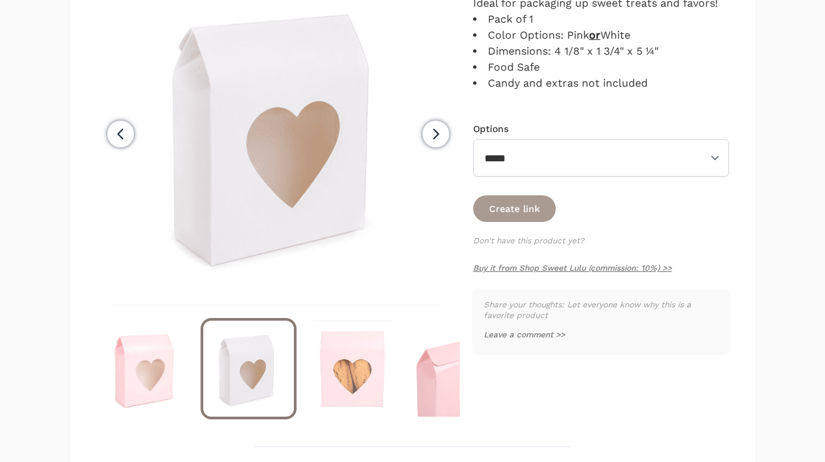
scroll to position [262, 0]
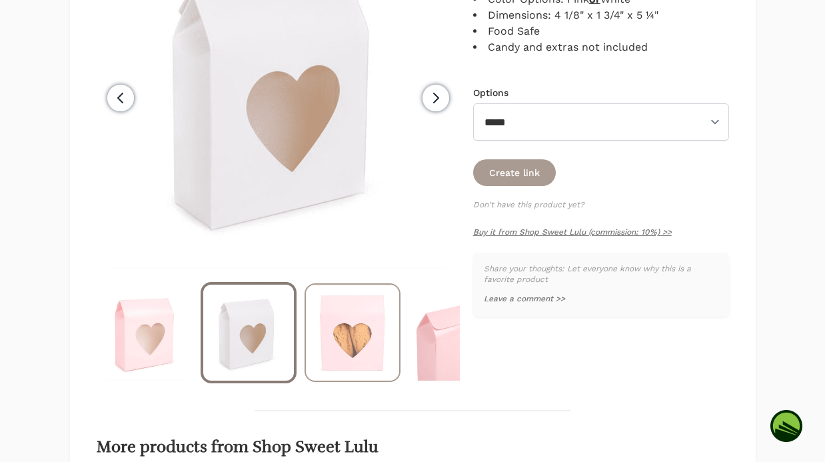
click at [369, 316] on img at bounding box center [352, 332] width 93 height 96
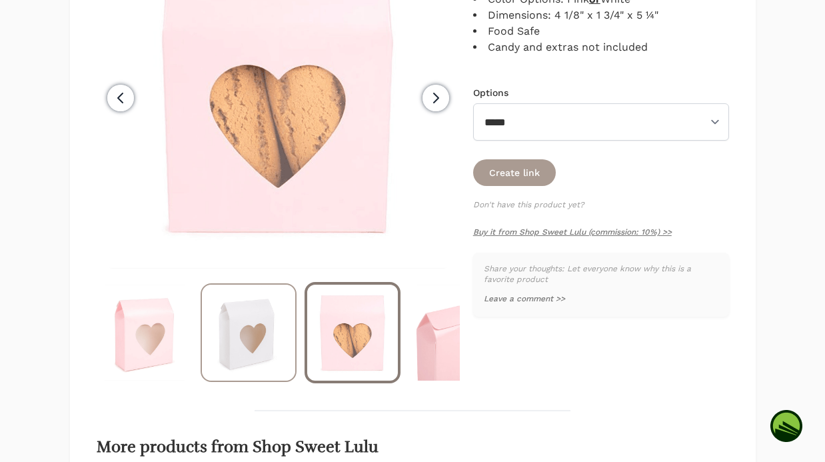
click at [247, 331] on img at bounding box center [248, 332] width 93 height 96
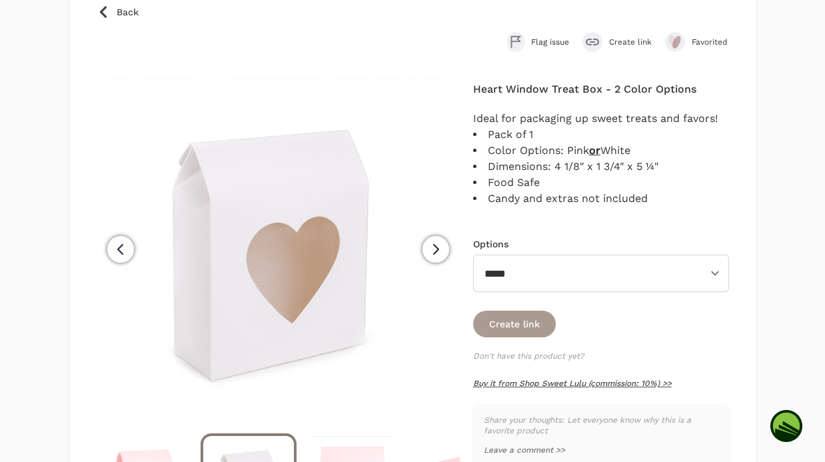
scroll to position [96, 0]
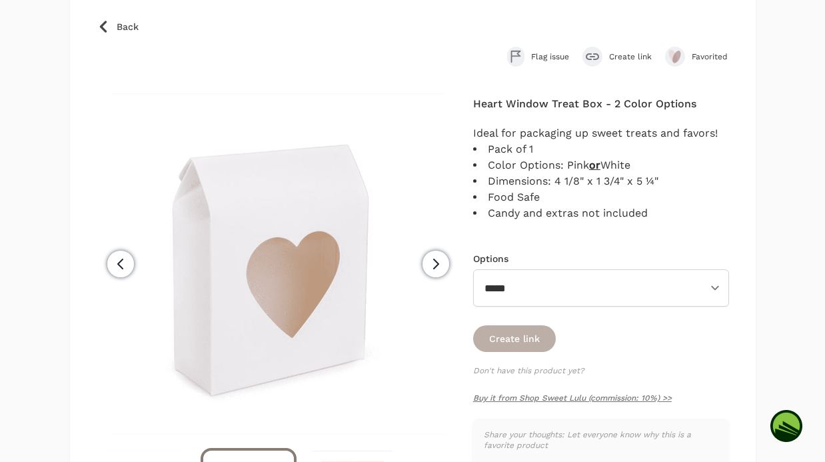
click at [528, 334] on button "Create link" at bounding box center [514, 338] width 83 height 27
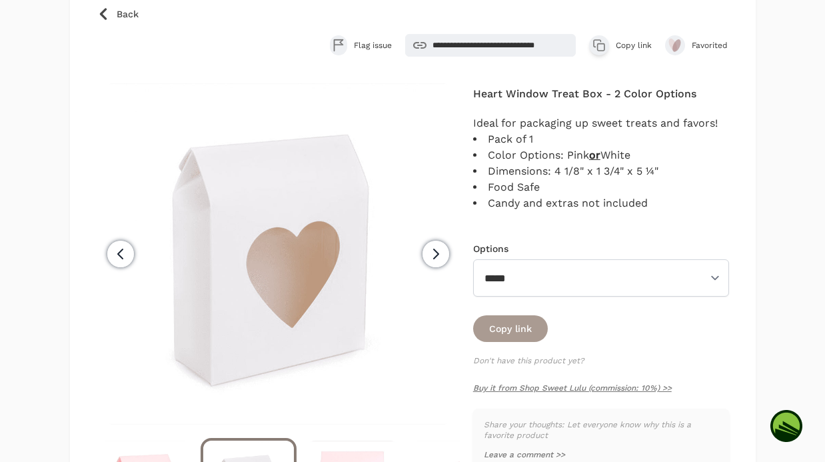
scroll to position [113, 0]
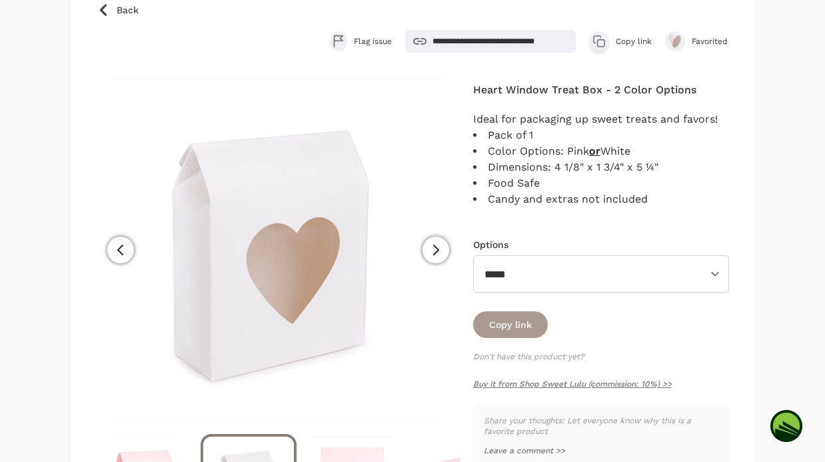
click at [100, 9] on icon at bounding box center [102, 10] width 7 height 12
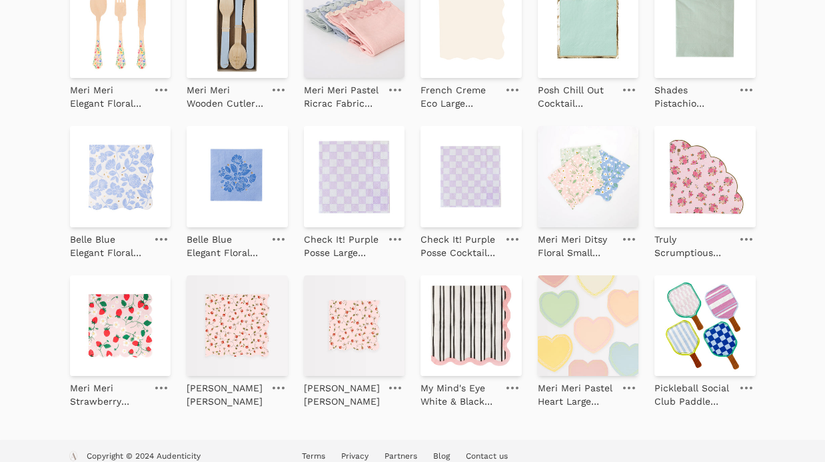
scroll to position [1752, 0]
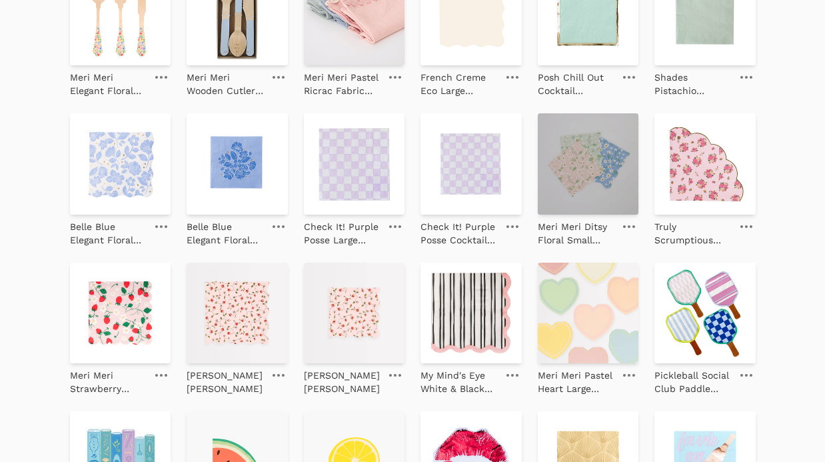
click at [606, 173] on img at bounding box center [588, 163] width 101 height 101
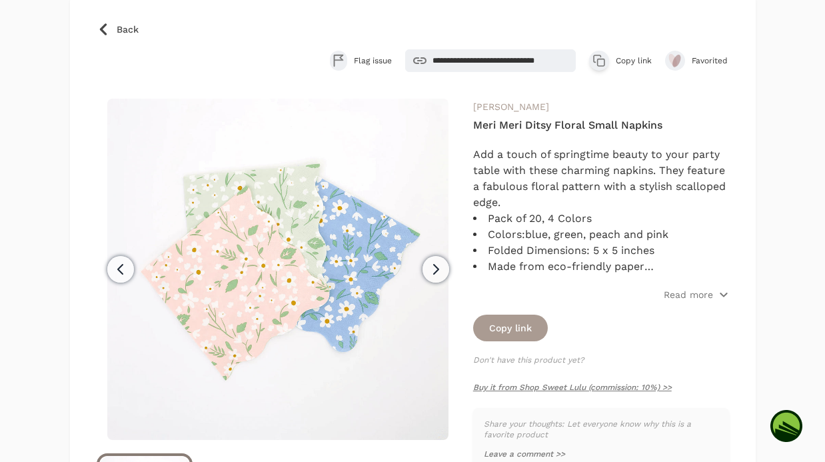
scroll to position [157, 0]
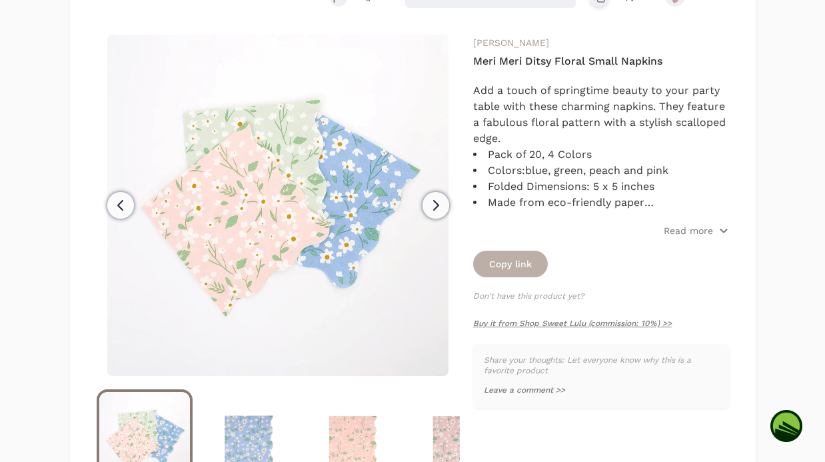
click at [514, 256] on button "Copy link" at bounding box center [510, 263] width 75 height 27
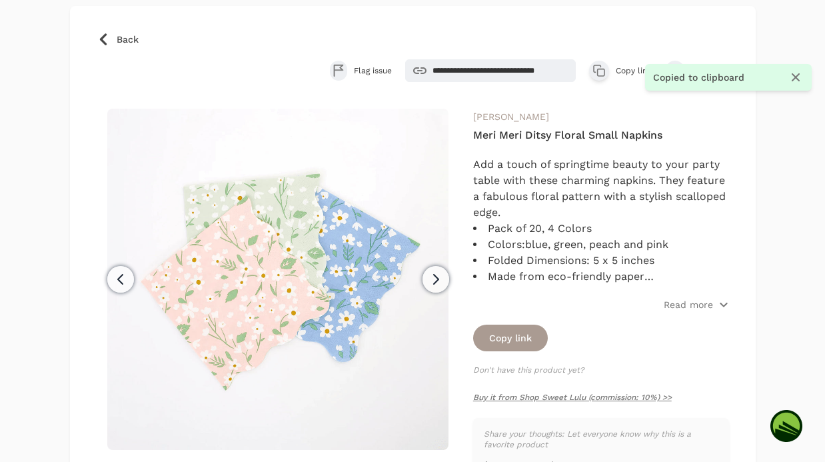
scroll to position [21, 0]
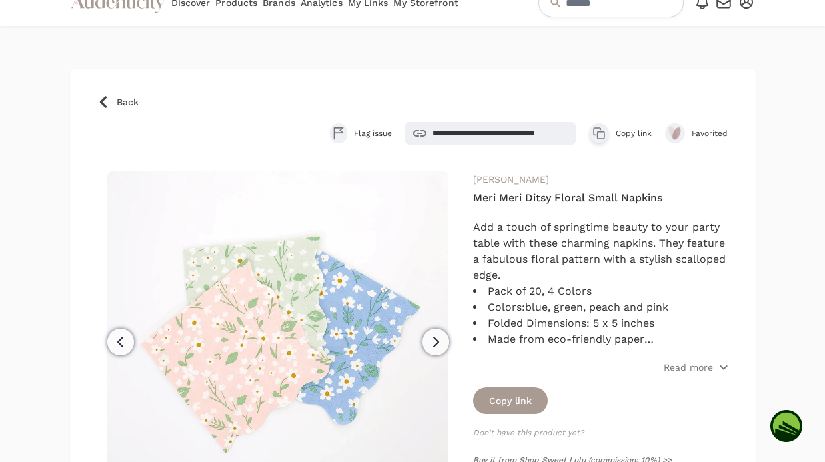
click at [113, 97] on link "Back" at bounding box center [413, 101] width 632 height 13
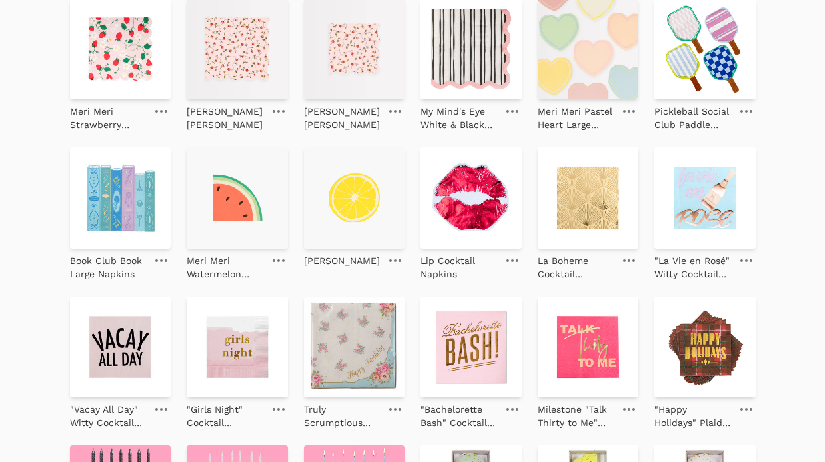
scroll to position [2028, 0]
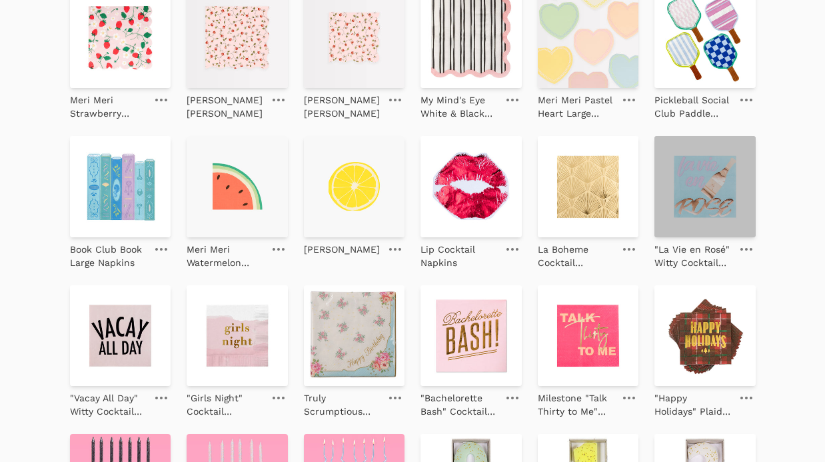
click at [712, 199] on img at bounding box center [704, 186] width 101 height 101
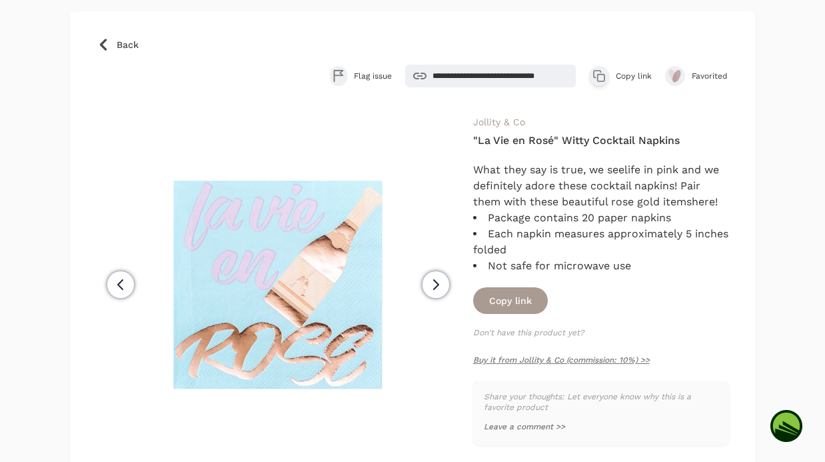
scroll to position [139, 0]
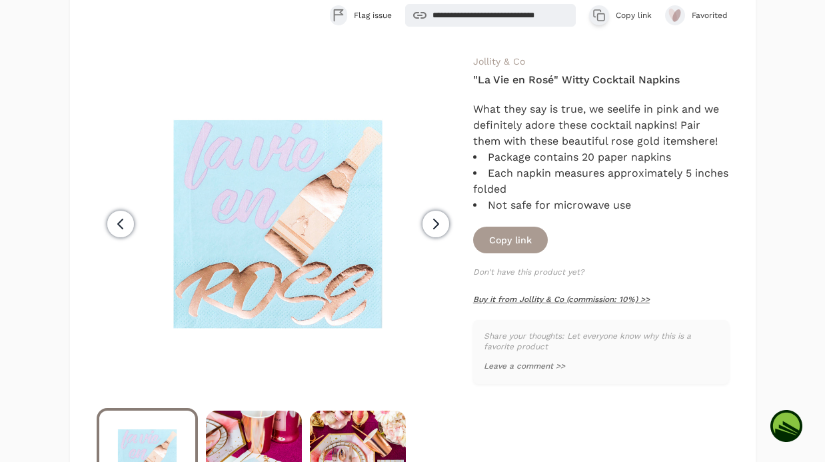
click at [520, 299] on link "Buy it from Jollity & Co (commission: 10%) >>" at bounding box center [561, 298] width 177 height 9
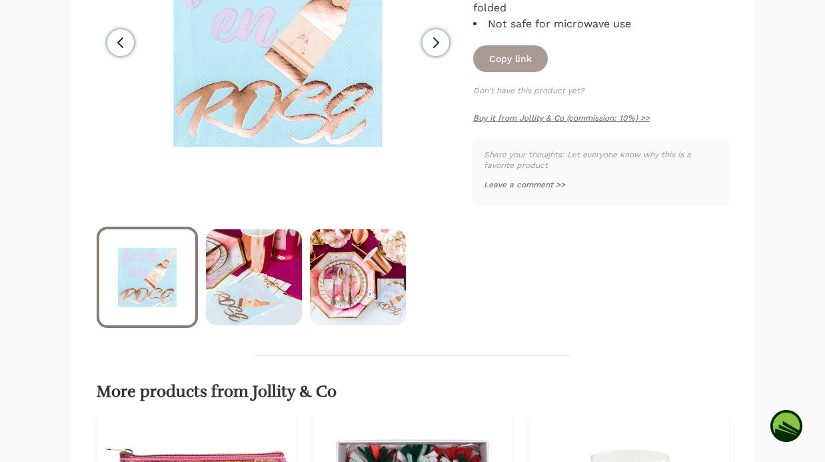
scroll to position [452, 0]
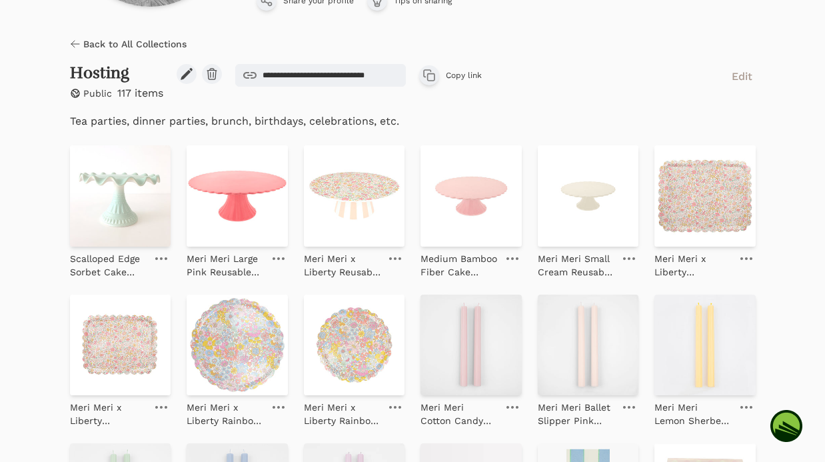
scroll to position [241, 0]
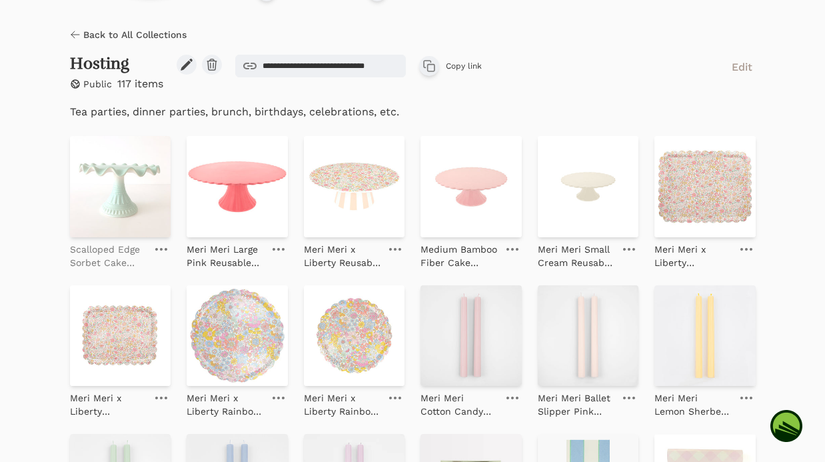
click at [129, 242] on p "Scalloped Edge Sorbet Cake Stand- Mint" at bounding box center [108, 255] width 77 height 27
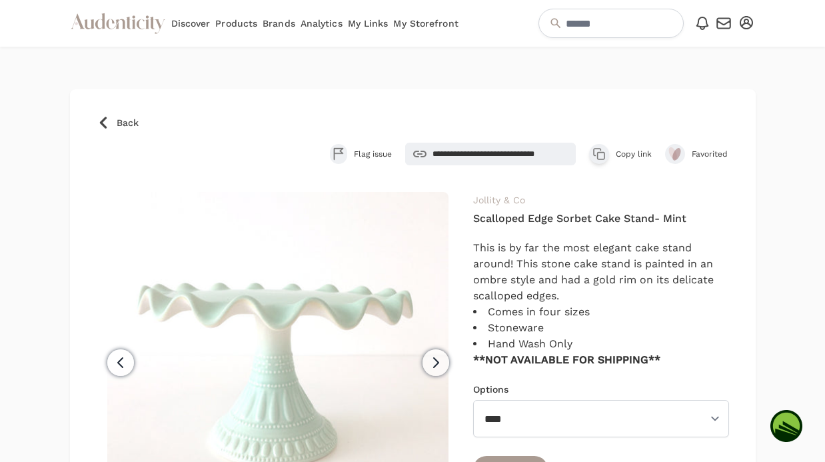
click at [511, 200] on link "Jollity & Co" at bounding box center [499, 199] width 52 height 11
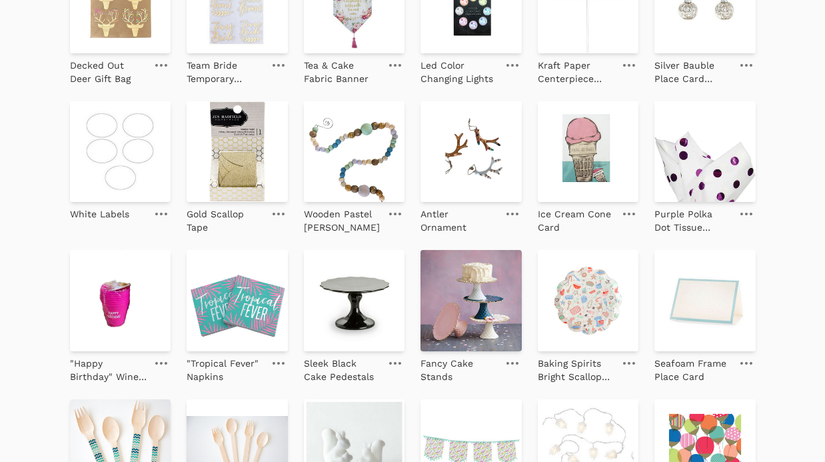
scroll to position [855, 0]
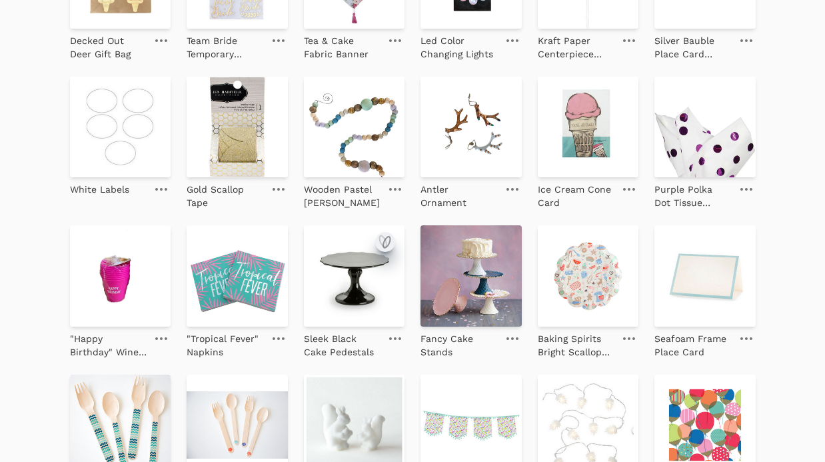
click at [384, 243] on icon "submit" at bounding box center [386, 241] width 7 height 11
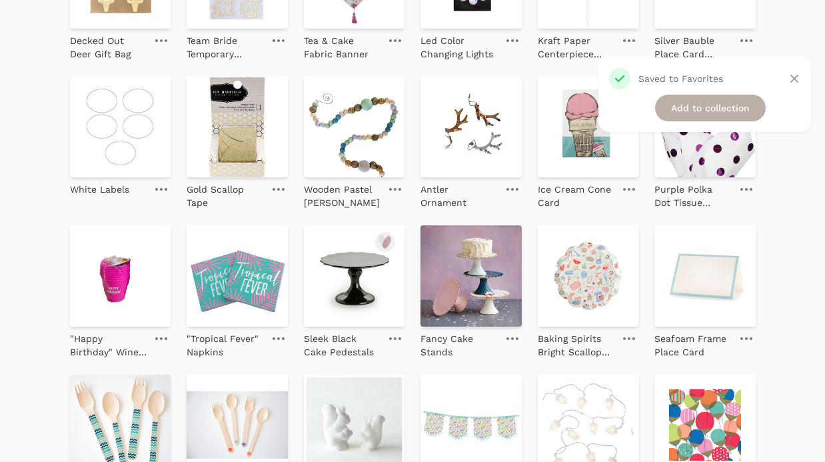
click at [709, 107] on link "Add to collection" at bounding box center [710, 108] width 111 height 27
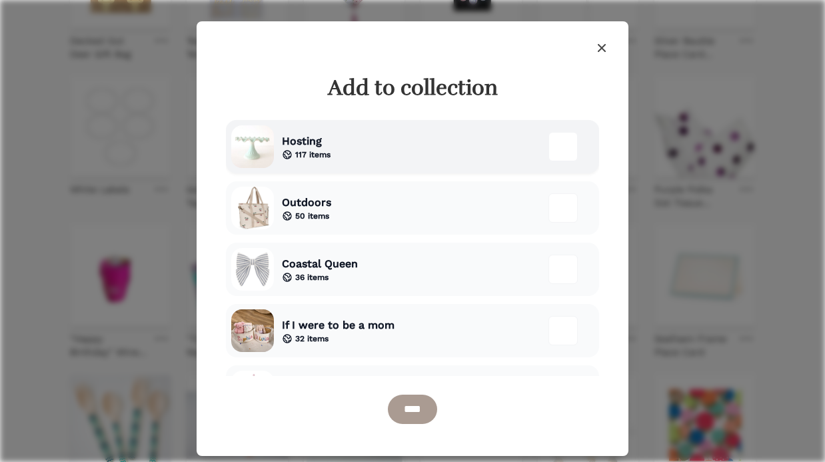
click at [373, 145] on div "Hosting 117 items" at bounding box center [412, 146] width 373 height 53
click at [406, 408] on input "****" at bounding box center [412, 408] width 49 height 29
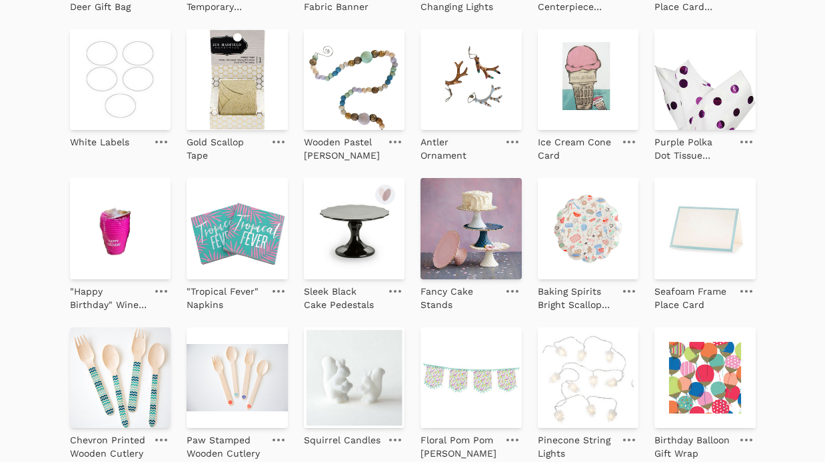
scroll to position [935, 0]
click at [735, 187] on icon "submit" at bounding box center [736, 194] width 16 height 16
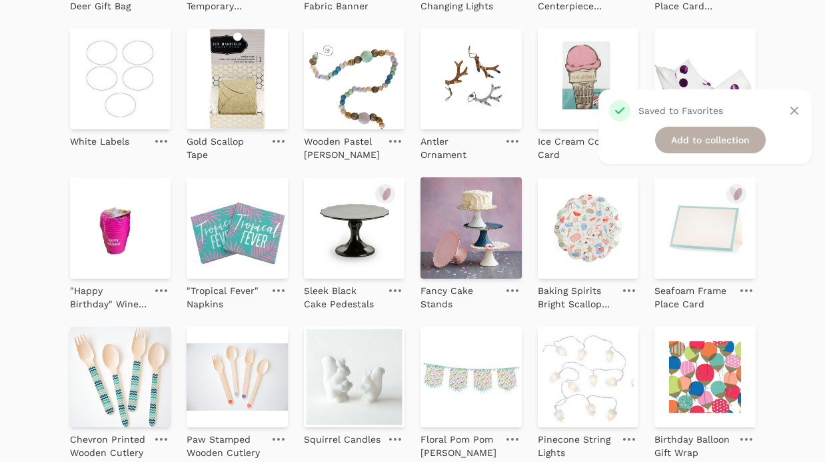
click at [680, 137] on link "Add to collection" at bounding box center [710, 140] width 111 height 27
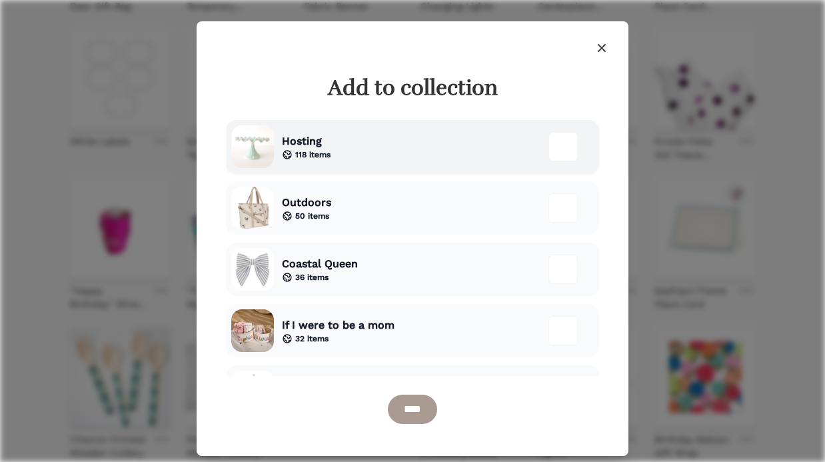
click at [373, 157] on div "Hosting 118 items" at bounding box center [412, 146] width 373 height 53
click at [400, 404] on input "****" at bounding box center [412, 408] width 49 height 29
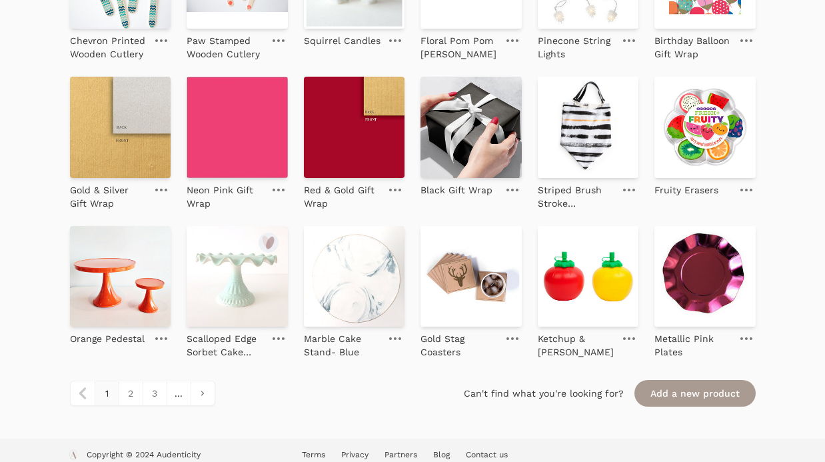
scroll to position [1344, 0]
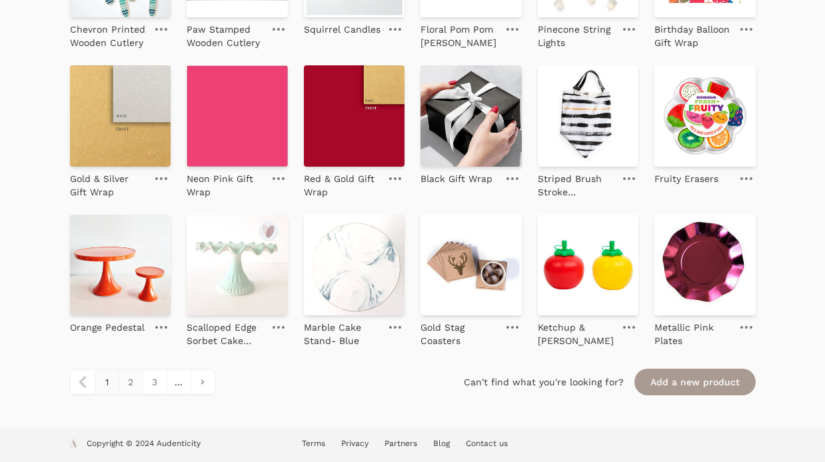
click at [132, 389] on link "2" at bounding box center [131, 382] width 24 height 24
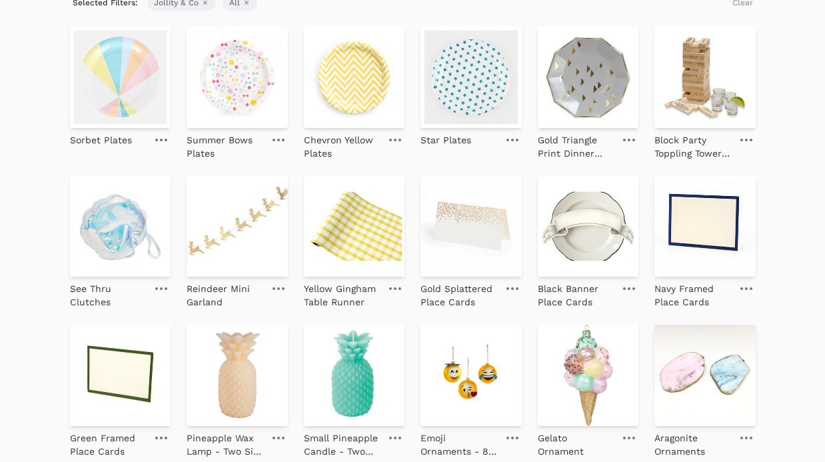
scroll to position [236, 0]
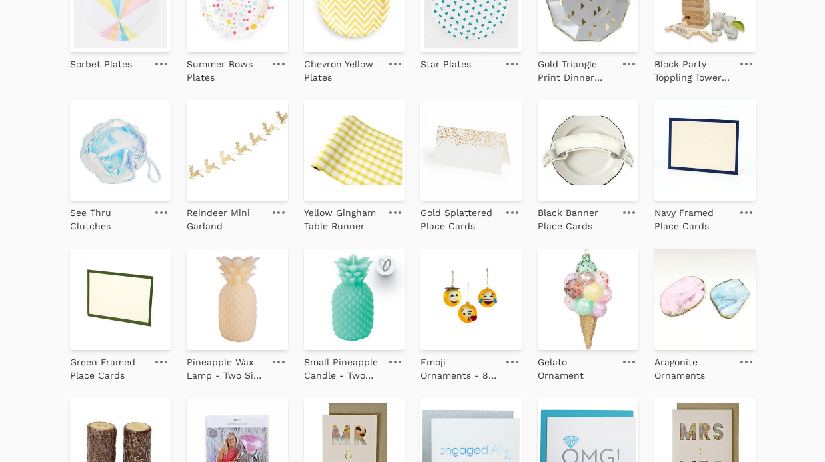
click at [386, 271] on icon "submit" at bounding box center [385, 265] width 16 height 16
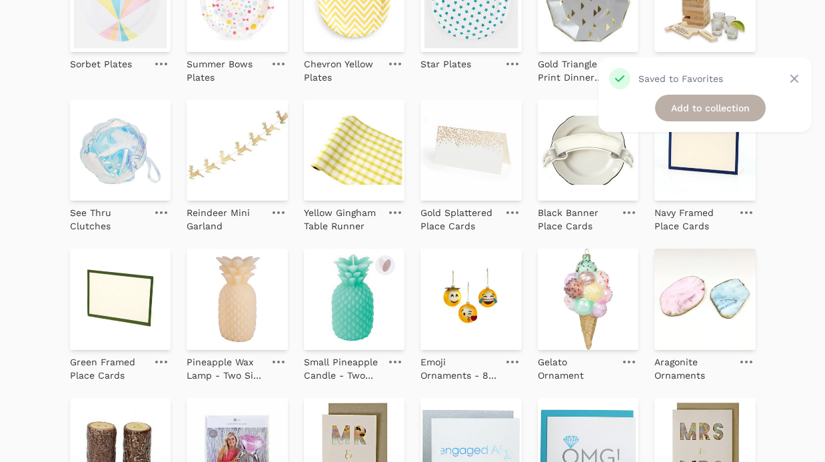
click at [719, 110] on link "Add to collection" at bounding box center [710, 108] width 111 height 27
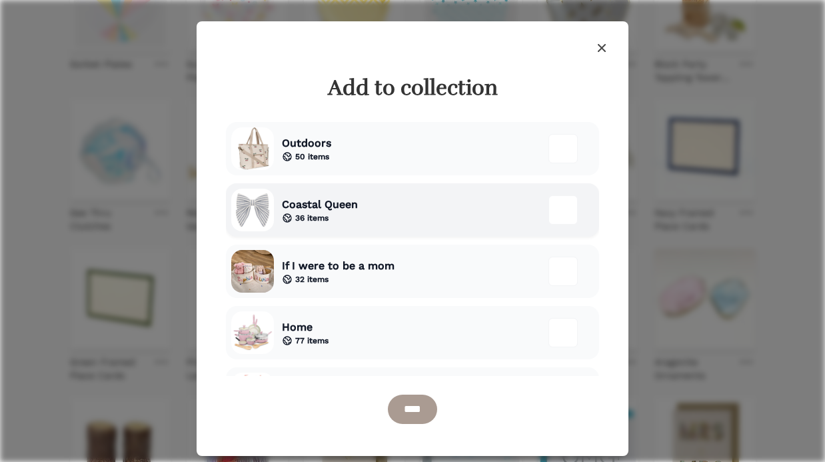
scroll to position [73, 0]
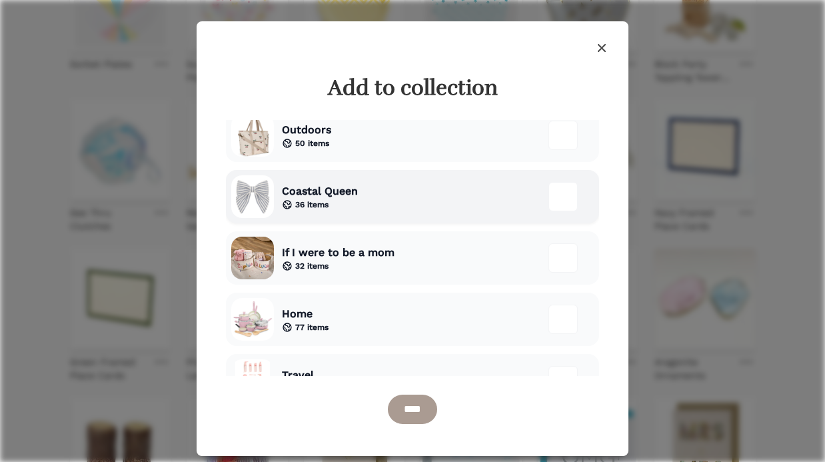
click at [370, 202] on div "Coastal Queen 36 items" at bounding box center [412, 196] width 373 height 53
click at [408, 407] on input "****" at bounding box center [412, 408] width 49 height 29
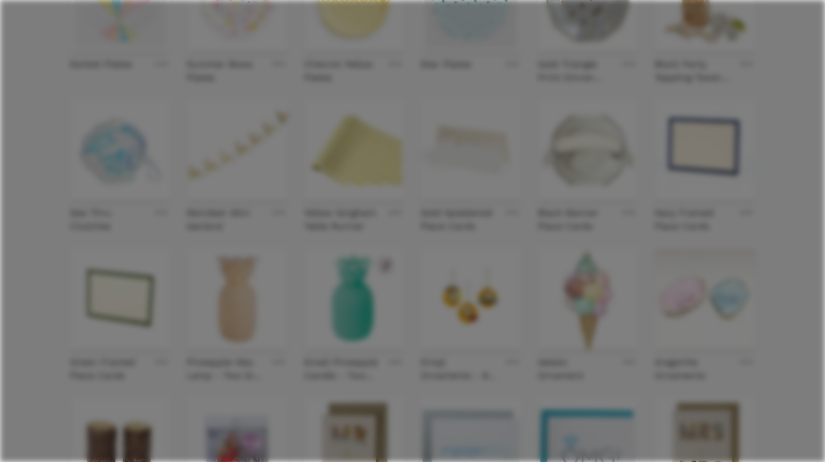
scroll to position [268, 0]
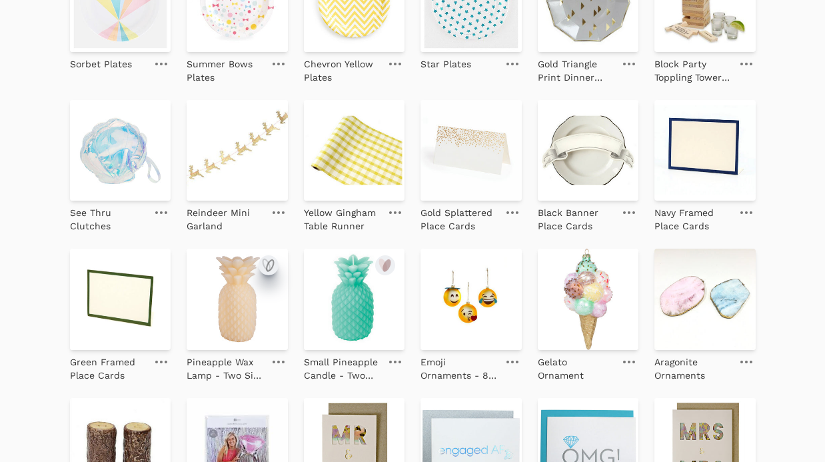
click at [272, 267] on icon "submit" at bounding box center [268, 265] width 16 height 16
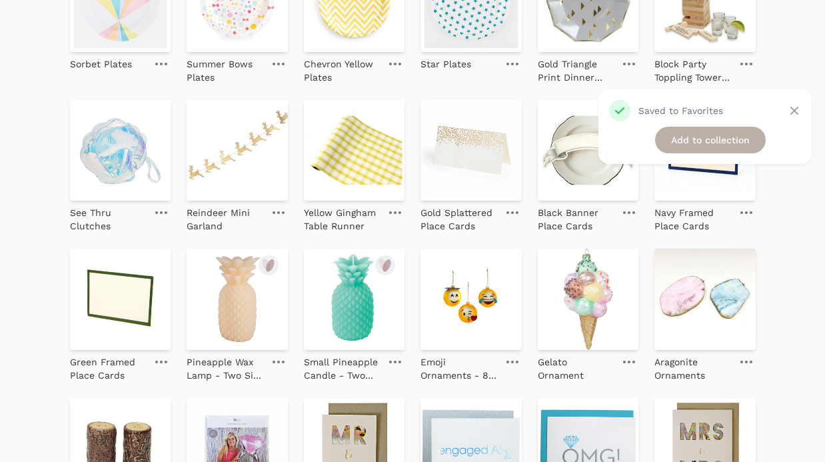
click at [701, 136] on link "Add to collection" at bounding box center [710, 140] width 111 height 27
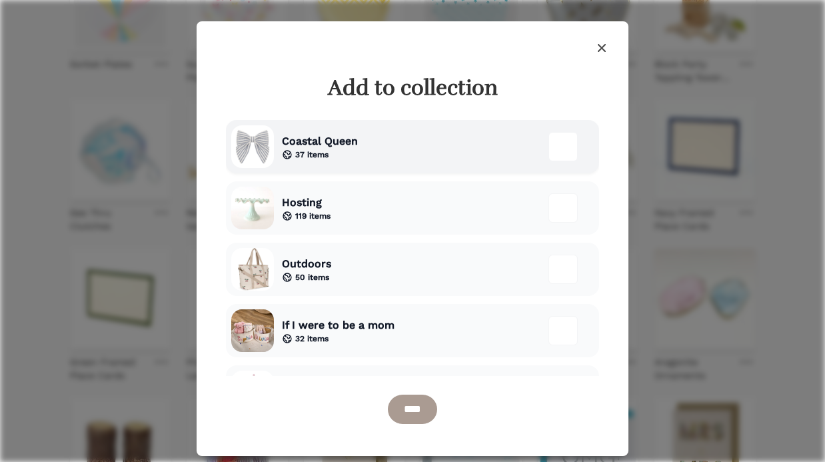
click at [314, 164] on div "Coastal Queen 37 items" at bounding box center [316, 146] width 84 height 43
click at [412, 412] on input "****" at bounding box center [412, 408] width 49 height 29
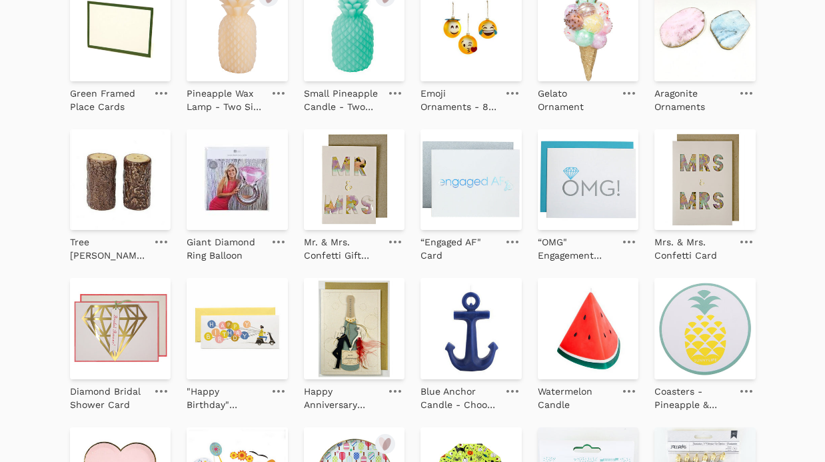
scroll to position [528, 0]
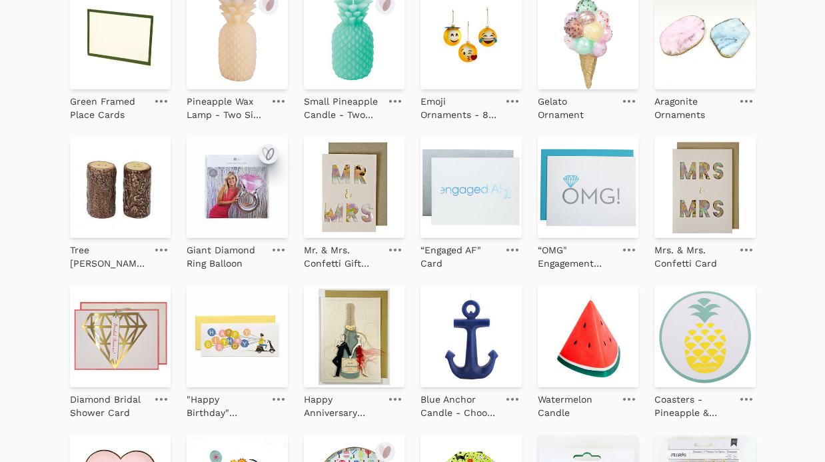
click at [263, 157] on icon "submit" at bounding box center [268, 154] width 16 height 16
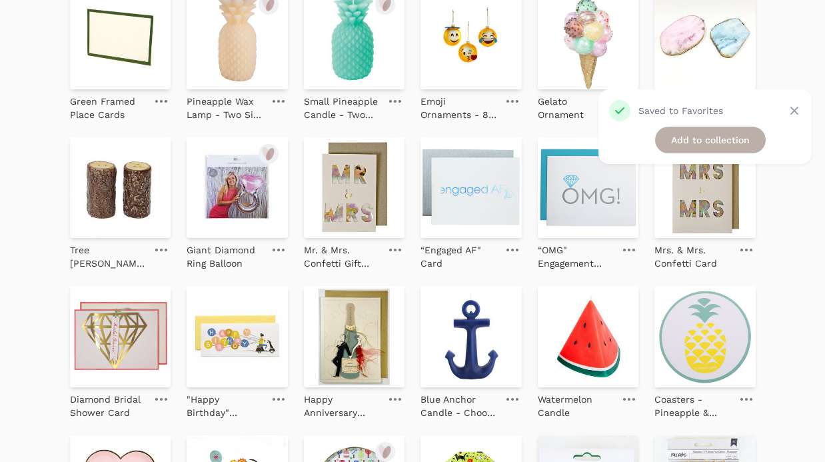
click at [686, 141] on link "Add to collection" at bounding box center [710, 140] width 111 height 27
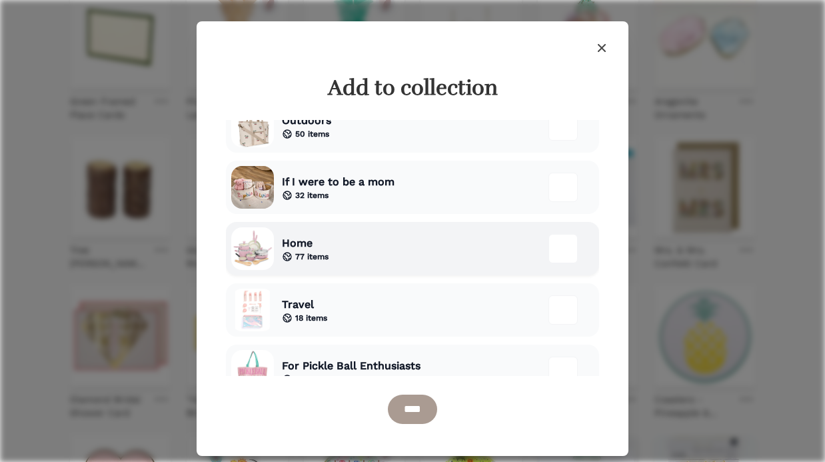
scroll to position [0, 0]
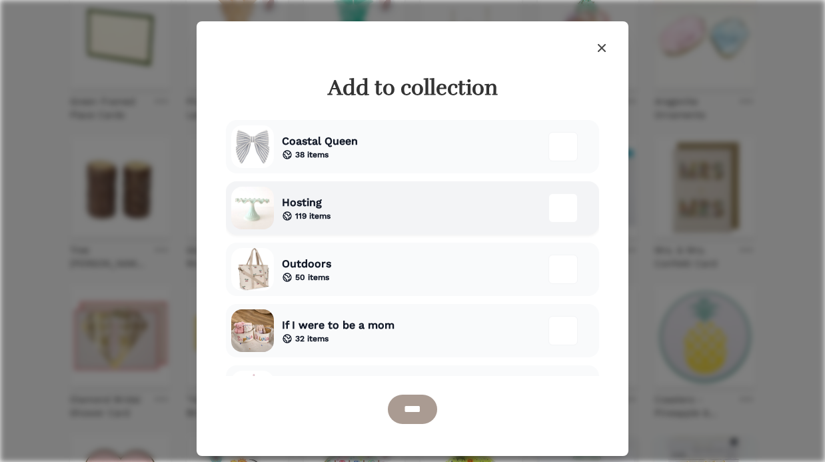
click at [399, 207] on div "Hosting 119 items" at bounding box center [412, 207] width 373 height 53
click at [414, 414] on input "****" at bounding box center [412, 408] width 49 height 29
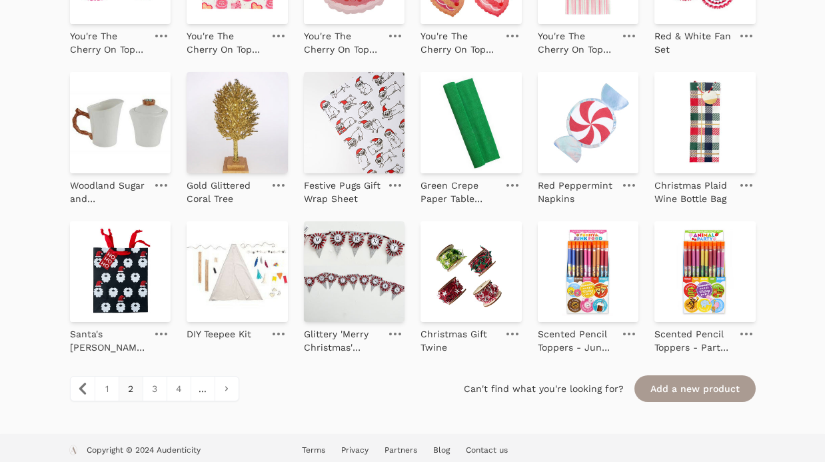
scroll to position [1336, 0]
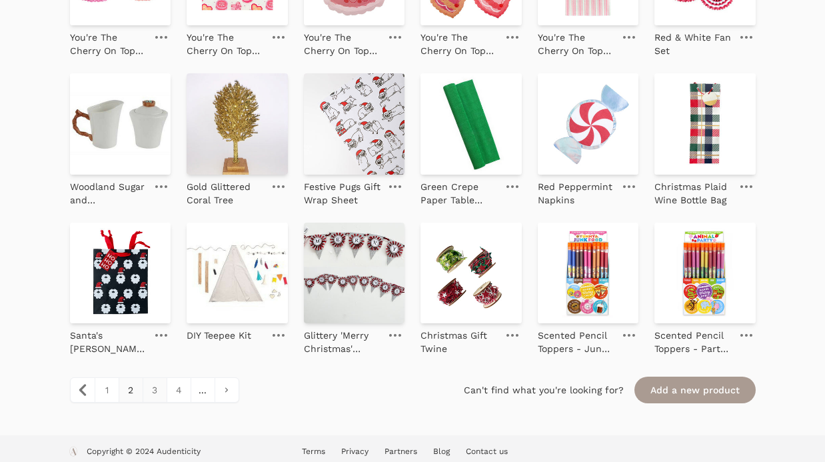
click at [153, 388] on link "3" at bounding box center [155, 390] width 24 height 24
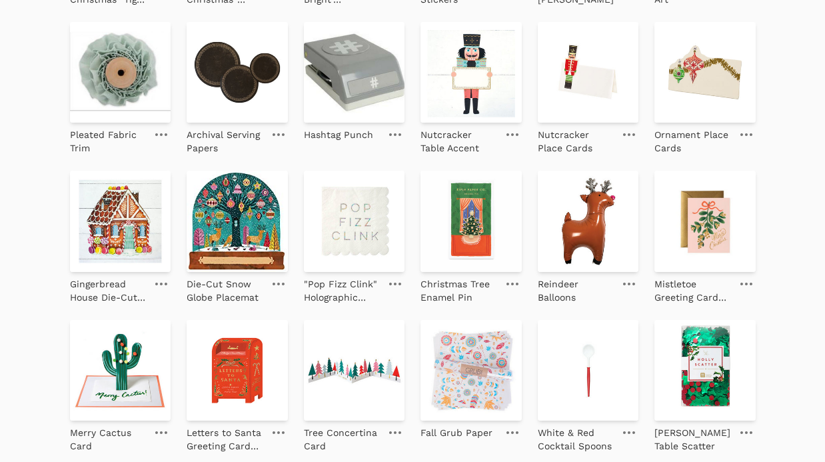
scroll to position [1290, 0]
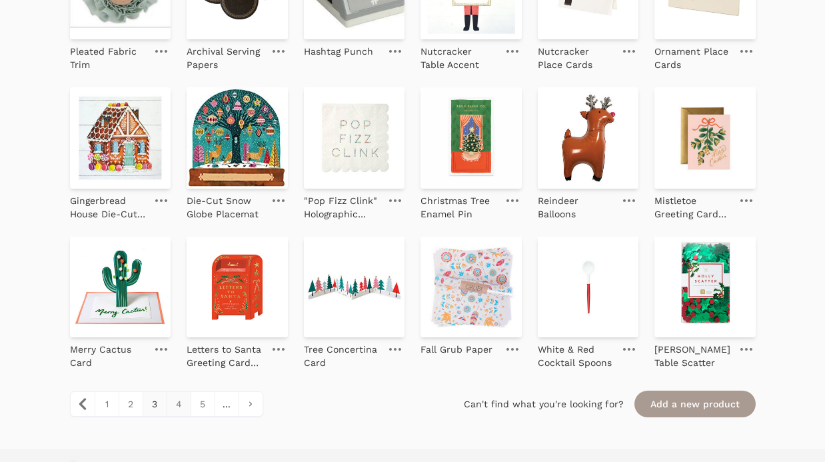
click at [174, 404] on link "4" at bounding box center [179, 404] width 24 height 24
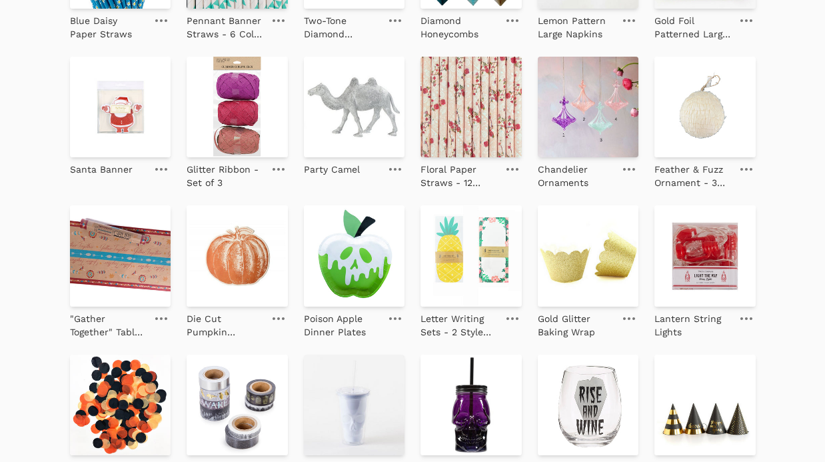
scroll to position [1312, 0]
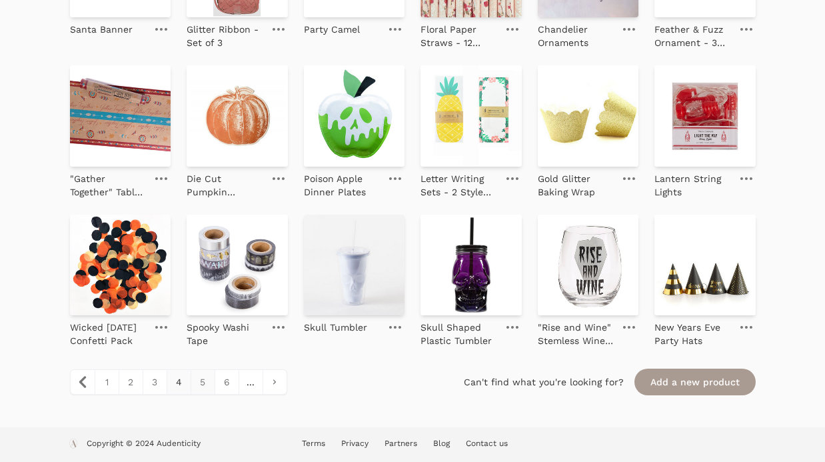
click at [202, 376] on link "5" at bounding box center [202, 382] width 24 height 24
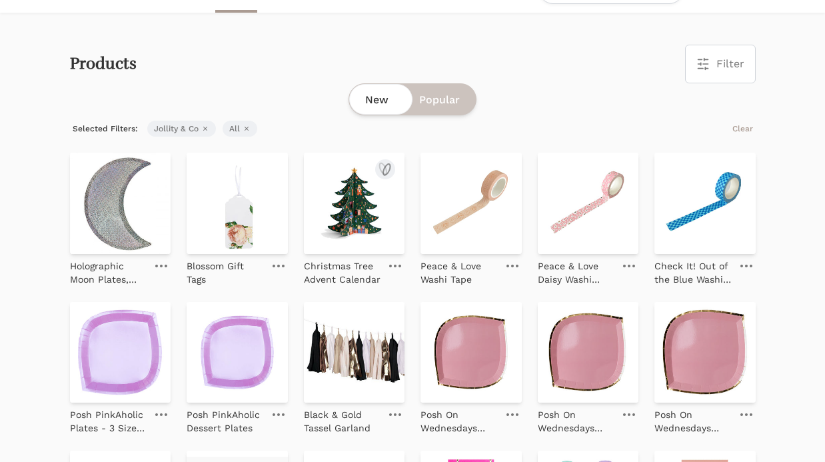
scroll to position [35, 0]
click at [502, 167] on icon "submit" at bounding box center [503, 168] width 7 height 11
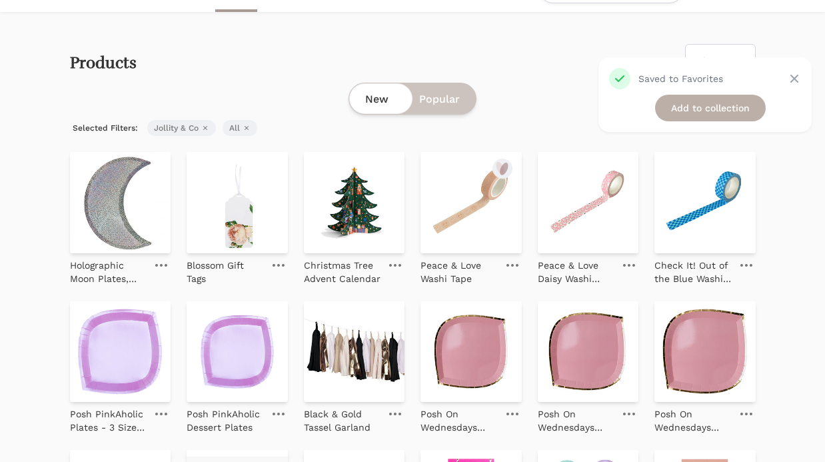
click at [694, 104] on link "Add to collection" at bounding box center [710, 108] width 111 height 27
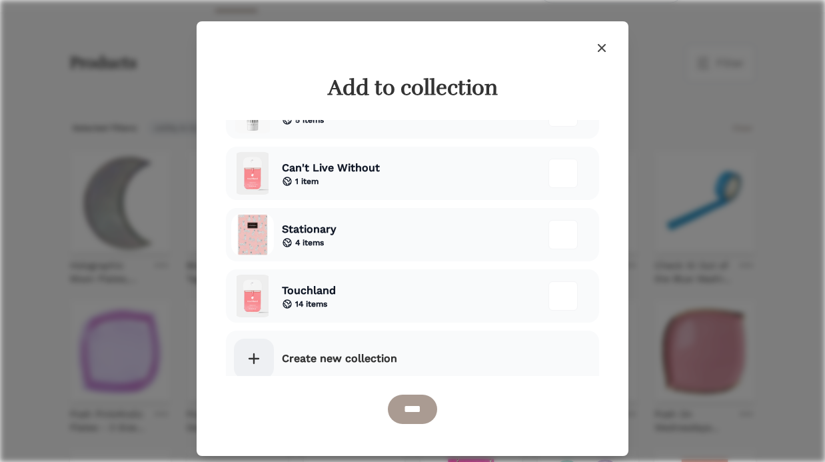
scroll to position [536, 0]
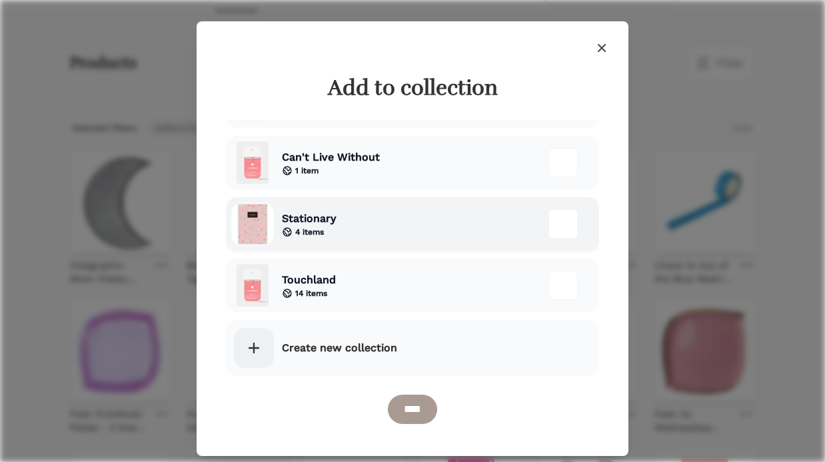
click at [432, 226] on div "Stationary 4 items" at bounding box center [412, 223] width 373 height 53
click at [411, 400] on input "****" at bounding box center [412, 408] width 49 height 29
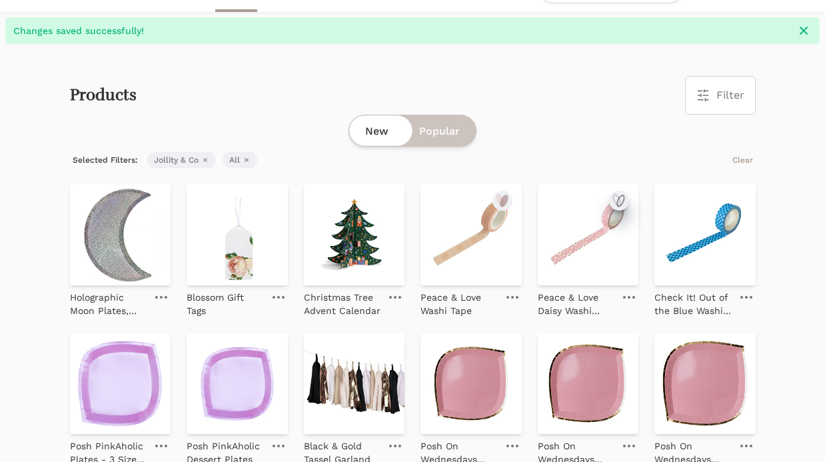
click at [619, 199] on icon "submit" at bounding box center [616, 199] width 7 height 11
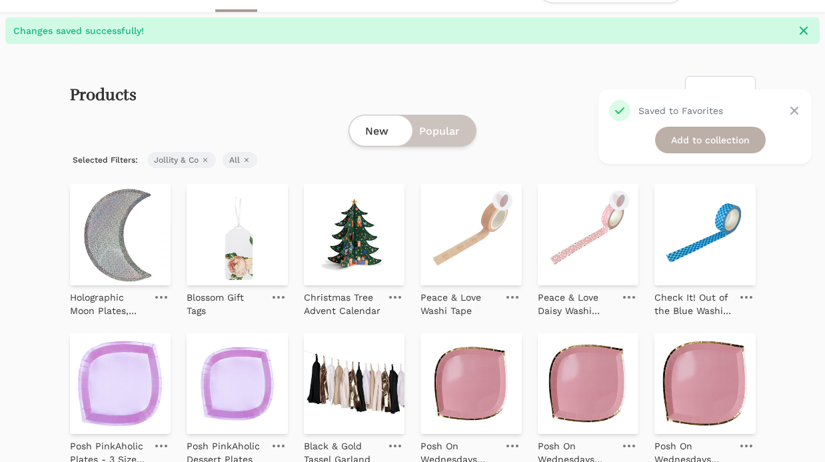
click at [685, 138] on link "Add to collection" at bounding box center [710, 140] width 111 height 27
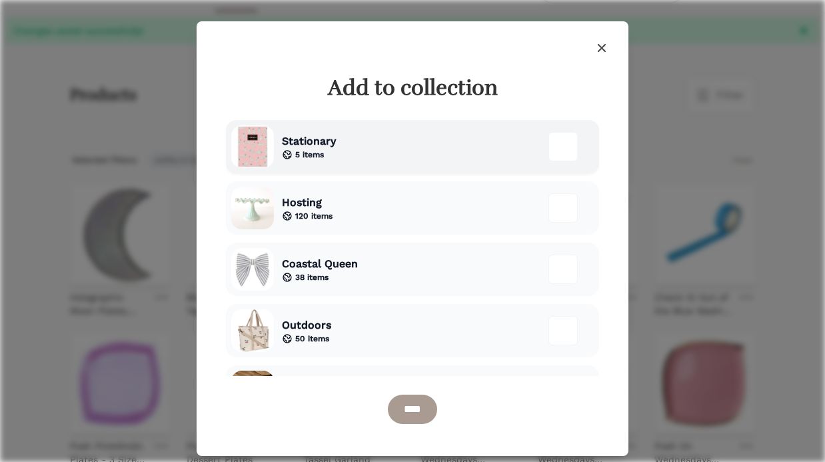
click at [380, 147] on div "Stationary 5 items" at bounding box center [412, 146] width 373 height 53
click at [411, 408] on input "****" at bounding box center [412, 408] width 49 height 29
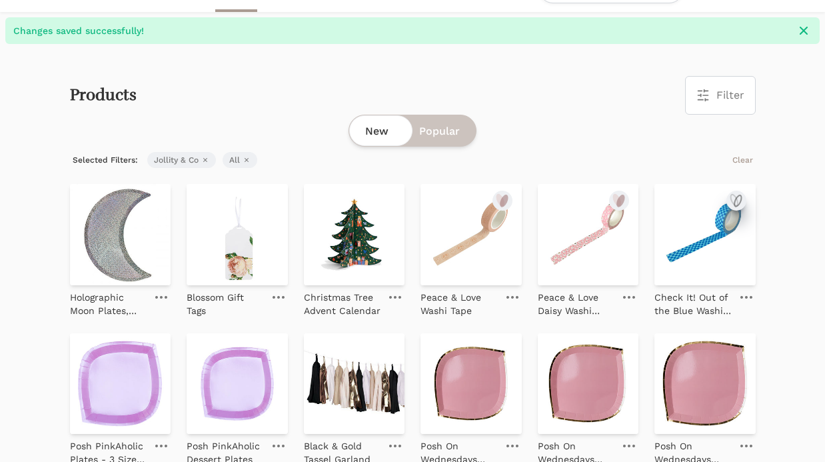
click at [741, 200] on icon "submit" at bounding box center [736, 200] width 16 height 16
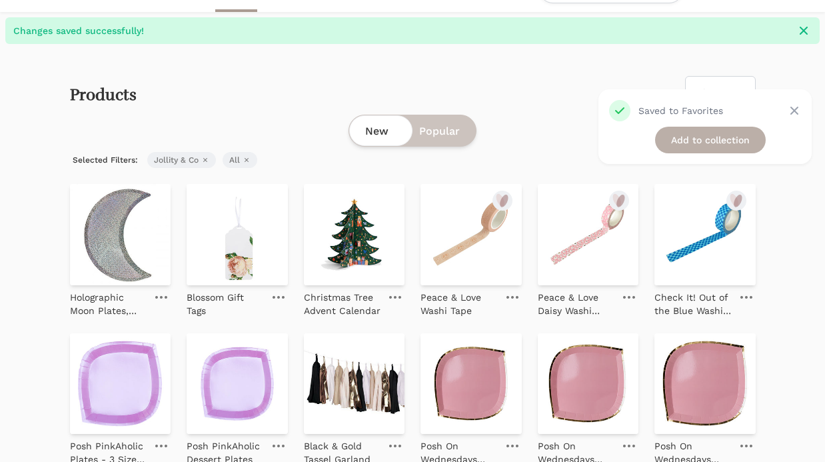
click at [736, 137] on link "Add to collection" at bounding box center [710, 140] width 111 height 27
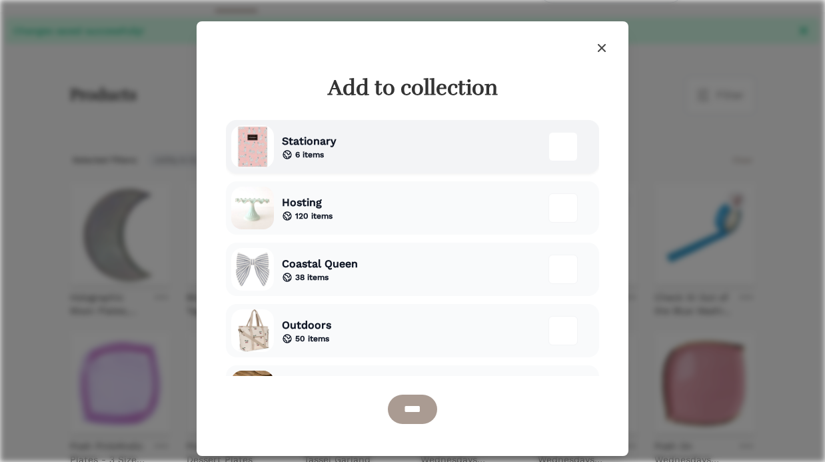
click at [344, 130] on div "Stationary 6 items" at bounding box center [412, 146] width 373 height 53
click at [410, 422] on input "****" at bounding box center [412, 408] width 49 height 29
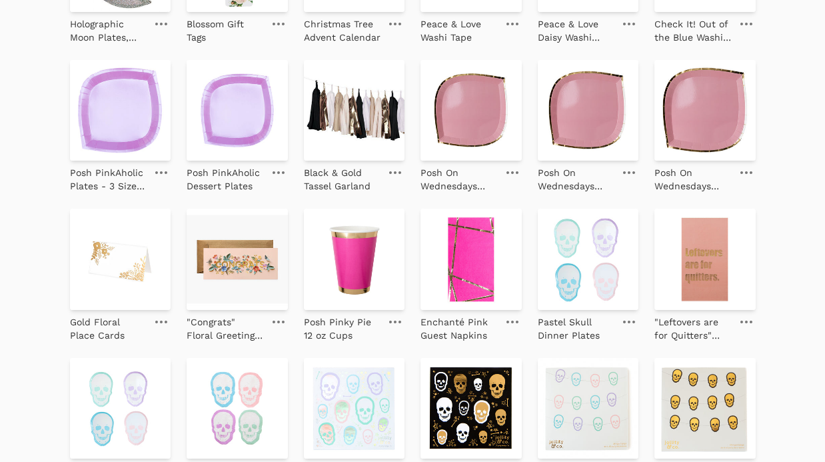
scroll to position [332, 0]
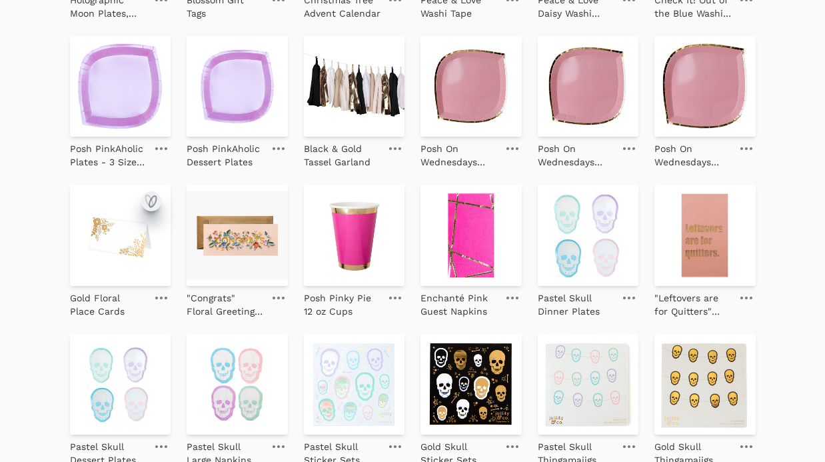
click at [150, 202] on icon "submit" at bounding box center [152, 201] width 7 height 11
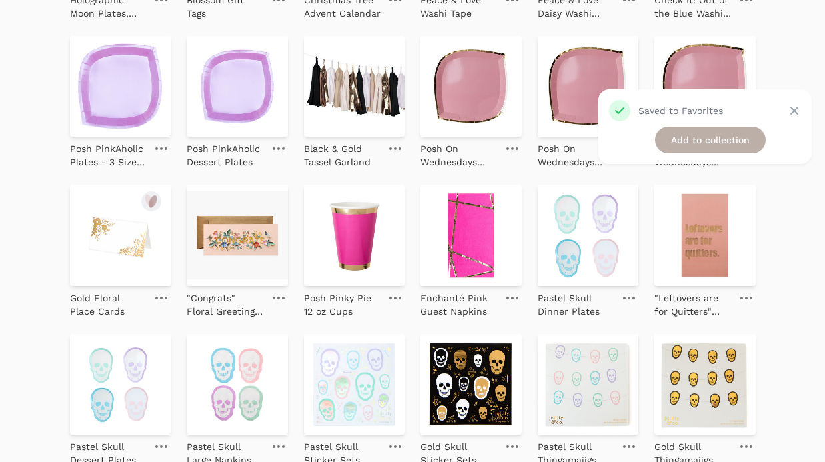
click at [693, 145] on link "Add to collection" at bounding box center [710, 140] width 111 height 27
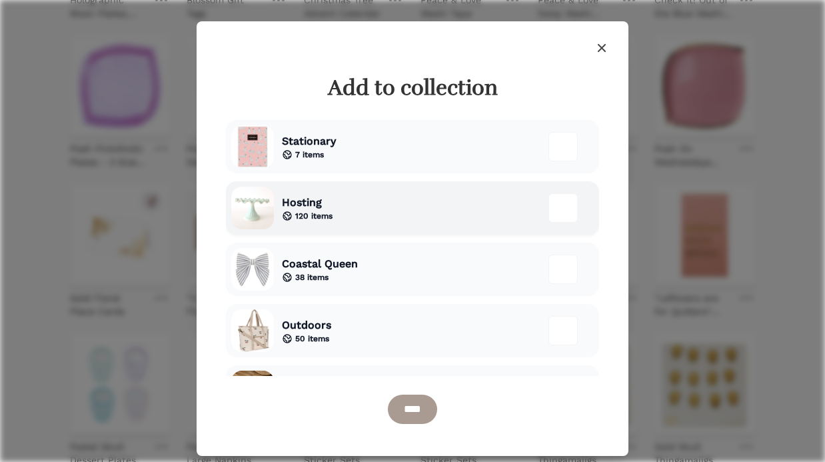
click at [302, 207] on span "Hosting" at bounding box center [307, 202] width 51 height 16
click at [411, 408] on input "****" at bounding box center [412, 408] width 49 height 29
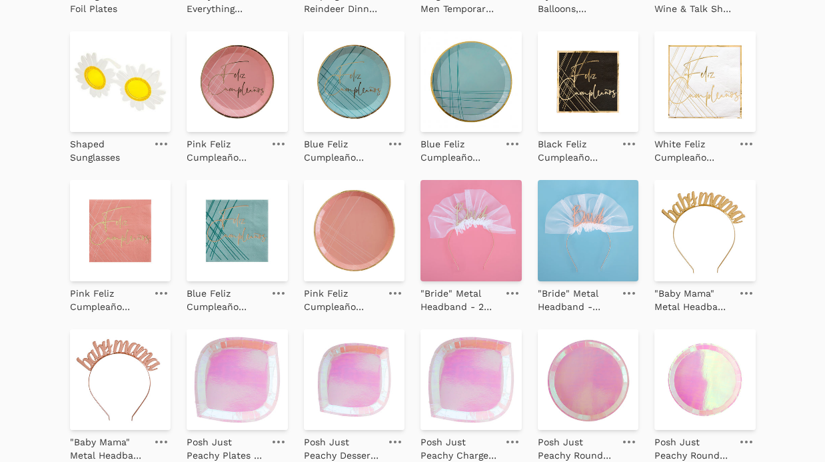
scroll to position [1284, 0]
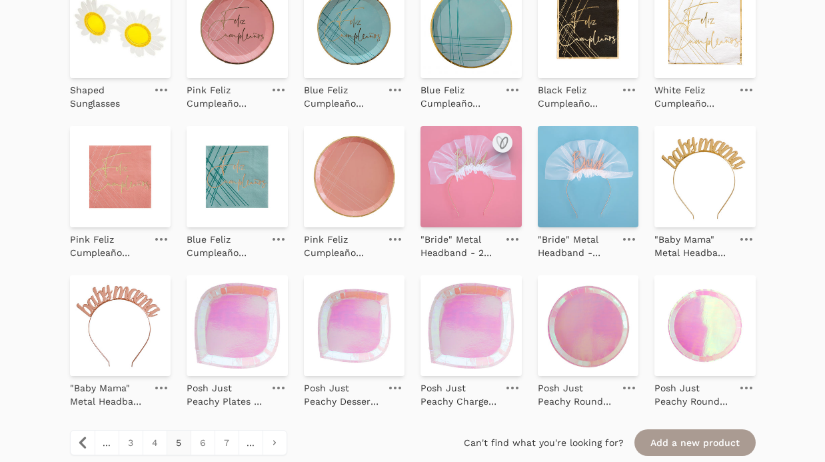
click at [500, 141] on icon "submit" at bounding box center [502, 143] width 16 height 16
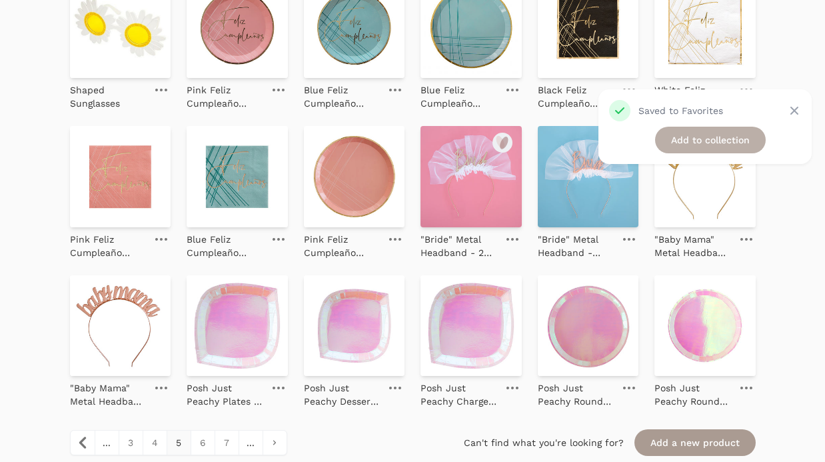
click at [727, 134] on link "Add to collection" at bounding box center [710, 140] width 111 height 27
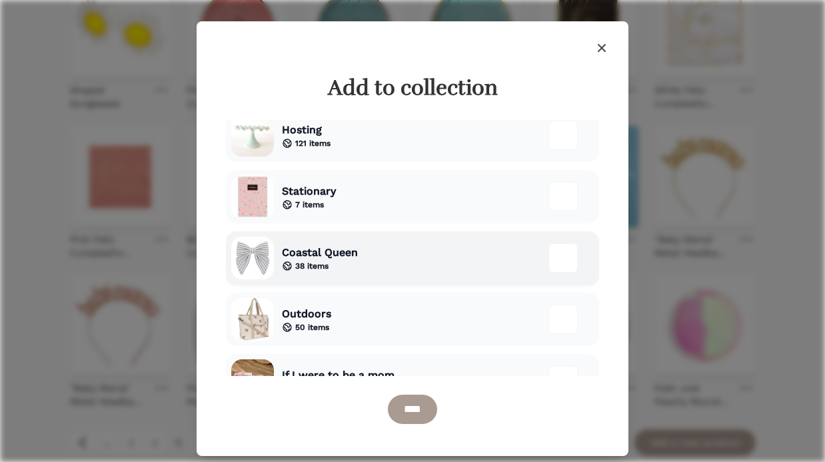
scroll to position [19, 0]
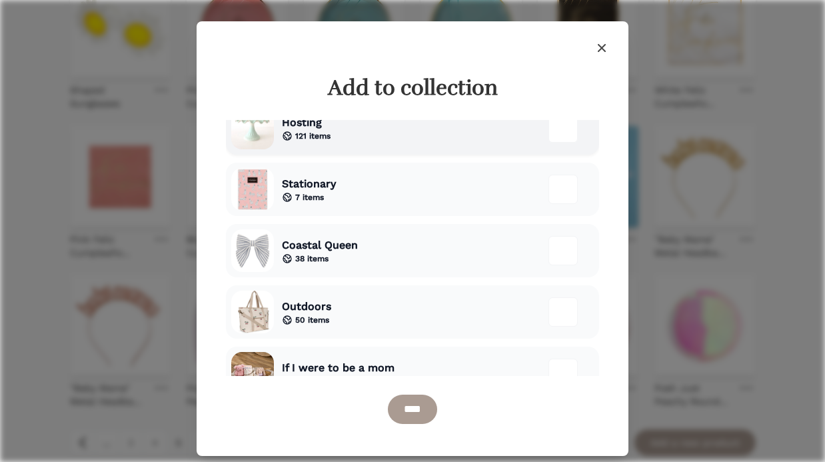
click at [414, 141] on div "Hosting 121 items" at bounding box center [412, 127] width 373 height 53
click at [428, 410] on input "****" at bounding box center [412, 408] width 49 height 29
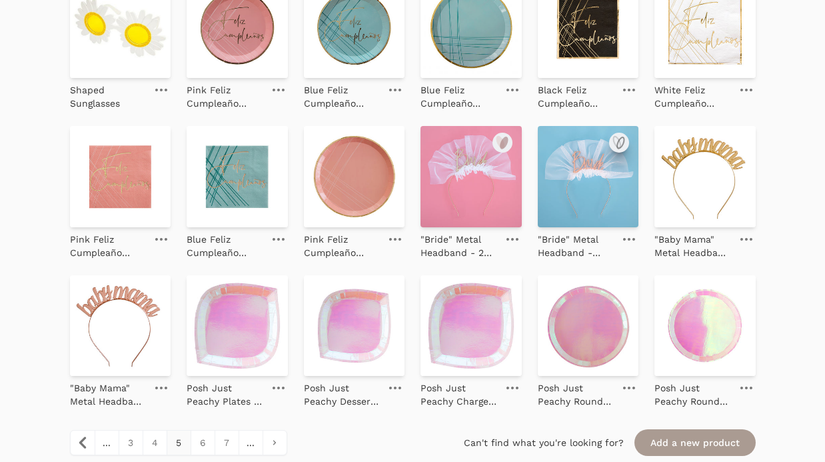
click at [618, 141] on icon "submit" at bounding box center [620, 142] width 7 height 11
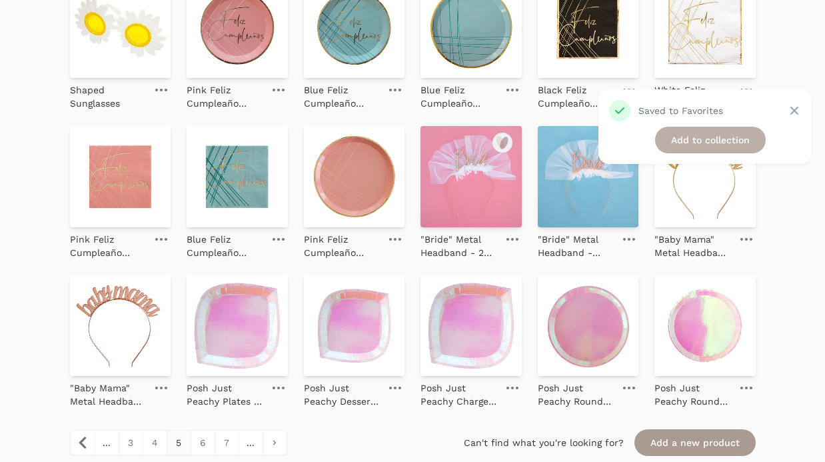
click at [685, 144] on link "Add to collection" at bounding box center [710, 140] width 111 height 27
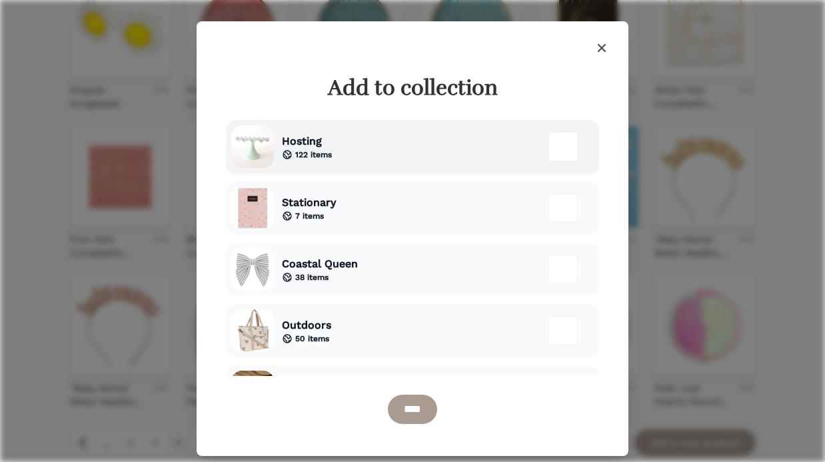
click at [338, 153] on div "Hosting 122 items" at bounding box center [412, 146] width 373 height 53
click at [398, 394] on input "****" at bounding box center [412, 408] width 49 height 29
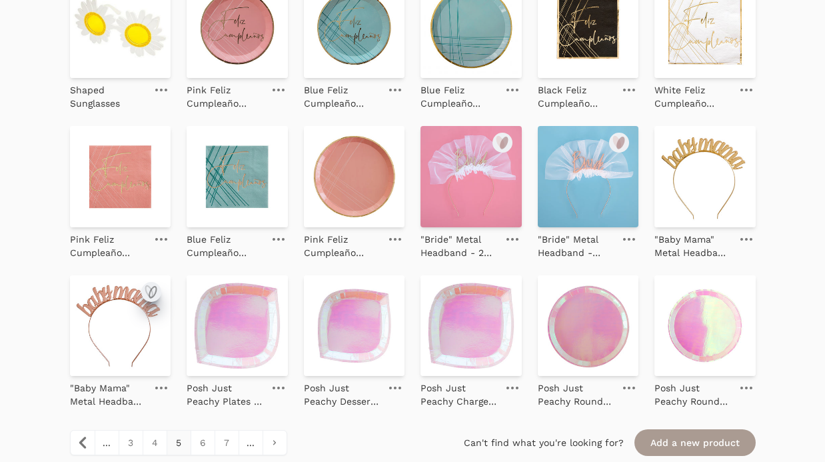
click at [153, 290] on icon "submit" at bounding box center [151, 292] width 16 height 16
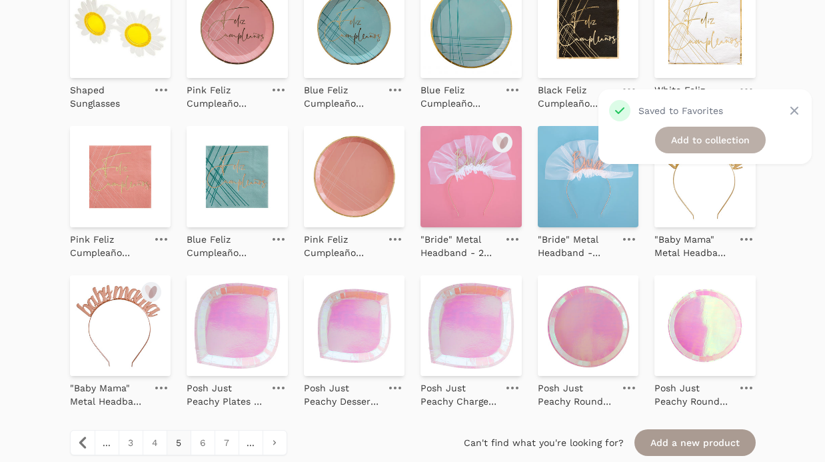
click at [698, 142] on link "Add to collection" at bounding box center [710, 140] width 111 height 27
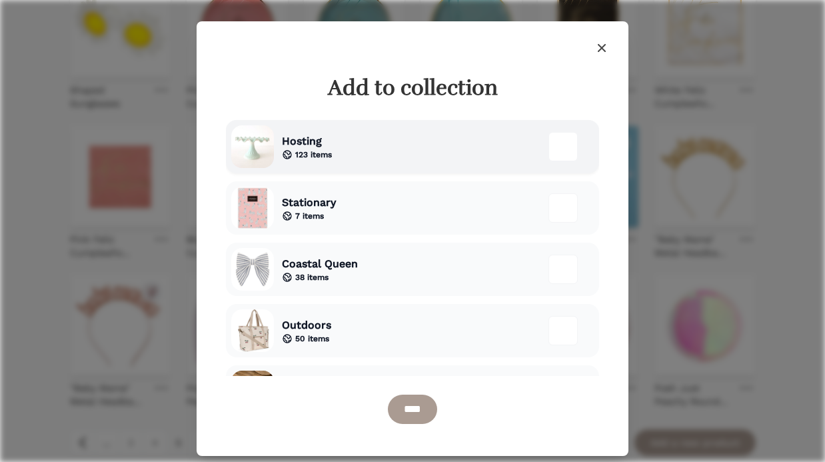
click at [345, 158] on div "Hosting 123 items" at bounding box center [412, 146] width 373 height 53
click at [431, 420] on input "****" at bounding box center [412, 408] width 49 height 29
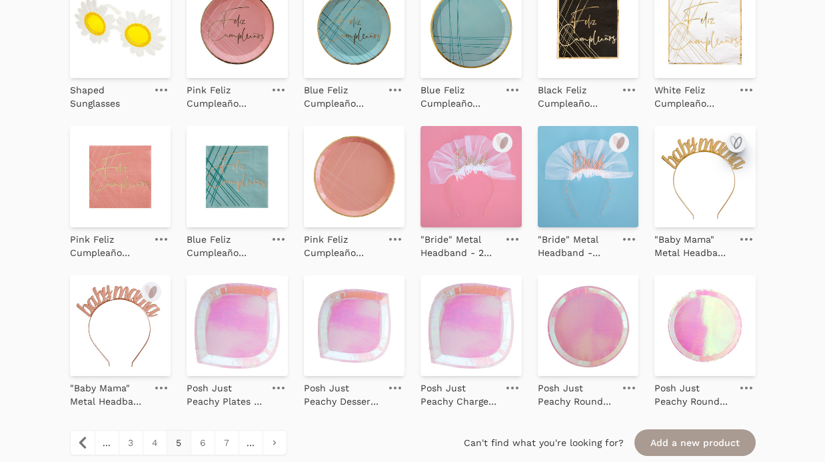
click at [736, 141] on icon "submit" at bounding box center [733, 142] width 7 height 11
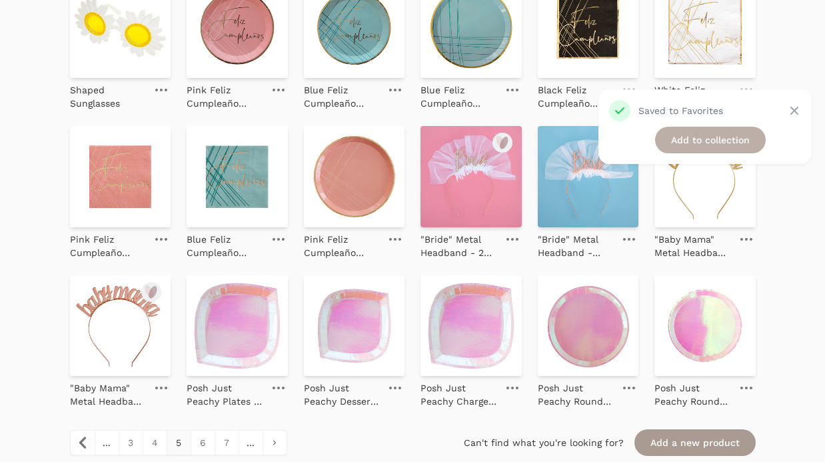
click at [677, 140] on link "Add to collection" at bounding box center [710, 140] width 111 height 27
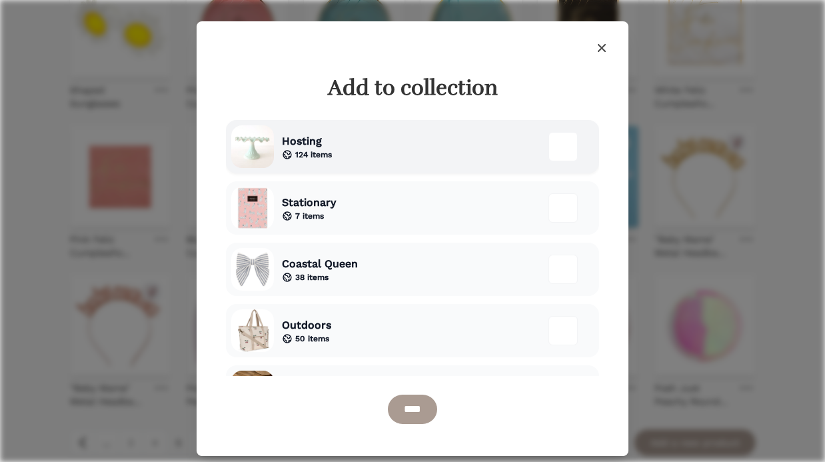
click at [341, 152] on div "Hosting 124 items" at bounding box center [412, 146] width 373 height 53
click at [398, 406] on input "****" at bounding box center [412, 408] width 49 height 29
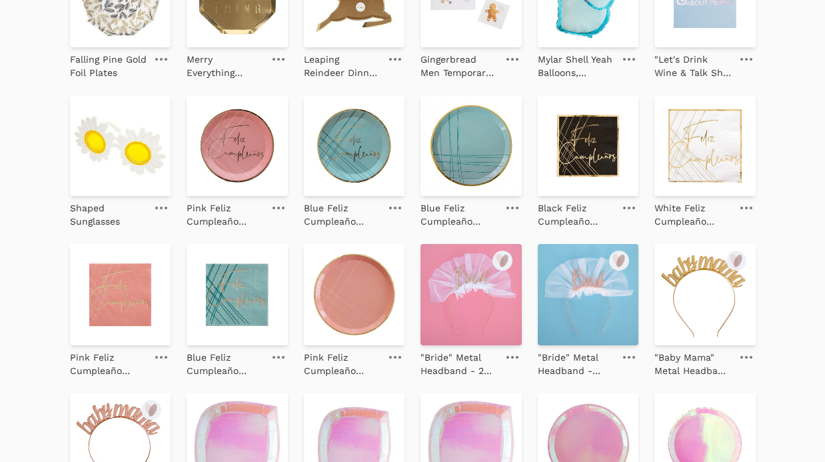
scroll to position [1344, 0]
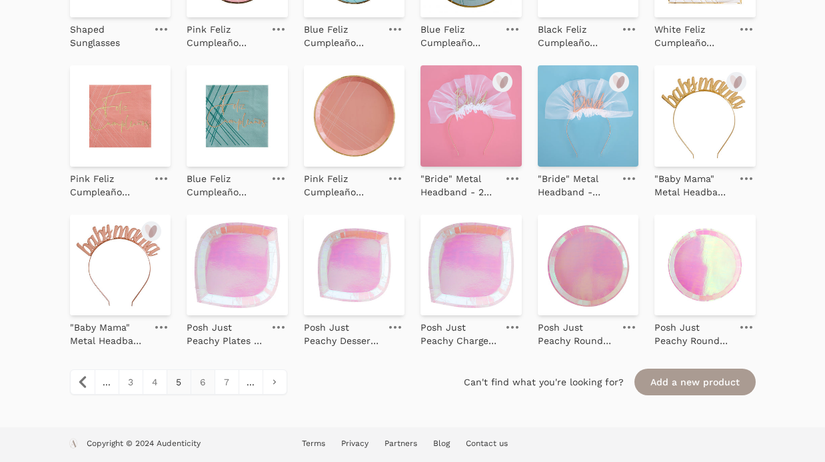
click at [200, 388] on link "6" at bounding box center [202, 382] width 24 height 24
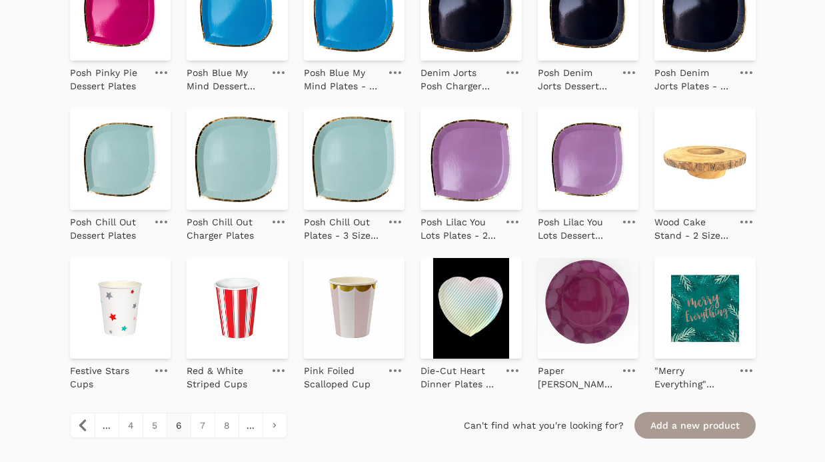
scroll to position [1312, 0]
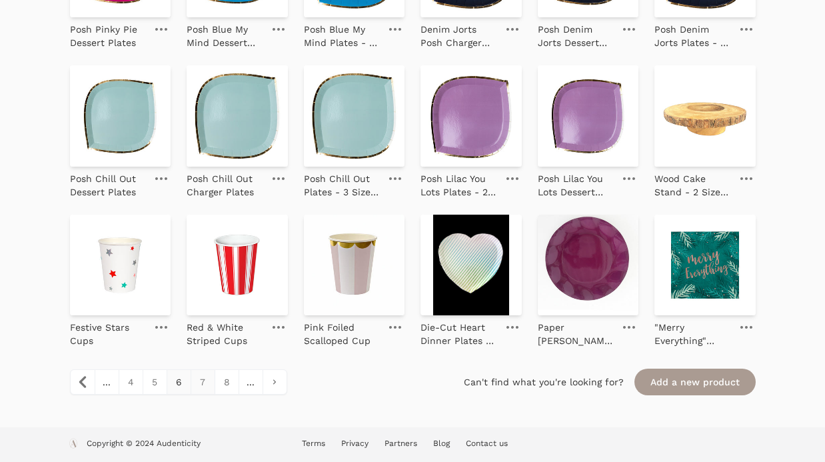
click at [199, 388] on link "7" at bounding box center [202, 382] width 24 height 24
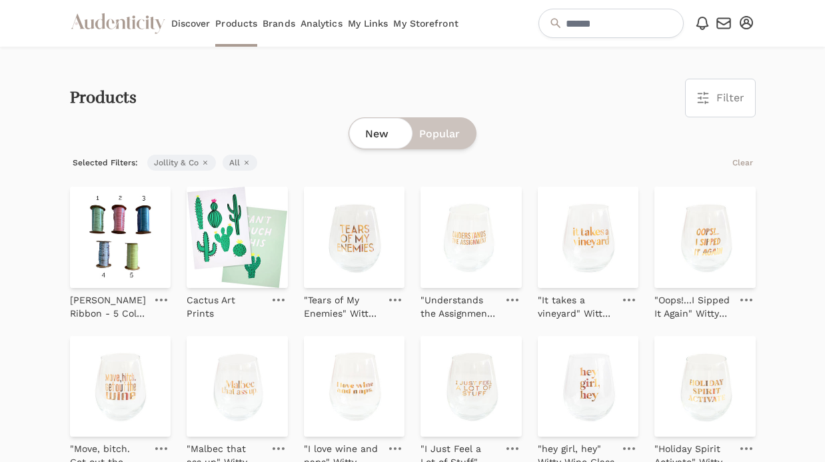
scroll to position [1259, 0]
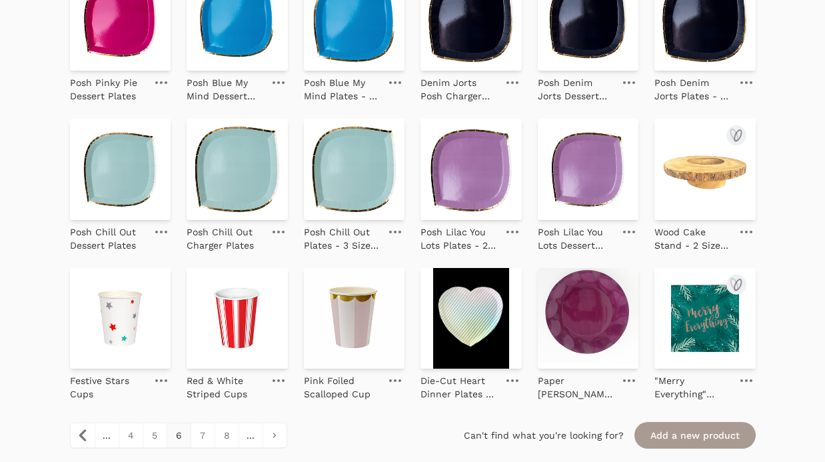
click at [701, 183] on img at bounding box center [704, 169] width 101 height 101
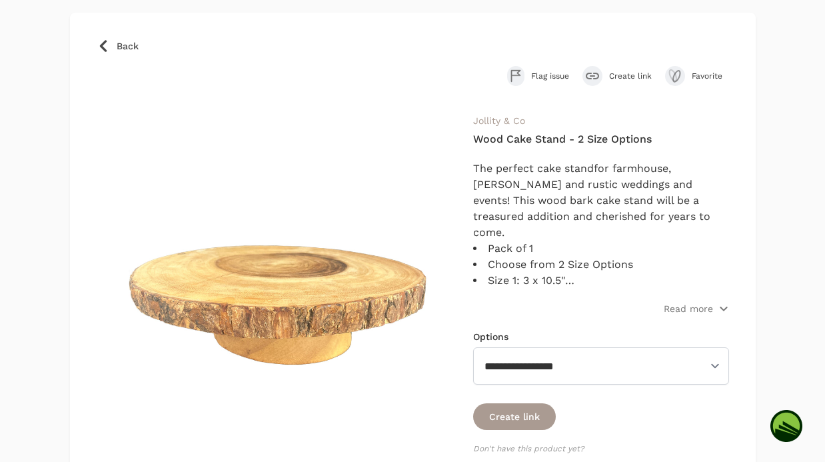
scroll to position [62, 0]
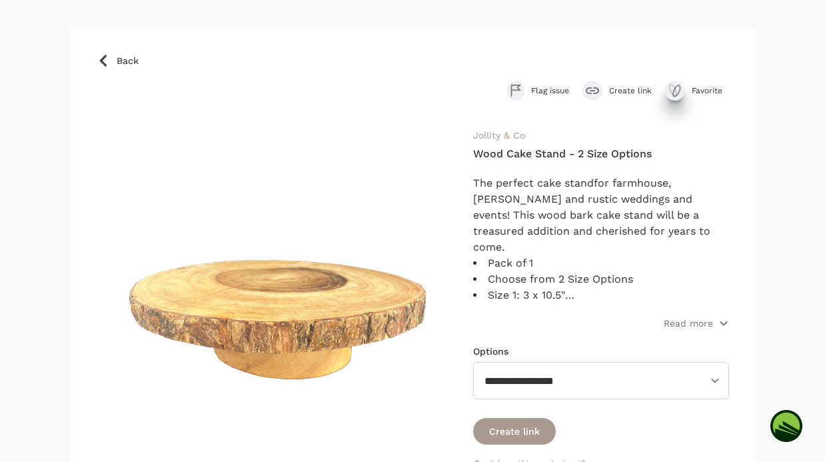
click at [675, 92] on icon "submit" at bounding box center [672, 90] width 7 height 11
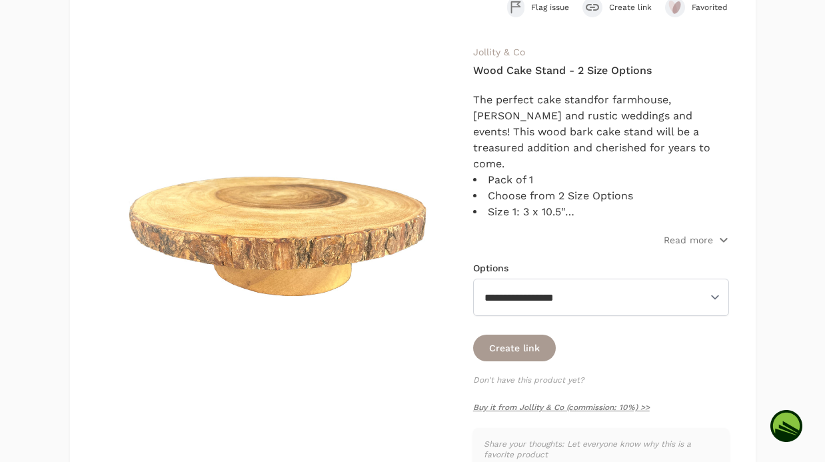
scroll to position [152, 0]
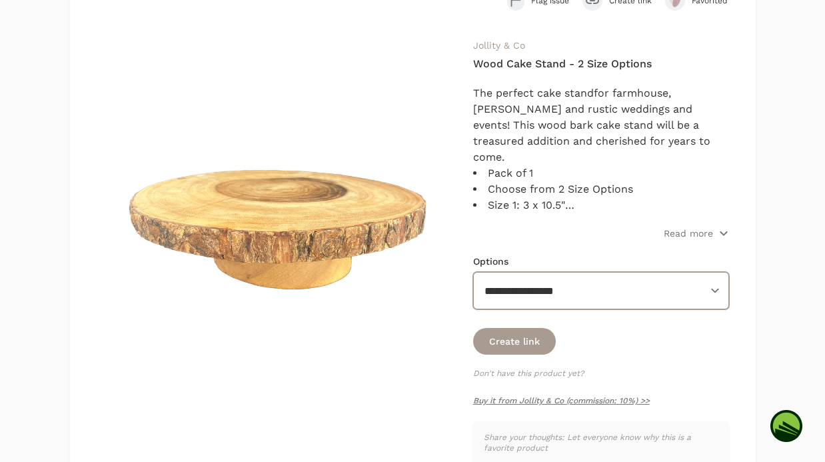
click at [596, 304] on select "**********" at bounding box center [601, 290] width 256 height 37
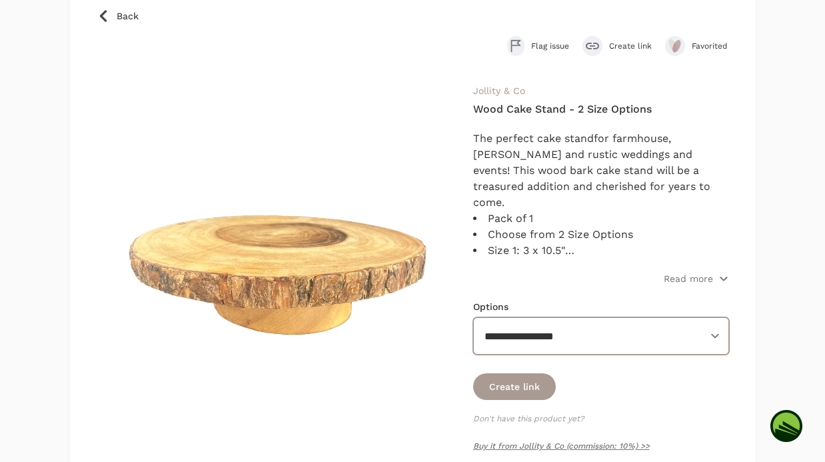
scroll to position [0, 0]
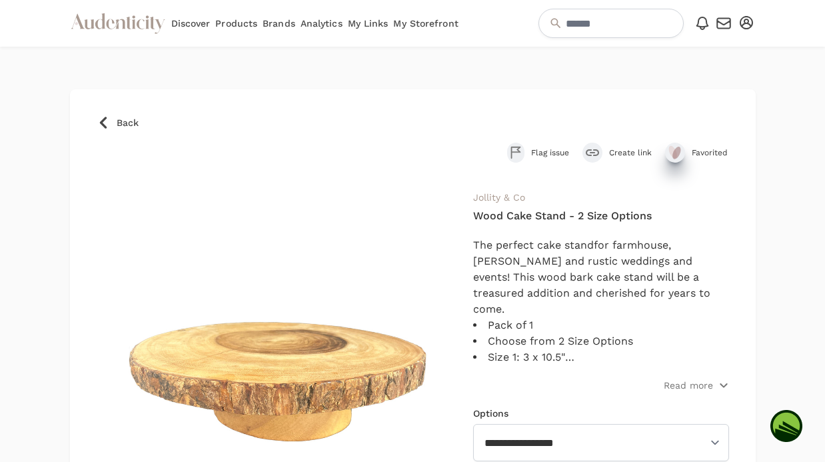
click at [678, 155] on ellipse "submit" at bounding box center [676, 152] width 12 height 15
click at [678, 155] on icon "submit" at bounding box center [676, 152] width 7 height 11
click at [691, 103] on link "Add to collection" at bounding box center [710, 108] width 111 height 27
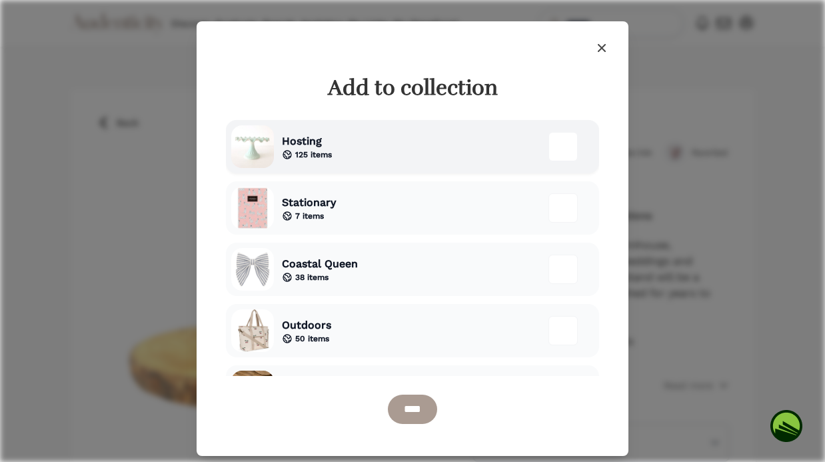
click at [348, 139] on div "Hosting 125 items" at bounding box center [412, 146] width 373 height 53
click at [403, 401] on input "****" at bounding box center [412, 408] width 49 height 29
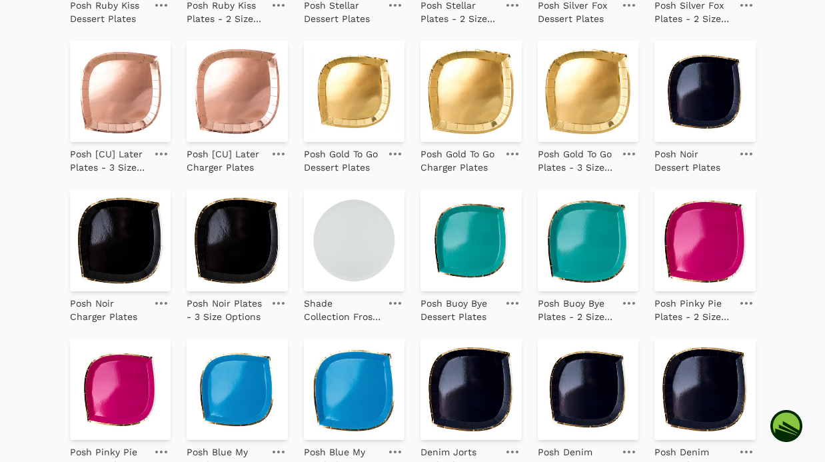
scroll to position [1278, 0]
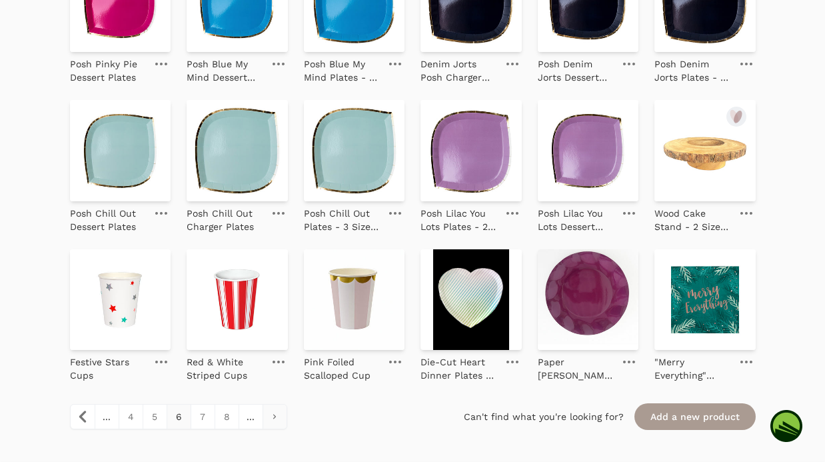
click at [275, 421] on link "pagination" at bounding box center [274, 416] width 24 height 24
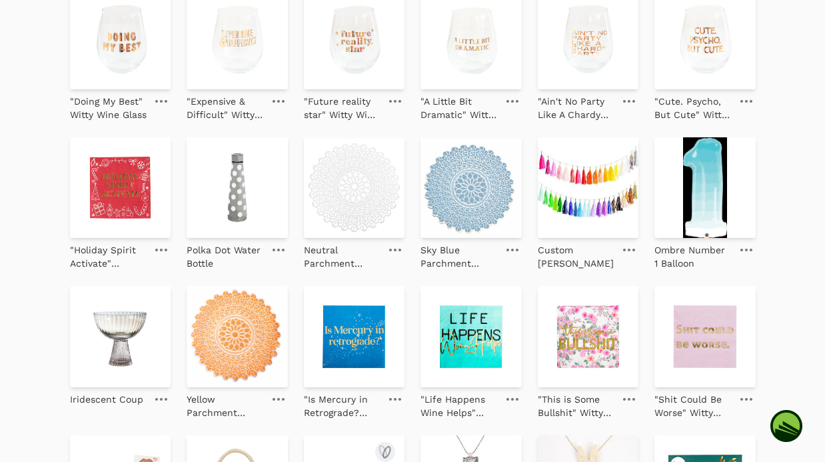
scroll to position [499, 0]
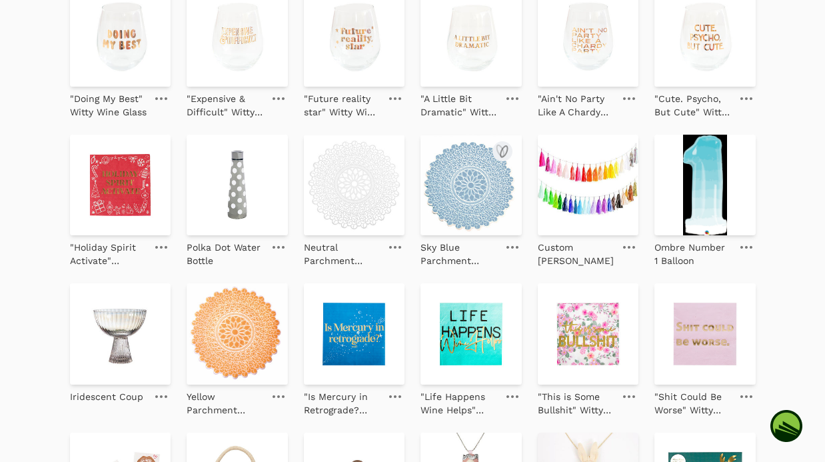
click at [462, 199] on img at bounding box center [470, 185] width 101 height 101
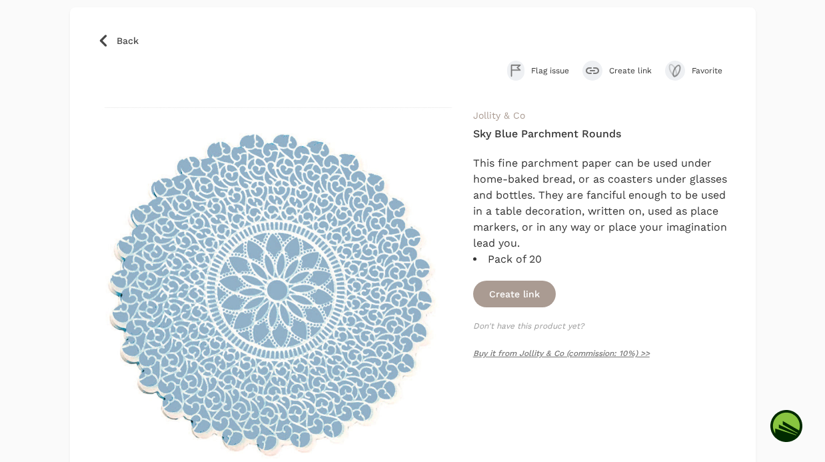
scroll to position [83, 0]
click at [673, 69] on icon "submit" at bounding box center [675, 70] width 16 height 16
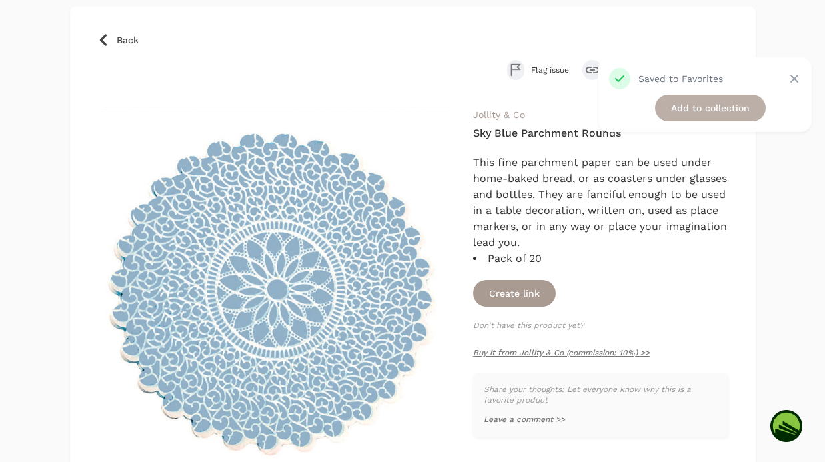
click at [716, 114] on link "Add to collection" at bounding box center [710, 108] width 111 height 27
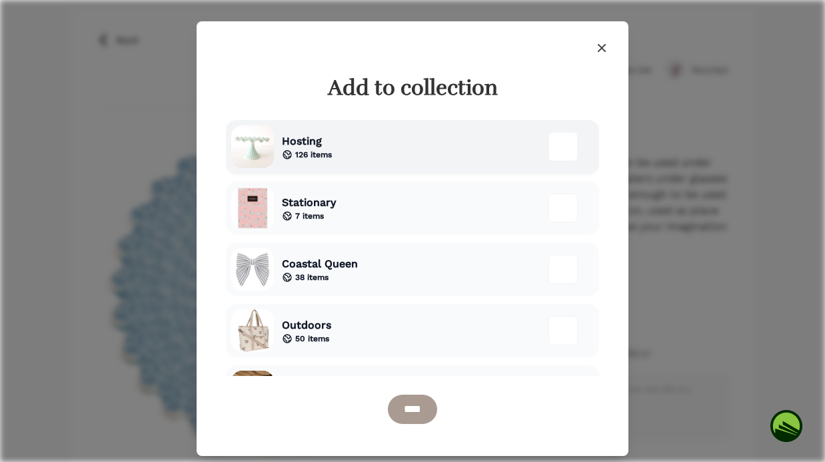
click at [380, 155] on div "Hosting 126 items" at bounding box center [412, 146] width 373 height 53
click at [400, 405] on input "****" at bounding box center [412, 408] width 49 height 29
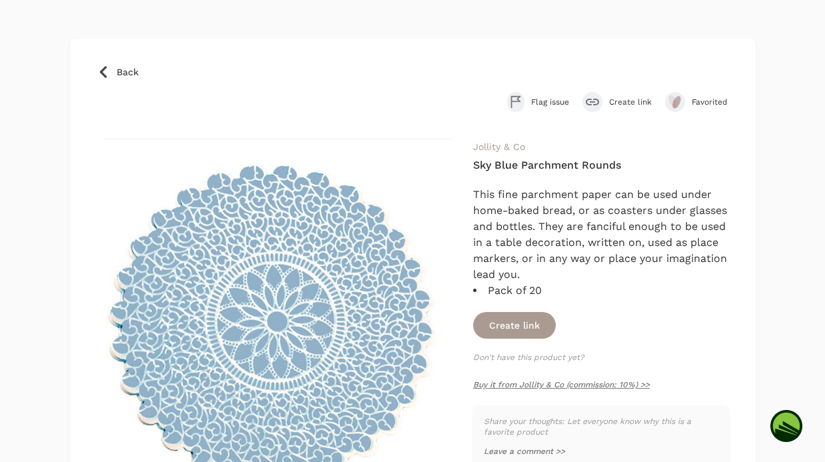
scroll to position [115, 0]
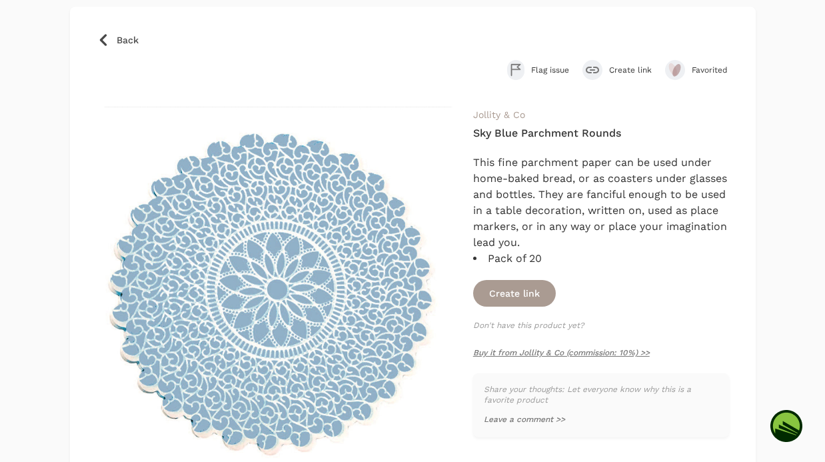
click at [113, 38] on link "Back" at bounding box center [413, 39] width 632 height 13
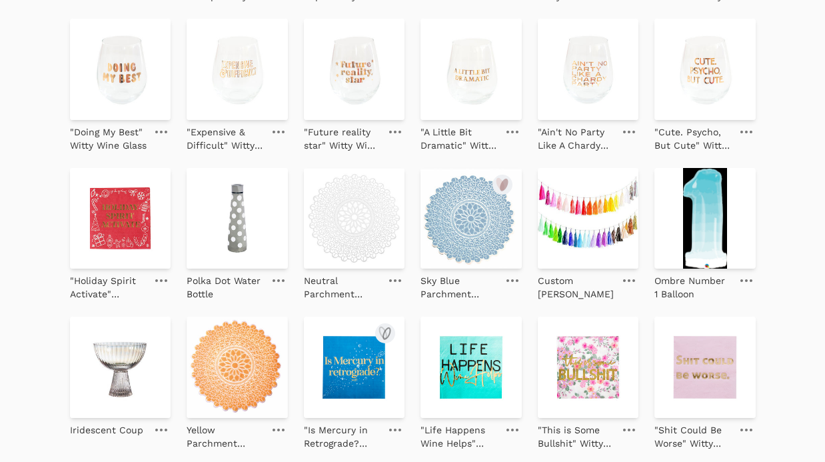
scroll to position [470, 0]
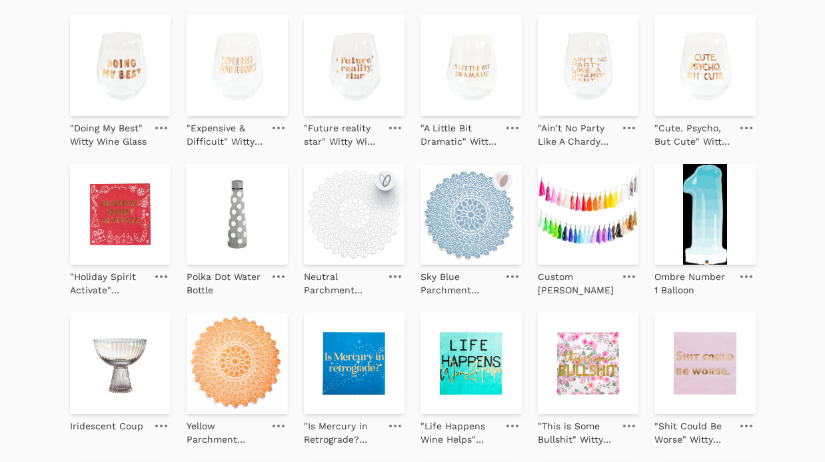
click at [386, 180] on icon "submit" at bounding box center [383, 179] width 7 height 11
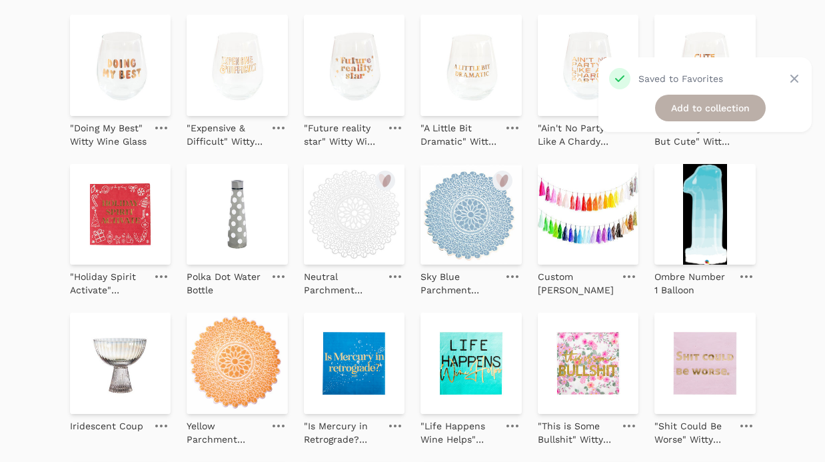
click at [690, 111] on link "Add to collection" at bounding box center [710, 108] width 111 height 27
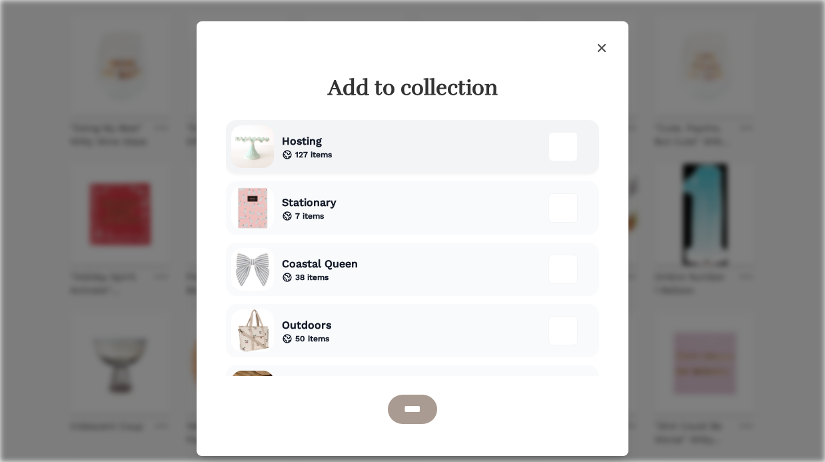
click at [400, 131] on div "Hosting 127 items" at bounding box center [412, 146] width 373 height 53
click at [392, 400] on input "****" at bounding box center [412, 408] width 49 height 29
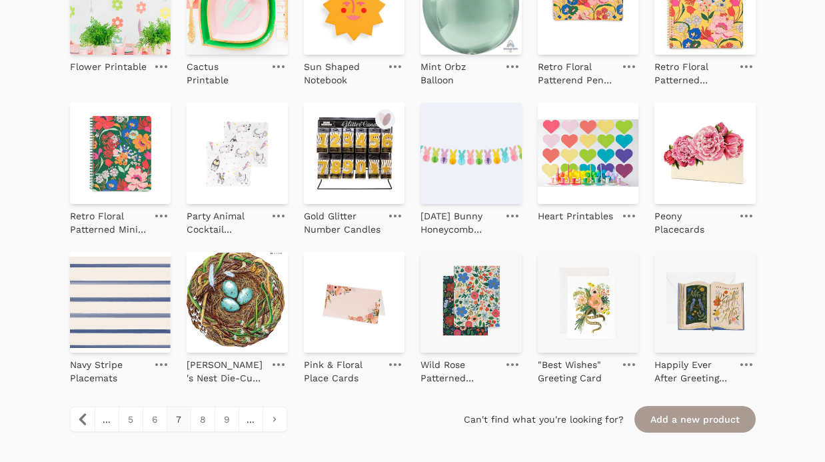
scroll to position [1308, 0]
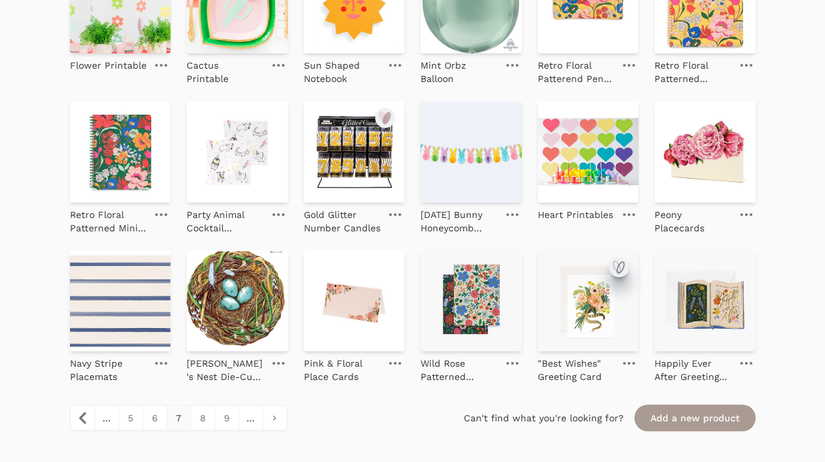
click at [619, 269] on icon "submit" at bounding box center [619, 267] width 16 height 16
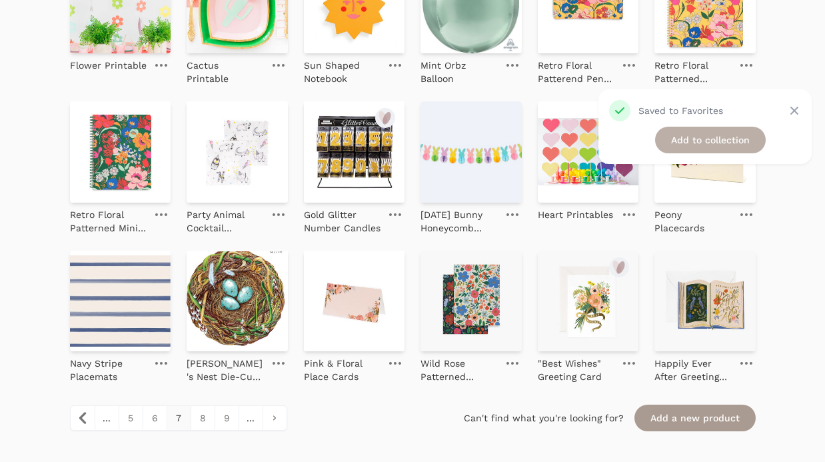
click at [709, 142] on link "Add to collection" at bounding box center [710, 140] width 111 height 27
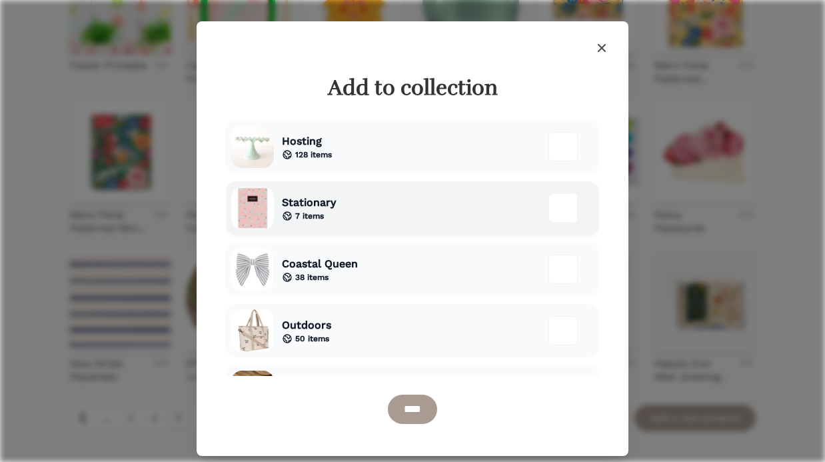
click at [442, 224] on div "Stationary 7 items" at bounding box center [412, 207] width 373 height 53
click at [412, 409] on input "****" at bounding box center [412, 408] width 49 height 29
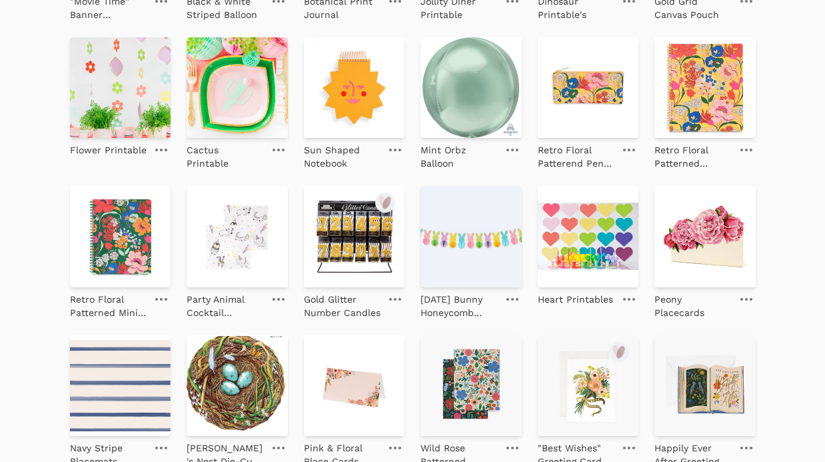
scroll to position [1211, 0]
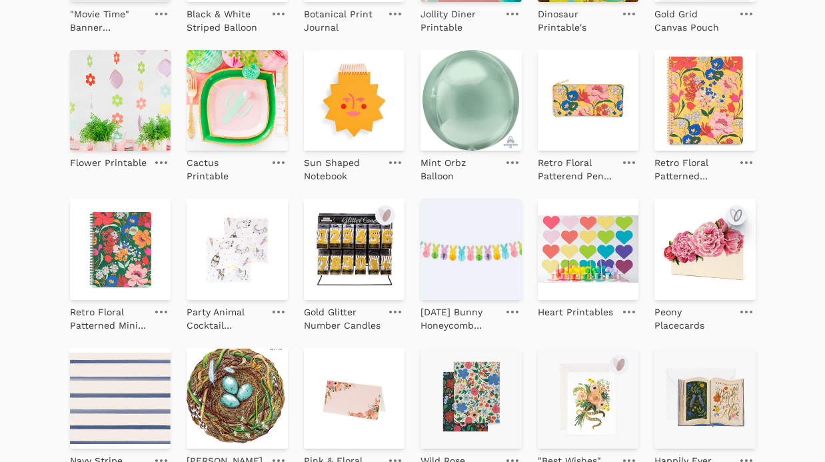
click at [737, 218] on icon "submit" at bounding box center [737, 215] width 7 height 11
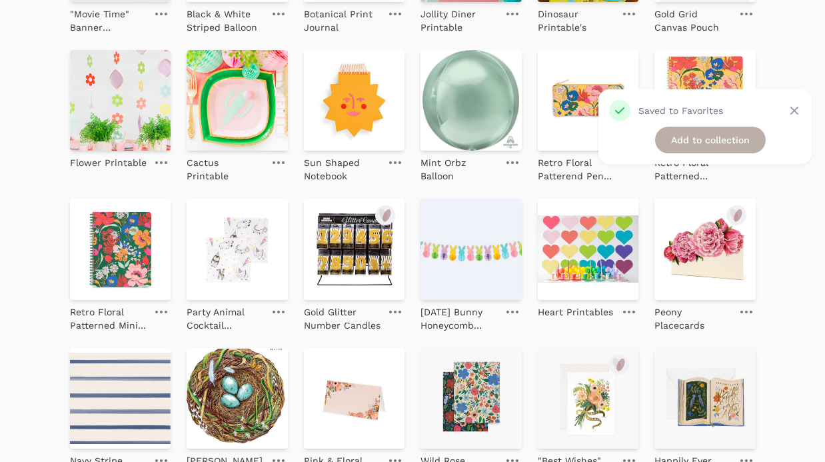
click at [711, 142] on link "Add to collection" at bounding box center [710, 140] width 111 height 27
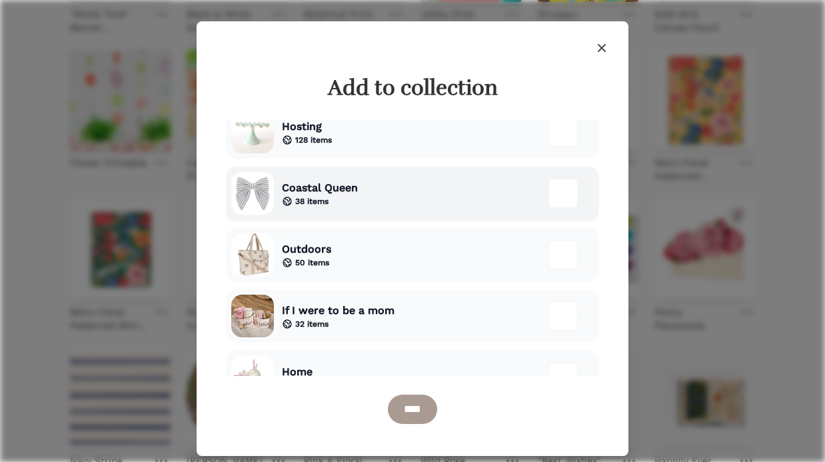
scroll to position [41, 0]
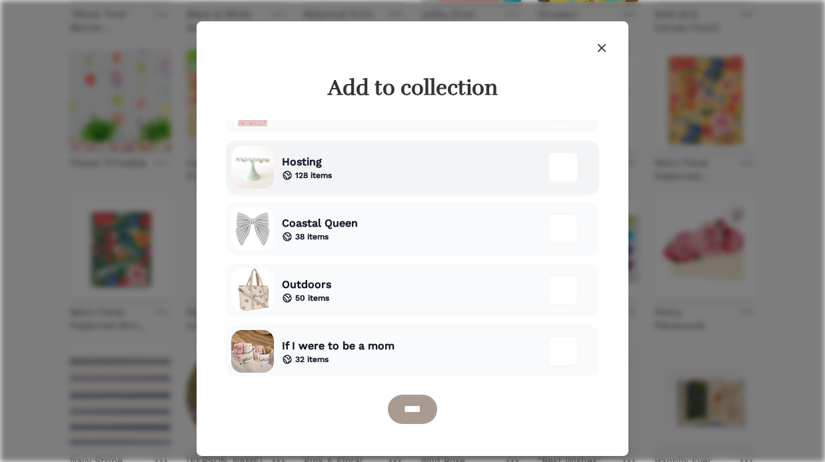
click at [384, 172] on div "Hosting 128 items" at bounding box center [412, 167] width 373 height 53
click at [404, 407] on input "****" at bounding box center [412, 408] width 49 height 29
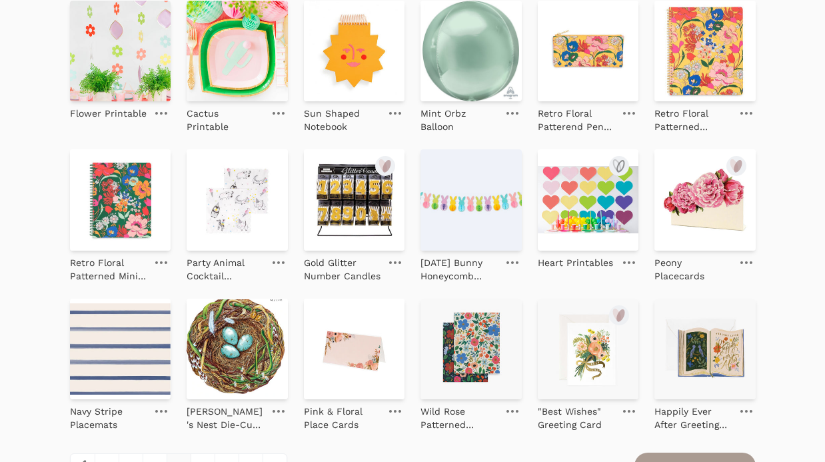
scroll to position [1344, 0]
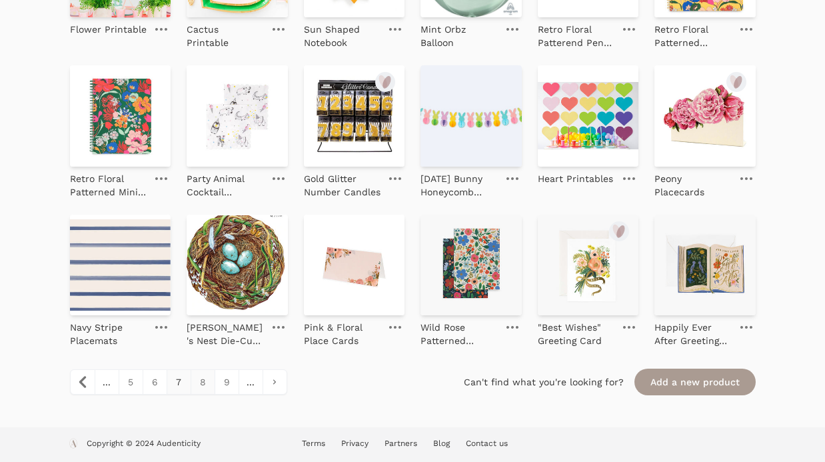
click at [203, 388] on link "8" at bounding box center [202, 382] width 24 height 24
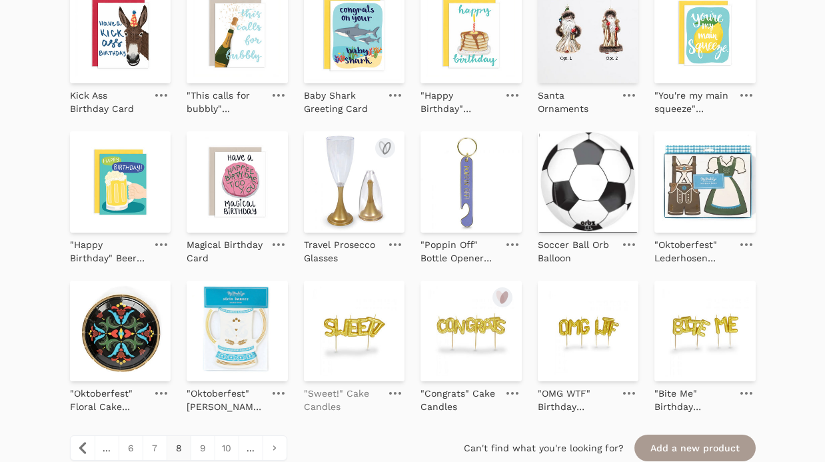
scroll to position [1312, 0]
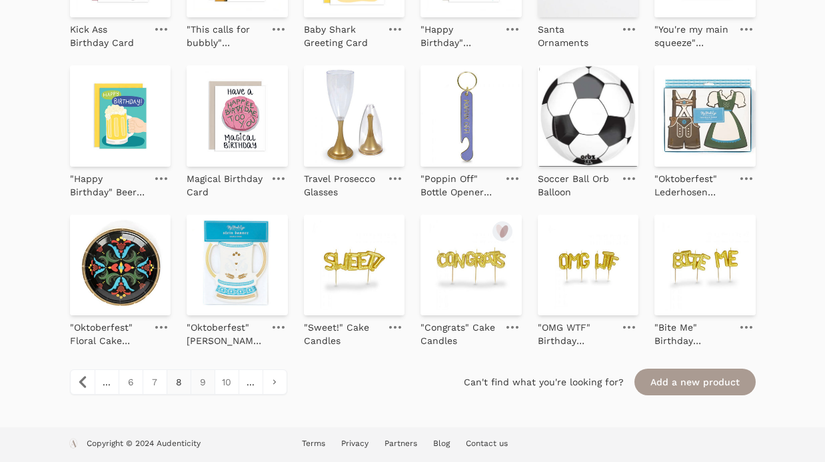
click at [207, 376] on link "9" at bounding box center [202, 382] width 24 height 24
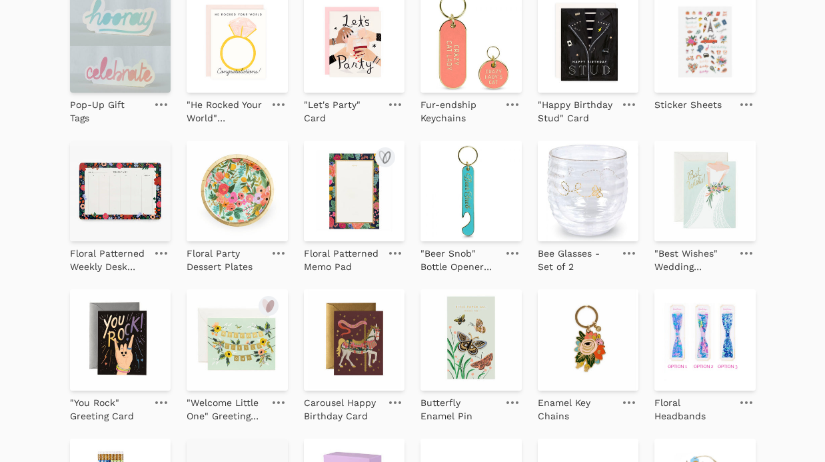
scroll to position [202, 0]
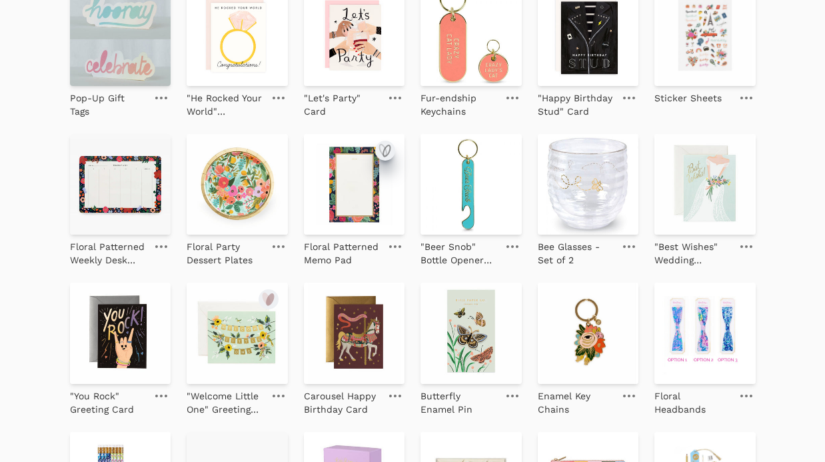
click at [389, 149] on icon "submit" at bounding box center [385, 151] width 16 height 16
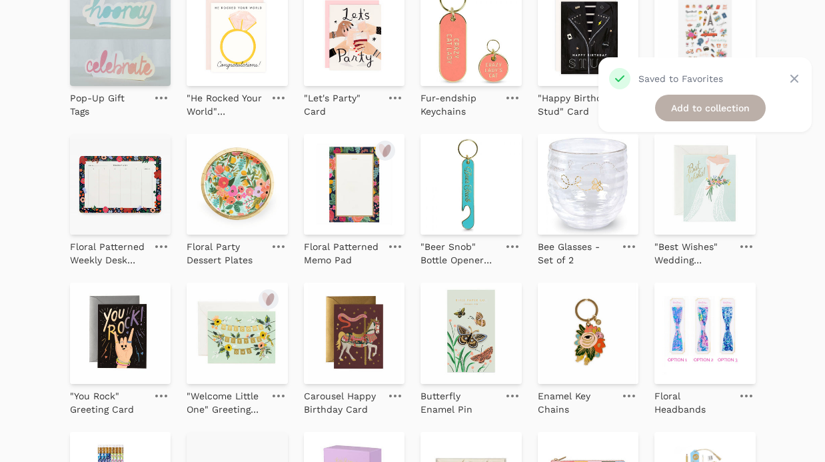
click at [692, 106] on link "Add to collection" at bounding box center [710, 108] width 111 height 27
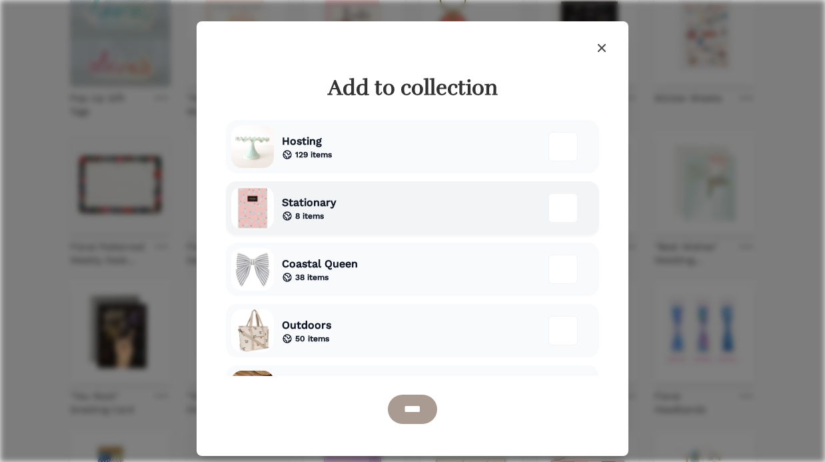
click at [430, 207] on div "Stationary 8 items" at bounding box center [412, 207] width 373 height 53
click at [405, 409] on input "****" at bounding box center [412, 408] width 49 height 29
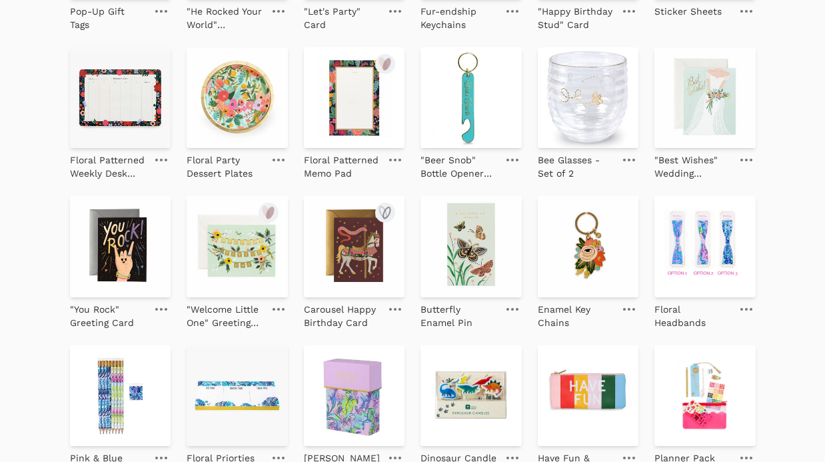
scroll to position [322, 0]
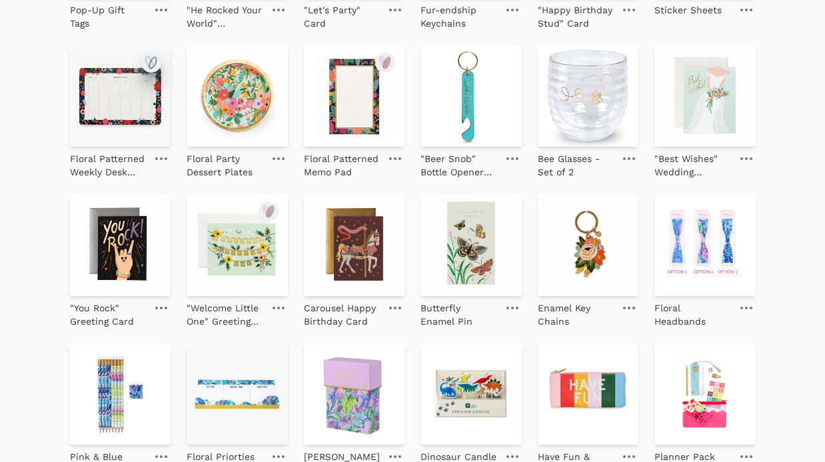
click at [149, 63] on icon "submit" at bounding box center [152, 62] width 7 height 11
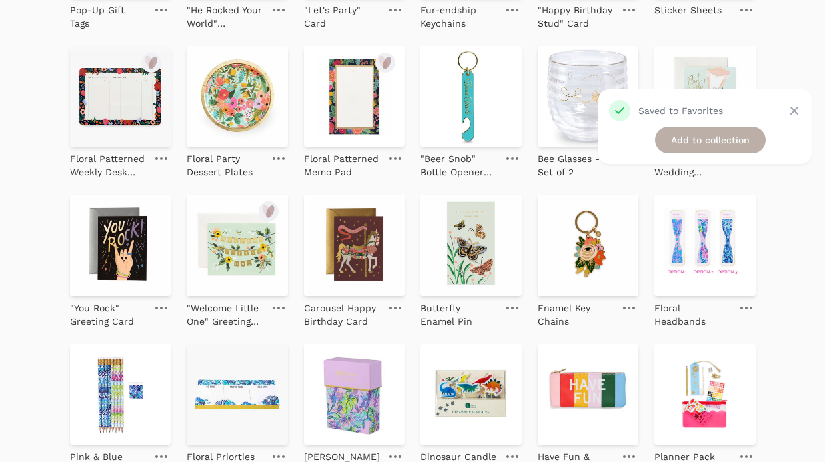
click at [689, 147] on link "Add to collection" at bounding box center [710, 140] width 111 height 27
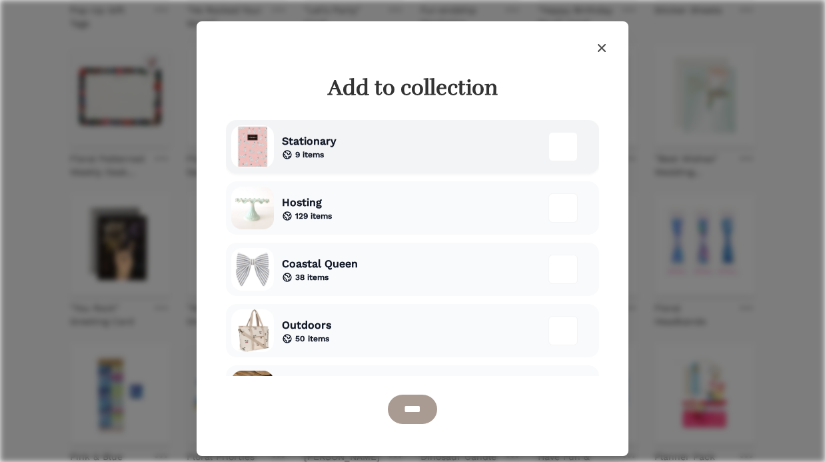
click at [436, 145] on div "Stationary 9 items" at bounding box center [412, 146] width 373 height 53
click at [426, 400] on input "****" at bounding box center [412, 408] width 49 height 29
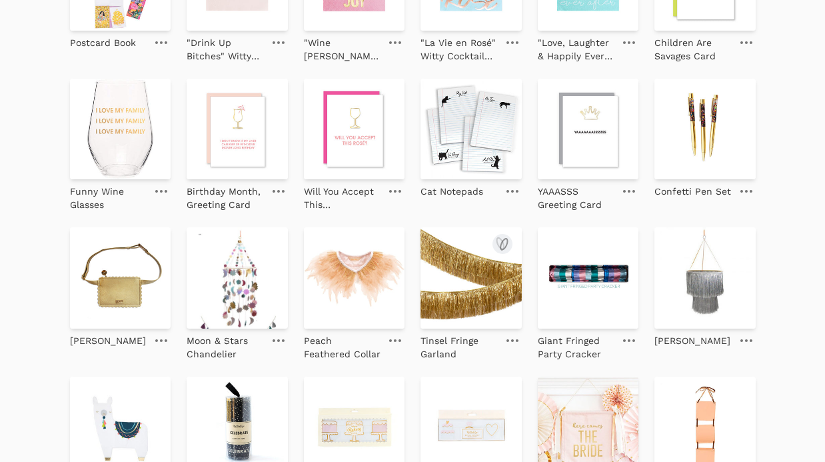
scroll to position [1026, 0]
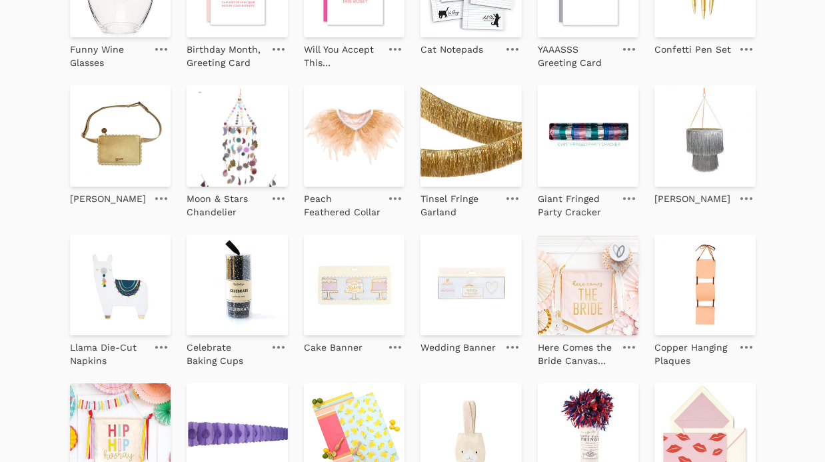
click at [613, 254] on icon "submit" at bounding box center [619, 251] width 16 height 16
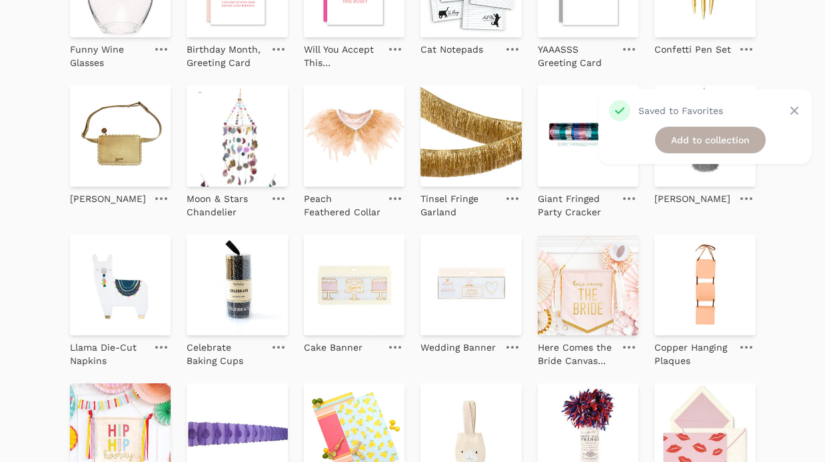
click at [724, 139] on link "Add to collection" at bounding box center [710, 140] width 111 height 27
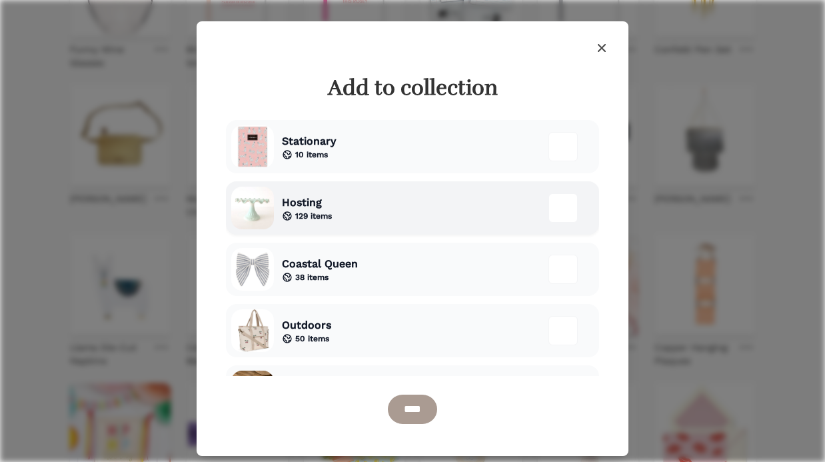
click at [430, 212] on div "Hosting 129 items" at bounding box center [412, 207] width 373 height 53
click at [426, 400] on input "****" at bounding box center [412, 408] width 49 height 29
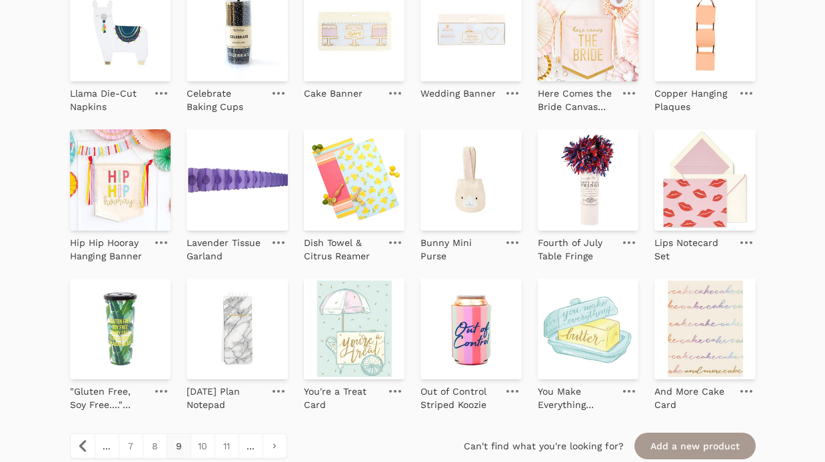
scroll to position [1344, 0]
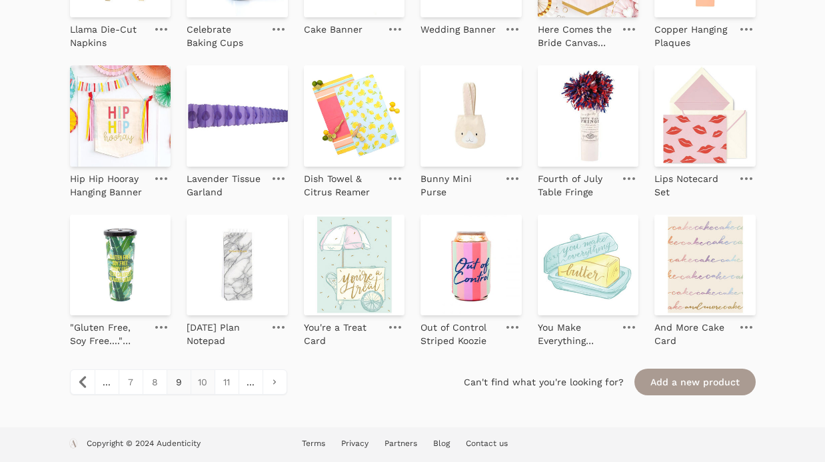
click at [206, 377] on link "10" at bounding box center [202, 382] width 24 height 24
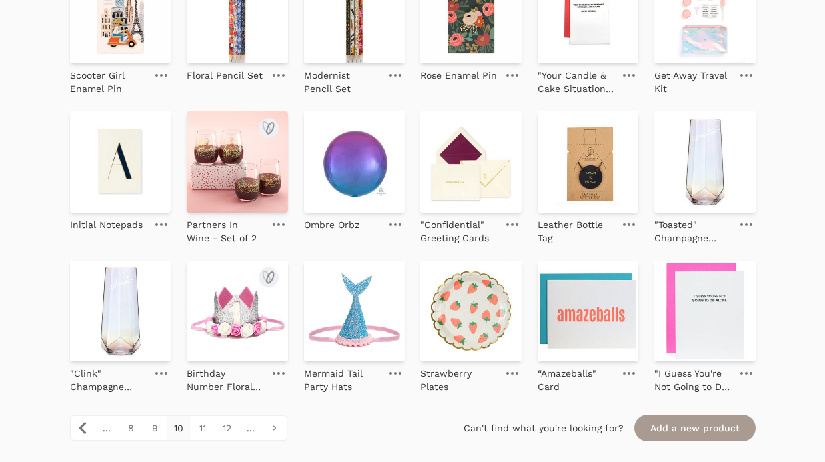
scroll to position [1275, 0]
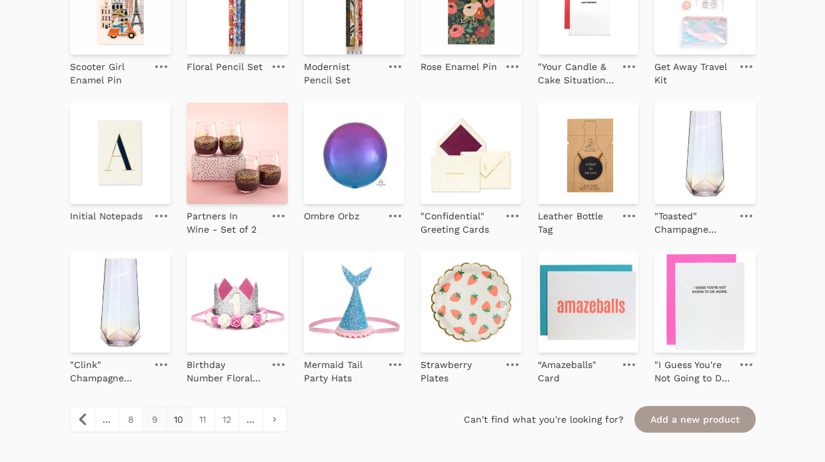
click at [159, 419] on link "9" at bounding box center [155, 419] width 24 height 24
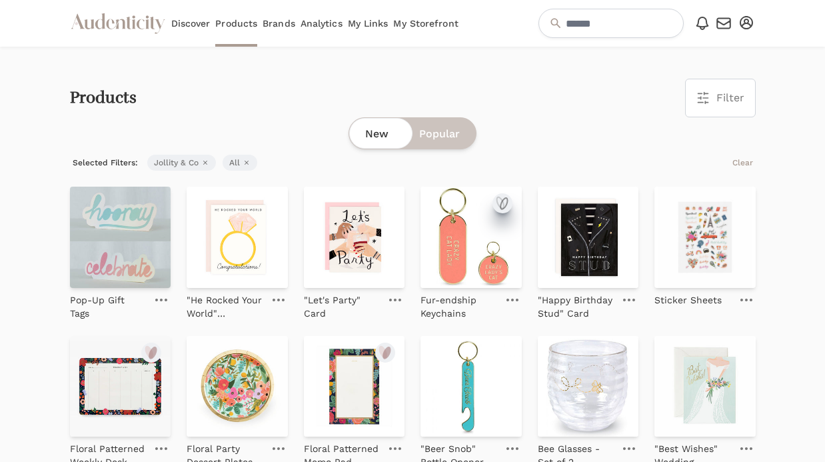
click at [504, 200] on icon "submit" at bounding box center [502, 203] width 16 height 16
click at [686, 109] on link "Add to collection" at bounding box center [710, 108] width 111 height 27
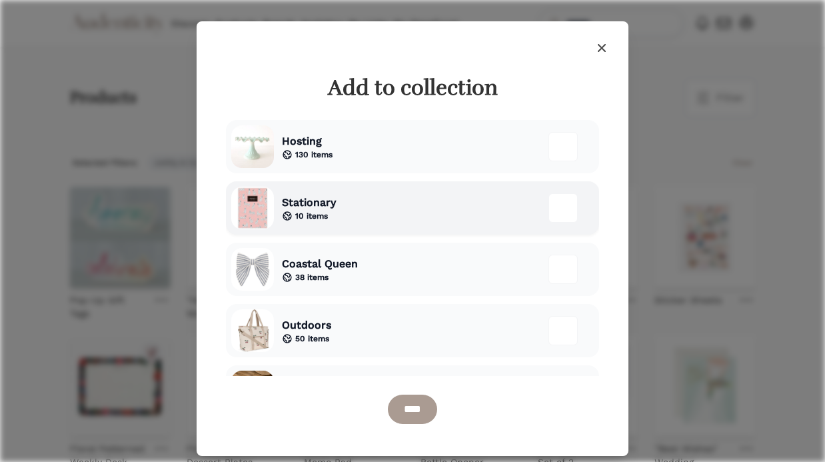
click at [368, 193] on div "Stationary 10 items" at bounding box center [412, 207] width 373 height 53
click at [406, 416] on input "****" at bounding box center [412, 408] width 49 height 29
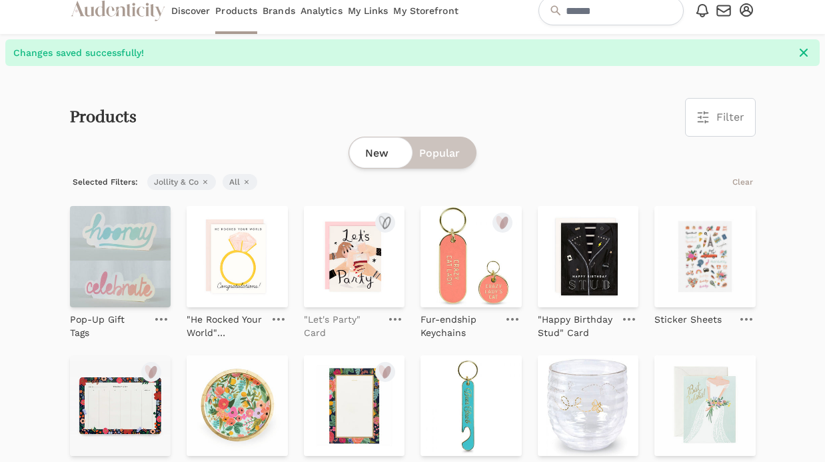
scroll to position [26, 0]
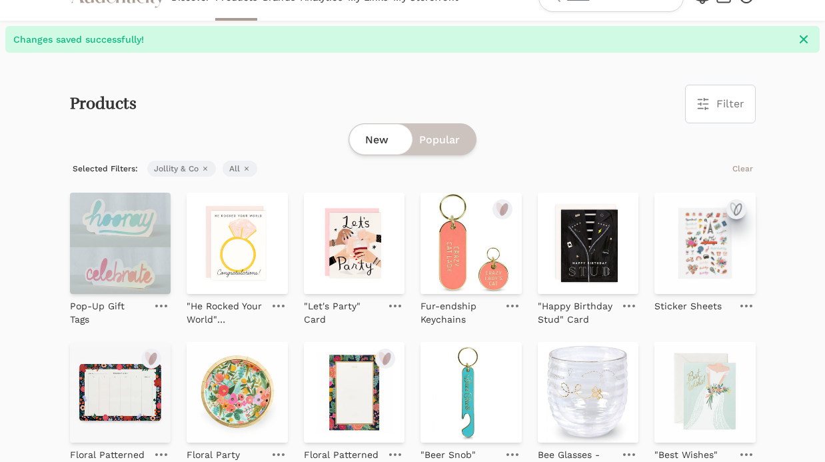
click at [733, 209] on icon "submit" at bounding box center [736, 209] width 16 height 16
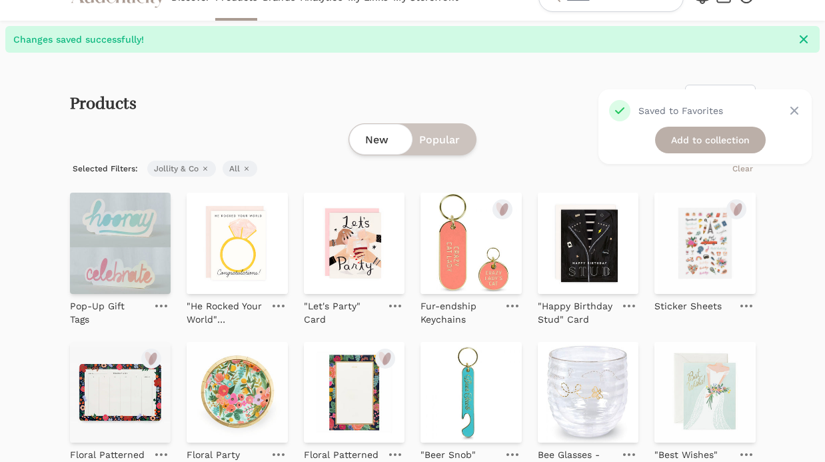
click at [729, 136] on link "Add to collection" at bounding box center [710, 140] width 111 height 27
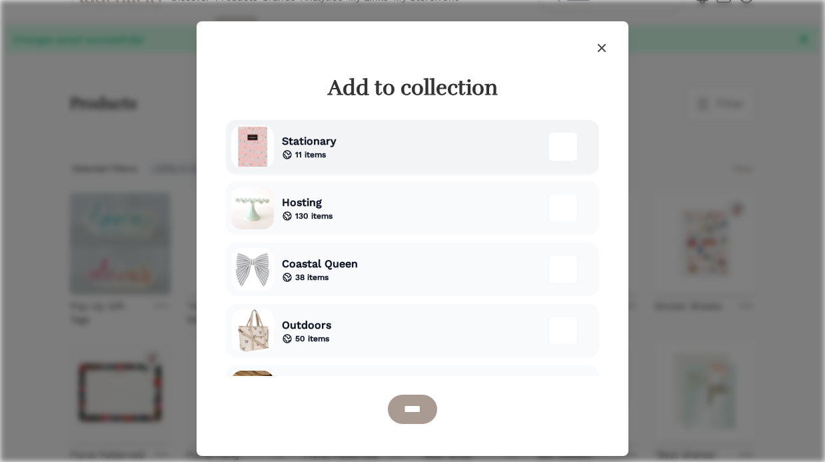
click at [316, 145] on span "Stationary" at bounding box center [309, 141] width 54 height 16
click at [423, 412] on input "****" at bounding box center [412, 408] width 49 height 29
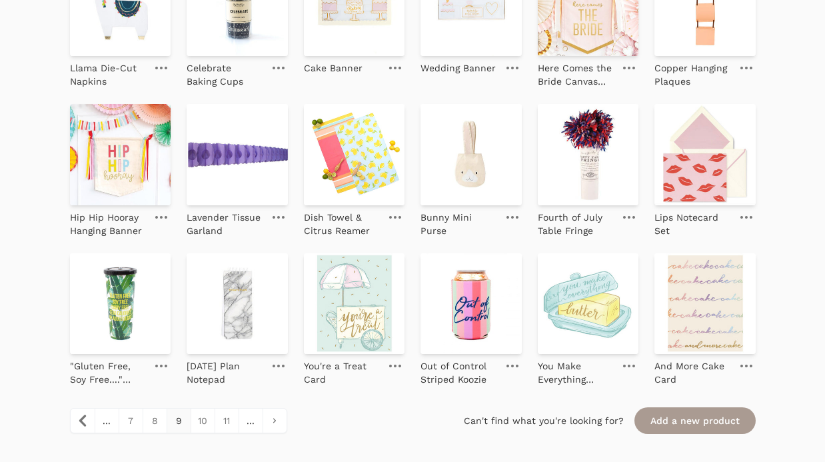
scroll to position [1344, 0]
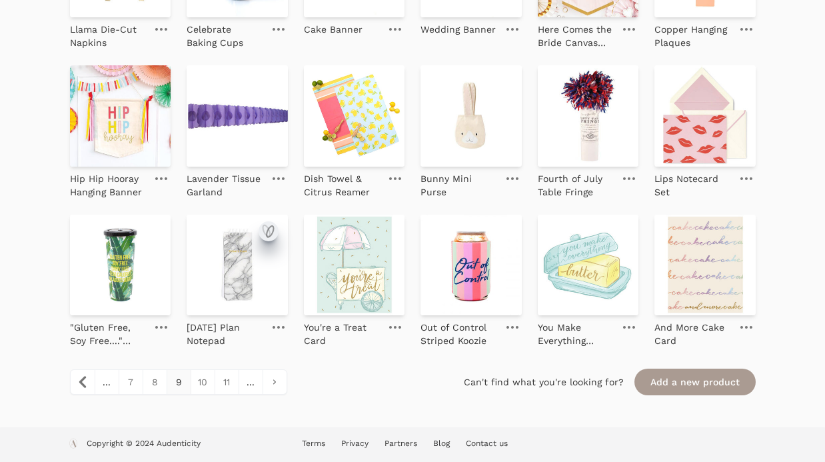
click at [272, 228] on icon "submit" at bounding box center [269, 231] width 7 height 11
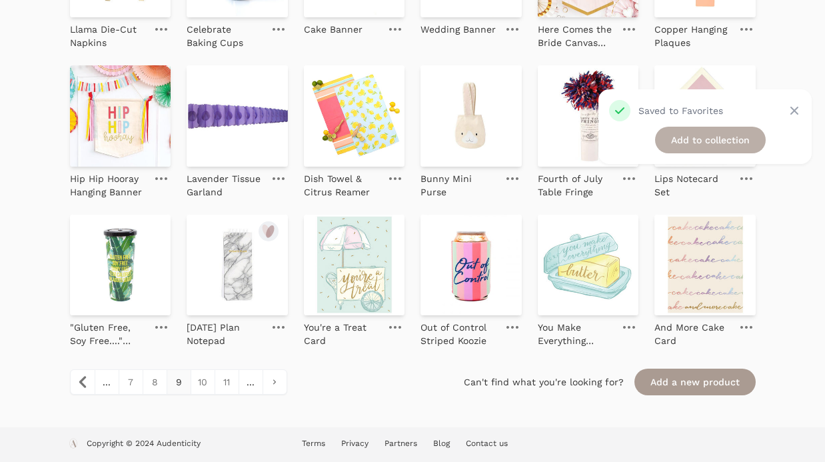
click at [683, 141] on link "Add to collection" at bounding box center [710, 140] width 111 height 27
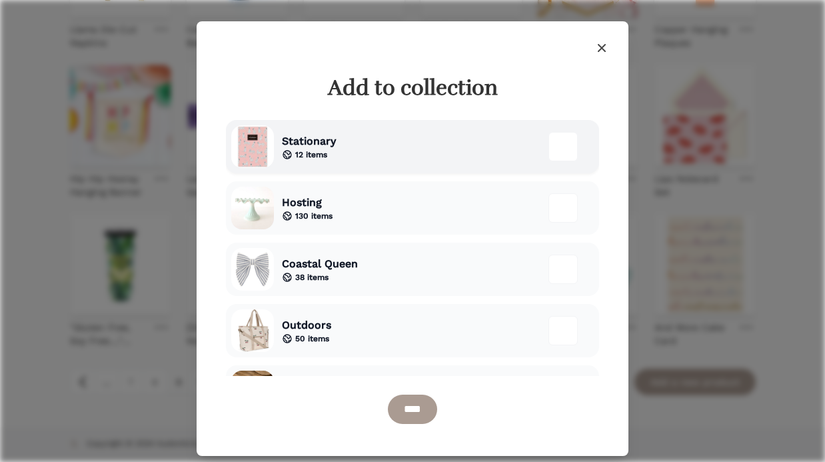
click at [378, 139] on div "Stationary 12 items" at bounding box center [412, 146] width 373 height 53
click at [403, 426] on div "****" at bounding box center [412, 409] width 373 height 40
click at [428, 420] on input "****" at bounding box center [412, 408] width 49 height 29
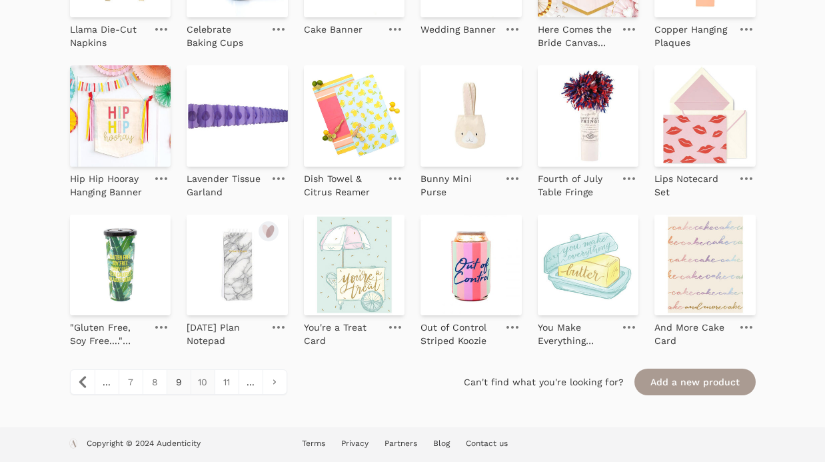
click at [202, 389] on link "10" at bounding box center [202, 382] width 24 height 24
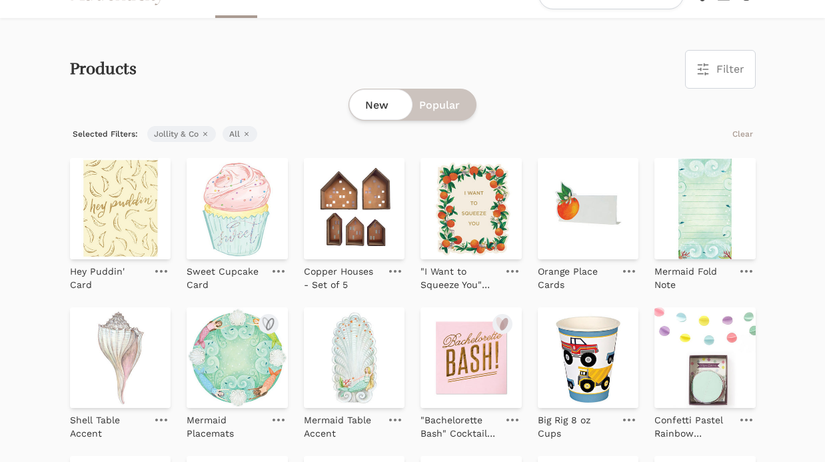
scroll to position [29, 0]
click at [734, 176] on icon "submit" at bounding box center [737, 174] width 7 height 11
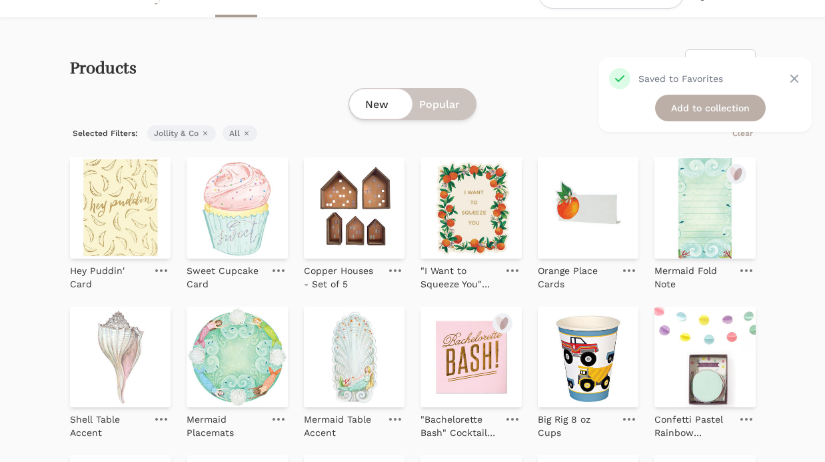
click at [703, 111] on link "Add to collection" at bounding box center [710, 108] width 111 height 27
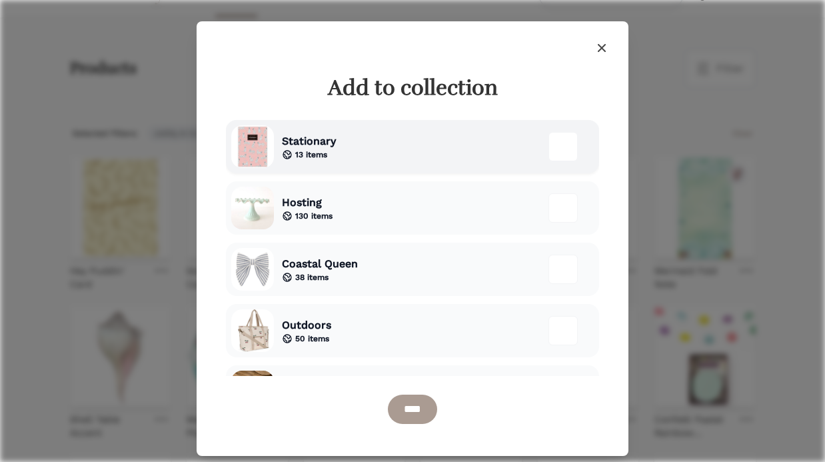
click at [354, 164] on div "Stationary 13 items" at bounding box center [412, 146] width 373 height 53
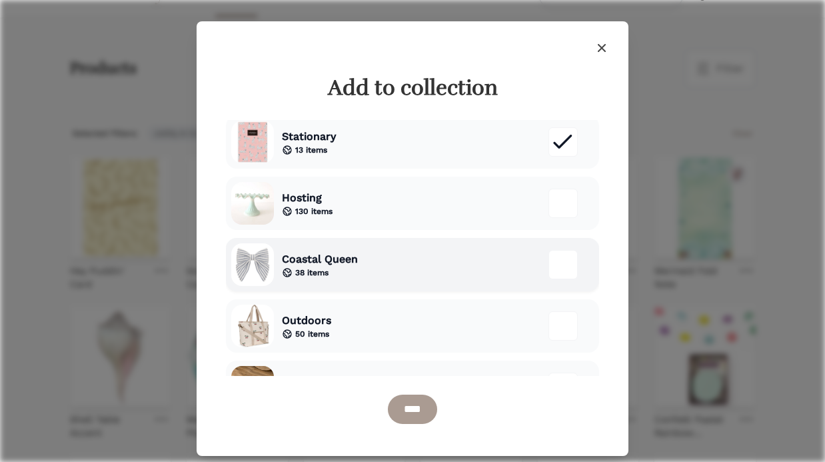
click at [370, 253] on div "Coastal Queen 38 items" at bounding box center [412, 264] width 373 height 53
click at [404, 416] on input "****" at bounding box center [412, 408] width 49 height 29
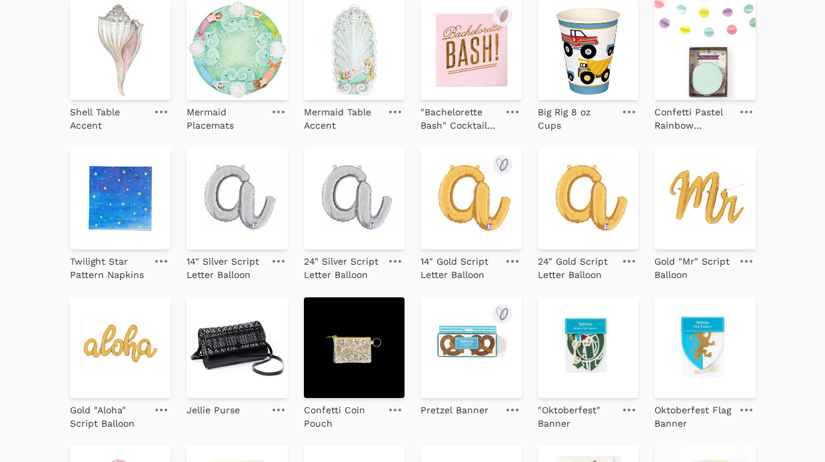
scroll to position [378, 0]
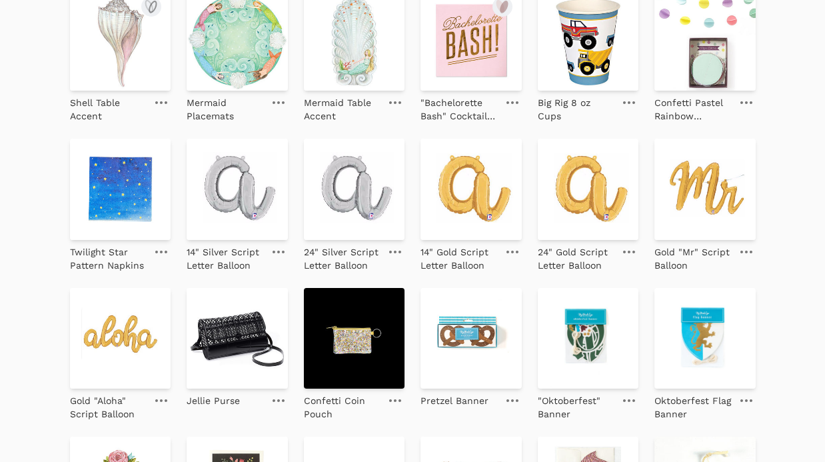
click at [134, 41] on img at bounding box center [120, 40] width 101 height 101
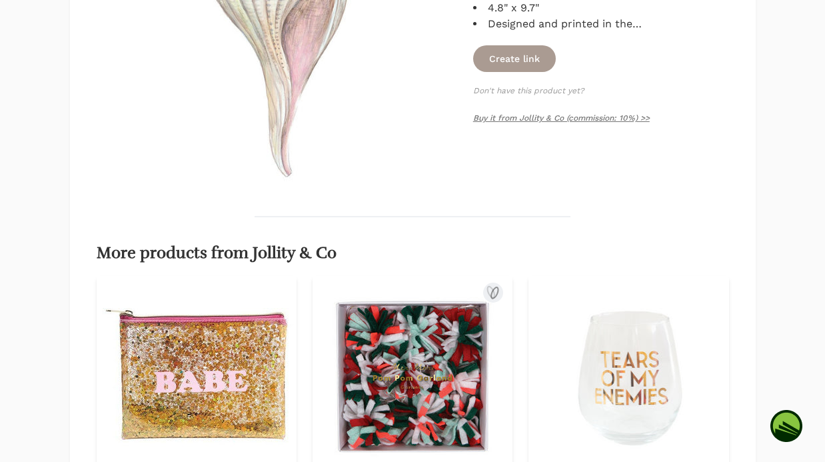
scroll to position [346, 0]
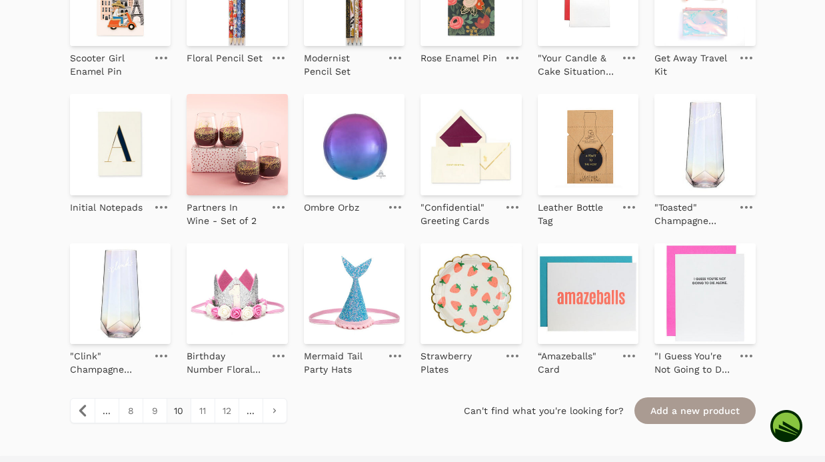
scroll to position [1312, 0]
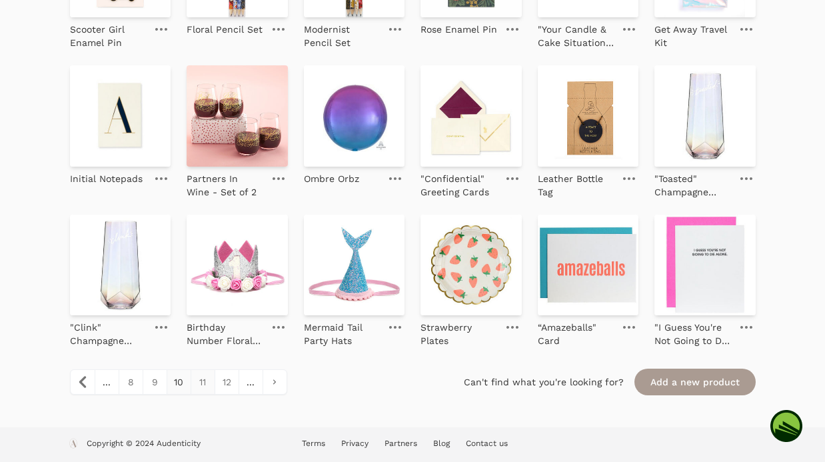
click at [198, 384] on link "11" at bounding box center [202, 382] width 24 height 24
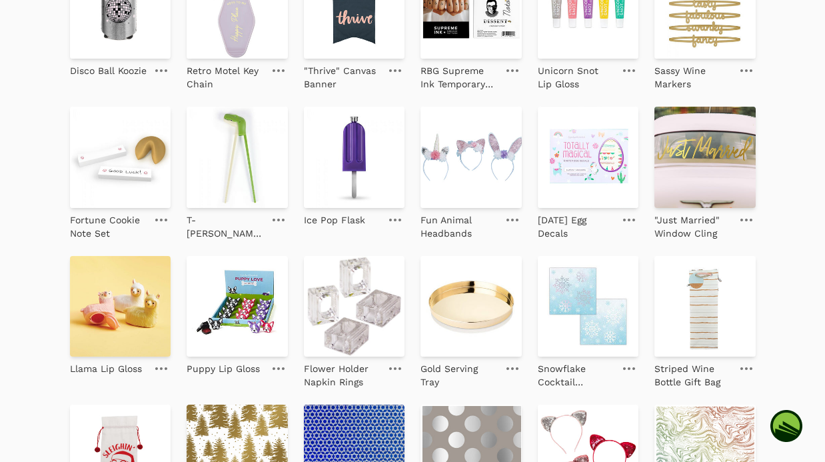
scroll to position [1044, 0]
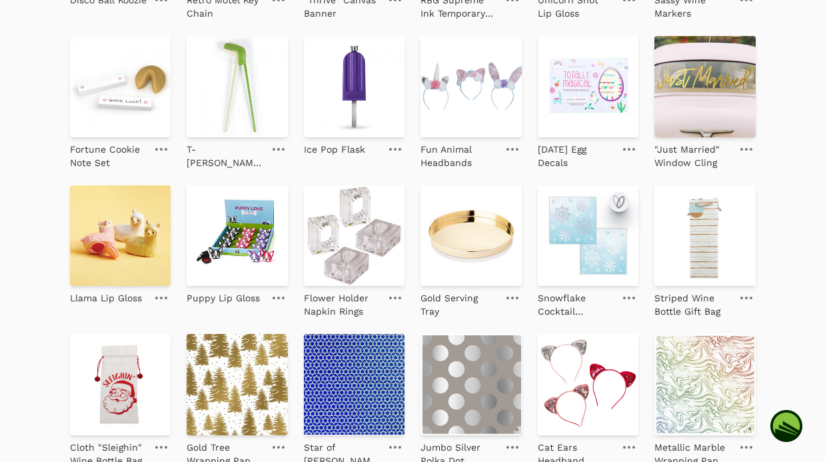
click at [612, 202] on icon "submit" at bounding box center [619, 202] width 16 height 16
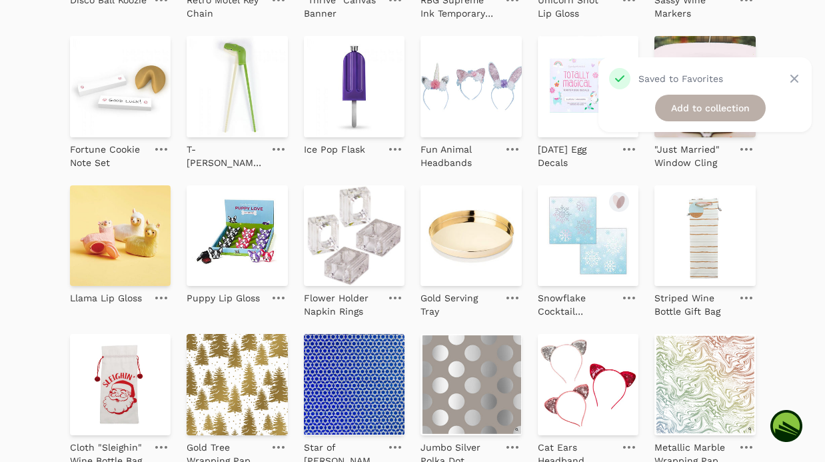
click at [693, 105] on link "Add to collection" at bounding box center [710, 108] width 111 height 27
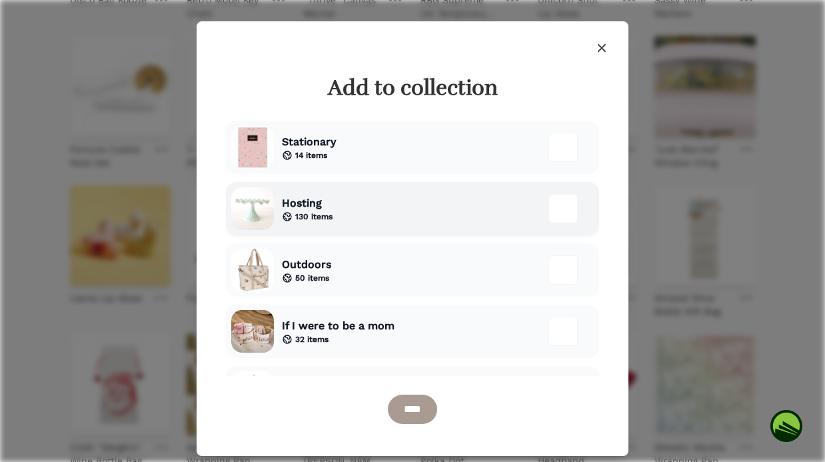
scroll to position [63, 0]
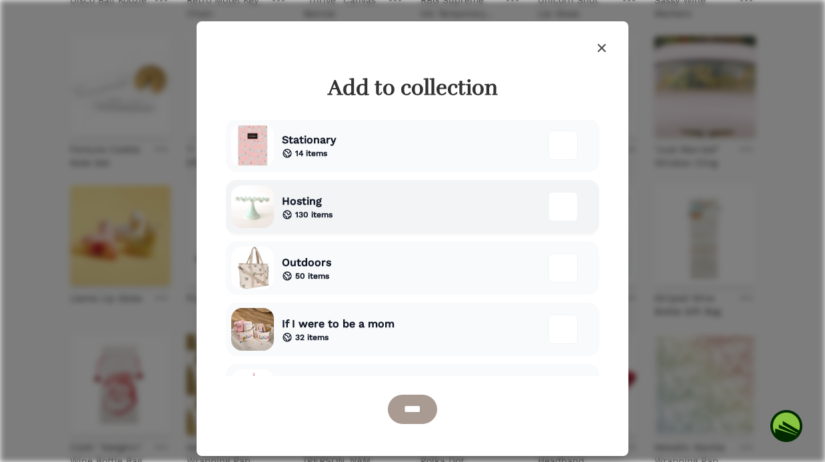
click at [369, 216] on div "Hosting 130 items" at bounding box center [412, 206] width 373 height 53
click at [397, 416] on input "****" at bounding box center [412, 408] width 49 height 29
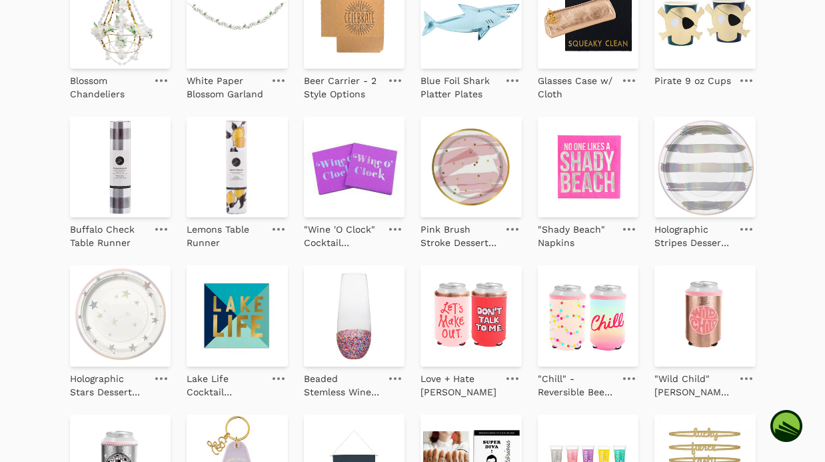
scroll to position [547, 0]
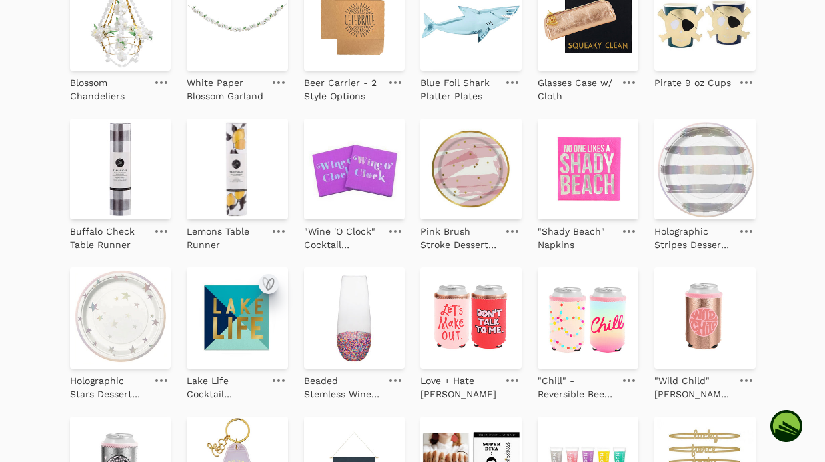
click at [268, 289] on icon "submit" at bounding box center [269, 283] width 7 height 11
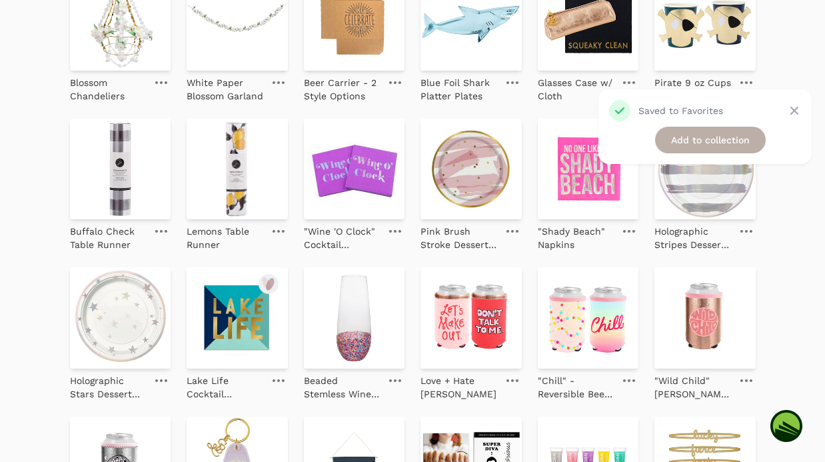
click at [679, 147] on link "Add to collection" at bounding box center [710, 140] width 111 height 27
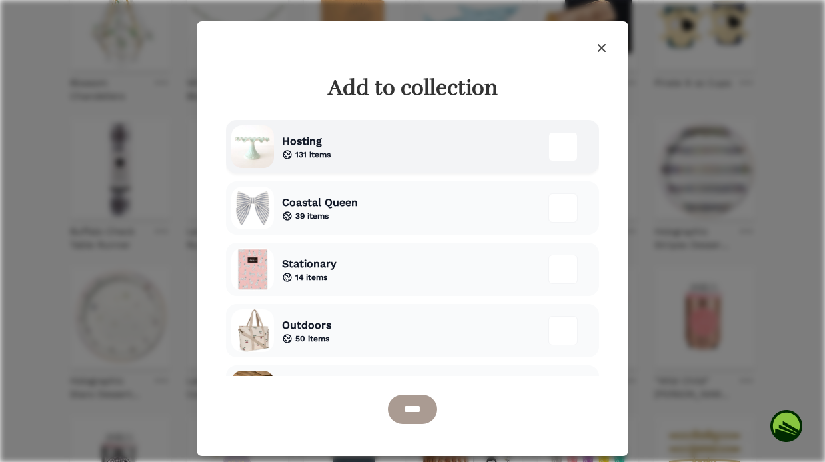
click at [432, 168] on div "Hosting 131 items" at bounding box center [412, 146] width 373 height 53
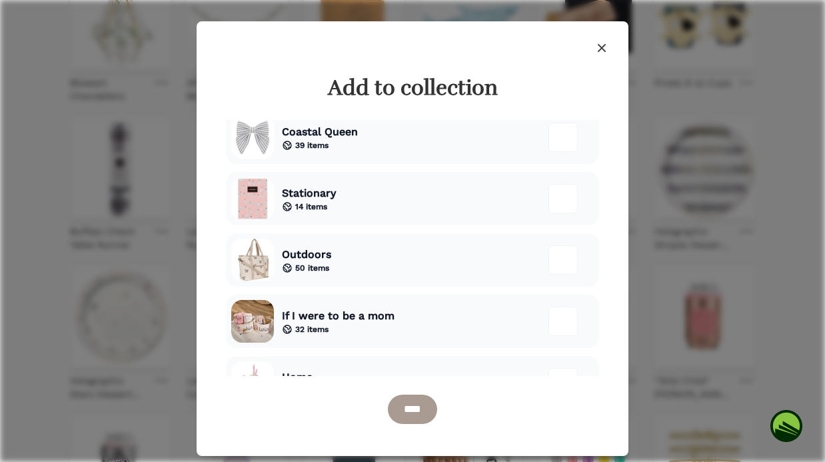
scroll to position [81, 0]
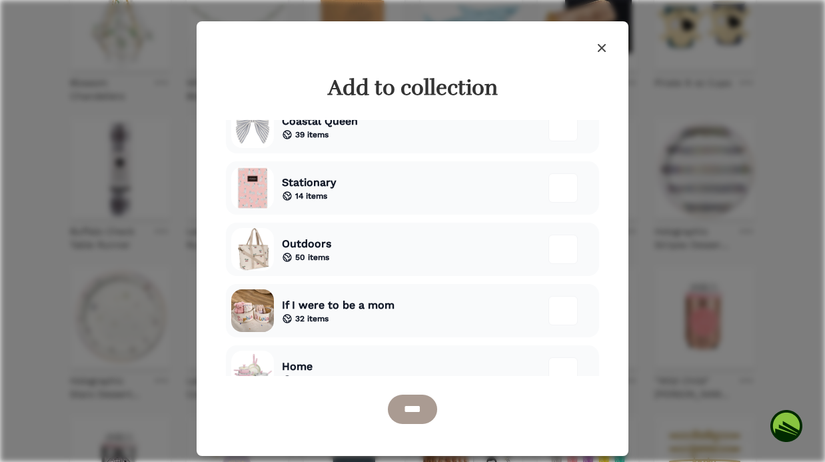
click at [428, 238] on div "Outdoors 50 items" at bounding box center [412, 248] width 373 height 53
click at [408, 412] on input "****" at bounding box center [412, 408] width 49 height 29
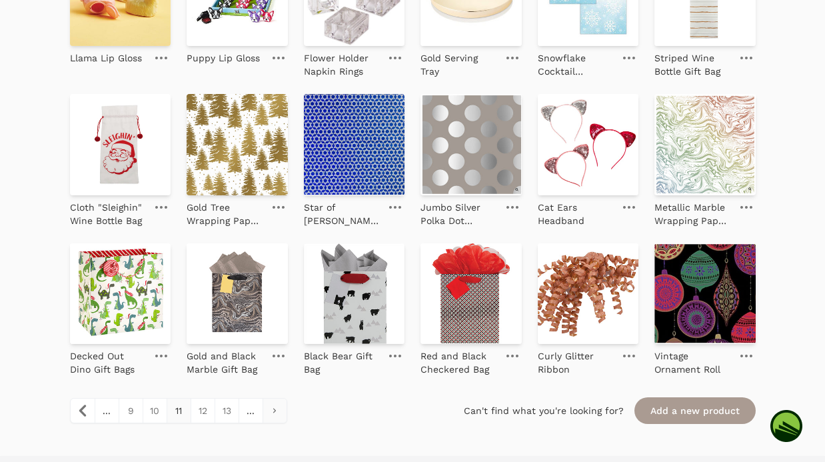
scroll to position [1344, 0]
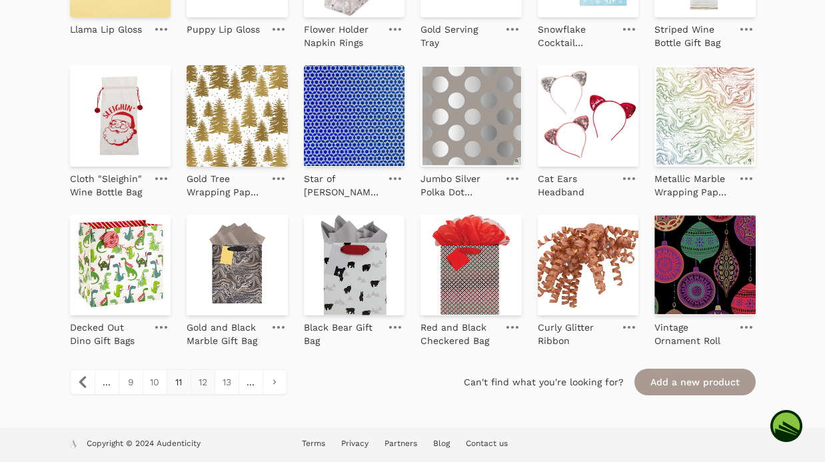
click at [202, 387] on link "12" at bounding box center [202, 382] width 24 height 24
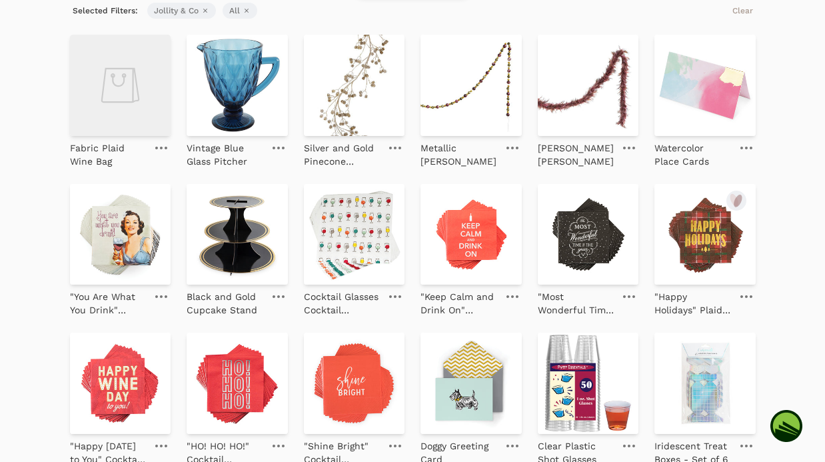
scroll to position [153, 0]
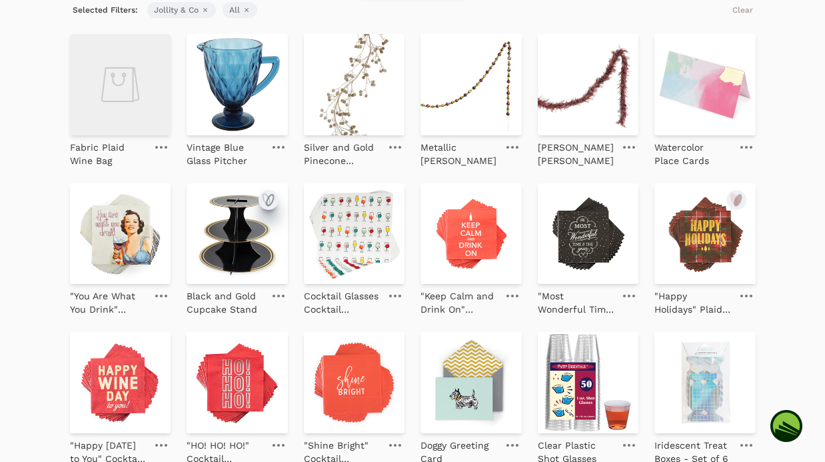
click at [273, 196] on icon "submit" at bounding box center [269, 199] width 7 height 11
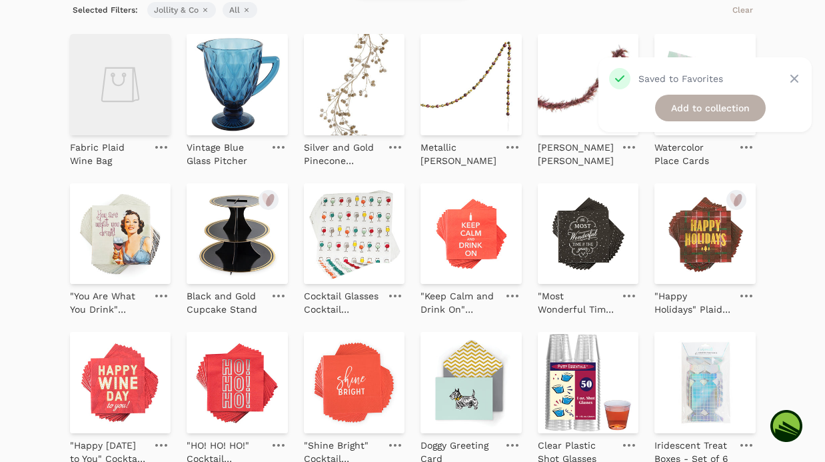
click at [689, 101] on link "Add to collection" at bounding box center [710, 108] width 111 height 27
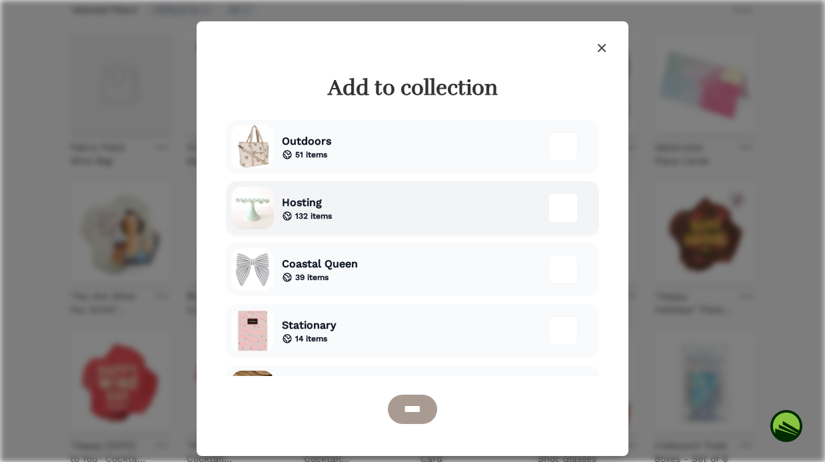
click at [330, 210] on span "132 items" at bounding box center [313, 215] width 37 height 11
click at [391, 399] on input "****" at bounding box center [412, 408] width 49 height 29
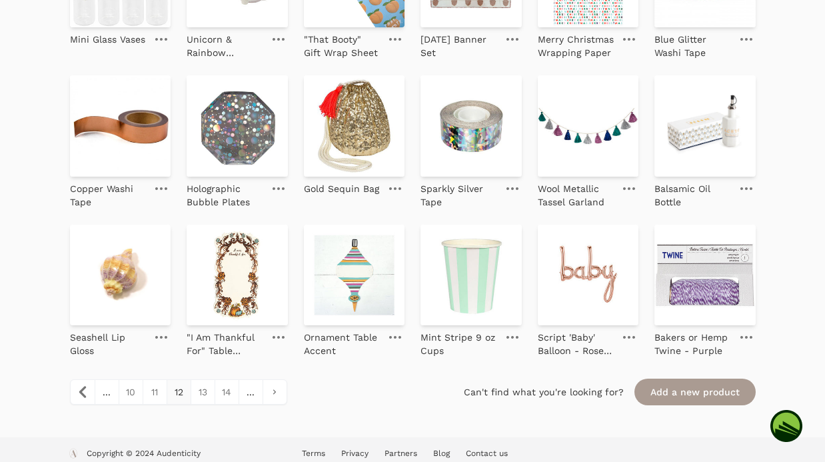
scroll to position [1344, 0]
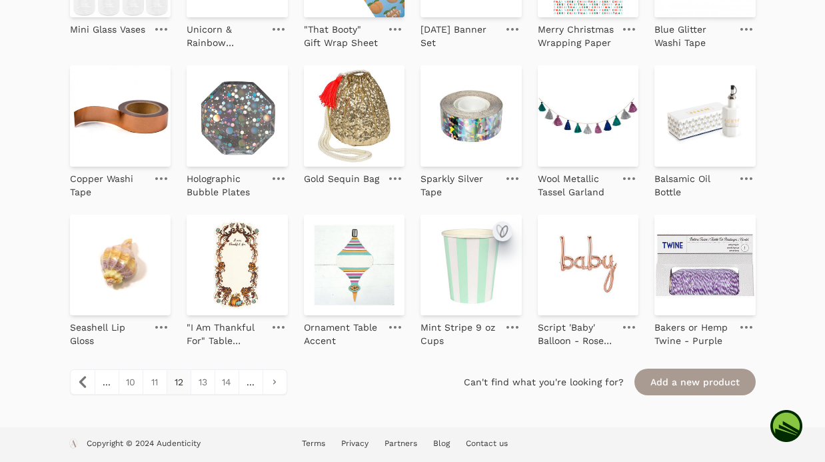
click at [506, 230] on icon "submit" at bounding box center [503, 231] width 7 height 11
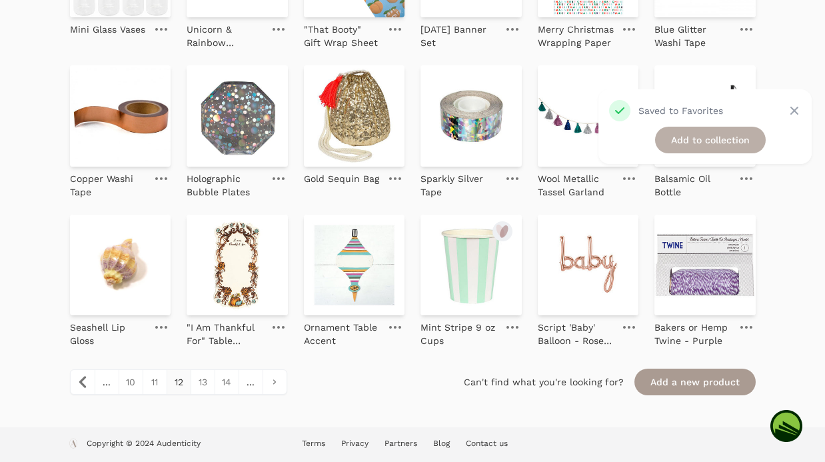
click at [686, 143] on link "Add to collection" at bounding box center [710, 140] width 111 height 27
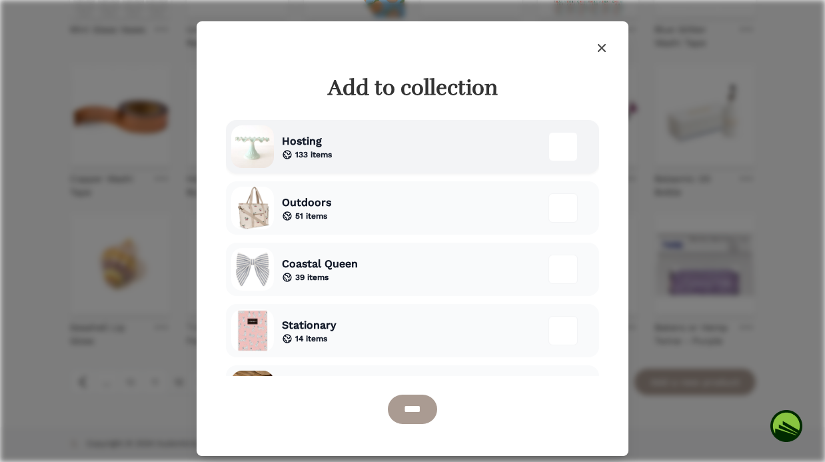
click at [333, 167] on div "Hosting 133 items" at bounding box center [412, 146] width 373 height 53
click at [410, 414] on input "****" at bounding box center [412, 408] width 49 height 29
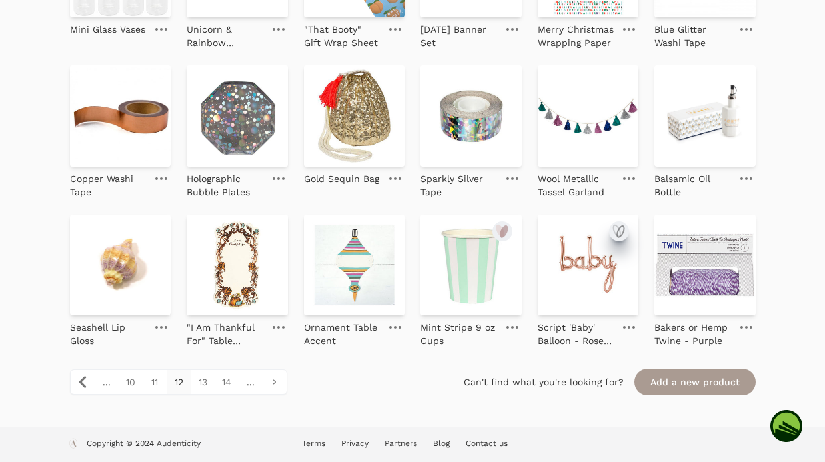
click at [622, 224] on icon "submit" at bounding box center [619, 231] width 16 height 16
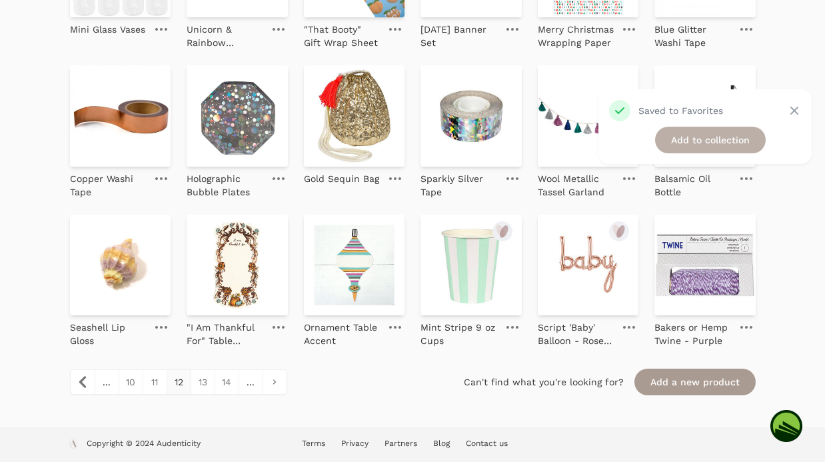
click at [677, 139] on link "Add to collection" at bounding box center [710, 140] width 111 height 27
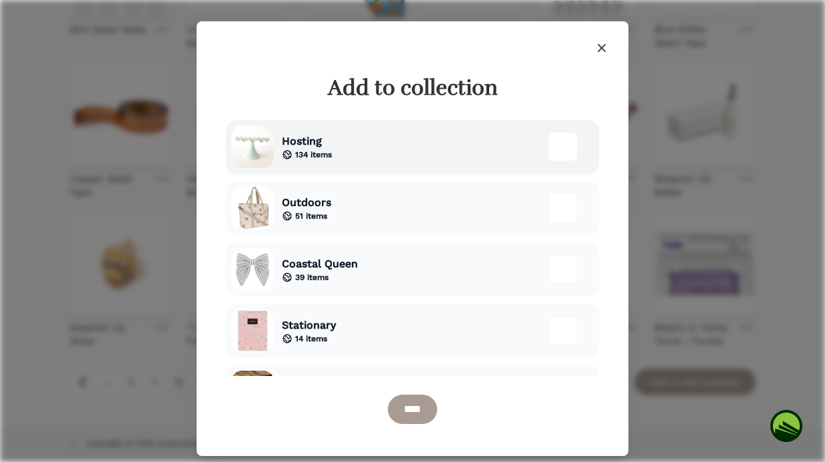
click at [381, 147] on div "Hosting 134 items" at bounding box center [412, 146] width 373 height 53
click at [402, 414] on input "****" at bounding box center [412, 408] width 49 height 29
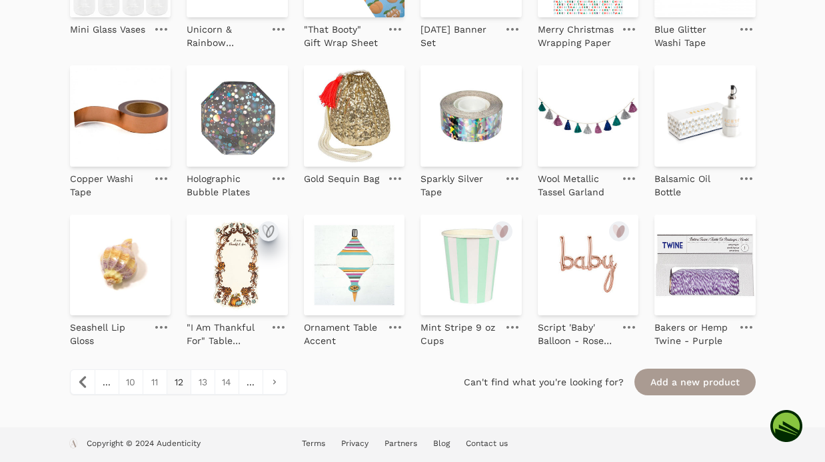
click at [271, 226] on icon "submit" at bounding box center [268, 231] width 16 height 16
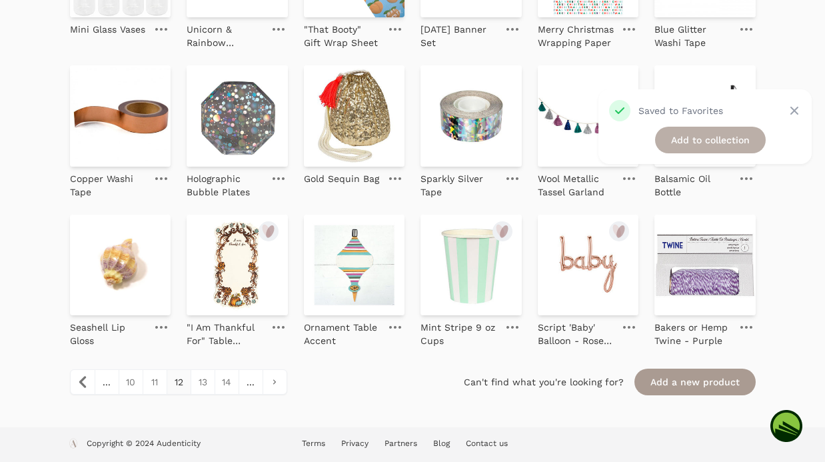
click at [703, 143] on link "Add to collection" at bounding box center [710, 140] width 111 height 27
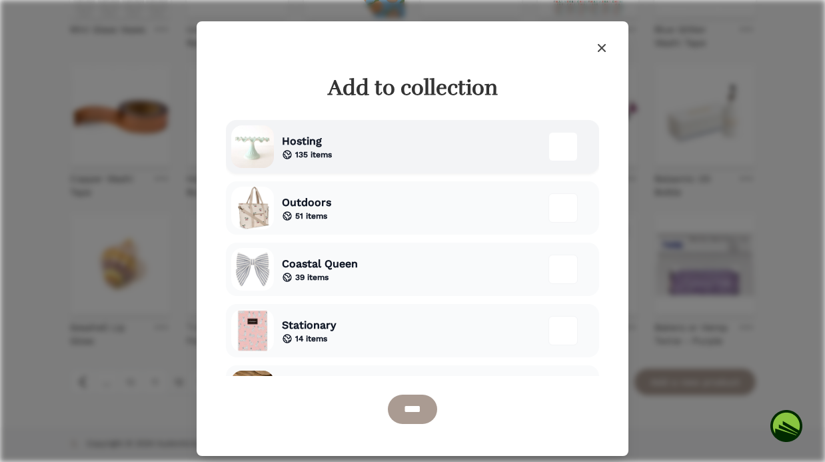
click at [342, 139] on div "Hosting 135 items" at bounding box center [412, 146] width 373 height 53
click at [415, 412] on input "****" at bounding box center [412, 408] width 49 height 29
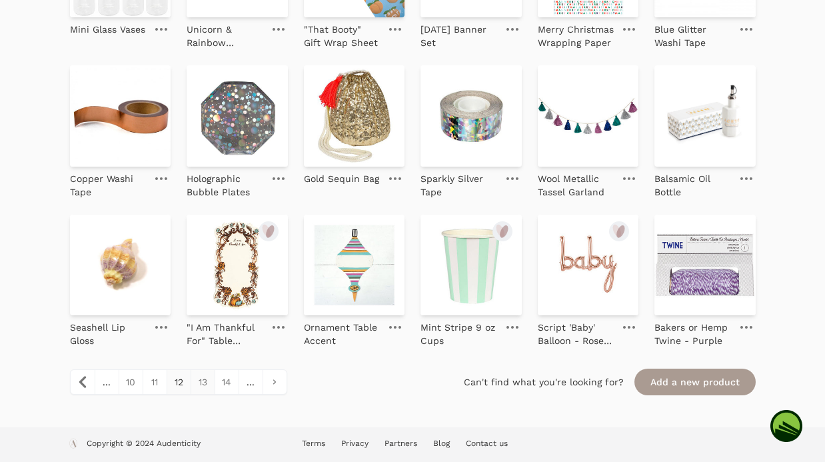
click at [199, 385] on link "13" at bounding box center [202, 382] width 24 height 24
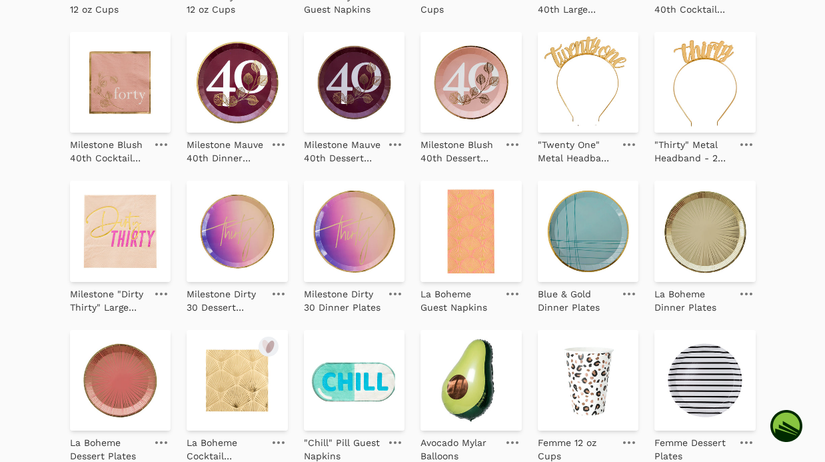
scroll to position [1266, 0]
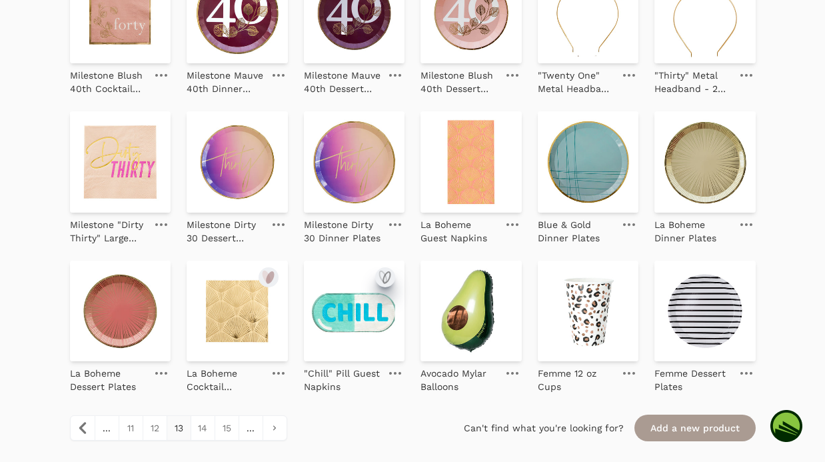
click at [383, 278] on icon "submit" at bounding box center [386, 277] width 7 height 11
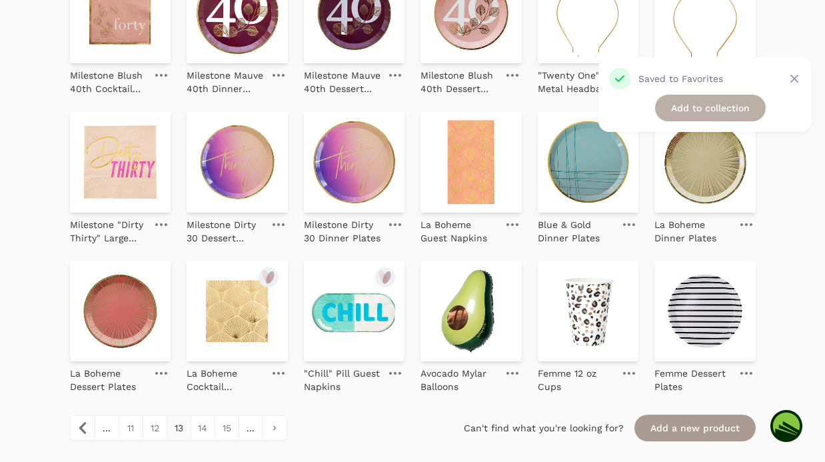
click at [682, 106] on link "Add to collection" at bounding box center [710, 108] width 111 height 27
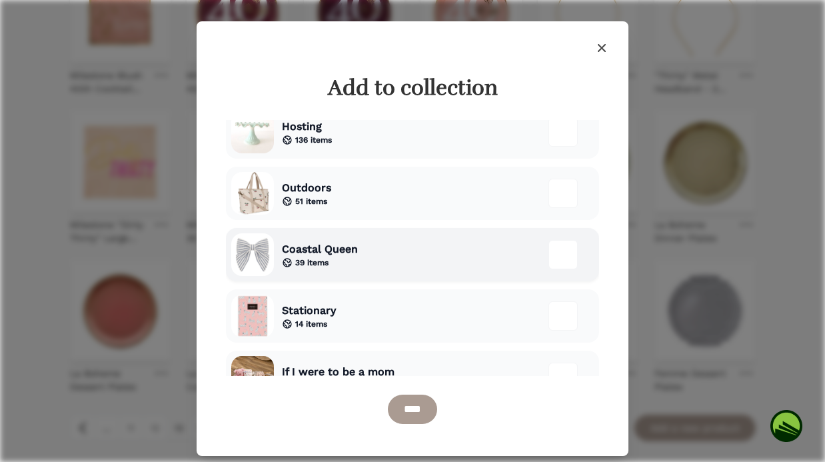
scroll to position [0, 0]
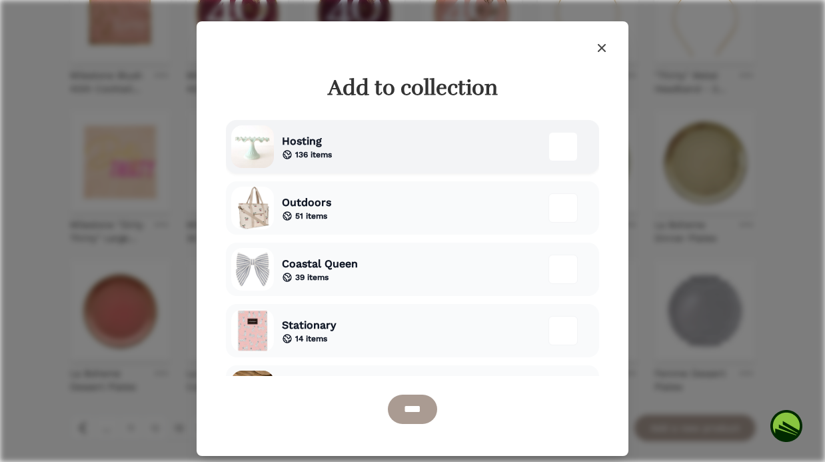
click at [368, 163] on div "Hosting 136 items" at bounding box center [412, 146] width 373 height 53
click at [408, 407] on input "****" at bounding box center [412, 408] width 49 height 29
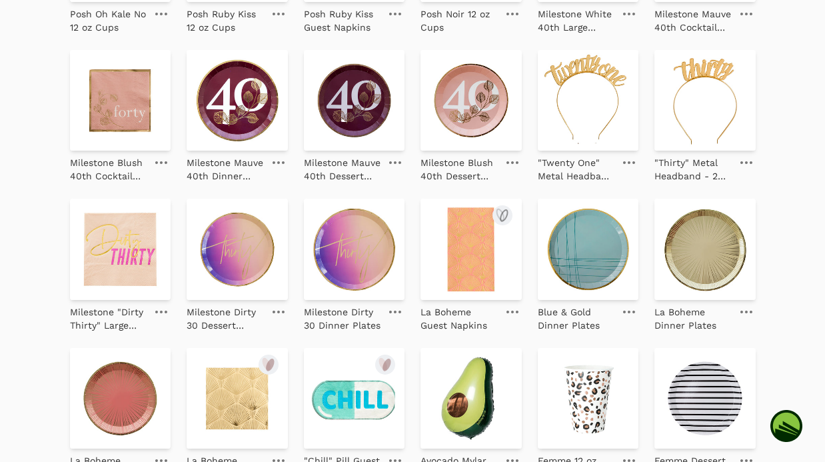
scroll to position [1344, 0]
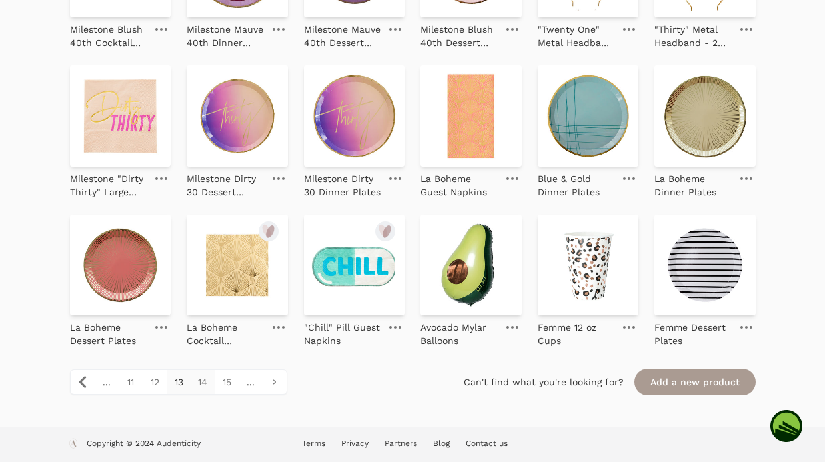
click at [197, 388] on link "14" at bounding box center [202, 382] width 24 height 24
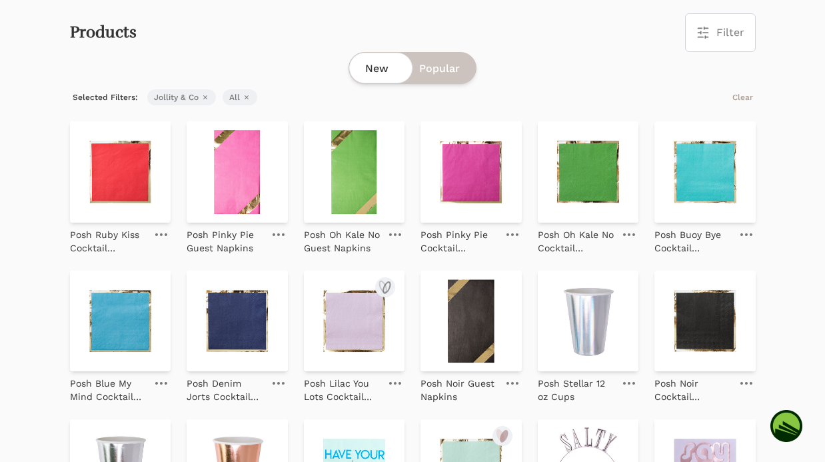
scroll to position [71, 0]
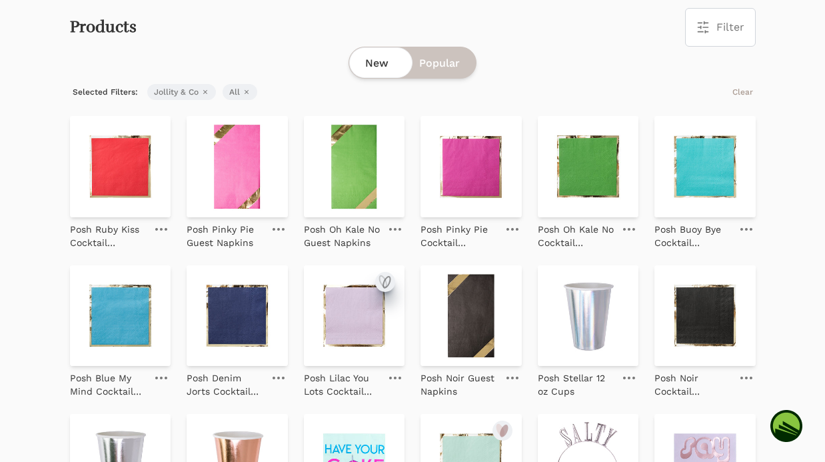
click at [386, 279] on icon "submit" at bounding box center [385, 282] width 16 height 16
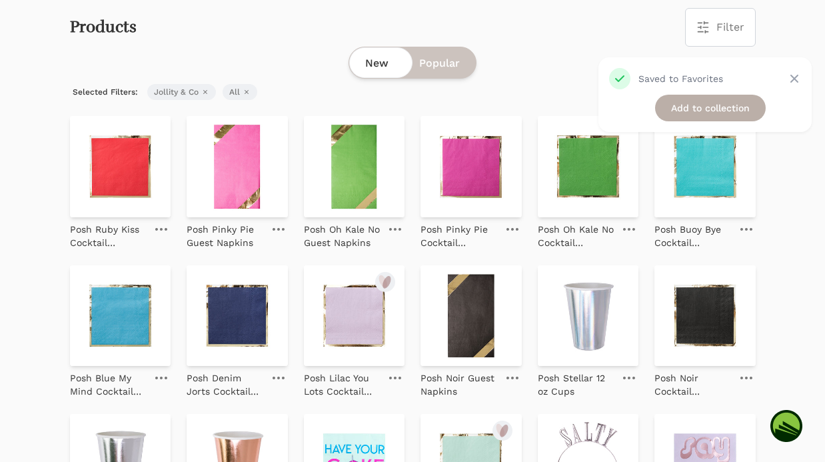
click at [691, 109] on link "Add to collection" at bounding box center [710, 108] width 111 height 27
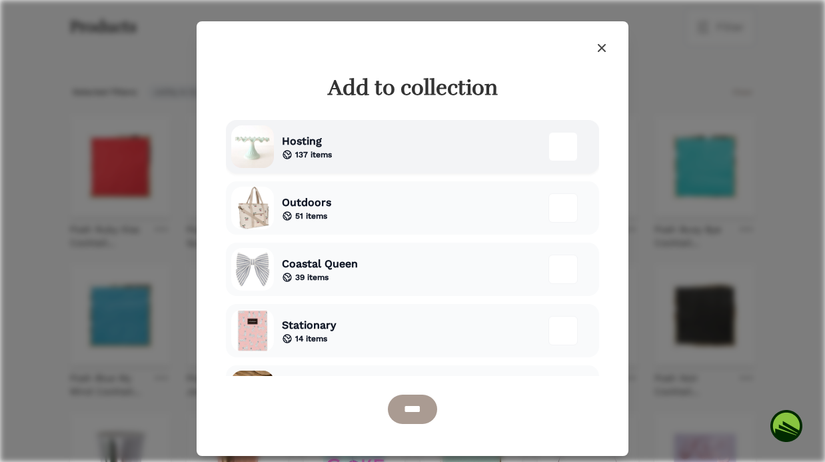
click at [349, 145] on div "Hosting 137 items" at bounding box center [412, 146] width 373 height 53
click at [399, 408] on input "****" at bounding box center [412, 408] width 49 height 29
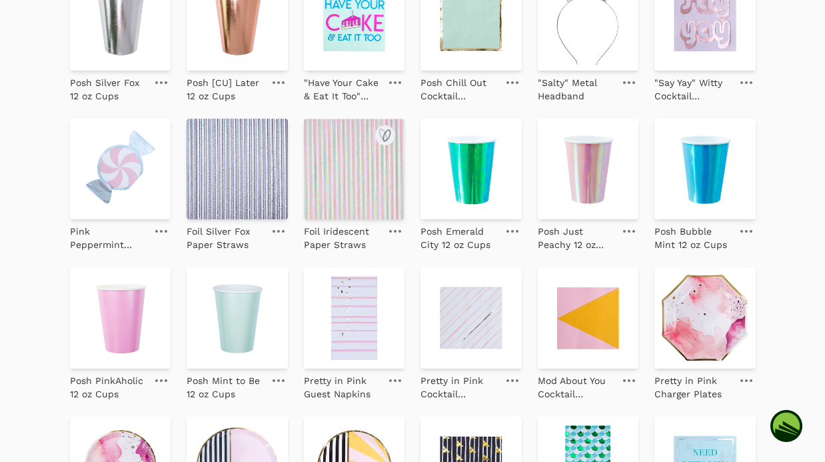
scroll to position [599, 0]
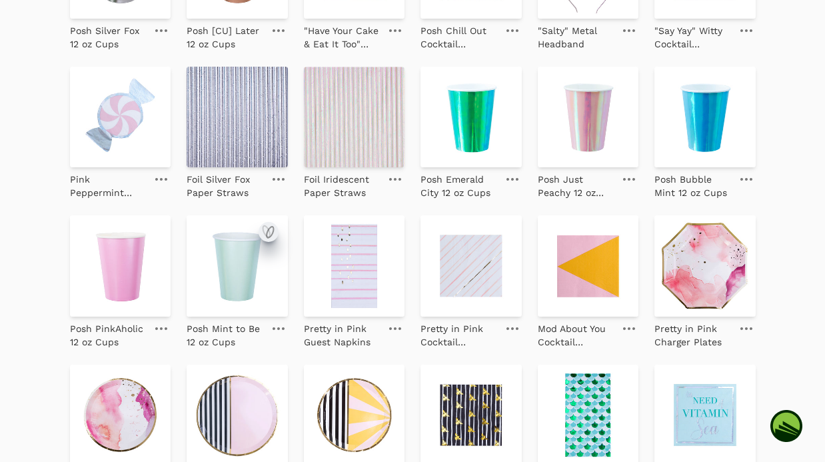
click at [266, 231] on icon "submit" at bounding box center [269, 231] width 7 height 11
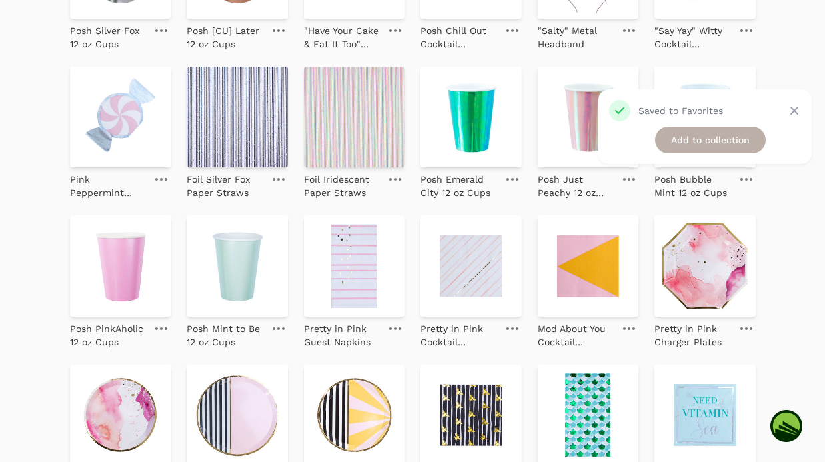
click at [675, 143] on link "Add to collection" at bounding box center [710, 140] width 111 height 27
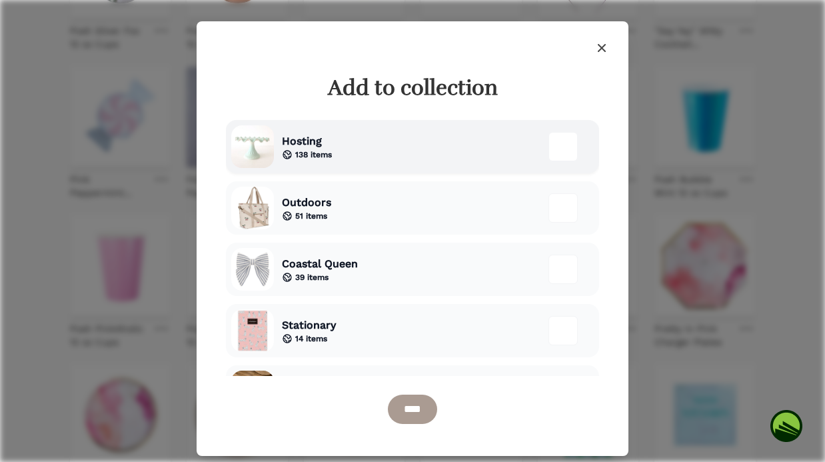
click at [295, 153] on span "138 items" at bounding box center [313, 154] width 37 height 11
click at [424, 408] on input "****" at bounding box center [412, 408] width 49 height 29
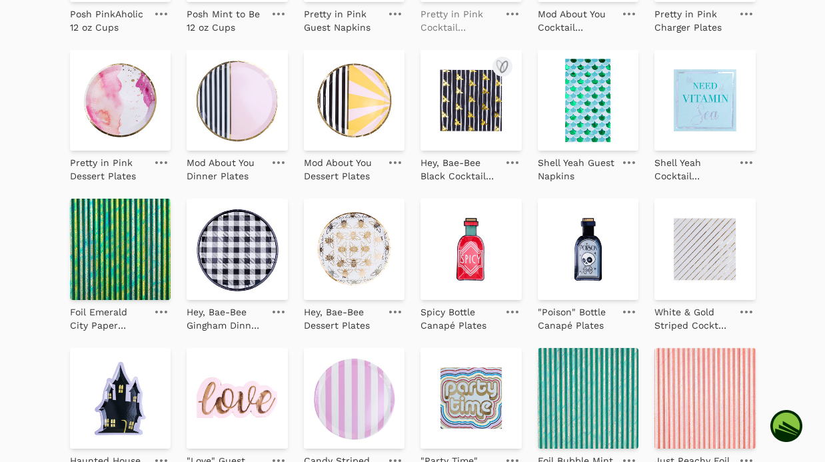
scroll to position [931, 0]
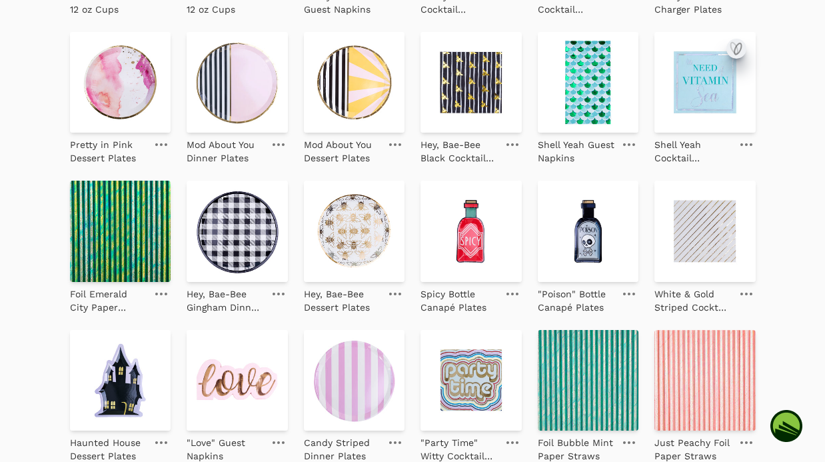
click at [734, 52] on icon "submit" at bounding box center [737, 48] width 7 height 11
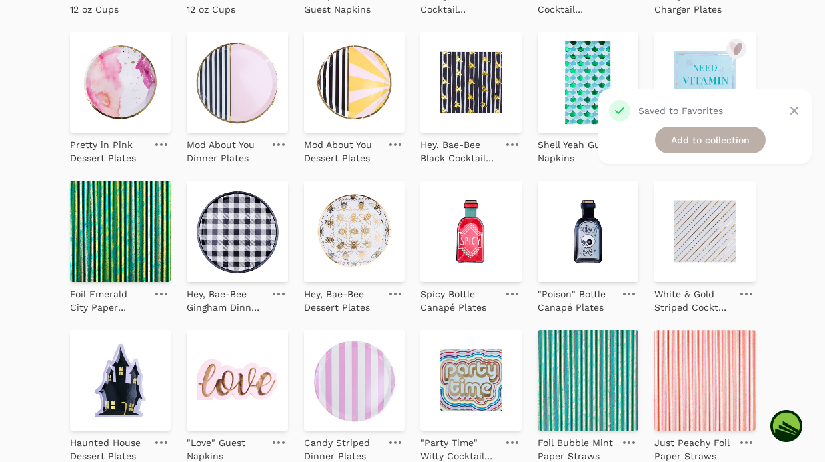
click at [670, 141] on link "Add to collection" at bounding box center [710, 140] width 111 height 27
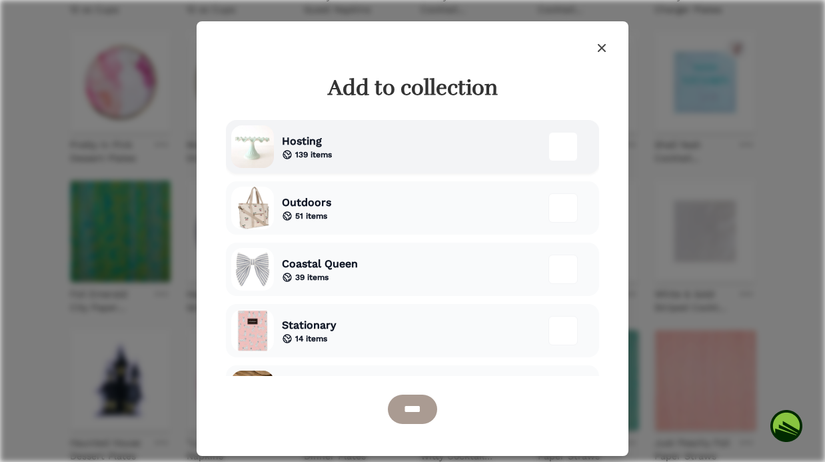
click at [352, 154] on div "Hosting 139 items" at bounding box center [412, 146] width 373 height 53
click at [346, 276] on div "39 items" at bounding box center [320, 277] width 76 height 11
click at [422, 408] on input "****" at bounding box center [412, 408] width 49 height 29
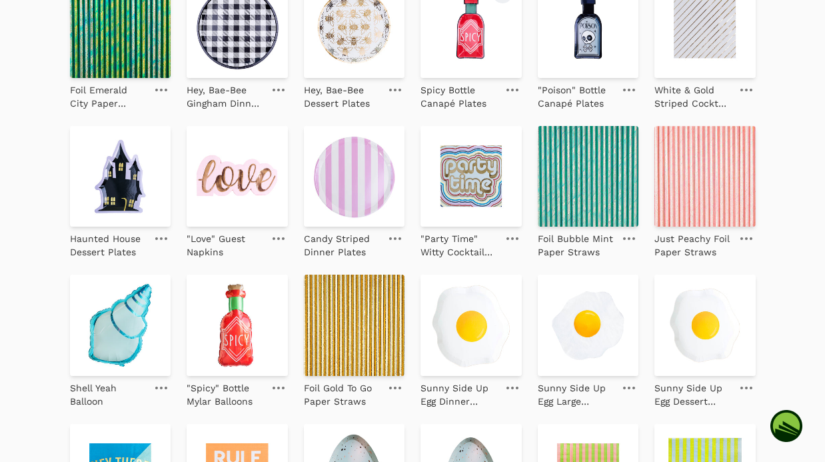
scroll to position [1308, 0]
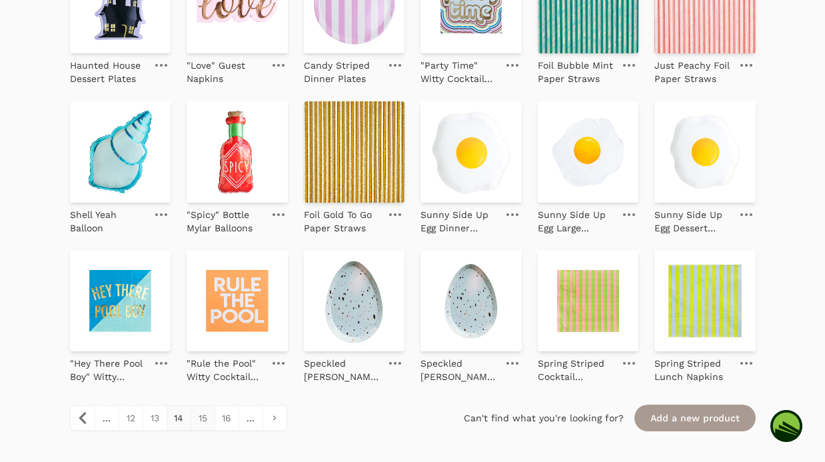
click at [196, 424] on link "15" at bounding box center [202, 418] width 24 height 24
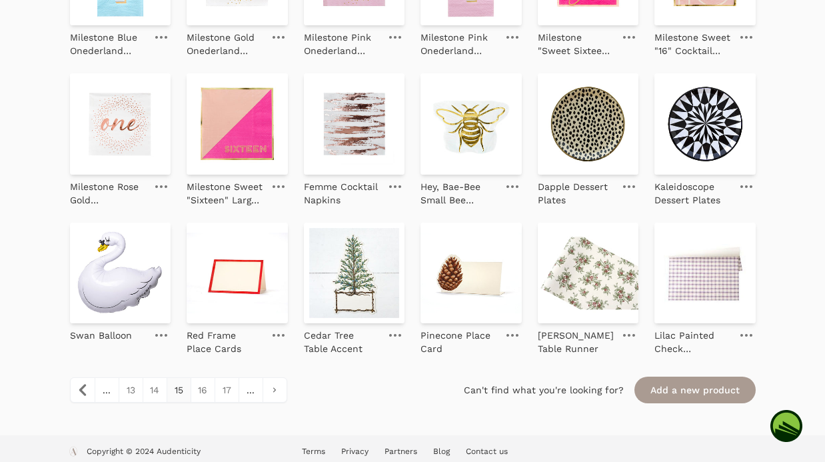
scroll to position [1312, 0]
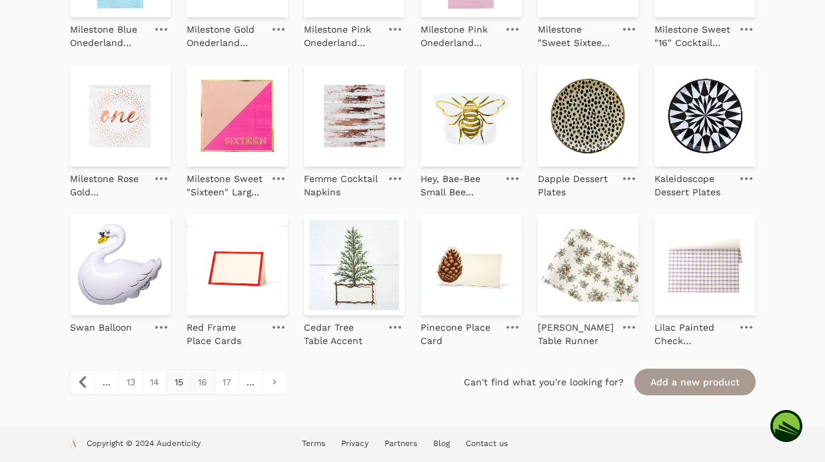
click at [206, 382] on link "16" at bounding box center [202, 382] width 24 height 24
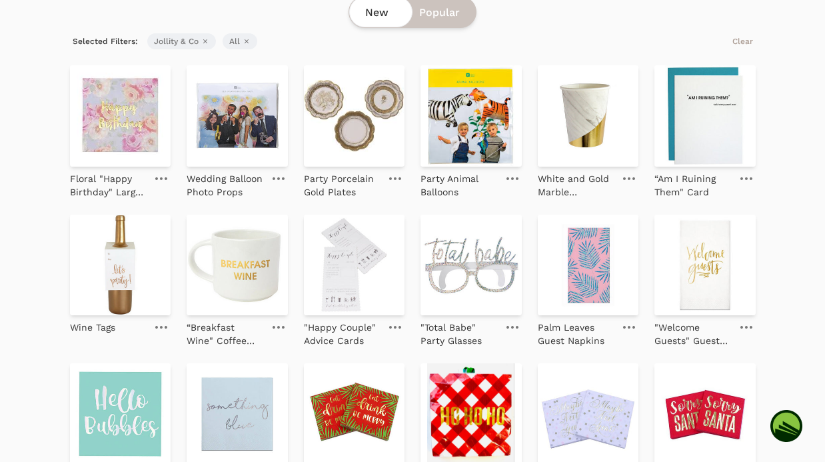
scroll to position [120, 0]
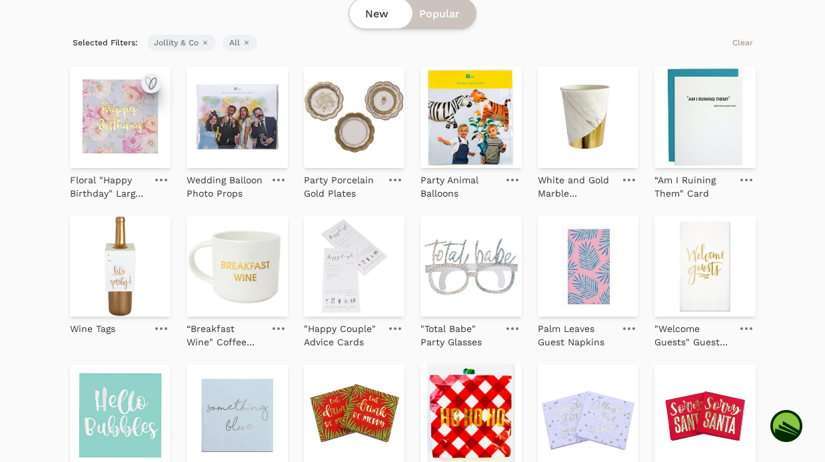
click at [149, 85] on icon "submit" at bounding box center [152, 83] width 7 height 11
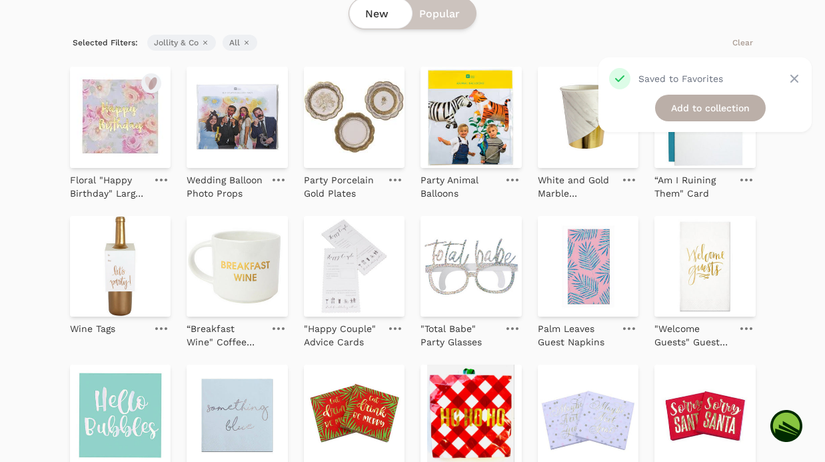
click at [689, 111] on link "Add to collection" at bounding box center [710, 108] width 111 height 27
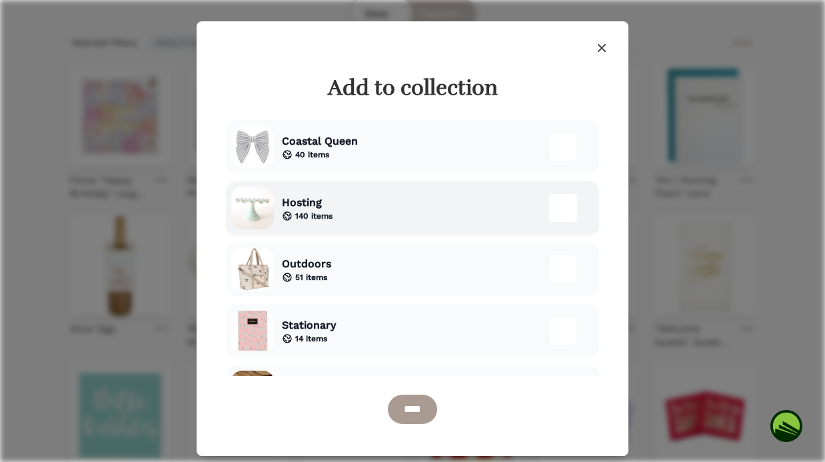
click at [388, 217] on div "Hosting 140 items" at bounding box center [412, 207] width 373 height 53
click at [407, 408] on input "****" at bounding box center [412, 408] width 49 height 29
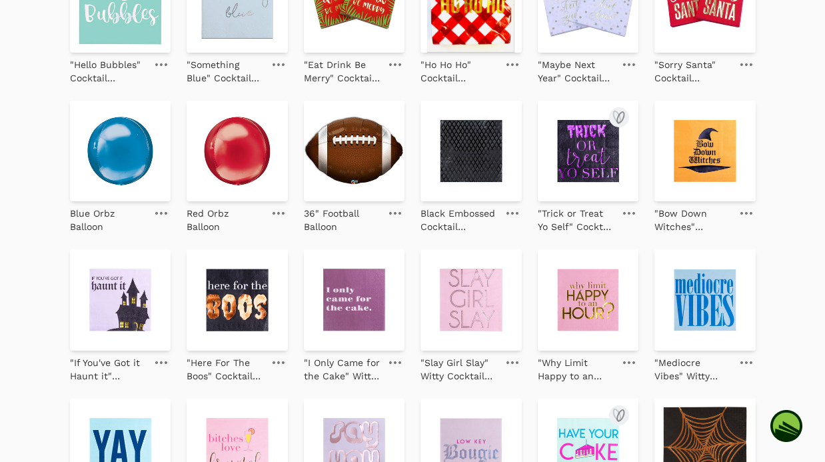
scroll to position [633, 0]
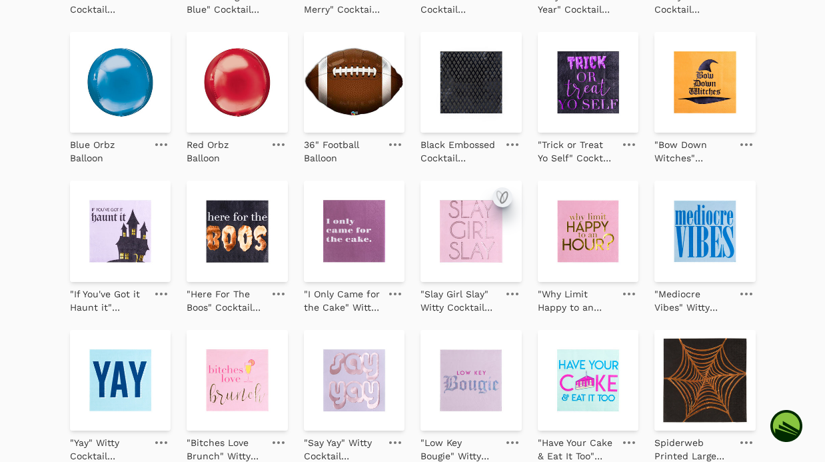
click at [503, 204] on icon "submit" at bounding box center [502, 197] width 16 height 16
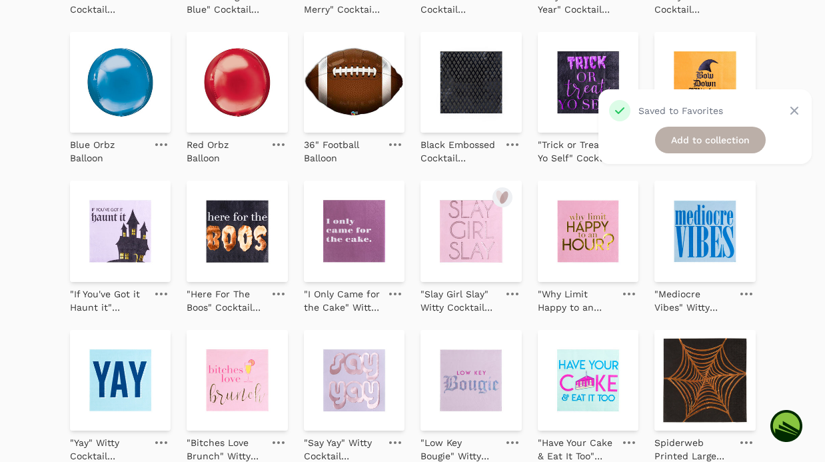
click at [689, 135] on link "Add to collection" at bounding box center [710, 140] width 111 height 27
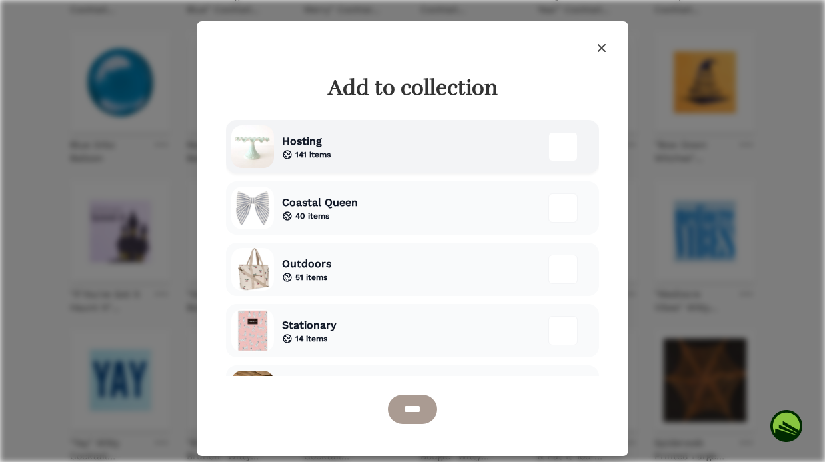
click at [387, 149] on div "Hosting 141 items" at bounding box center [412, 146] width 373 height 53
click at [433, 415] on input "****" at bounding box center [412, 408] width 49 height 29
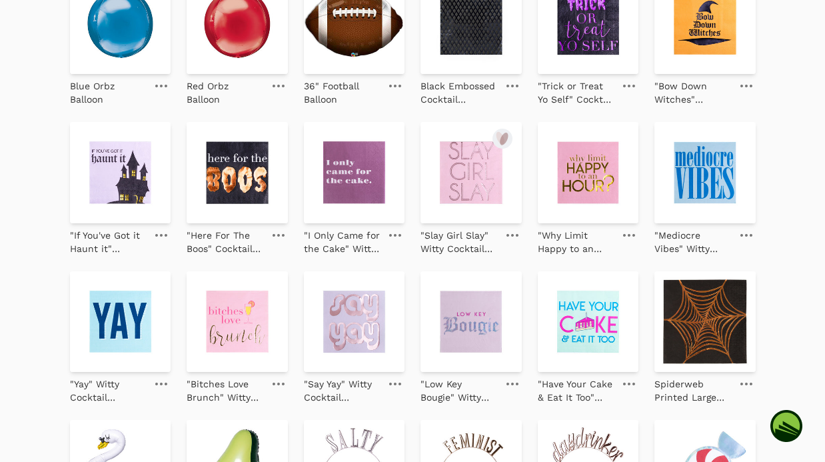
scroll to position [697, 0]
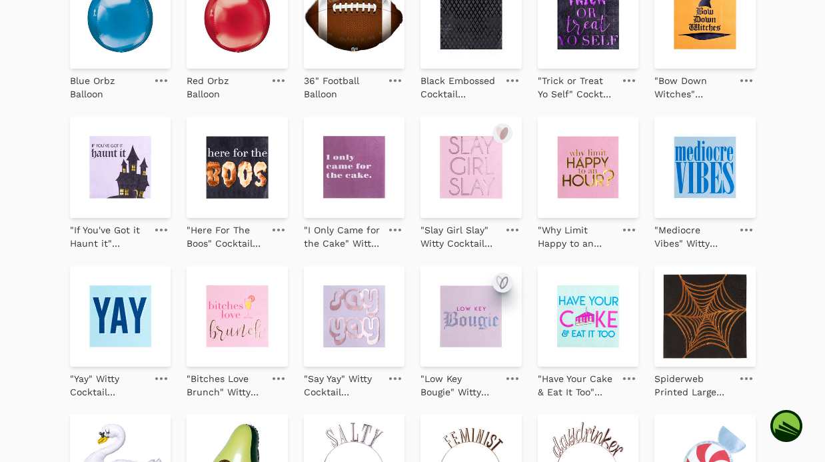
click at [502, 279] on icon "submit" at bounding box center [503, 282] width 7 height 11
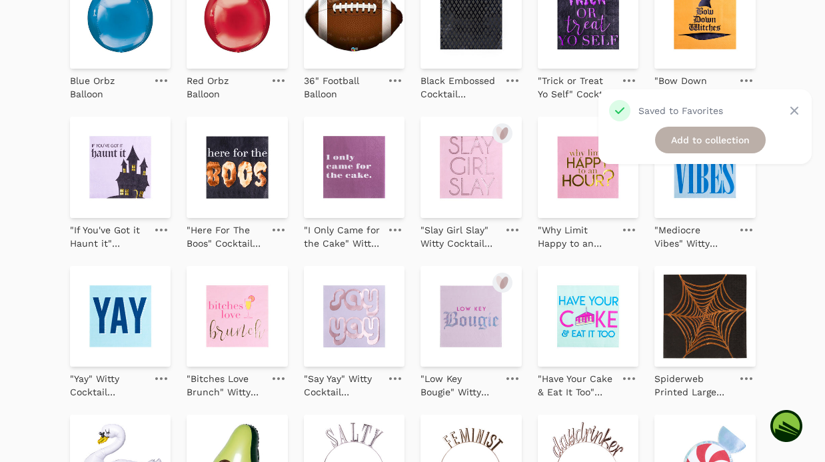
click at [689, 135] on link "Add to collection" at bounding box center [710, 140] width 111 height 27
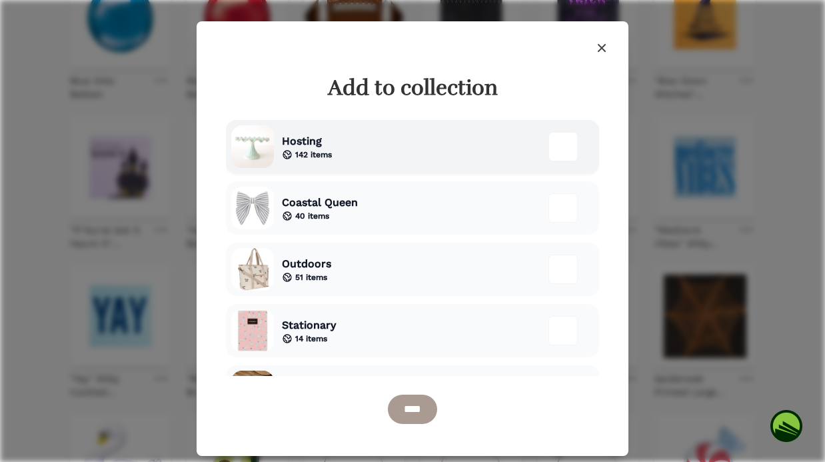
click at [356, 150] on div "Hosting 142 items" at bounding box center [412, 146] width 373 height 53
click at [402, 414] on input "****" at bounding box center [412, 408] width 49 height 29
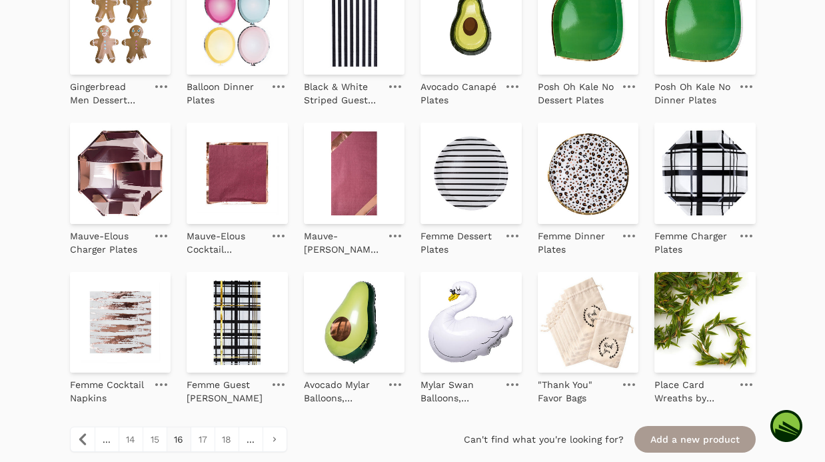
scroll to position [1288, 0]
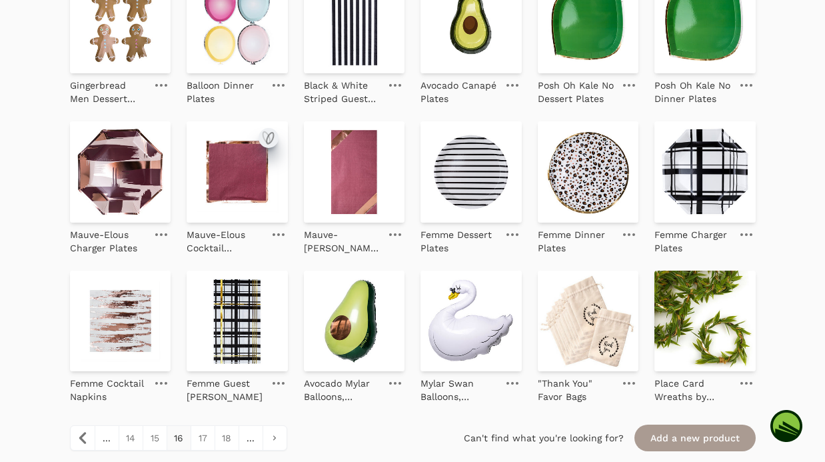
click at [269, 145] on icon "submit" at bounding box center [268, 138] width 16 height 16
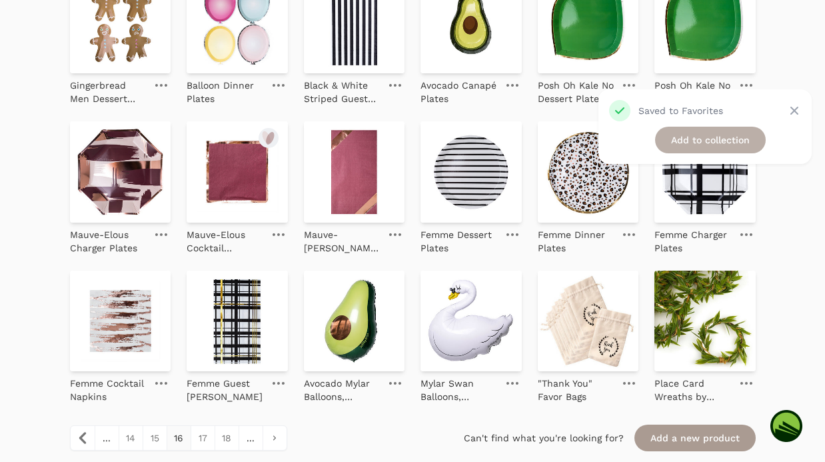
click at [709, 133] on link "Add to collection" at bounding box center [710, 140] width 111 height 27
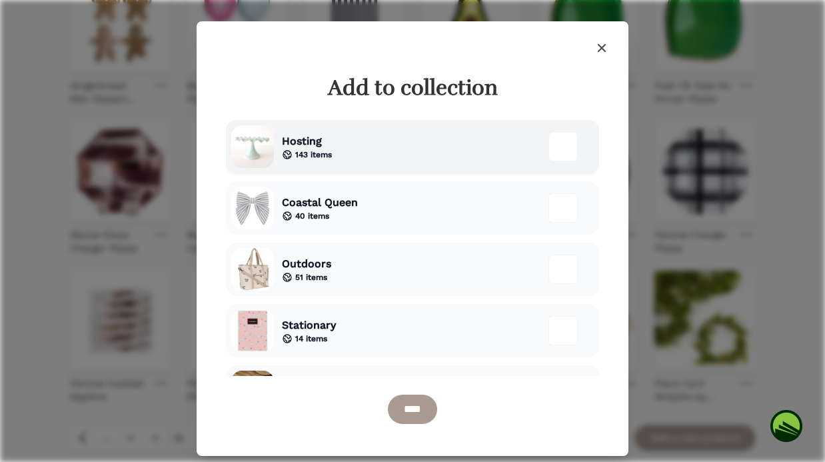
click at [394, 149] on div "Hosting 143 items" at bounding box center [412, 146] width 373 height 53
click at [422, 394] on input "****" at bounding box center [412, 408] width 49 height 29
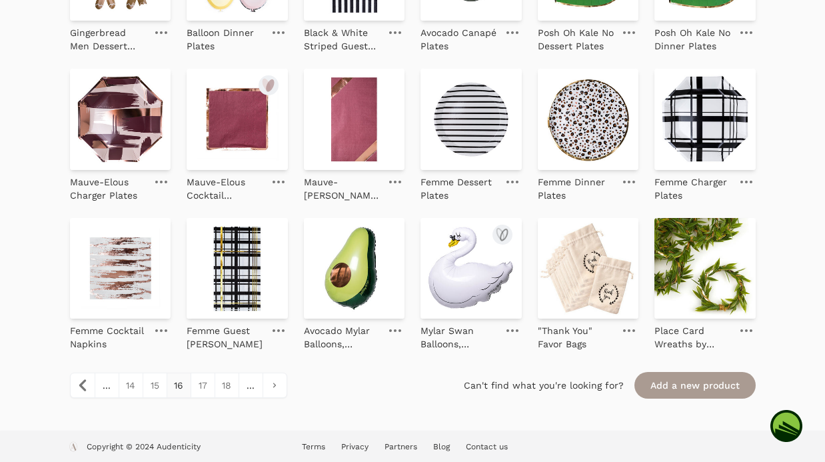
scroll to position [1344, 0]
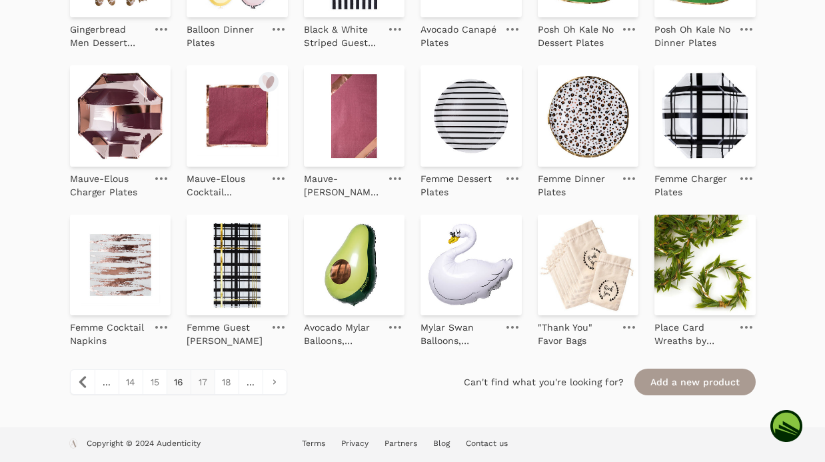
click at [207, 380] on link "17" at bounding box center [202, 382] width 24 height 24
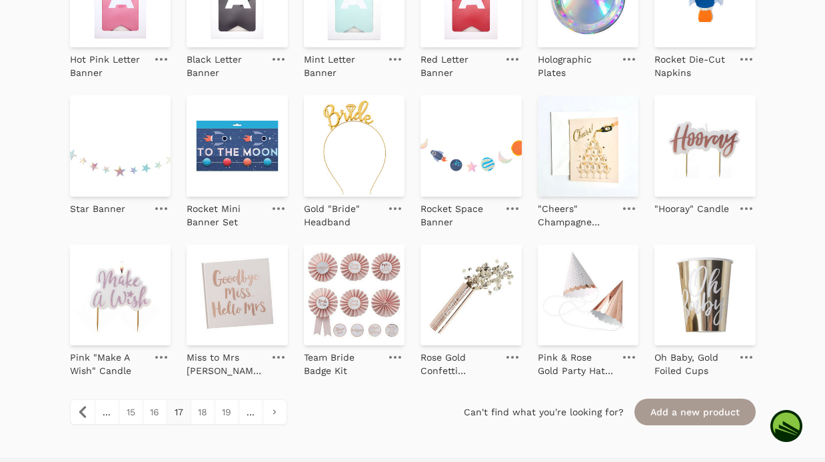
scroll to position [1290, 0]
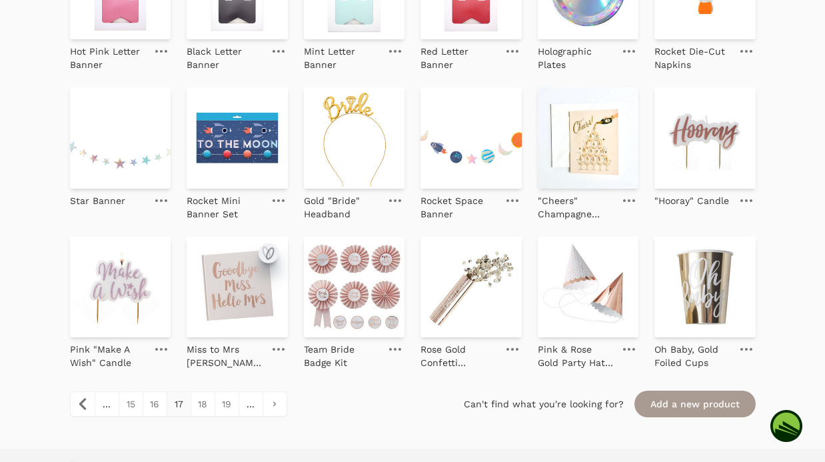
click at [270, 254] on icon "submit" at bounding box center [268, 253] width 16 height 16
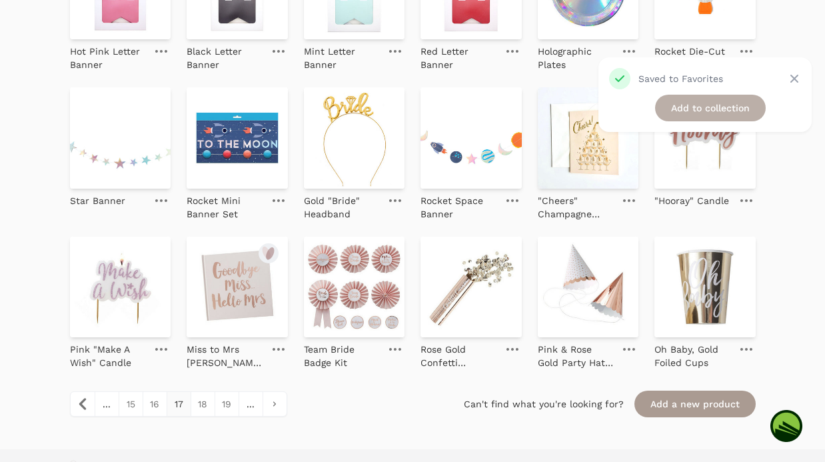
click at [729, 106] on link "Add to collection" at bounding box center [710, 108] width 111 height 27
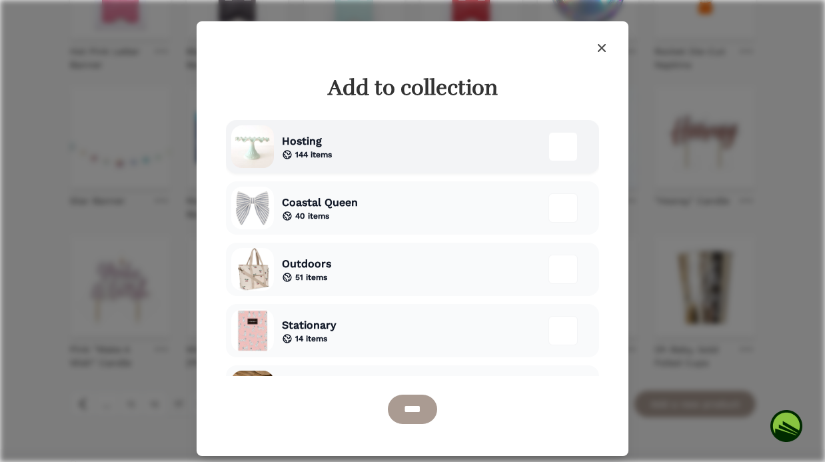
click at [363, 159] on div "Hosting 144 items" at bounding box center [412, 146] width 373 height 53
click at [422, 407] on input "****" at bounding box center [412, 408] width 49 height 29
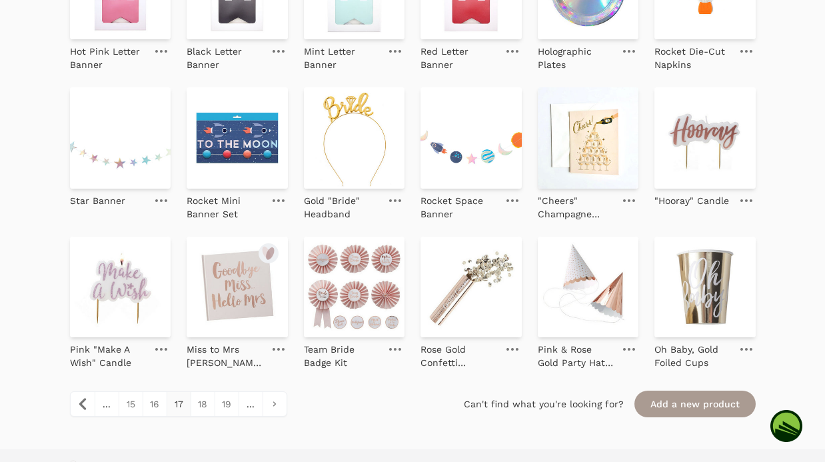
scroll to position [1344, 0]
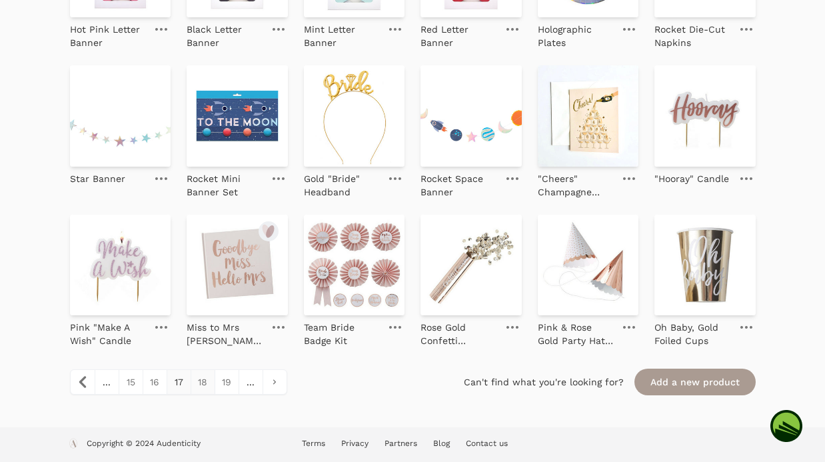
click at [206, 377] on link "18" at bounding box center [202, 382] width 24 height 24
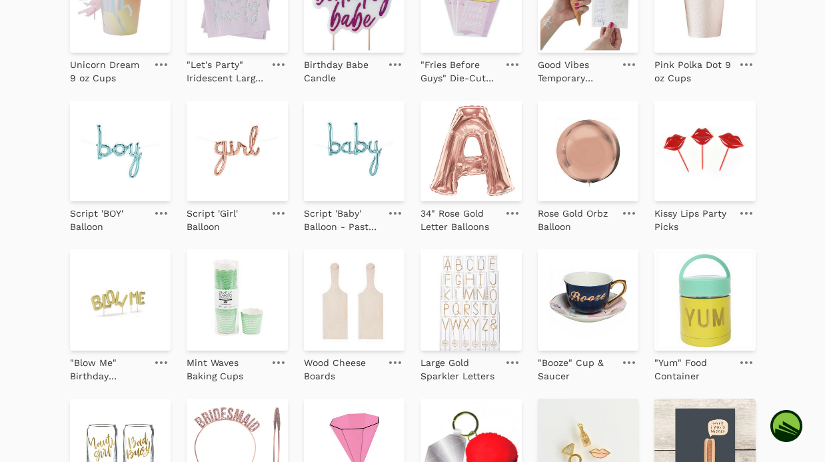
scroll to position [247, 0]
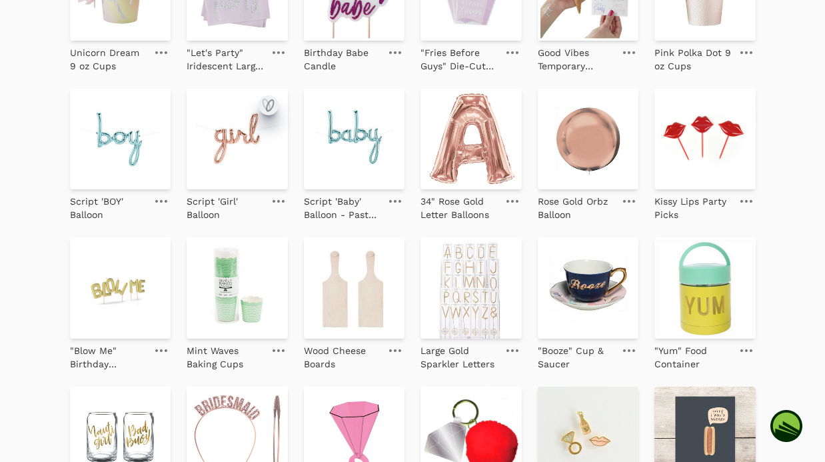
click at [273, 104] on icon "submit" at bounding box center [269, 105] width 7 height 11
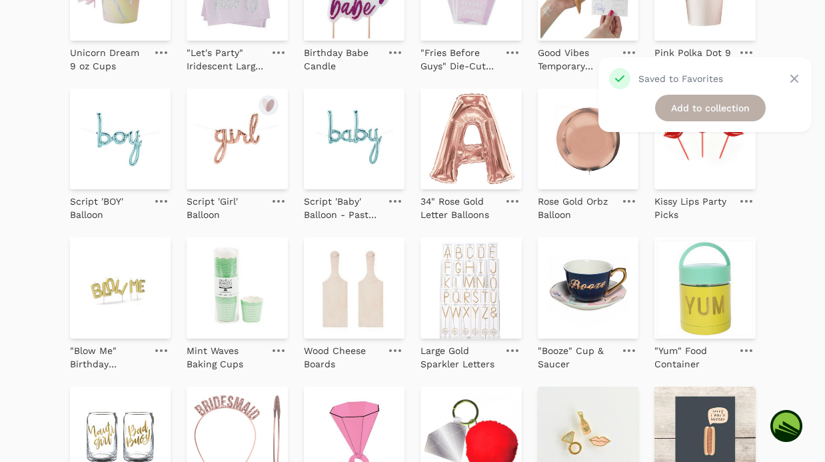
click at [705, 105] on link "Add to collection" at bounding box center [710, 108] width 111 height 27
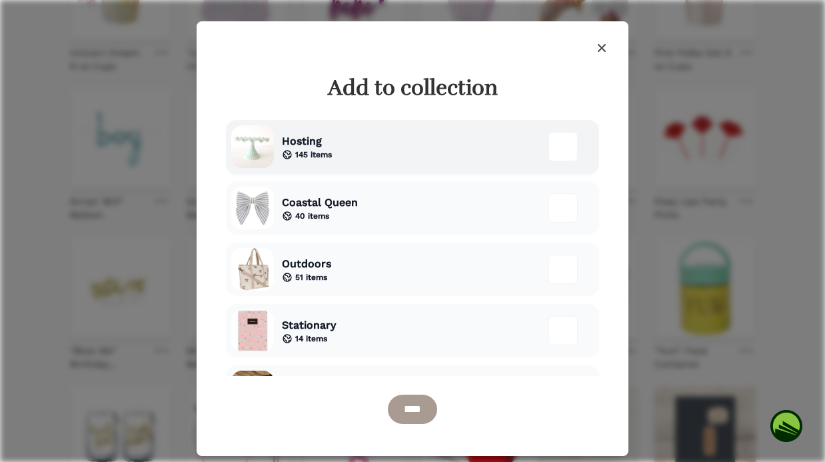
click at [400, 144] on div "Hosting 145 items" at bounding box center [412, 146] width 373 height 53
click at [398, 415] on input "****" at bounding box center [412, 408] width 49 height 29
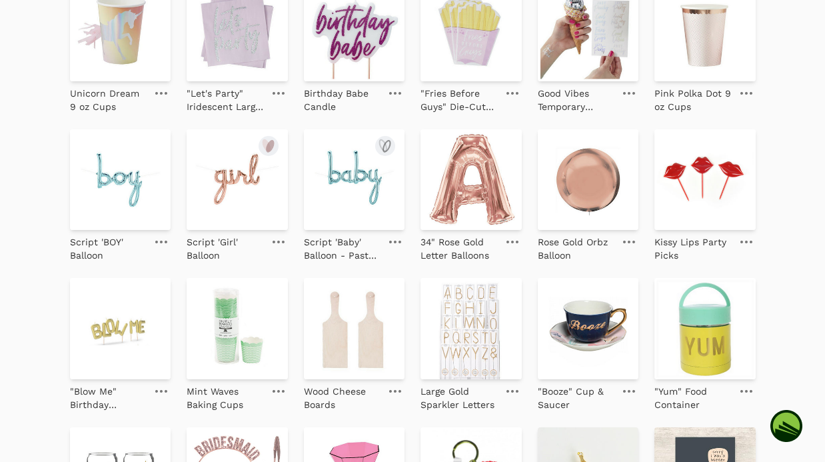
scroll to position [212, 0]
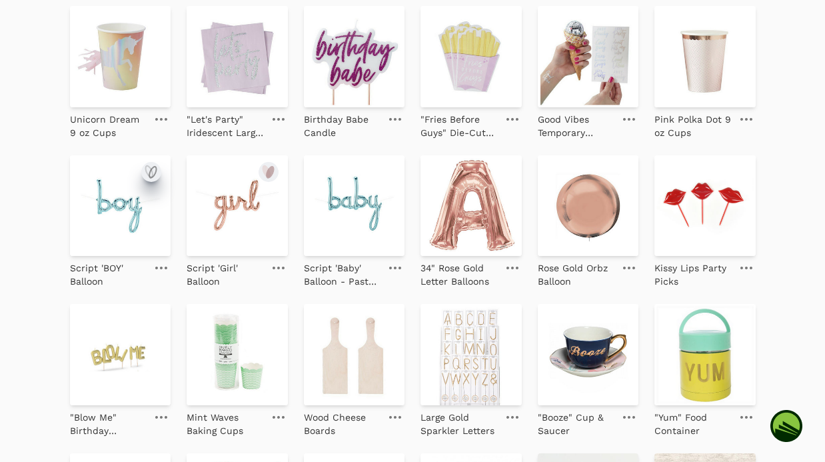
click at [156, 171] on icon "submit" at bounding box center [152, 172] width 7 height 11
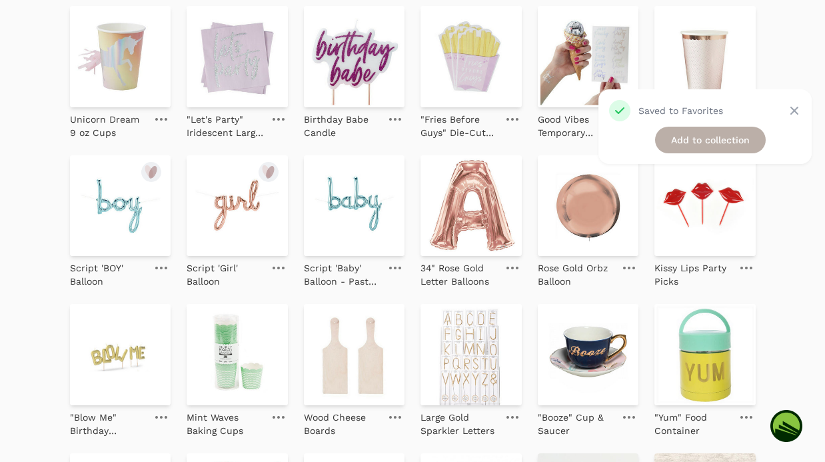
click at [703, 138] on link "Add to collection" at bounding box center [710, 140] width 111 height 27
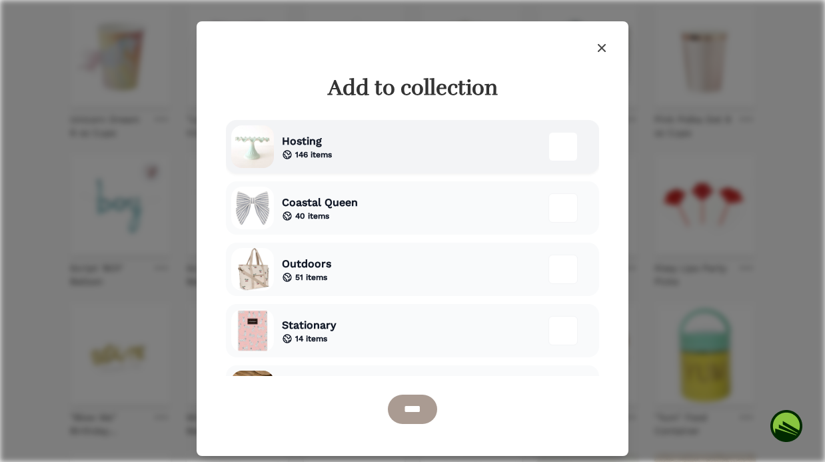
click at [371, 144] on div "Hosting 146 items" at bounding box center [412, 146] width 373 height 53
click at [405, 406] on input "****" at bounding box center [412, 408] width 49 height 29
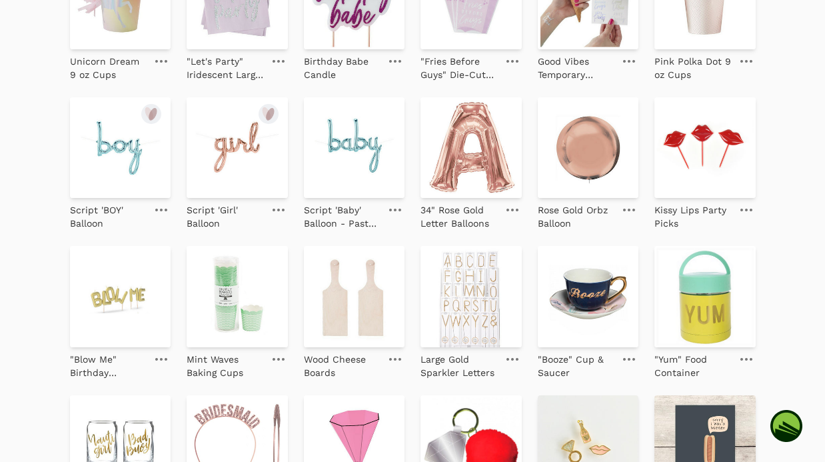
scroll to position [271, 0]
click at [502, 115] on icon "submit" at bounding box center [499, 112] width 7 height 11
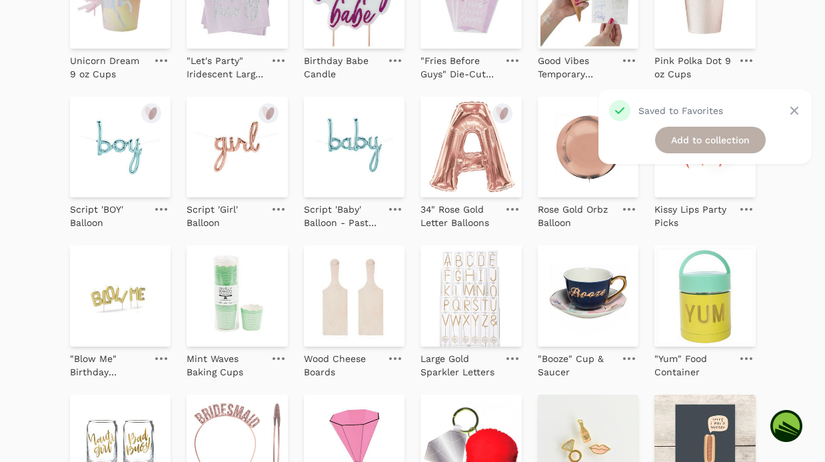
click at [739, 136] on link "Add to collection" at bounding box center [710, 140] width 111 height 27
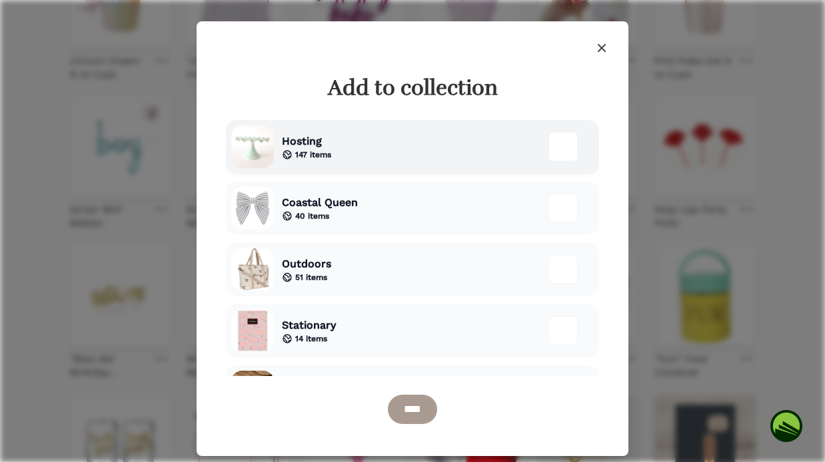
click at [384, 136] on div "Hosting 147 items" at bounding box center [412, 146] width 373 height 53
click at [412, 412] on input "****" at bounding box center [412, 408] width 49 height 29
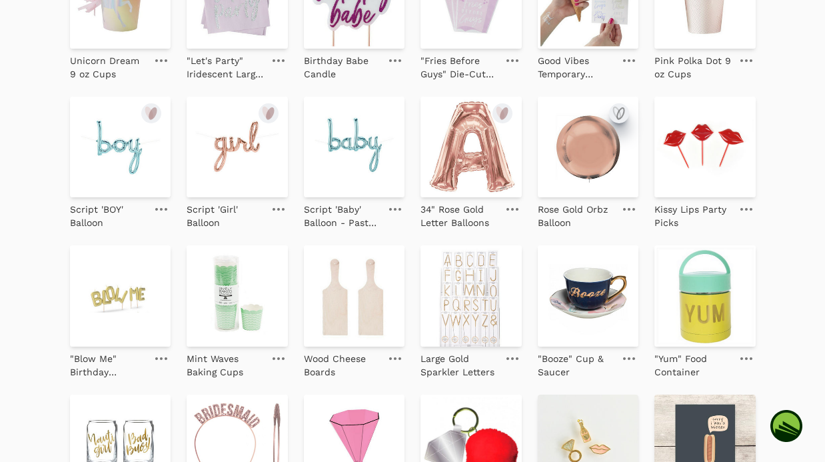
click at [618, 114] on icon "submit" at bounding box center [619, 113] width 16 height 16
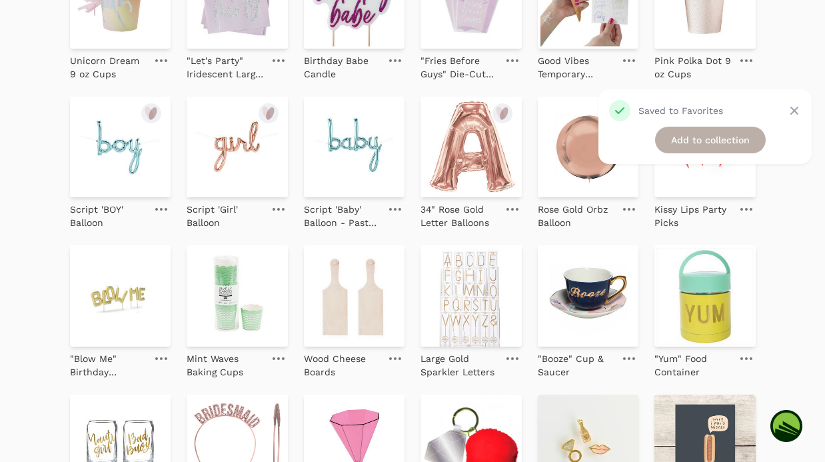
click at [706, 136] on link "Add to collection" at bounding box center [710, 140] width 111 height 27
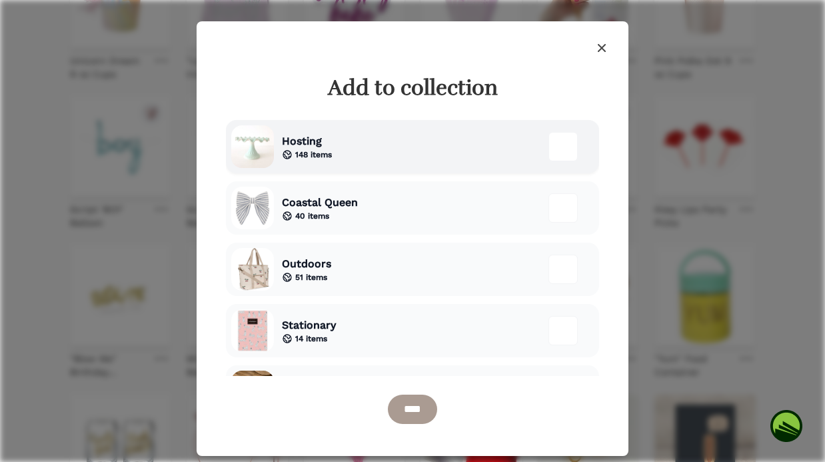
click at [406, 133] on div "Hosting 148 items" at bounding box center [412, 146] width 373 height 53
click at [422, 400] on input "****" at bounding box center [412, 408] width 49 height 29
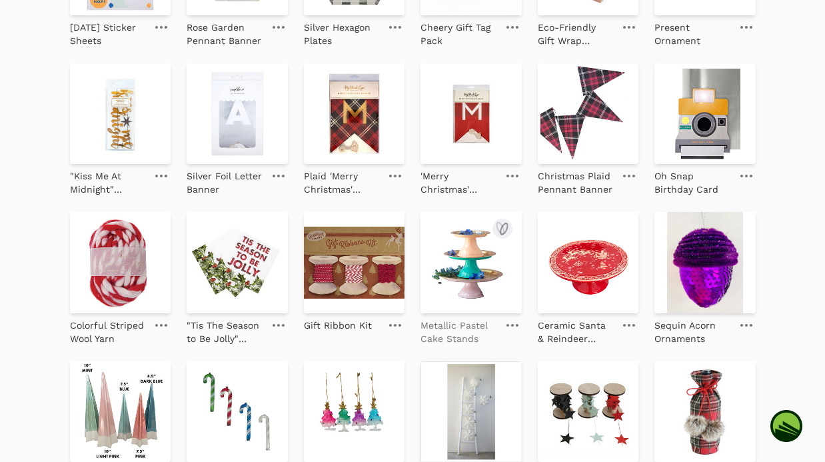
scroll to position [1344, 0]
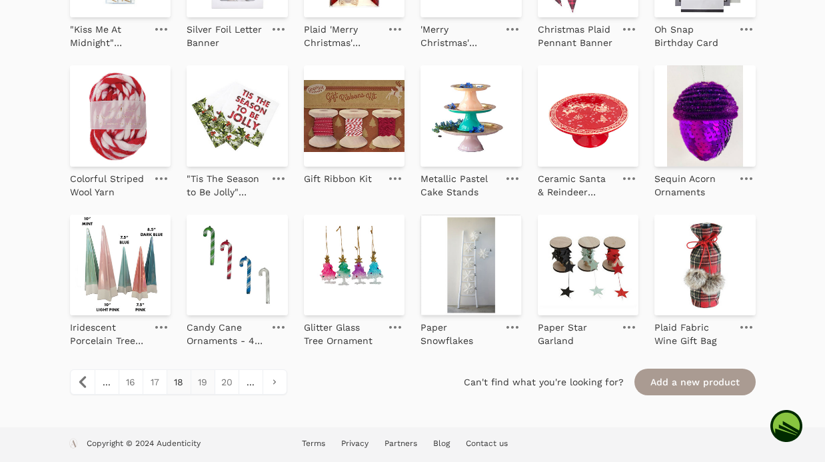
click at [208, 390] on link "19" at bounding box center [202, 382] width 24 height 24
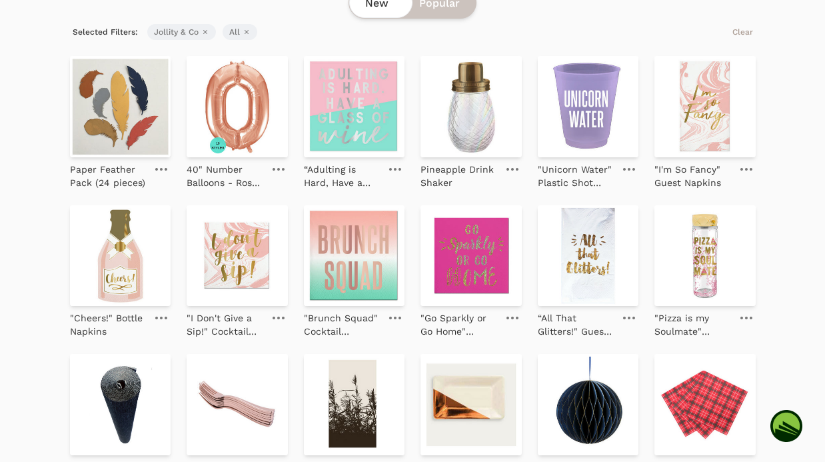
scroll to position [128, 0]
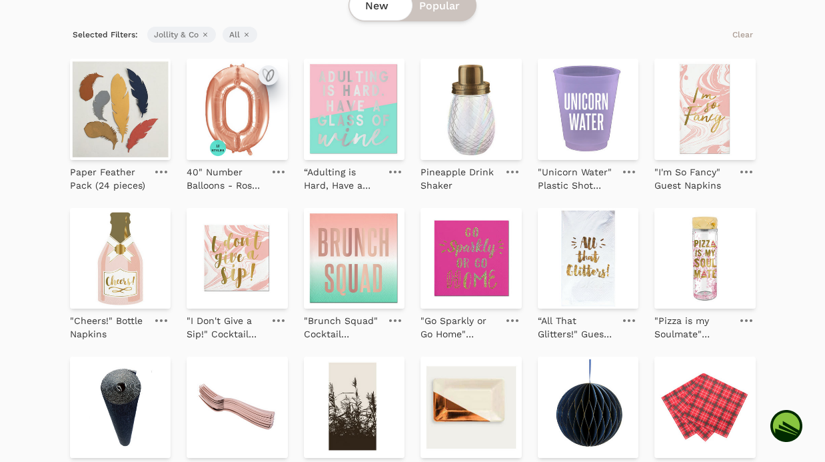
click at [267, 77] on icon "submit" at bounding box center [268, 75] width 16 height 16
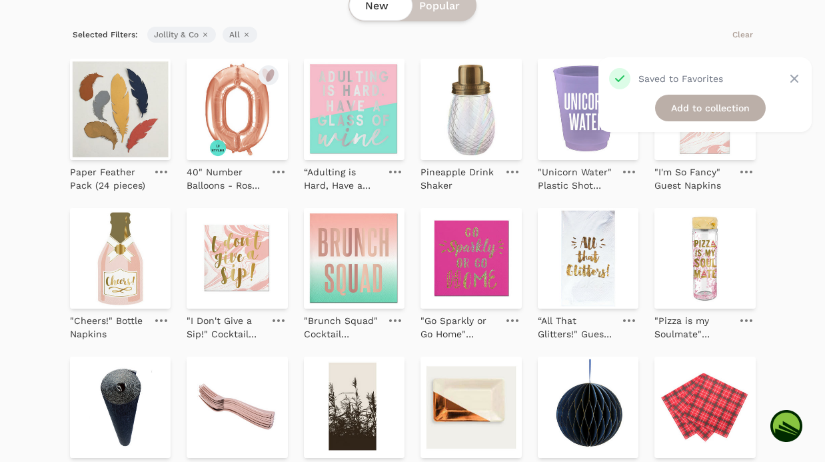
click at [705, 108] on link "Add to collection" at bounding box center [710, 108] width 111 height 27
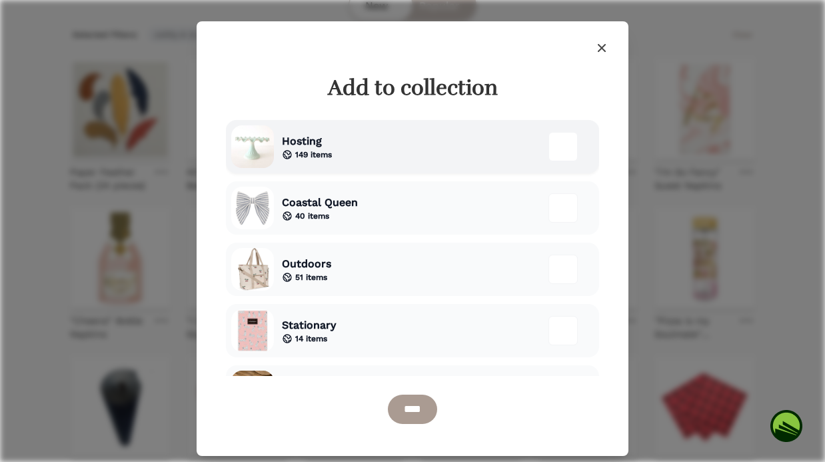
click at [356, 156] on div "Hosting 149 items" at bounding box center [412, 146] width 373 height 53
click at [408, 388] on form "Hosting 149 items Coastal Queen 40 items Outdoors" at bounding box center [412, 274] width 373 height 309
click at [410, 398] on input "****" at bounding box center [412, 408] width 49 height 29
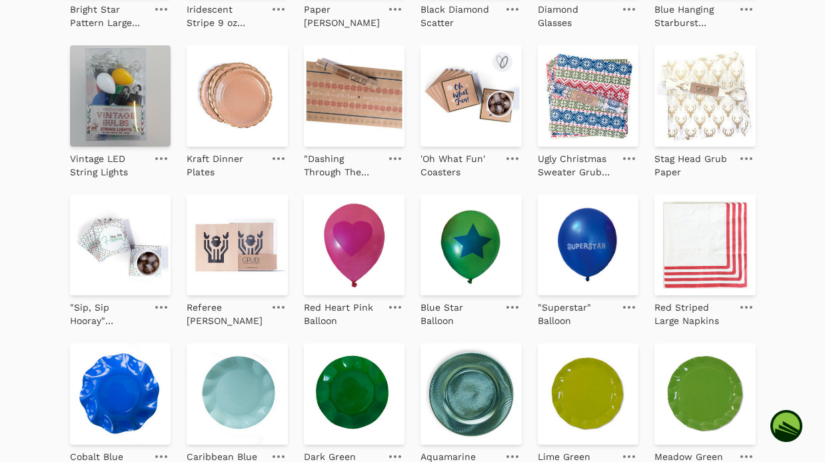
scroll to position [1344, 0]
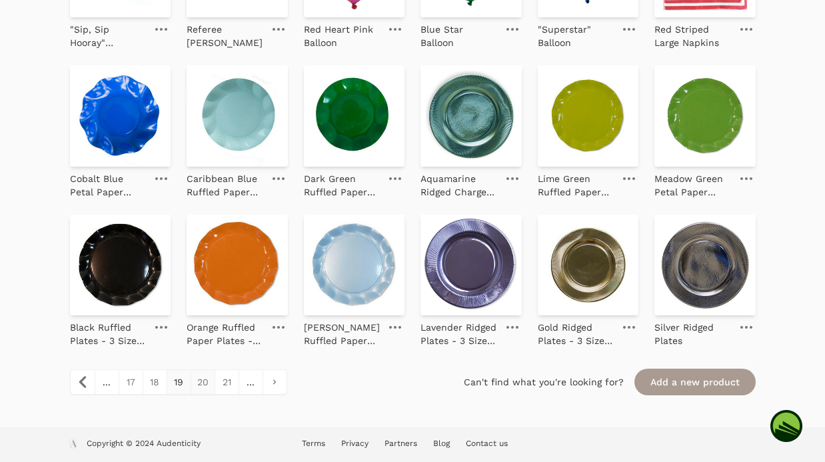
click at [196, 388] on link "20" at bounding box center [202, 382] width 24 height 24
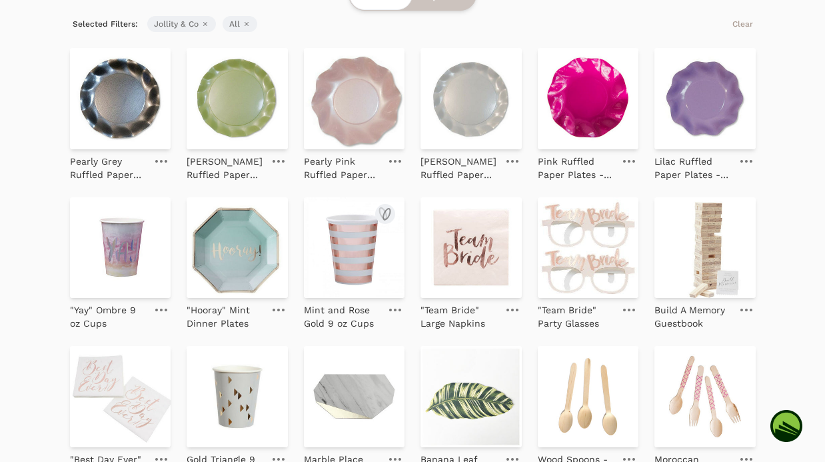
scroll to position [222, 0]
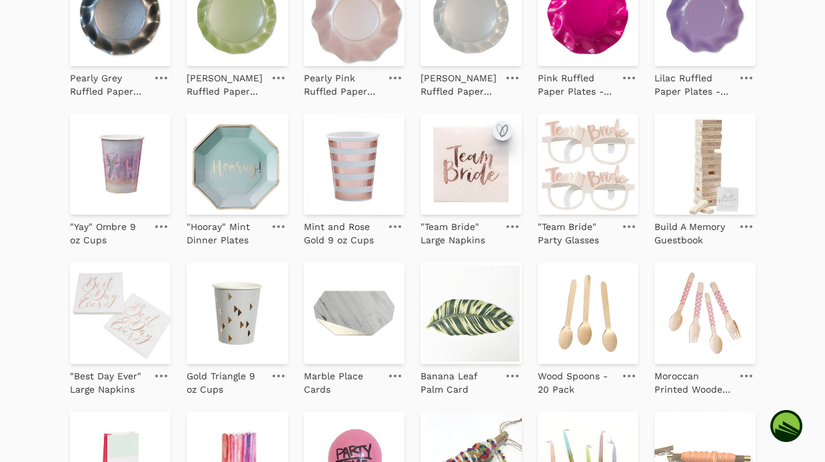
click at [504, 127] on icon "submit" at bounding box center [502, 131] width 16 height 16
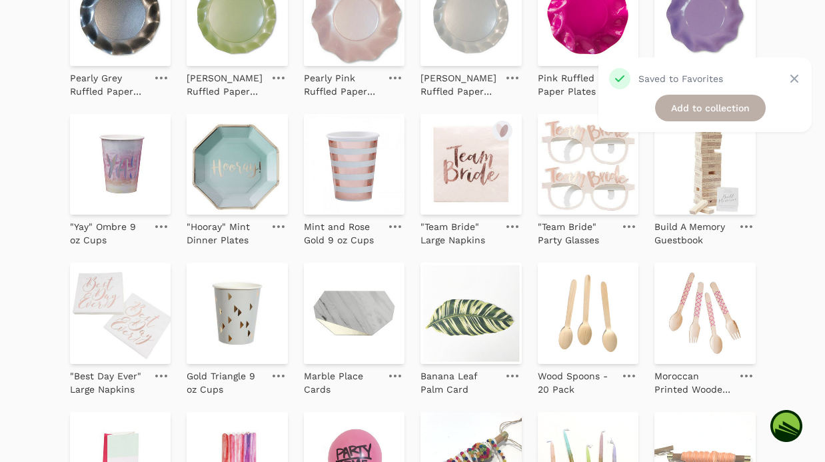
click at [725, 110] on link "Add to collection" at bounding box center [710, 108] width 111 height 27
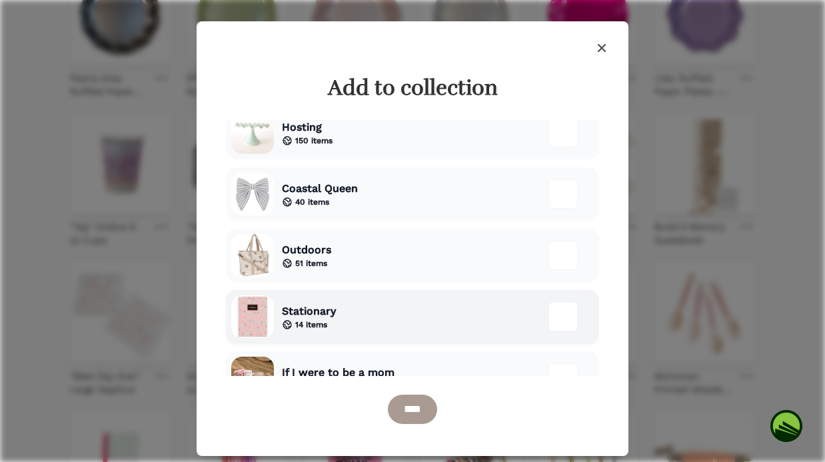
scroll to position [0, 0]
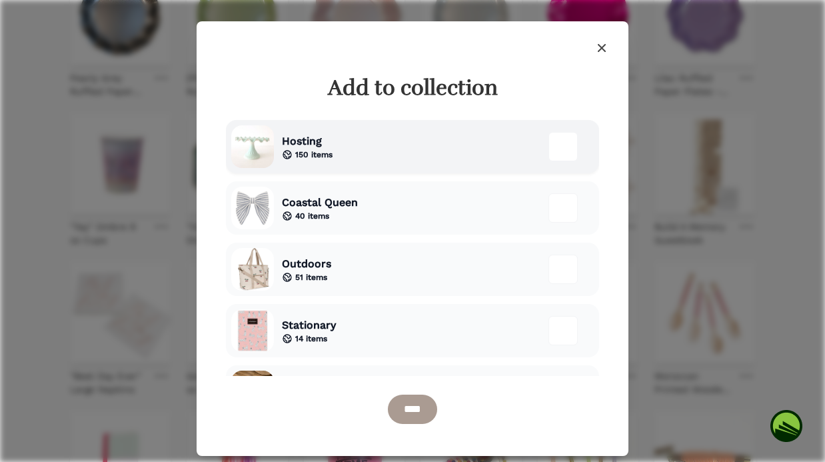
click at [423, 143] on div "Hosting 150 items" at bounding box center [412, 146] width 373 height 53
click at [418, 419] on input "****" at bounding box center [412, 408] width 49 height 29
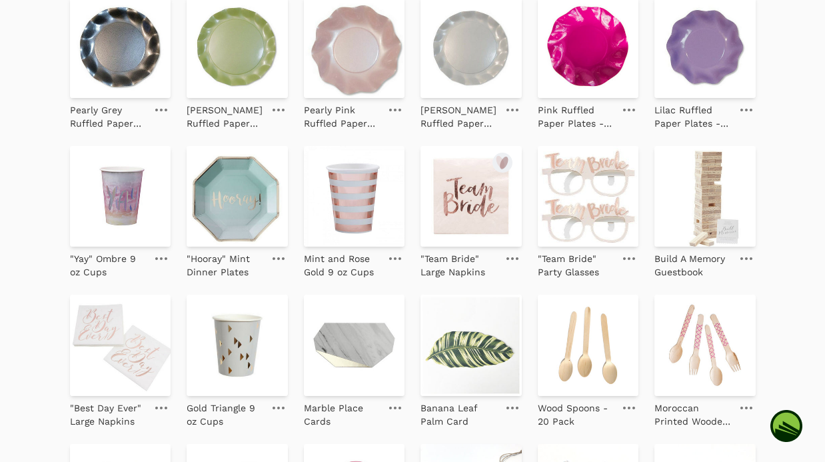
scroll to position [254, 0]
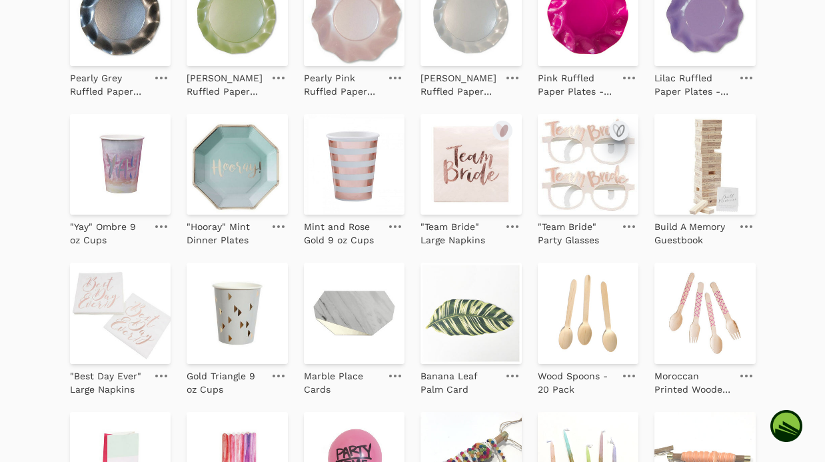
click at [623, 129] on icon "submit" at bounding box center [620, 130] width 7 height 11
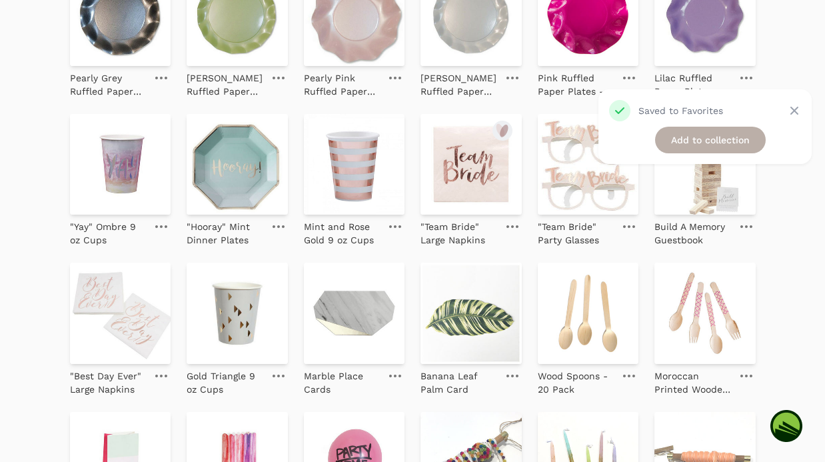
click at [725, 142] on link "Add to collection" at bounding box center [710, 140] width 111 height 27
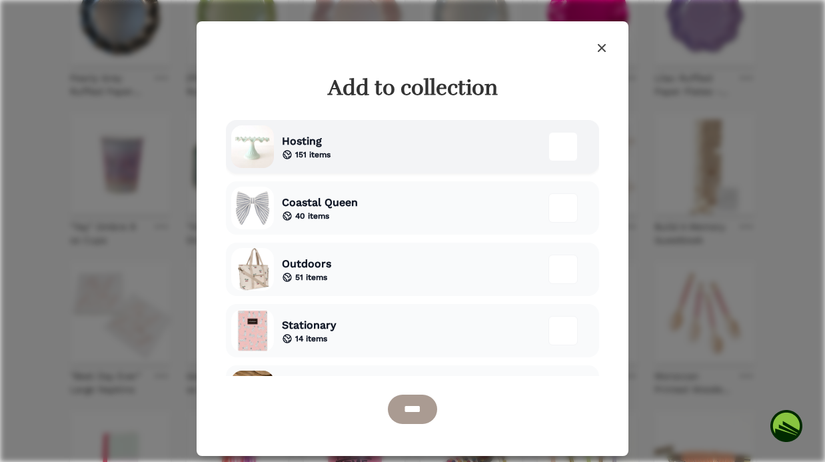
click at [435, 145] on div "Hosting 151 items" at bounding box center [412, 146] width 373 height 53
click at [407, 420] on input "****" at bounding box center [412, 408] width 49 height 29
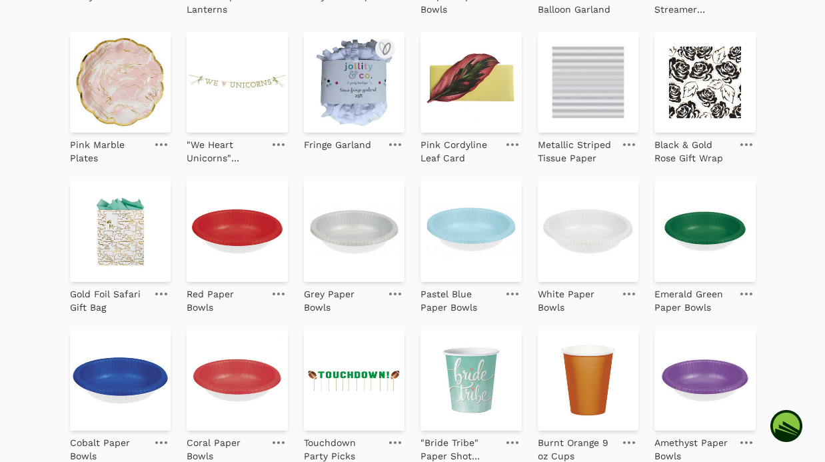
scroll to position [1344, 0]
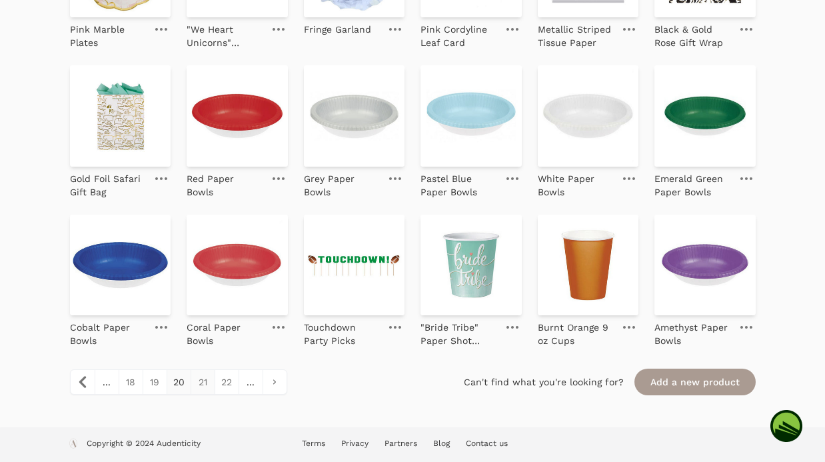
click at [205, 382] on link "21" at bounding box center [202, 382] width 24 height 24
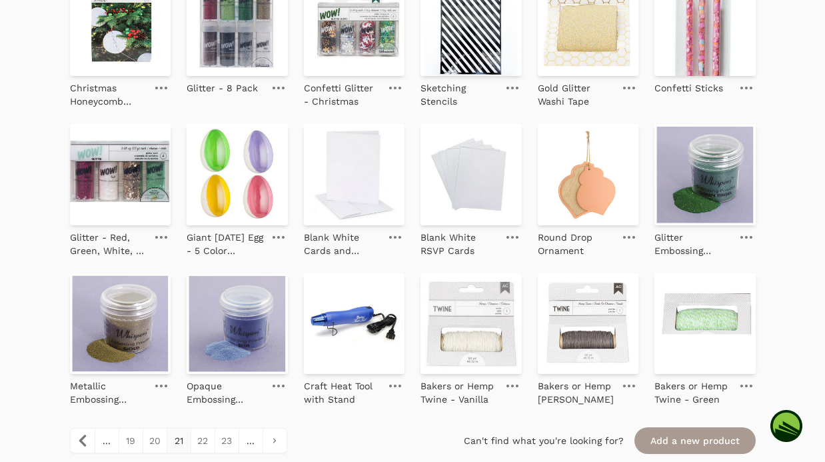
scroll to position [1312, 0]
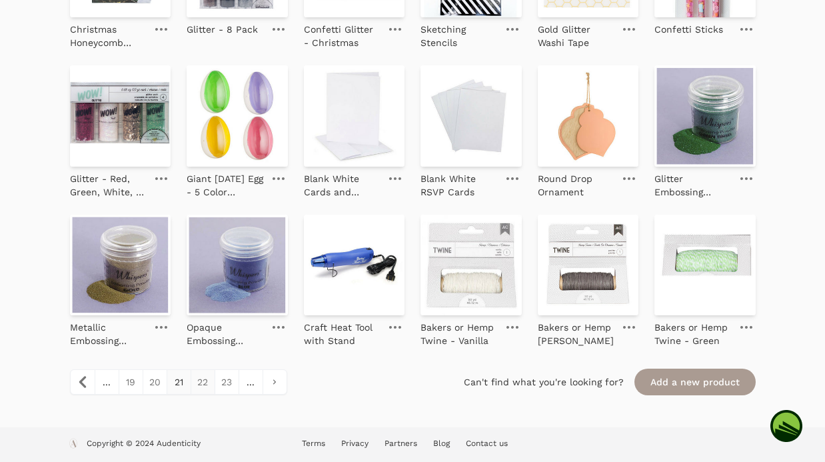
click at [196, 380] on link "22" at bounding box center [202, 382] width 24 height 24
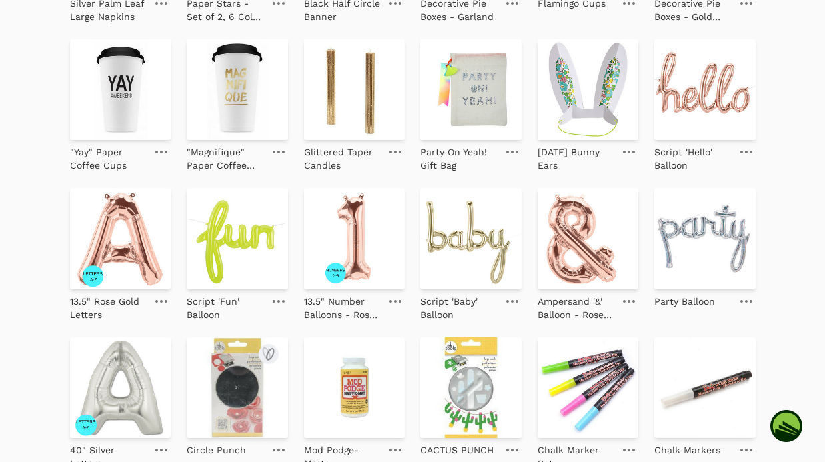
scroll to position [595, 0]
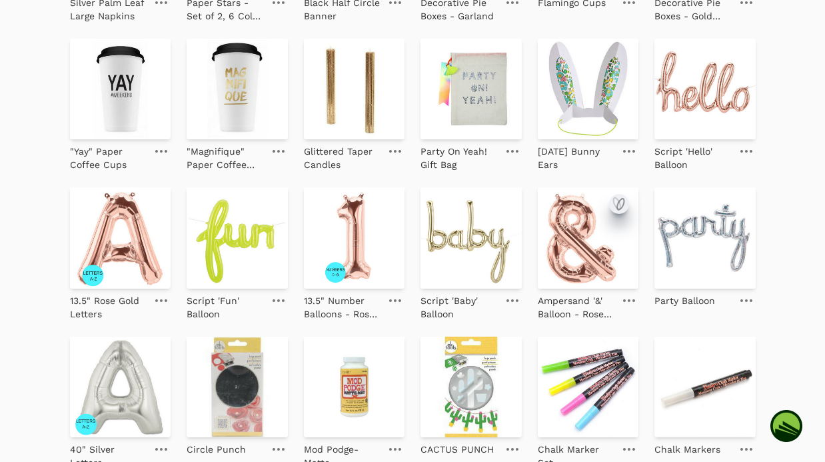
click at [621, 206] on icon "submit" at bounding box center [620, 203] width 7 height 11
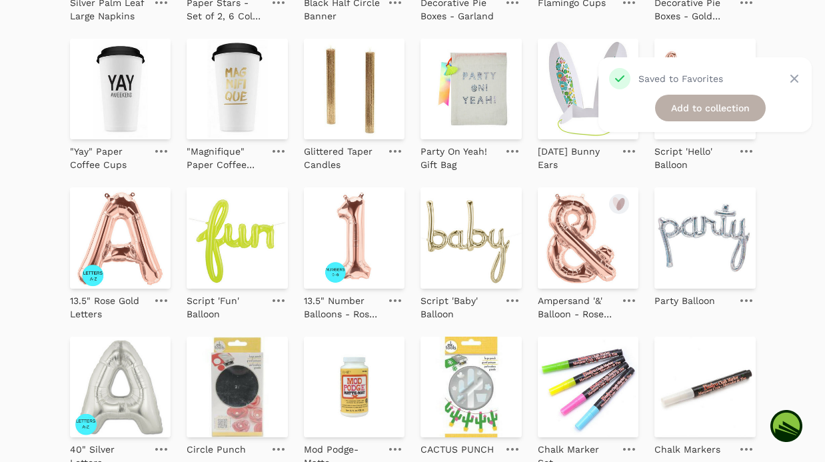
click at [704, 102] on link "Add to collection" at bounding box center [710, 108] width 111 height 27
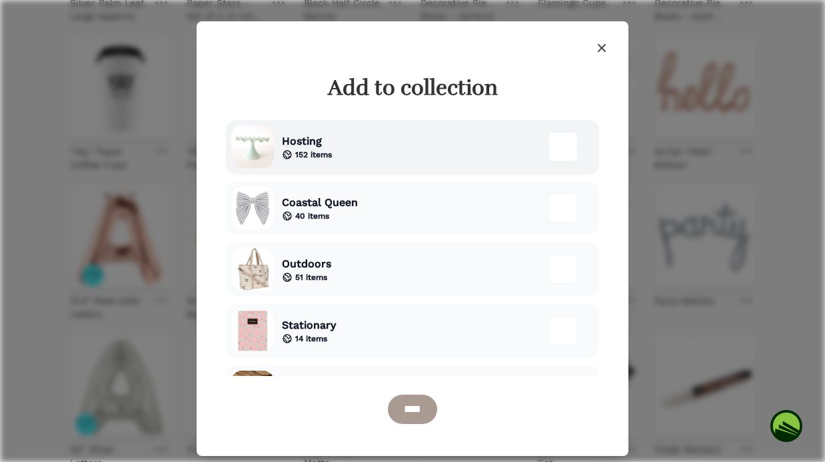
click at [376, 147] on div "Hosting 152 items" at bounding box center [412, 146] width 373 height 53
click at [419, 418] on input "****" at bounding box center [412, 408] width 49 height 29
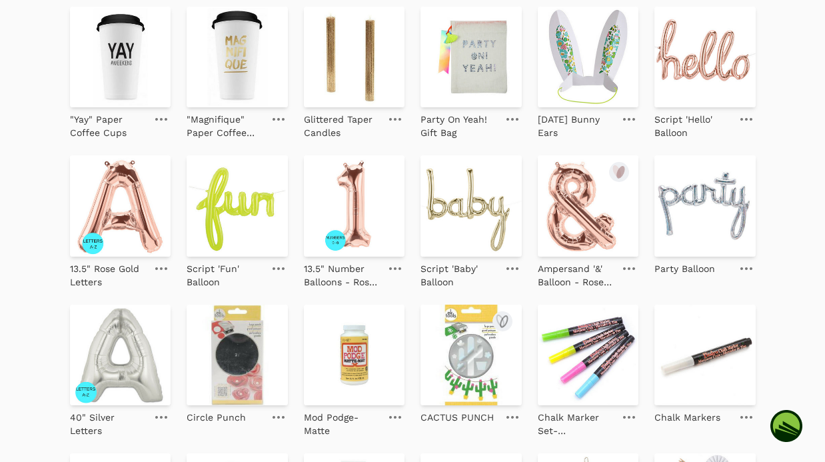
scroll to position [672, 0]
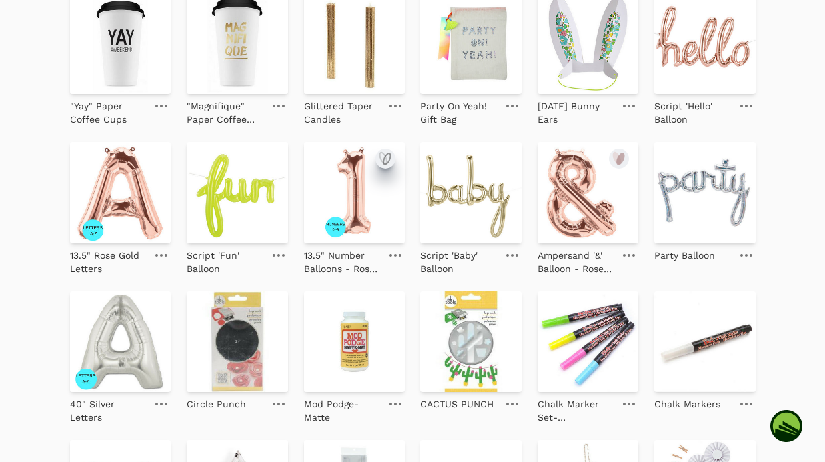
click at [386, 152] on icon "submit" at bounding box center [385, 159] width 16 height 16
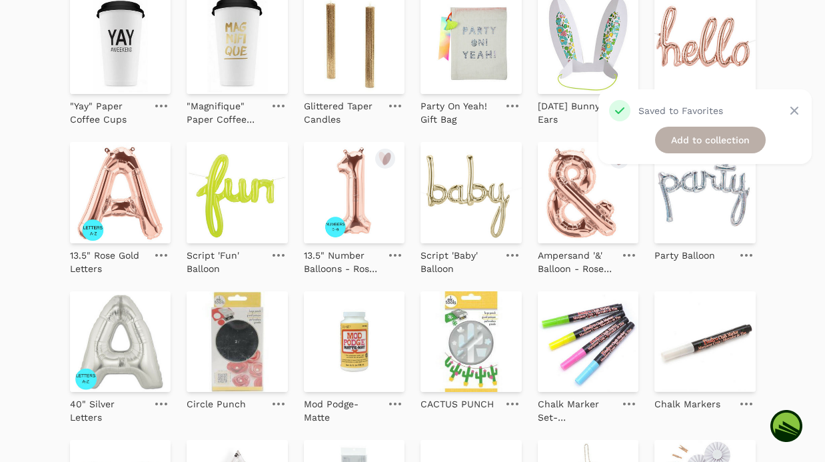
click at [677, 137] on link "Add to collection" at bounding box center [710, 140] width 111 height 27
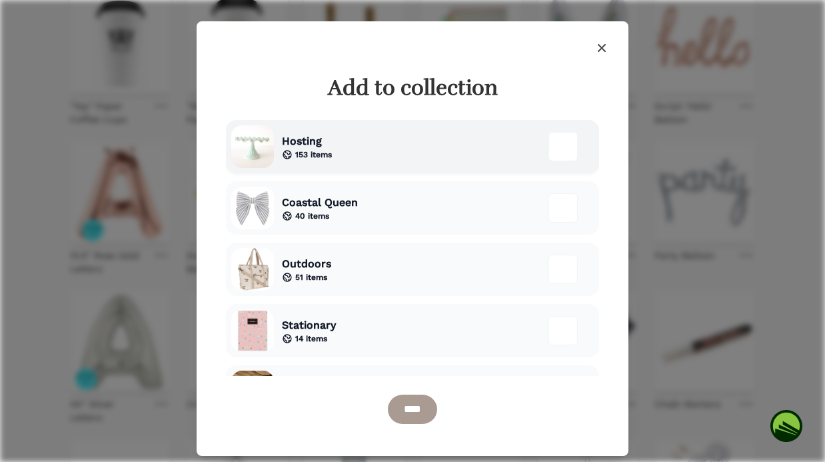
click at [324, 145] on span "Hosting" at bounding box center [307, 141] width 50 height 16
click at [412, 410] on input "****" at bounding box center [412, 408] width 49 height 29
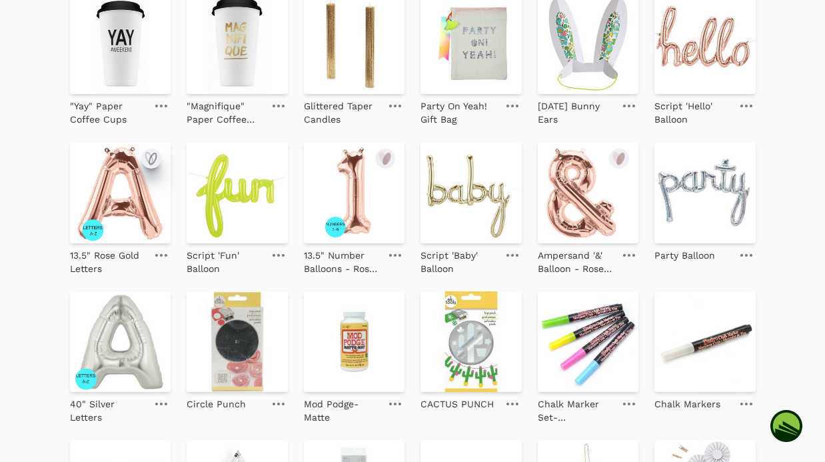
click at [151, 160] on icon "submit" at bounding box center [151, 159] width 16 height 16
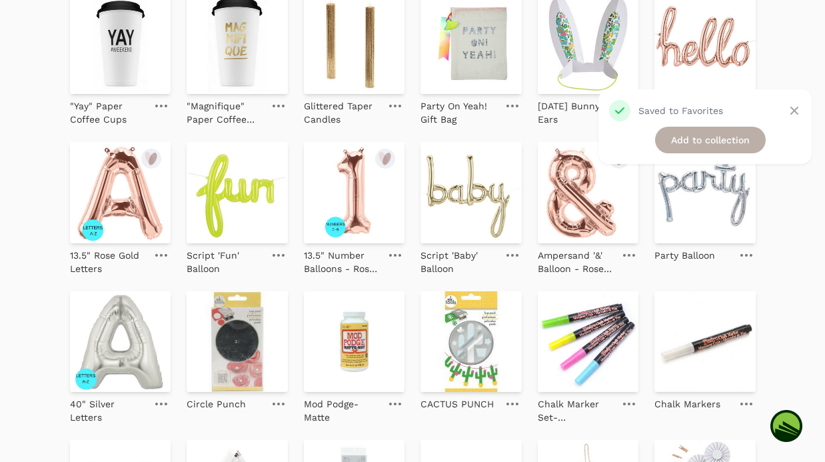
click at [715, 144] on link "Add to collection" at bounding box center [710, 140] width 111 height 27
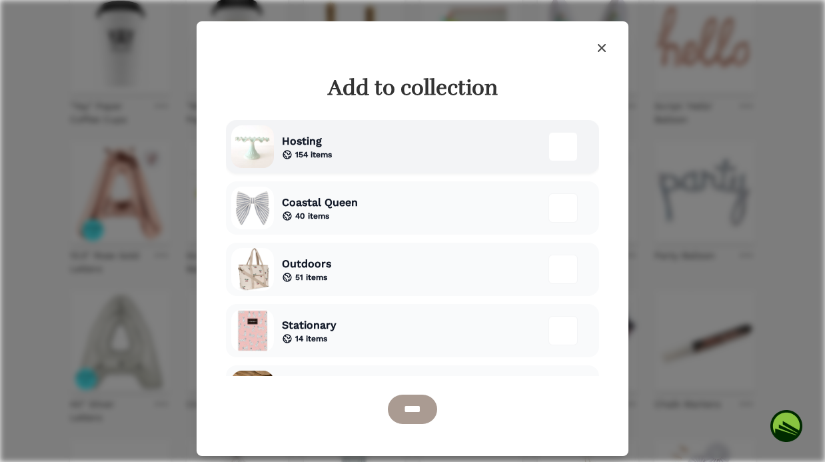
click at [324, 136] on span "Hosting" at bounding box center [307, 141] width 50 height 16
click at [431, 414] on input "****" at bounding box center [412, 408] width 49 height 29
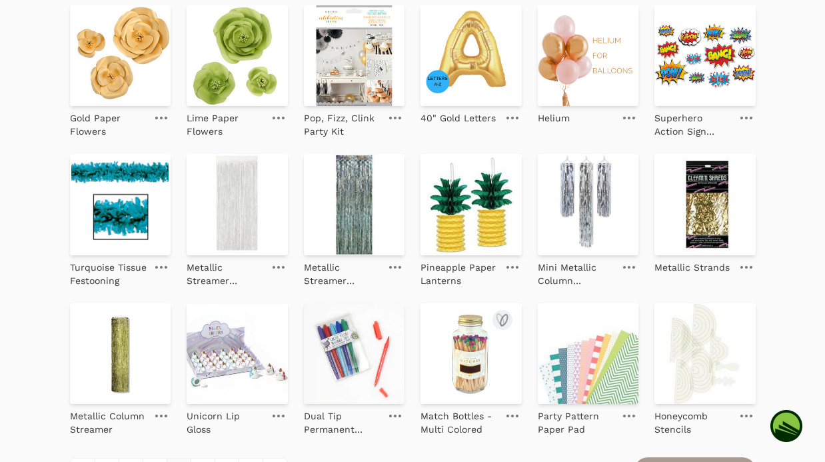
scroll to position [1344, 0]
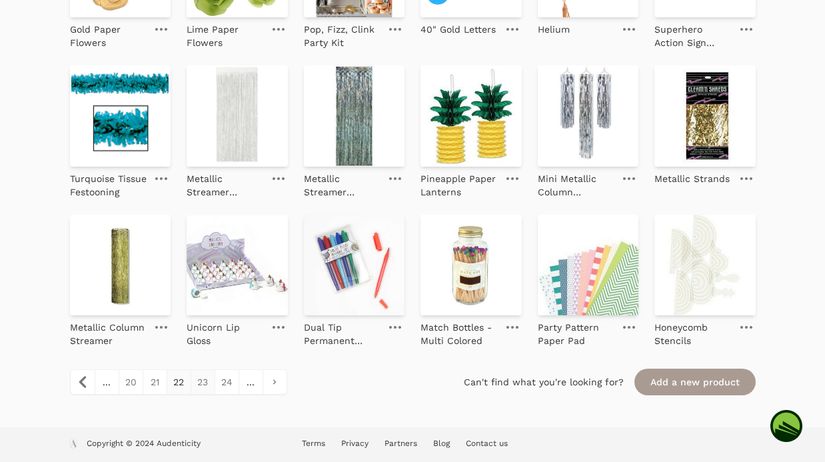
click at [198, 386] on link "23" at bounding box center [202, 382] width 24 height 24
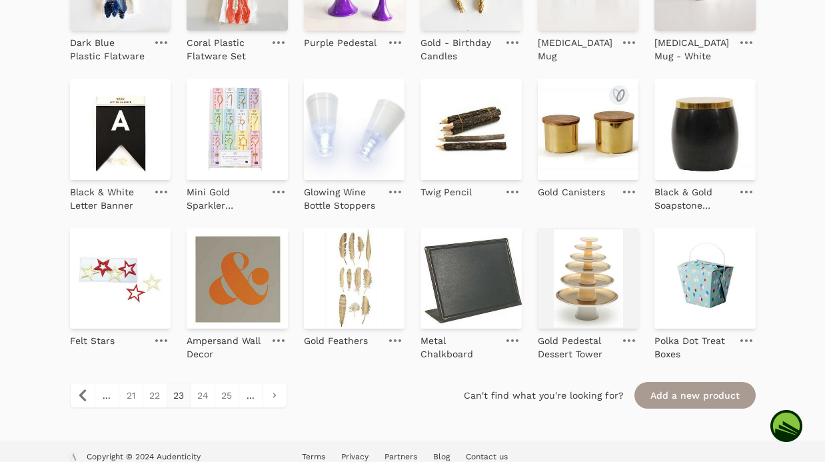
scroll to position [1297, 0]
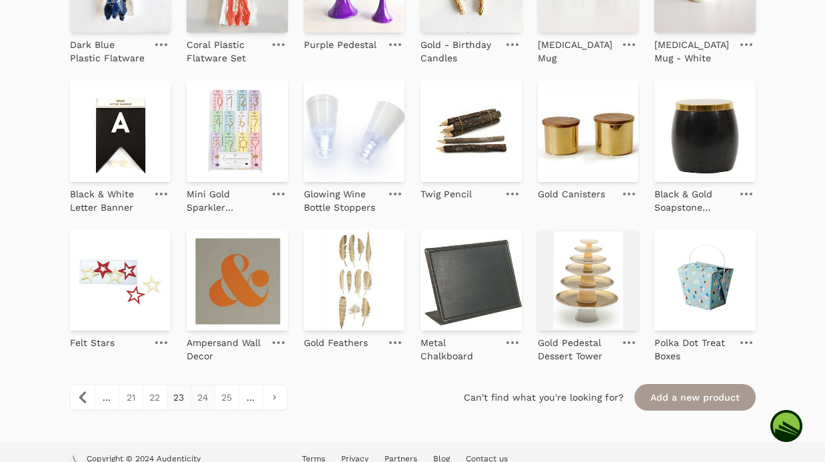
click at [208, 402] on link "24" at bounding box center [202, 397] width 24 height 24
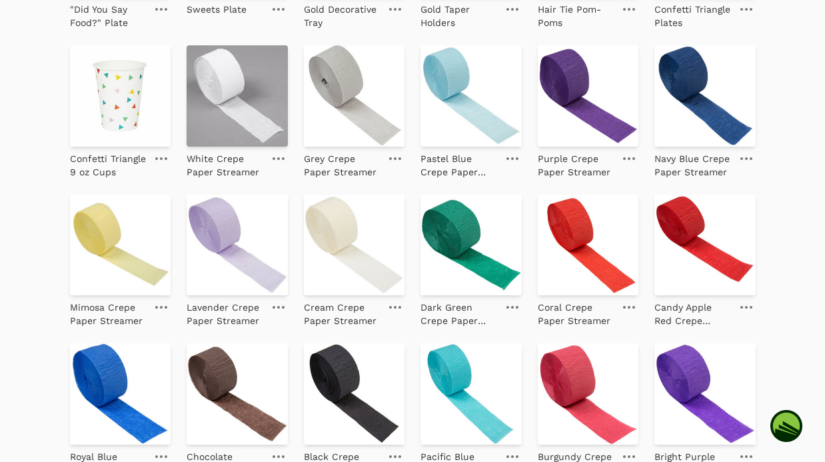
scroll to position [438, 0]
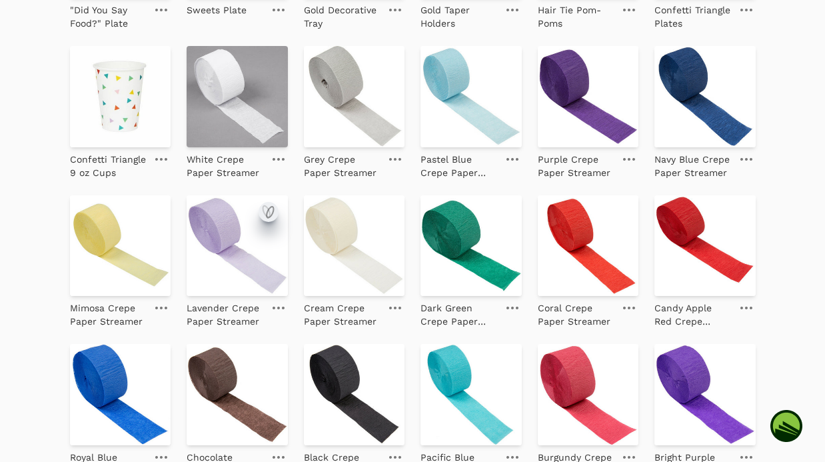
click at [265, 208] on icon "submit" at bounding box center [268, 212] width 16 height 16
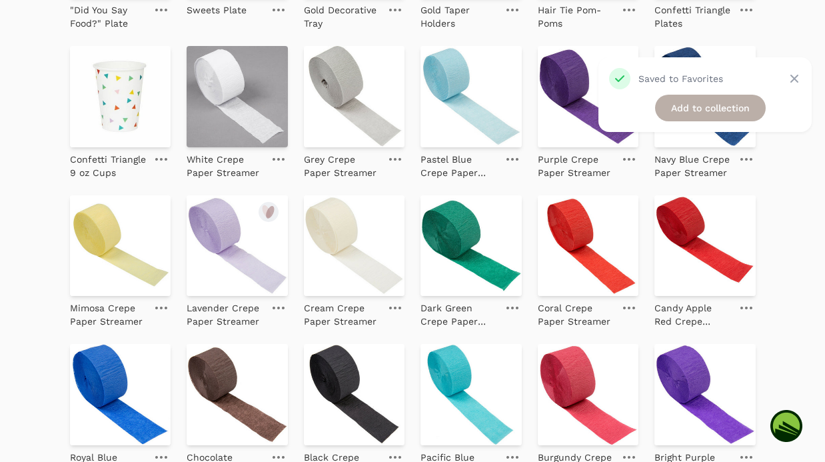
click at [698, 103] on link "Add to collection" at bounding box center [710, 108] width 111 height 27
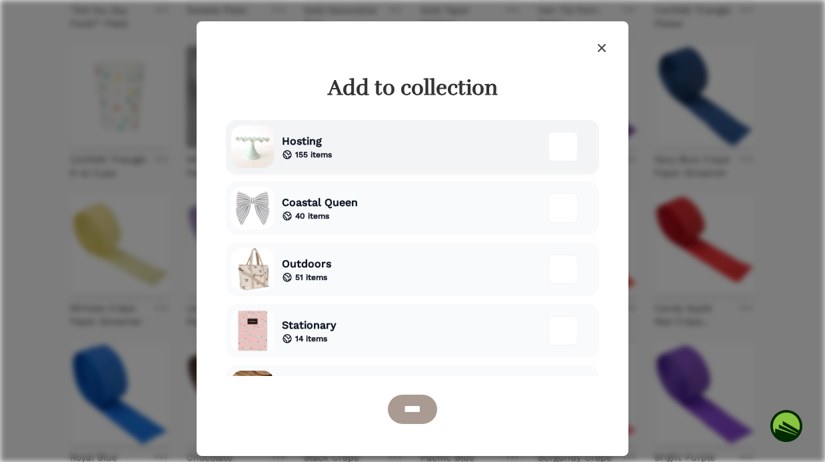
click at [322, 149] on span "155 items" at bounding box center [313, 154] width 37 height 11
click at [410, 408] on input "****" at bounding box center [412, 408] width 49 height 29
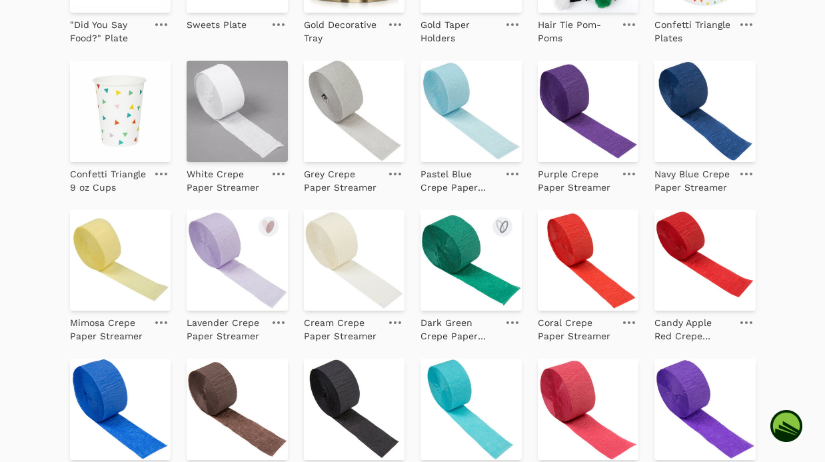
scroll to position [453, 0]
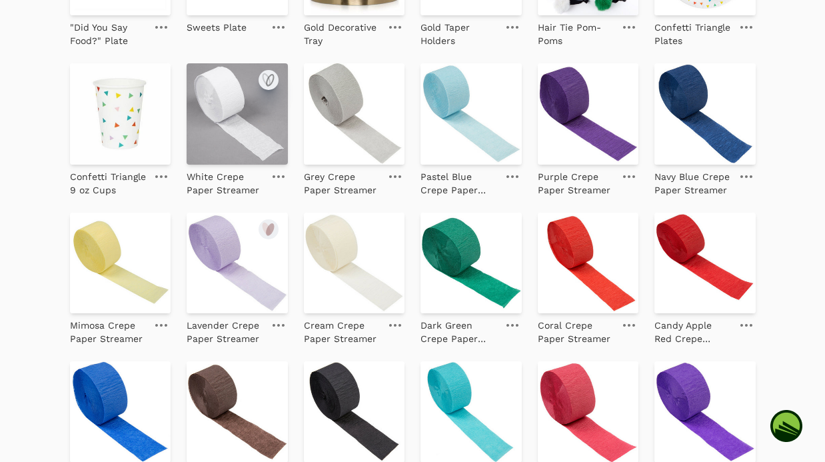
click at [272, 83] on icon "submit" at bounding box center [268, 80] width 16 height 16
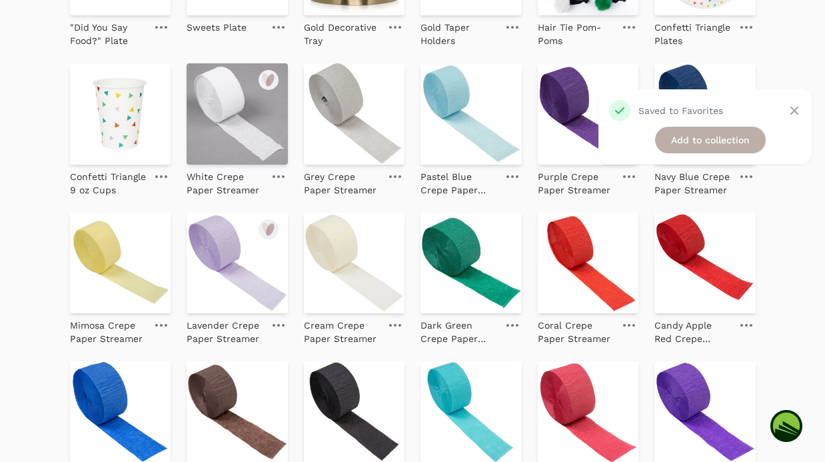
click at [678, 133] on link "Add to collection" at bounding box center [710, 140] width 111 height 27
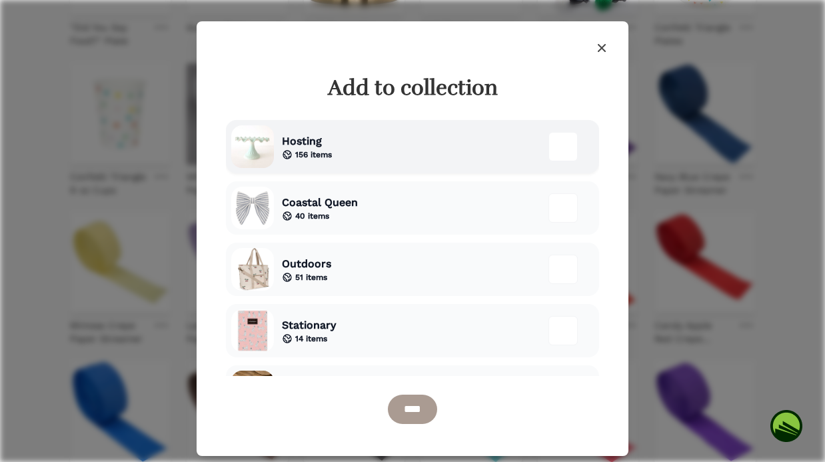
click at [291, 155] on icon at bounding box center [287, 155] width 8 height 8
click at [410, 410] on input "****" at bounding box center [412, 408] width 49 height 29
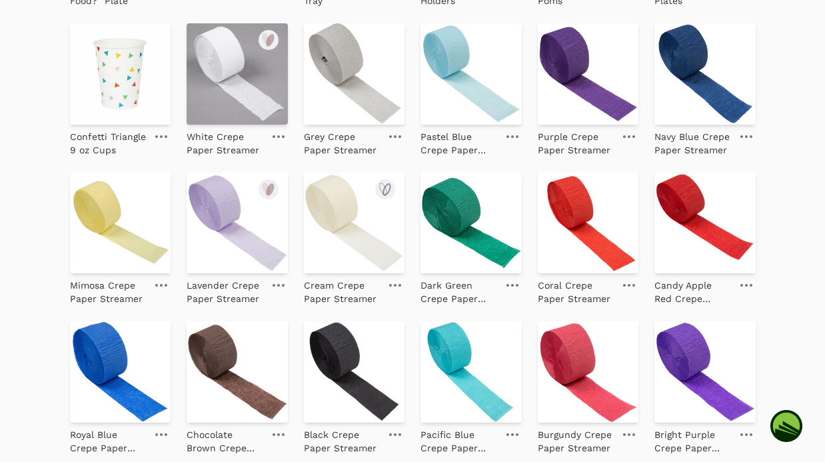
scroll to position [494, 0]
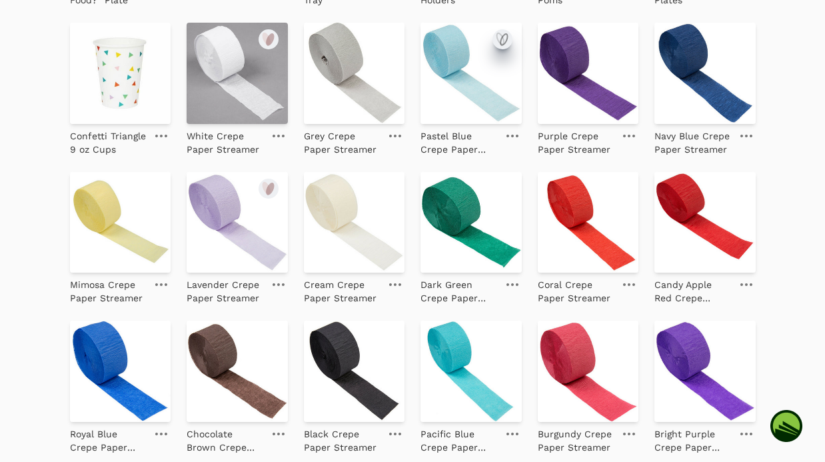
click at [500, 33] on icon "submit" at bounding box center [502, 39] width 16 height 16
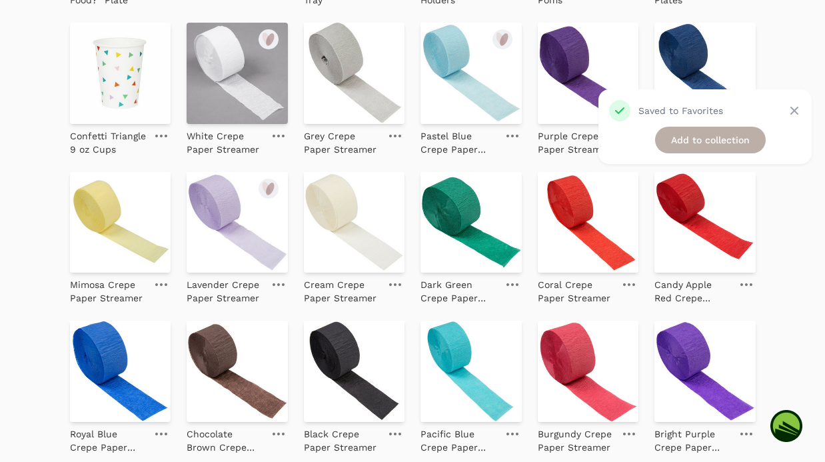
click at [736, 143] on link "Add to collection" at bounding box center [710, 140] width 111 height 27
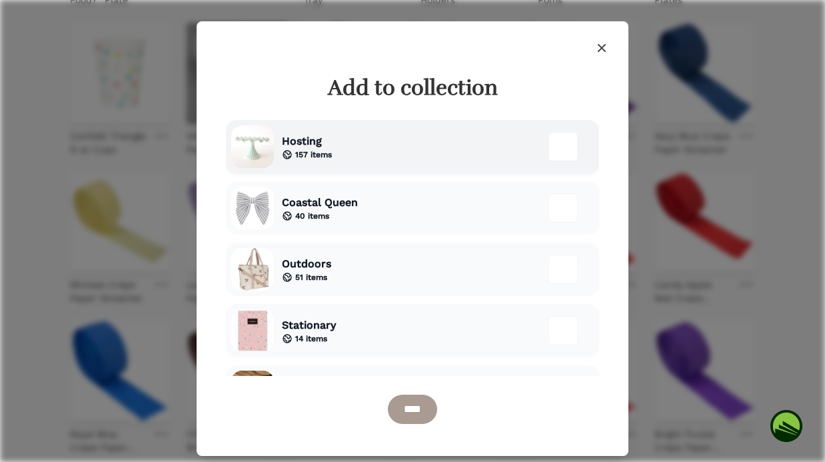
click at [381, 140] on div "Hosting 157 items" at bounding box center [412, 146] width 373 height 53
click at [411, 407] on input "****" at bounding box center [412, 408] width 49 height 29
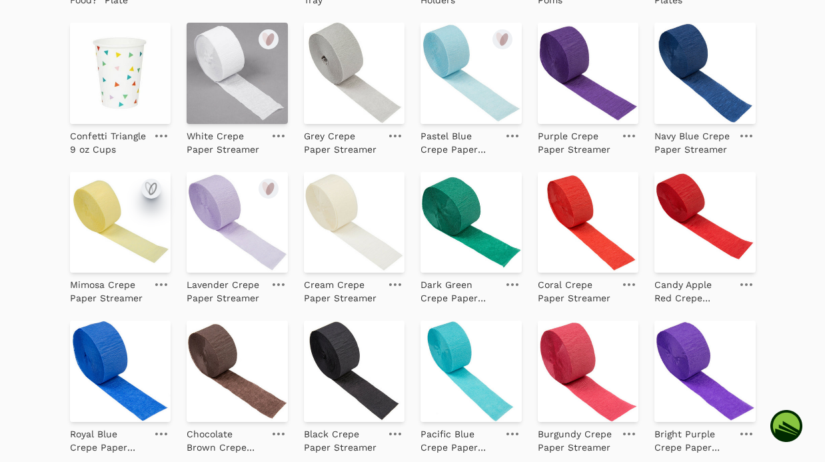
click at [149, 188] on icon "submit" at bounding box center [151, 189] width 16 height 16
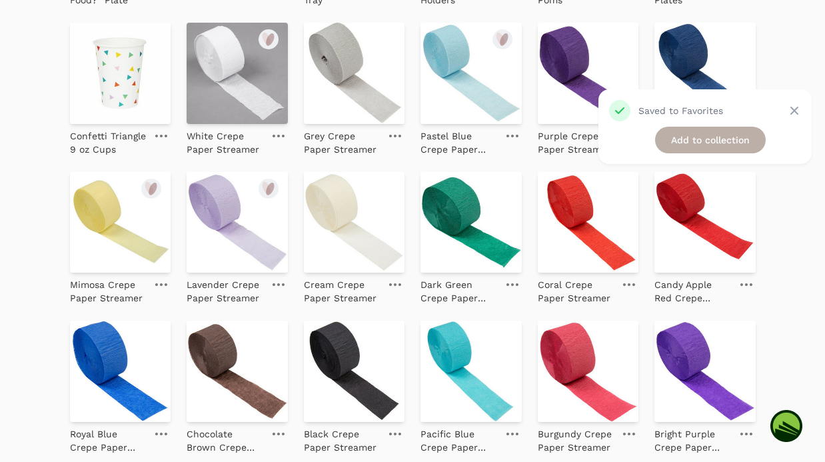
click at [679, 138] on link "Add to collection" at bounding box center [710, 140] width 111 height 27
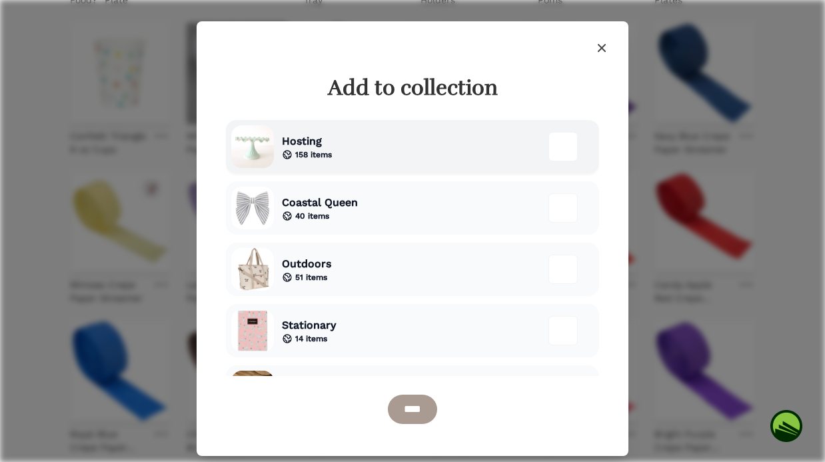
click at [312, 151] on span "158 items" at bounding box center [313, 154] width 37 height 11
click at [406, 410] on input "****" at bounding box center [412, 408] width 49 height 29
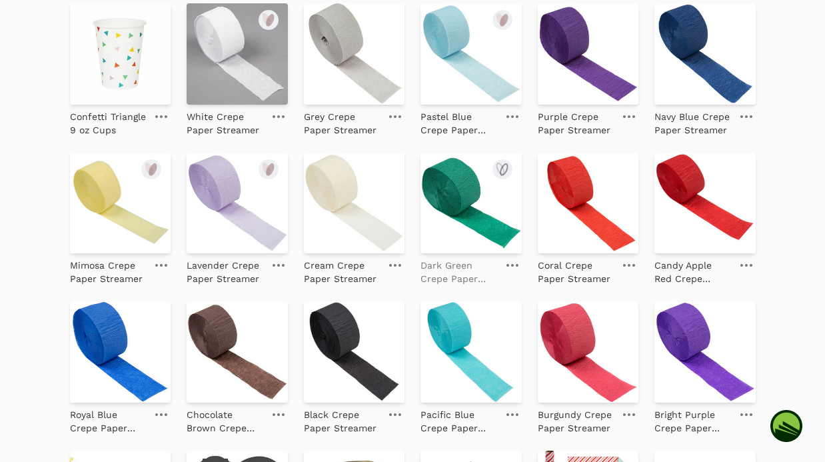
scroll to position [452, 0]
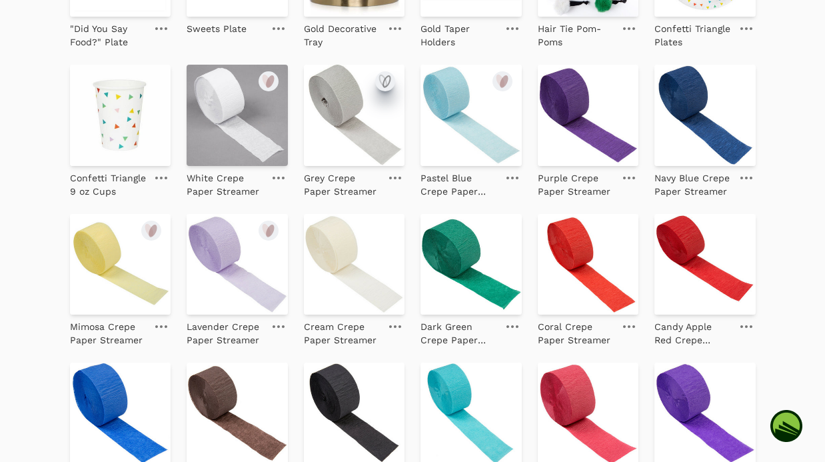
click at [383, 83] on icon "submit" at bounding box center [386, 81] width 7 height 11
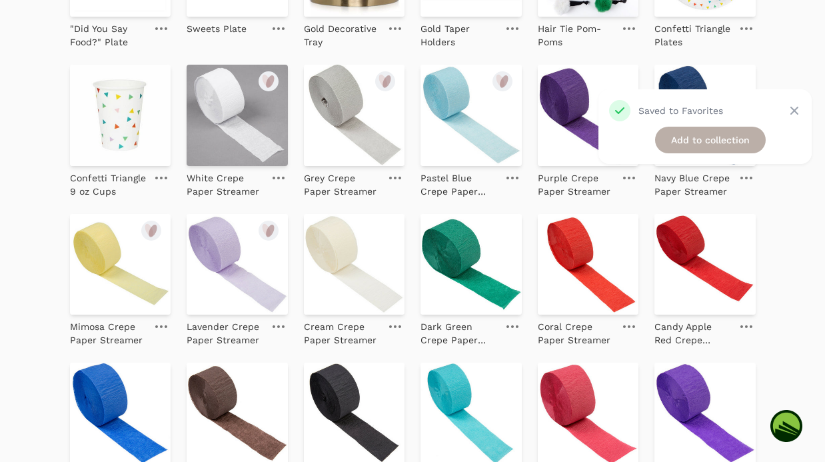
click at [692, 137] on link "Add to collection" at bounding box center [710, 140] width 111 height 27
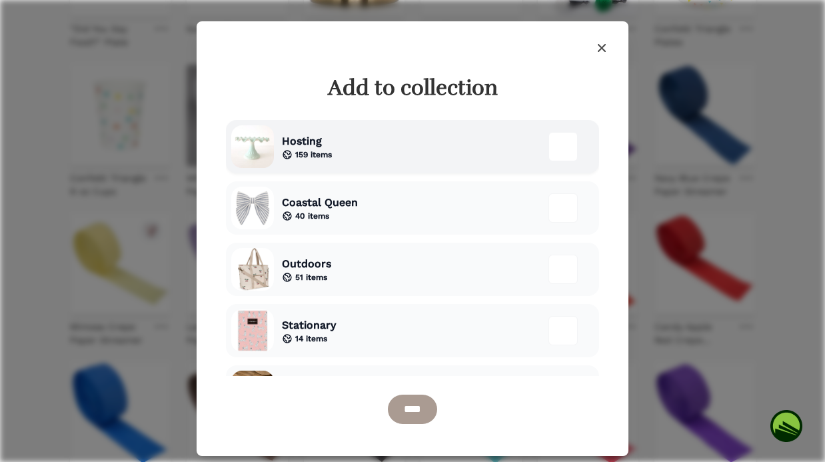
click at [274, 144] on div "Hosting 159 items" at bounding box center [303, 146] width 58 height 43
click at [419, 416] on input "****" at bounding box center [412, 408] width 49 height 29
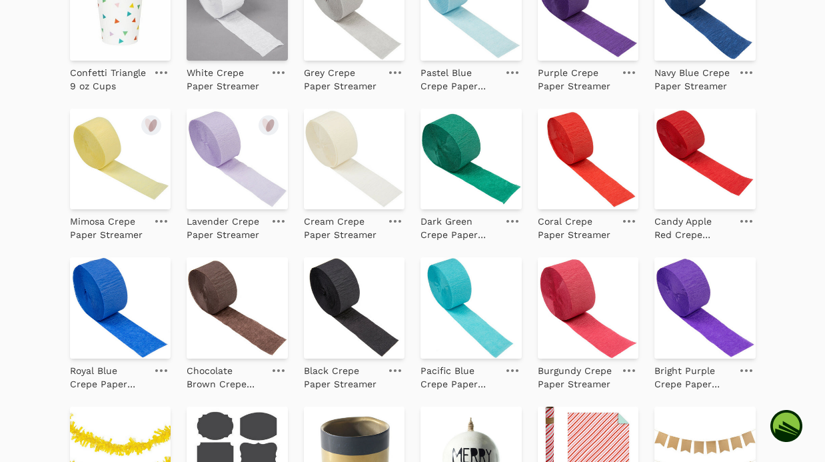
scroll to position [561, 0]
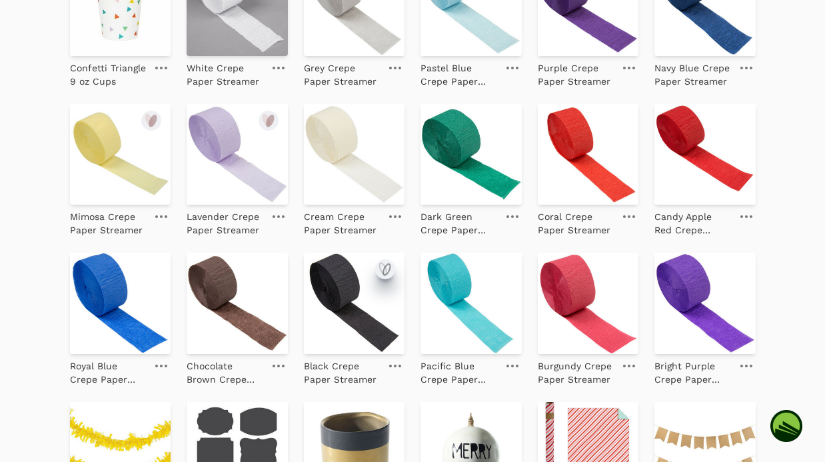
click at [383, 270] on icon "submit" at bounding box center [386, 269] width 7 height 11
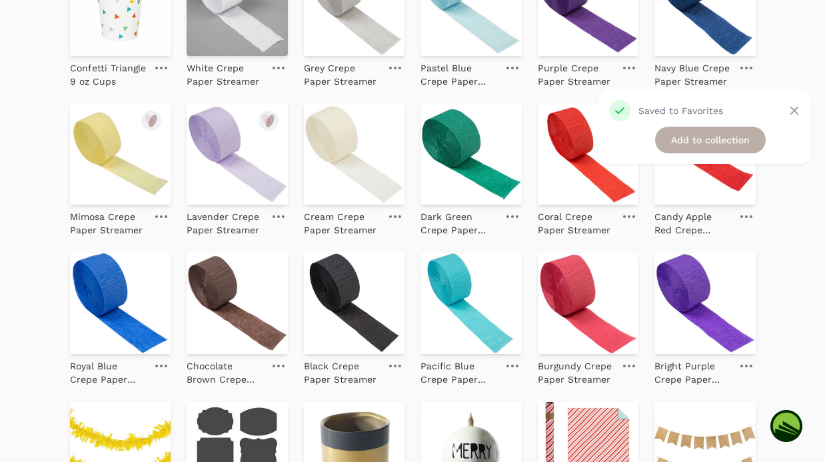
click at [693, 144] on link "Add to collection" at bounding box center [710, 140] width 111 height 27
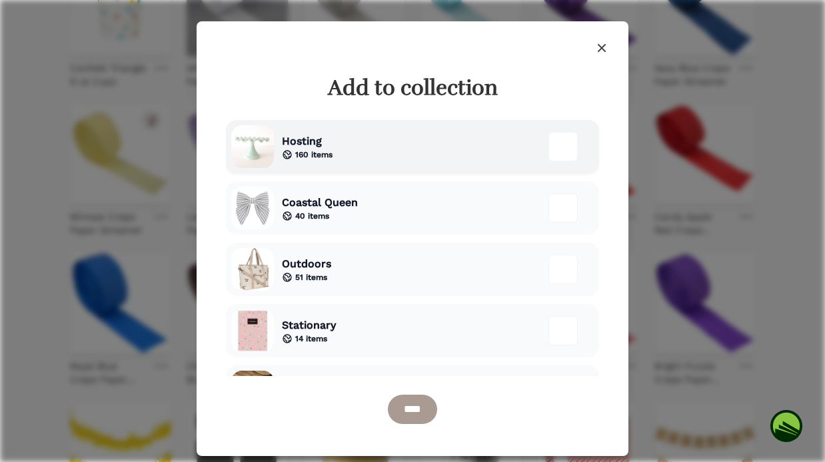
click at [415, 137] on div "Hosting 160 items" at bounding box center [412, 146] width 373 height 53
click at [432, 400] on input "****" at bounding box center [412, 408] width 49 height 29
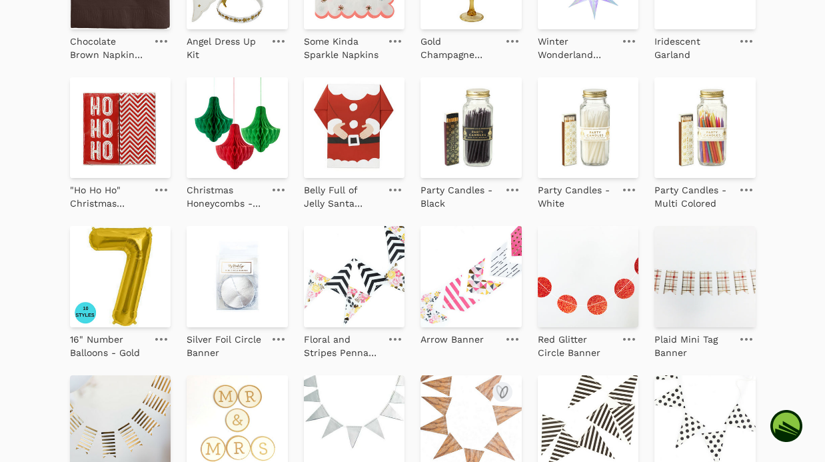
scroll to position [1344, 0]
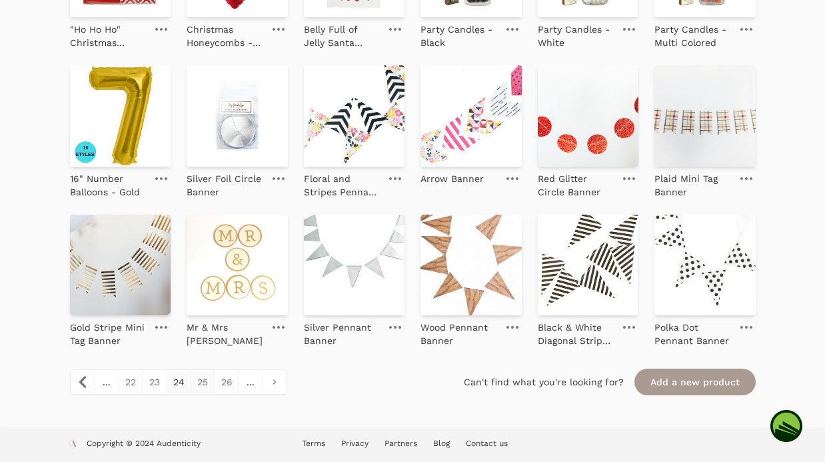
click at [203, 386] on link "25" at bounding box center [202, 382] width 24 height 24
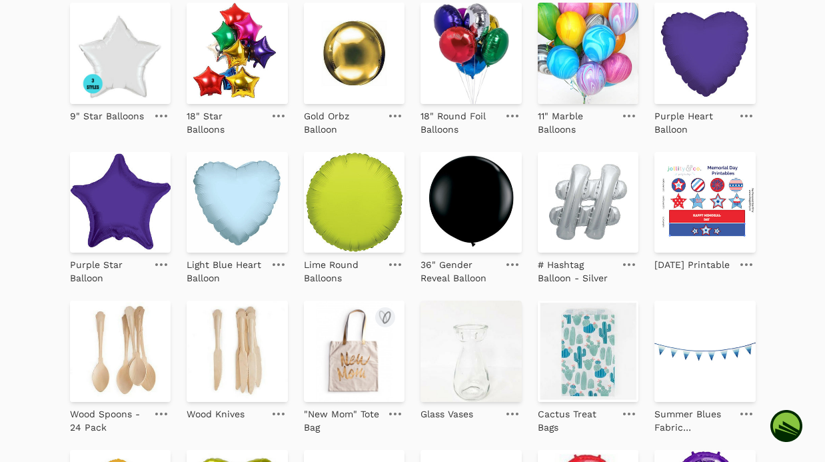
scroll to position [773, 0]
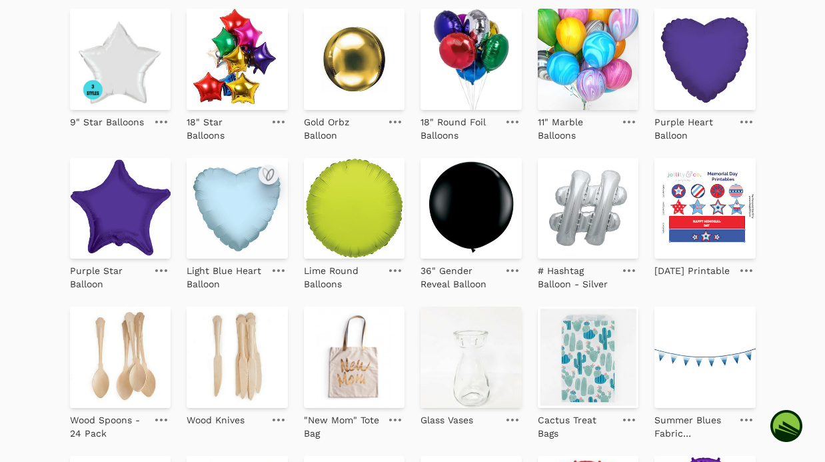
click at [270, 179] on icon "submit" at bounding box center [268, 175] width 16 height 16
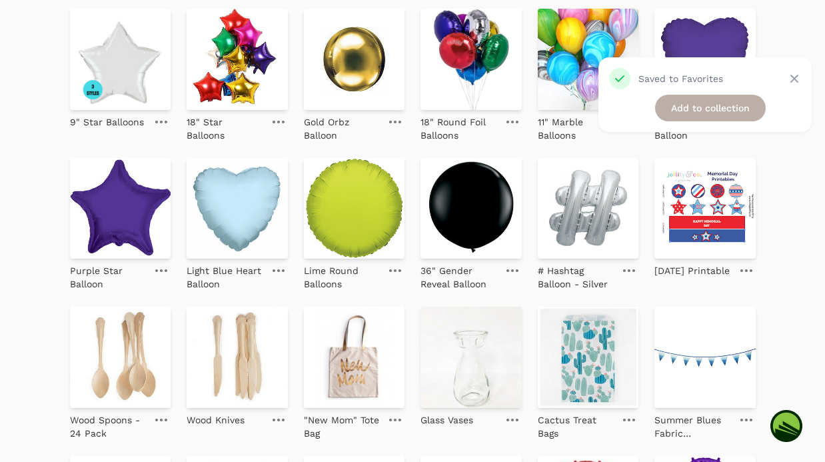
click at [694, 103] on link "Add to collection" at bounding box center [710, 108] width 111 height 27
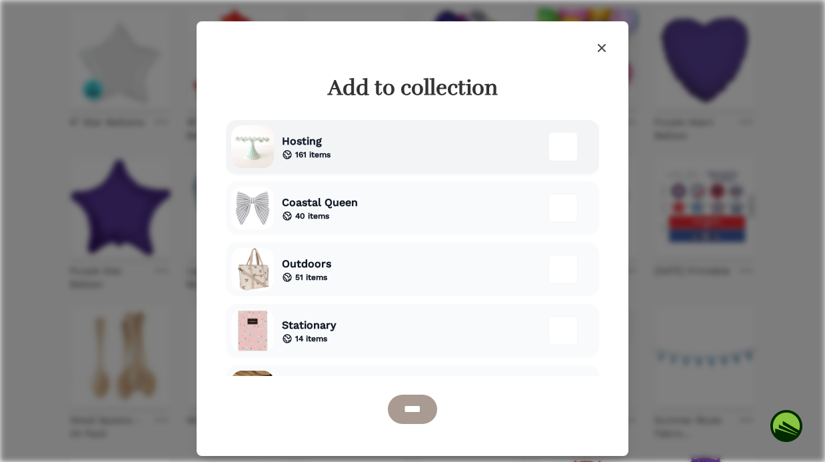
click at [347, 157] on div "Hosting 161 items" at bounding box center [412, 146] width 373 height 53
click at [390, 404] on input "****" at bounding box center [412, 408] width 49 height 29
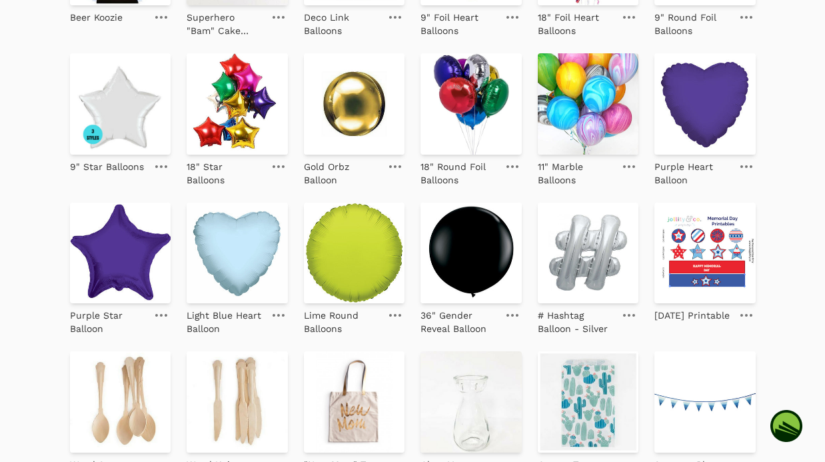
scroll to position [550, 0]
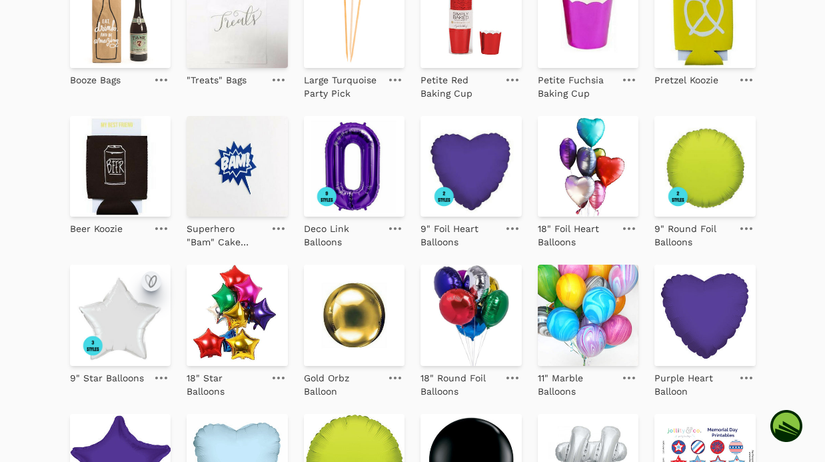
click at [149, 280] on icon "submit" at bounding box center [151, 281] width 16 height 16
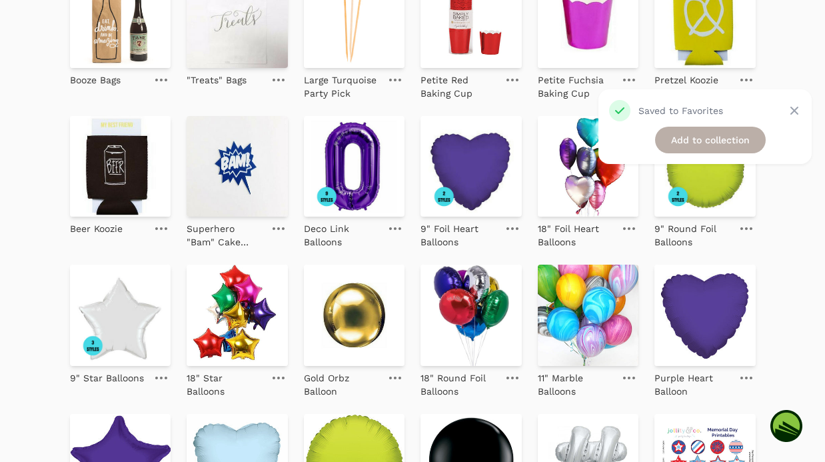
click at [724, 143] on link "Add to collection" at bounding box center [710, 140] width 111 height 27
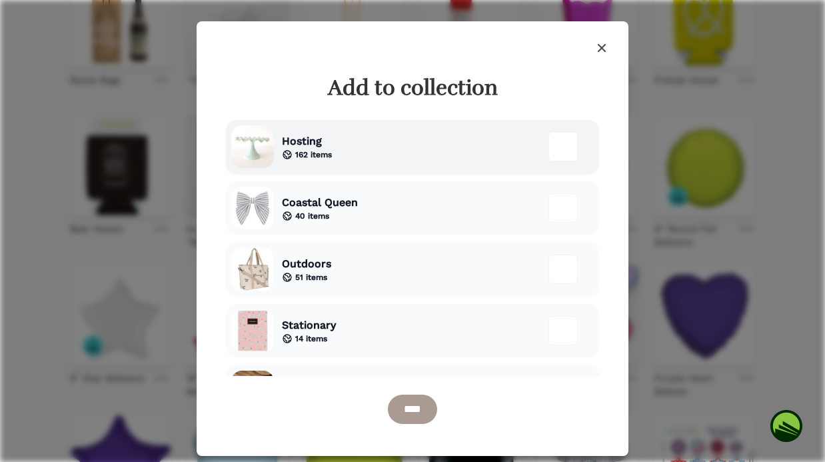
click at [376, 154] on div "Hosting 162 items" at bounding box center [412, 146] width 373 height 53
click at [418, 396] on input "****" at bounding box center [412, 408] width 49 height 29
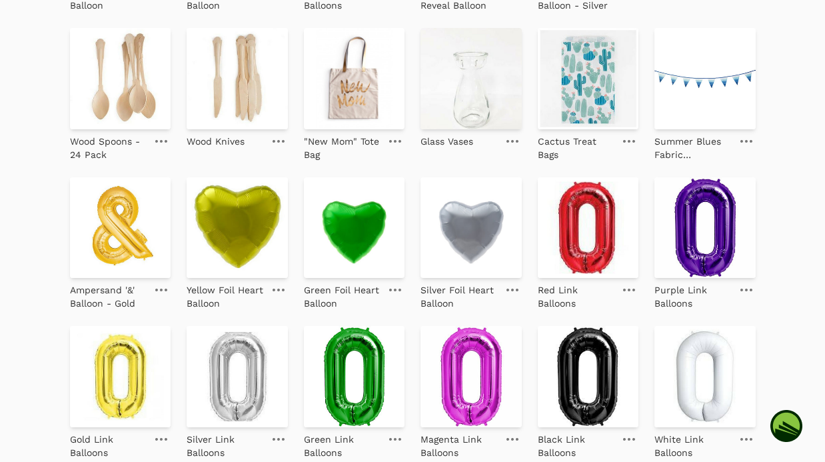
scroll to position [1344, 0]
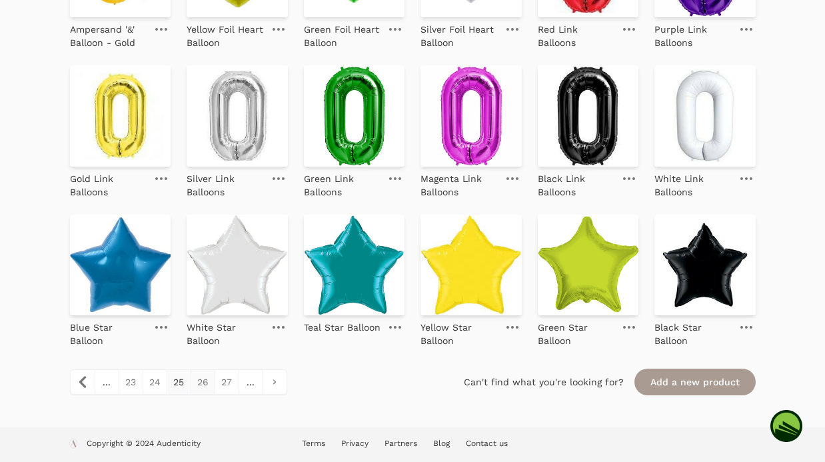
click at [211, 385] on link "26" at bounding box center [202, 382] width 24 height 24
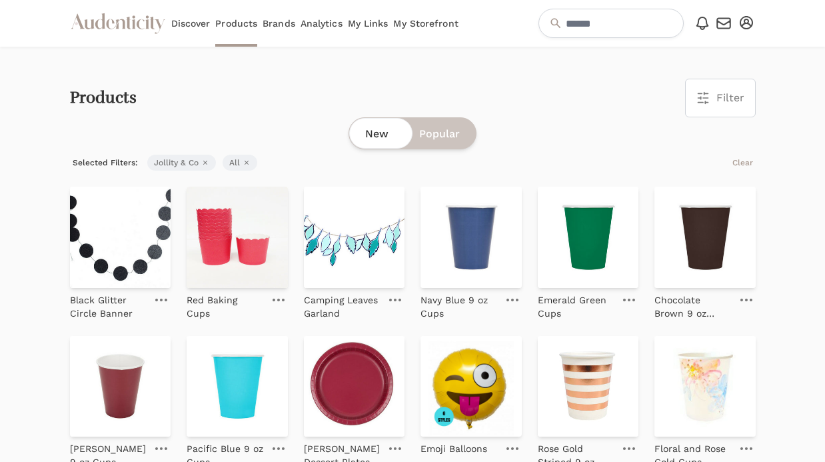
scroll to position [1291, 0]
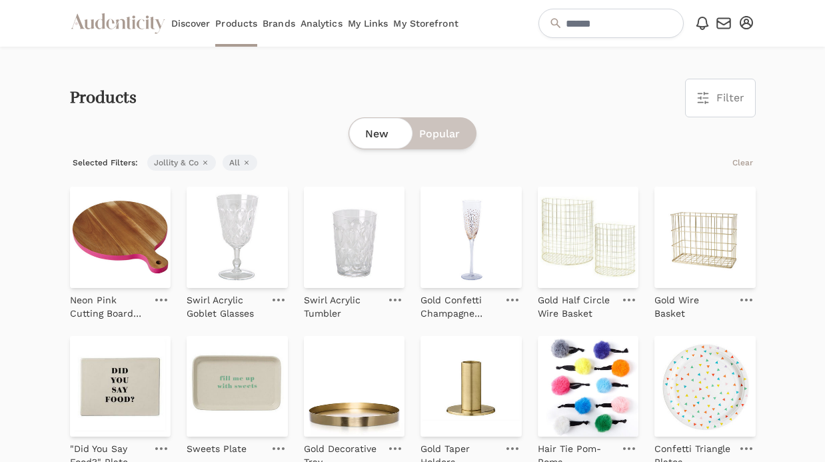
click at [751, 24] on icon "button" at bounding box center [745, 22] width 13 height 13
click at [706, 68] on link "My Profile" at bounding box center [702, 70] width 107 height 24
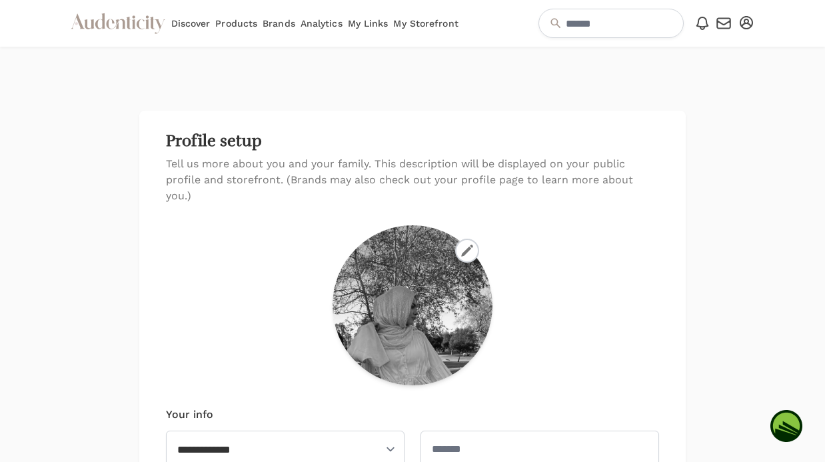
click at [430, 21] on link "My Storefront" at bounding box center [425, 23] width 65 height 47
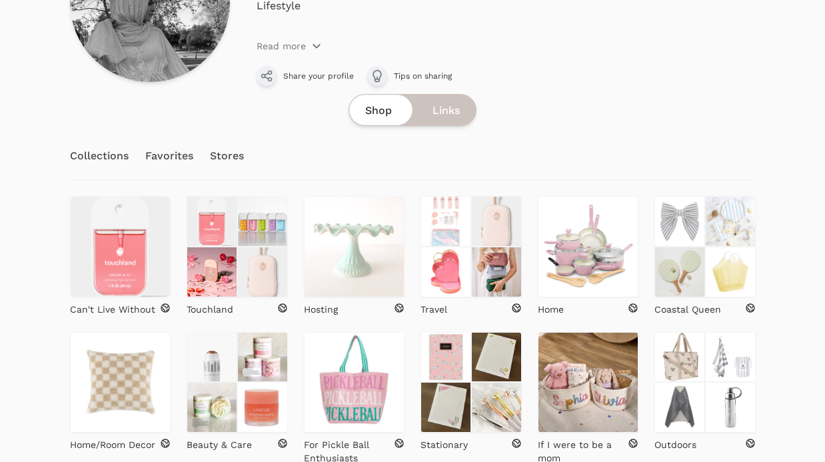
scroll to position [226, 0]
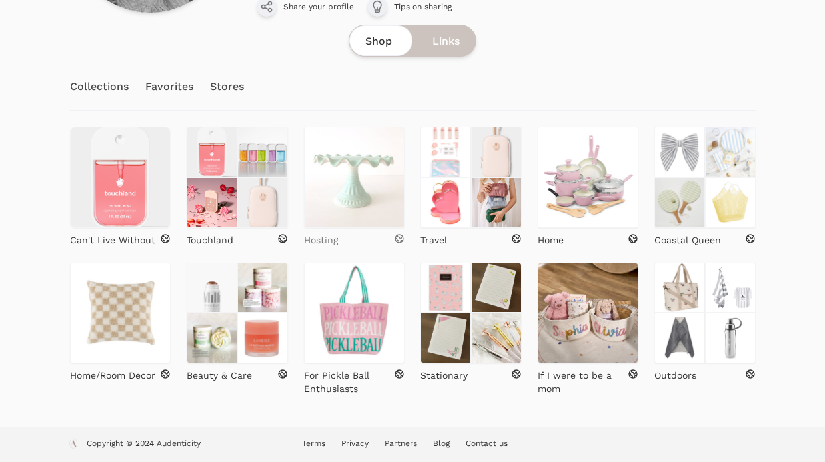
click at [372, 233] on div "Hosting" at bounding box center [354, 239] width 101 height 13
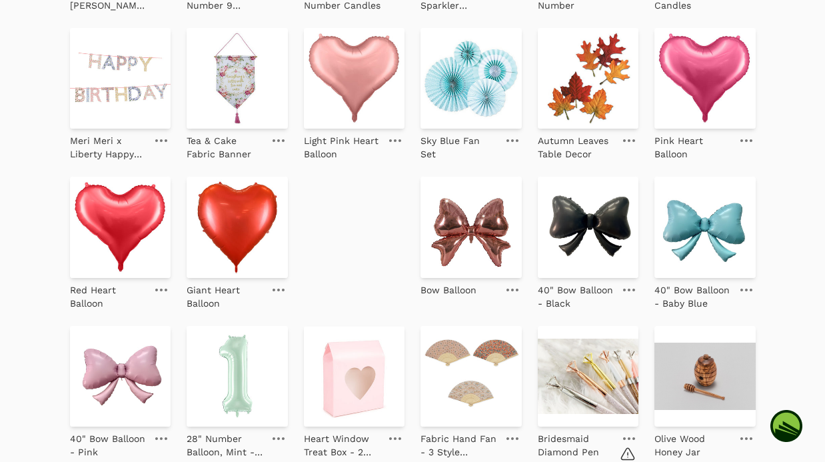
scroll to position [2879, 0]
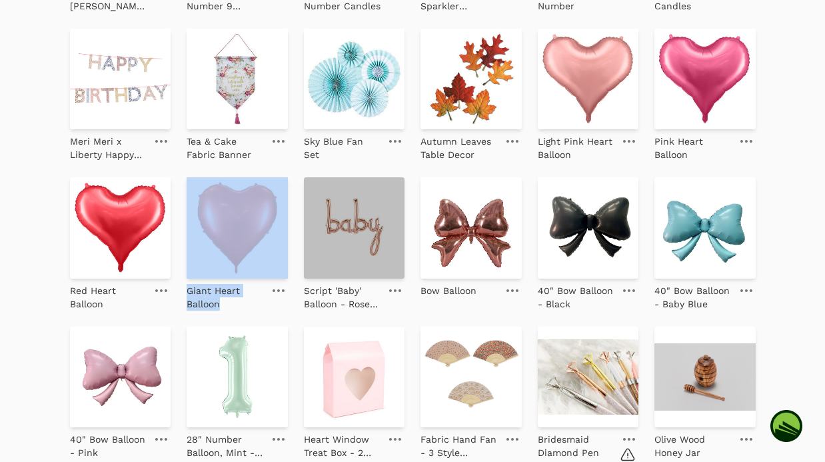
drag, startPoint x: 292, startPoint y: 233, endPoint x: 354, endPoint y: 203, distance: 68.8
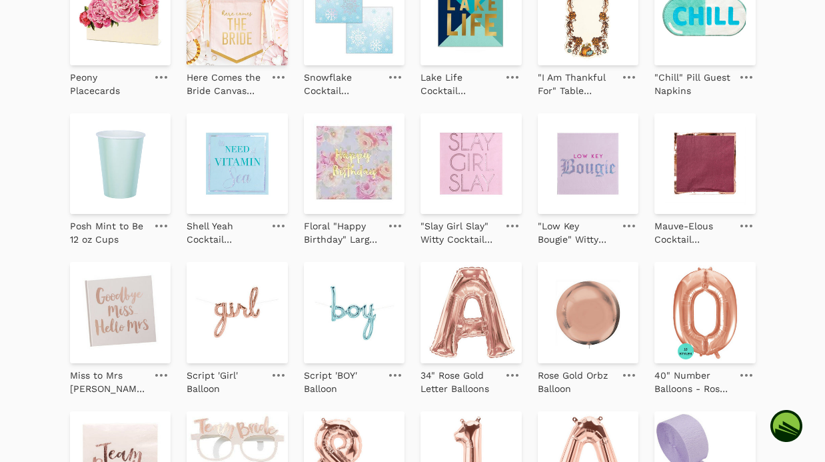
scroll to position [3693, 0]
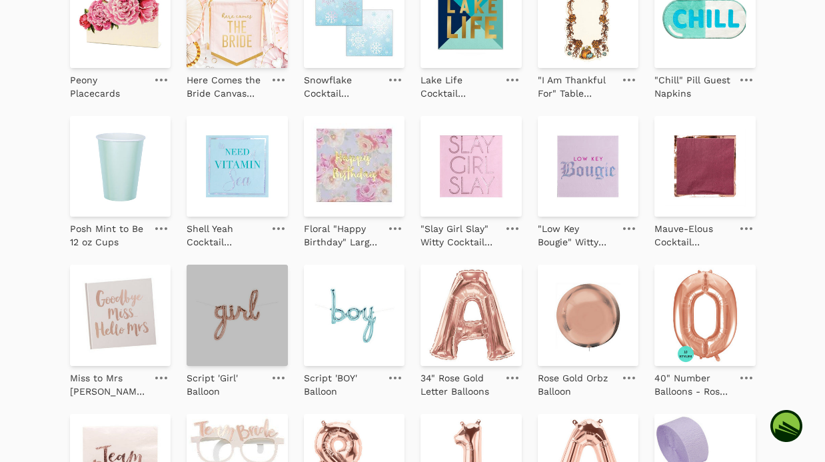
drag, startPoint x: 248, startPoint y: 338, endPoint x: 246, endPoint y: 346, distance: 8.9
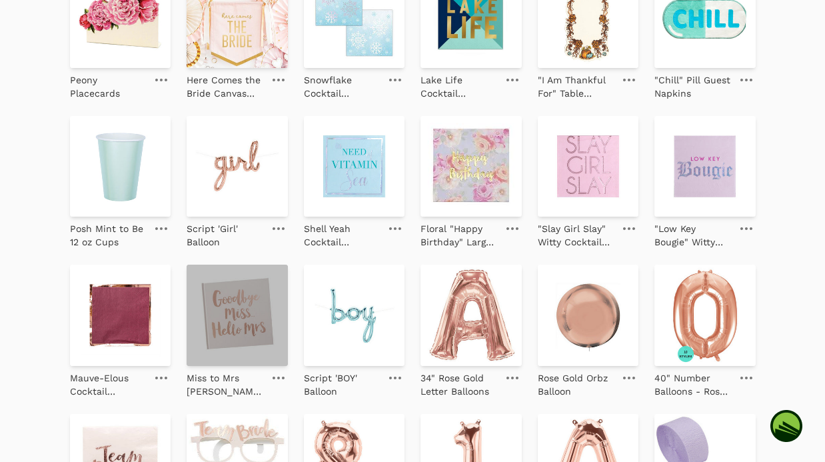
click at [241, 314] on img at bounding box center [237, 314] width 101 height 101
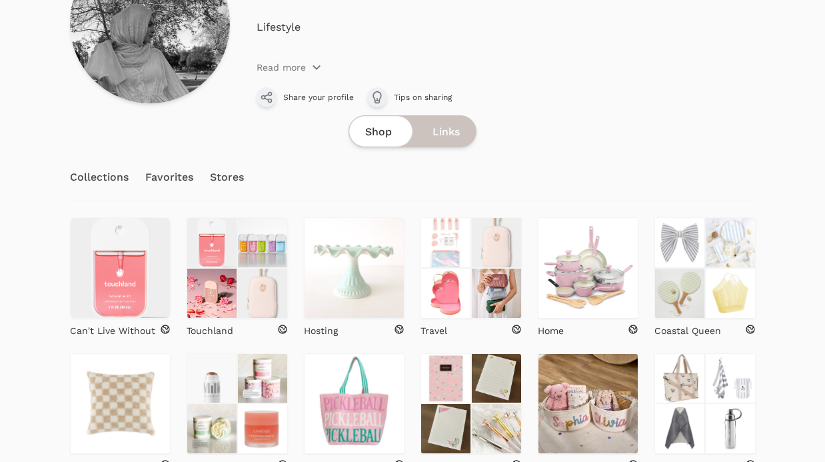
scroll to position [226, 0]
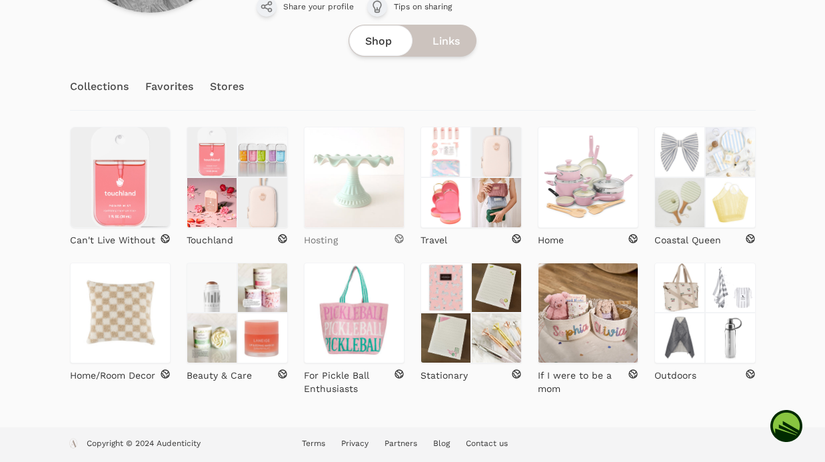
click at [346, 235] on div "Hosting" at bounding box center [354, 239] width 101 height 13
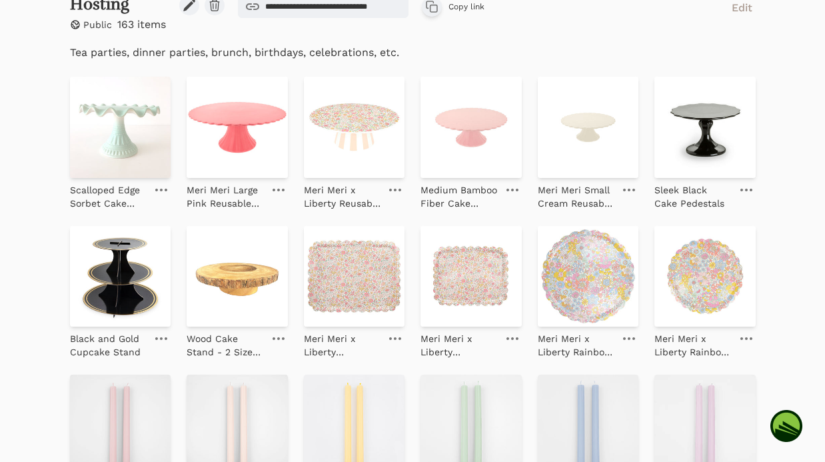
scroll to position [239, 0]
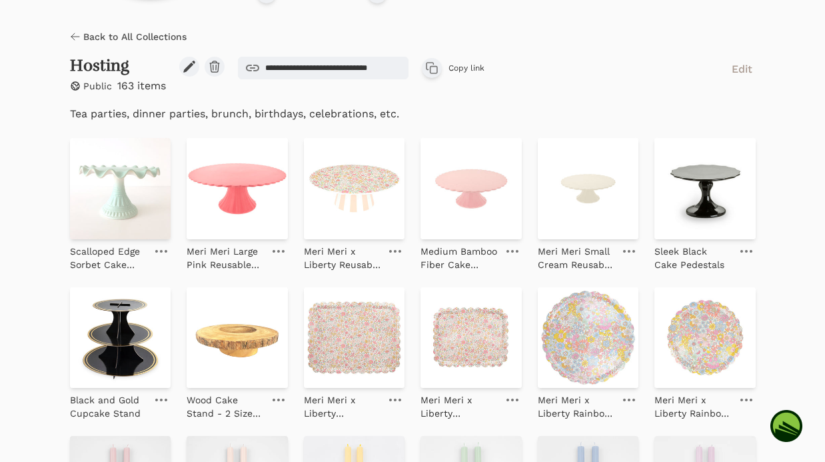
click at [282, 398] on icon at bounding box center [278, 399] width 12 height 3
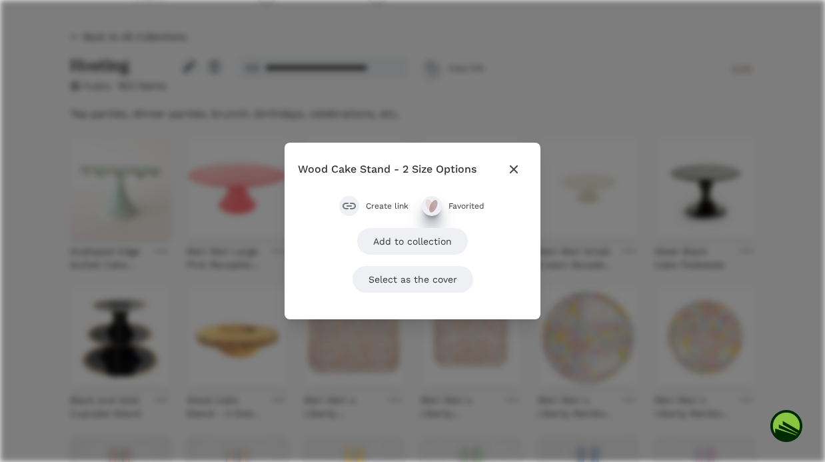
click at [430, 199] on icon "submit" at bounding box center [432, 206] width 16 height 16
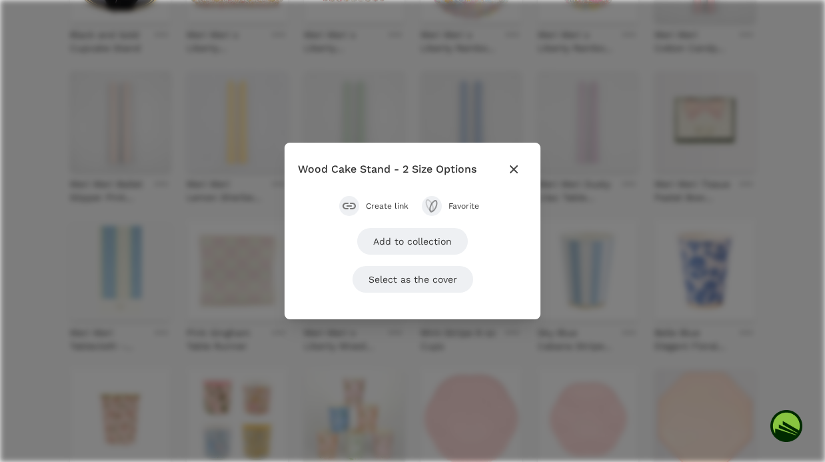
scroll to position [672, 0]
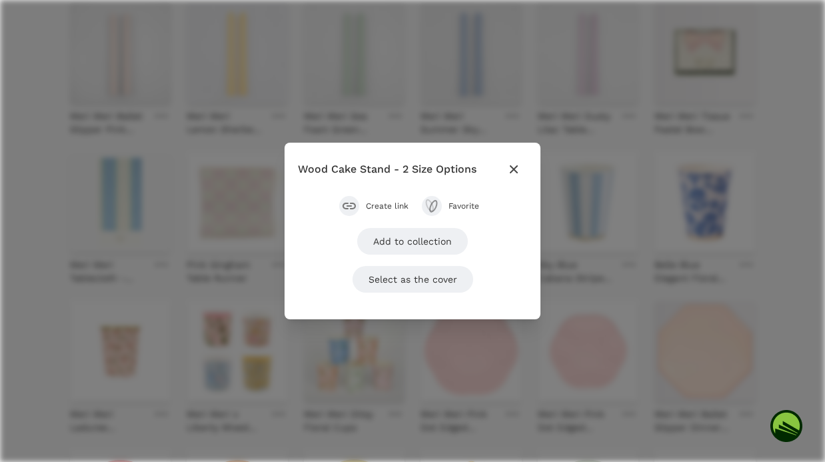
click at [767, 192] on div "Close modal Wood Cake Stand - 2 Size Options Create link Favorite Add to collec…" at bounding box center [412, 231] width 825 height 462
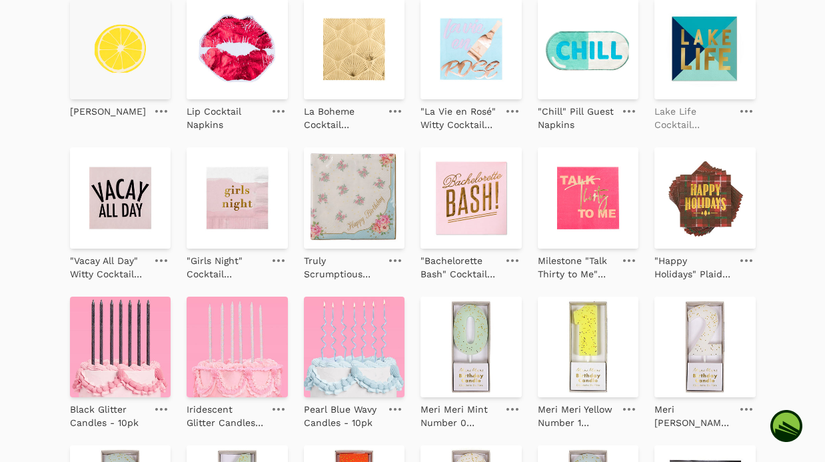
scroll to position [2285, 0]
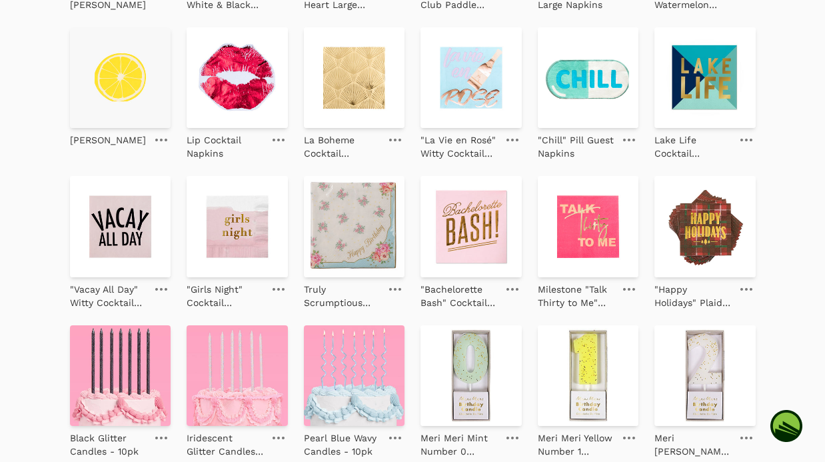
click at [741, 141] on icon at bounding box center [746, 140] width 12 height 3
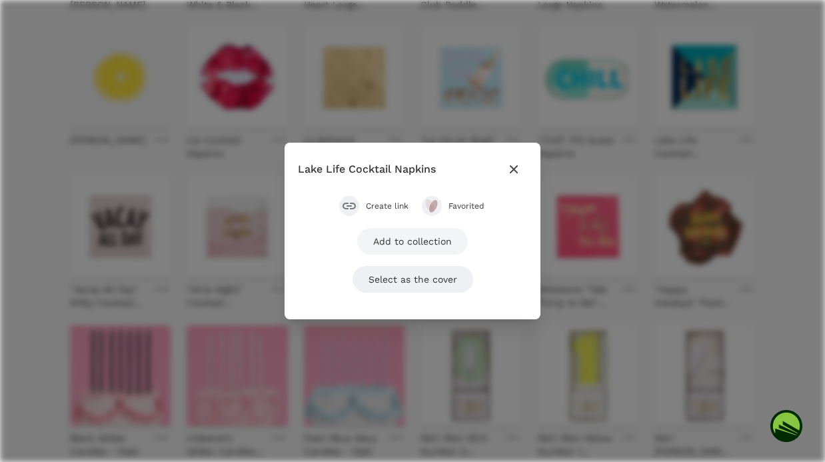
click at [412, 247] on link "Add to collection" at bounding box center [412, 241] width 111 height 27
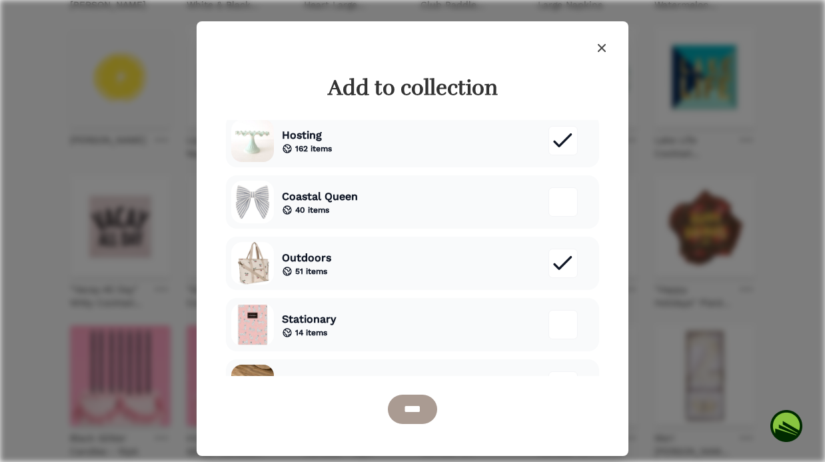
scroll to position [0, 0]
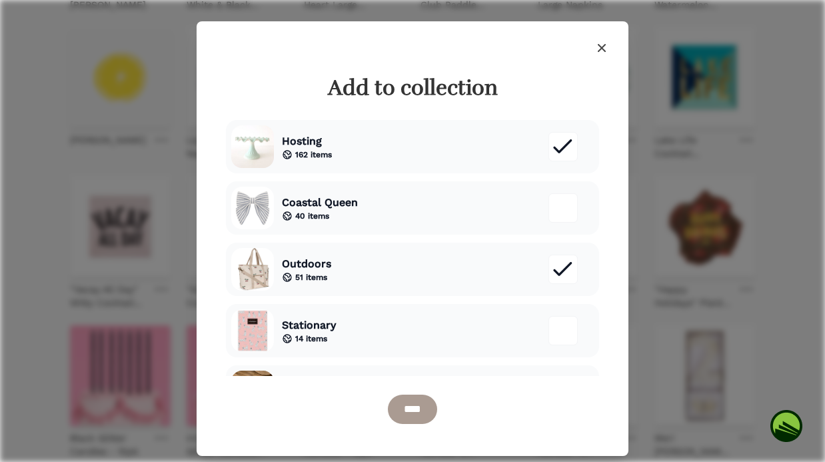
click at [602, 43] on icon "button" at bounding box center [601, 48] width 16 height 16
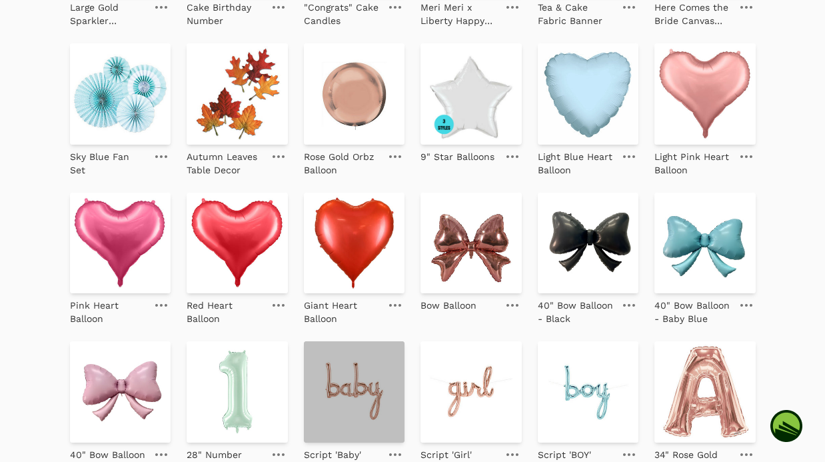
scroll to position [3993, 0]
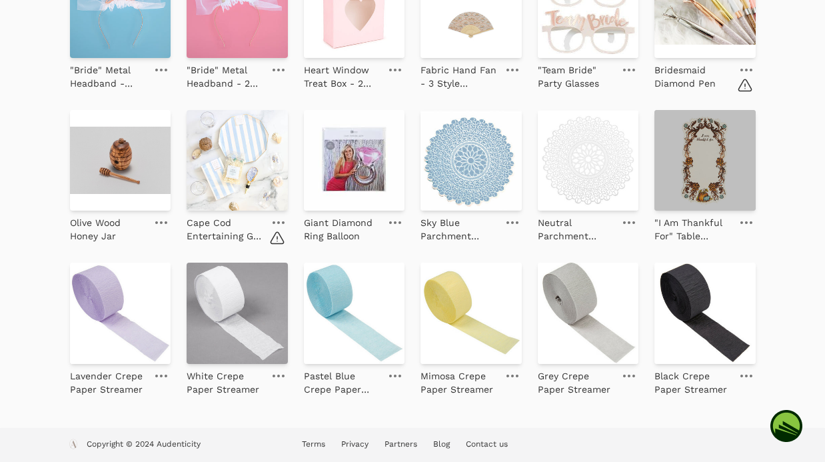
click at [693, 168] on img at bounding box center [704, 160] width 101 height 101
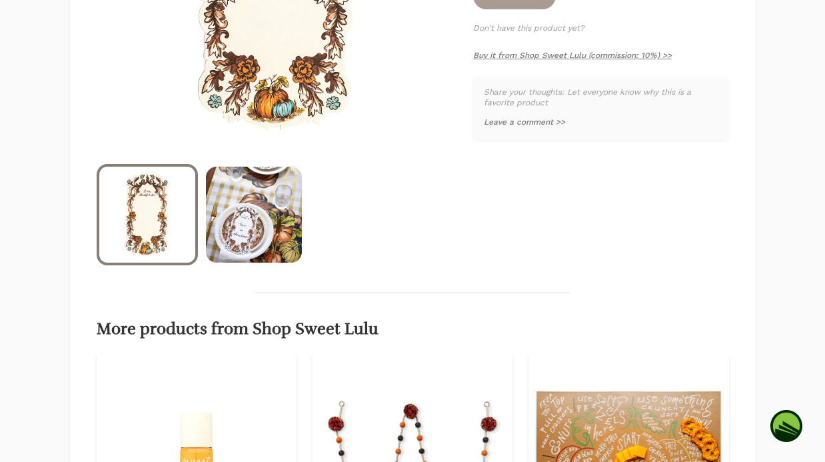
scroll to position [476, 0]
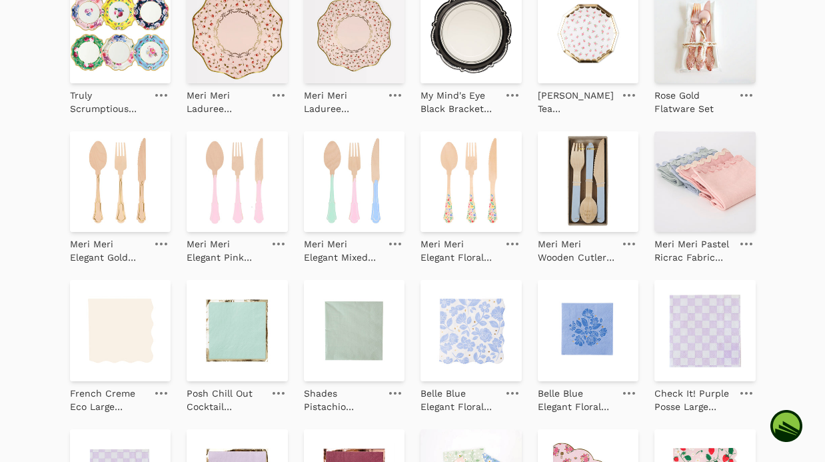
scroll to position [1580, 0]
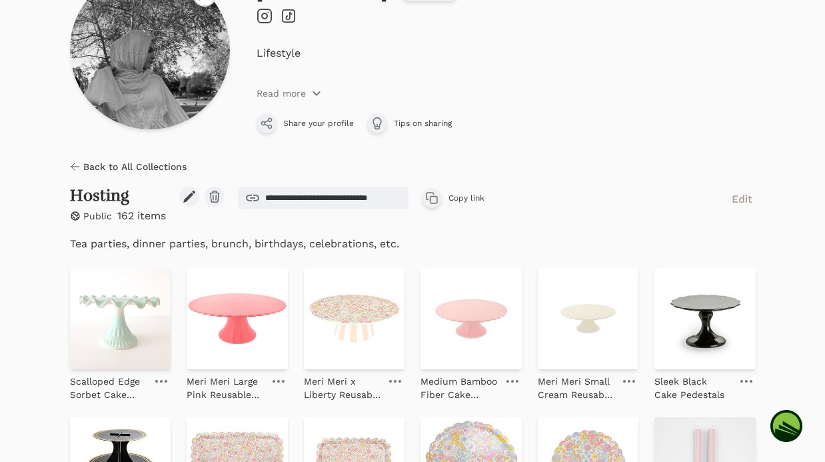
scroll to position [31, 0]
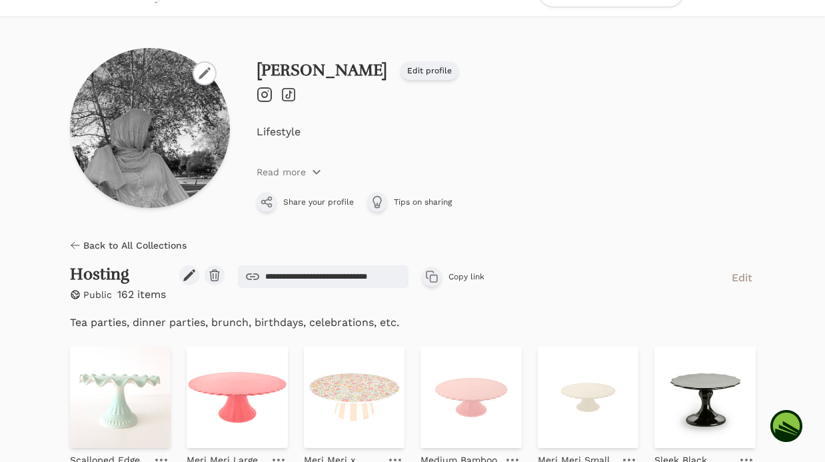
click at [90, 245] on span "Back to All Collections" at bounding box center [134, 244] width 103 height 13
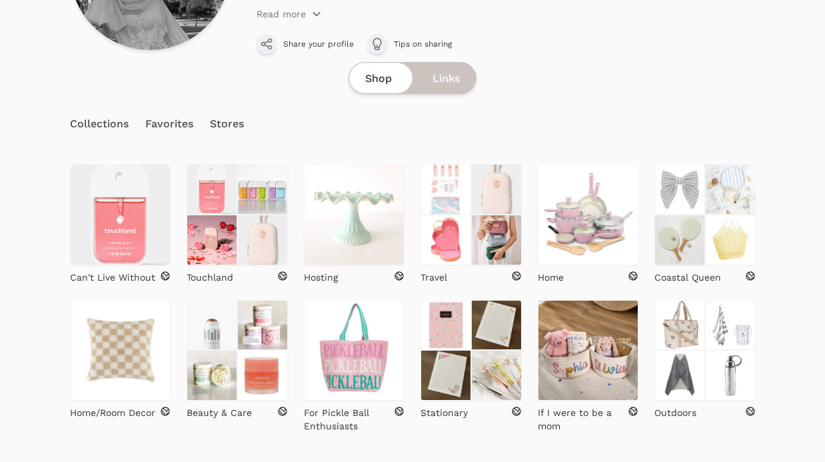
scroll to position [226, 0]
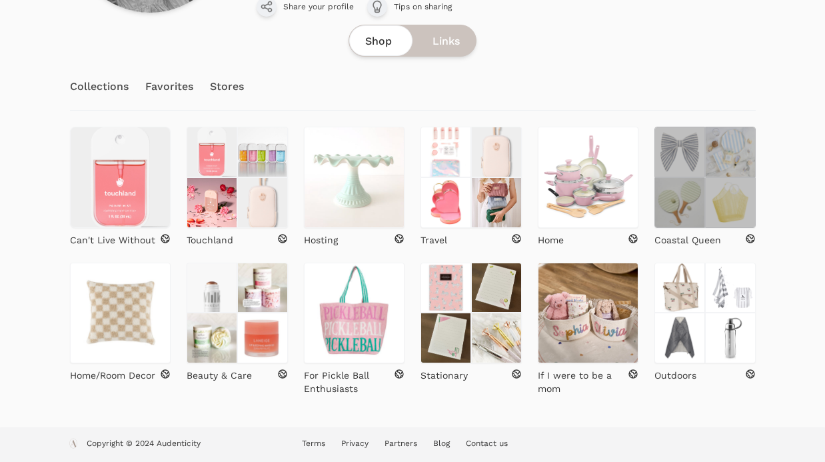
click at [702, 218] on img at bounding box center [679, 202] width 51 height 51
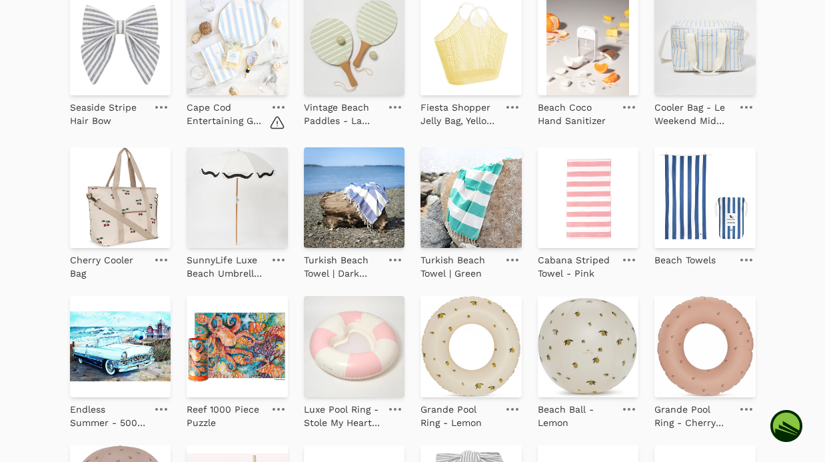
scroll to position [355, 0]
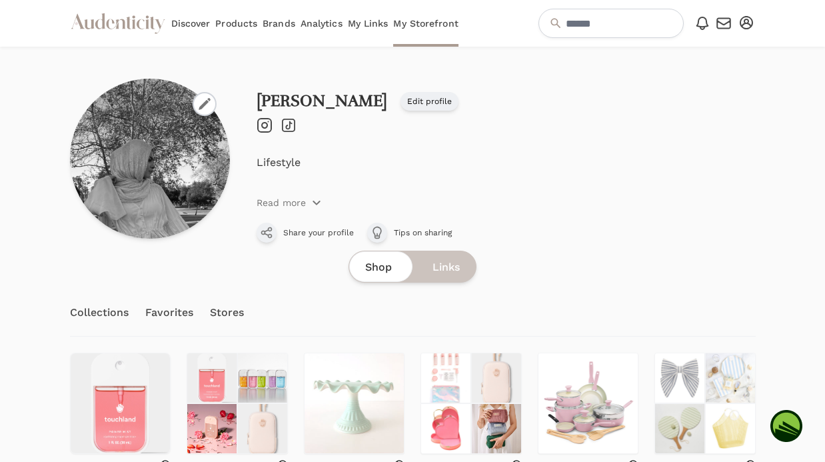
scroll to position [226, 0]
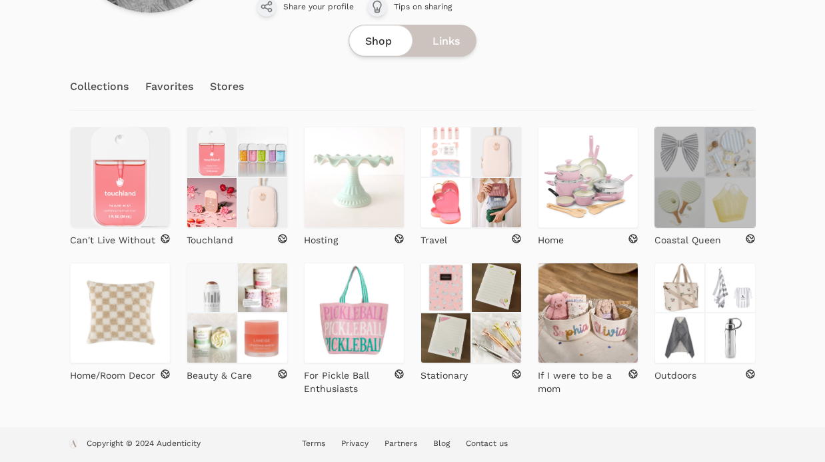
click at [711, 216] on img at bounding box center [730, 202] width 51 height 51
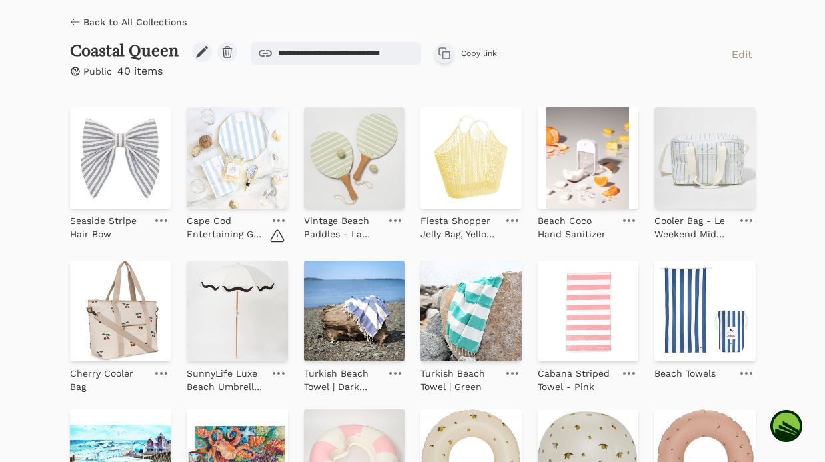
scroll to position [309, 0]
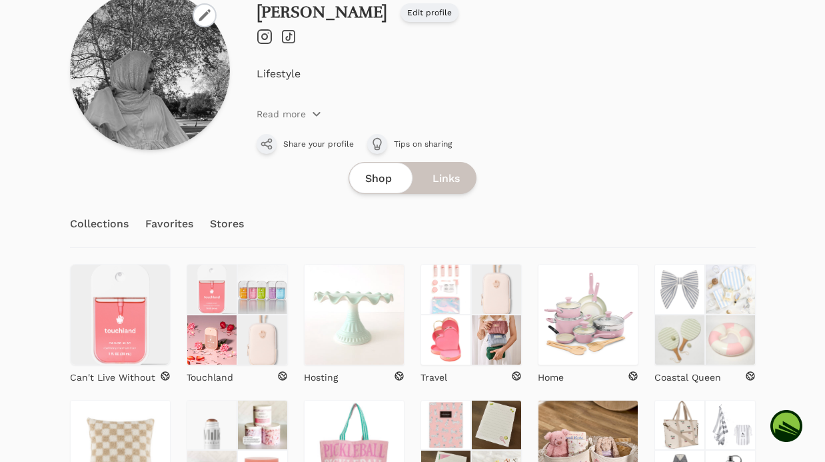
scroll to position [148, 0]
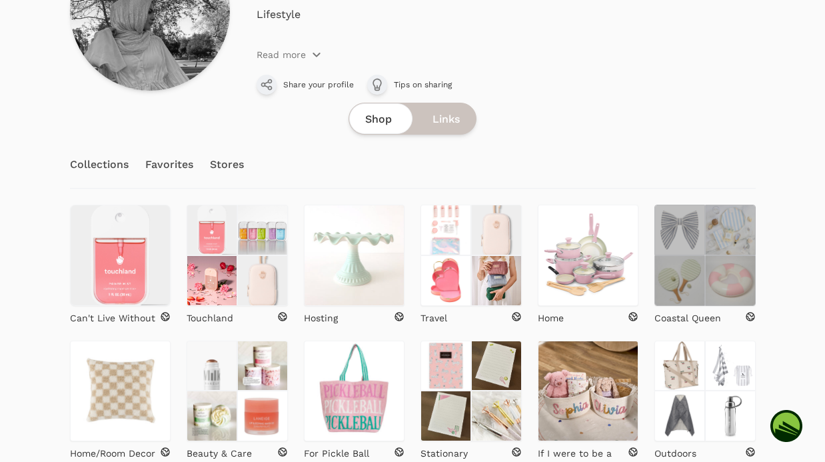
click at [731, 282] on img at bounding box center [730, 280] width 51 height 51
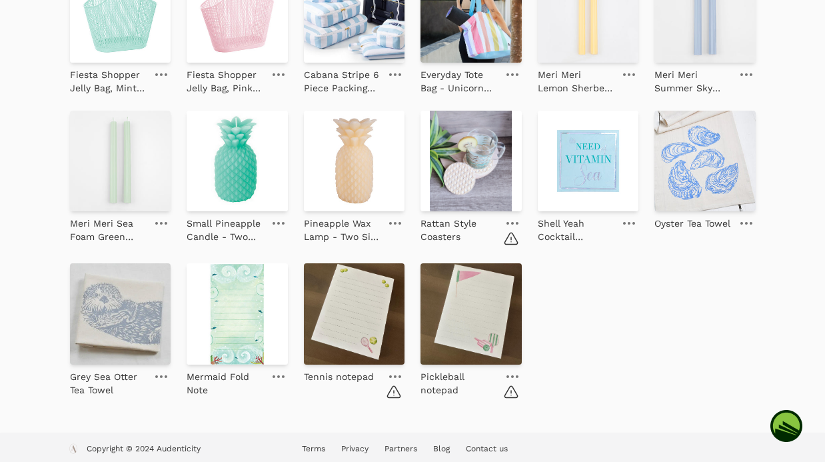
scroll to position [1004, 0]
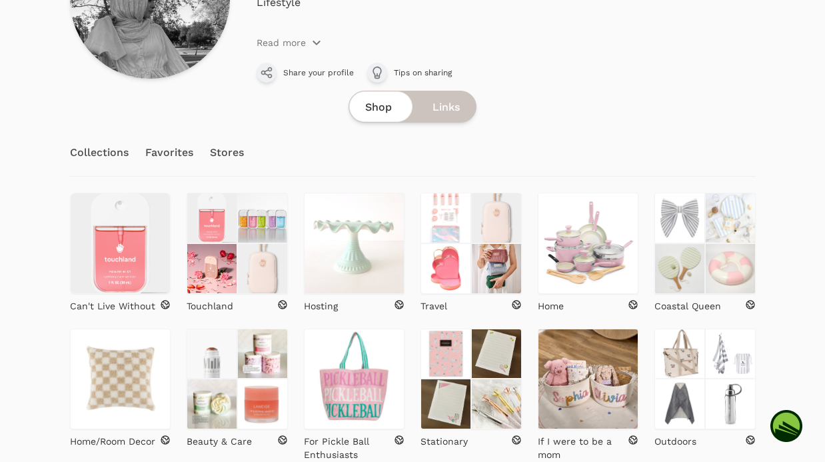
scroll to position [226, 0]
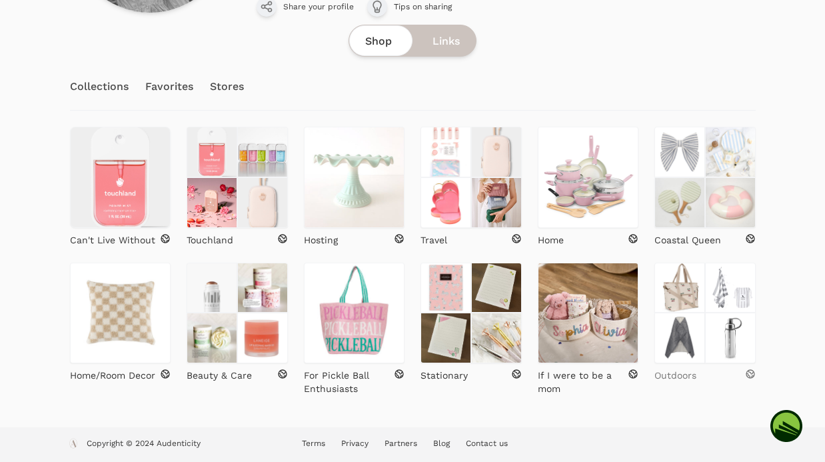
click at [692, 372] on p "Outdoors" at bounding box center [675, 374] width 42 height 13
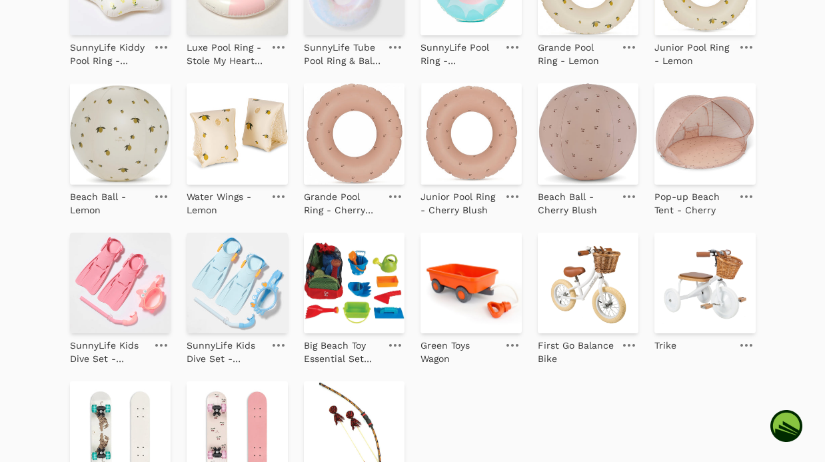
scroll to position [1276, 0]
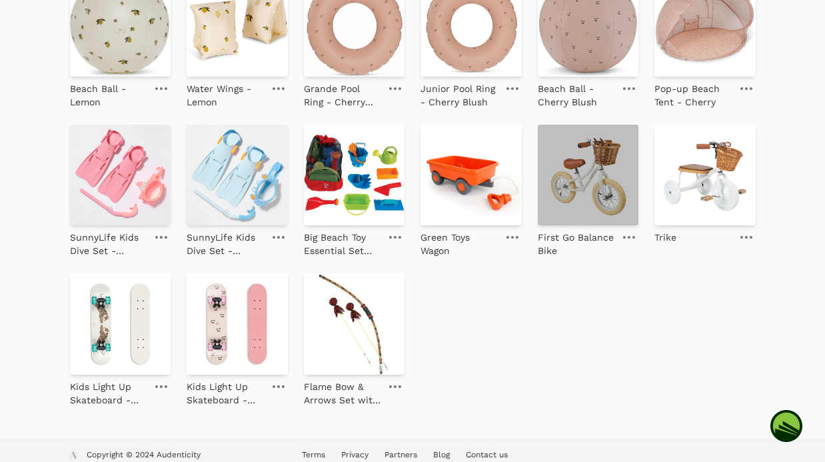
click at [591, 175] on img at bounding box center [588, 175] width 101 height 101
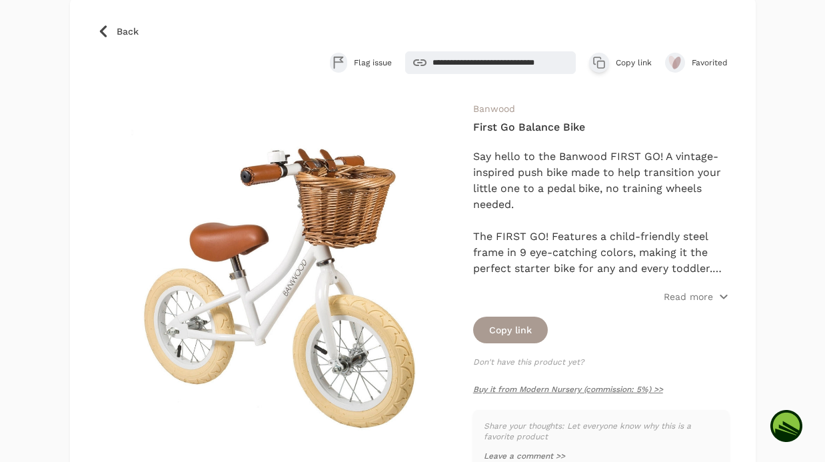
scroll to position [93, 0]
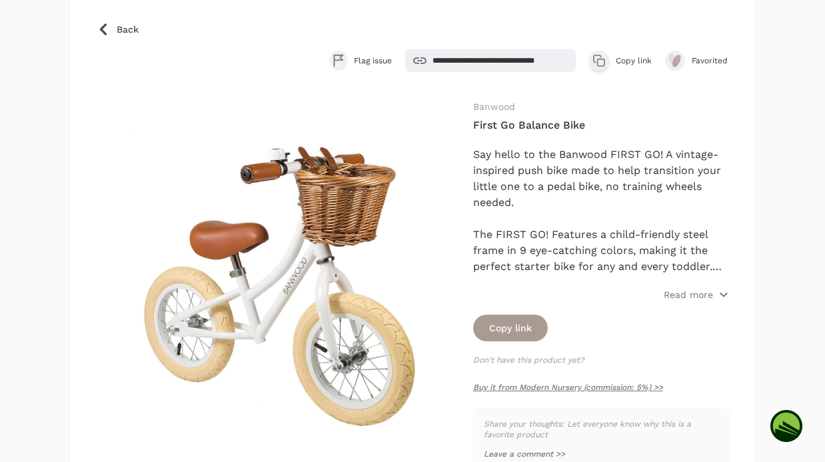
click at [101, 31] on icon at bounding box center [102, 29] width 7 height 12
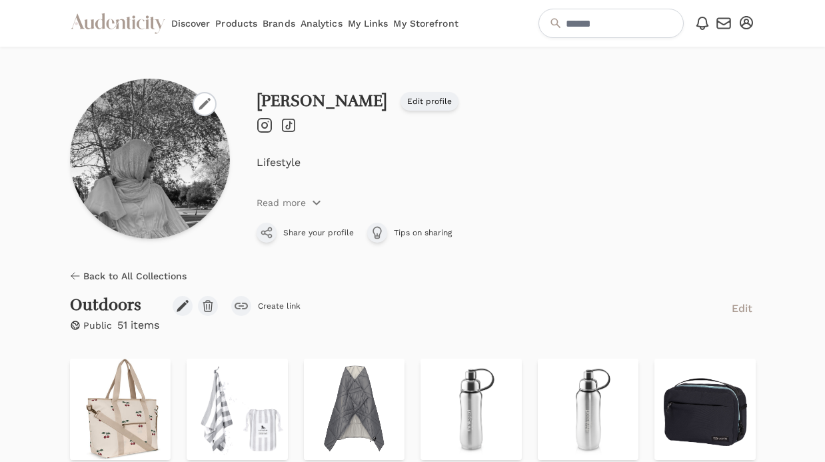
scroll to position [93, 0]
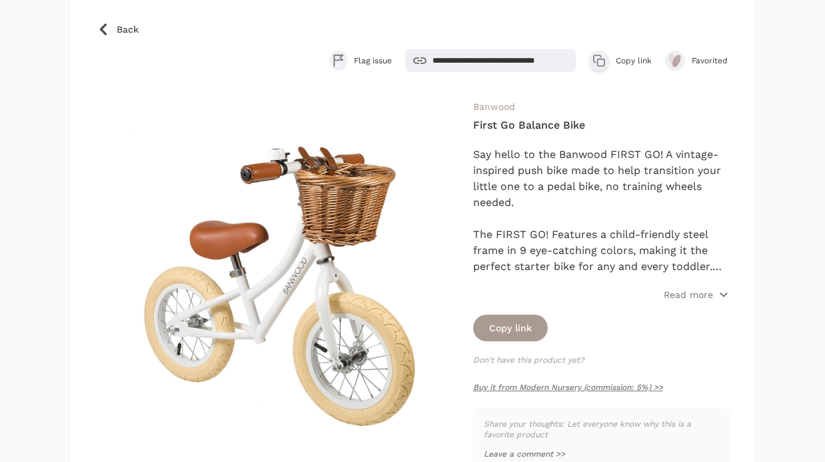
click at [97, 29] on icon at bounding box center [103, 29] width 13 height 13
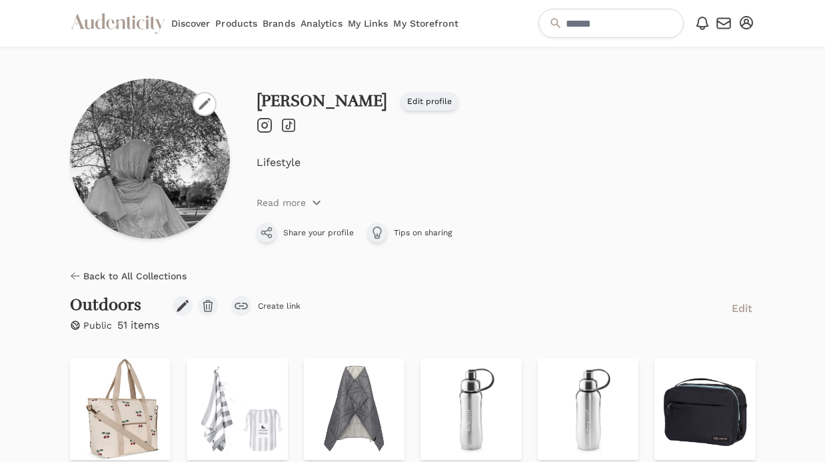
click at [445, 22] on link "My Storefront" at bounding box center [425, 23] width 65 height 47
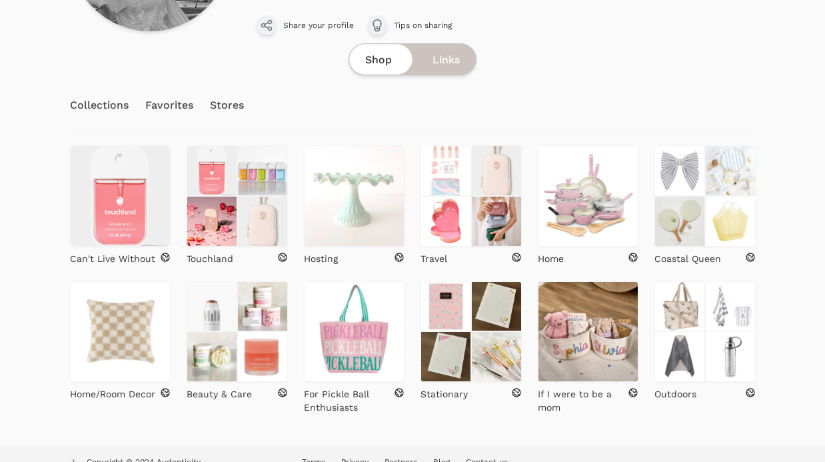
scroll to position [226, 0]
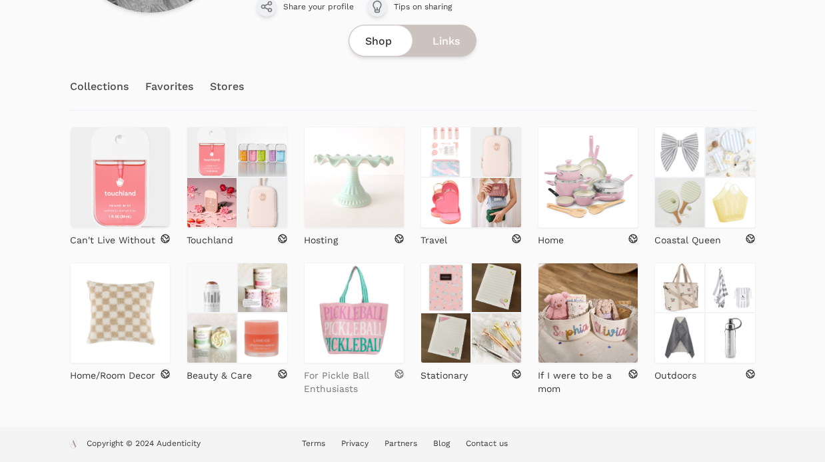
click at [366, 382] on p "For Pickle Ball Enthusiasts" at bounding box center [349, 381] width 91 height 27
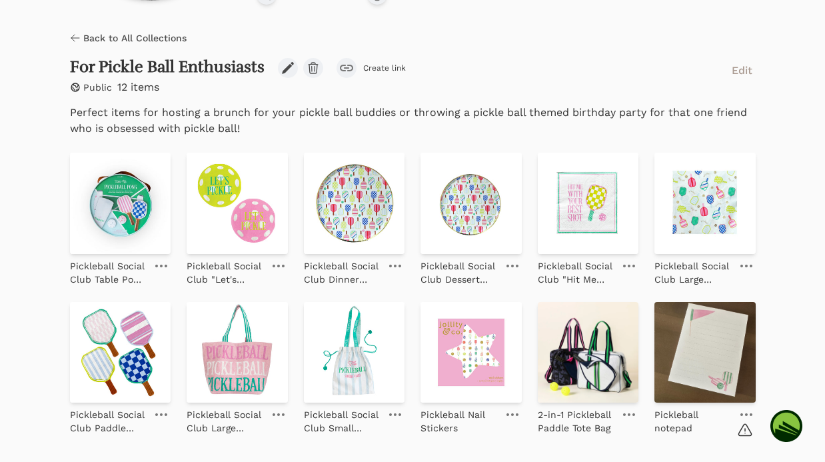
scroll to position [281, 0]
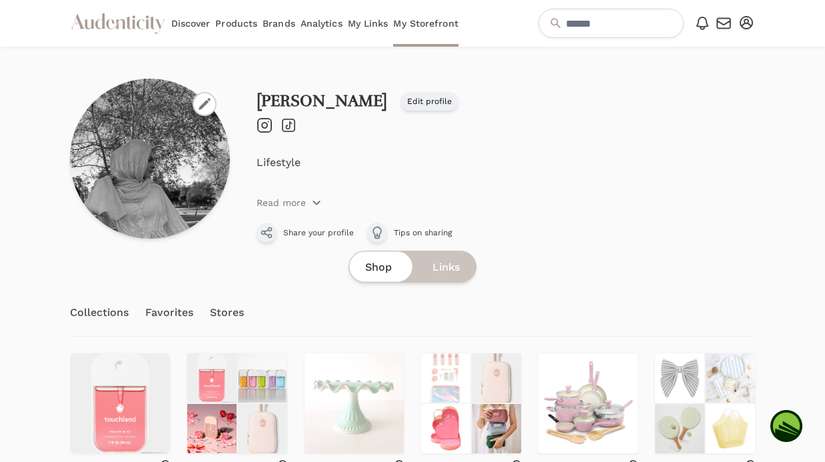
scroll to position [226, 0]
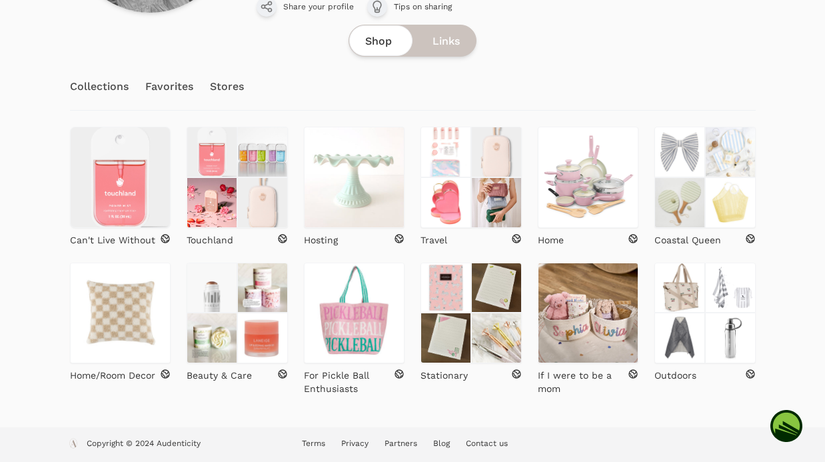
click at [245, 382] on div "Beauty & Care" at bounding box center [237, 328] width 101 height 133
click at [245, 378] on p "Beauty & Care" at bounding box center [219, 374] width 65 height 13
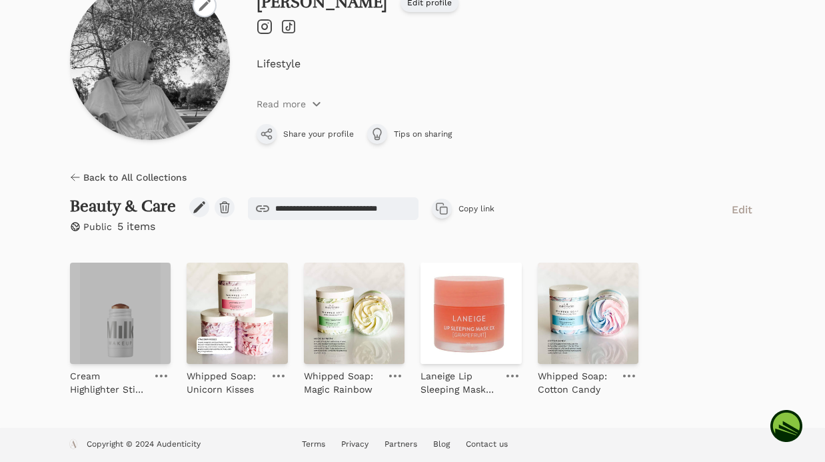
scroll to position [9, 0]
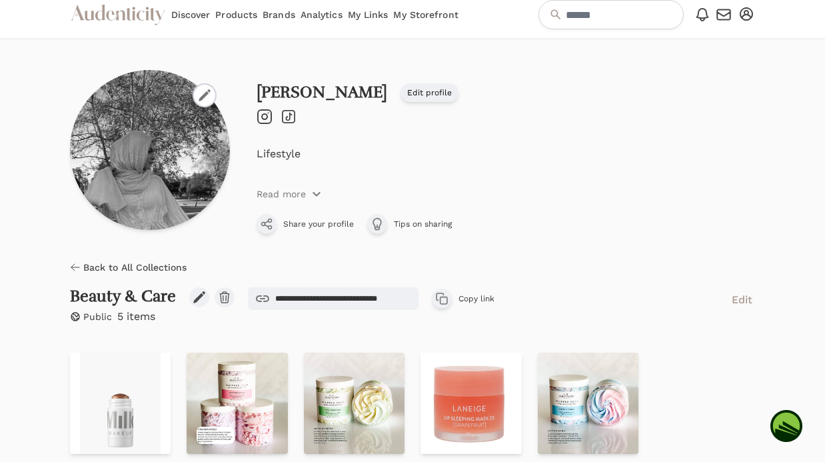
click at [92, 267] on span "Back to All Collections" at bounding box center [134, 266] width 103 height 13
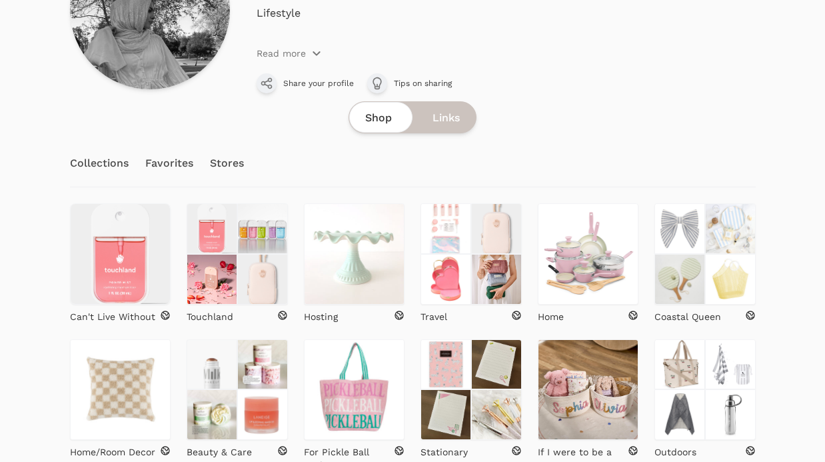
scroll to position [226, 0]
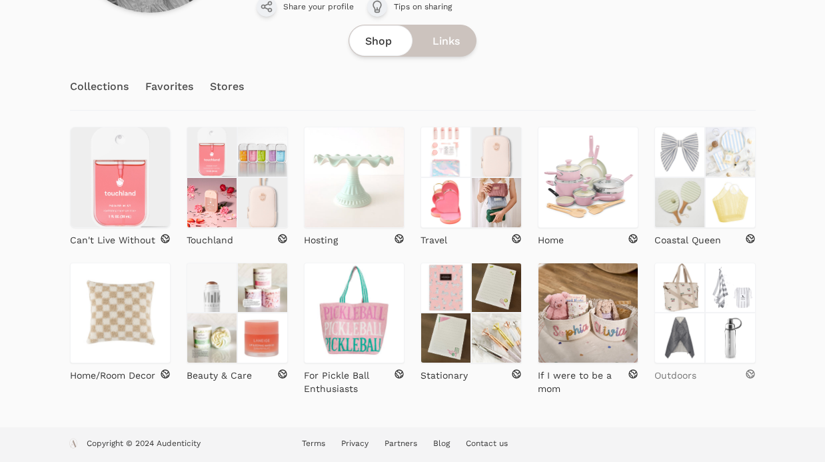
click at [679, 373] on p "Outdoors" at bounding box center [675, 374] width 42 height 13
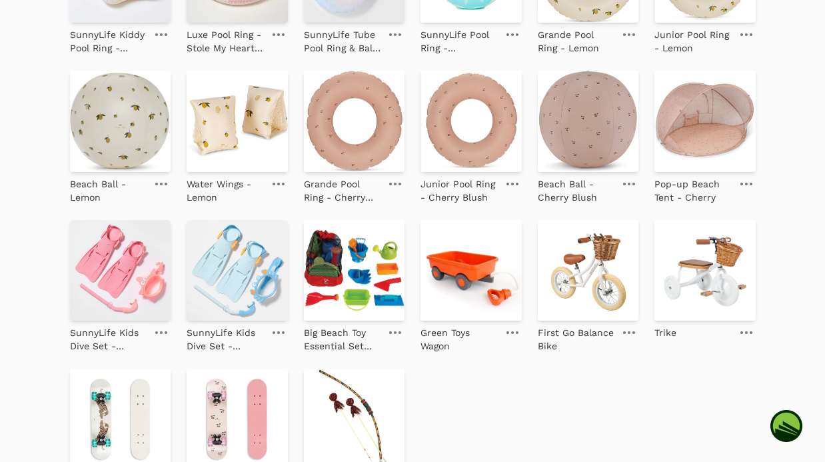
scroll to position [1287, 0]
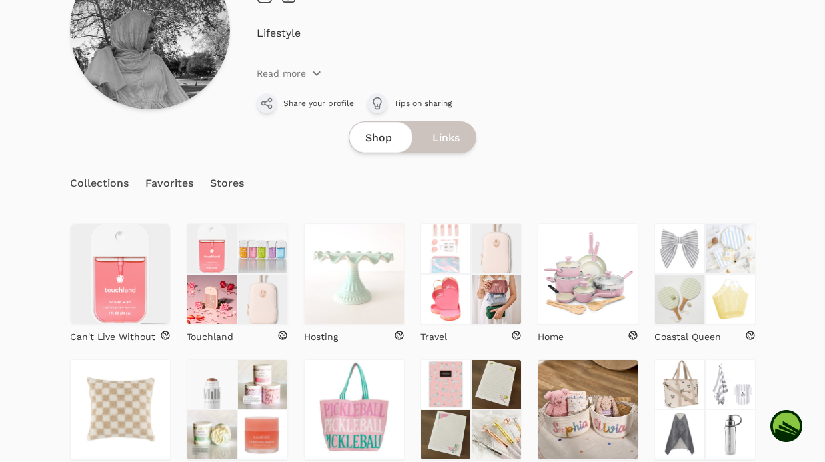
scroll to position [226, 0]
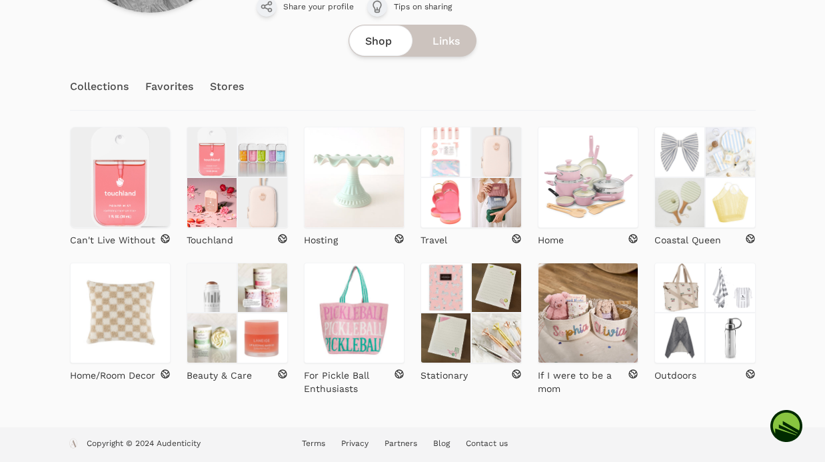
click at [530, 278] on div "Can't Live Without [GEOGRAPHIC_DATA] Hosting" at bounding box center [412, 261] width 685 height 268
click at [361, 242] on div "Hosting" at bounding box center [354, 239] width 101 height 13
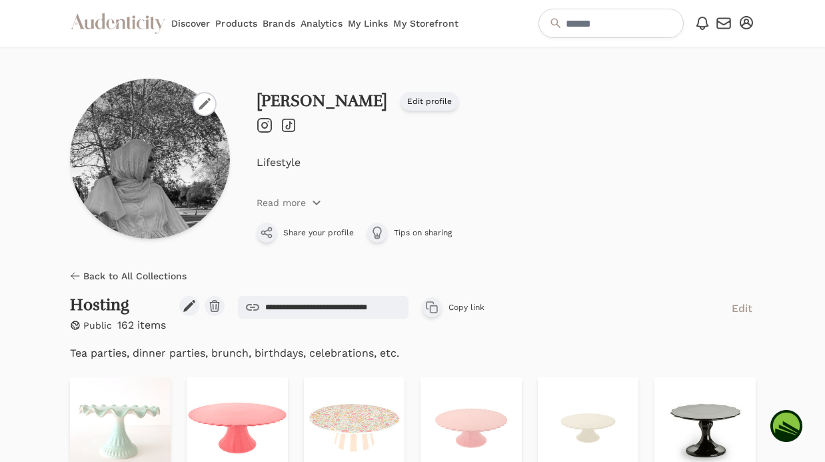
click at [236, 19] on link "Products" at bounding box center [236, 23] width 42 height 47
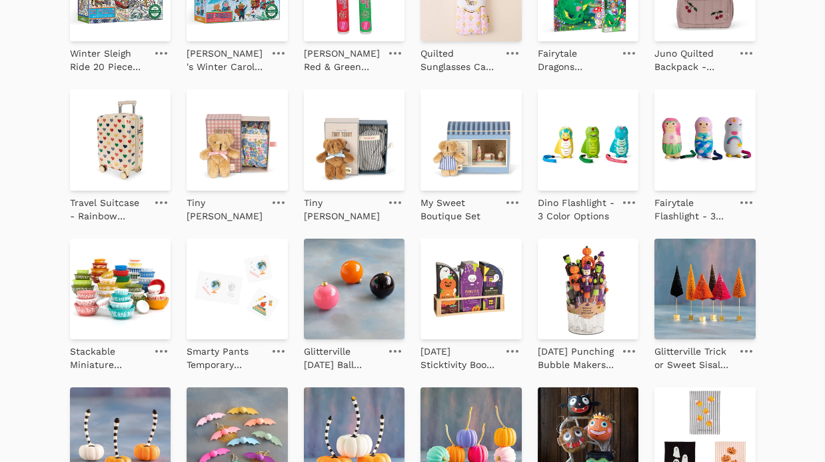
scroll to position [364, 0]
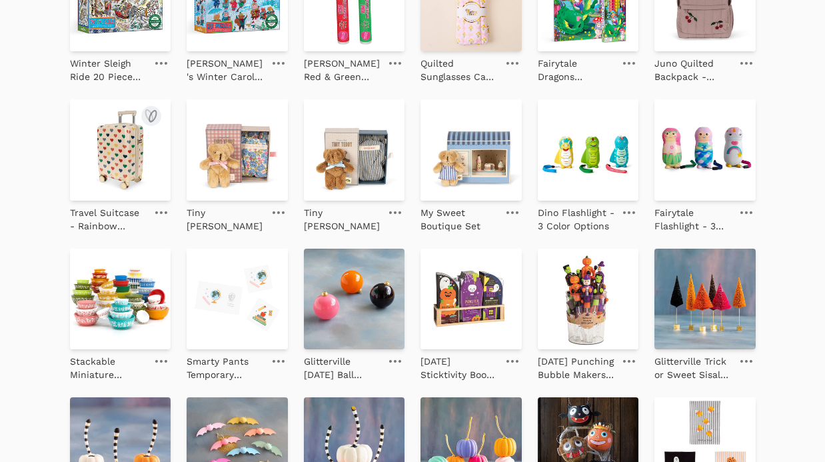
click at [119, 159] on img at bounding box center [120, 149] width 101 height 101
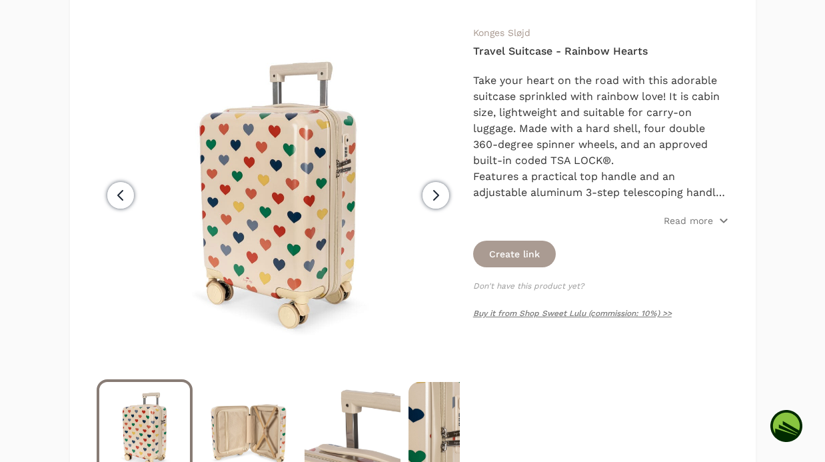
scroll to position [166, 0]
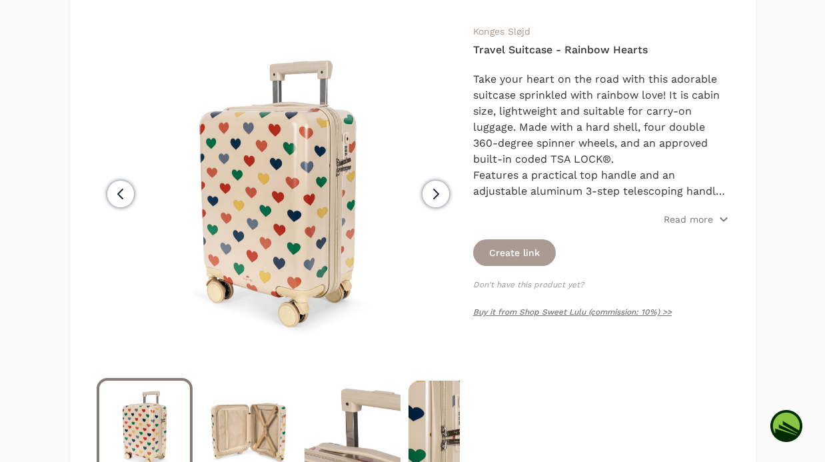
click at [678, 220] on p "Read more" at bounding box center [687, 218] width 49 height 13
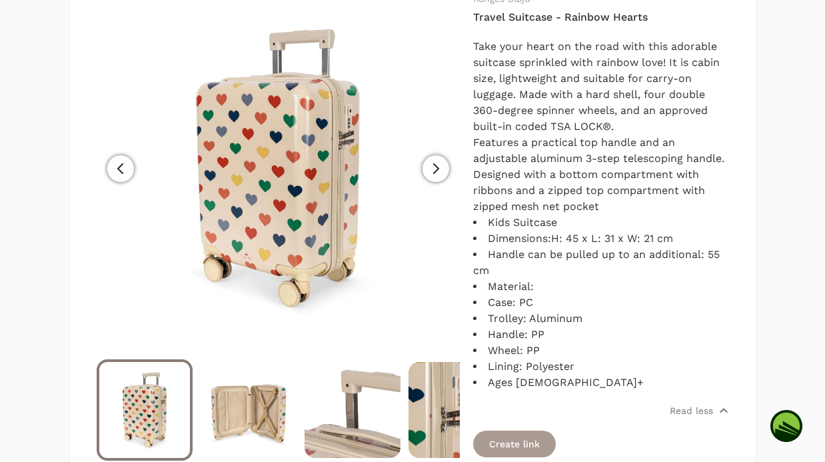
scroll to position [198, 0]
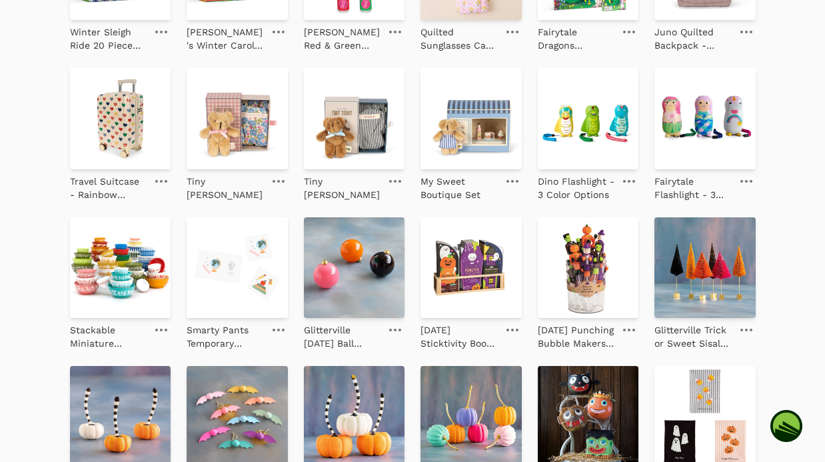
scroll to position [334, 0]
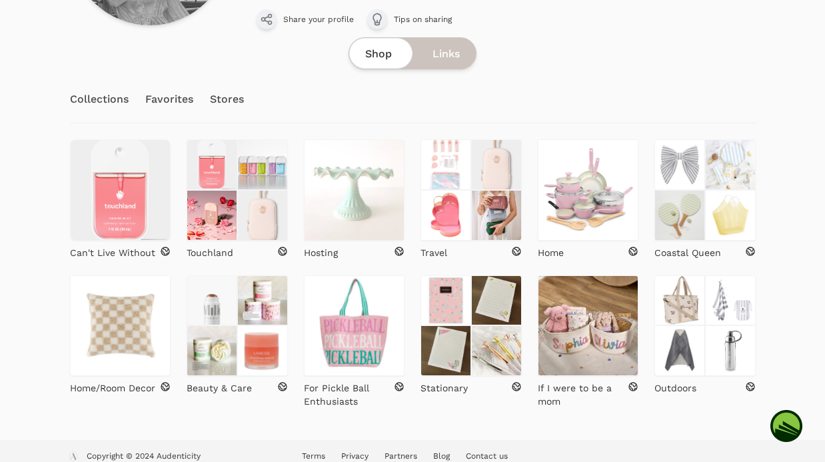
scroll to position [215, 0]
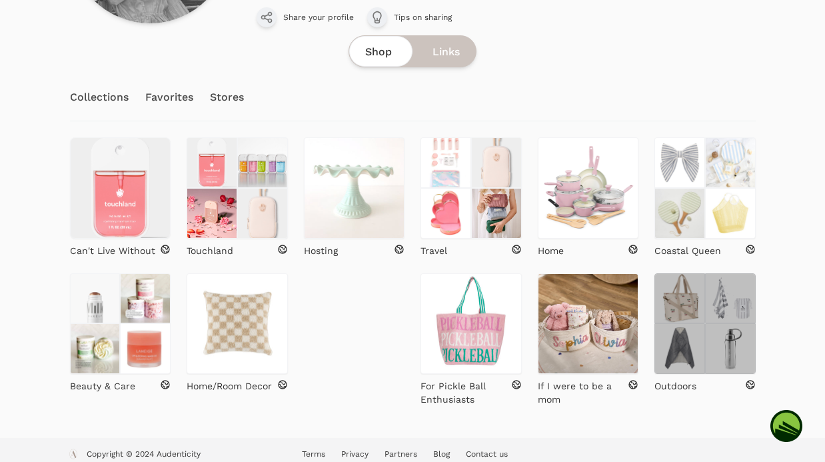
drag, startPoint x: 493, startPoint y: 326, endPoint x: 710, endPoint y: 320, distance: 217.2
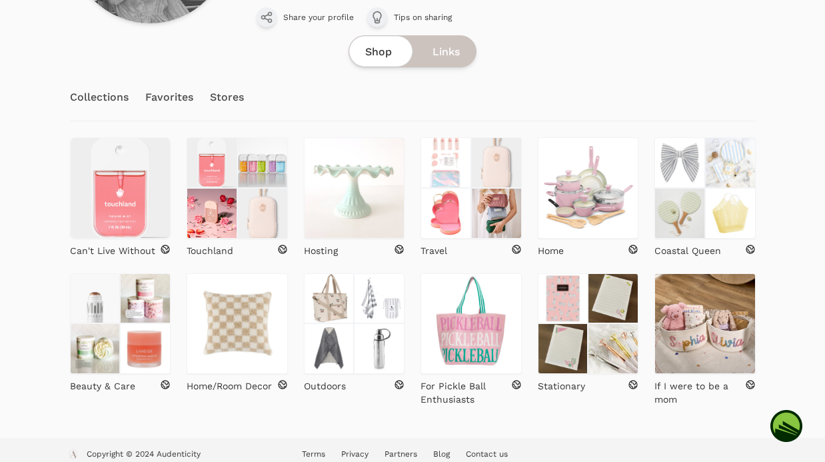
click at [771, 274] on div at bounding box center [795, 134] width 59 height 606
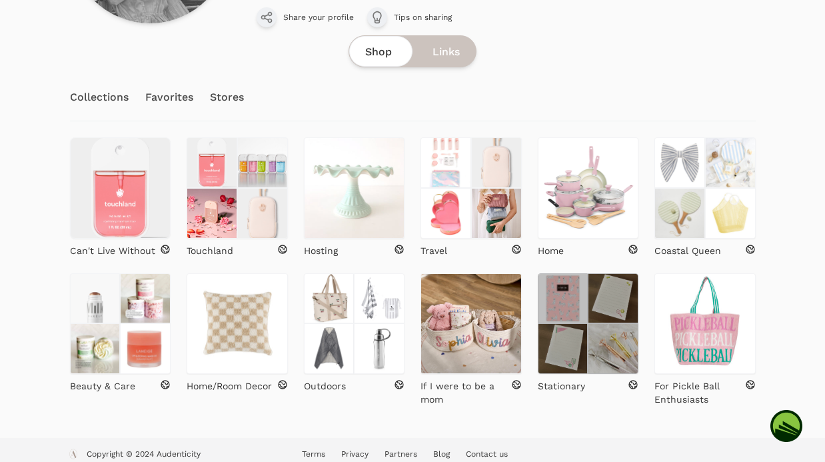
click at [592, 326] on img at bounding box center [612, 348] width 51 height 51
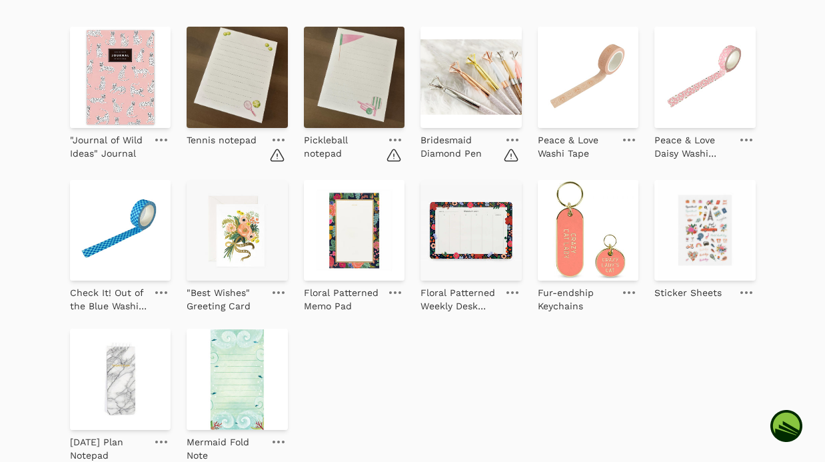
scroll to position [337, 0]
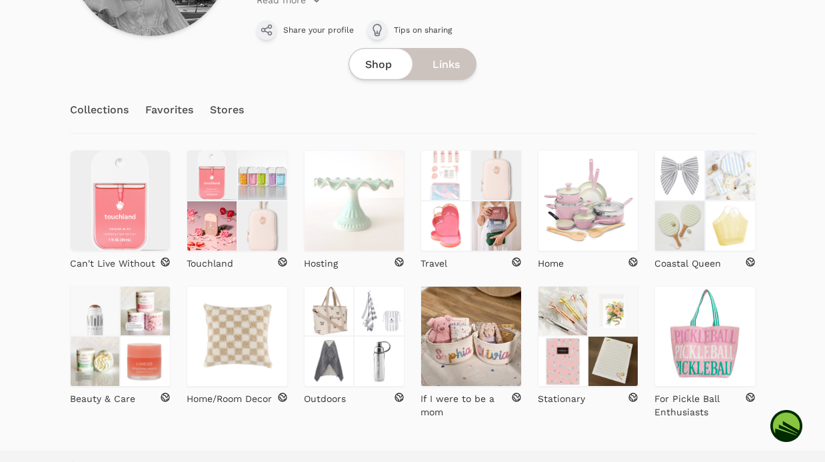
scroll to position [226, 0]
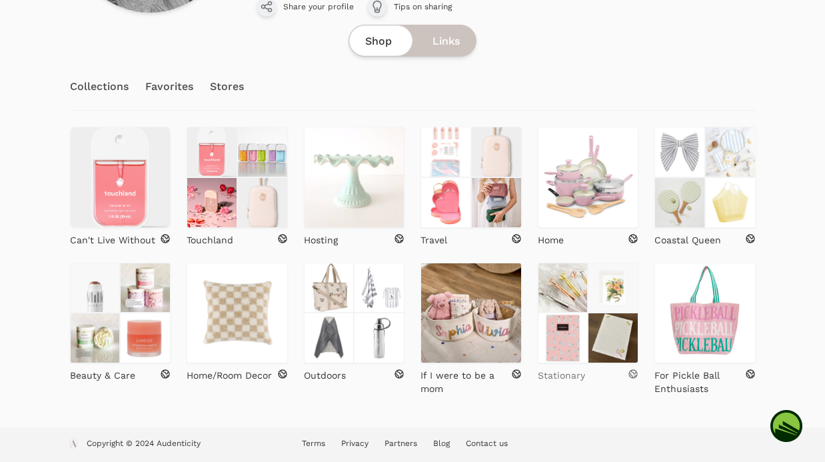
click at [585, 370] on div "Stationary" at bounding box center [588, 374] width 101 height 13
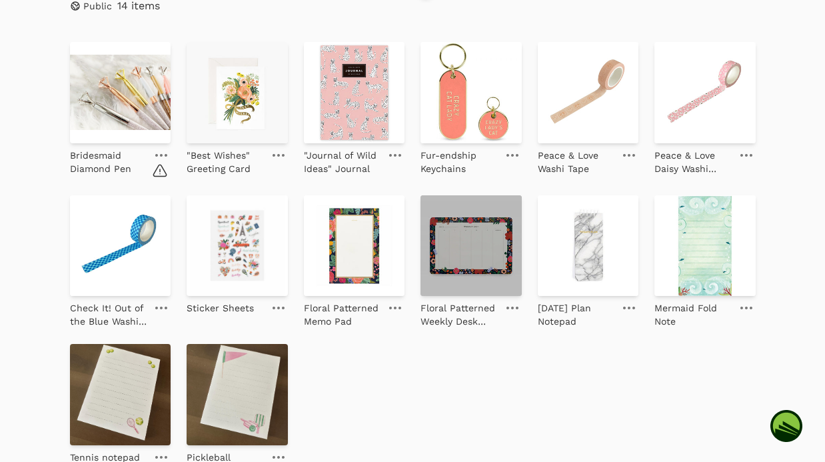
scroll to position [315, 0]
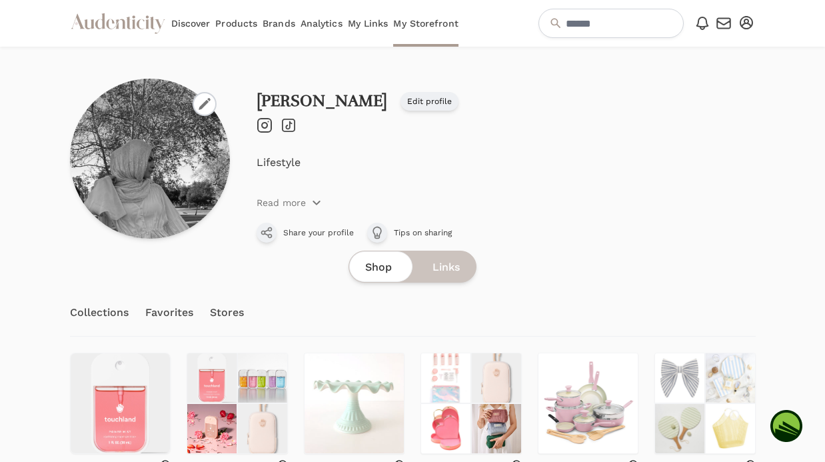
scroll to position [226, 0]
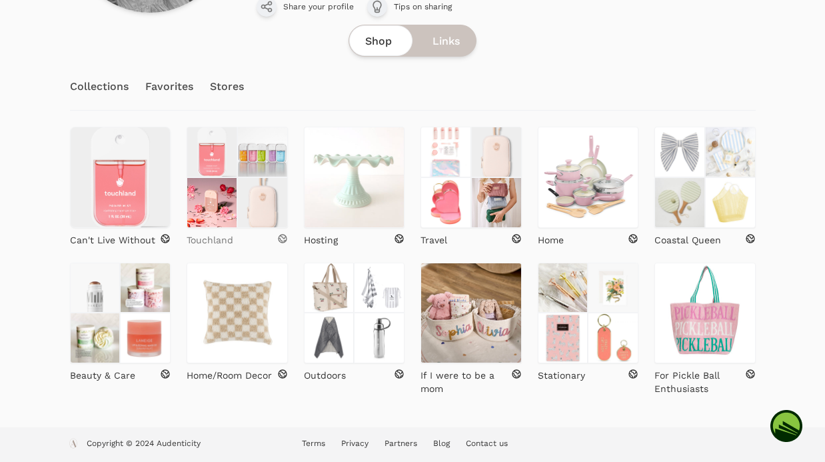
click at [234, 242] on div "Touchland" at bounding box center [237, 239] width 101 height 13
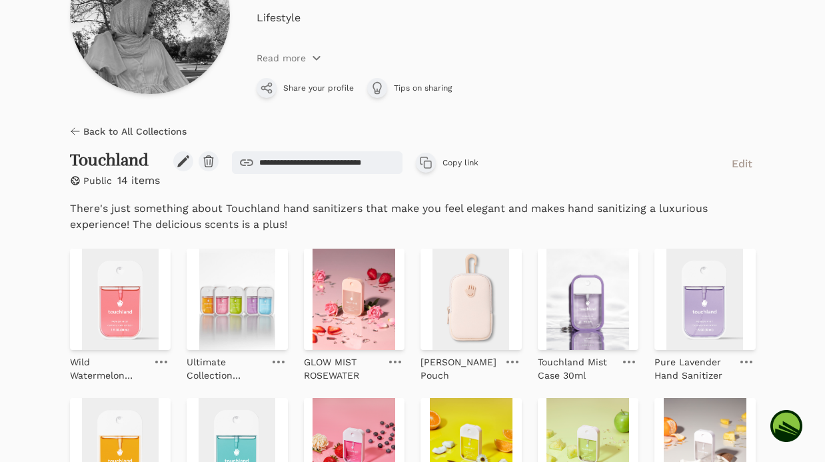
scroll to position [143, 0]
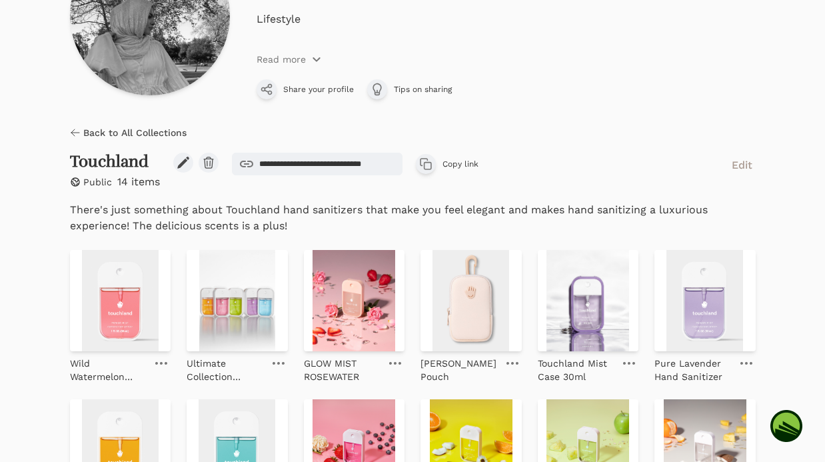
click at [75, 132] on icon at bounding box center [75, 132] width 8 height 7
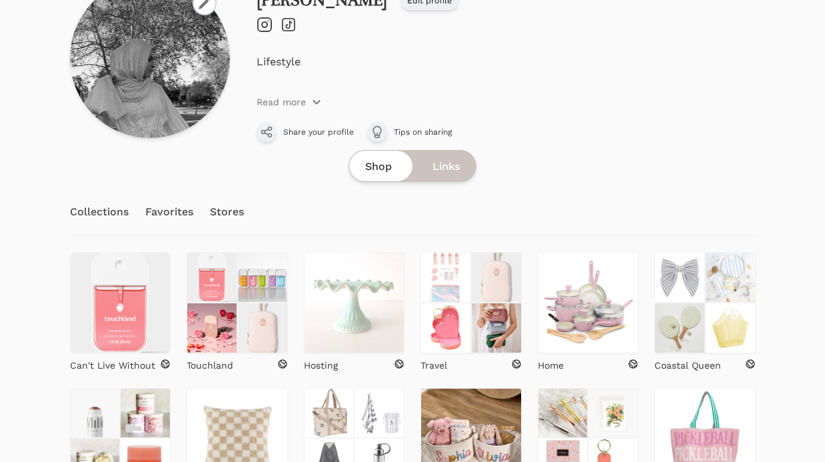
scroll to position [182, 0]
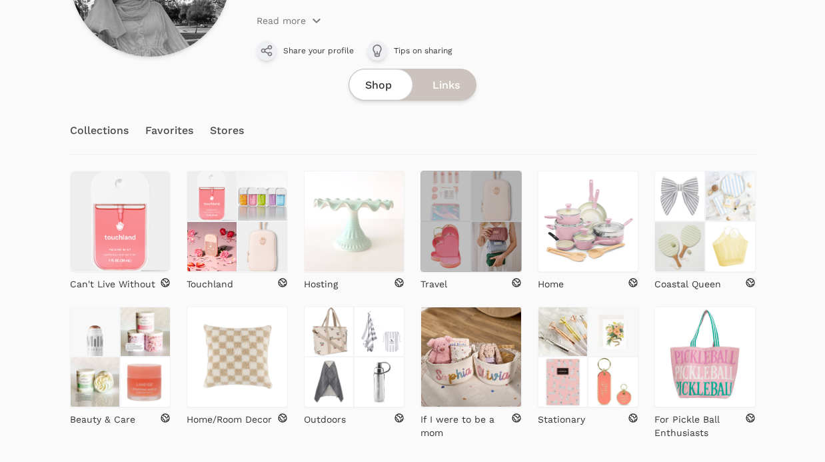
click at [481, 215] on img at bounding box center [496, 196] width 51 height 51
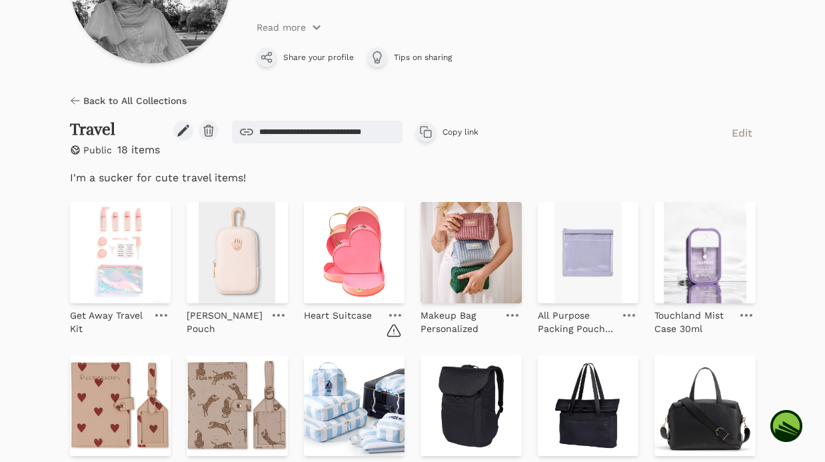
scroll to position [137, 0]
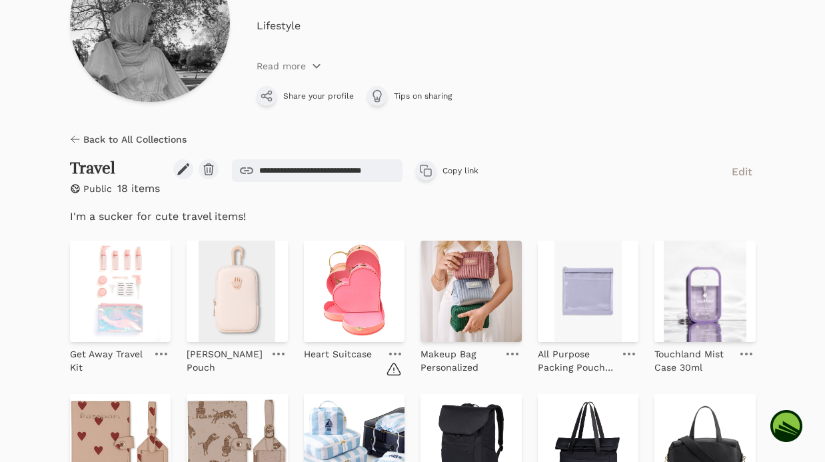
click at [73, 138] on icon at bounding box center [75, 139] width 11 height 11
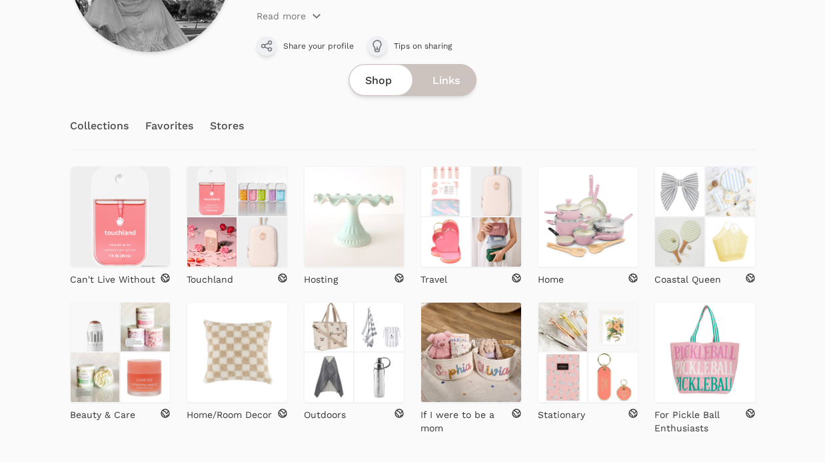
scroll to position [226, 0]
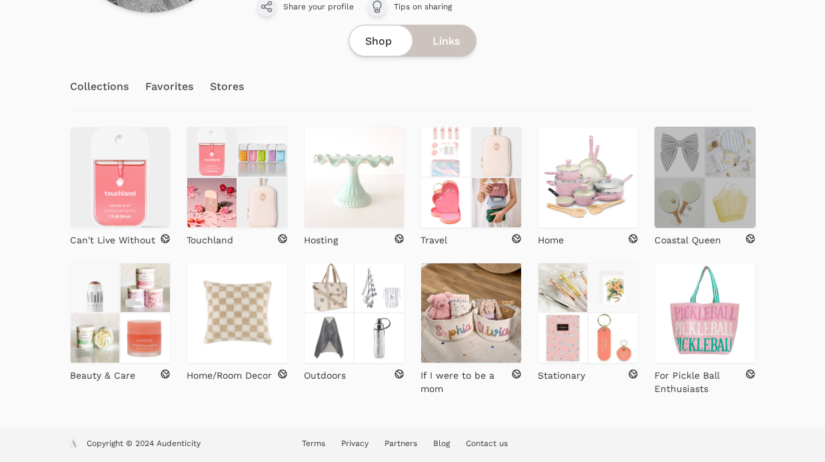
click at [701, 187] on img at bounding box center [679, 202] width 51 height 51
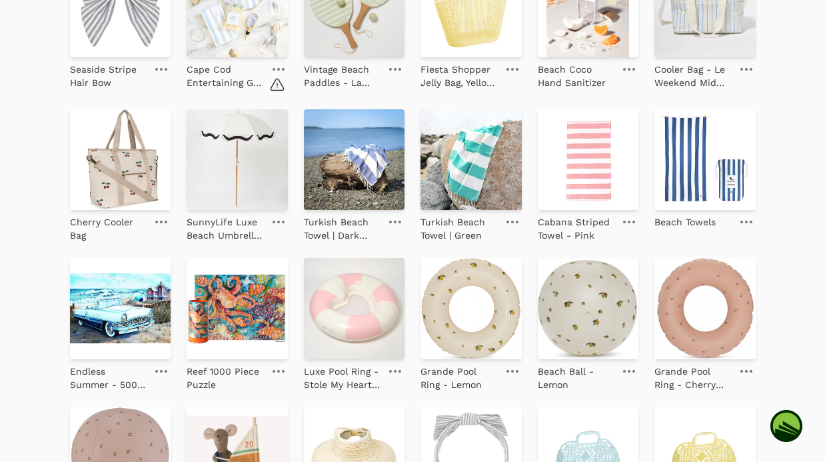
scroll to position [368, 0]
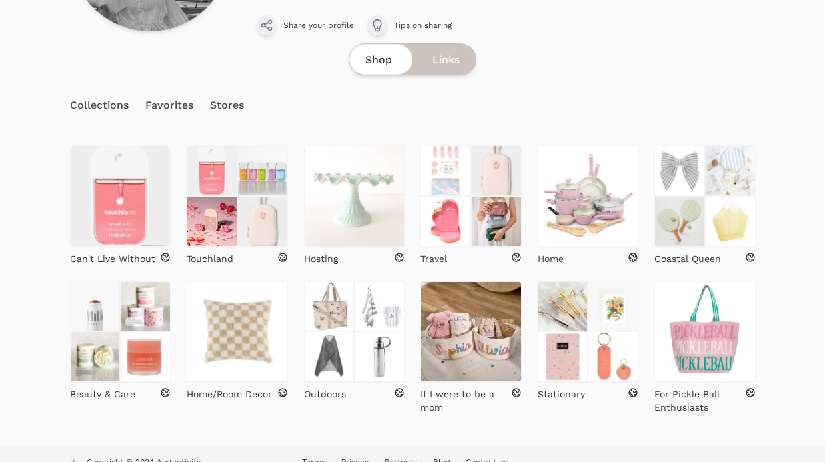
scroll to position [226, 0]
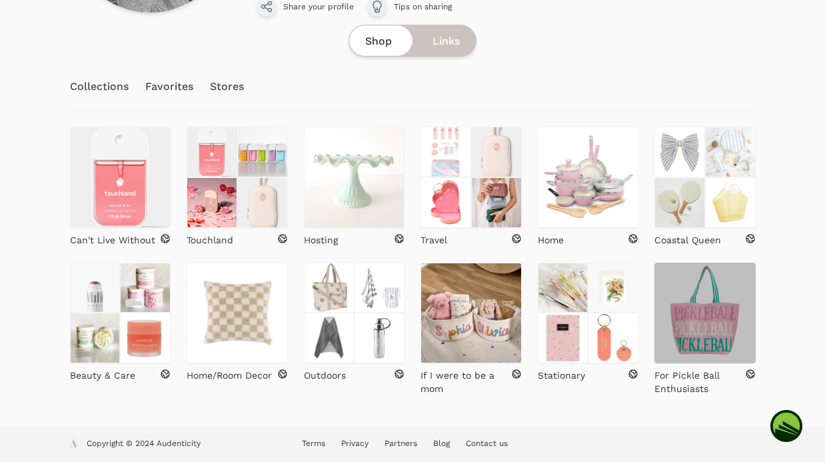
click at [671, 327] on img at bounding box center [704, 312] width 101 height 101
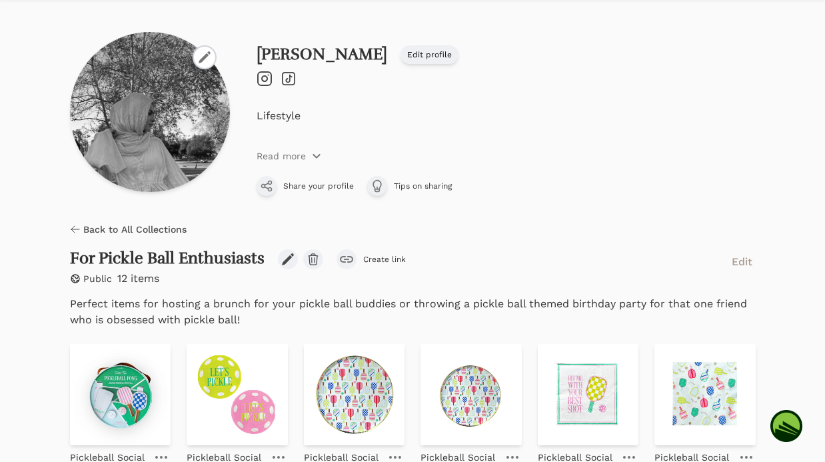
scroll to position [19, 0]
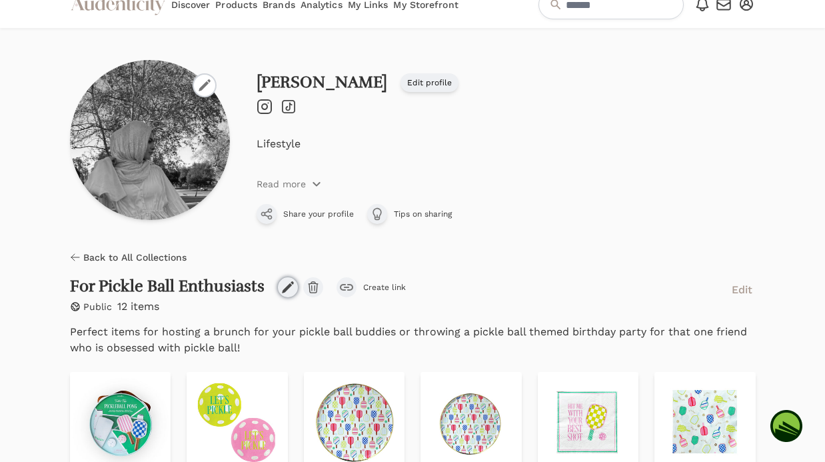
click at [289, 290] on icon at bounding box center [287, 286] width 13 height 13
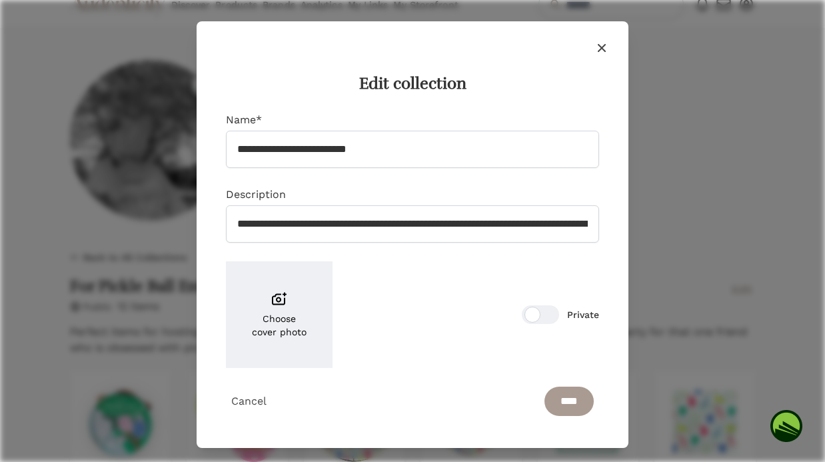
scroll to position [7, 0]
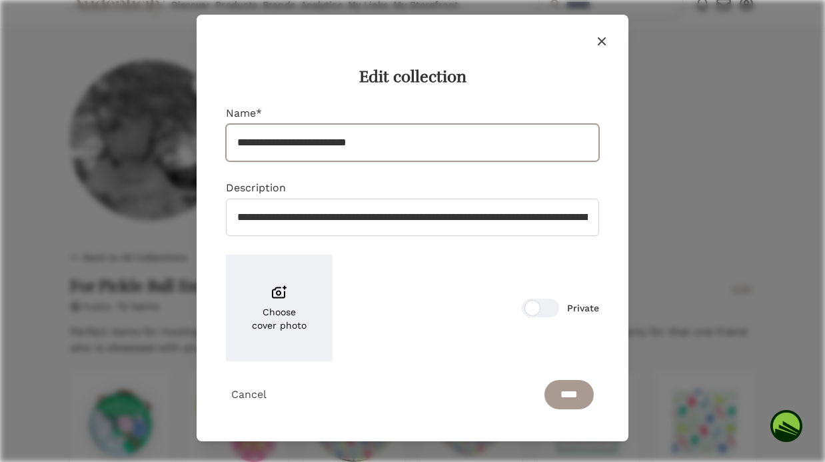
click at [298, 143] on input "**********" at bounding box center [412, 142] width 373 height 37
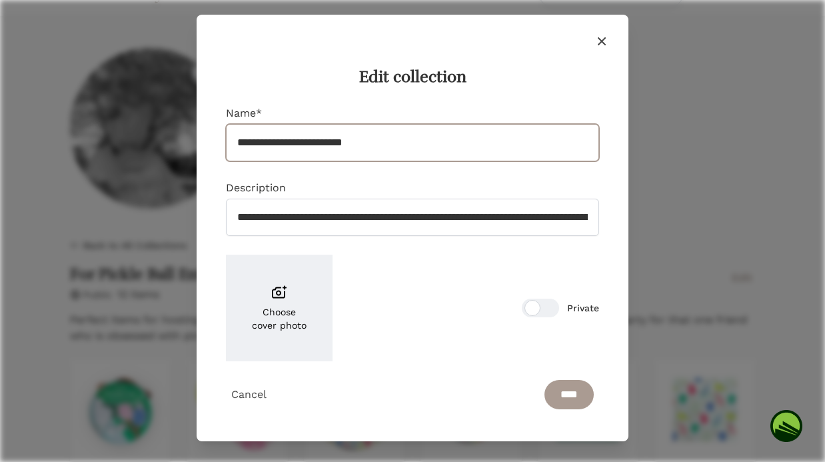
scroll to position [37, 0]
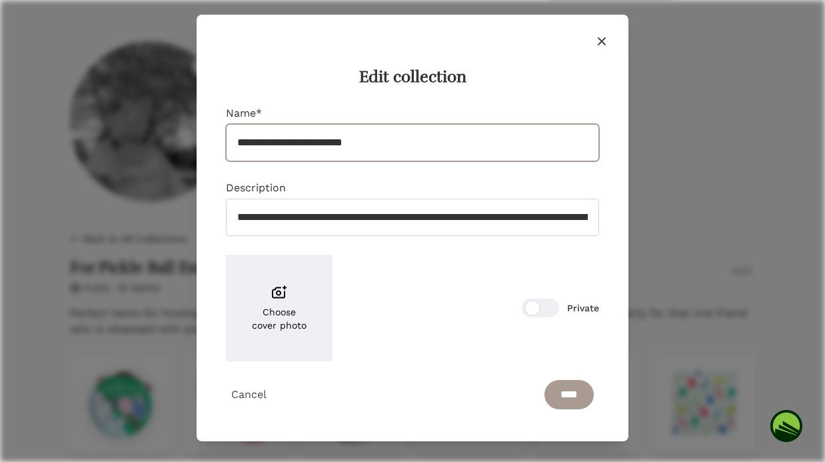
type input "**********"
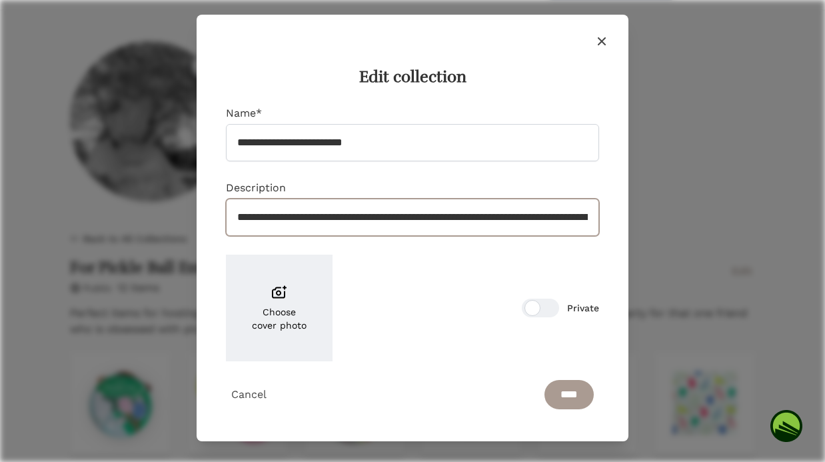
click at [327, 212] on input "**********" at bounding box center [412, 216] width 373 height 37
click at [502, 214] on input "**********" at bounding box center [412, 216] width 373 height 37
click at [562, 218] on input "**********" at bounding box center [412, 216] width 373 height 37
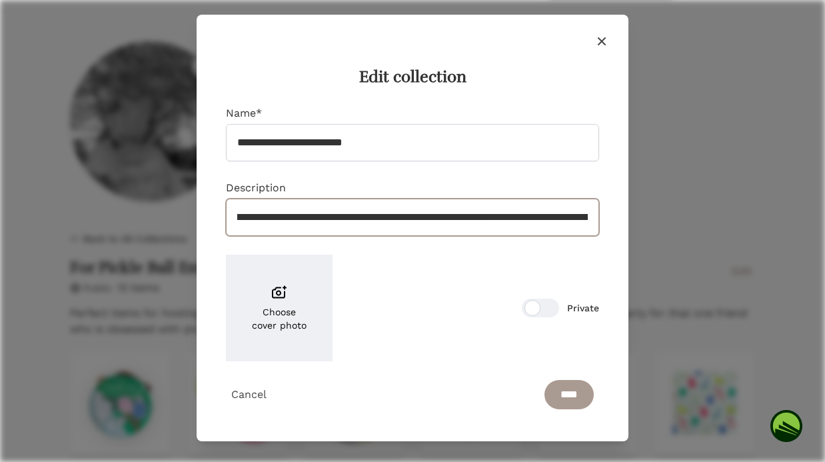
click at [552, 216] on input "**********" at bounding box center [412, 216] width 373 height 37
click at [445, 211] on input "**********" at bounding box center [412, 216] width 373 height 37
type input "**********"
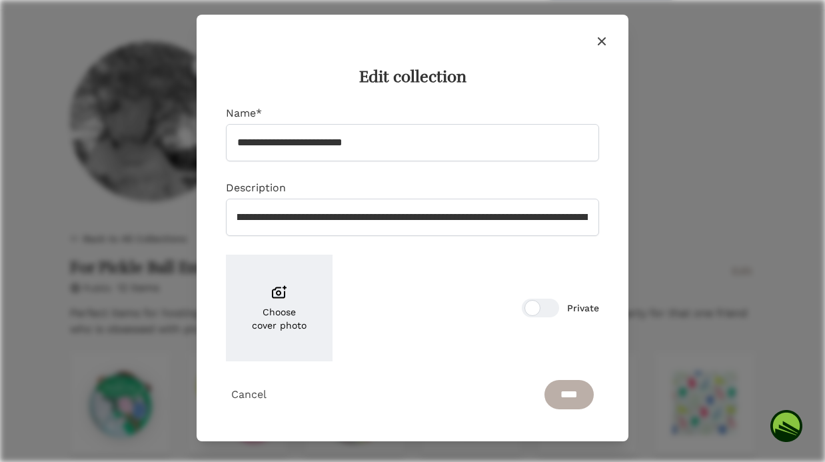
click at [563, 384] on input "****" at bounding box center [568, 394] width 49 height 29
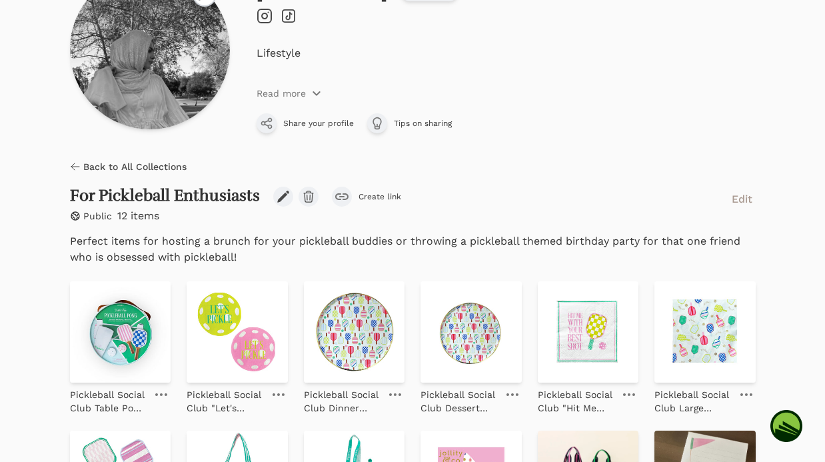
scroll to position [0, 0]
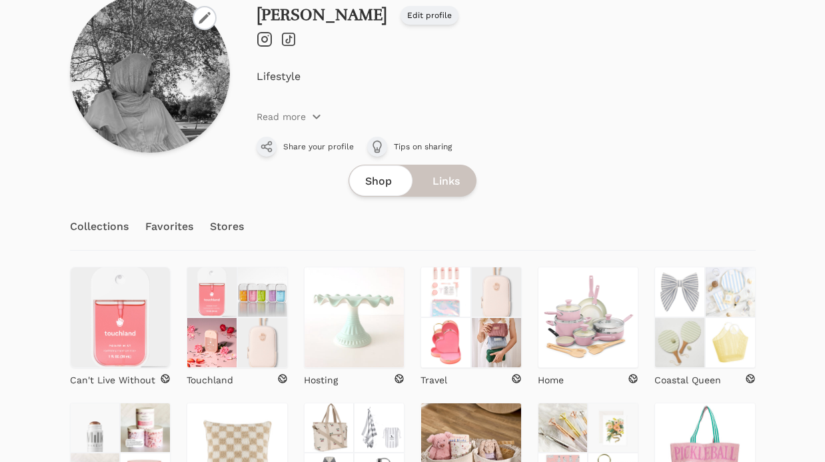
scroll to position [226, 0]
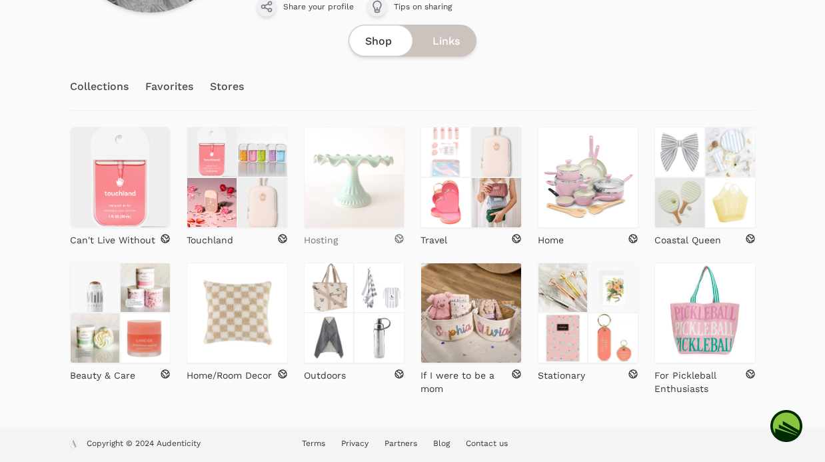
click at [320, 238] on p "Hosting" at bounding box center [321, 239] width 34 height 13
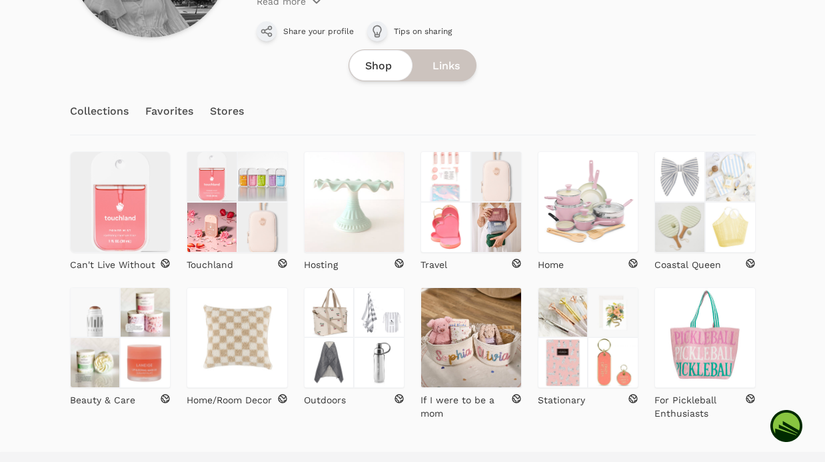
scroll to position [226, 0]
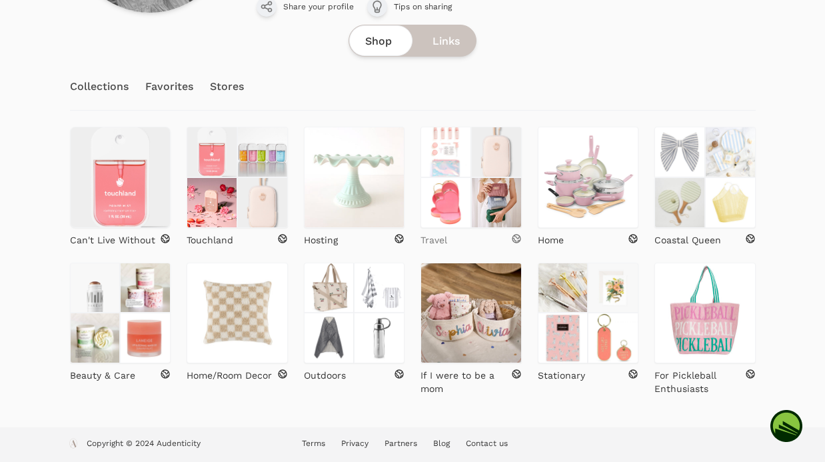
click at [473, 235] on div "Travel" at bounding box center [470, 239] width 101 height 13
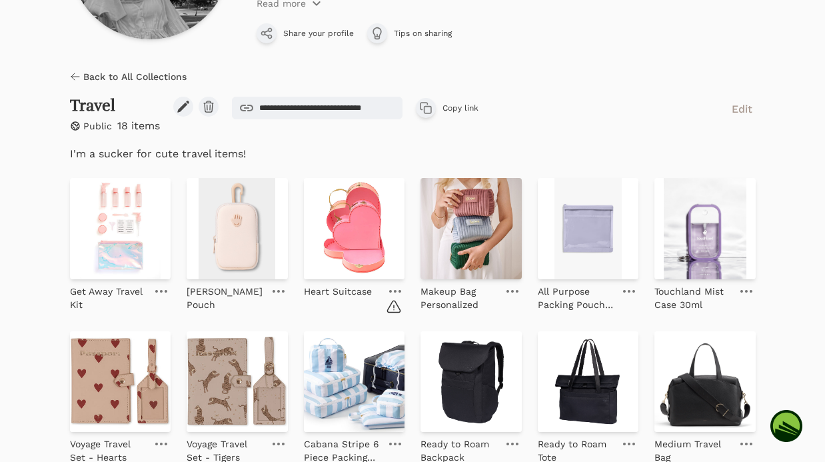
scroll to position [354, 0]
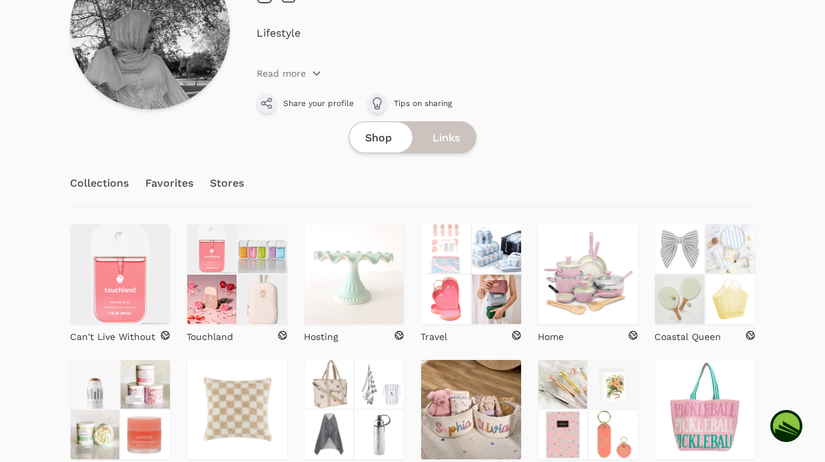
scroll to position [179, 0]
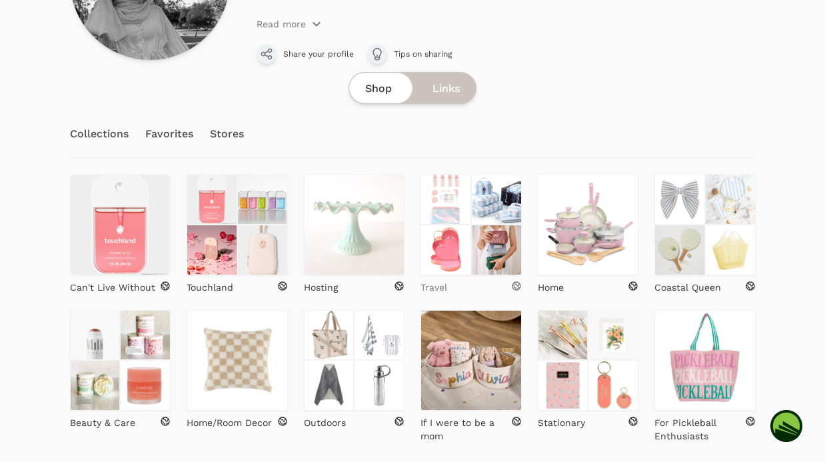
click at [482, 277] on link "Travel" at bounding box center [470, 284] width 101 height 19
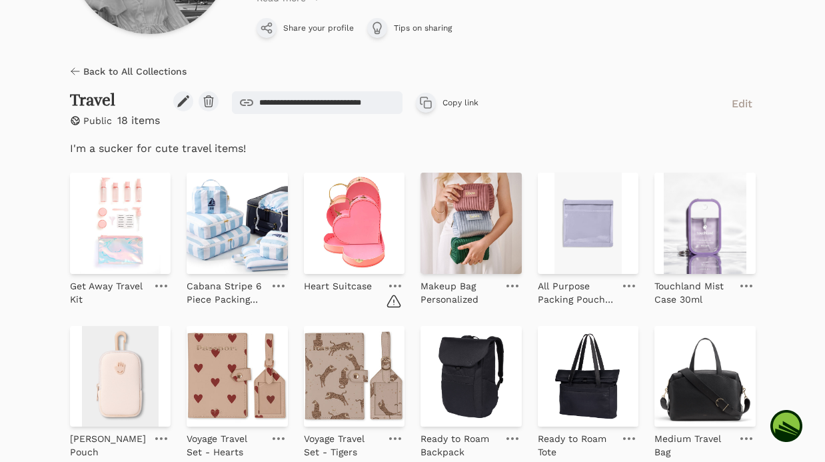
scroll to position [207, 0]
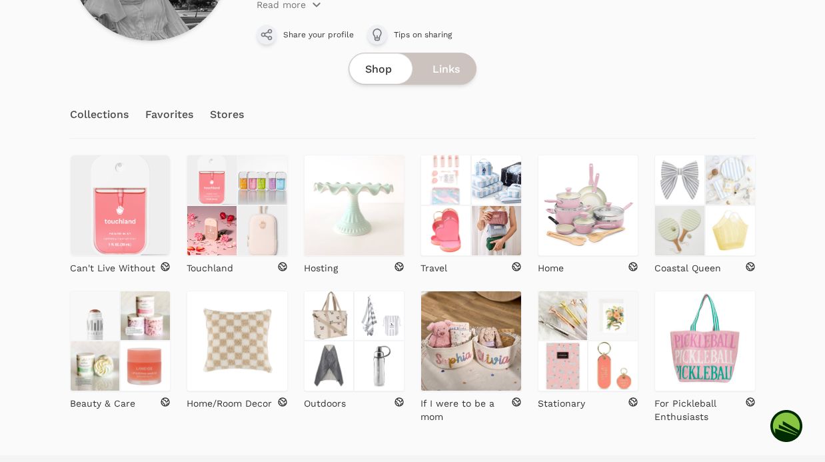
scroll to position [201, 0]
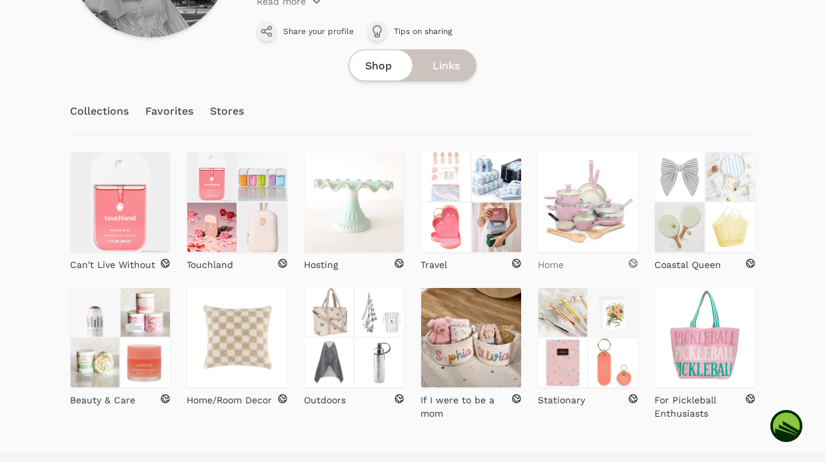
click at [555, 270] on p "Home" at bounding box center [551, 264] width 26 height 13
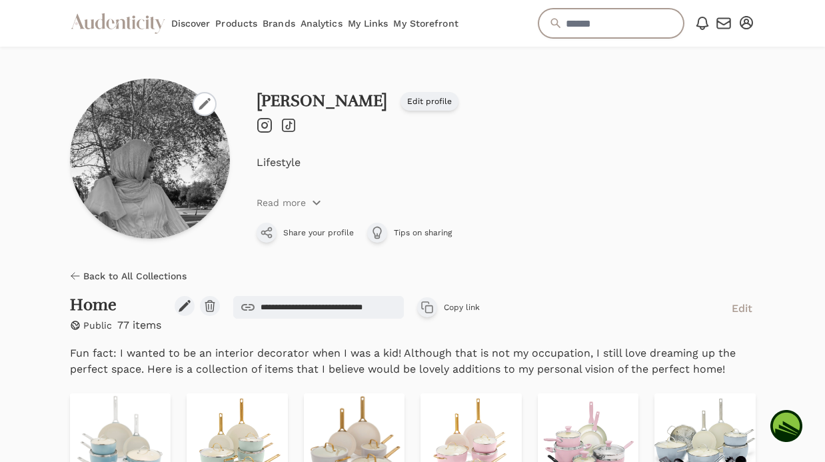
click at [603, 28] on input "text" at bounding box center [610, 23] width 145 height 29
type input "****"
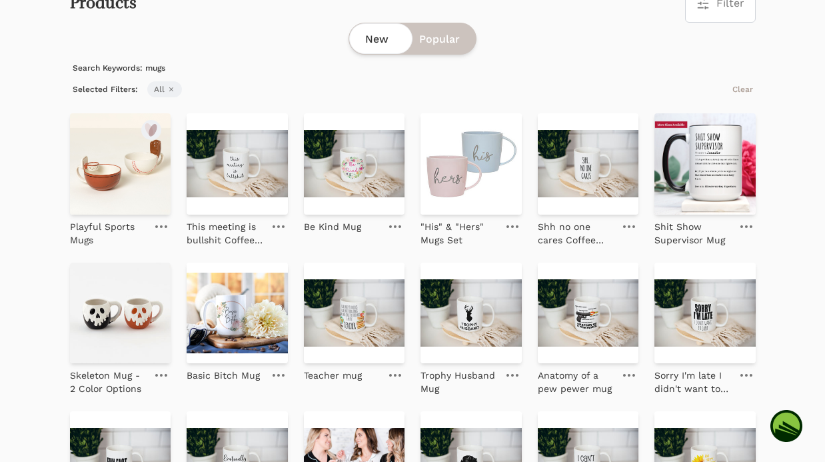
scroll to position [96, 0]
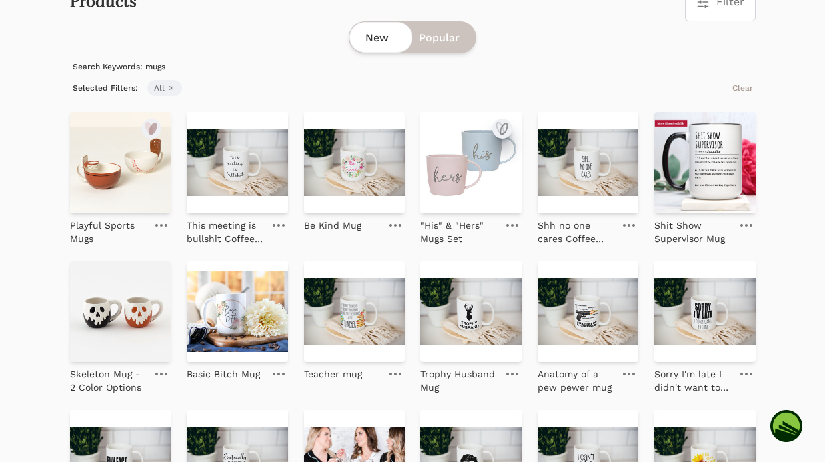
click at [499, 123] on icon "submit" at bounding box center [499, 128] width 7 height 11
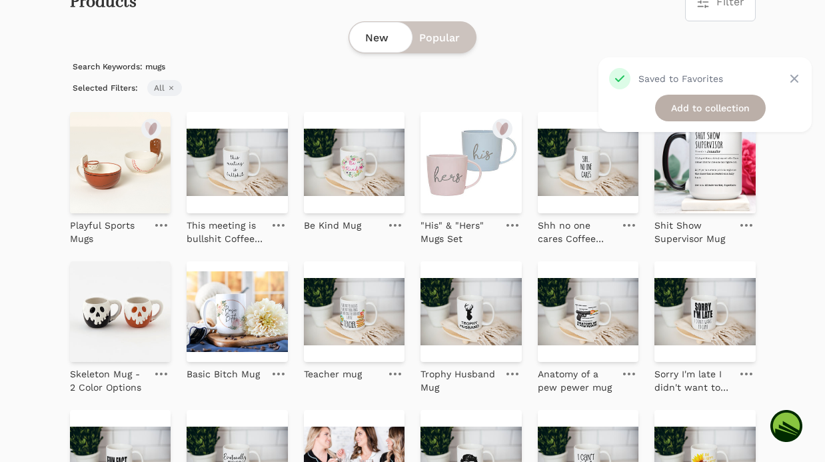
click at [705, 112] on link "Add to collection" at bounding box center [710, 108] width 111 height 27
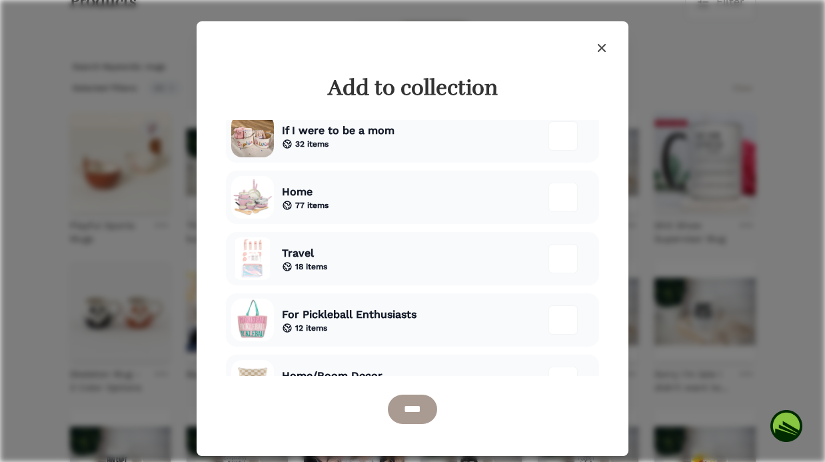
scroll to position [231, 0]
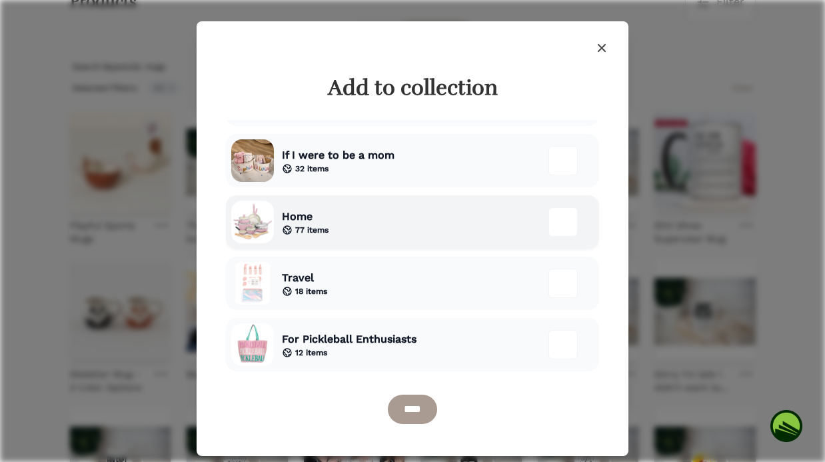
click at [439, 220] on div "Home 77 items" at bounding box center [412, 221] width 373 height 53
click at [422, 414] on input "****" at bounding box center [412, 408] width 49 height 29
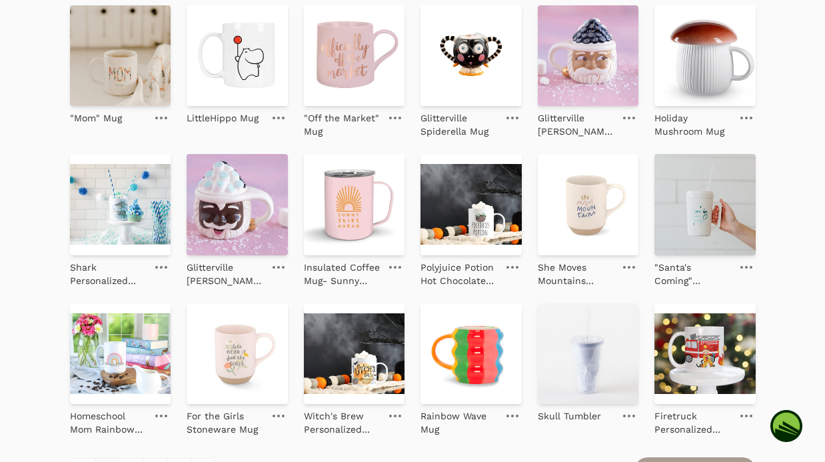
scroll to position [1365, 0]
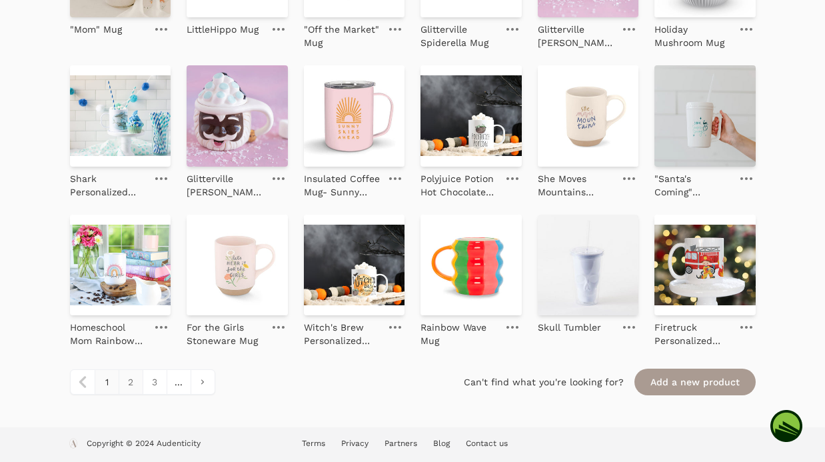
click at [133, 384] on link "2" at bounding box center [131, 382] width 24 height 24
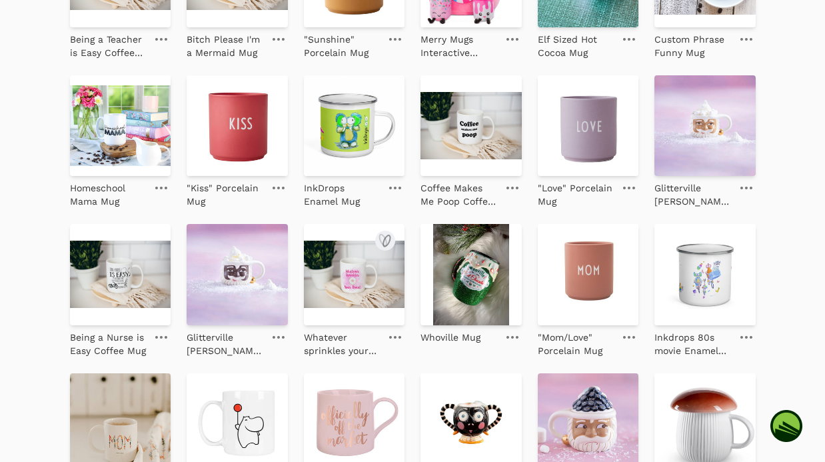
scroll to position [0, 0]
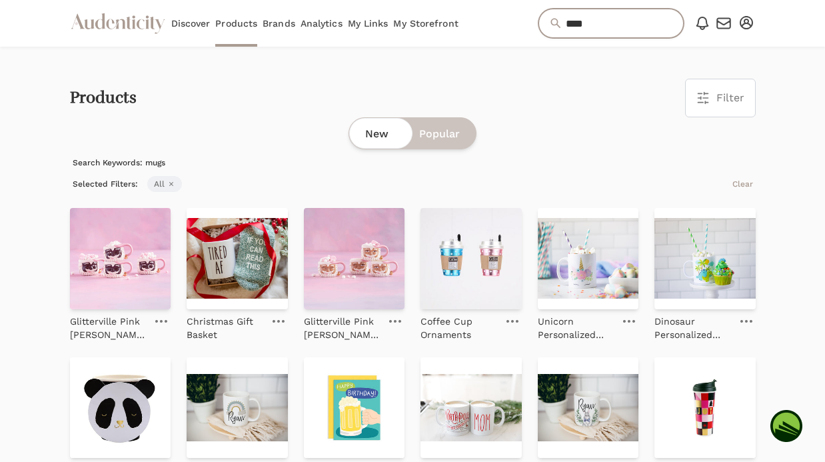
drag, startPoint x: 619, startPoint y: 21, endPoint x: 516, endPoint y: 19, distance: 103.9
click at [528, 21] on form "****" at bounding box center [606, 23] width 156 height 29
type input "****"
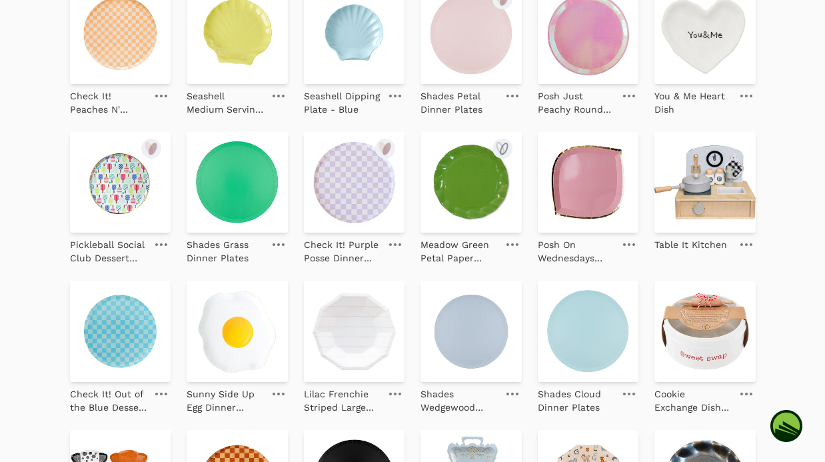
scroll to position [1333, 0]
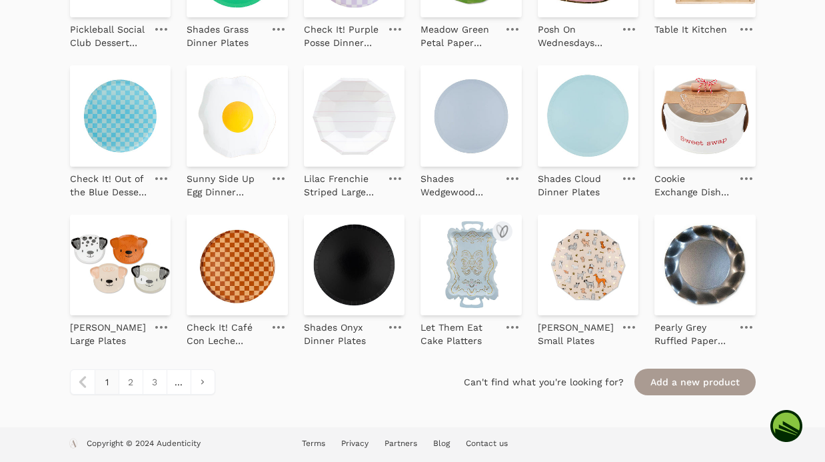
click at [466, 249] on img at bounding box center [470, 264] width 101 height 101
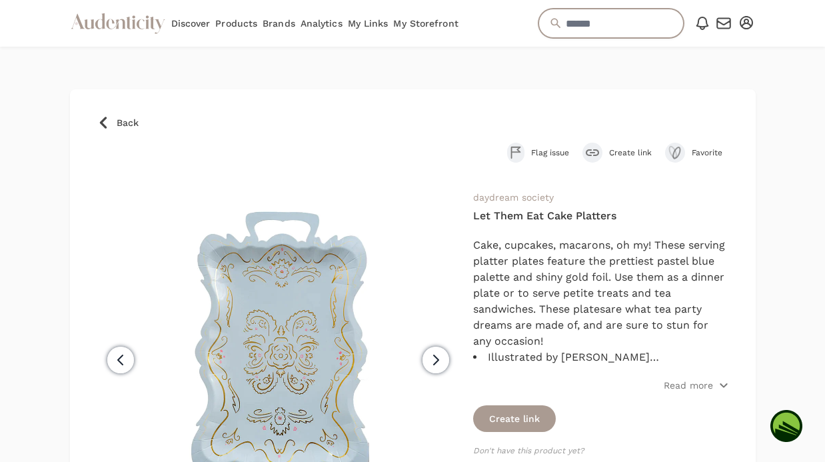
click at [573, 23] on input "text" at bounding box center [610, 23] width 145 height 29
type input "*******"
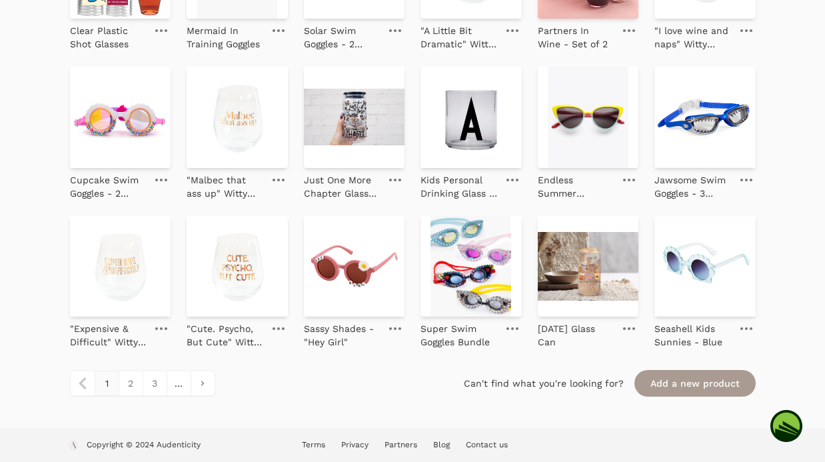
scroll to position [1333, 0]
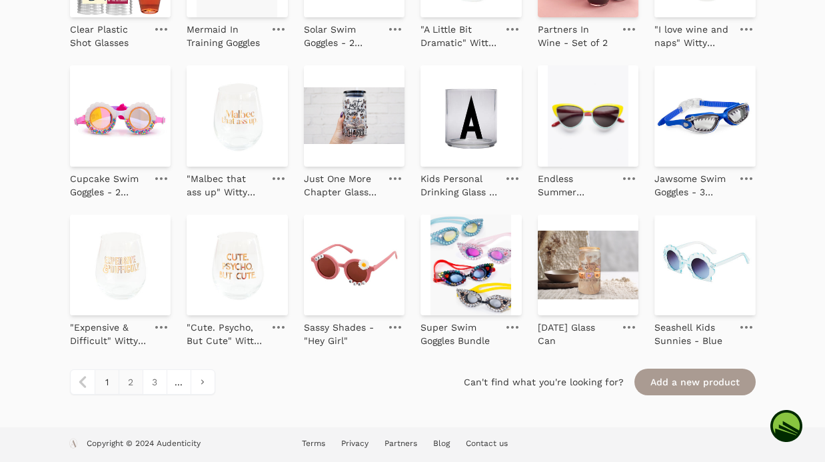
click at [129, 381] on link "2" at bounding box center [131, 382] width 24 height 24
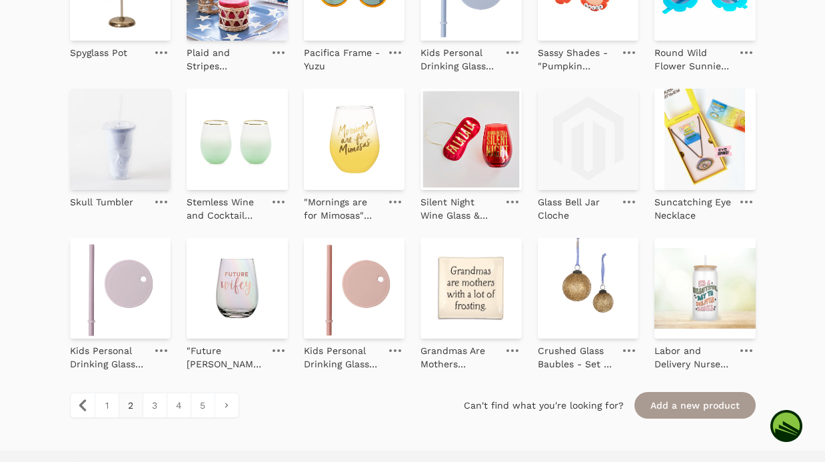
scroll to position [1333, 0]
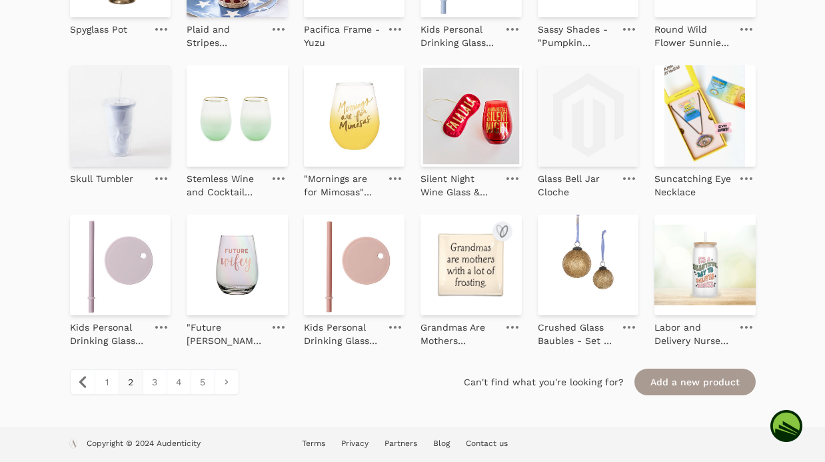
click at [454, 277] on img at bounding box center [470, 264] width 101 height 101
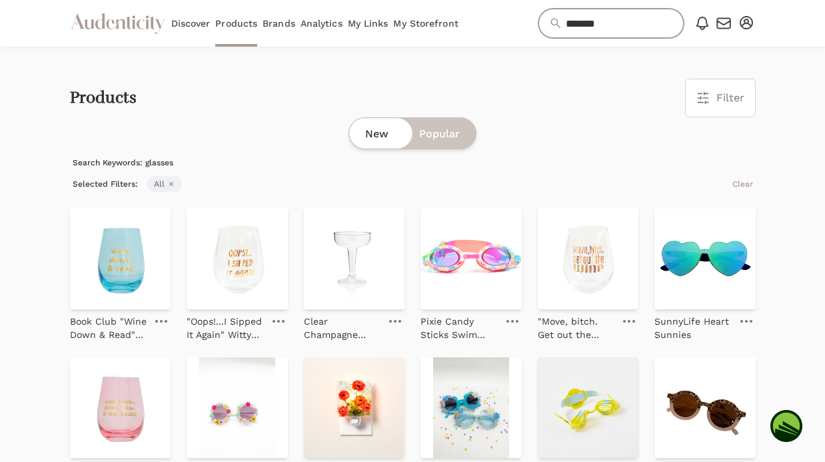
click at [575, 25] on input "*******" at bounding box center [610, 23] width 145 height 29
type input "*"
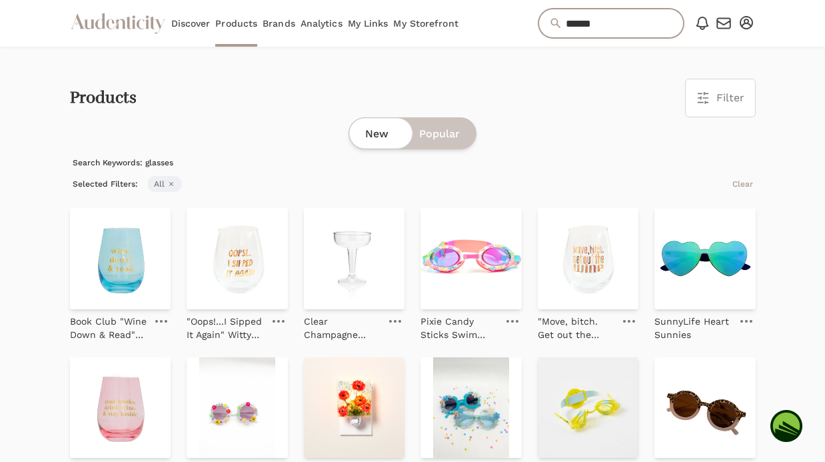
type input "******"
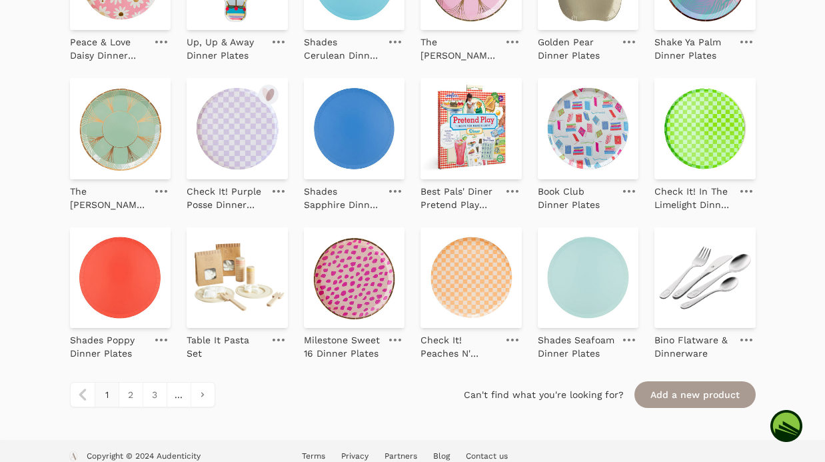
scroll to position [1333, 0]
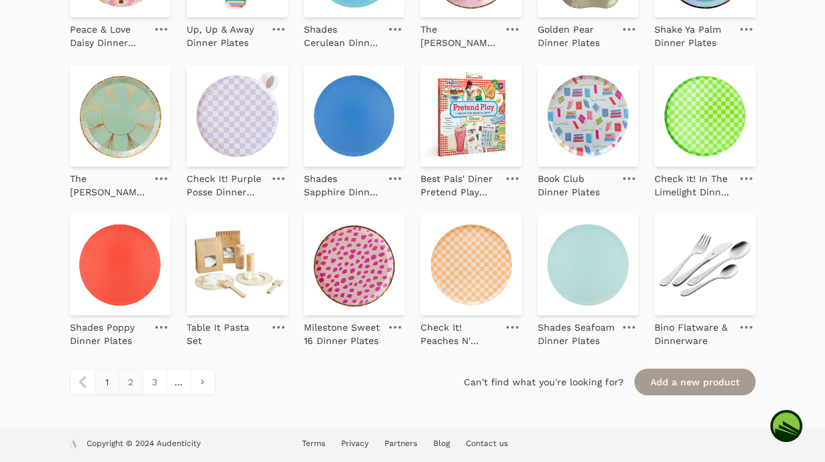
click at [135, 384] on link "2" at bounding box center [131, 382] width 24 height 24
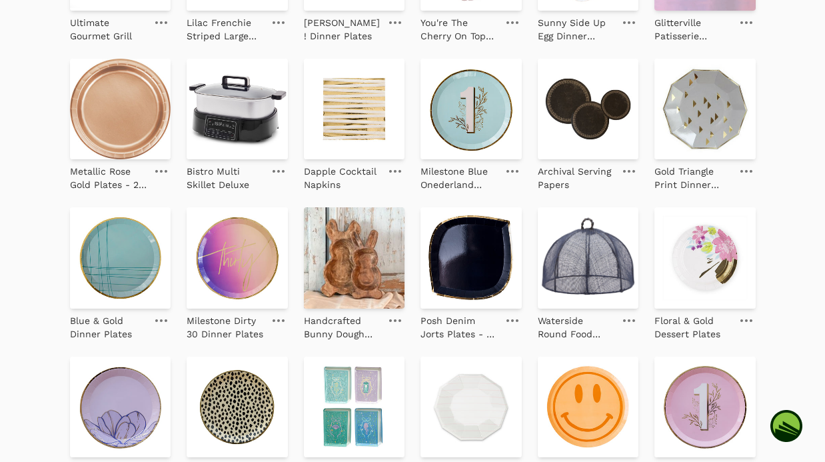
scroll to position [528, 0]
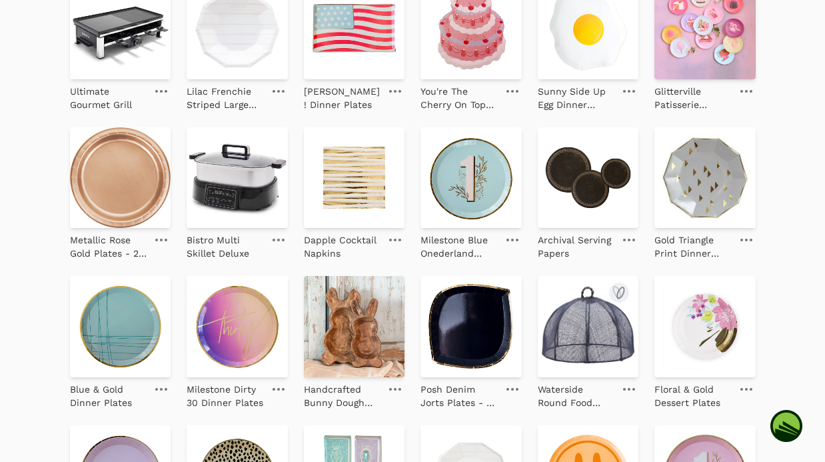
click at [573, 307] on img at bounding box center [588, 326] width 101 height 101
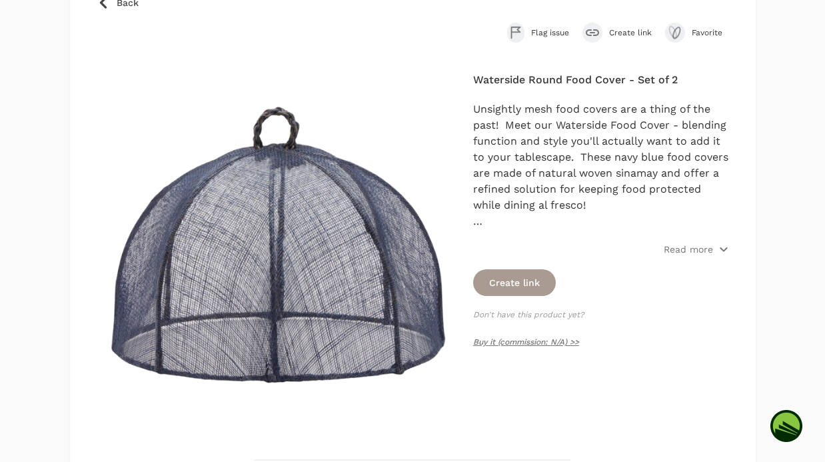
scroll to position [110, 0]
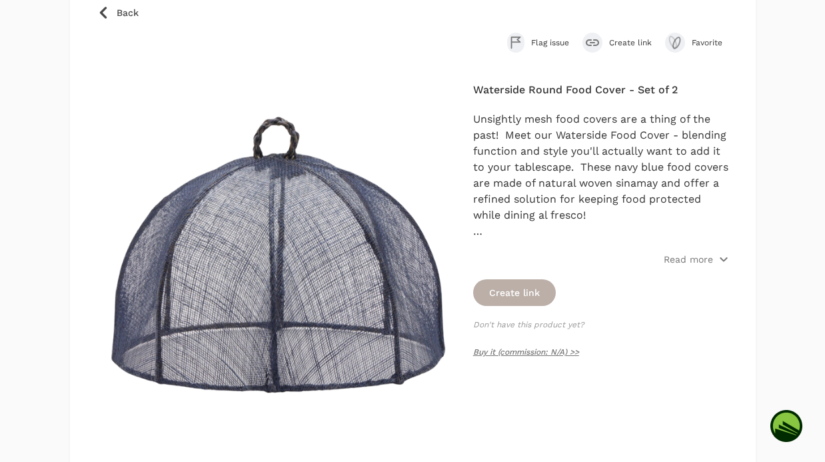
click at [519, 286] on button "Create link" at bounding box center [514, 292] width 83 height 27
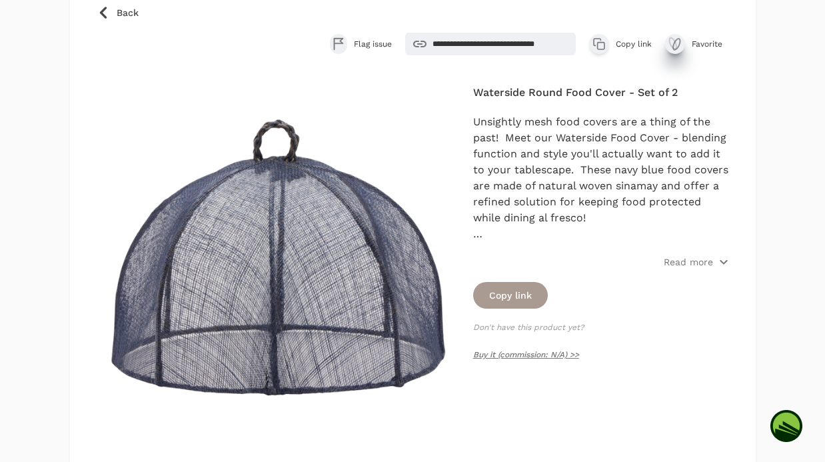
click at [677, 43] on icon "submit" at bounding box center [675, 44] width 16 height 16
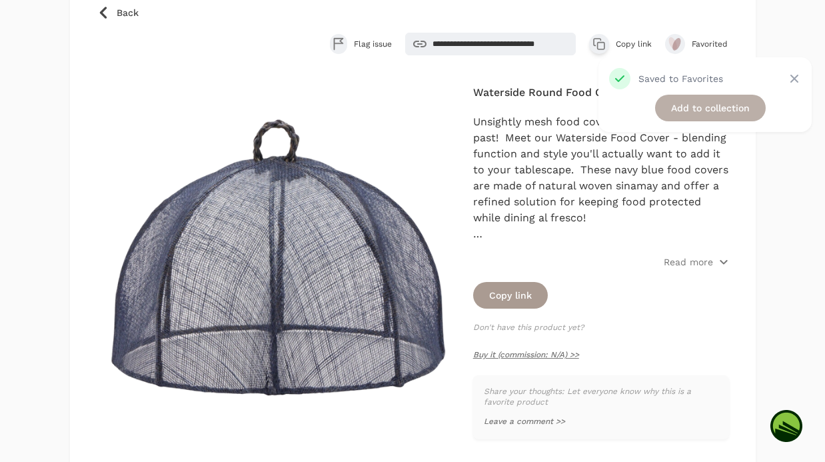
click at [691, 113] on link "Add to collection" at bounding box center [710, 108] width 111 height 27
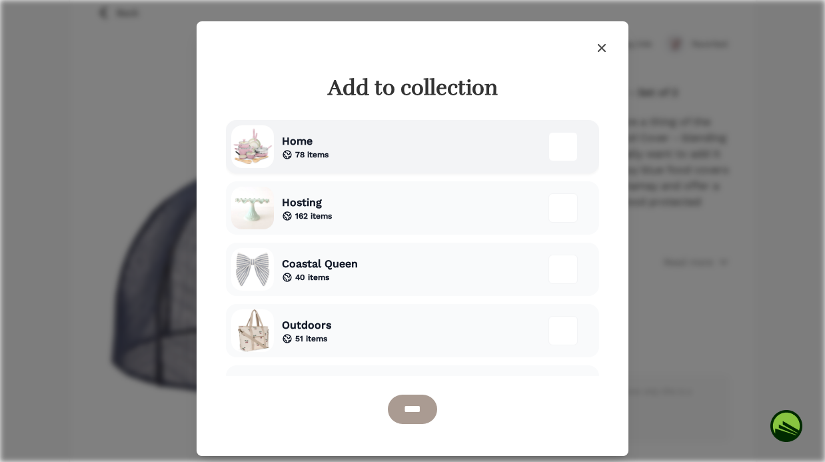
click at [408, 143] on div "Home 78 items" at bounding box center [412, 146] width 373 height 53
click at [425, 412] on input "****" at bounding box center [412, 408] width 49 height 29
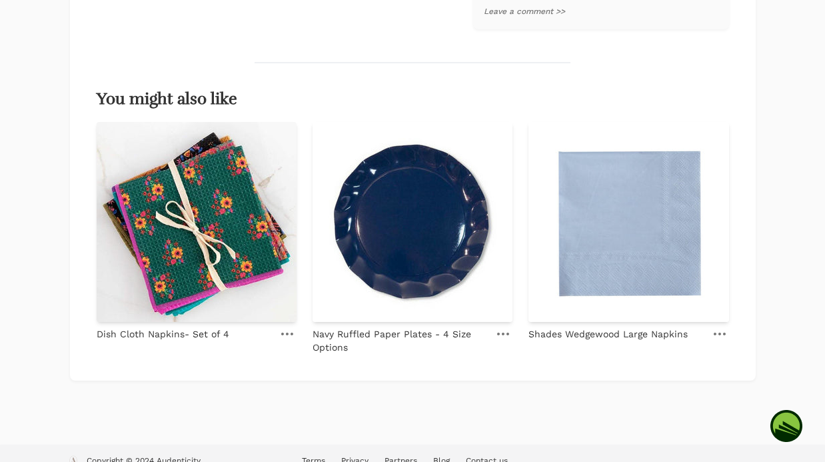
scroll to position [554, 0]
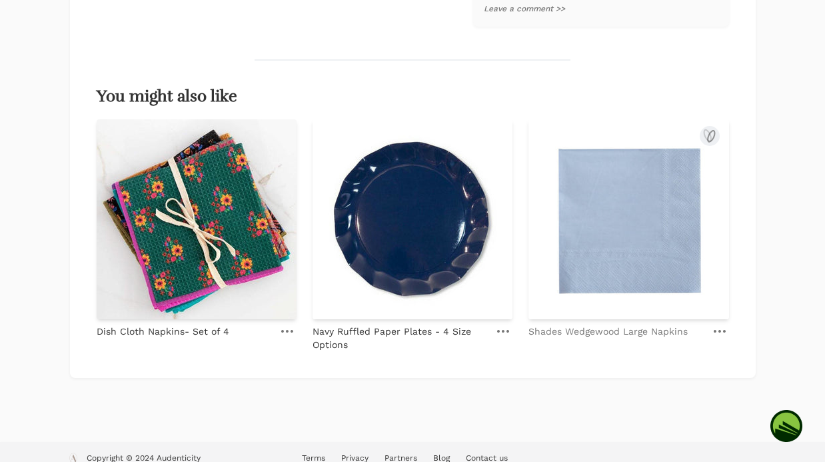
click at [581, 333] on p "Shades Wedgewood Large Napkins" at bounding box center [607, 330] width 159 height 13
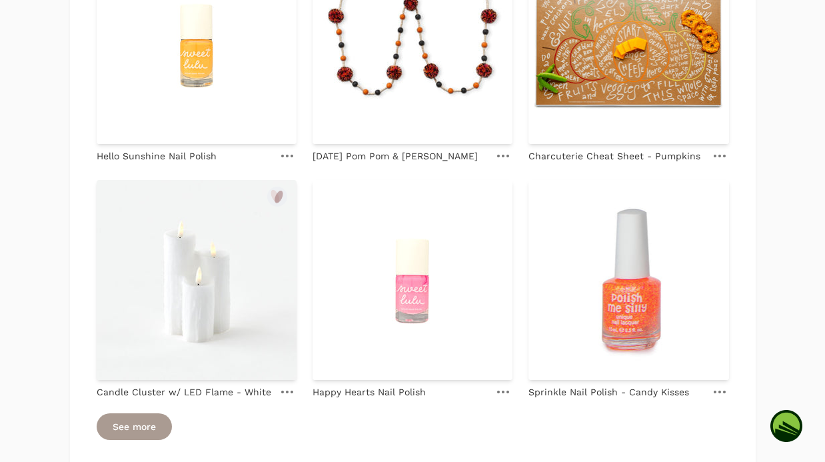
scroll to position [891, 0]
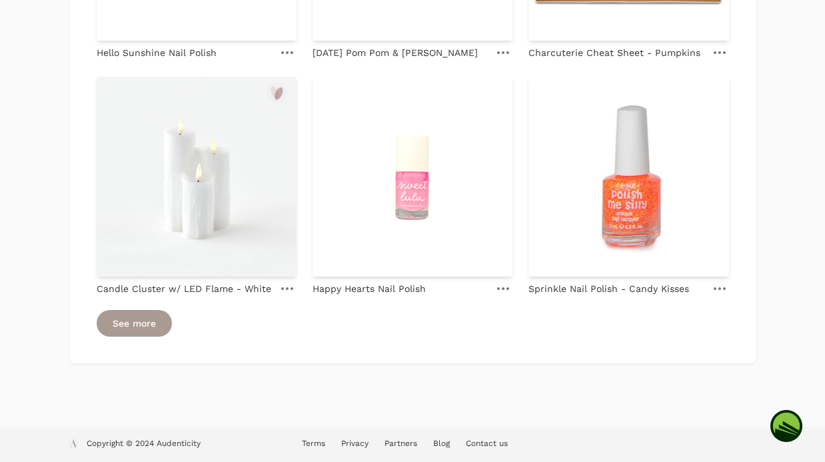
click at [290, 205] on img at bounding box center [197, 177] width 200 height 200
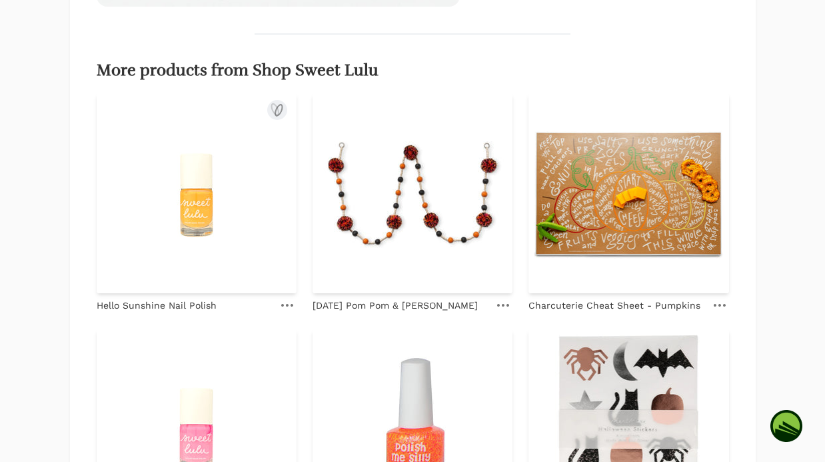
scroll to position [801, 0]
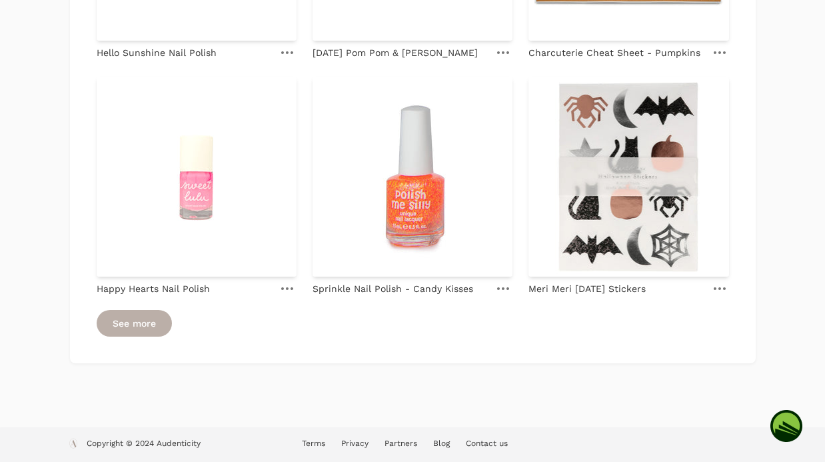
click at [133, 323] on link "See more" at bounding box center [134, 323] width 75 height 27
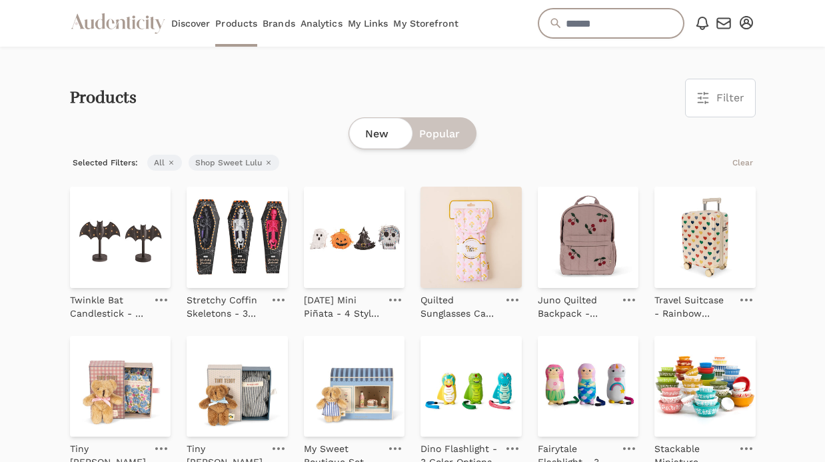
click at [573, 21] on input "text" at bounding box center [610, 23] width 145 height 29
type input "*******"
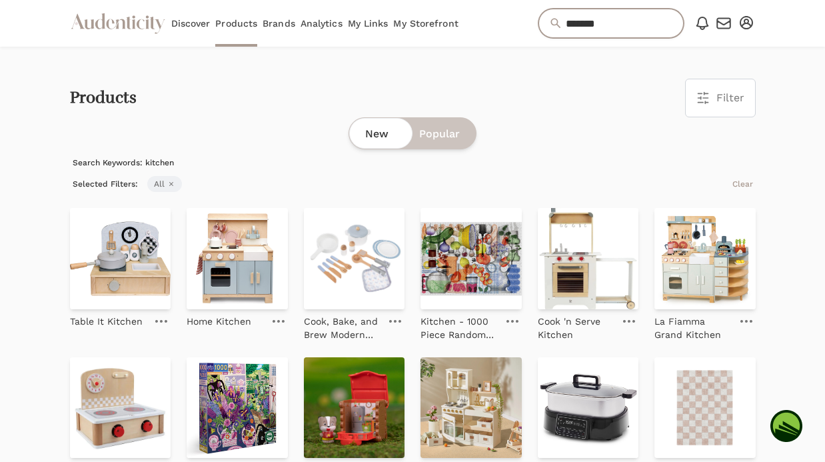
drag, startPoint x: 601, startPoint y: 26, endPoint x: 373, endPoint y: 23, distance: 227.8
click at [374, 23] on div "Audenticity Logo Discover Products Brands Analytics My Links My Storefront ****…" at bounding box center [412, 23] width 685 height 47
type input "**********"
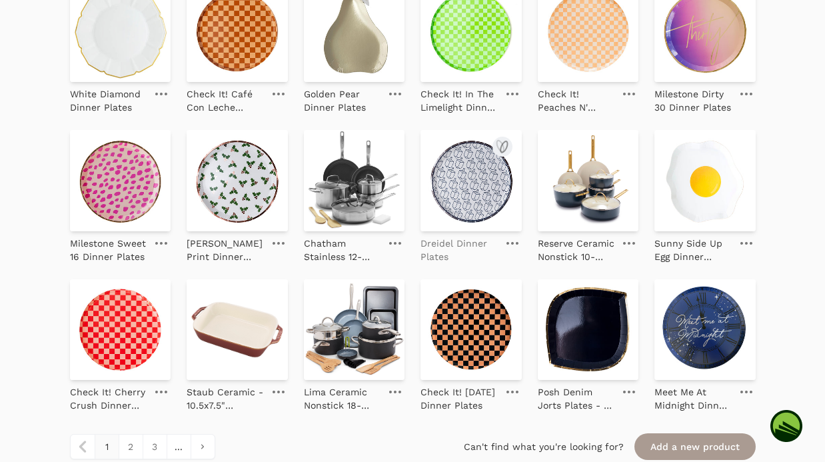
scroll to position [1333, 0]
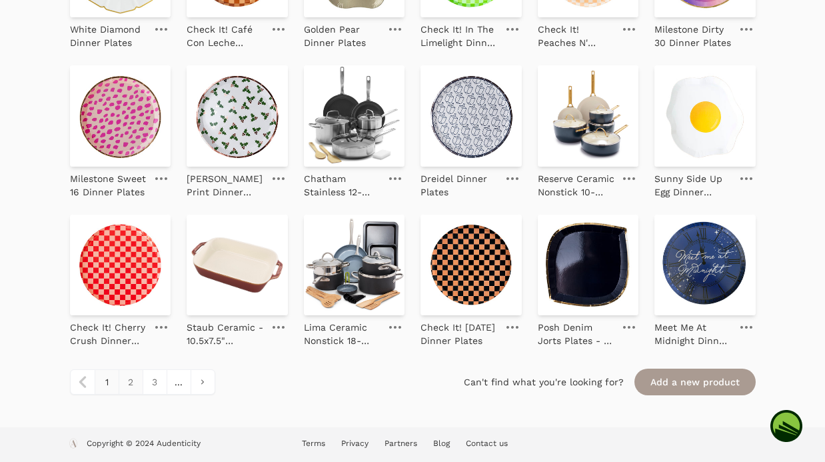
click at [130, 386] on link "2" at bounding box center [131, 382] width 24 height 24
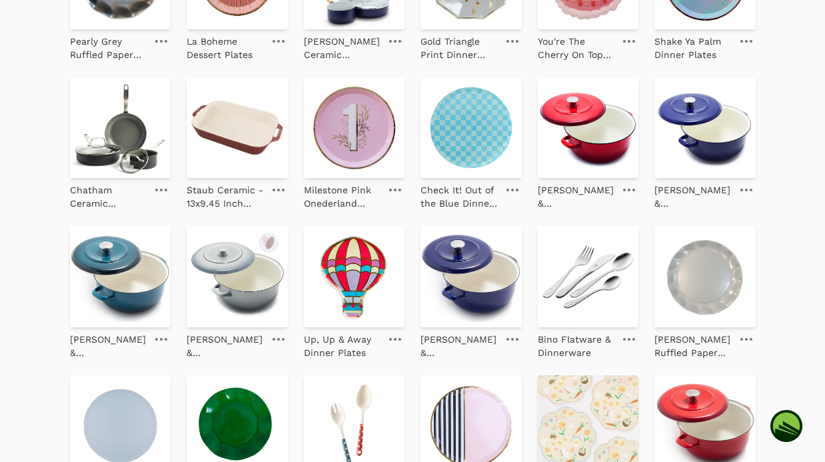
scroll to position [1333, 0]
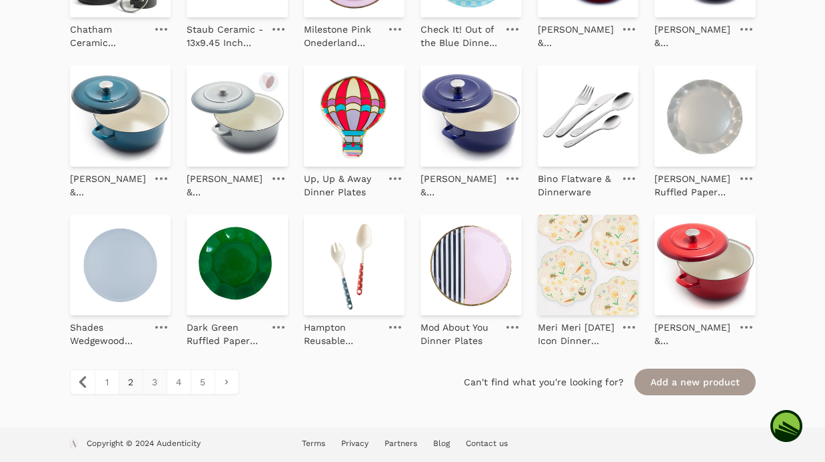
click at [153, 390] on link "3" at bounding box center [155, 382] width 24 height 24
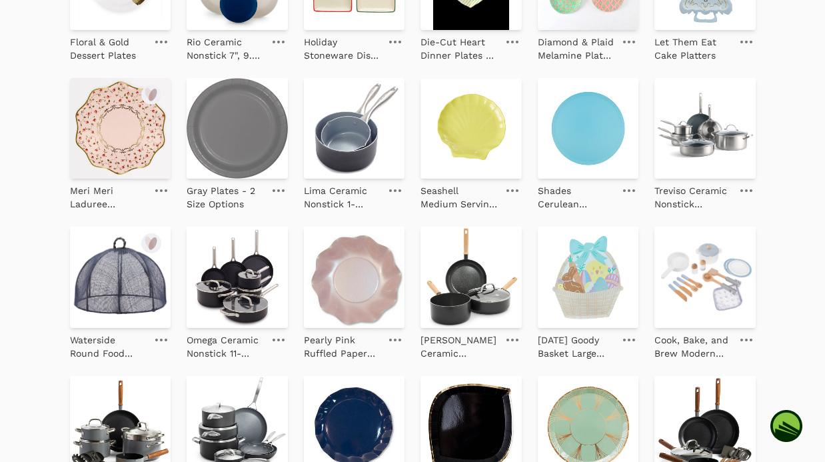
scroll to position [1333, 0]
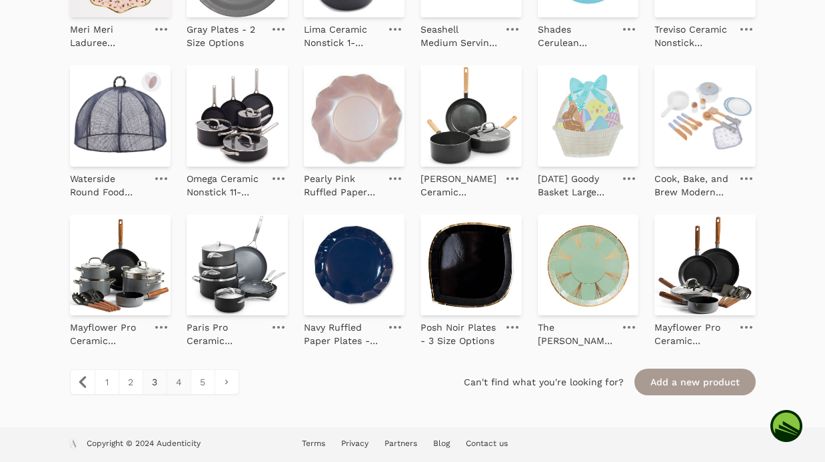
click at [175, 386] on link "4" at bounding box center [179, 382] width 24 height 24
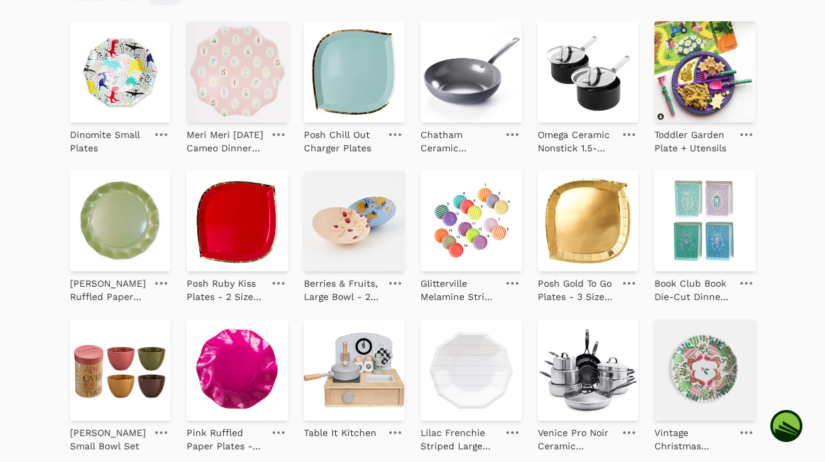
scroll to position [188, 0]
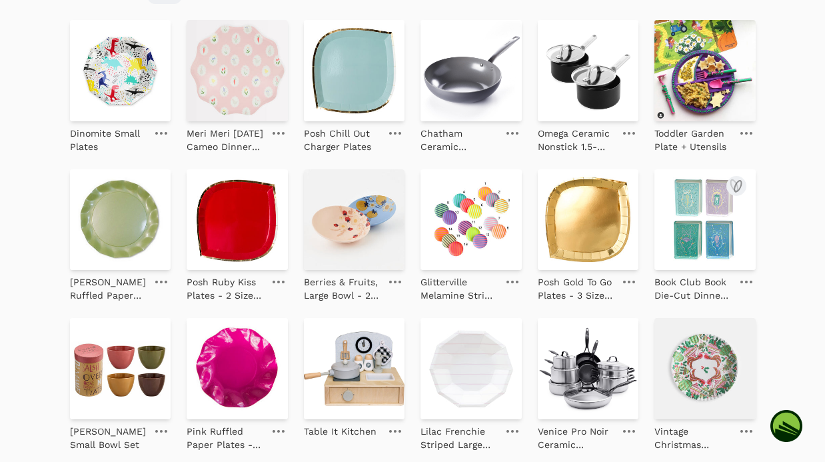
click at [697, 242] on img at bounding box center [704, 219] width 101 height 101
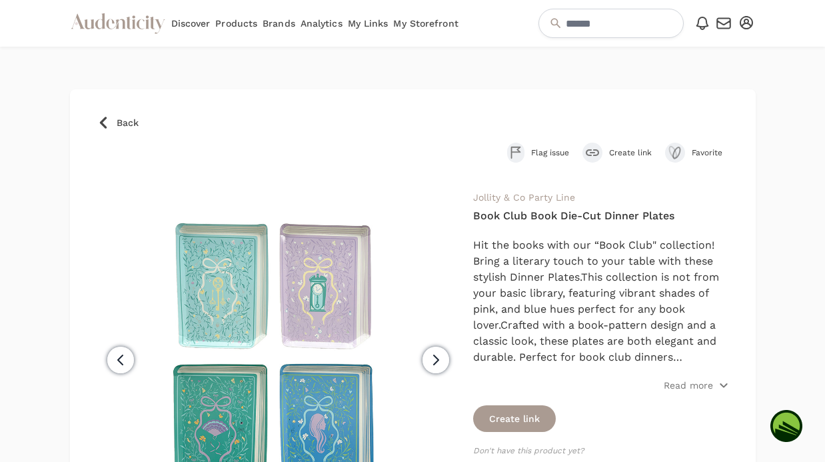
click at [104, 121] on icon at bounding box center [103, 122] width 13 height 13
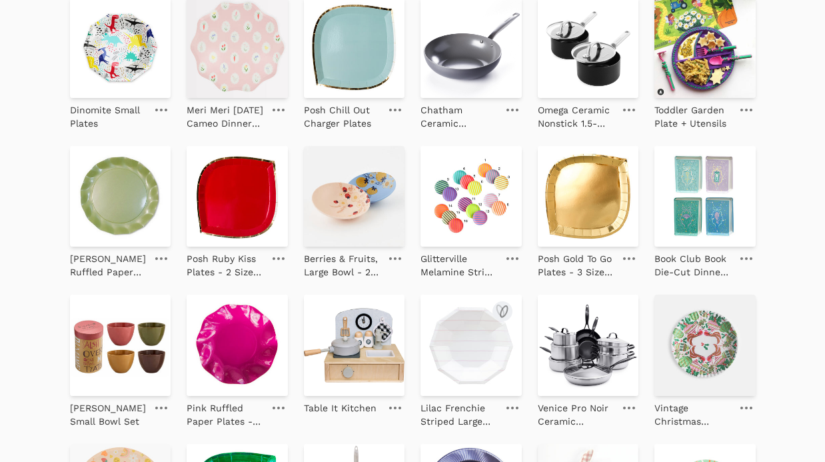
scroll to position [212, 0]
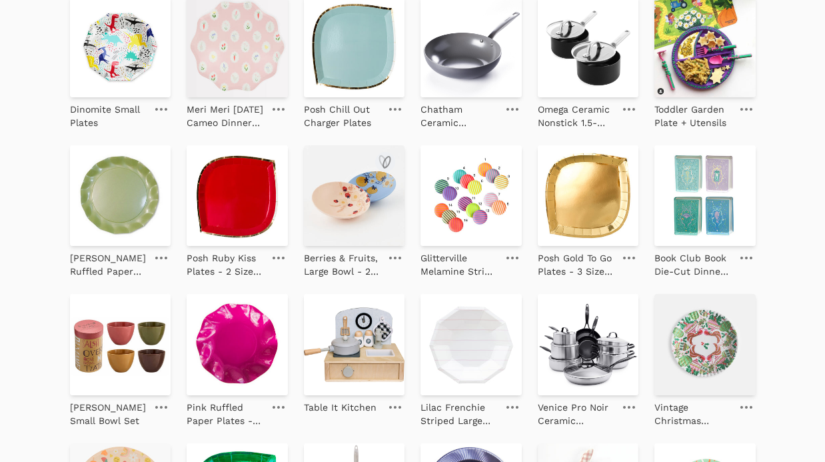
click at [356, 220] on img at bounding box center [354, 195] width 101 height 101
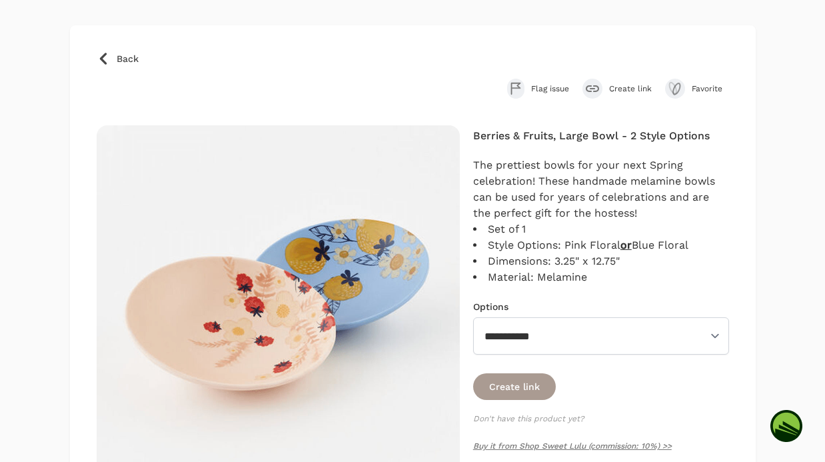
scroll to position [61, 0]
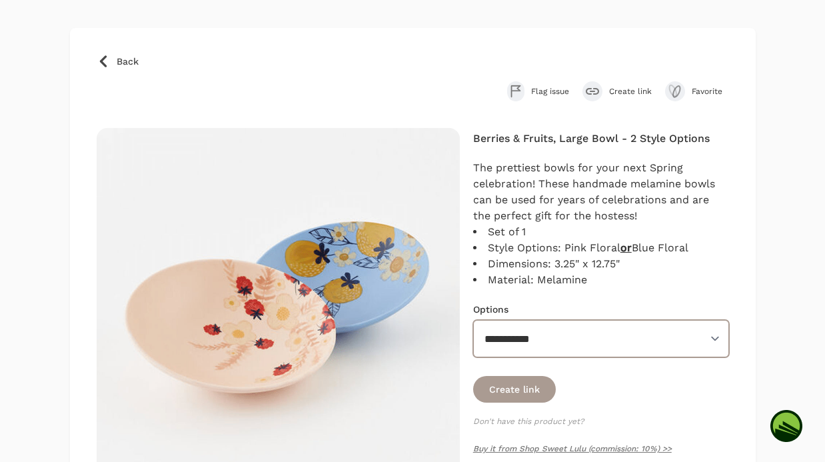
click at [530, 350] on select "**********" at bounding box center [601, 338] width 256 height 37
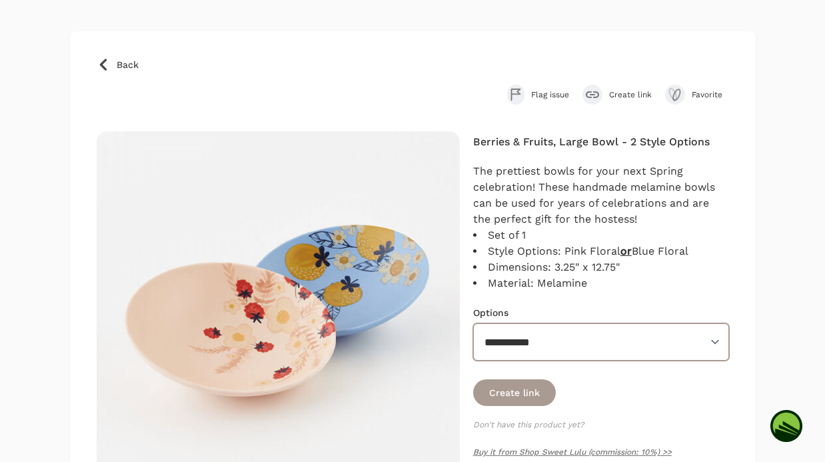
scroll to position [55, 0]
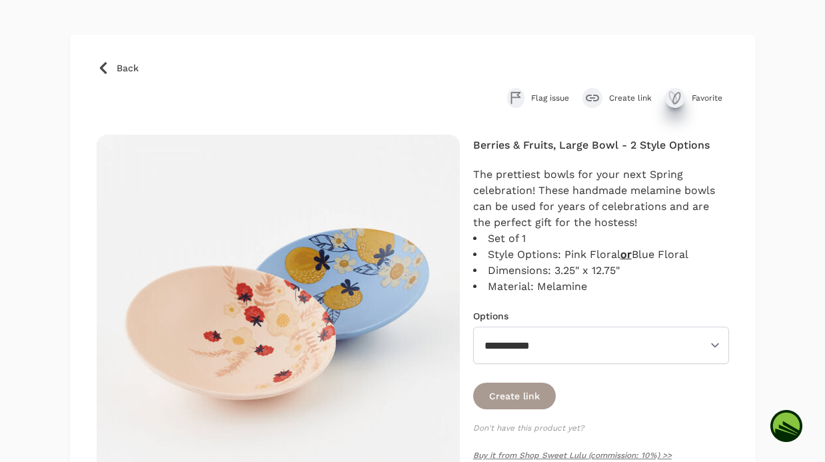
click at [675, 95] on icon "submit" at bounding box center [676, 98] width 7 height 11
click at [715, 108] on link "Add to collection" at bounding box center [710, 108] width 111 height 27
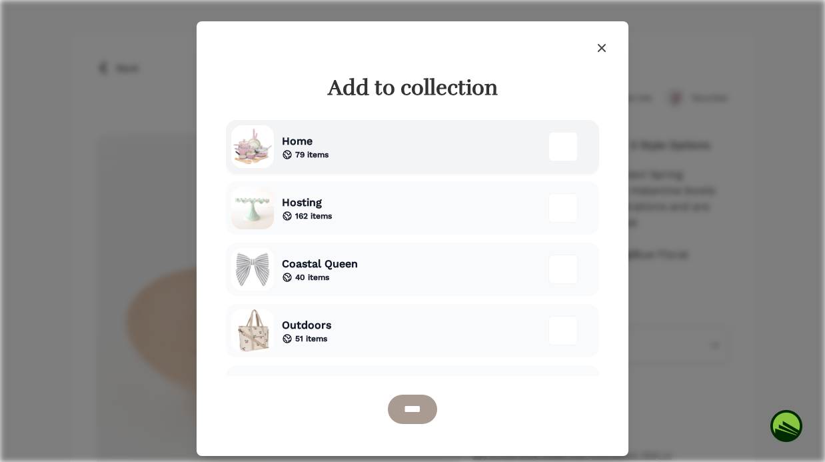
click at [412, 130] on div "Home 79 items" at bounding box center [412, 146] width 373 height 53
click at [406, 412] on input "****" at bounding box center [412, 408] width 49 height 29
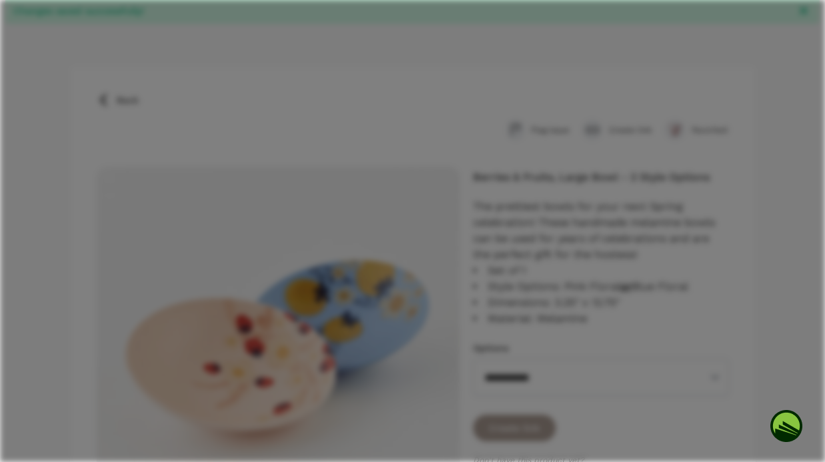
scroll to position [87, 0]
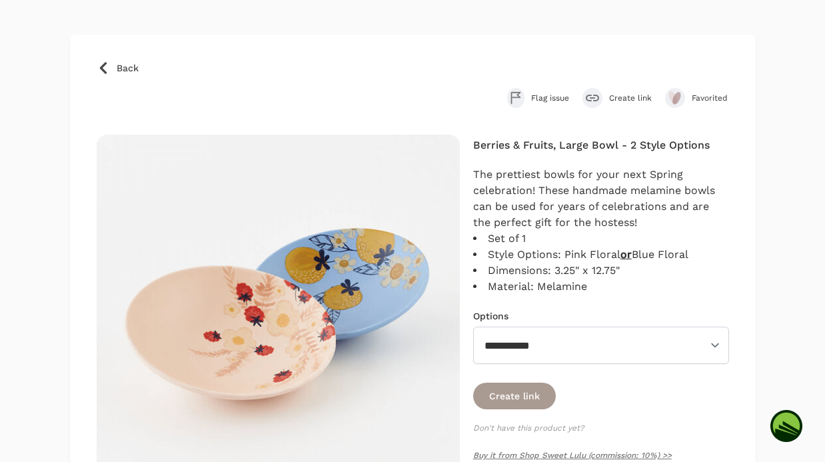
click at [103, 69] on icon at bounding box center [102, 68] width 7 height 12
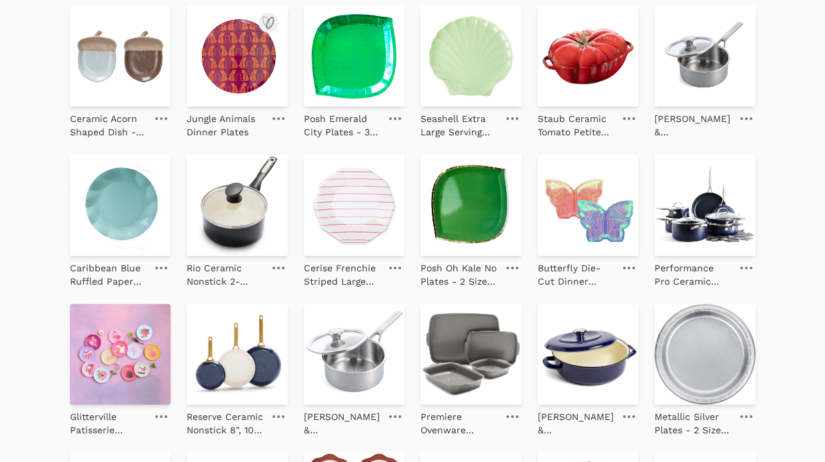
scroll to position [1333, 0]
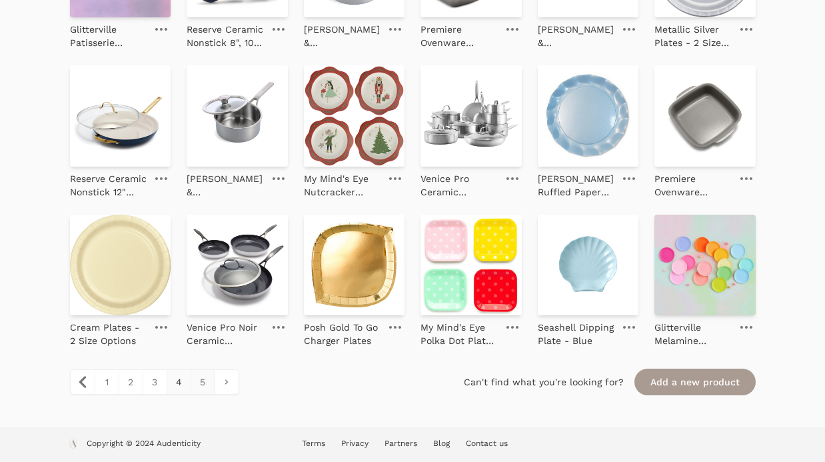
click at [198, 385] on link "5" at bounding box center [202, 382] width 24 height 24
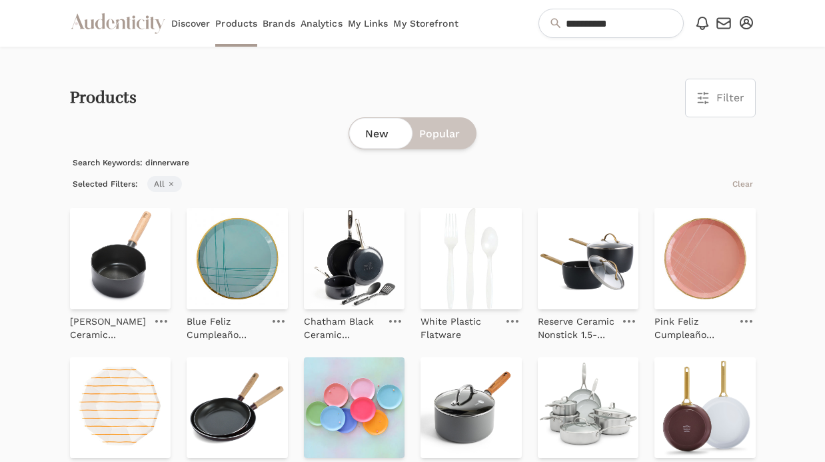
click at [750, 25] on icon "button" at bounding box center [745, 22] width 13 height 13
click at [701, 67] on link "My Profile" at bounding box center [702, 70] width 107 height 24
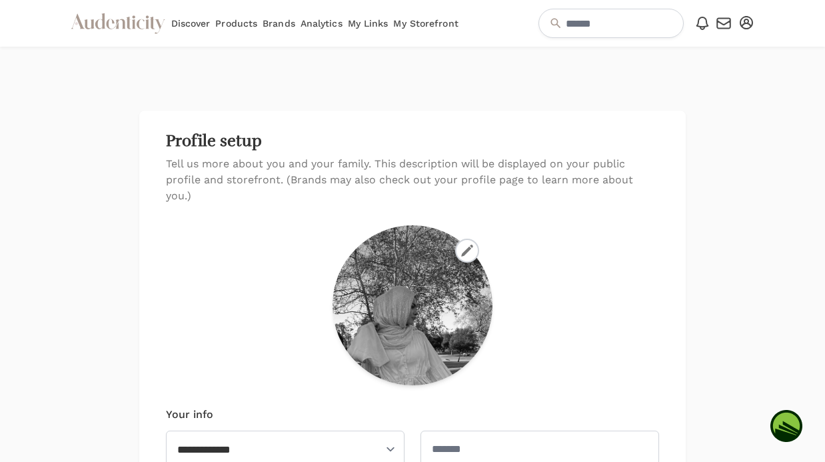
click at [426, 31] on link "My Storefront" at bounding box center [425, 23] width 65 height 47
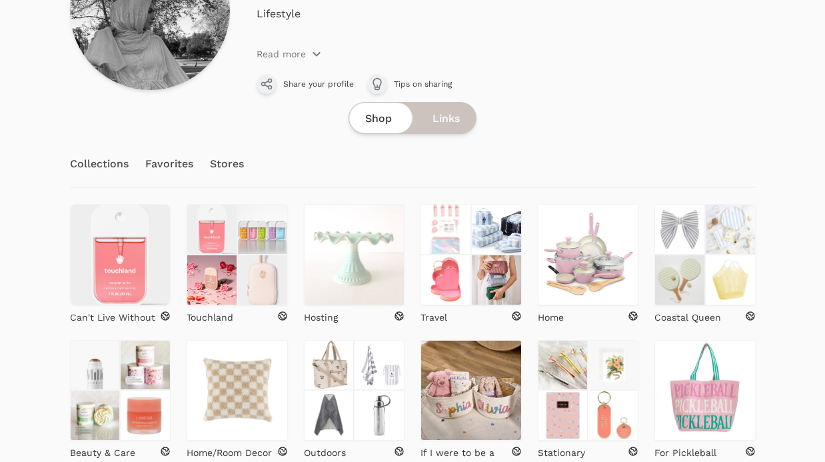
scroll to position [226, 0]
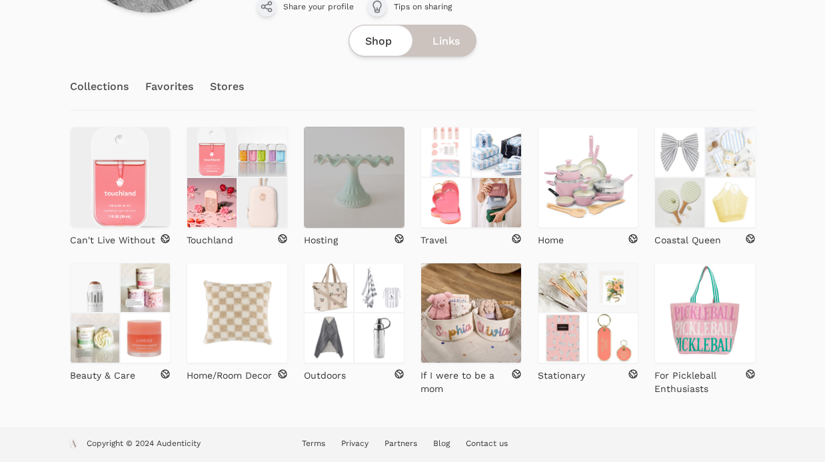
click at [370, 147] on img at bounding box center [354, 177] width 101 height 101
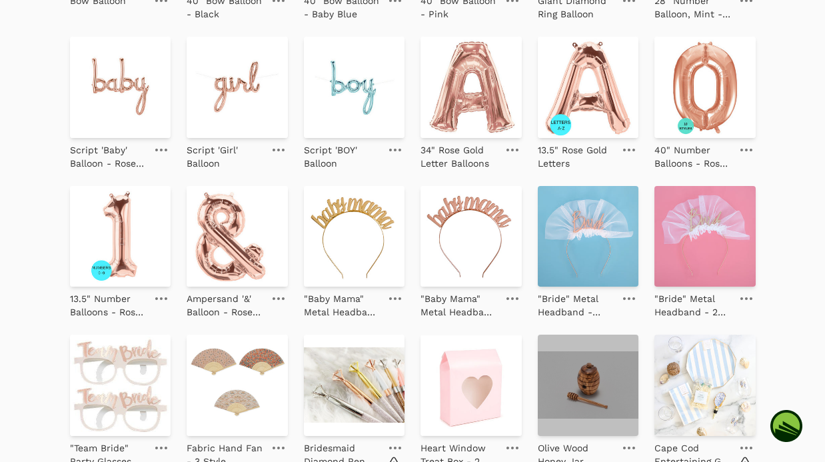
scroll to position [3989, 0]
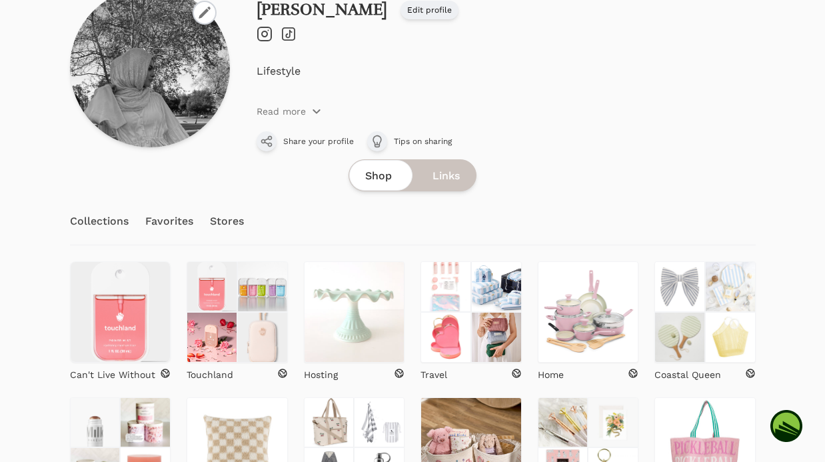
scroll to position [226, 0]
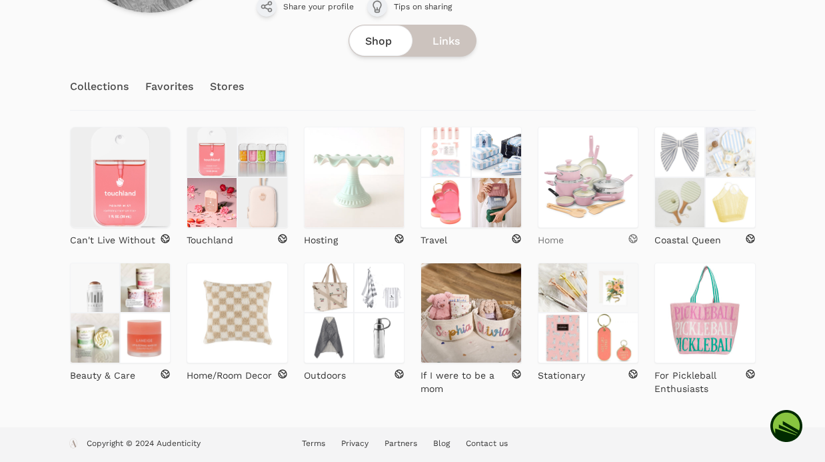
click at [586, 234] on div "Home" at bounding box center [588, 239] width 101 height 13
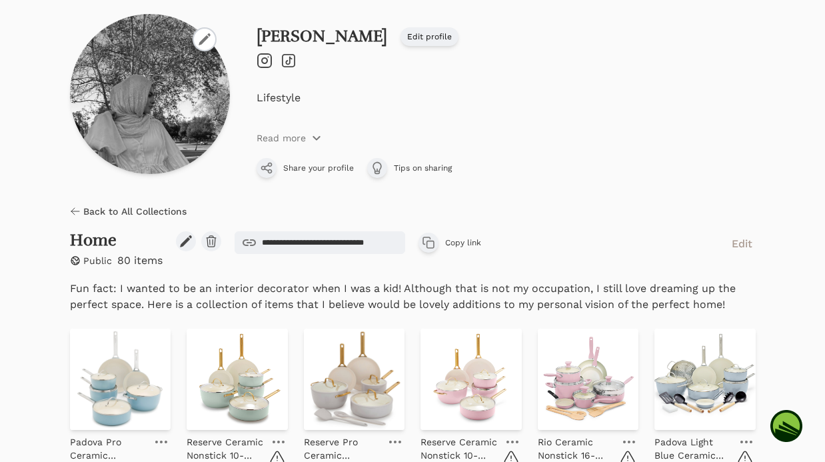
scroll to position [65, 0]
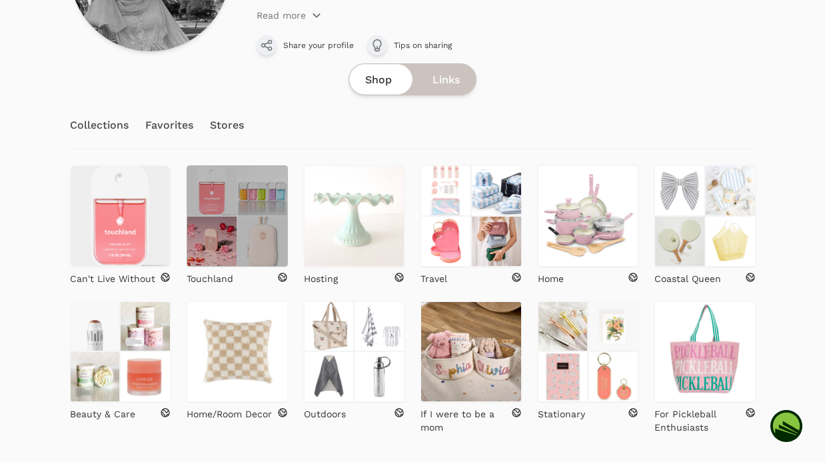
scroll to position [226, 0]
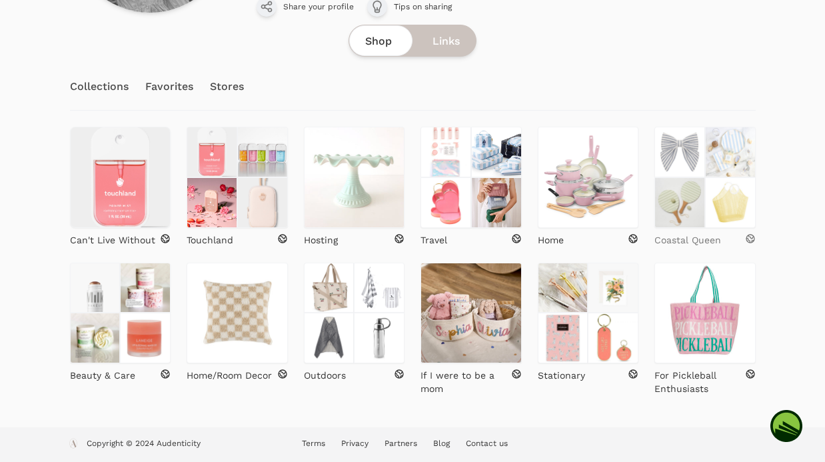
click at [703, 240] on p "Coastal Queen" at bounding box center [687, 239] width 67 height 13
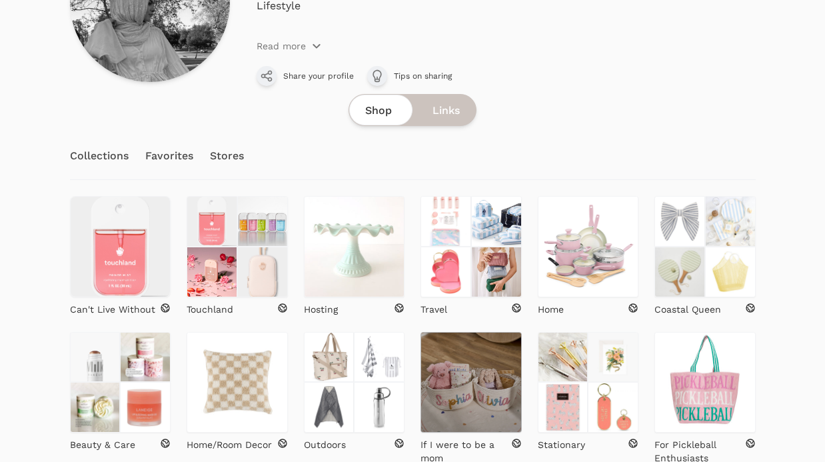
scroll to position [226, 0]
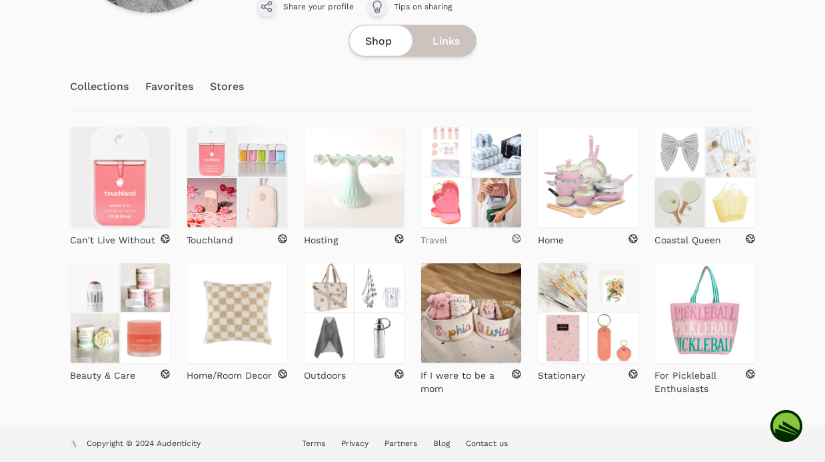
click at [454, 236] on div "Travel" at bounding box center [470, 239] width 101 height 13
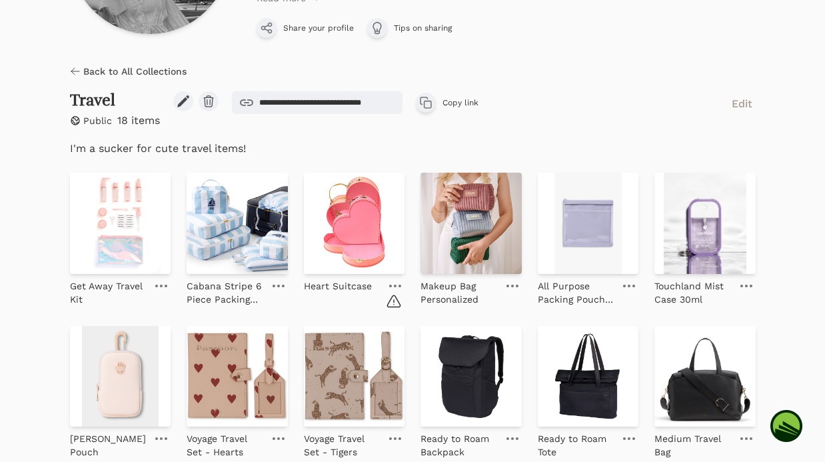
scroll to position [167, 0]
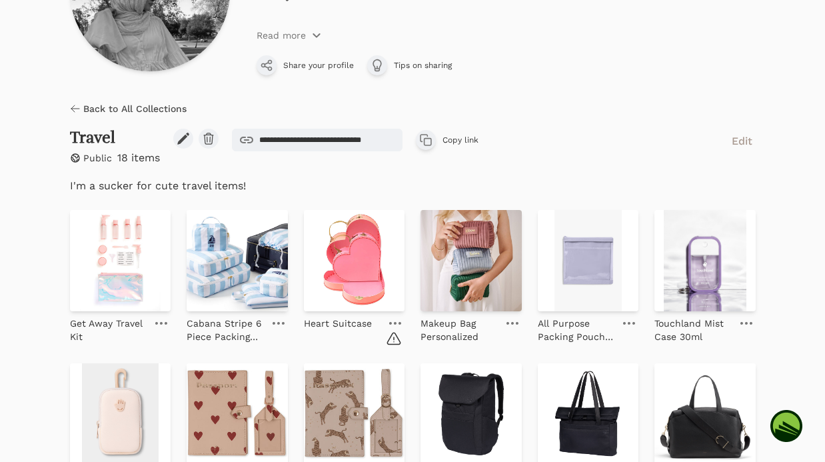
click at [73, 111] on icon at bounding box center [75, 108] width 8 height 7
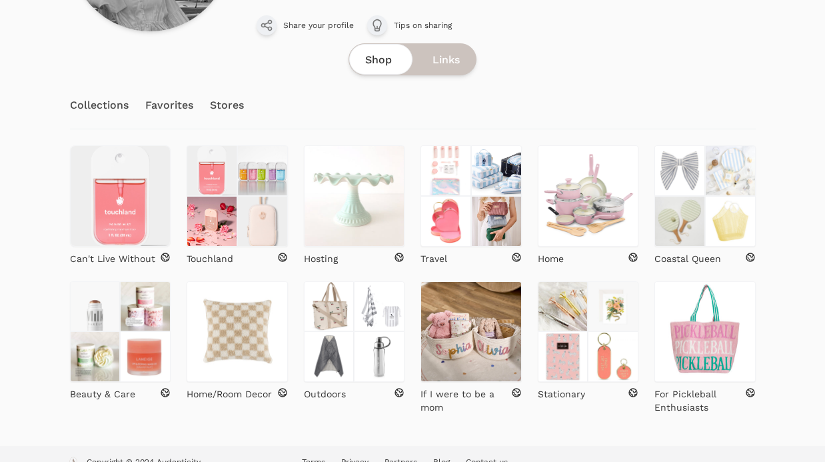
scroll to position [226, 0]
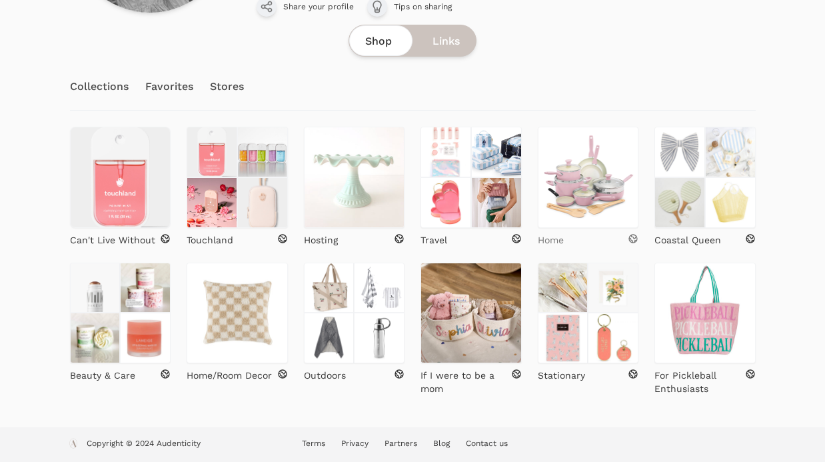
click at [572, 242] on div "Home" at bounding box center [588, 239] width 101 height 13
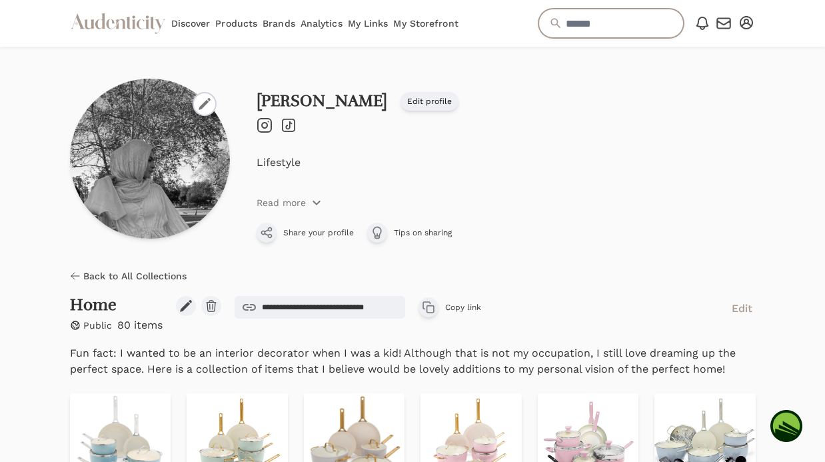
click at [624, 23] on input "text" at bounding box center [610, 23] width 145 height 29
type input "*********"
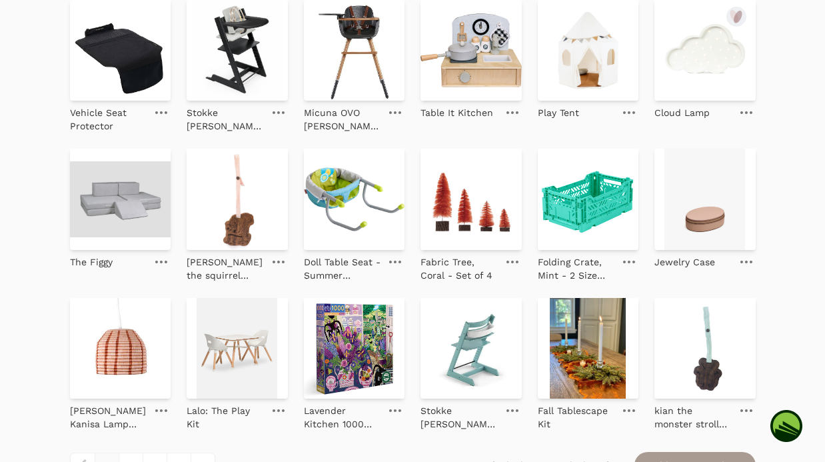
scroll to position [1333, 0]
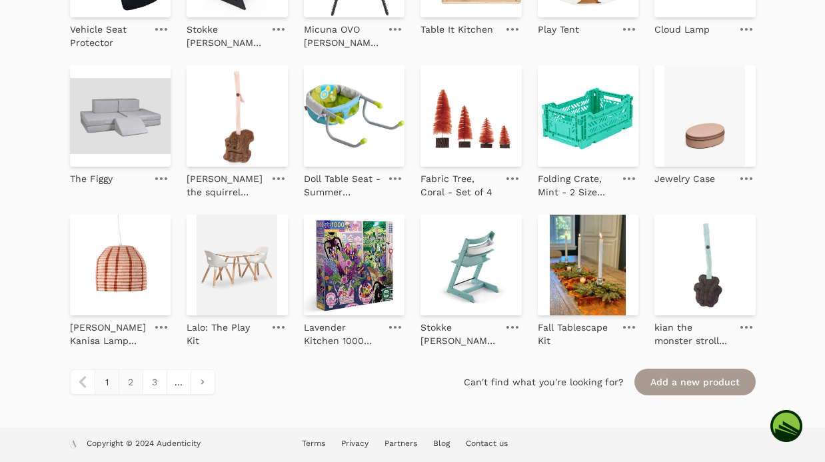
click at [123, 387] on link "2" at bounding box center [131, 382] width 24 height 24
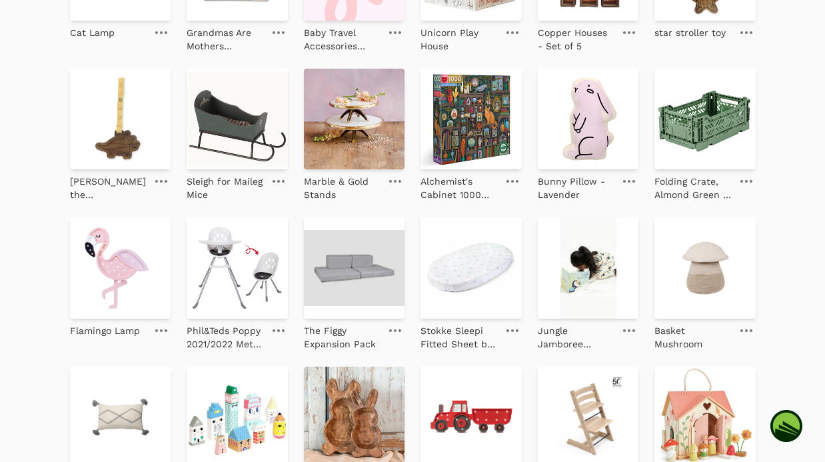
scroll to position [1333, 0]
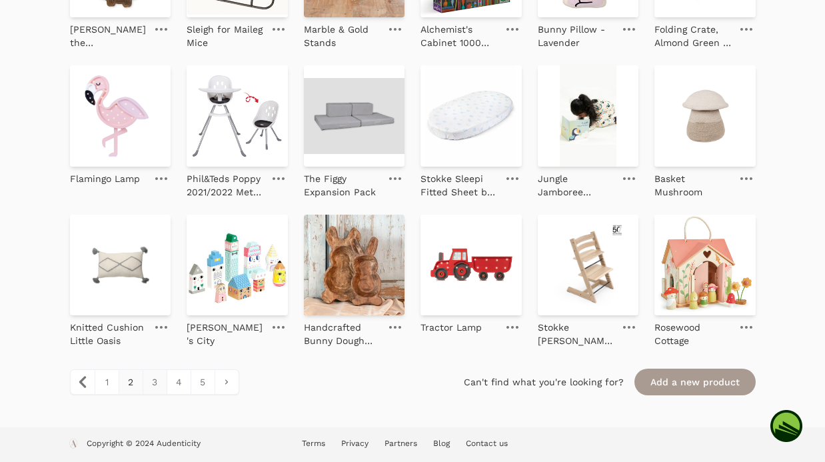
click at [159, 384] on link "3" at bounding box center [155, 382] width 24 height 24
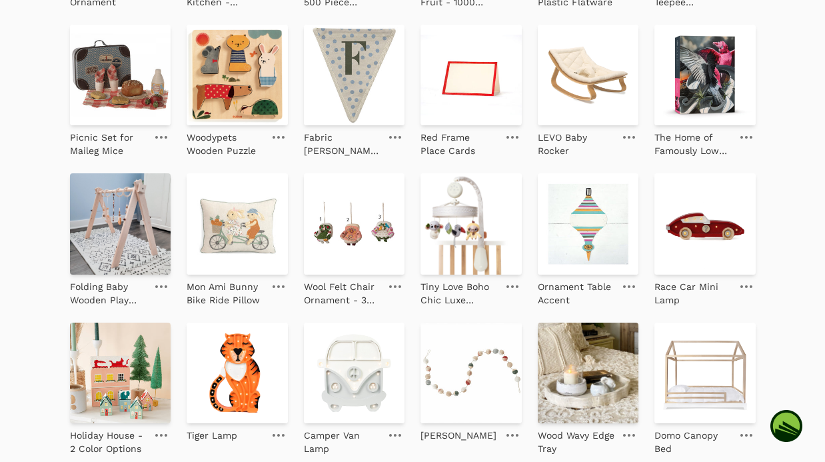
scroll to position [1333, 0]
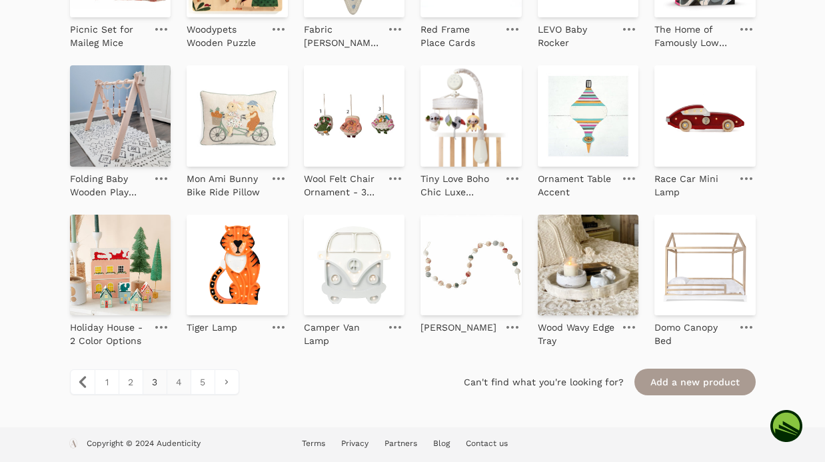
click at [175, 381] on link "4" at bounding box center [179, 382] width 24 height 24
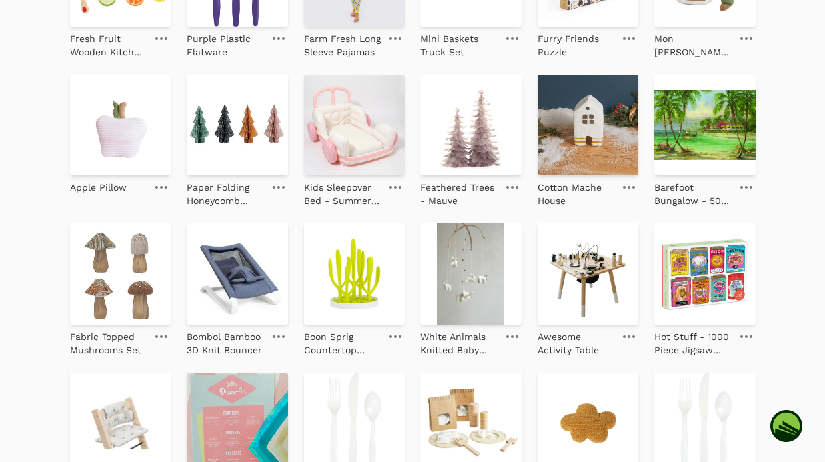
scroll to position [1333, 0]
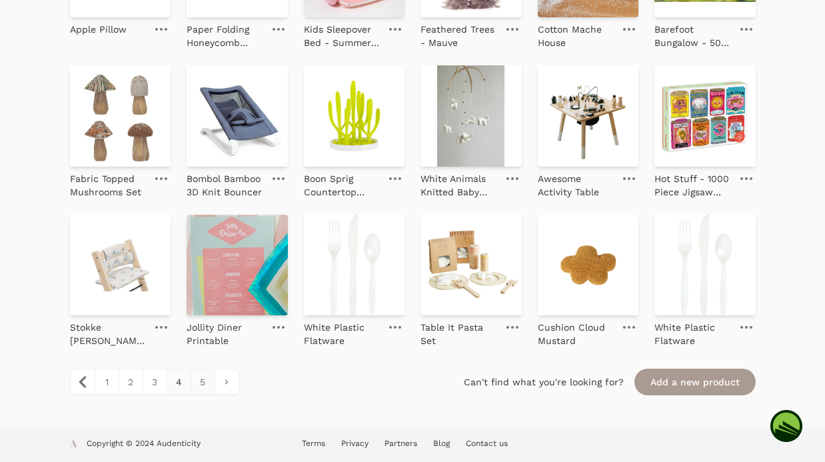
click at [206, 382] on link "5" at bounding box center [202, 382] width 24 height 24
